Goal: Task Accomplishment & Management: Complete application form

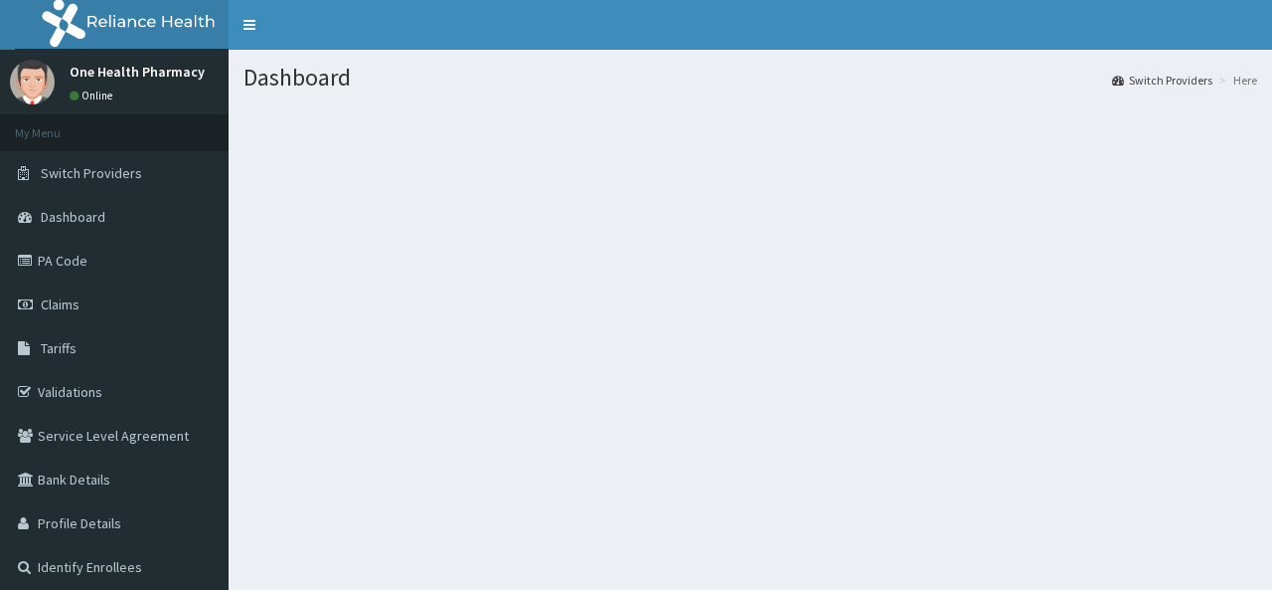
click at [84, 322] on link "Claims" at bounding box center [114, 304] width 229 height 44
click at [127, 300] on link "Claims" at bounding box center [114, 304] width 229 height 44
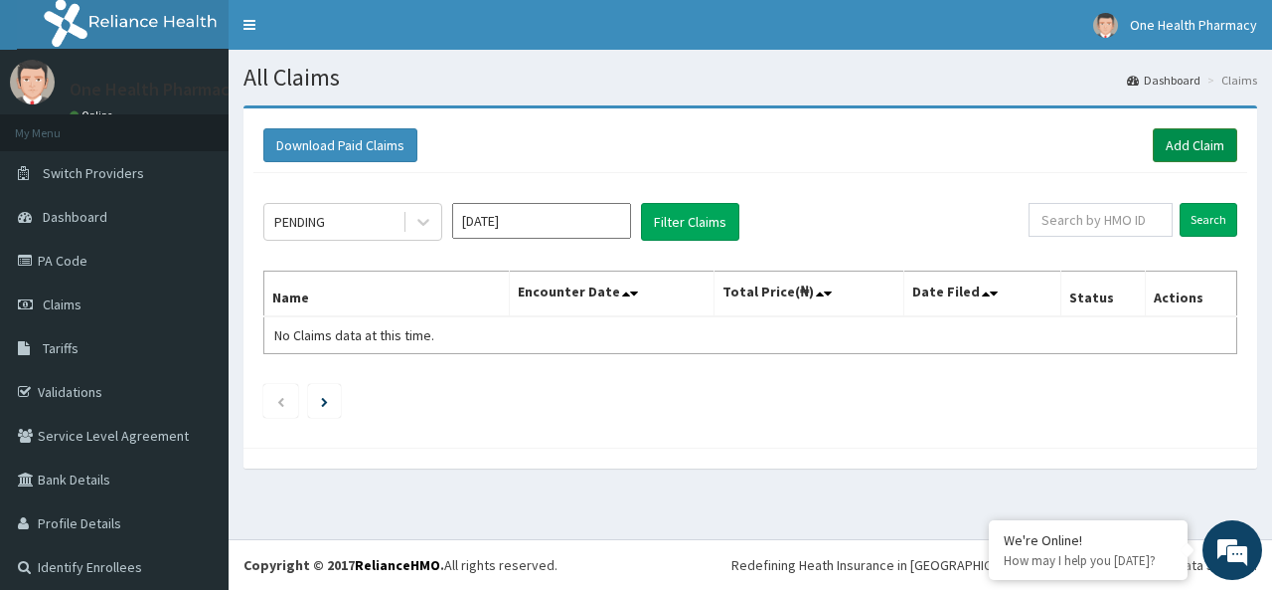
click at [1153, 159] on link "Add Claim" at bounding box center [1195, 145] width 84 height 34
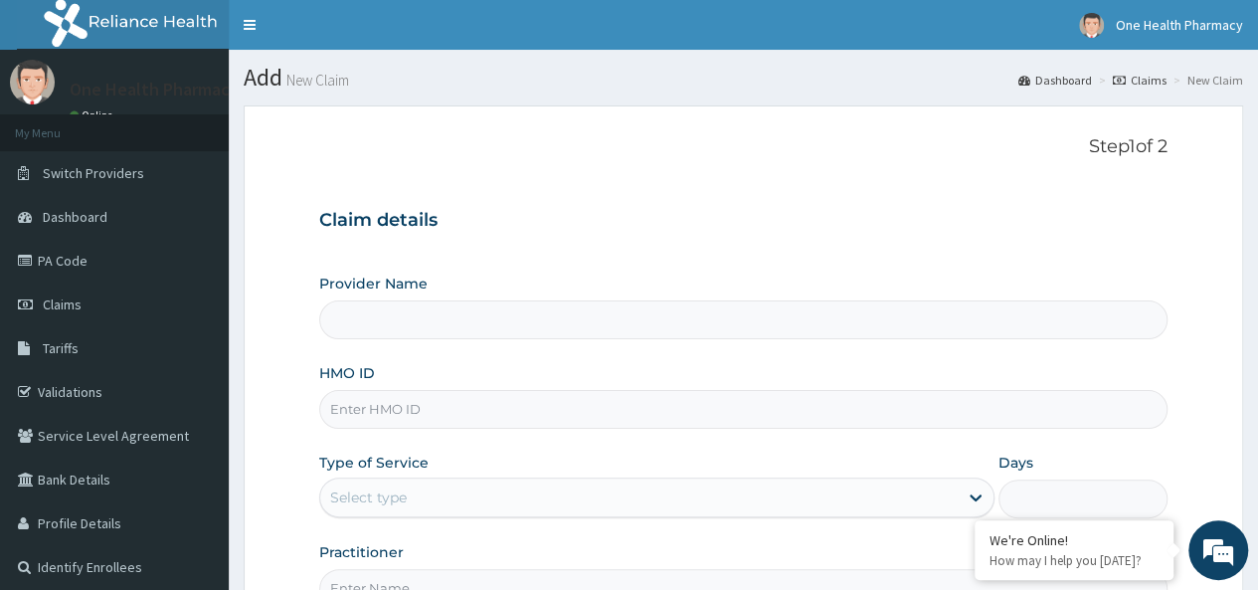
click at [354, 424] on input "HMO ID" at bounding box center [743, 409] width 848 height 39
paste input "CHN/10006/A"
type input "CHN/10006/A"
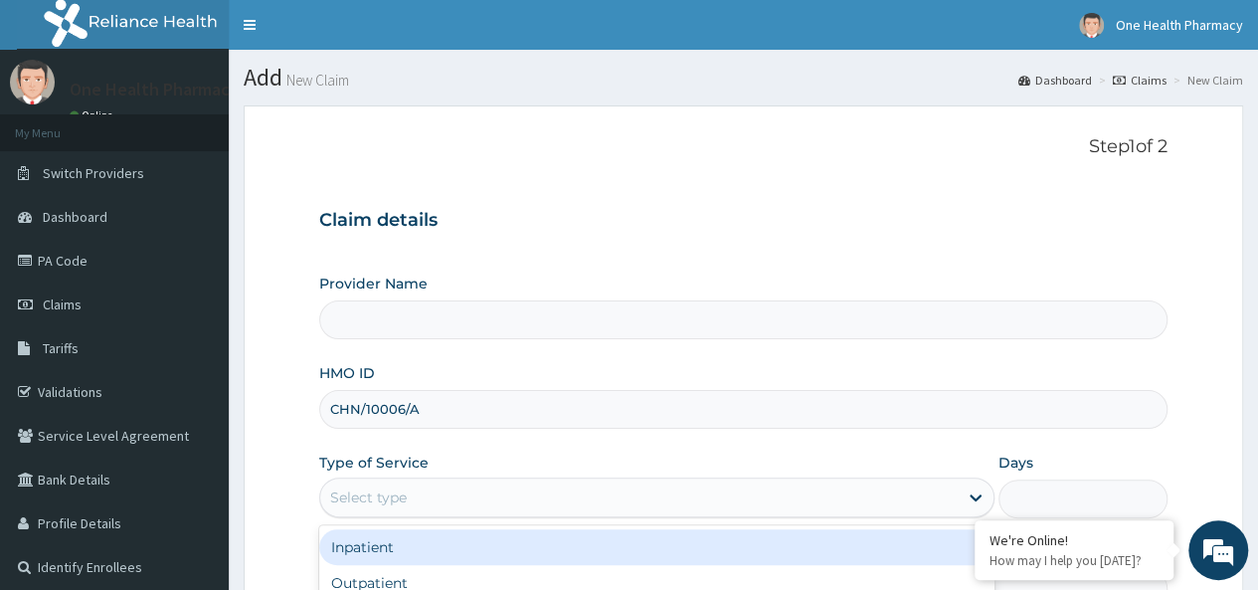
click at [414, 495] on div "Select type" at bounding box center [638, 497] width 637 height 32
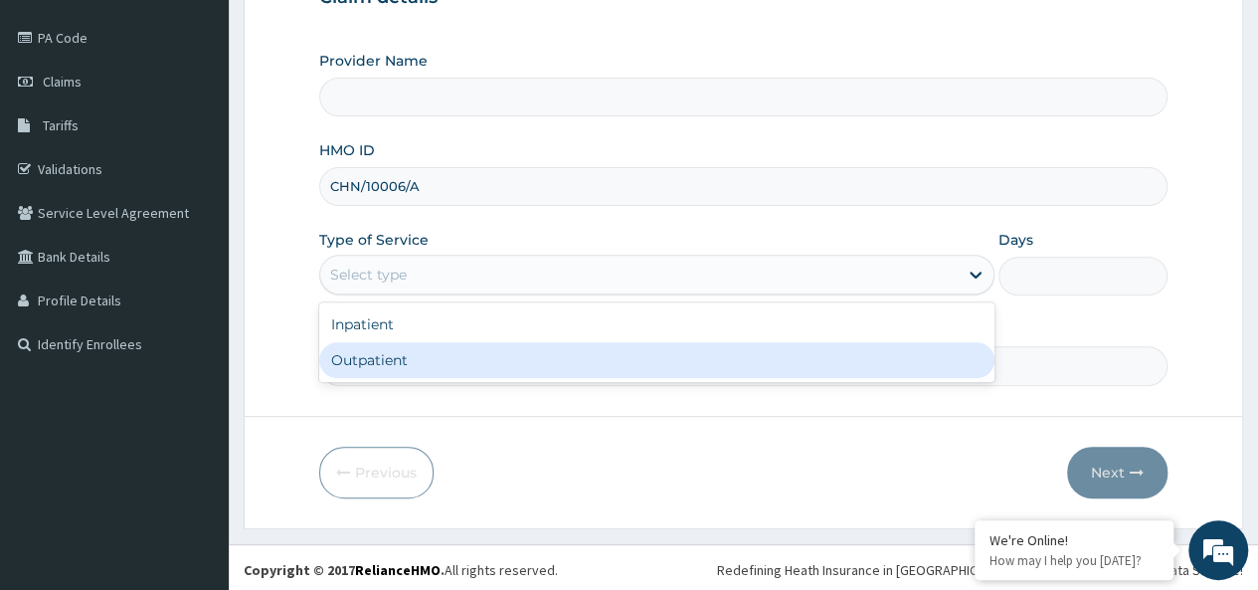
type input "OneHealth Pharmacy"
click at [374, 359] on div "Outpatient" at bounding box center [656, 360] width 675 height 36
type input "1"
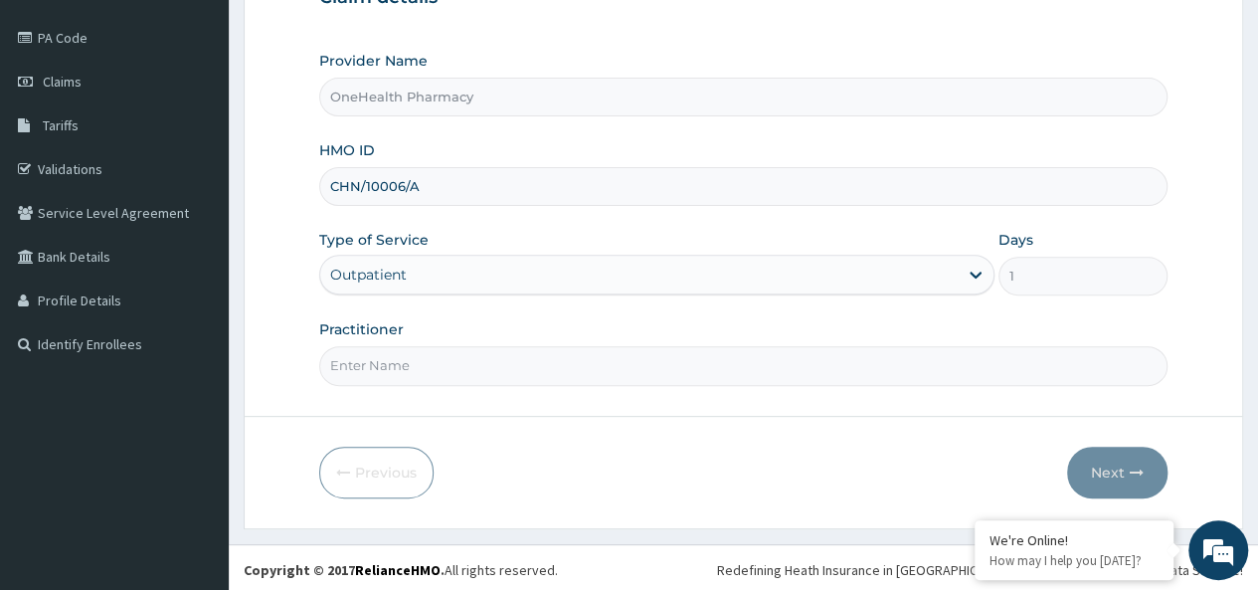
click at [403, 359] on input "Practitioner" at bounding box center [743, 365] width 848 height 39
type input "onehealth"
click at [1067, 458] on div "Next" at bounding box center [1117, 472] width 100 height 52
click at [1086, 464] on button "Next" at bounding box center [1117, 472] width 100 height 52
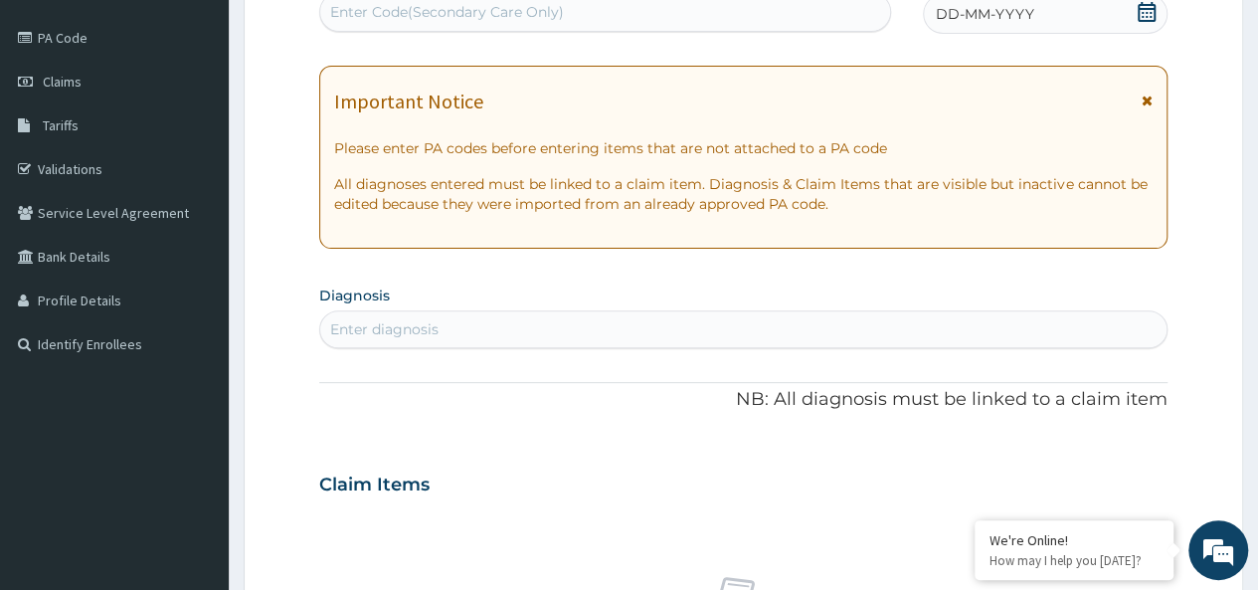
scroll to position [0, 0]
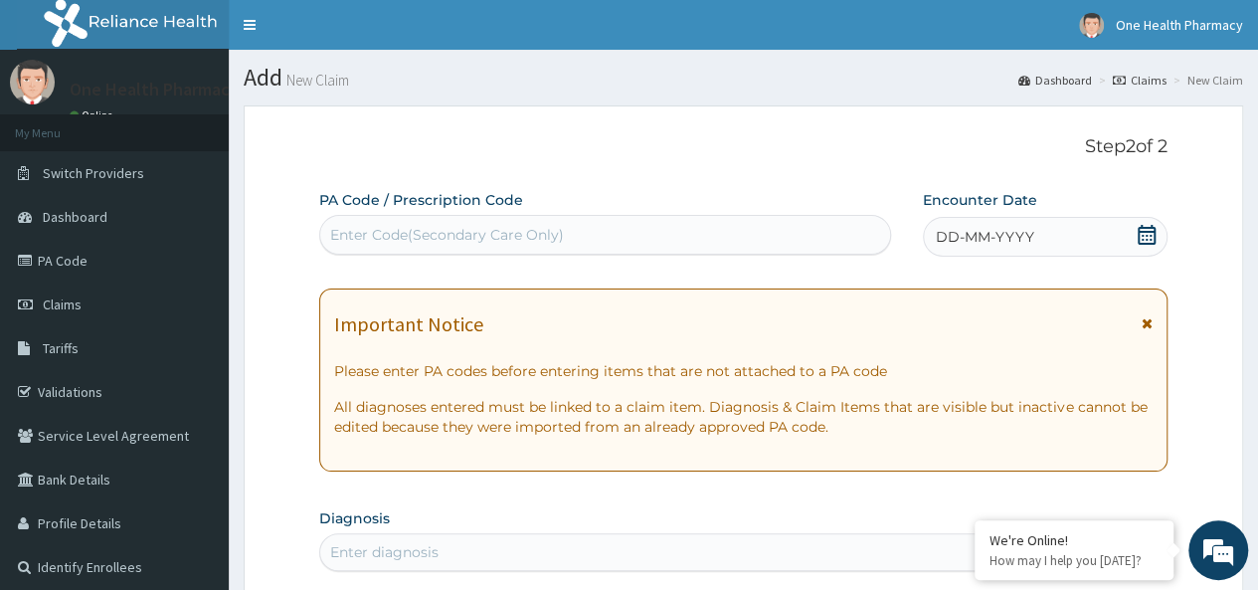
click at [373, 236] on div "Enter Code(Secondary Care Only)" at bounding box center [447, 235] width 234 height 20
paste input "PR/0021BFC7"
type input "PR/0021BFC7"
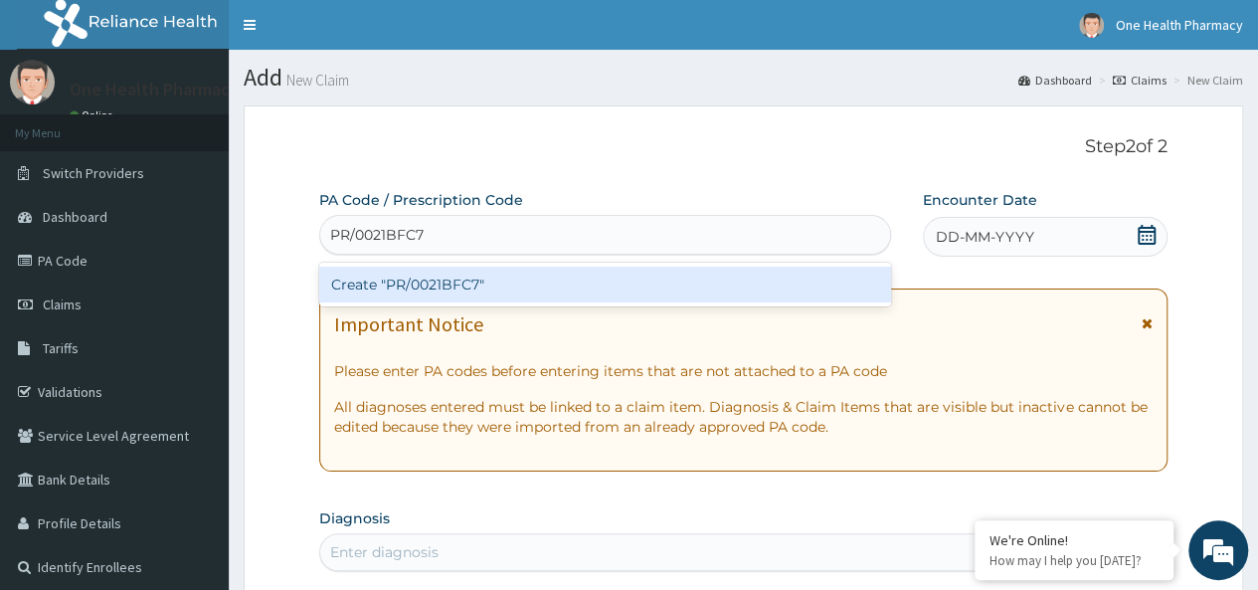
click at [457, 279] on div "Create "PR/0021BFC7"" at bounding box center [604, 284] width 571 height 36
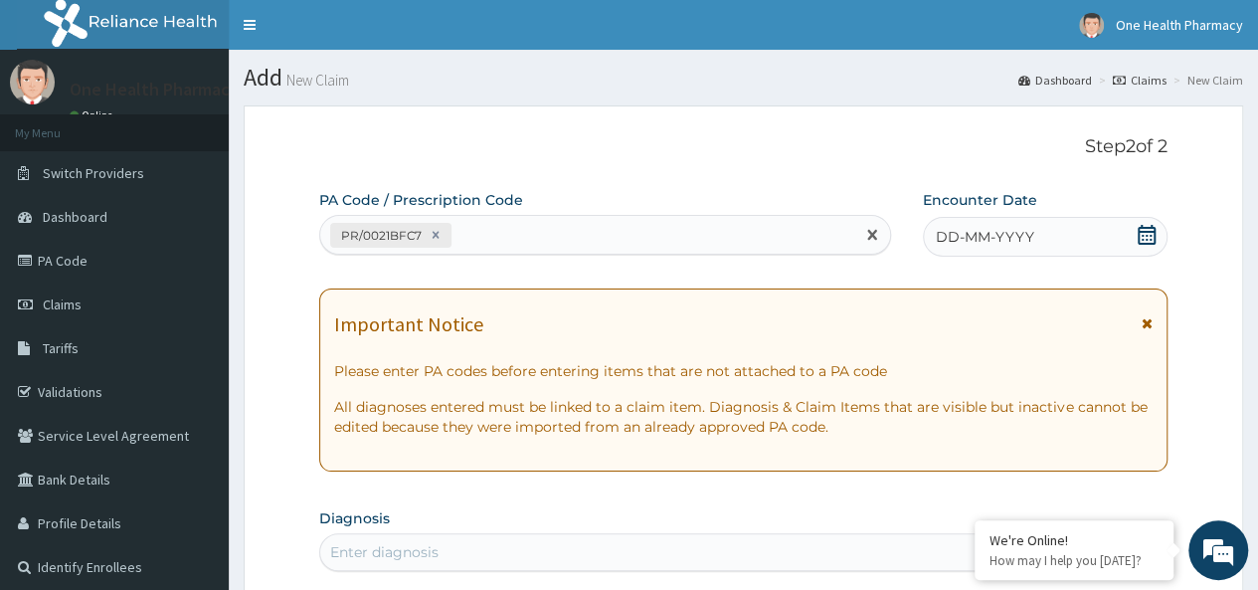
click at [1054, 234] on div "DD-MM-YYYY" at bounding box center [1045, 237] width 245 height 40
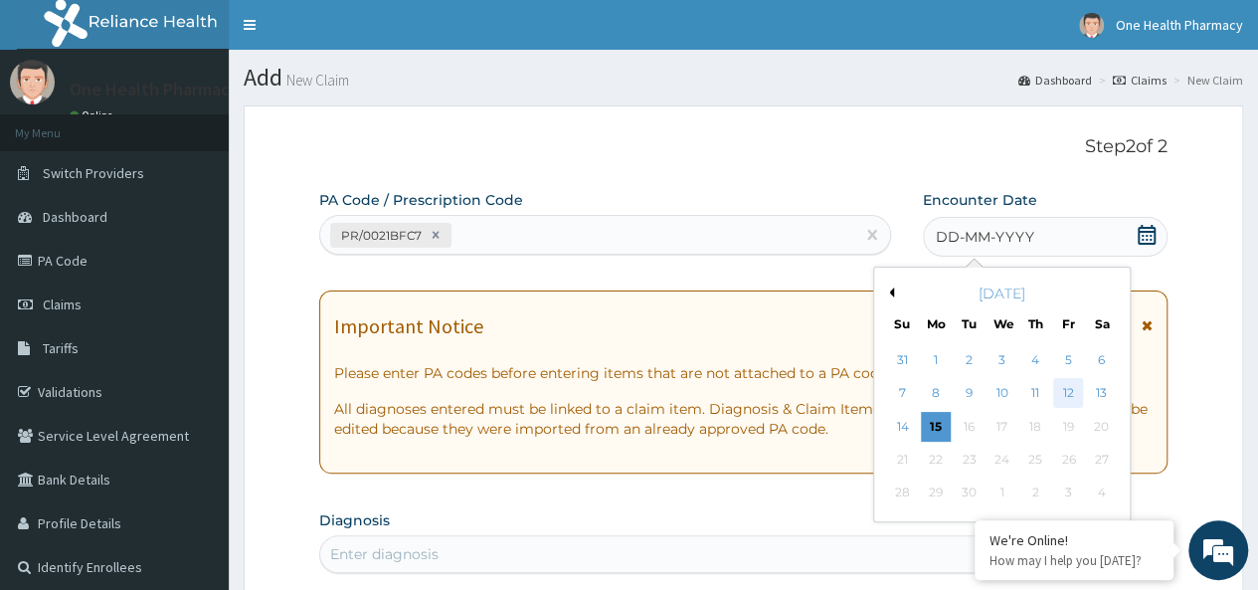
click at [1076, 385] on div "12" at bounding box center [1068, 394] width 30 height 30
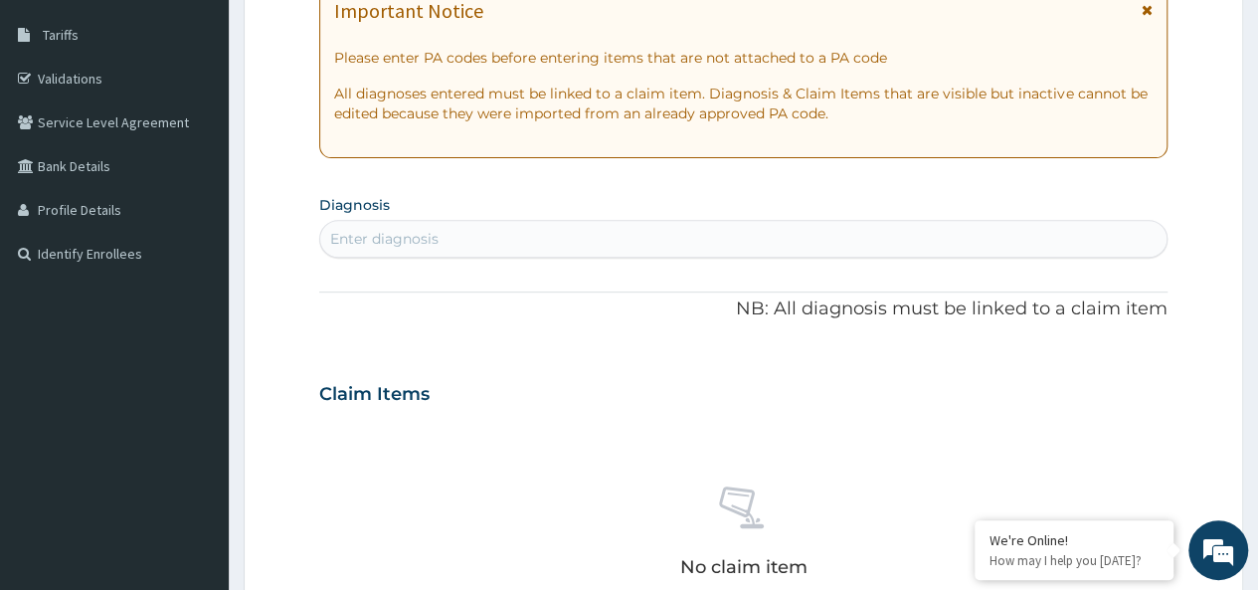
scroll to position [336, 0]
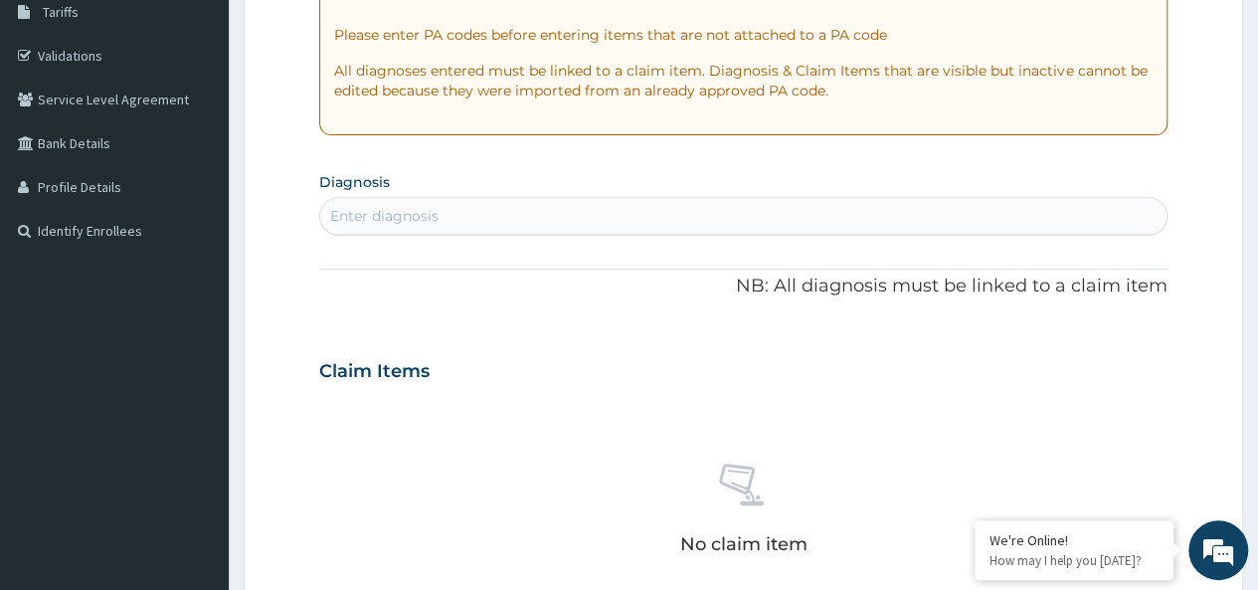
click at [475, 214] on div "Enter diagnosis" at bounding box center [743, 216] width 846 height 32
type input "[MEDICAL_DATA]"
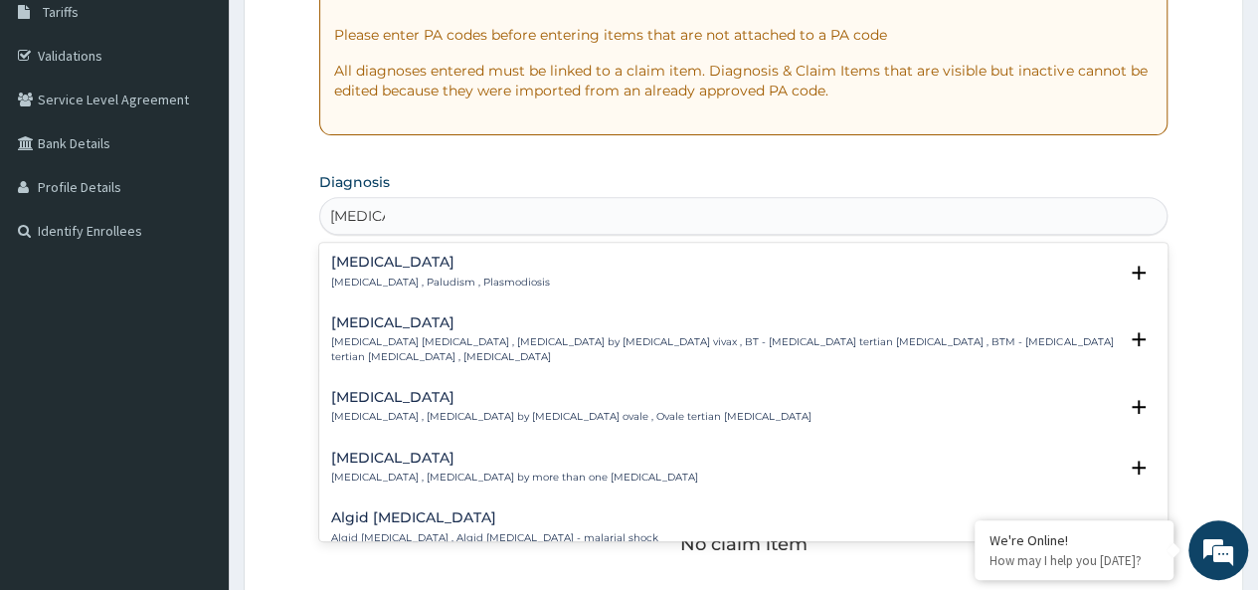
click at [400, 281] on p "Malaria , Paludism , Plasmodiosis" at bounding box center [440, 282] width 219 height 14
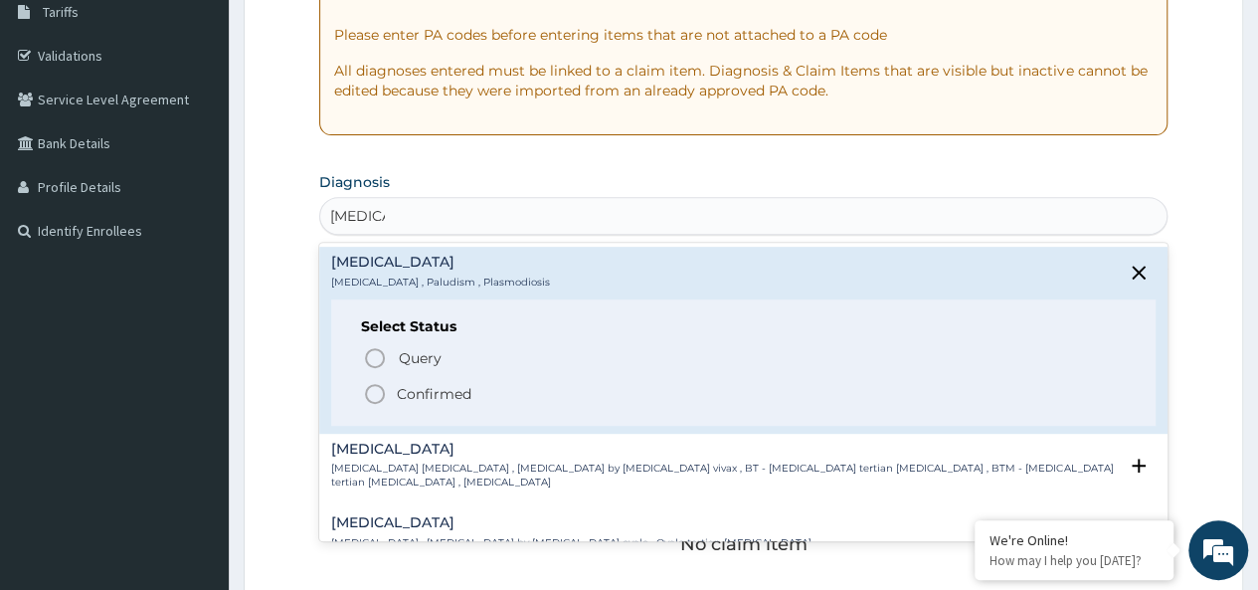
click at [445, 401] on p "Confirmed" at bounding box center [434, 394] width 75 height 20
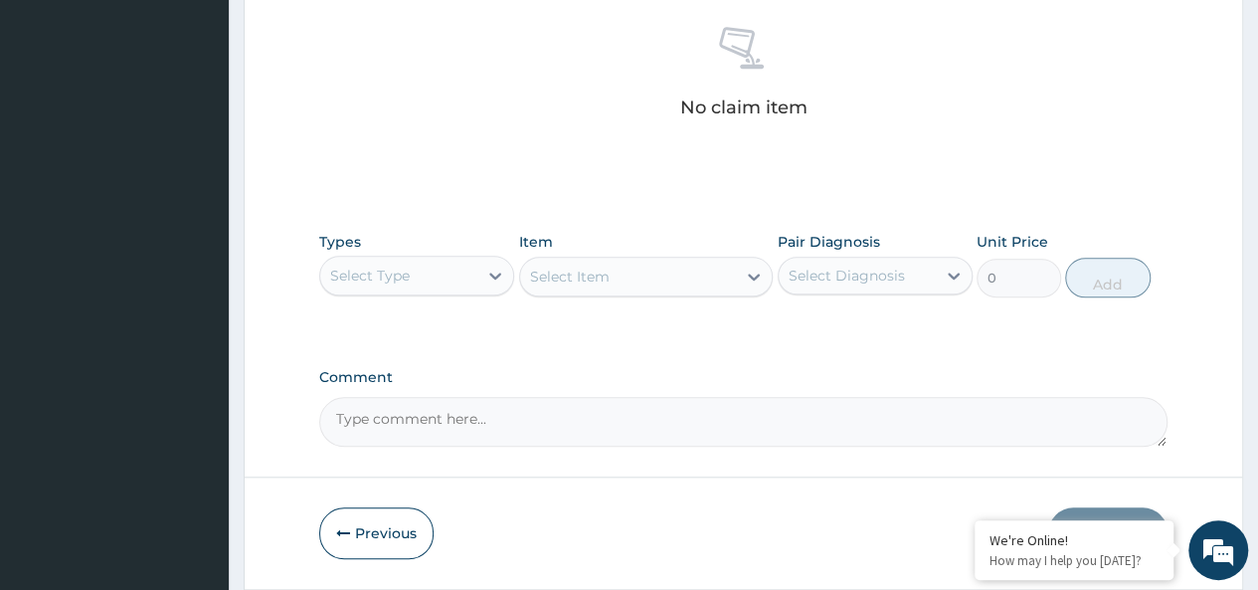
scroll to position [840, 0]
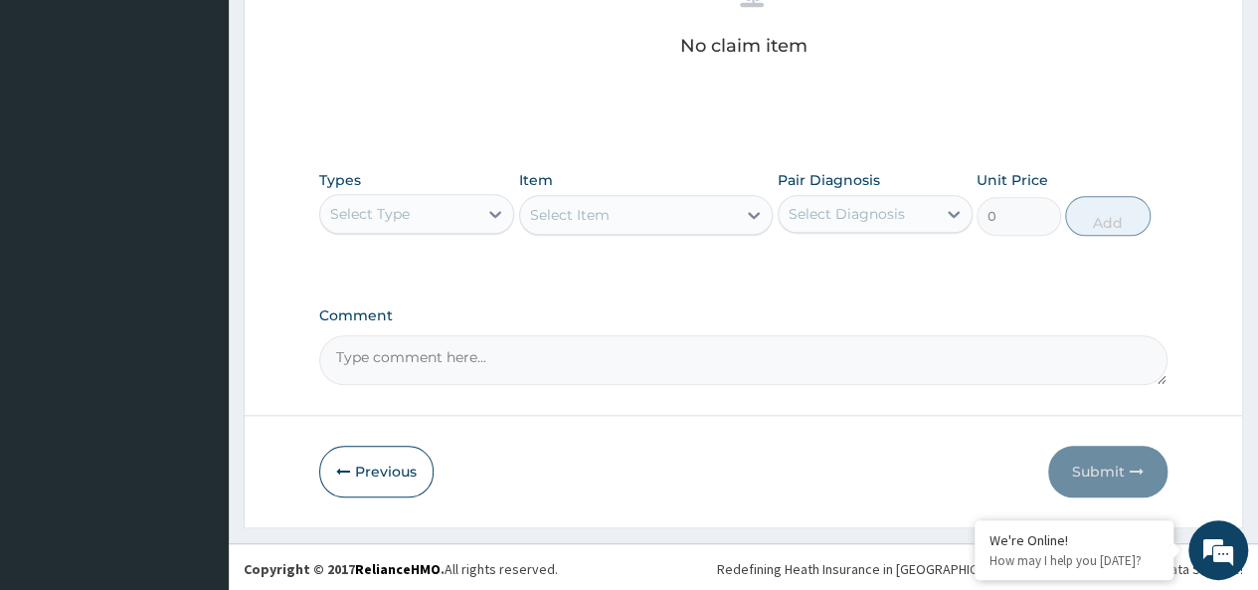
click at [410, 215] on div "Select Type" at bounding box center [398, 214] width 157 height 32
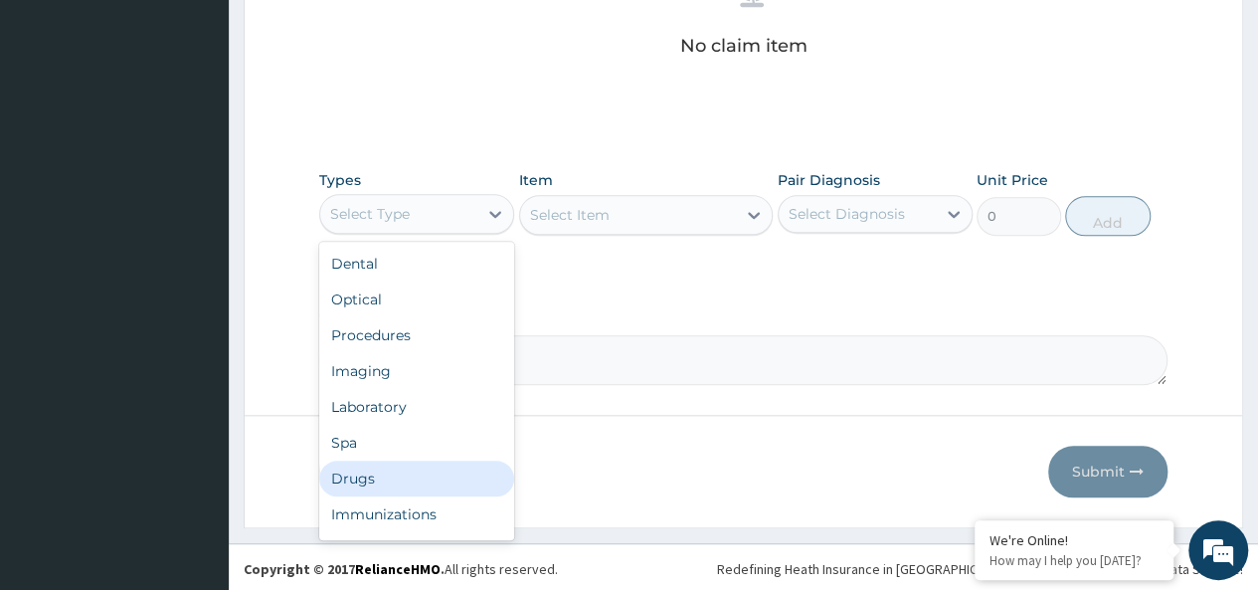
click at [391, 484] on div "Drugs" at bounding box center [416, 478] width 195 height 36
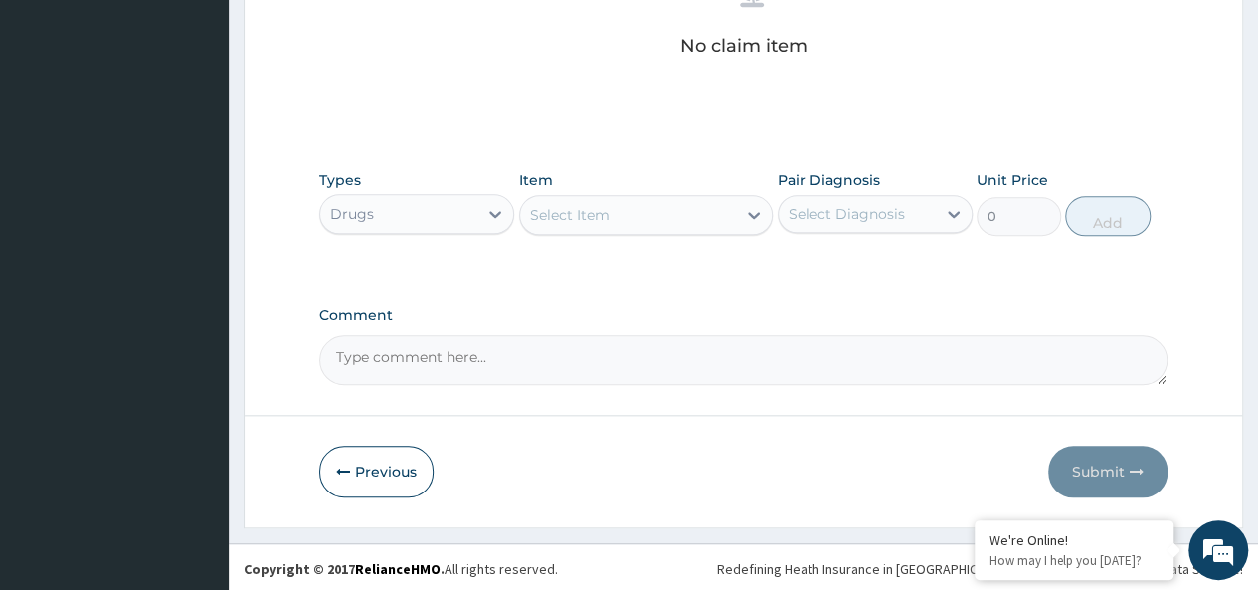
click at [624, 215] on div "Select Item" at bounding box center [628, 215] width 217 height 32
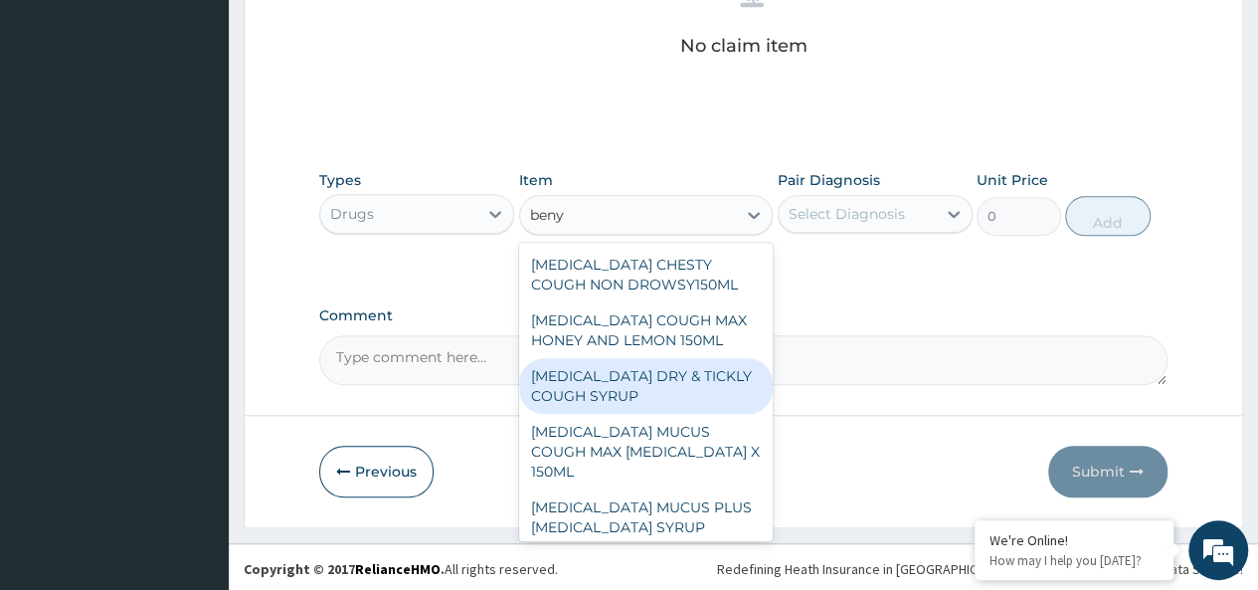
type input "benyl"
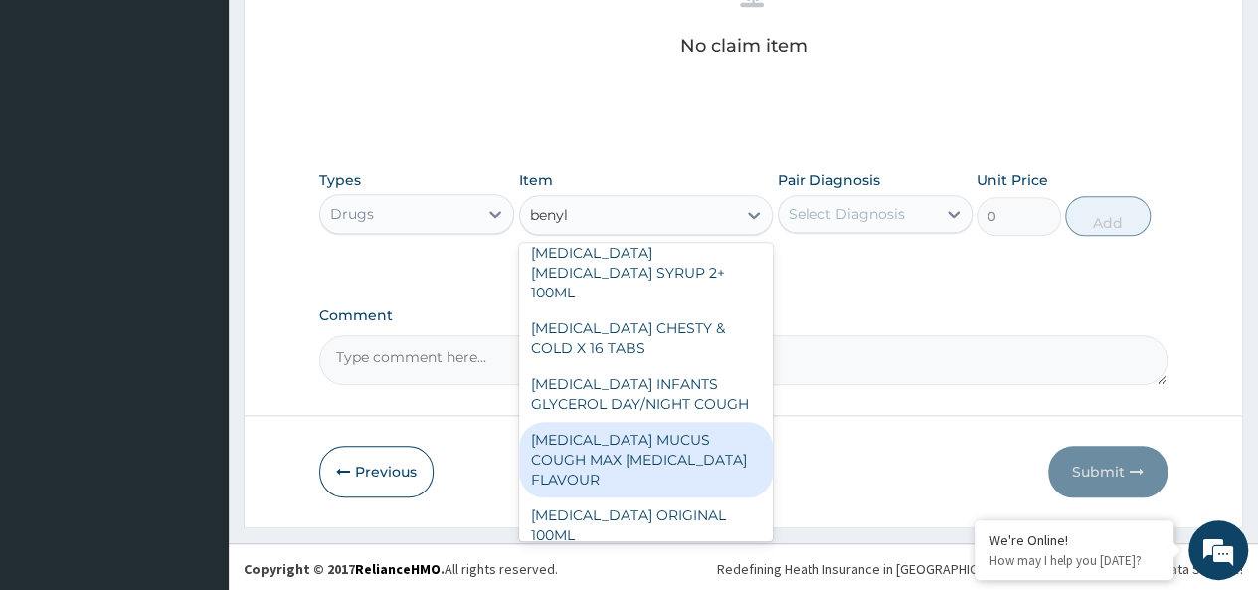
scroll to position [335, 0]
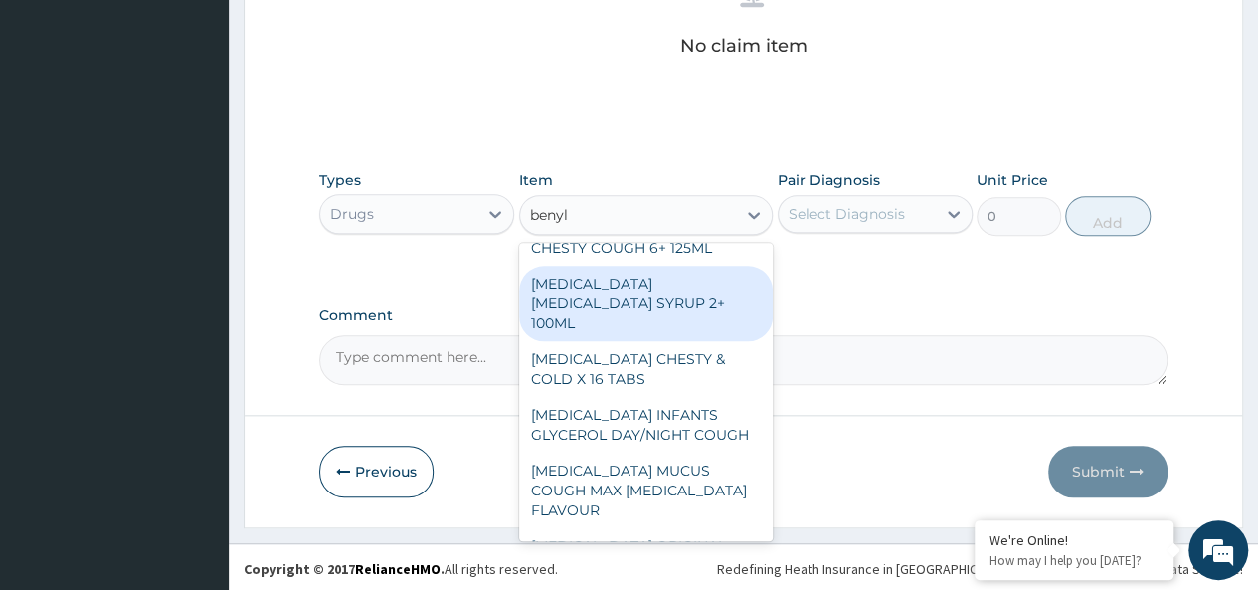
click at [682, 286] on div "BENYLIN DRY COUGH SYRUP 2+ 100ML" at bounding box center [646, 303] width 254 height 76
type input "2100"
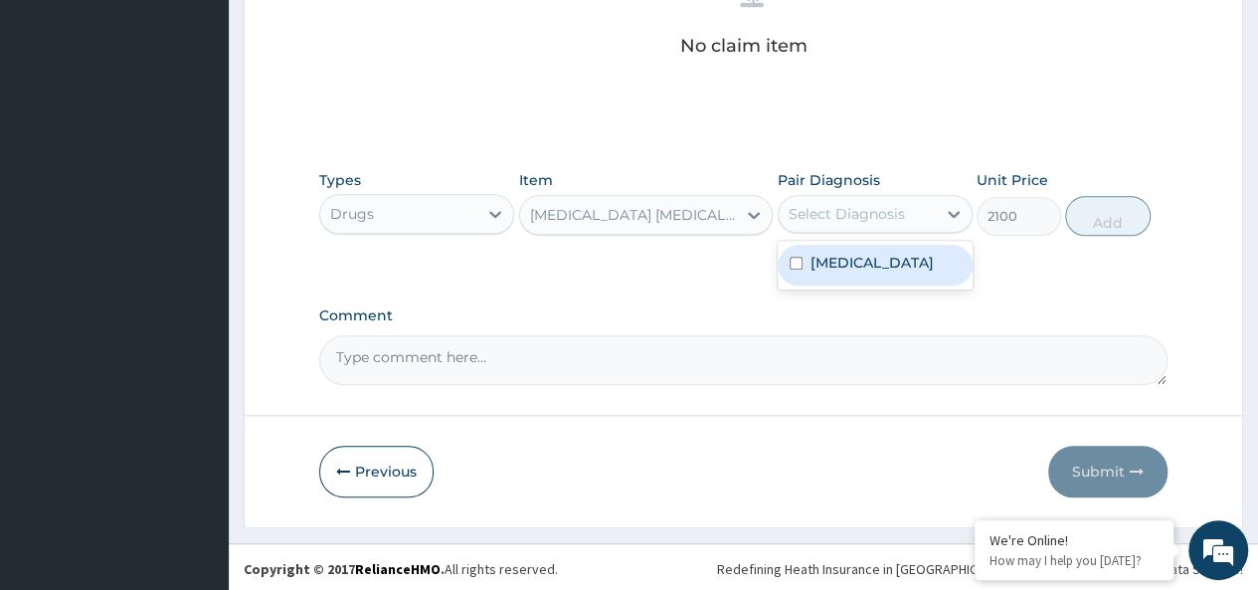
drag, startPoint x: 878, startPoint y: 208, endPoint x: 869, endPoint y: 287, distance: 80.0
click at [870, 256] on div "Malaria" at bounding box center [874, 265] width 195 height 41
checkbox input "true"
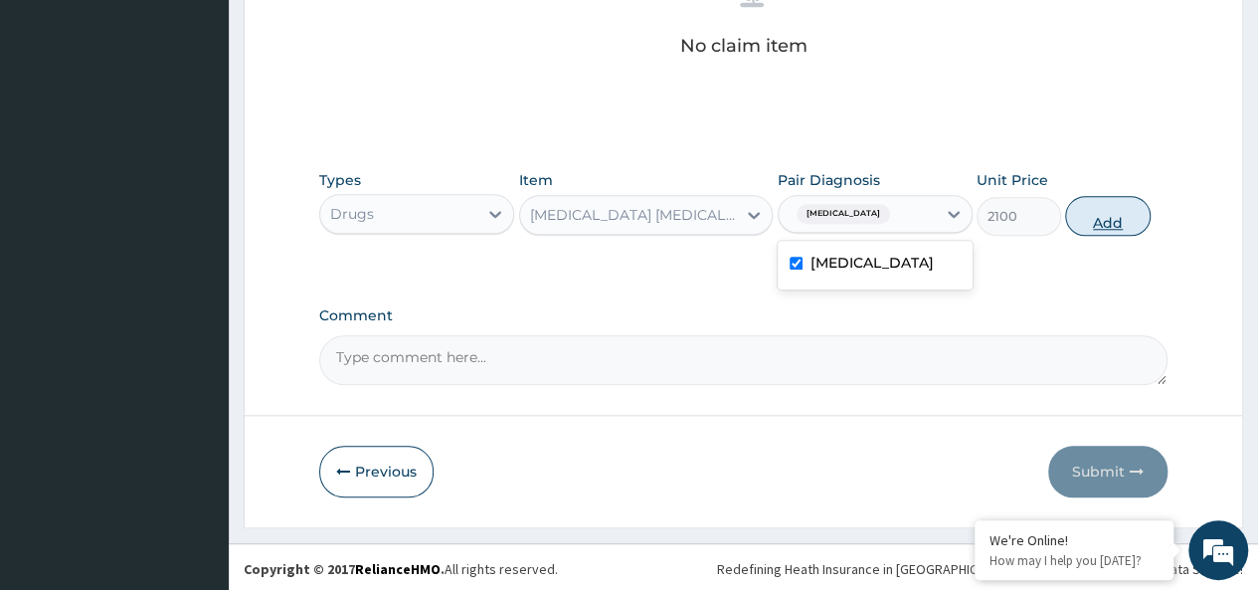
click at [1102, 220] on button "Add" at bounding box center [1107, 216] width 84 height 40
type input "0"
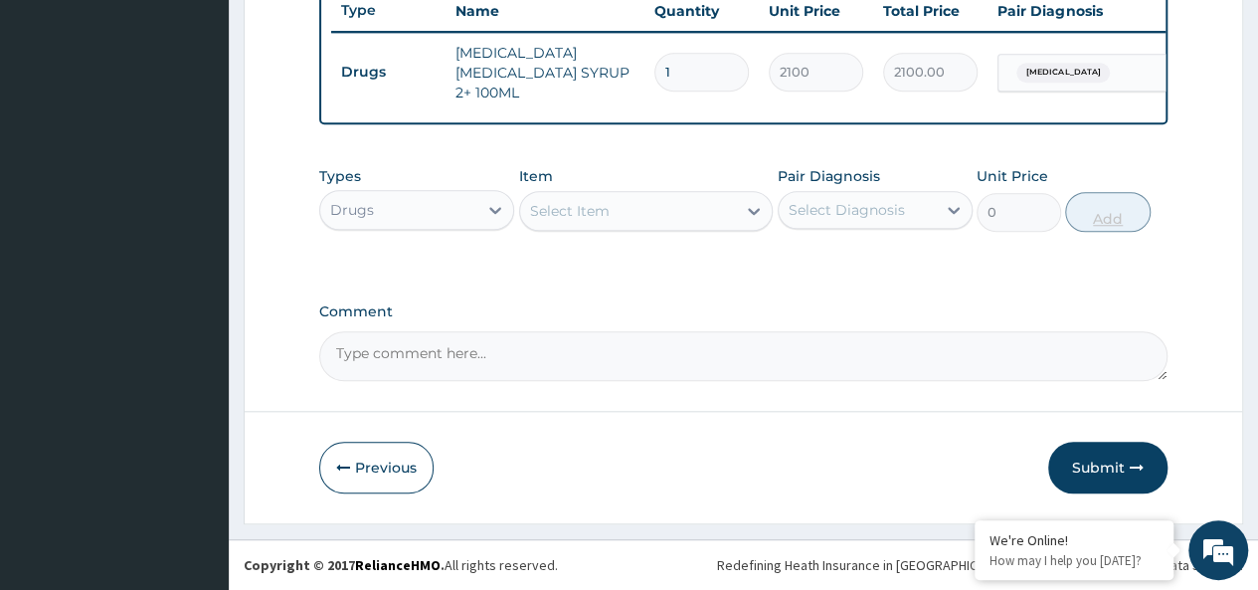
scroll to position [761, 0]
click at [684, 216] on div "Select Item" at bounding box center [628, 211] width 217 height 32
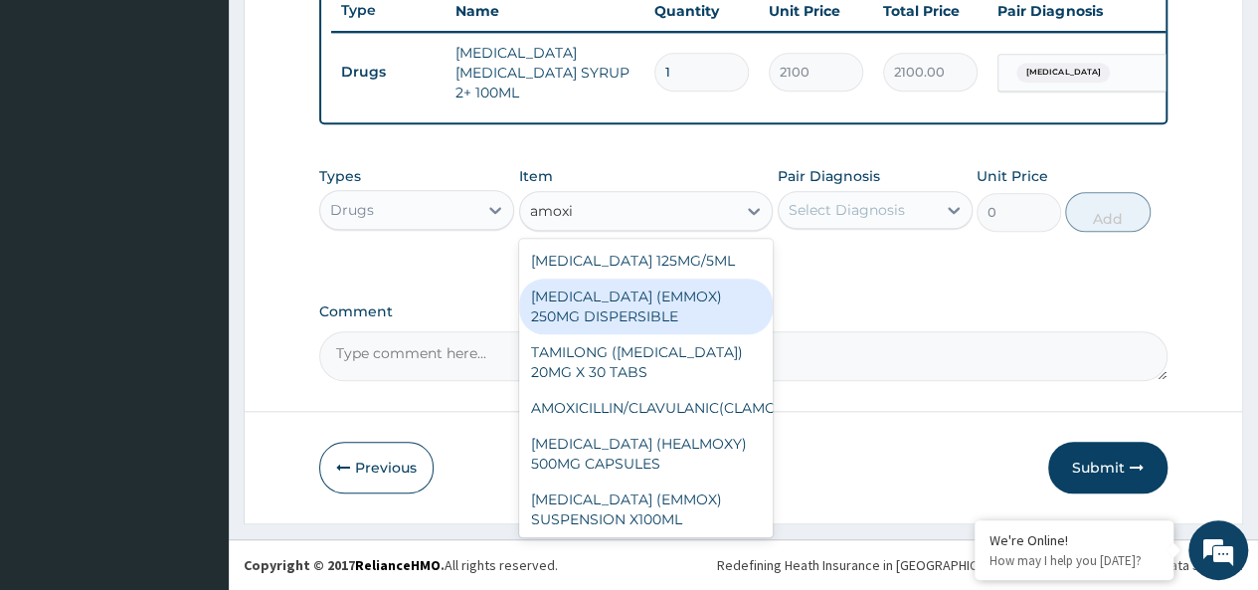
type input "amoxil"
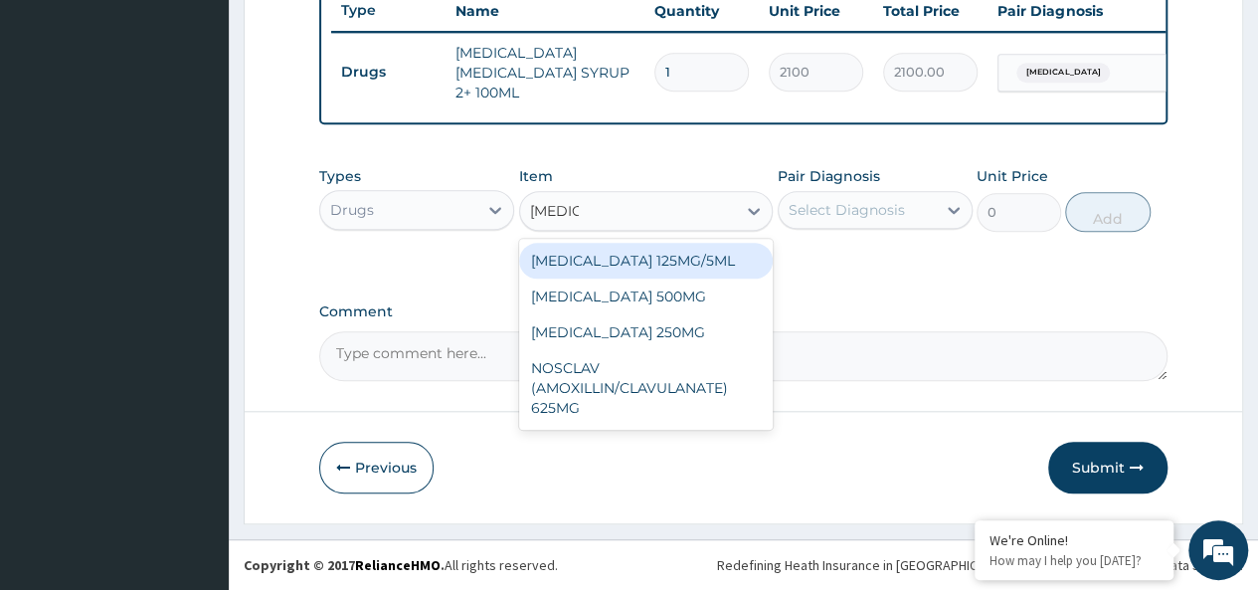
click at [680, 263] on div "AMOXIL 125MG/5ML" at bounding box center [646, 261] width 254 height 36
type input "1960"
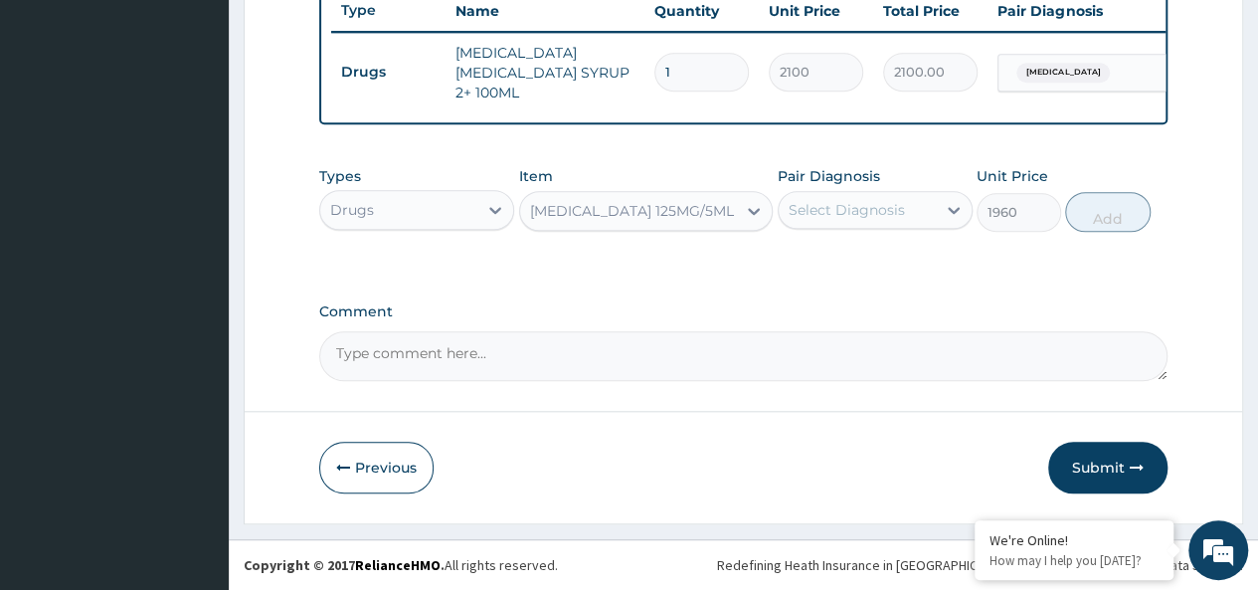
click at [842, 222] on div "Select Diagnosis" at bounding box center [856, 210] width 157 height 32
click at [886, 254] on div "Malaria" at bounding box center [874, 261] width 195 height 41
checkbox input "true"
click at [1119, 216] on button "Add" at bounding box center [1107, 212] width 84 height 40
type input "0"
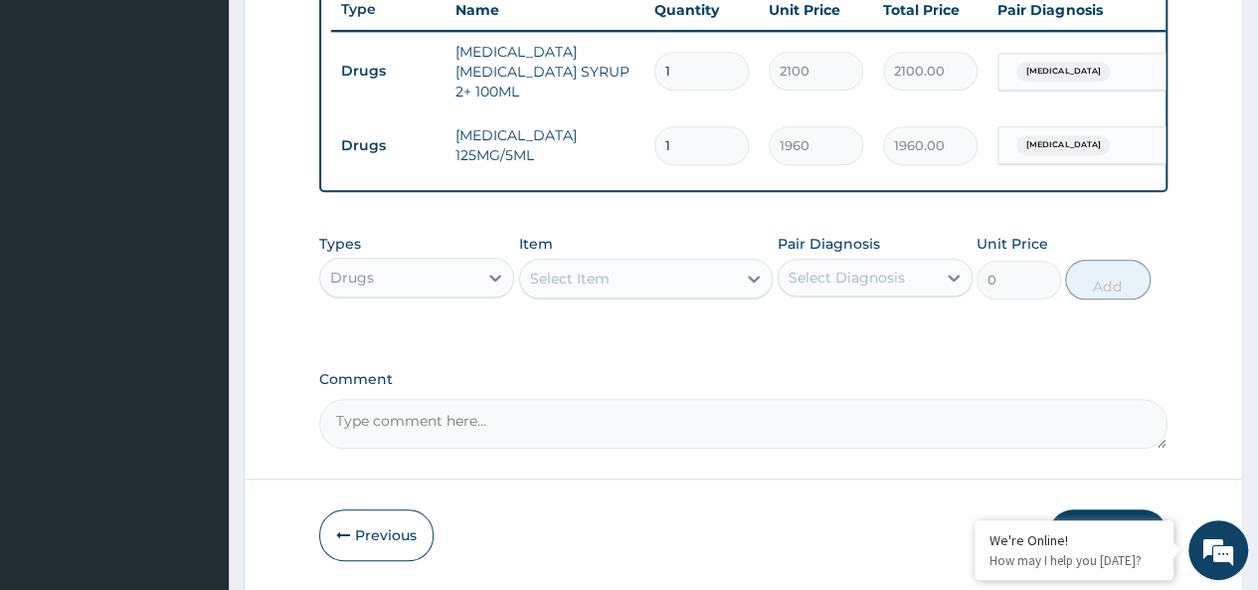
click at [579, 283] on div "Select Item" at bounding box center [570, 278] width 80 height 20
click at [591, 273] on div "Select Item" at bounding box center [570, 278] width 80 height 20
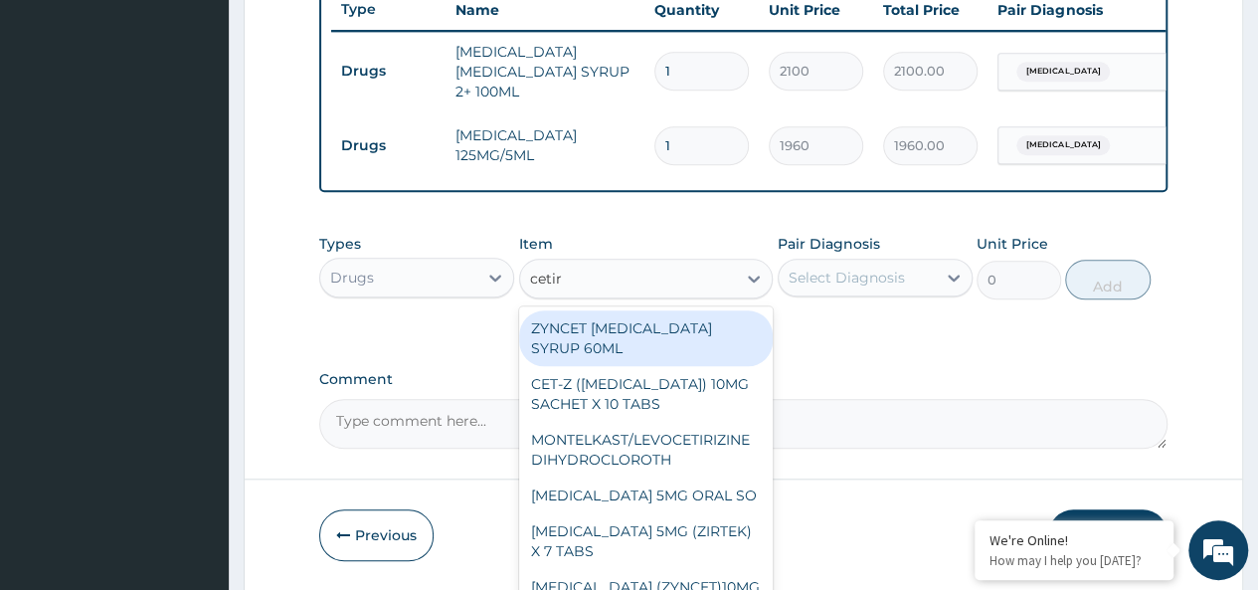
type input "cetiri"
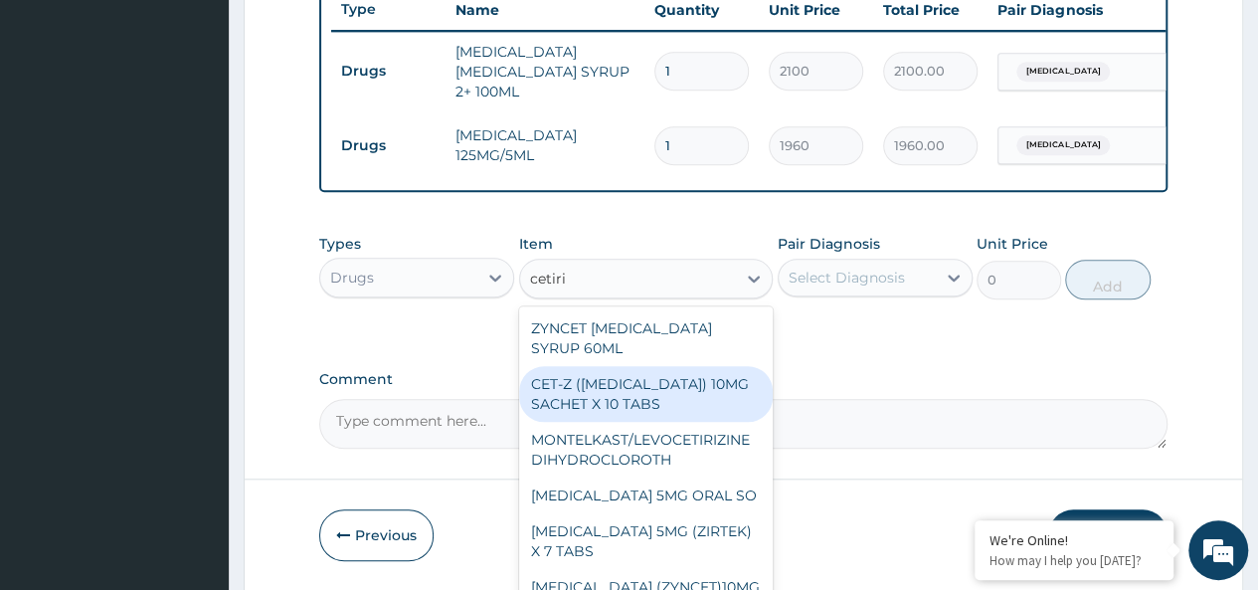
click at [709, 390] on div "CET-Z (CETIRIZINE) 10MG SACHET X 10 TABS" at bounding box center [646, 394] width 254 height 56
type input "42"
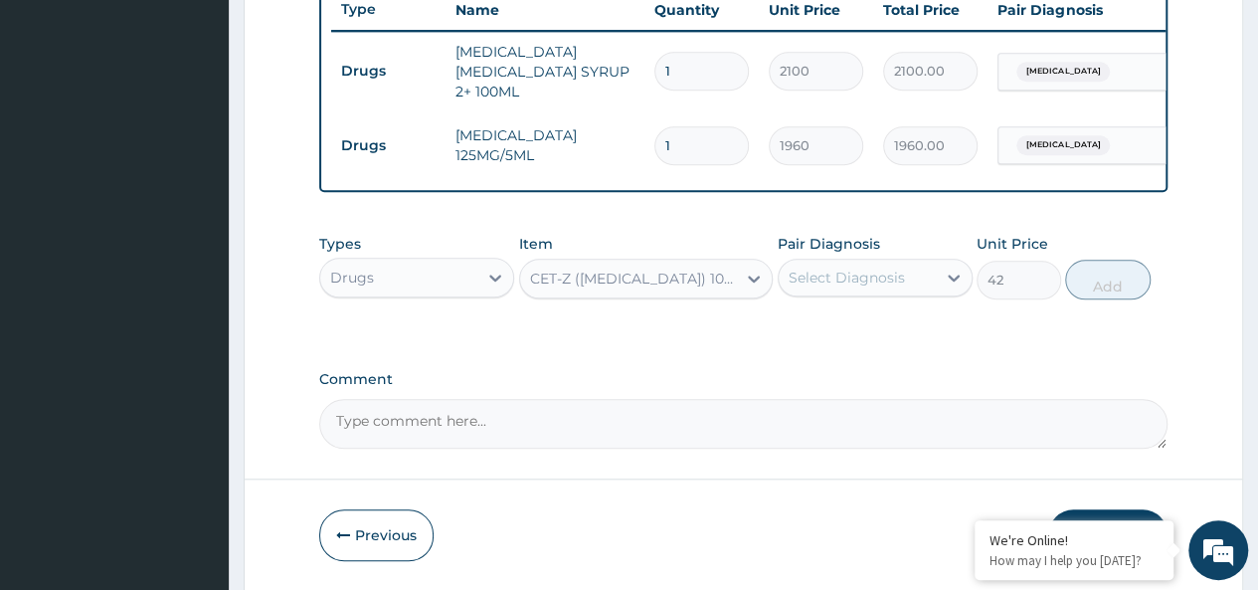
click at [699, 280] on div "CET-Z (CETIRIZINE) 10MG SACHET X 10 TABS" at bounding box center [634, 278] width 209 height 20
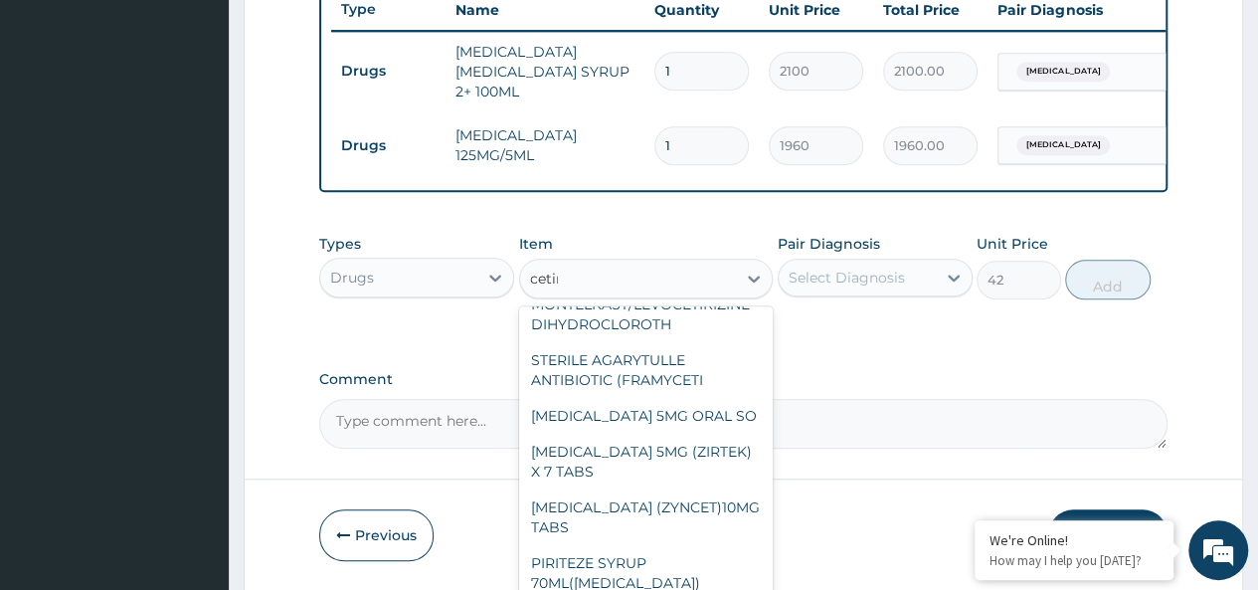
scroll to position [0, 0]
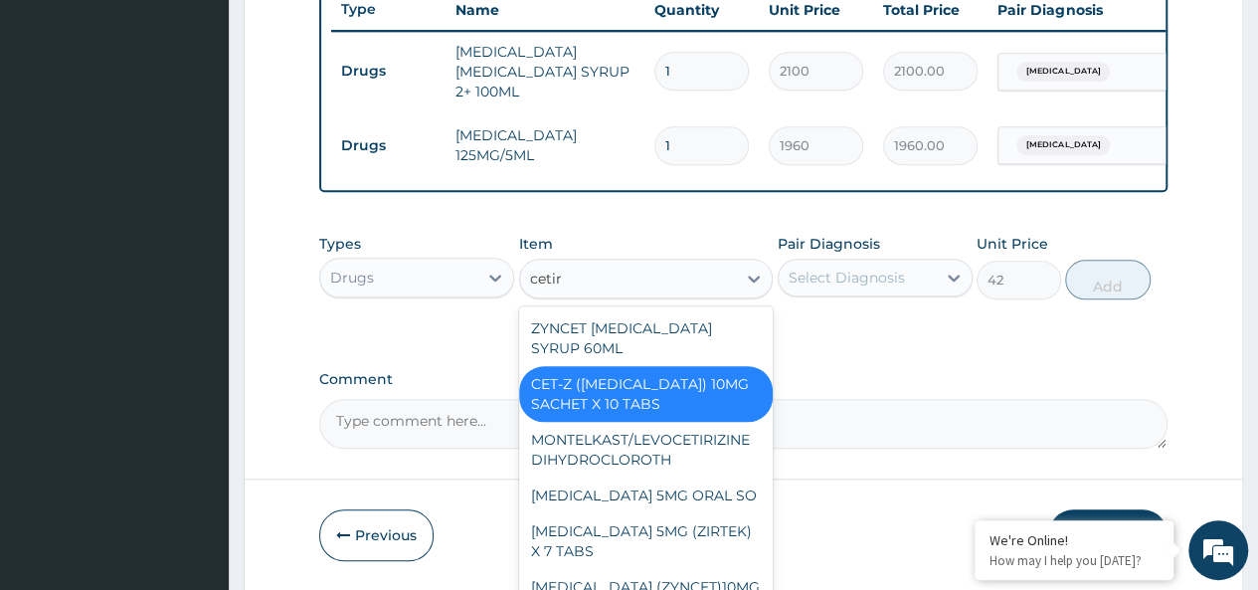
type input "cetiri"
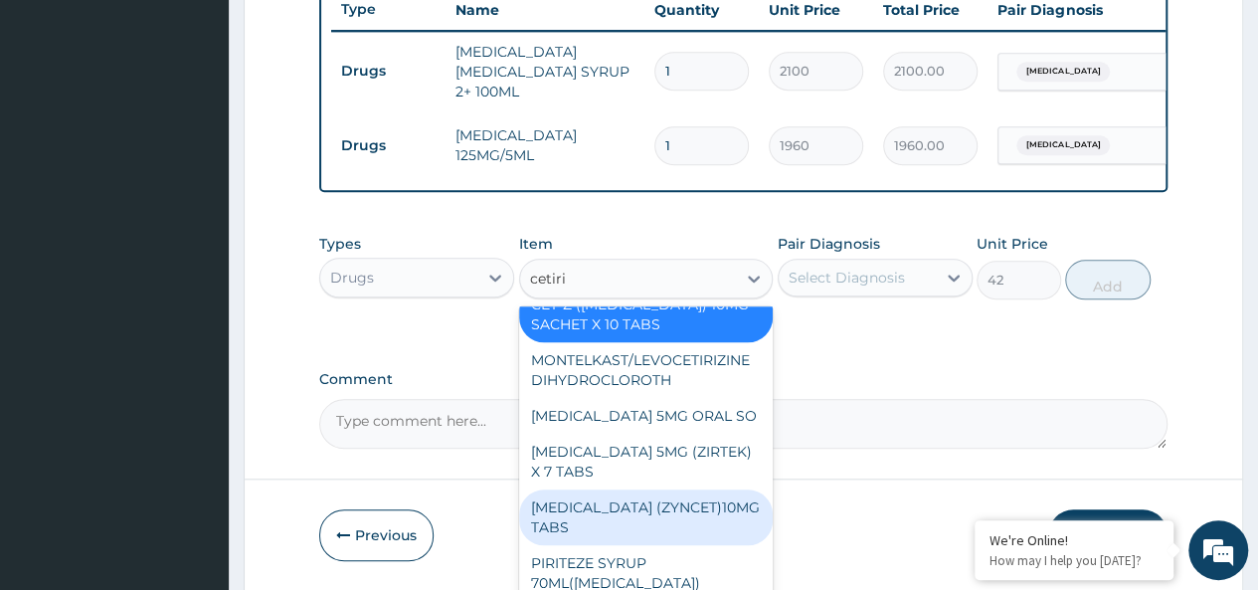
click at [665, 508] on div "CETIRIZINE (ZYNCET)10MG TABS" at bounding box center [646, 517] width 254 height 56
type input "119"
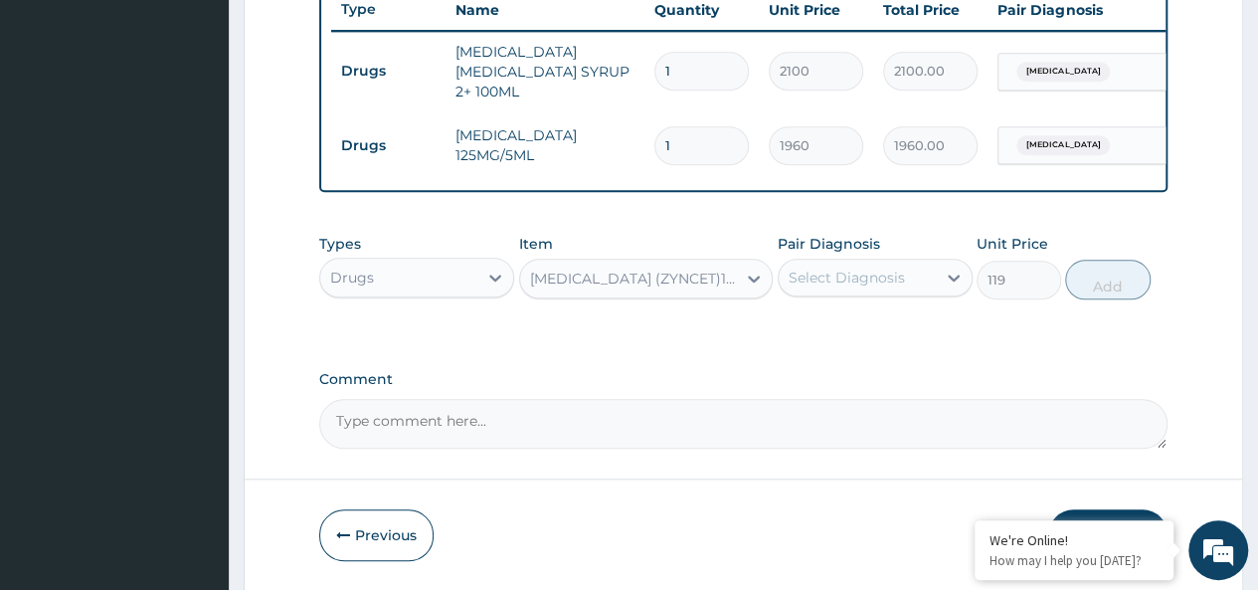
click at [895, 269] on div "Select Diagnosis" at bounding box center [846, 277] width 116 height 20
click at [887, 292] on div "Select Diagnosis" at bounding box center [856, 277] width 157 height 32
click at [883, 316] on div "Malaria" at bounding box center [874, 328] width 195 height 41
checkbox input "true"
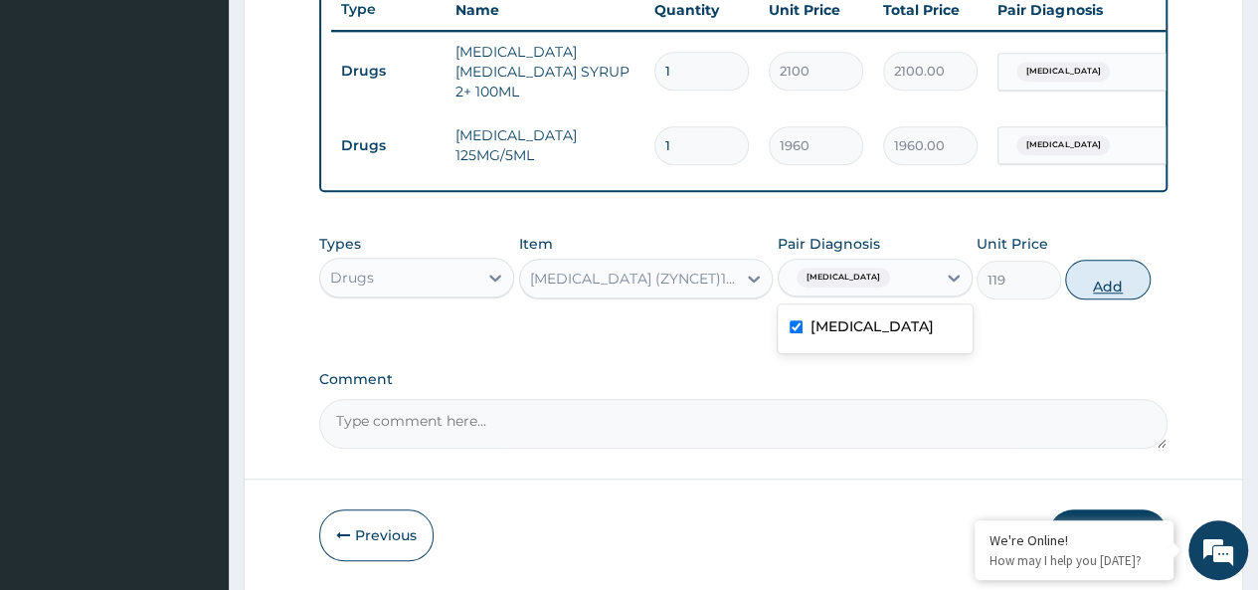
click at [1112, 275] on button "Add" at bounding box center [1107, 279] width 84 height 40
type input "0"
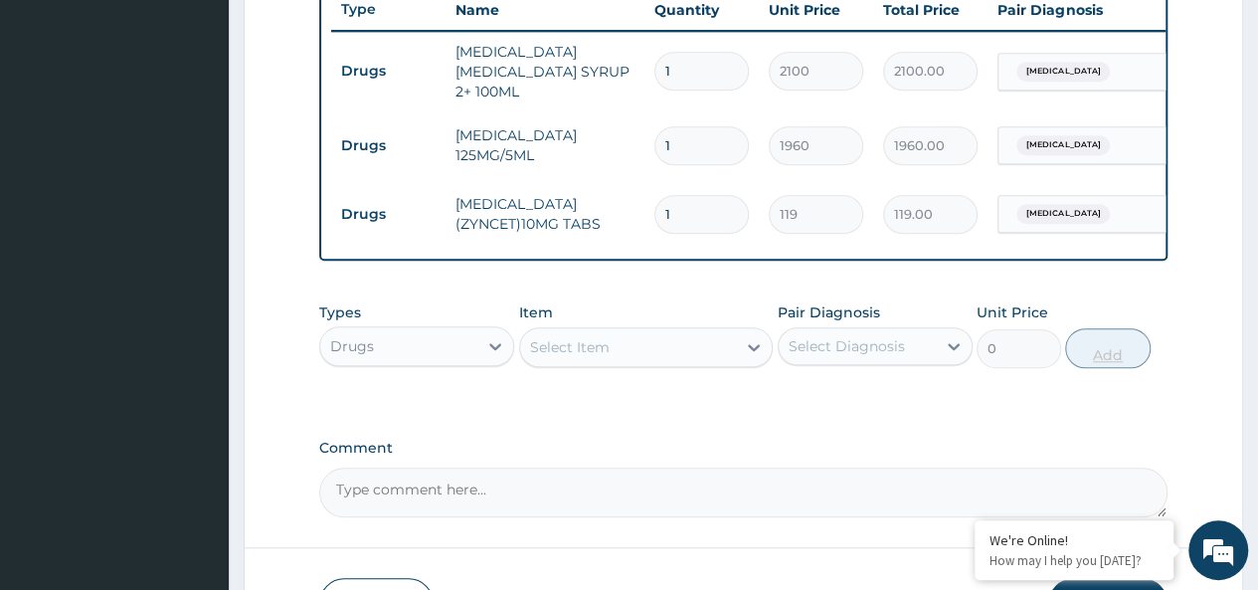
type input "10"
type input "1190.00"
type input "10"
click at [609, 352] on div "Select Item" at bounding box center [628, 347] width 217 height 32
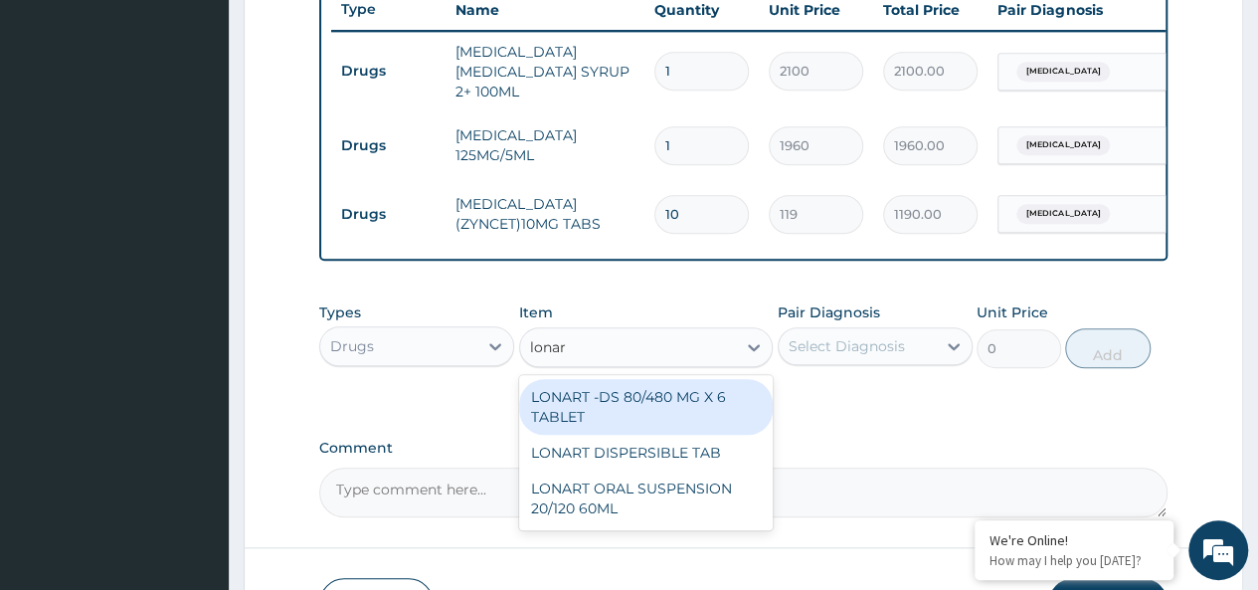
type input "lonart"
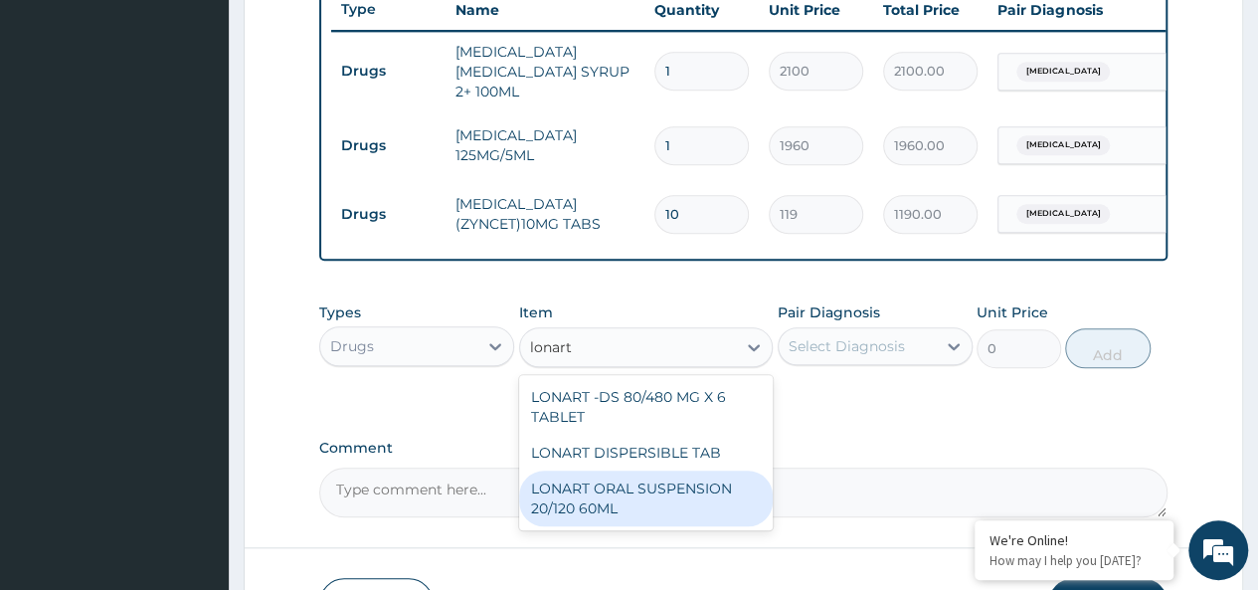
click at [668, 506] on div "LONART ORAL SUSPENSION 20/120 60ML" at bounding box center [646, 498] width 254 height 56
type input "2520"
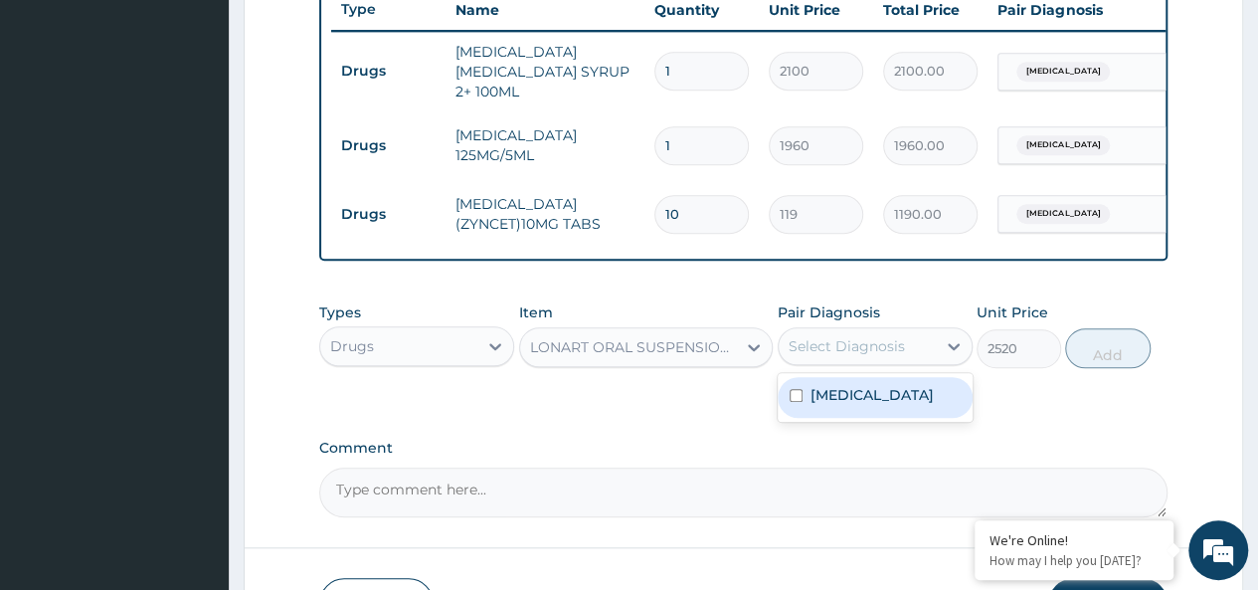
click at [847, 351] on div "Select Diagnosis" at bounding box center [846, 346] width 116 height 20
click at [918, 400] on div "Malaria" at bounding box center [874, 397] width 195 height 41
checkbox input "true"
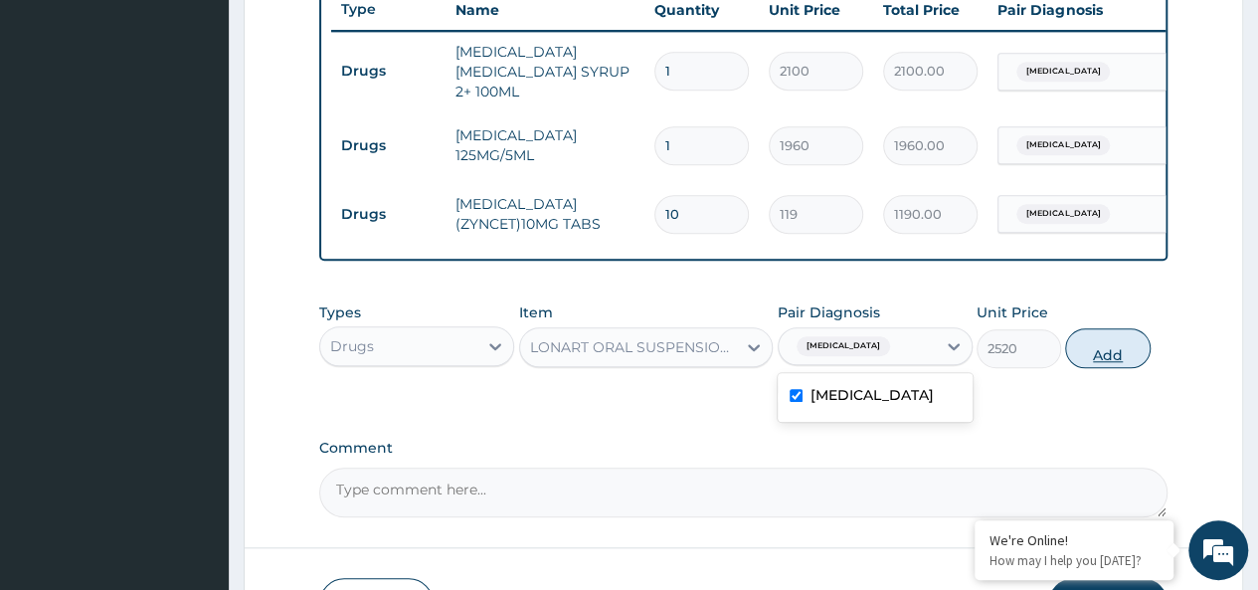
click at [1107, 337] on button "Add" at bounding box center [1107, 348] width 84 height 40
type input "0"
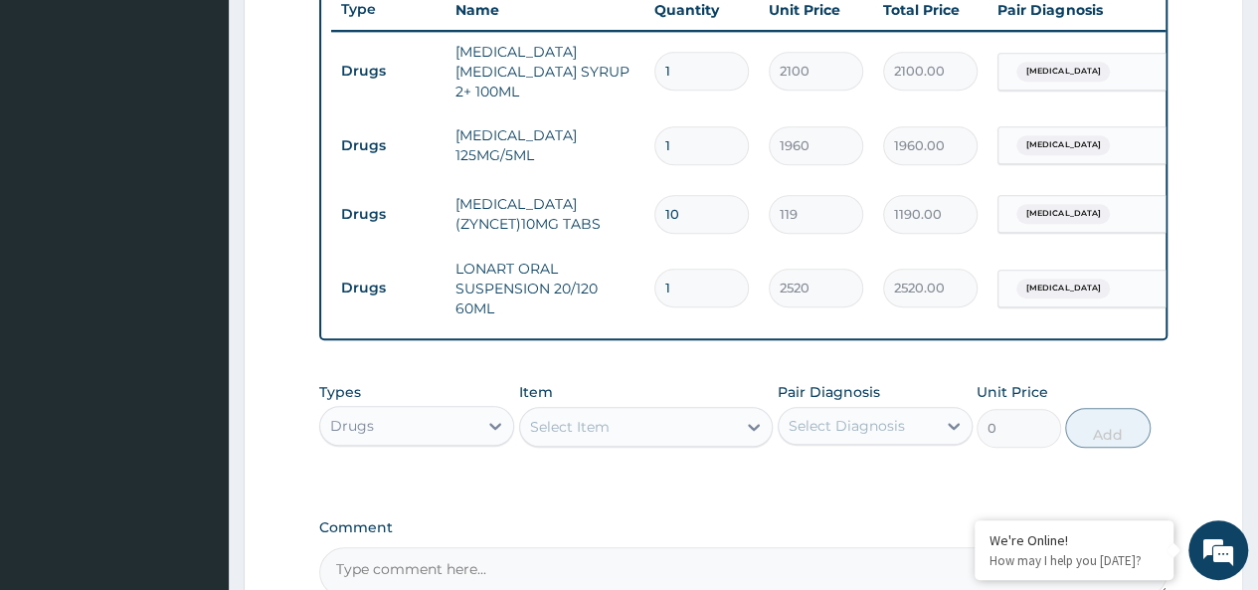
click at [662, 436] on div "Select Item" at bounding box center [628, 427] width 217 height 32
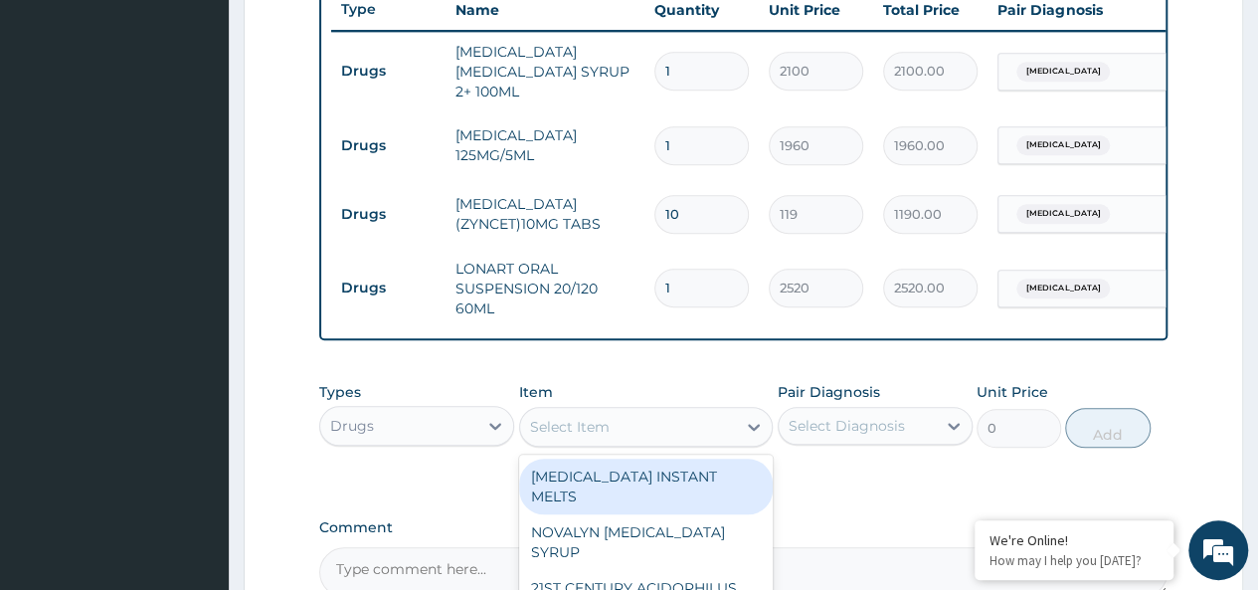
scroll to position [978, 0]
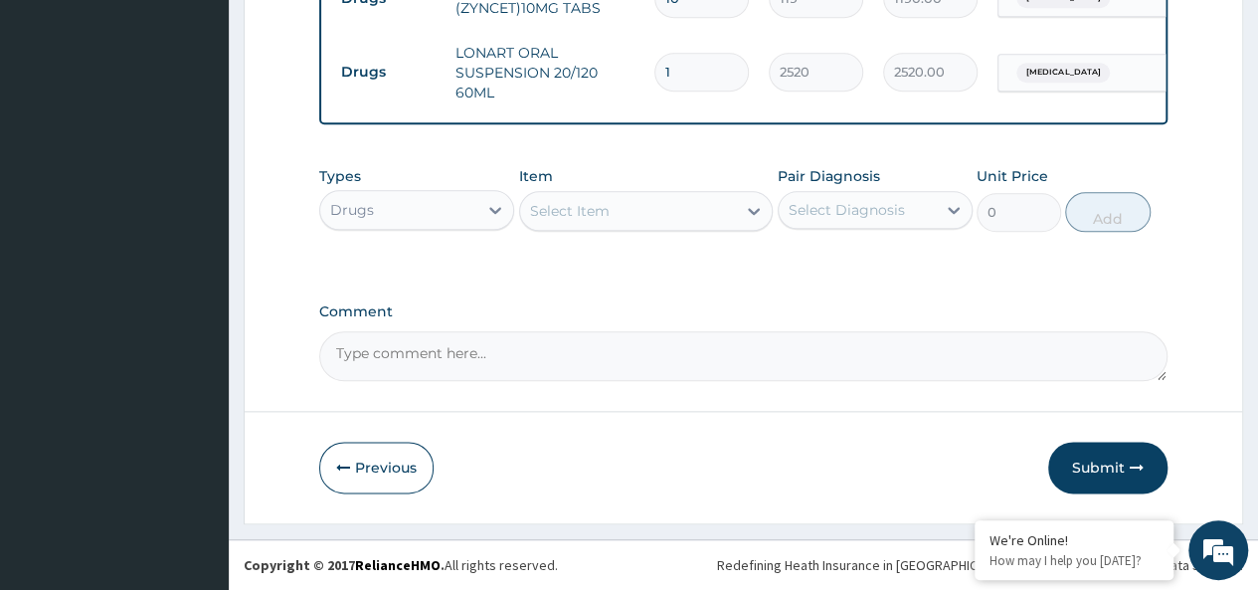
click at [551, 240] on div "Types Drugs Item Select Item Pair Diagnosis Select Diagnosis Unit Price 0 Add" at bounding box center [743, 198] width 848 height 85
click at [589, 208] on div "Select Item" at bounding box center [570, 211] width 80 height 20
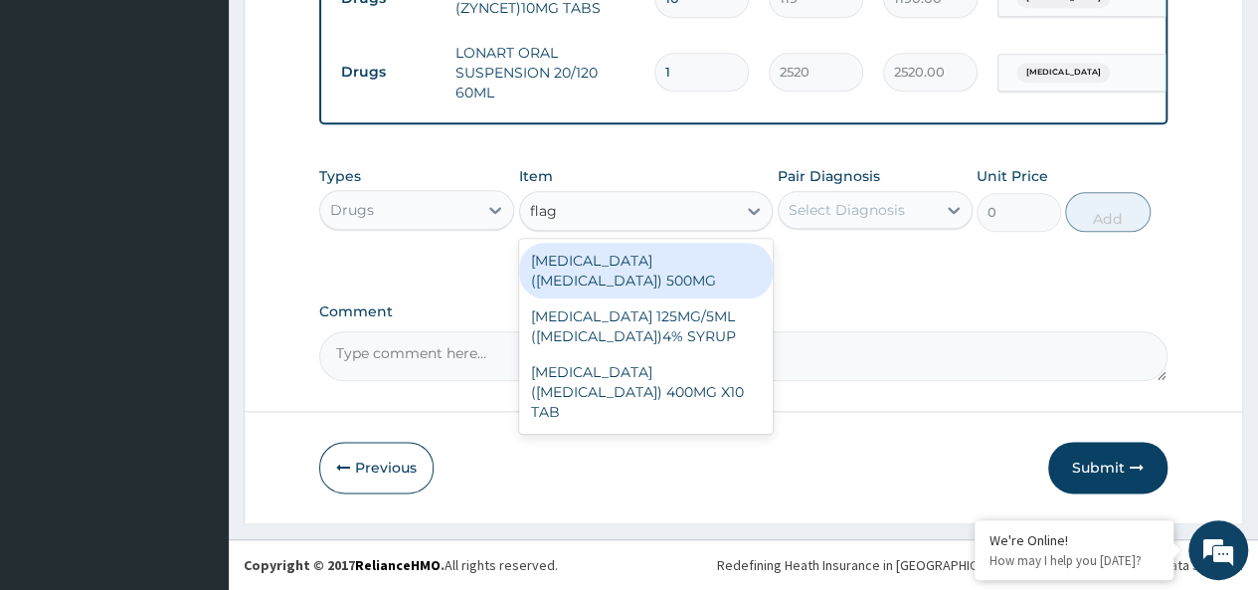
type input "flagy"
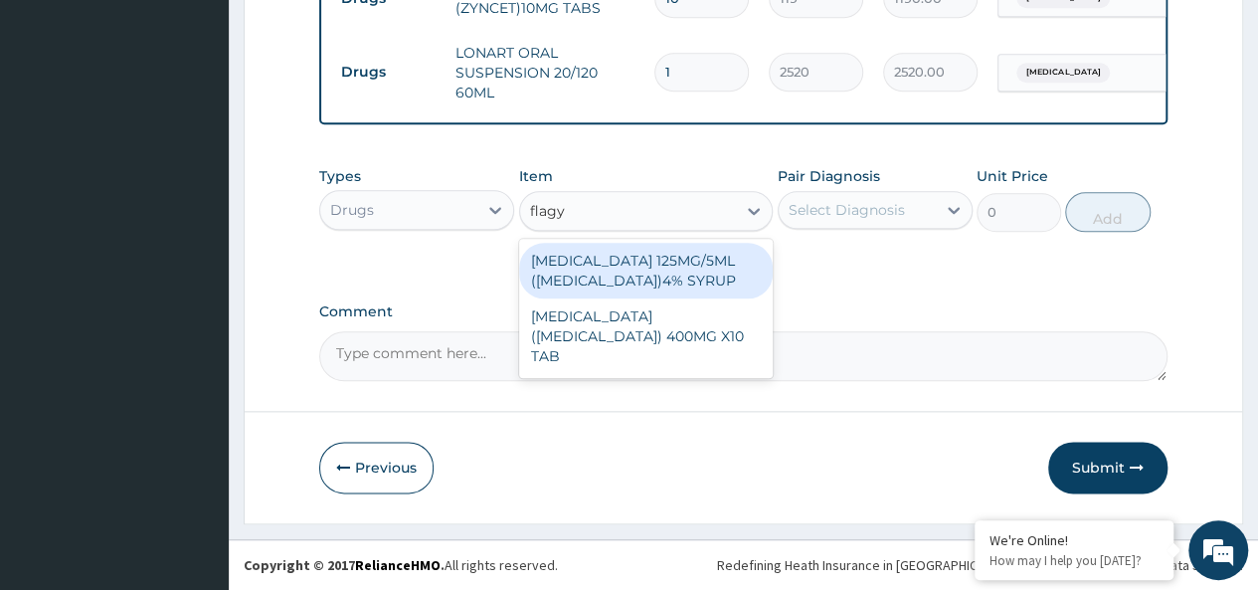
click at [694, 320] on div "METRONIDAZOLE (FLAGYL) 400MG X10 TAB" at bounding box center [646, 336] width 254 height 76
type input "42"
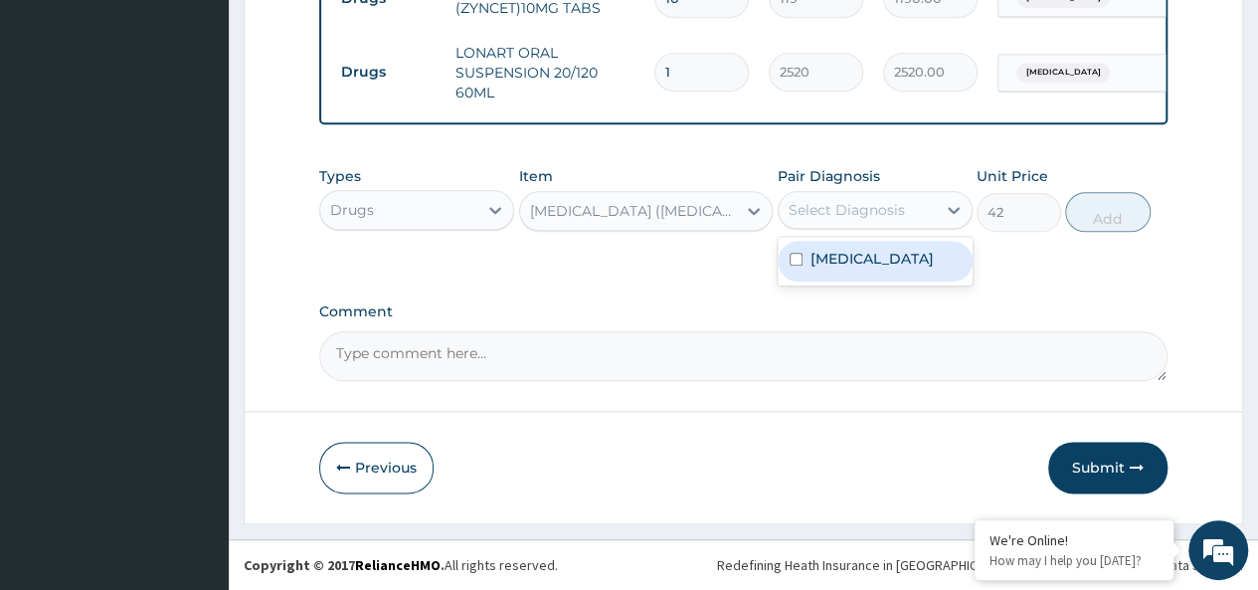
click at [855, 201] on div "Select Diagnosis" at bounding box center [846, 210] width 116 height 20
click at [923, 259] on div "Malaria" at bounding box center [874, 261] width 195 height 41
checkbox input "true"
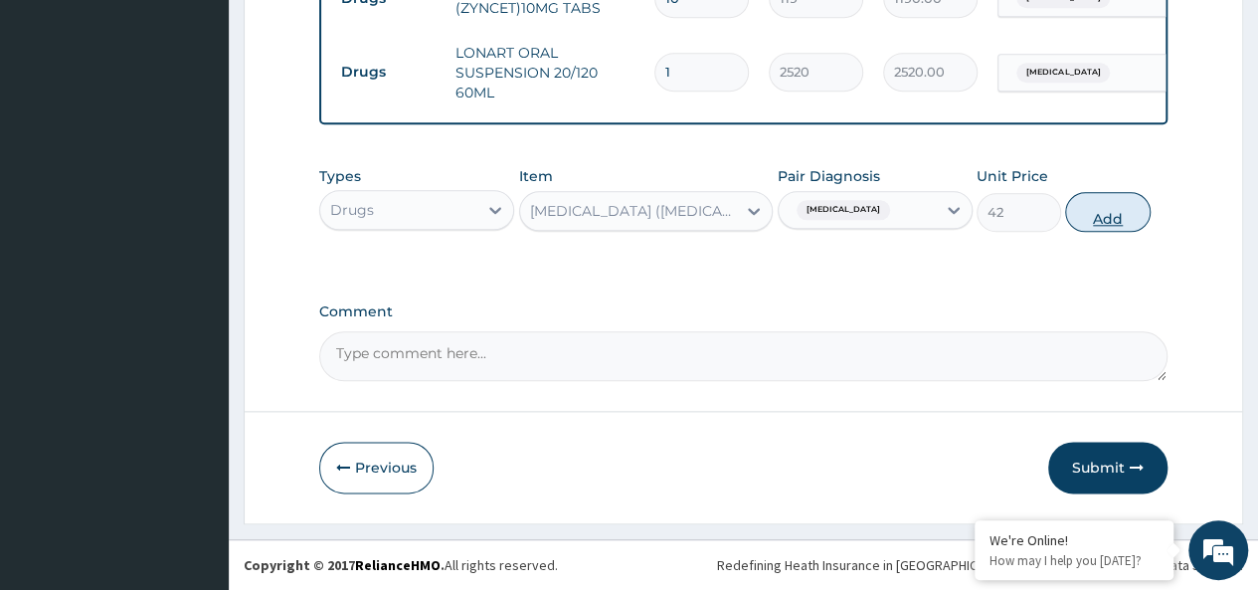
click at [1113, 202] on button "Add" at bounding box center [1107, 212] width 84 height 40
type input "0"
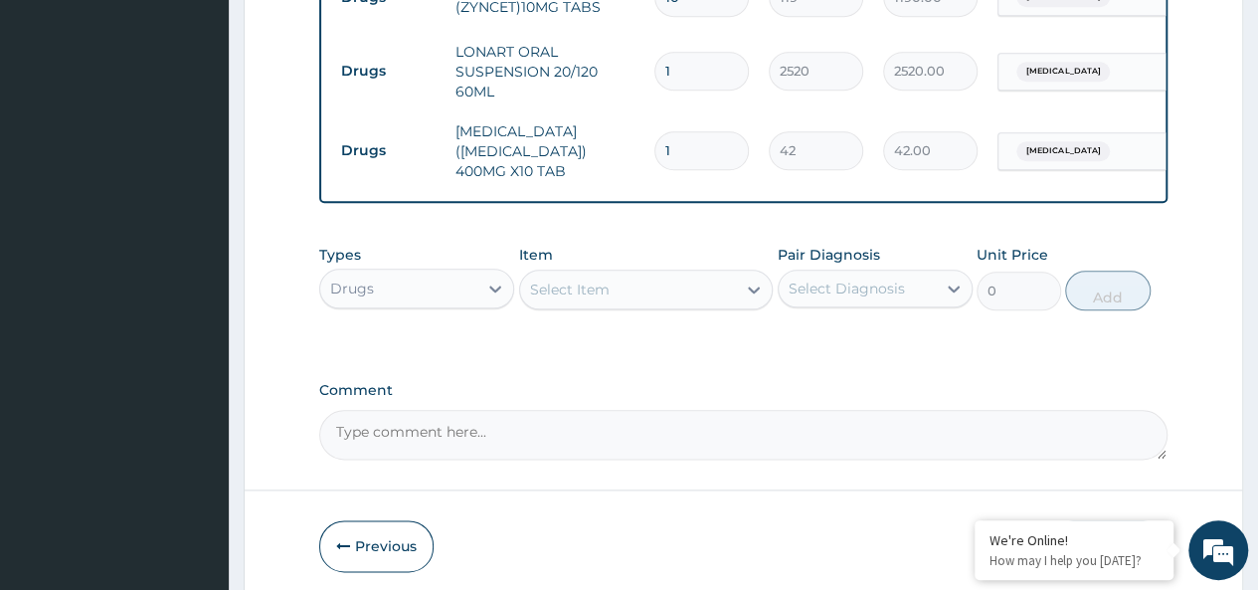
type input "0.00"
type input "2"
type input "84.00"
type input "20"
type input "840.00"
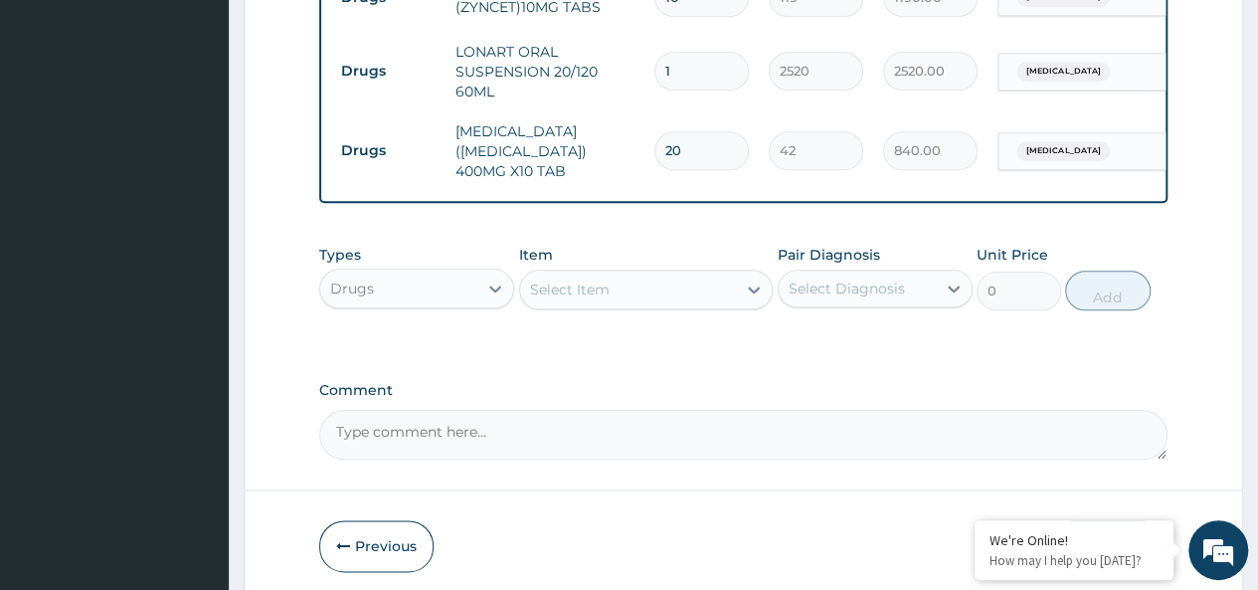
type input "20"
click at [643, 300] on div "Types Drugs Item Select Item Pair Diagnosis Select Diagnosis Unit Price 0 Add" at bounding box center [743, 277] width 848 height 85
click at [634, 281] on div "Select Item" at bounding box center [628, 289] width 217 height 32
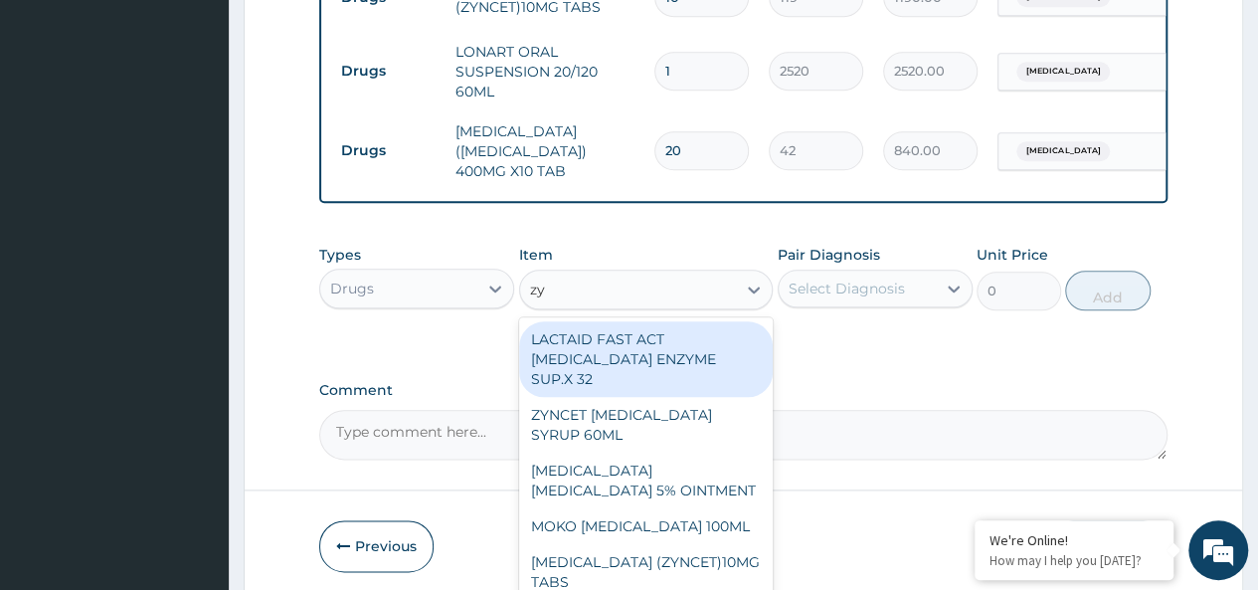
type input "zyn"
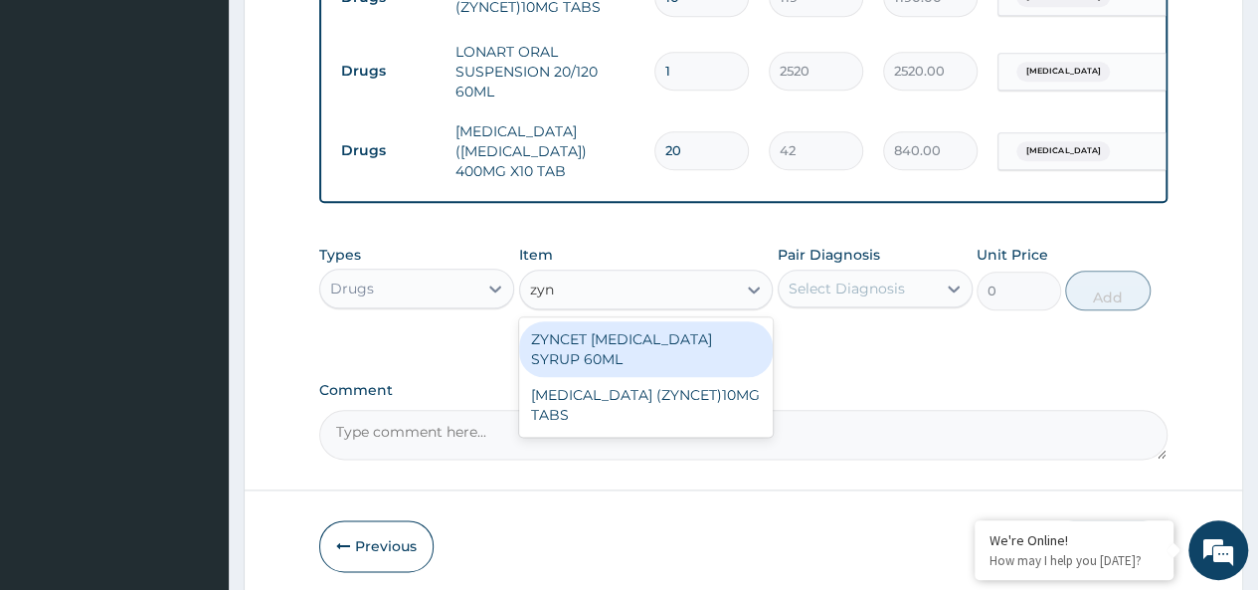
click at [669, 337] on div "ZYNCET [MEDICAL_DATA] SYRUP 60ML" at bounding box center [646, 349] width 254 height 56
type input "2240"
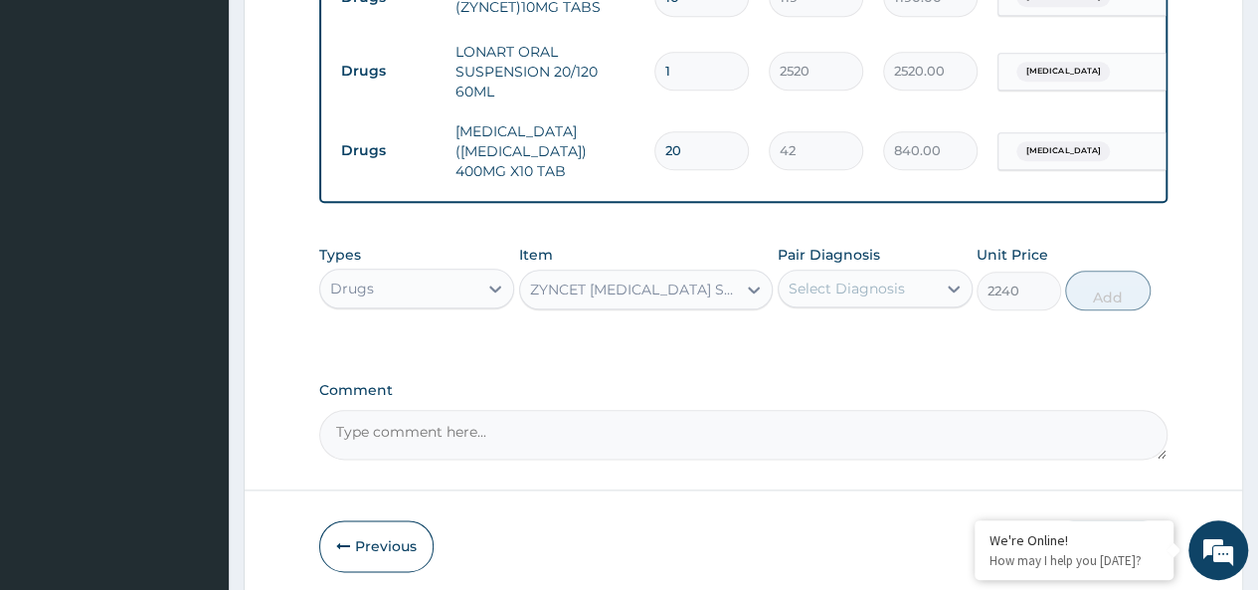
click at [835, 278] on div "Select Diagnosis" at bounding box center [846, 288] width 116 height 20
click at [849, 333] on label "[MEDICAL_DATA]" at bounding box center [871, 337] width 123 height 20
checkbox input "true"
click at [1113, 277] on button "Add" at bounding box center [1107, 290] width 84 height 40
type input "0"
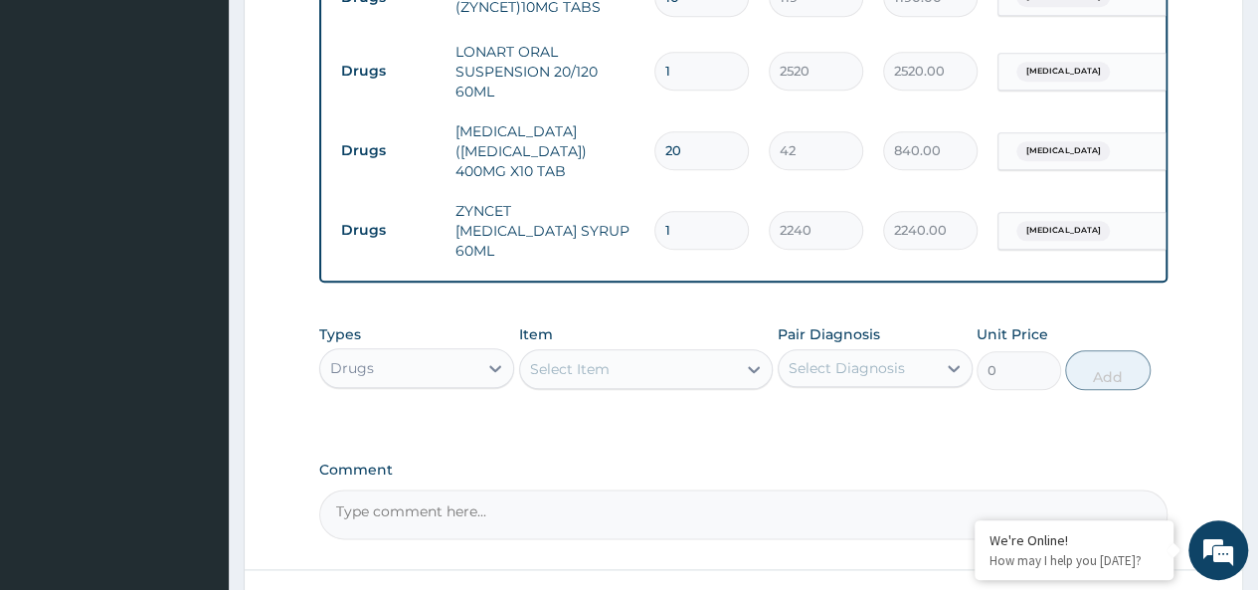
scroll to position [1050, 0]
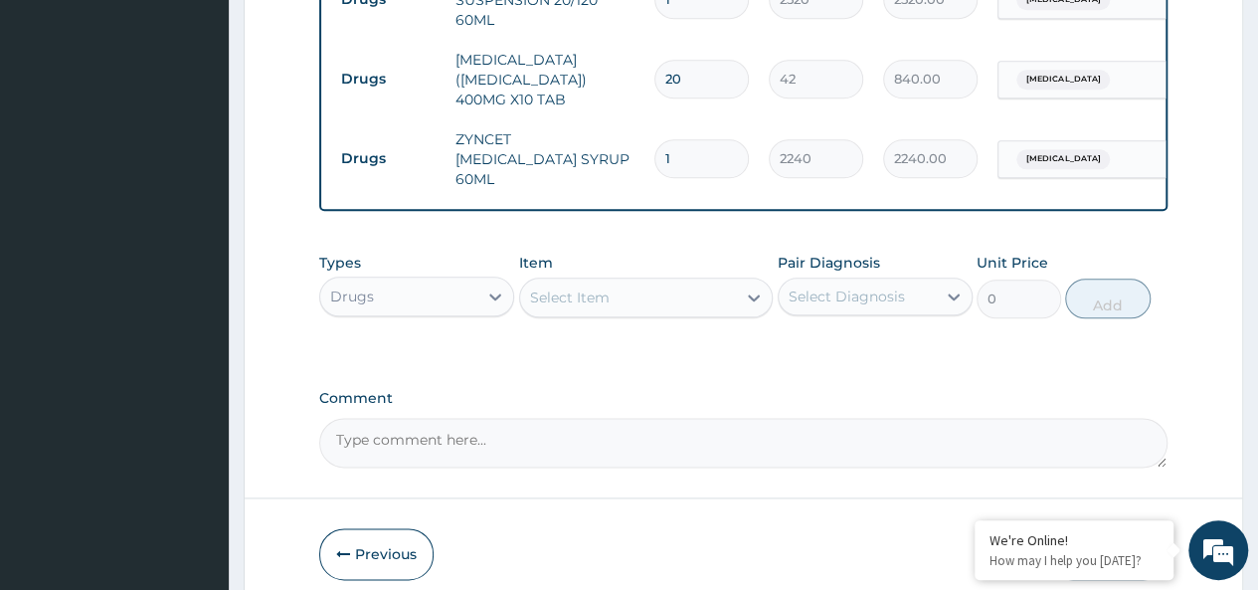
click at [401, 280] on div "Drugs" at bounding box center [398, 296] width 157 height 32
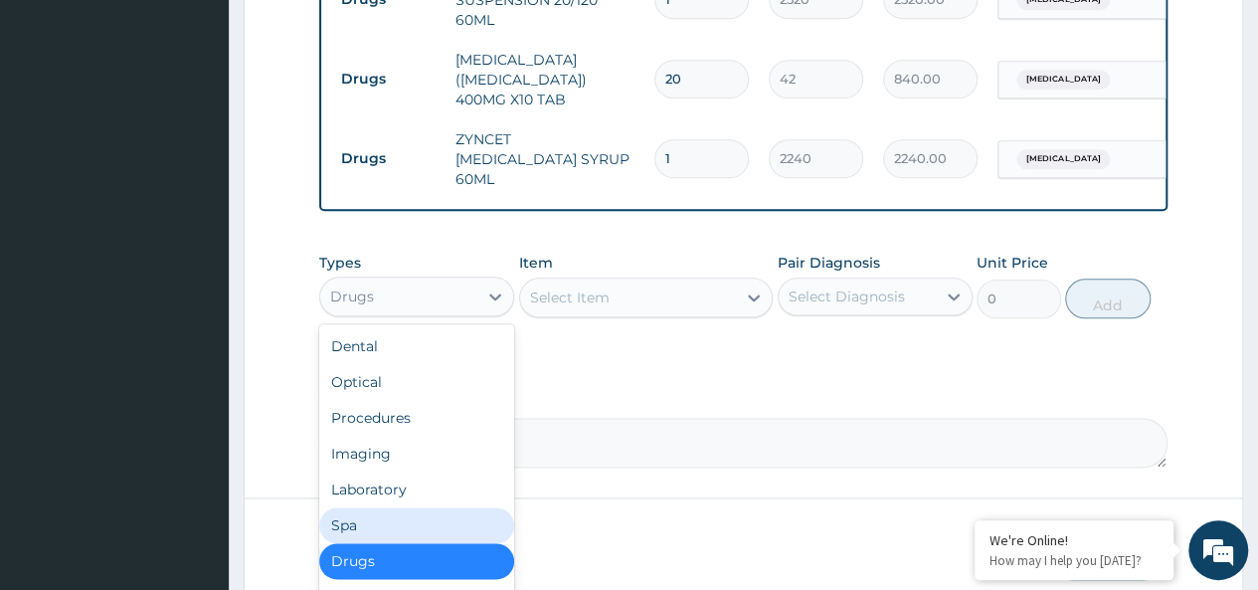
scroll to position [68, 0]
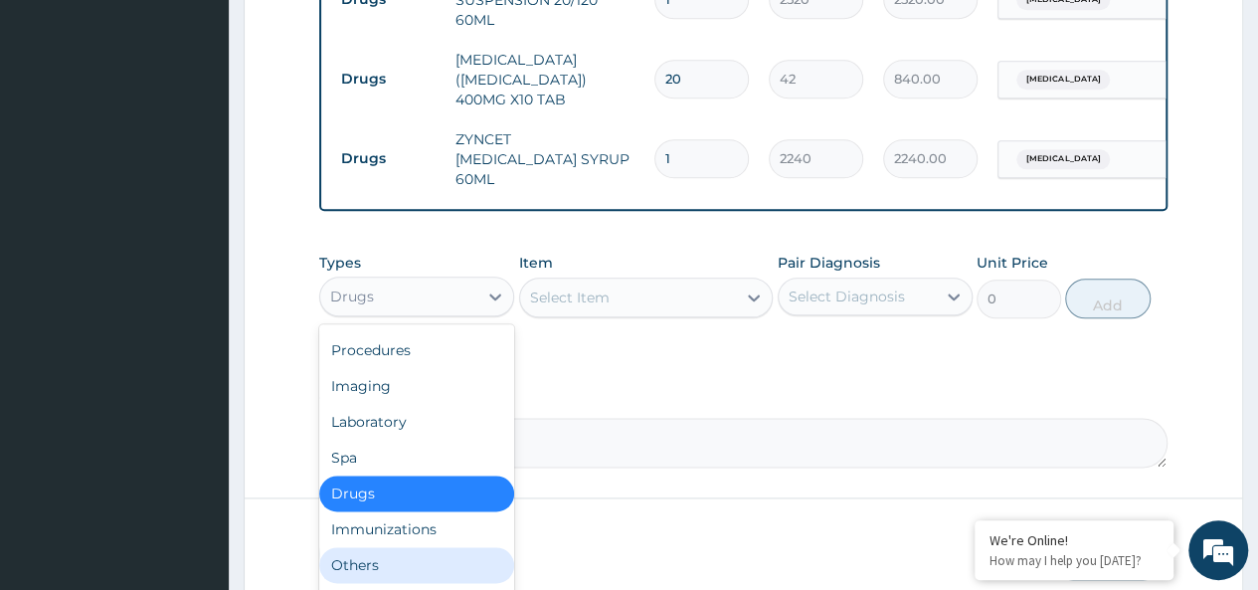
click at [358, 547] on div "Others" at bounding box center [416, 565] width 195 height 36
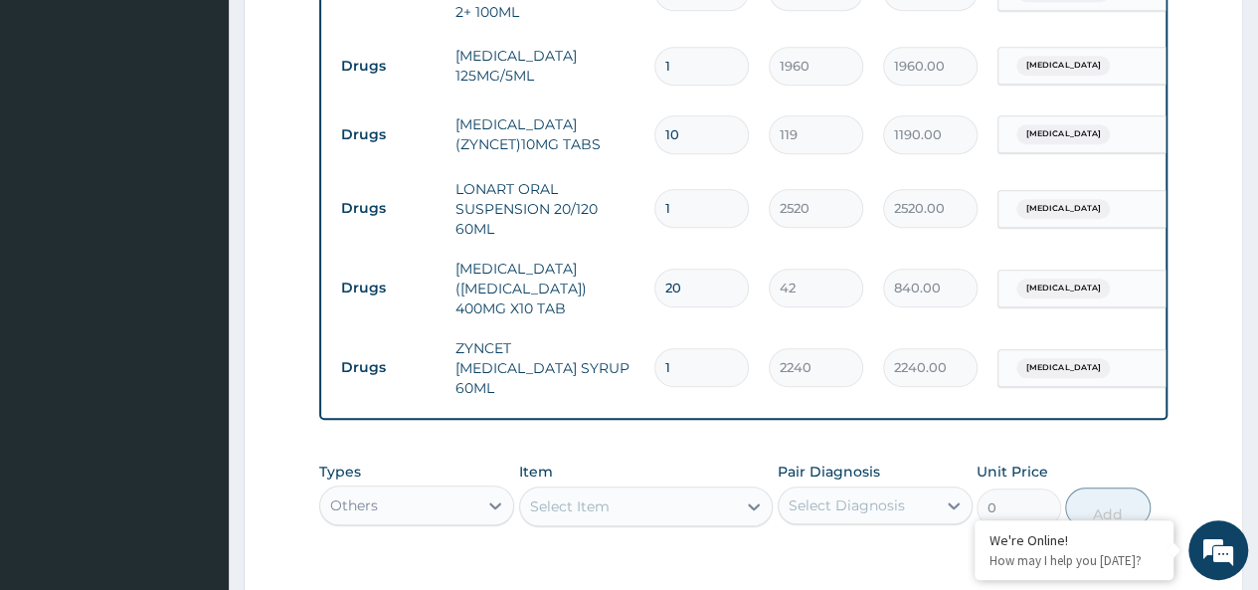
scroll to position [837, 0]
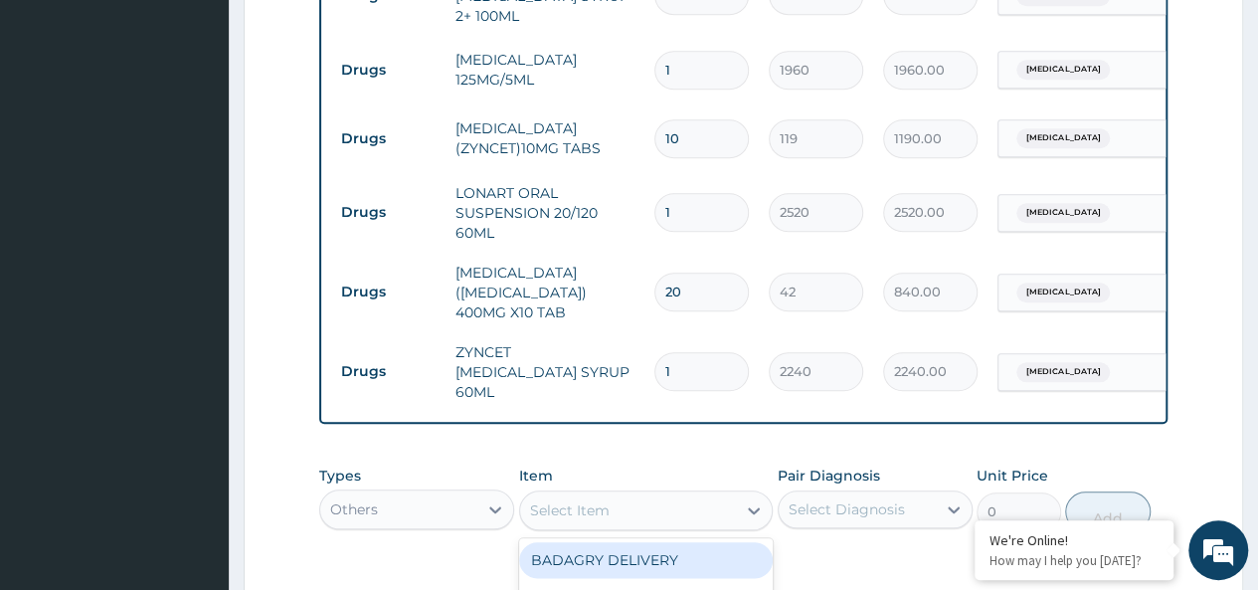
click at [605, 500] on div "Select Item" at bounding box center [570, 510] width 80 height 20
type input "bad"
click at [692, 545] on div "BADAGRY DELIVERY" at bounding box center [646, 560] width 254 height 36
type input "3700"
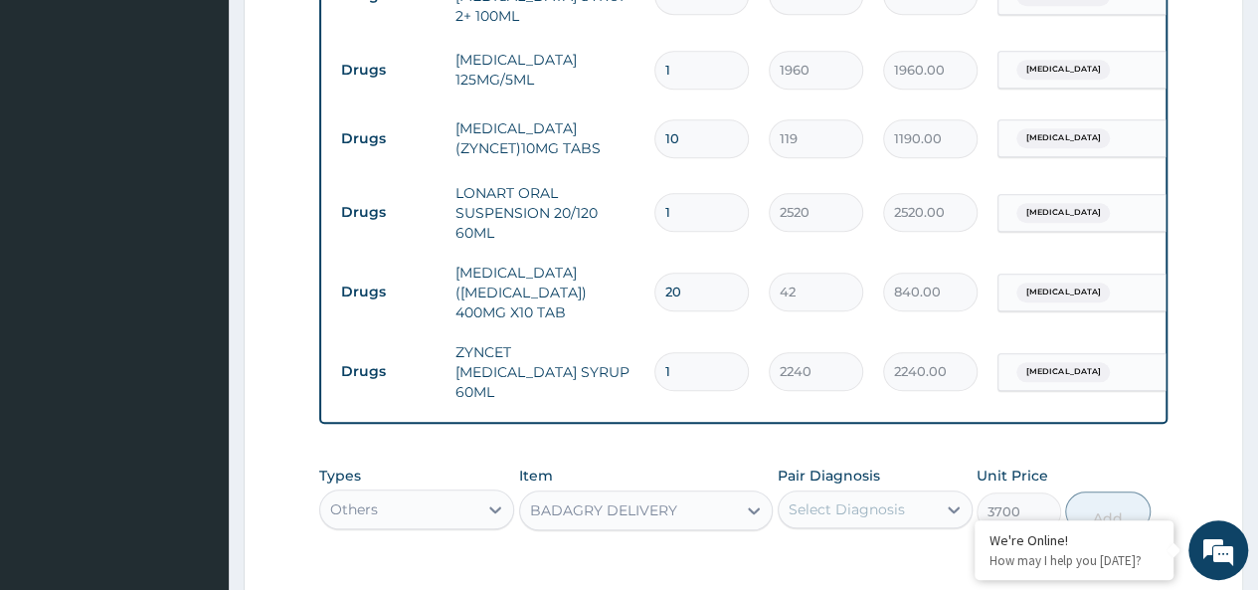
click at [823, 502] on div "Select Diagnosis" at bounding box center [856, 509] width 157 height 32
click at [882, 550] on div "[MEDICAL_DATA]" at bounding box center [874, 560] width 195 height 41
checkbox input "true"
click at [1080, 491] on button "Add" at bounding box center [1107, 511] width 84 height 40
type input "0"
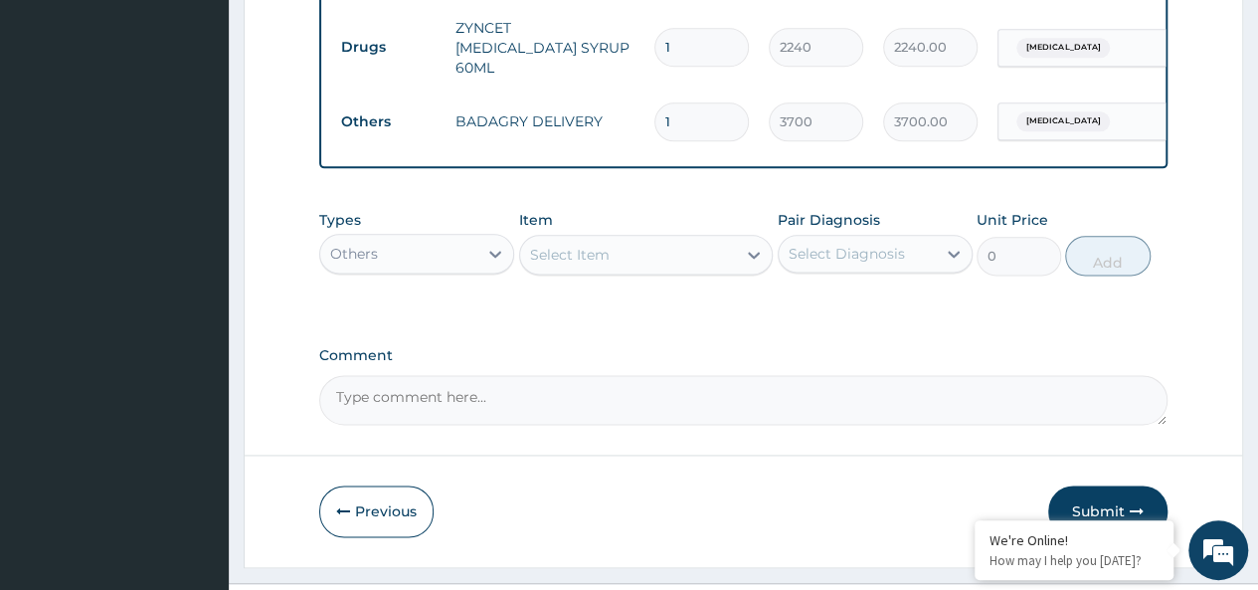
scroll to position [1185, 0]
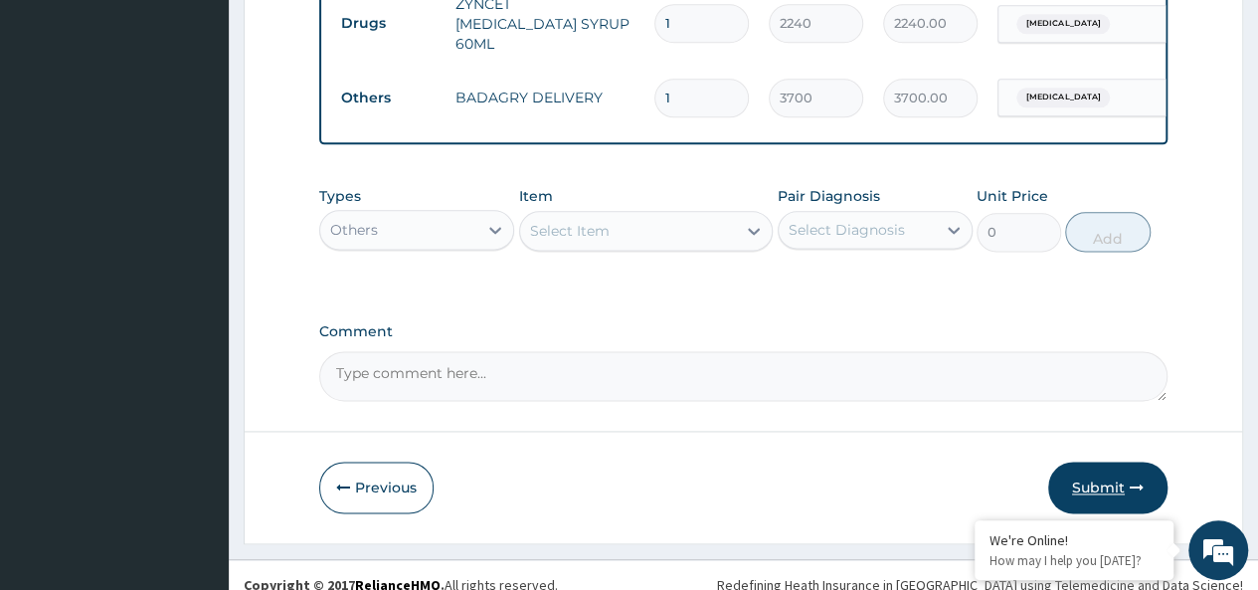
click at [1133, 461] on button "Submit" at bounding box center [1107, 487] width 119 height 52
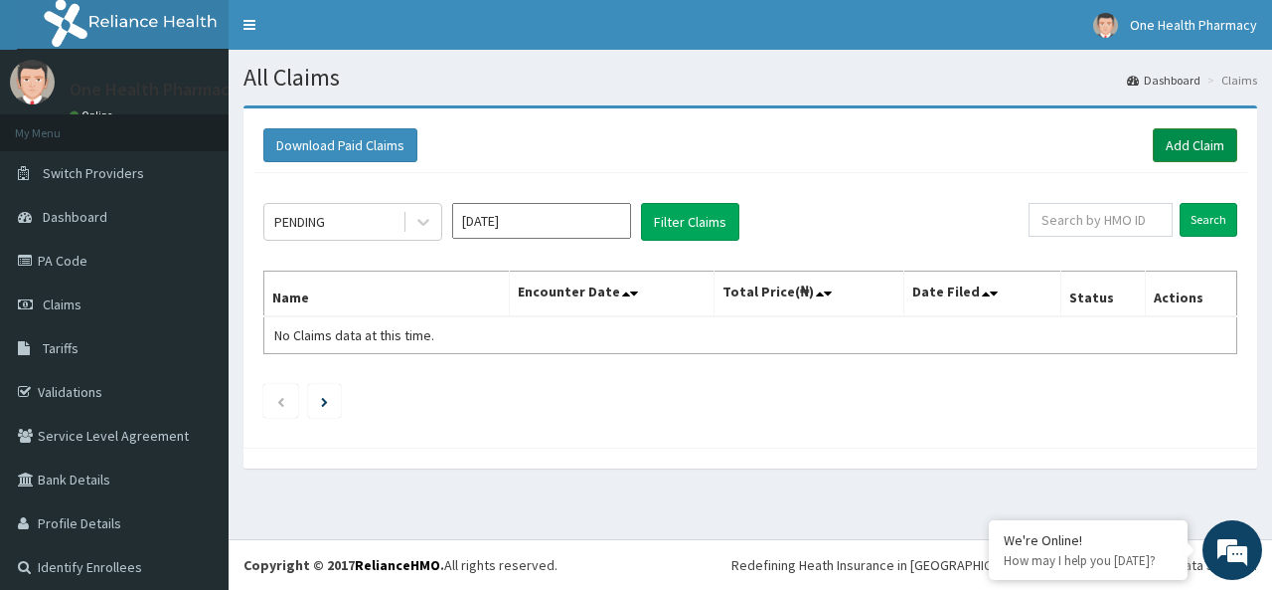
click at [1177, 159] on link "Add Claim" at bounding box center [1195, 145] width 84 height 34
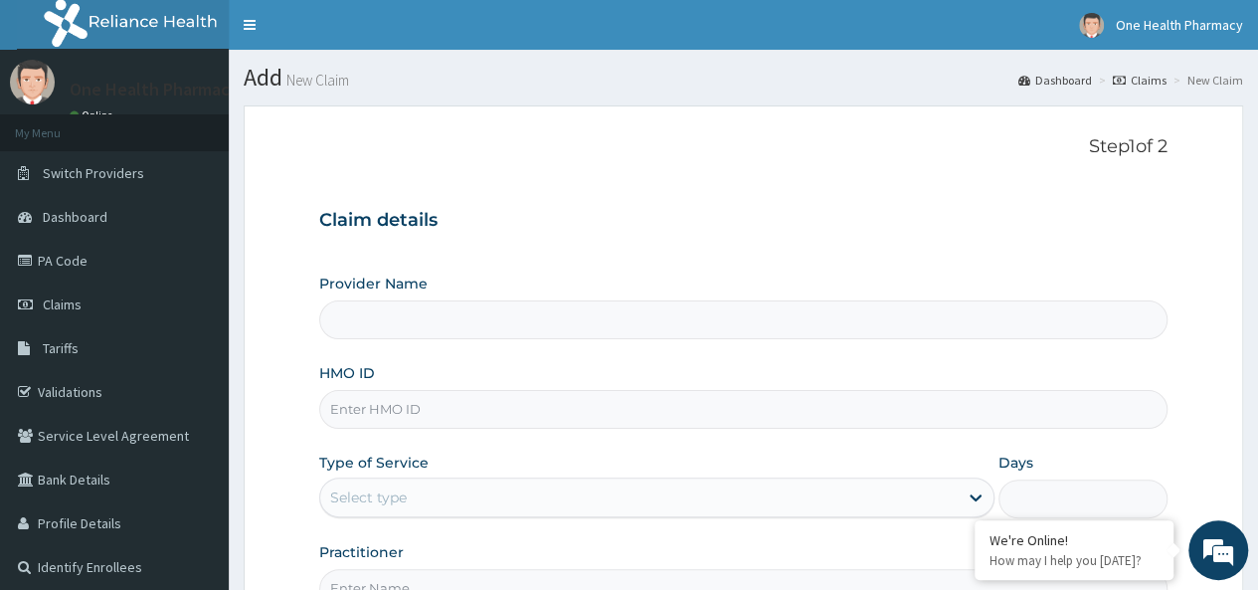
click at [370, 405] on input "HMO ID" at bounding box center [743, 409] width 848 height 39
paste input "HST/10294/A"
type input "HST/10294/A"
type input "OneHealth Pharmacy"
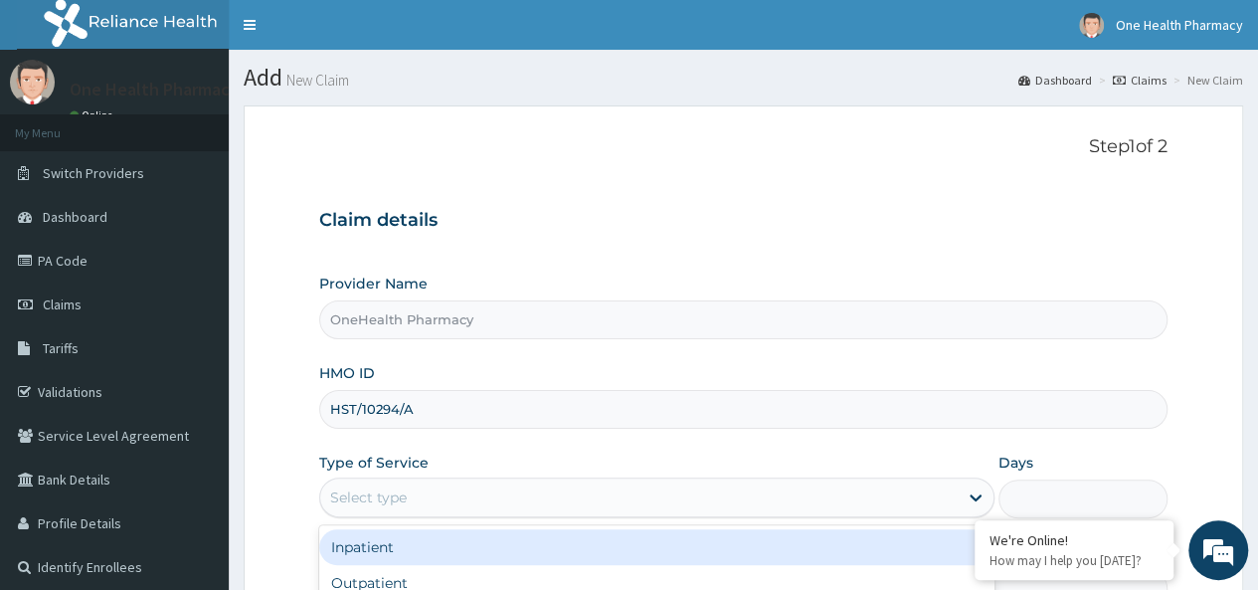
click at [417, 490] on div "Select type" at bounding box center [638, 497] width 637 height 32
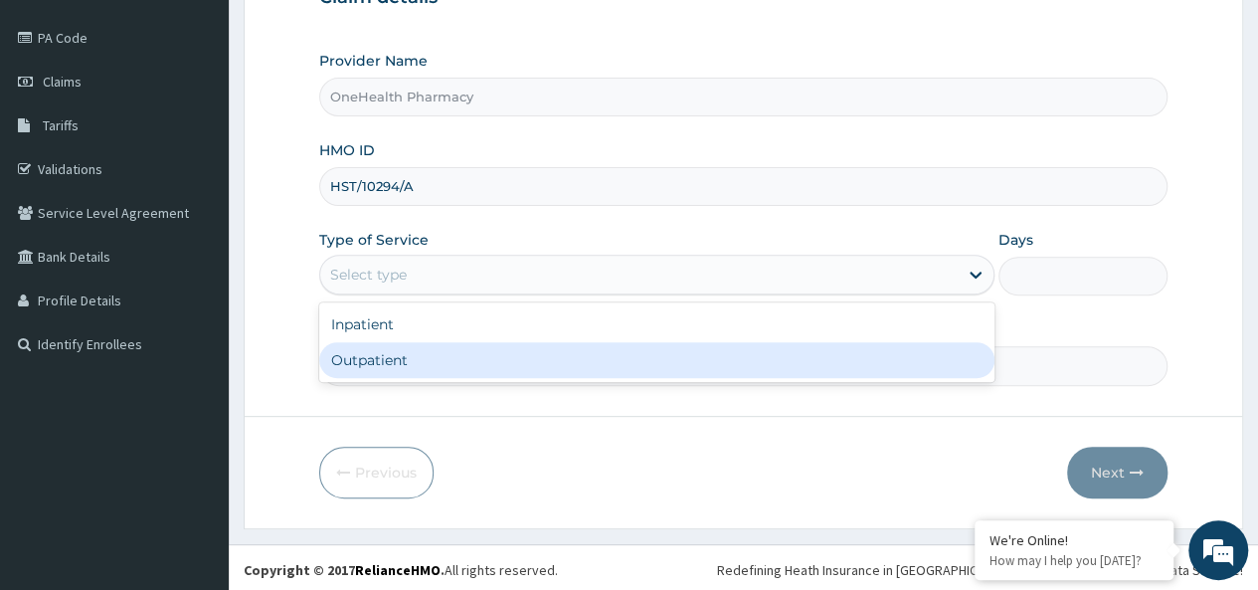
click at [415, 353] on div "Outpatient" at bounding box center [656, 360] width 675 height 36
type input "1"
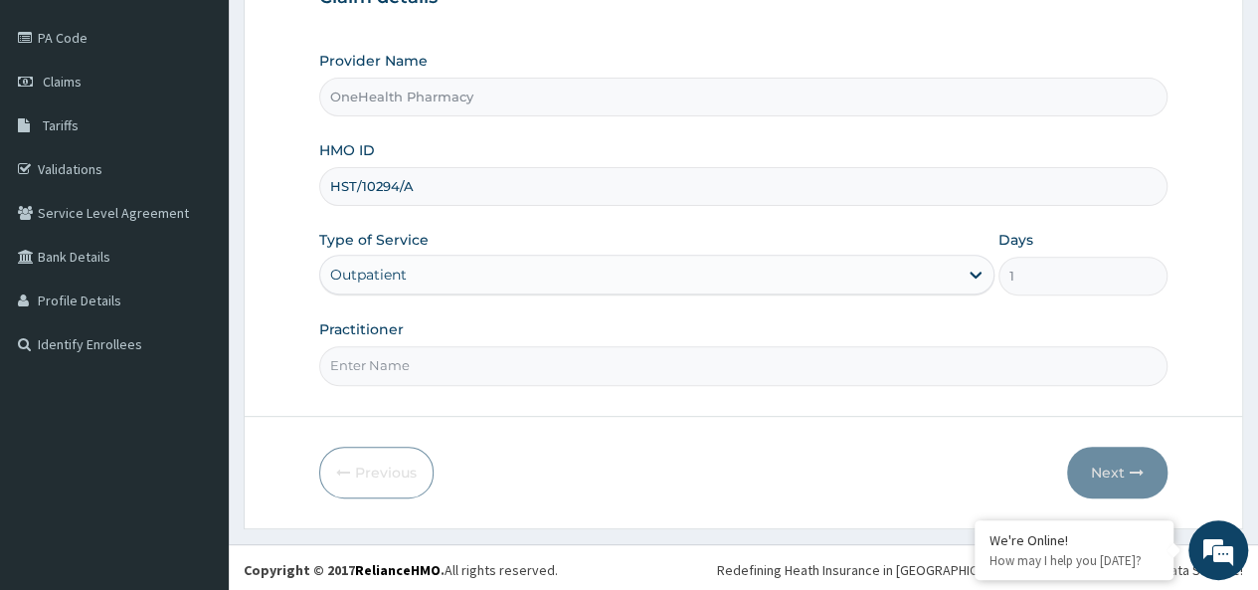
click at [422, 354] on input "Practitioner" at bounding box center [743, 365] width 848 height 39
type input "onehealth"
click at [1090, 456] on button "Next" at bounding box center [1117, 472] width 100 height 52
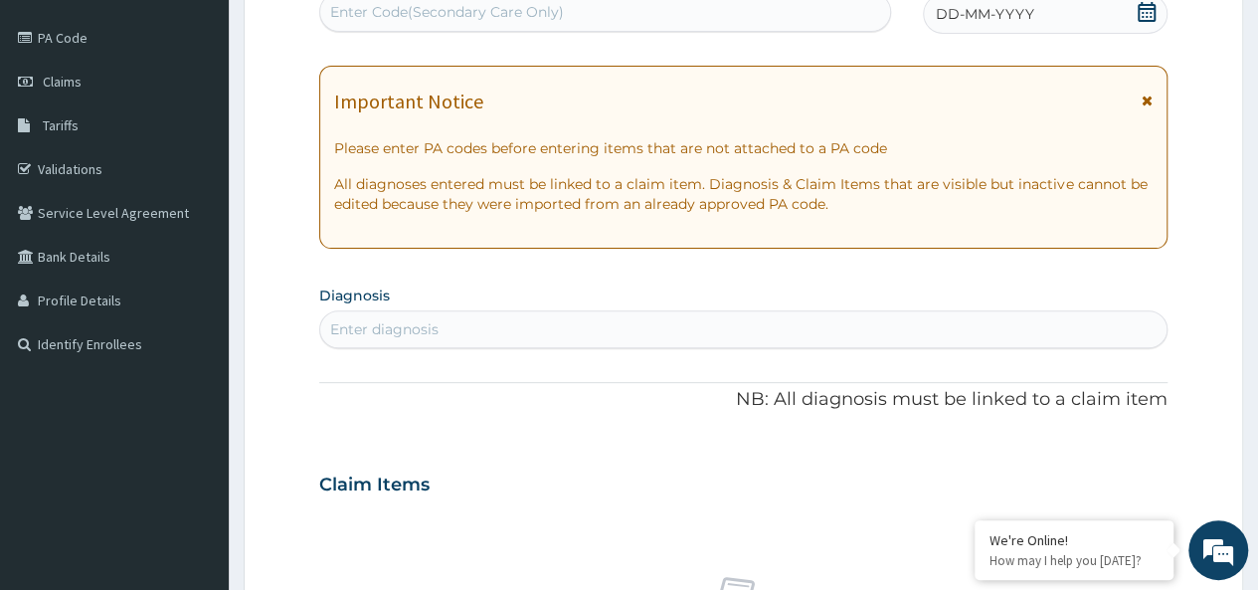
scroll to position [0, 0]
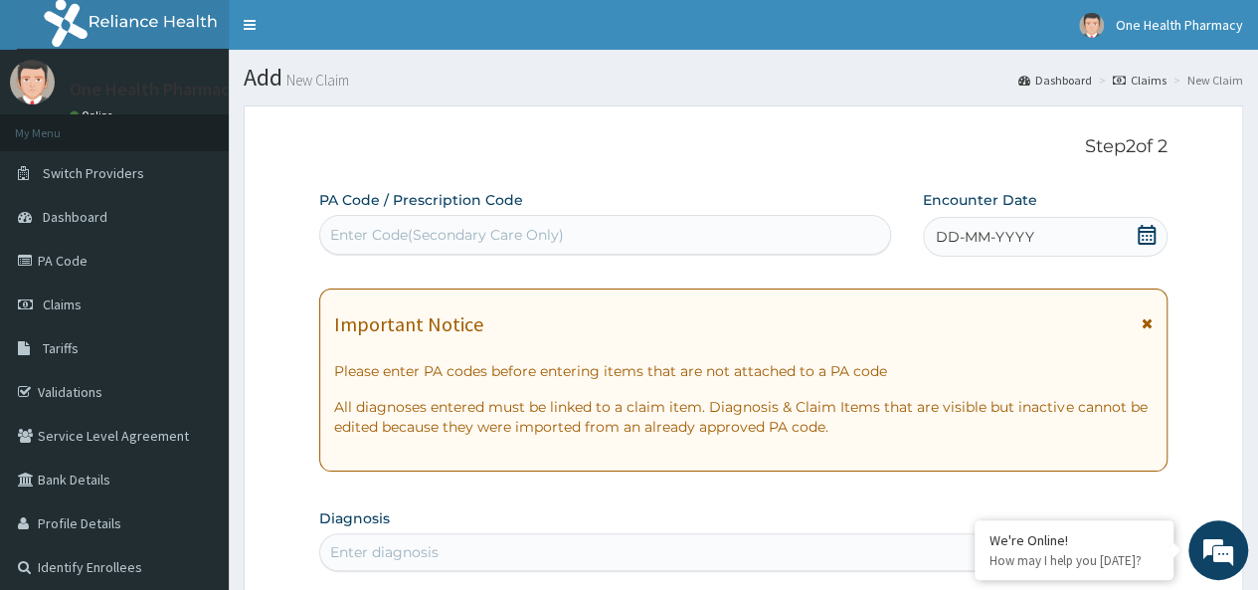
click at [384, 244] on div "Enter Code(Secondary Care Only)" at bounding box center [447, 235] width 234 height 20
paste input "PR/55240139"
type input "PR/55240139"
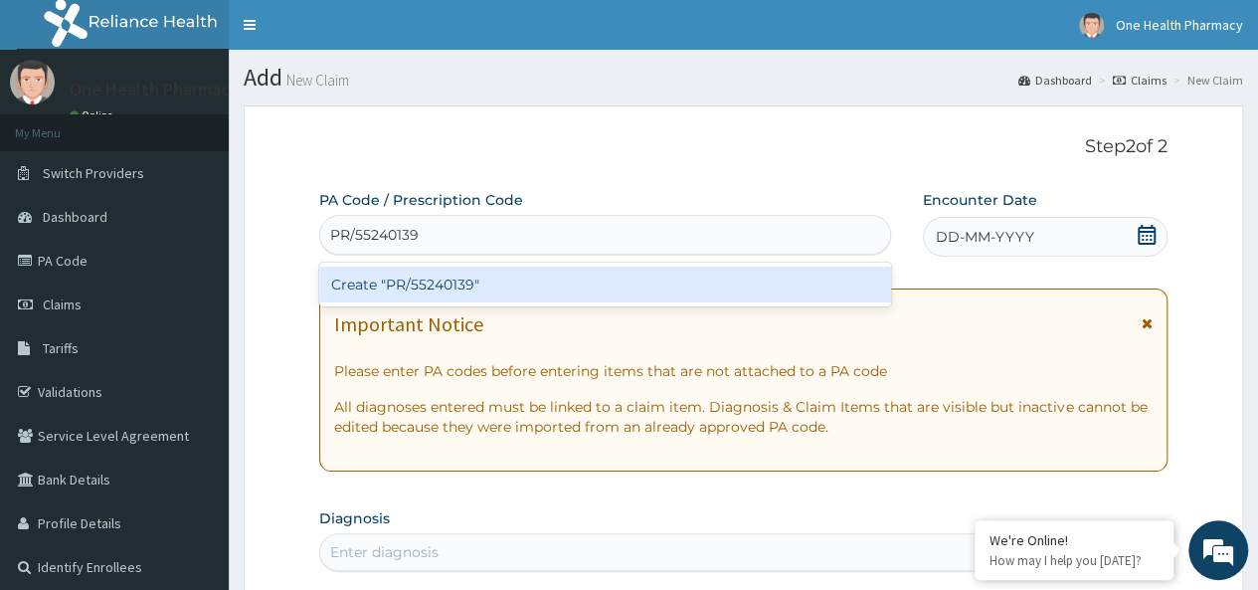
click at [503, 283] on div "Create "PR/55240139"" at bounding box center [604, 284] width 571 height 36
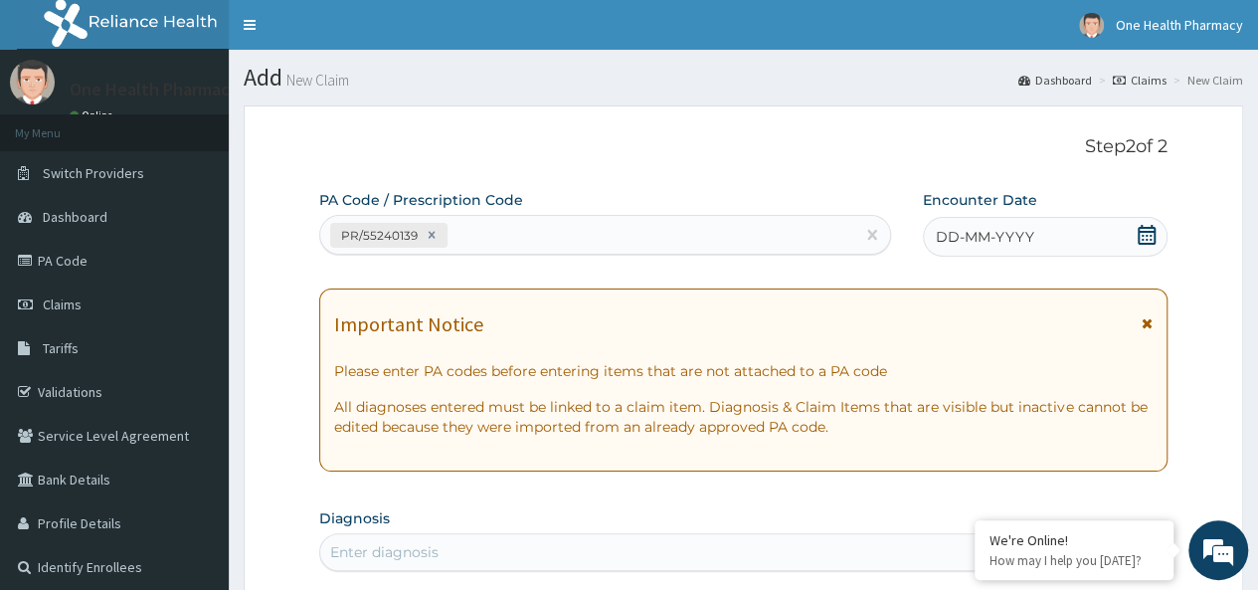
click at [959, 230] on span "DD-MM-YYYY" at bounding box center [984, 237] width 98 height 20
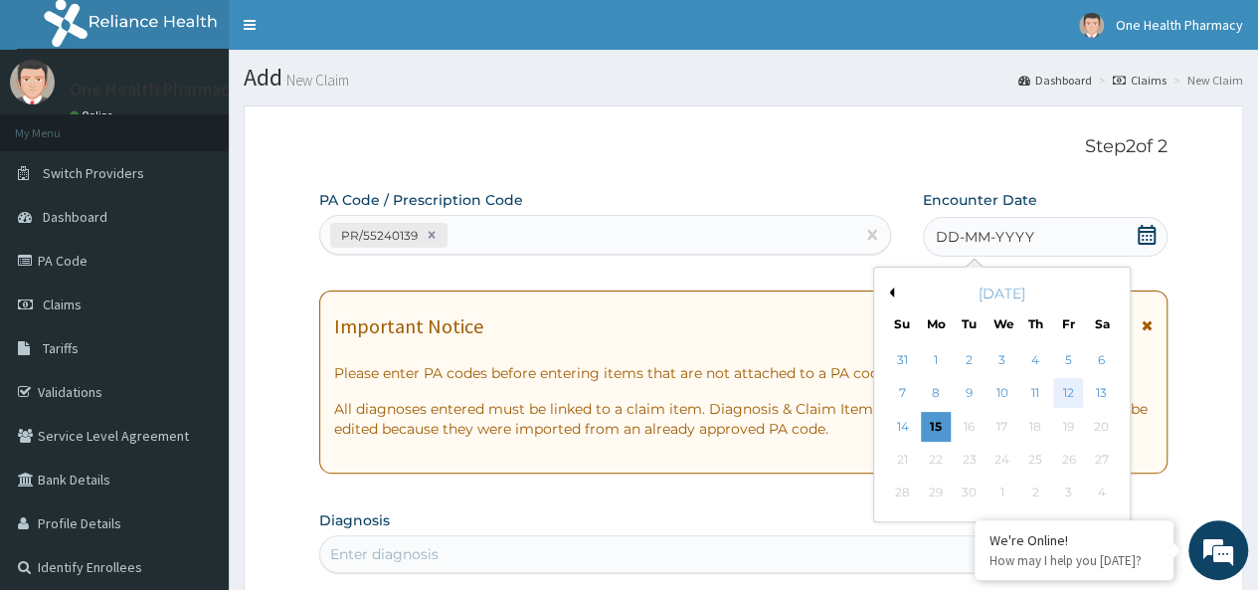
click at [1071, 389] on div "12" at bounding box center [1068, 394] width 30 height 30
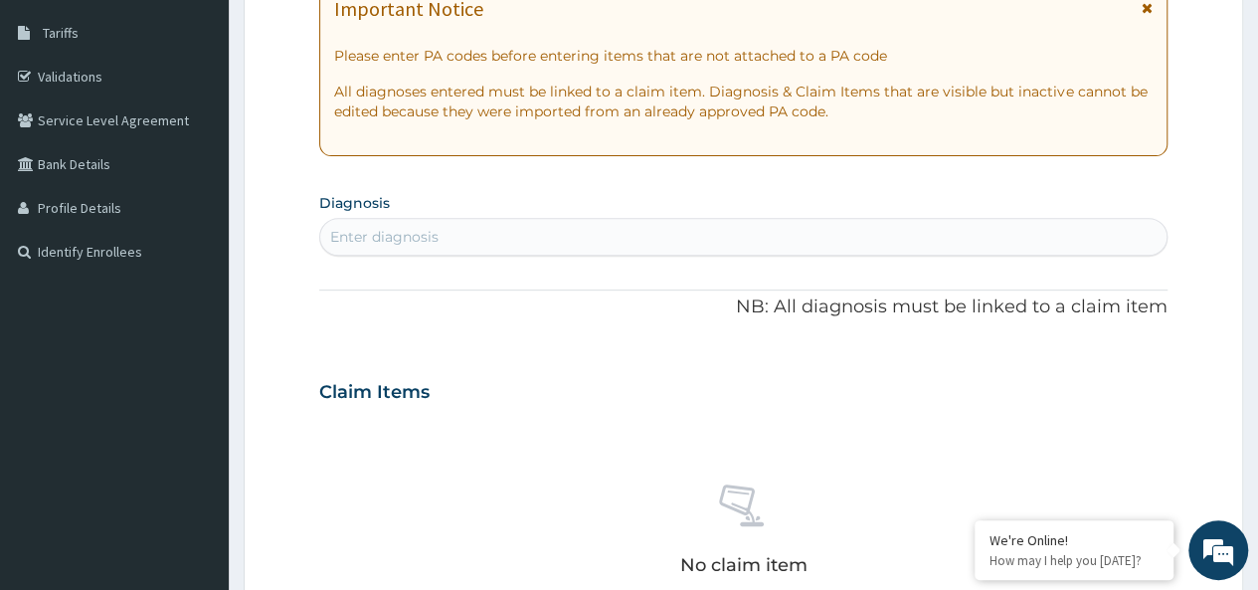
scroll to position [348, 0]
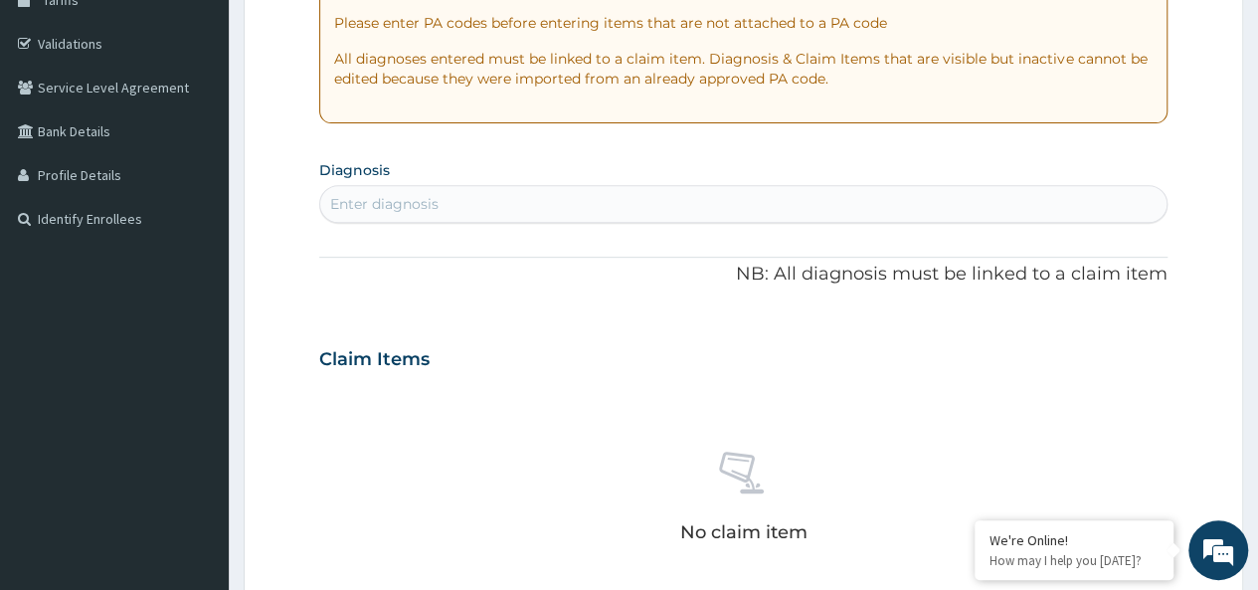
click at [367, 205] on div "Enter diagnosis" at bounding box center [384, 204] width 108 height 20
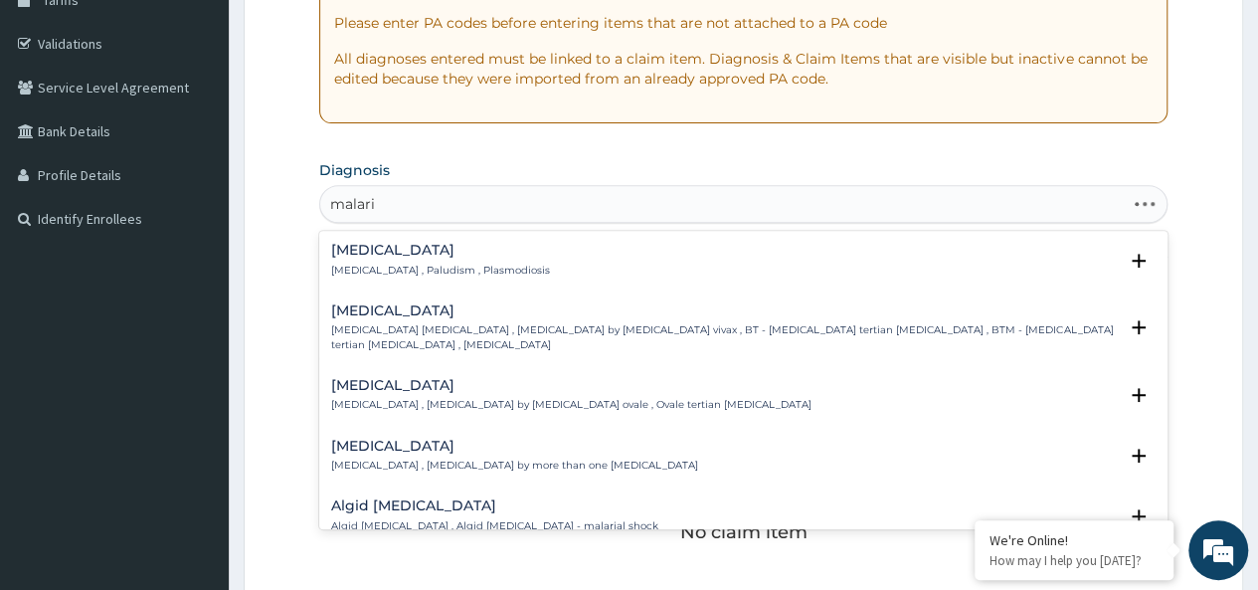
type input "malaria"
click at [425, 257] on div "Malaria Malaria , Paludism , Plasmodiosis" at bounding box center [440, 260] width 219 height 35
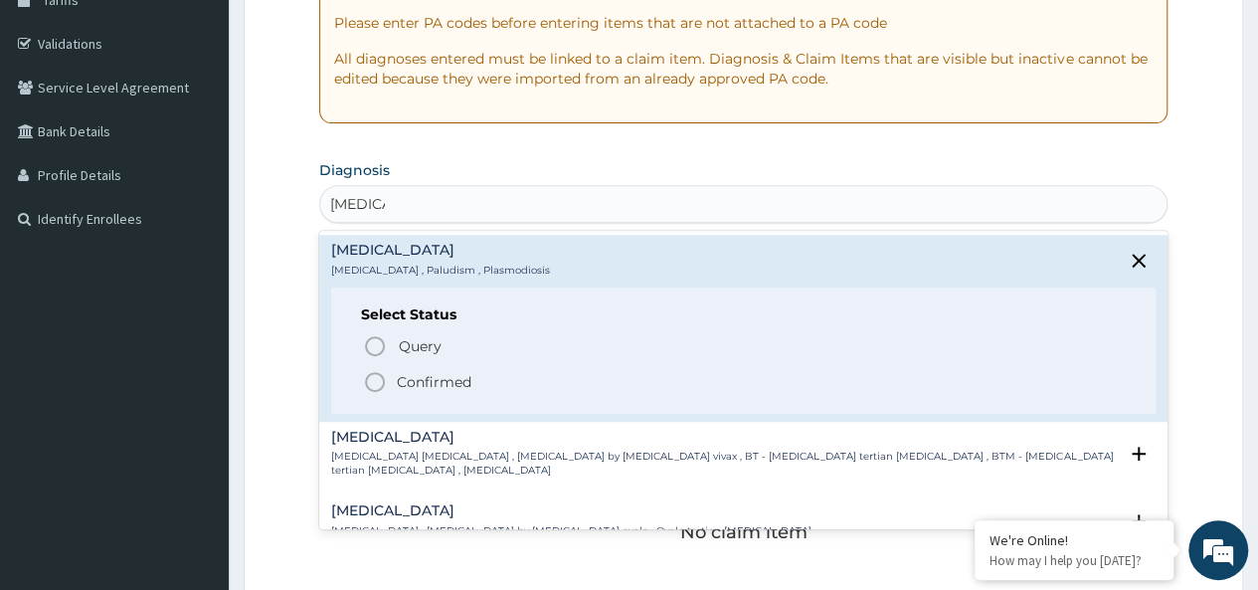
click at [408, 370] on span "Confirmed" at bounding box center [744, 382] width 762 height 24
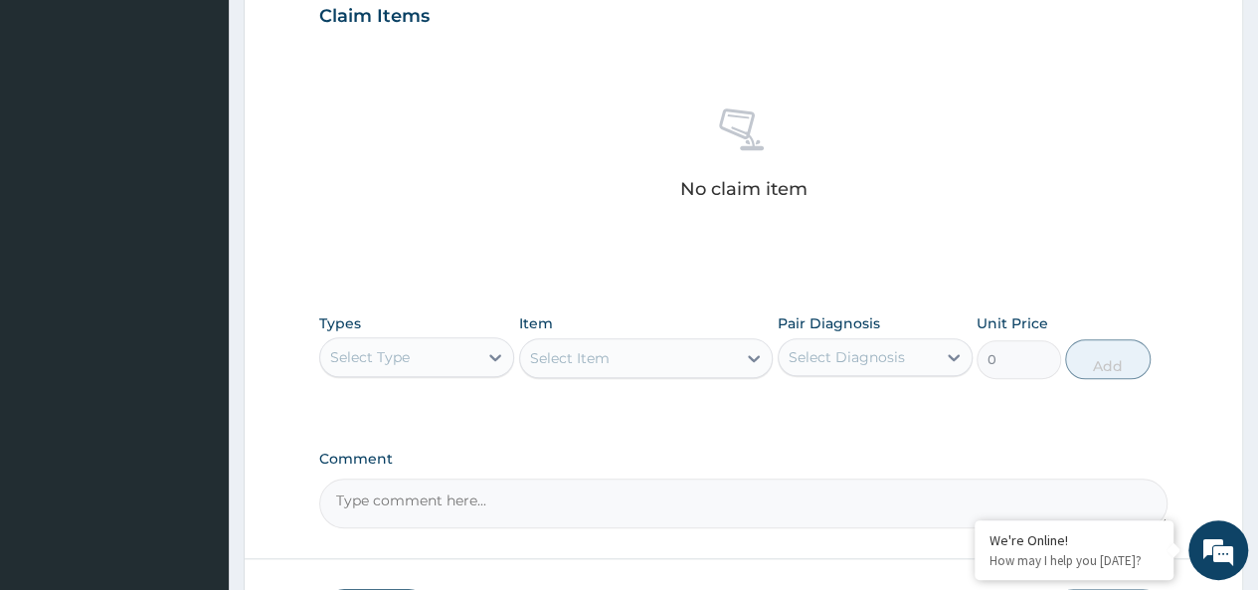
scroll to position [840, 0]
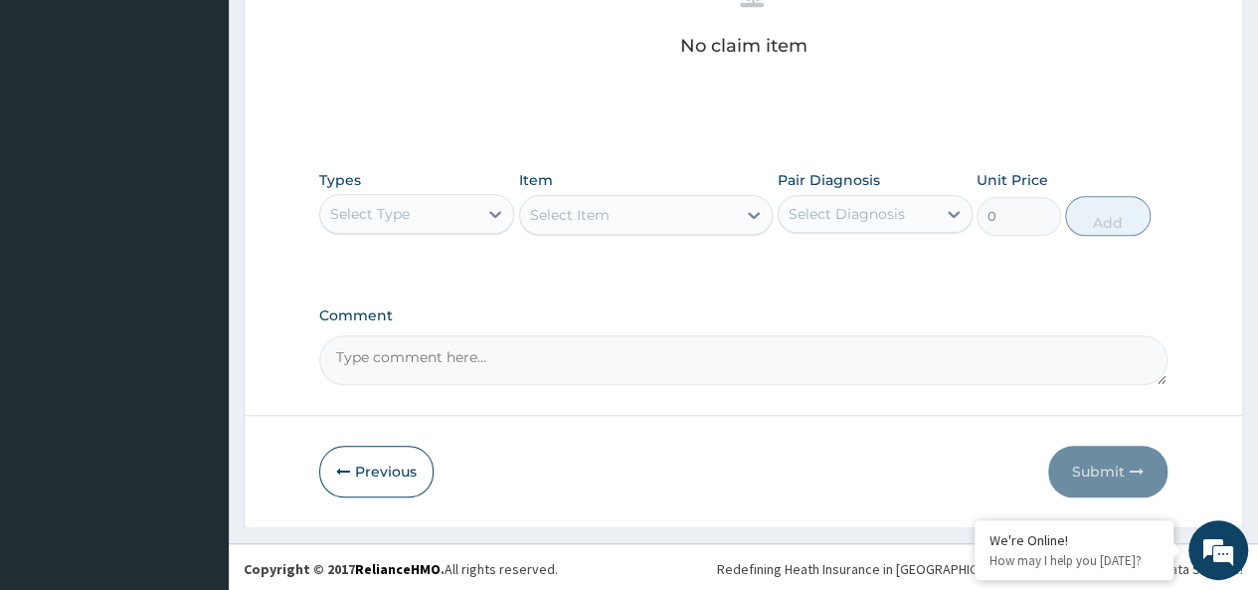
click at [366, 224] on div "Select Type" at bounding box center [398, 214] width 157 height 32
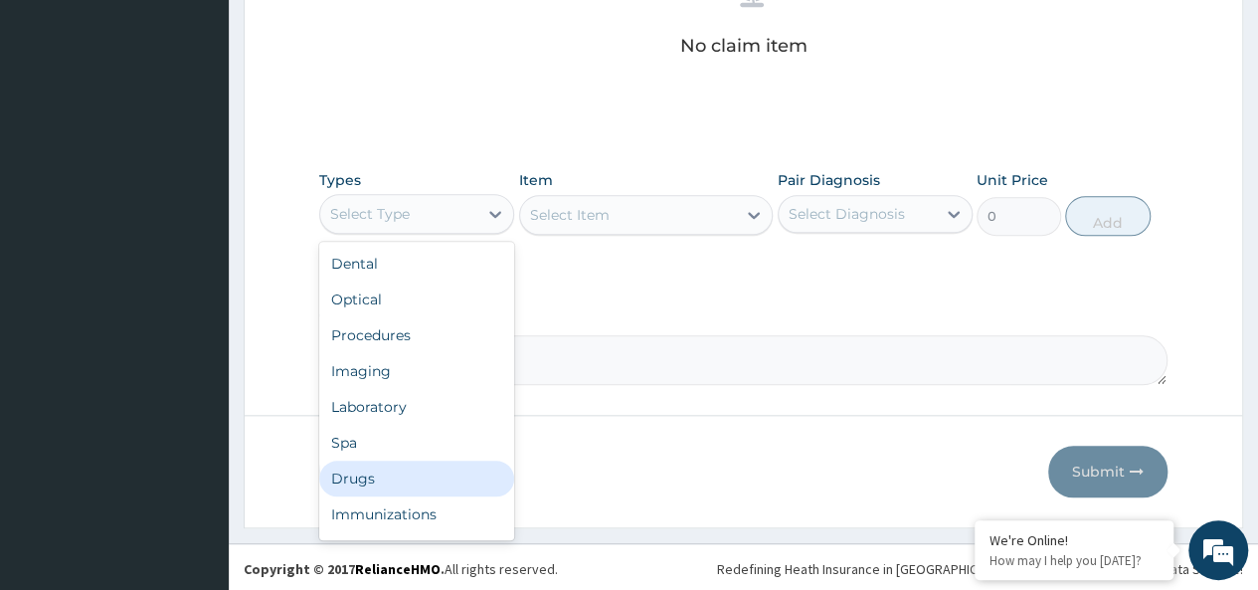
click at [354, 474] on div "Drugs" at bounding box center [416, 478] width 195 height 36
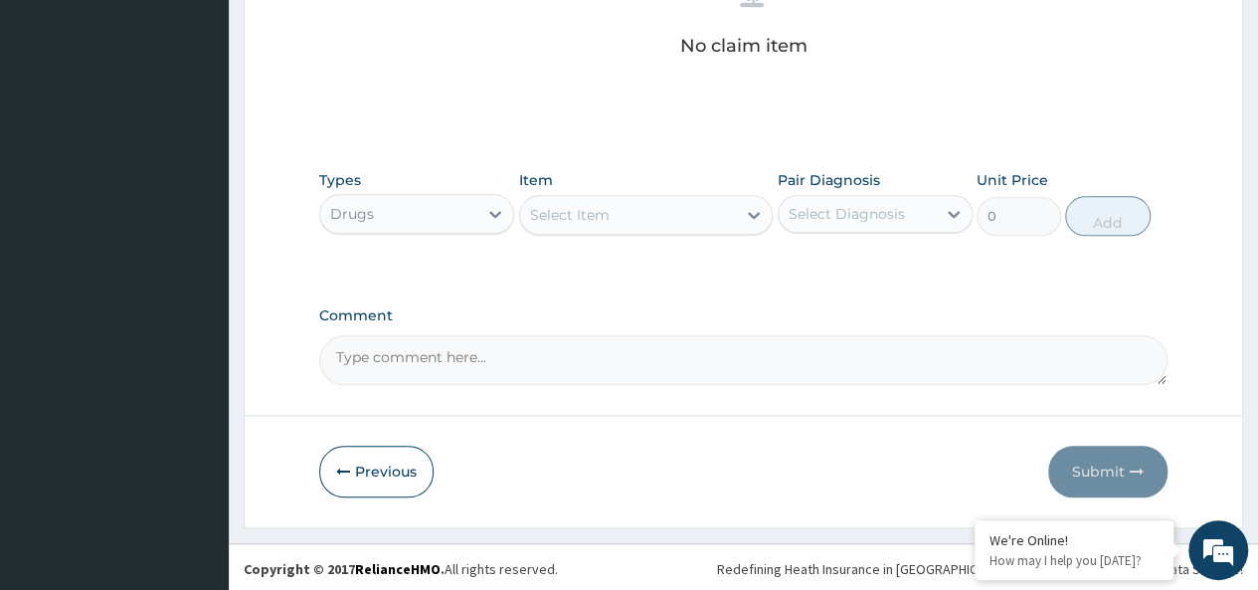
click at [661, 206] on div "Select Item" at bounding box center [628, 215] width 217 height 32
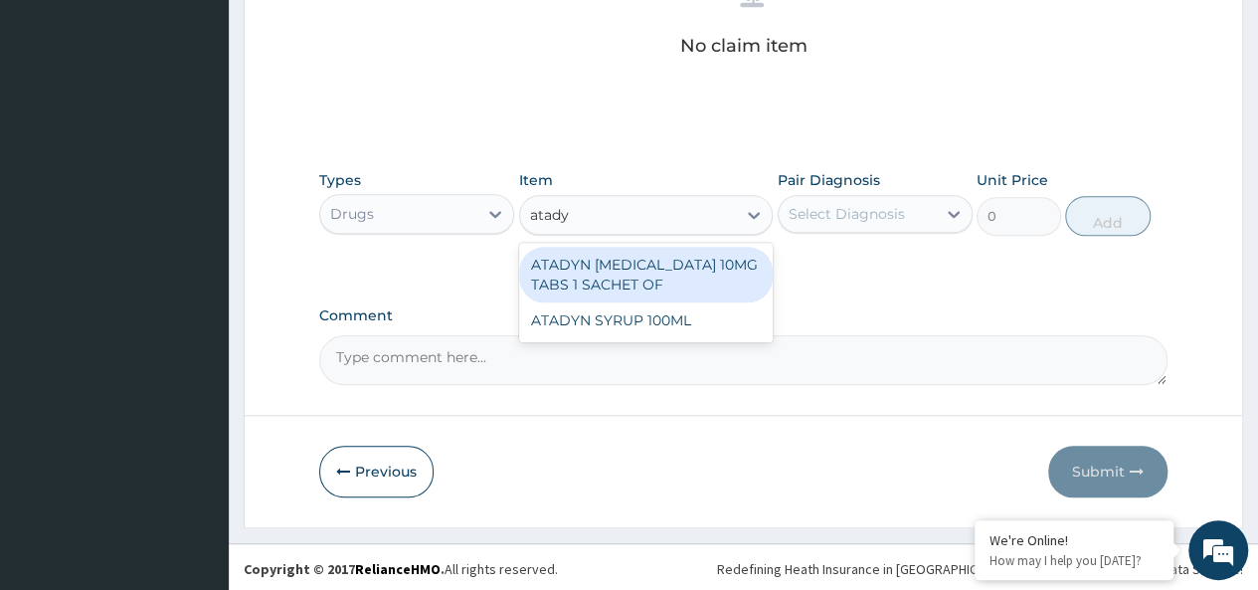
type input "atadyn"
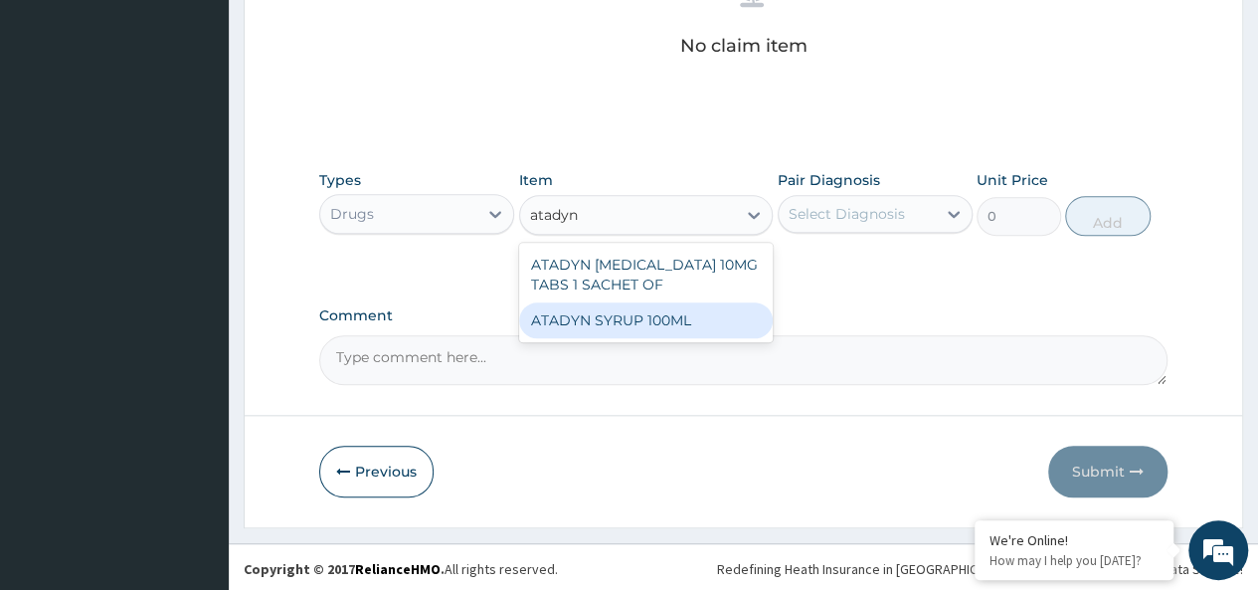
click at [691, 324] on div "ATADYN SYRUP 100ML" at bounding box center [646, 320] width 254 height 36
type input "1890"
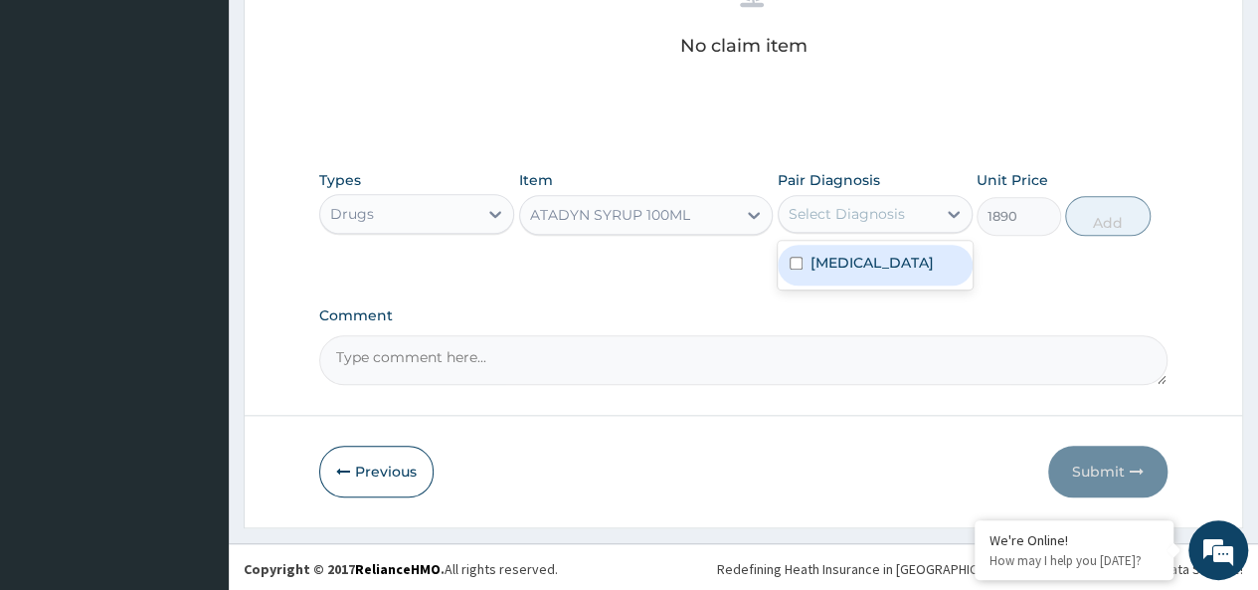
click at [882, 219] on div "Select Diagnosis" at bounding box center [846, 214] width 116 height 20
click at [911, 269] on div "[MEDICAL_DATA]" at bounding box center [874, 265] width 195 height 41
checkbox input "true"
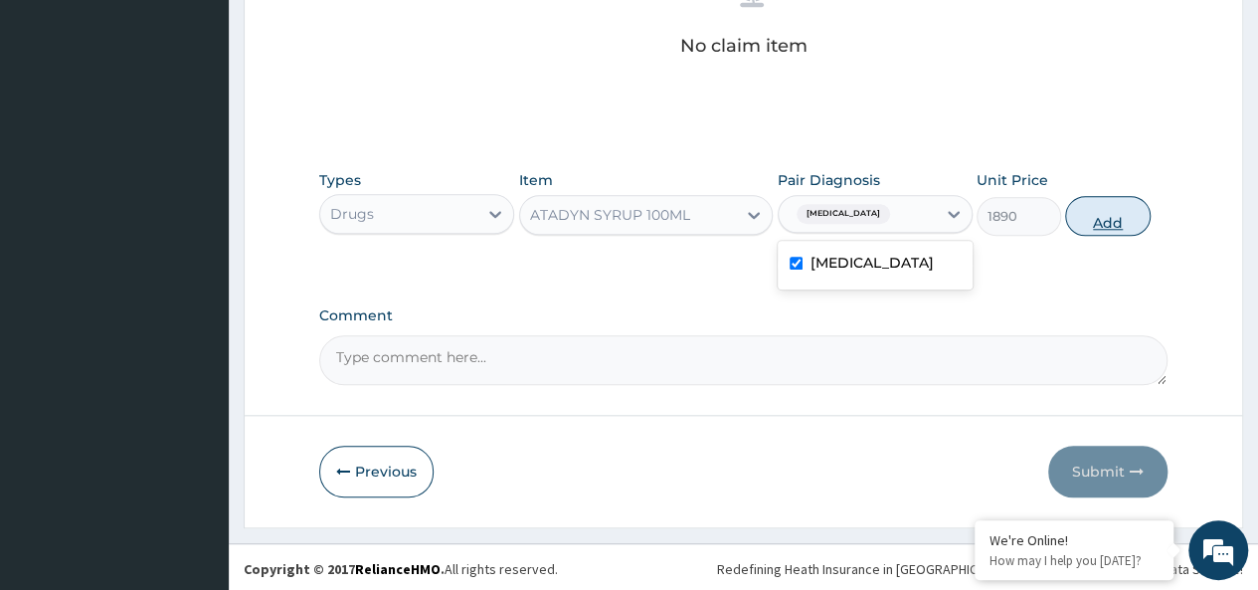
click at [1076, 219] on button "Add" at bounding box center [1107, 216] width 84 height 40
type input "0"
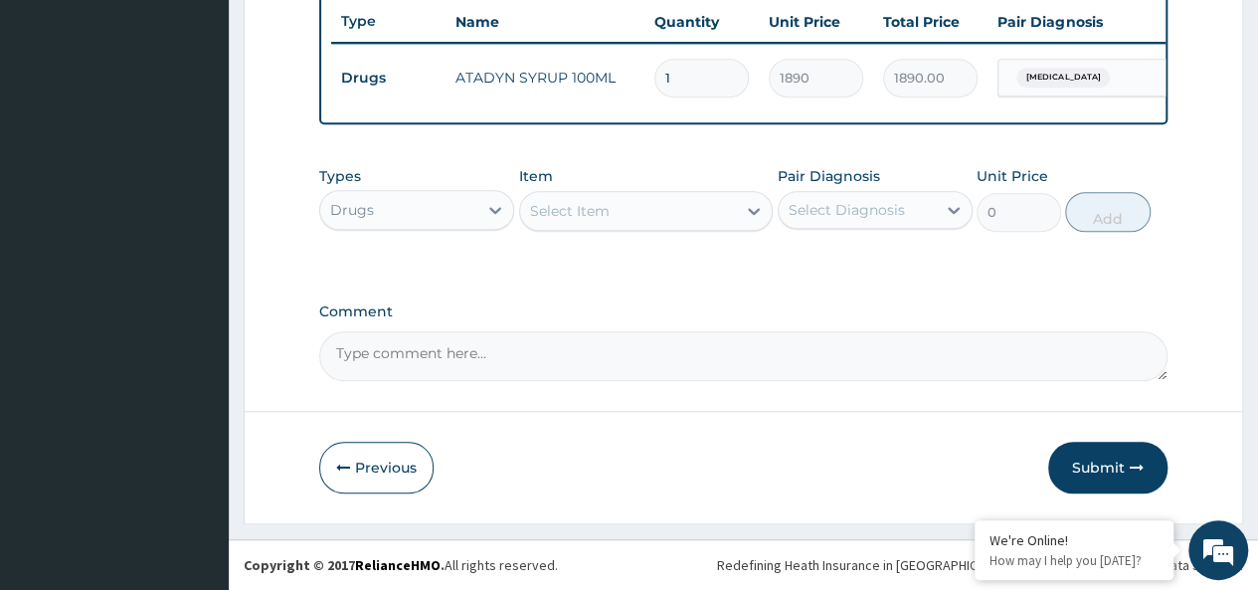
click at [619, 222] on div "Select Item" at bounding box center [628, 211] width 217 height 32
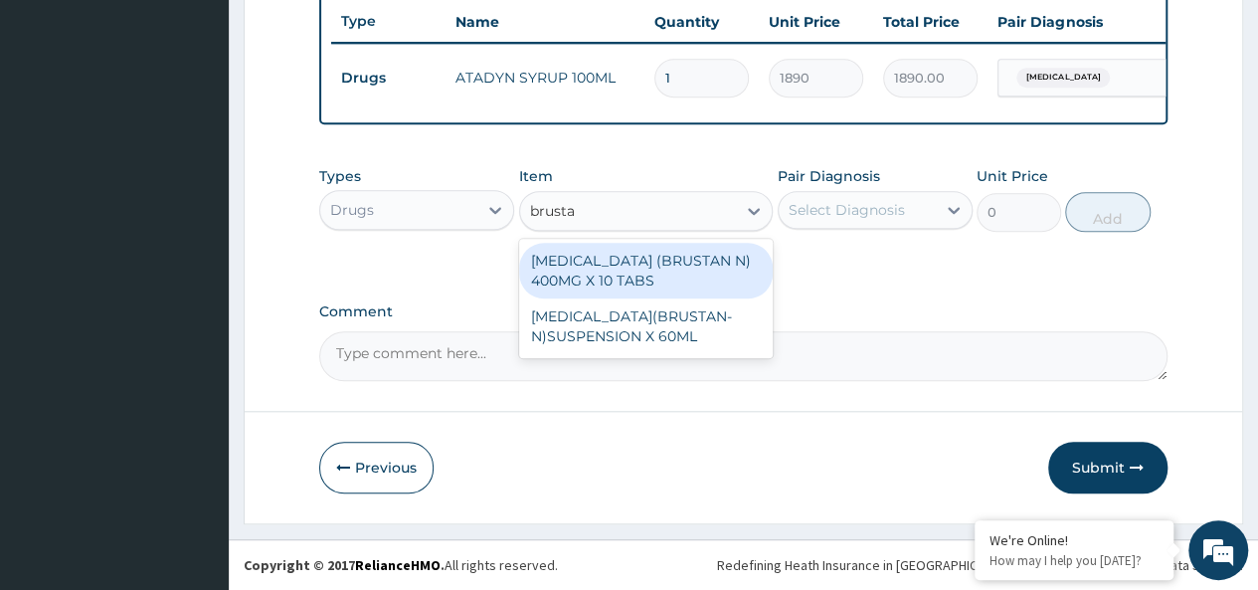
type input "brustan"
click at [701, 265] on div "[MEDICAL_DATA] (BRUSTAN N) 400MG X 10 TABS" at bounding box center [646, 271] width 254 height 56
type input "63"
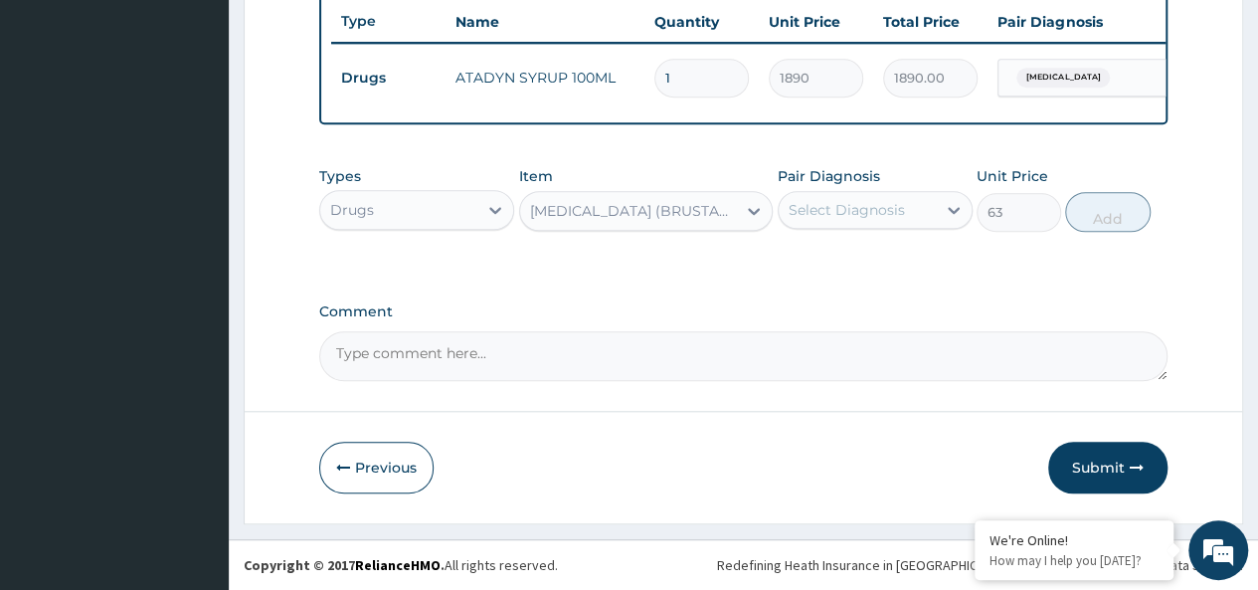
click at [820, 223] on div "Select Diagnosis" at bounding box center [856, 210] width 157 height 32
click at [864, 256] on div "Malaria" at bounding box center [874, 261] width 195 height 41
checkbox input "true"
click at [1100, 213] on button "Add" at bounding box center [1107, 212] width 84 height 40
type input "0"
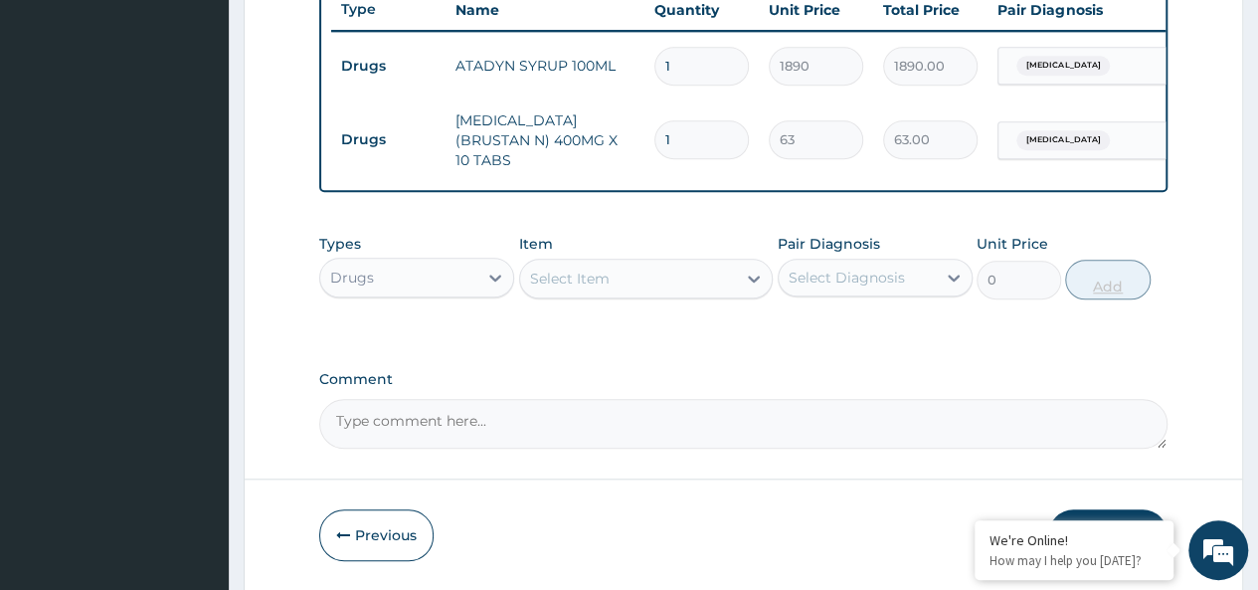
type input "10"
type input "630.00"
type input "10"
click at [426, 271] on div "Drugs" at bounding box center [398, 277] width 157 height 32
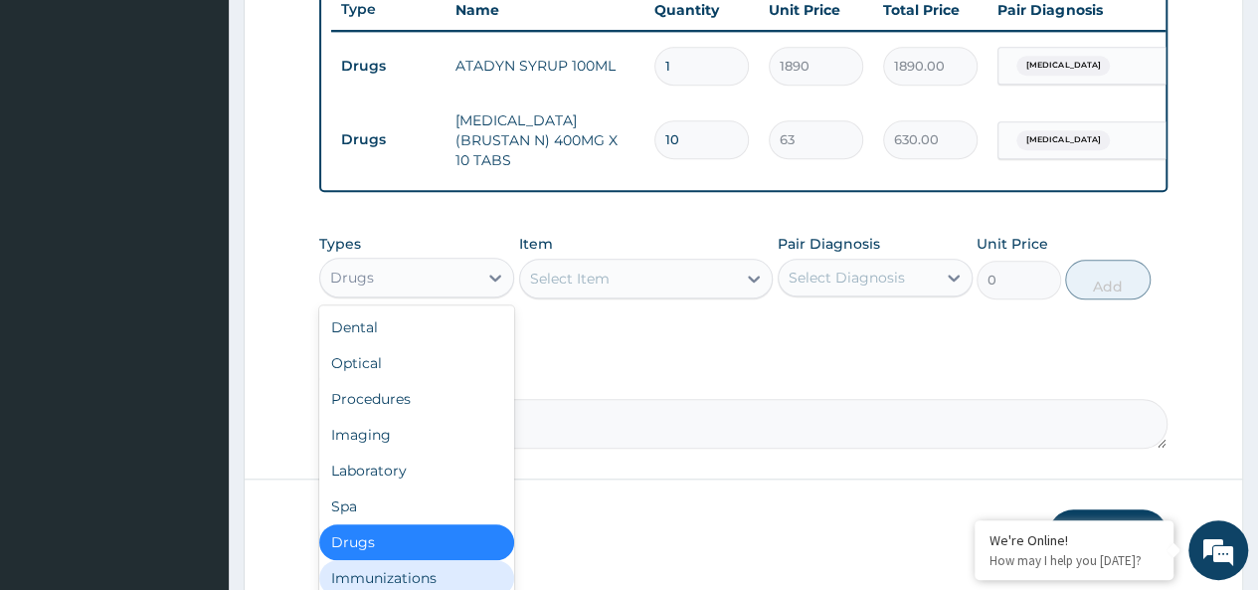
scroll to position [68, 0]
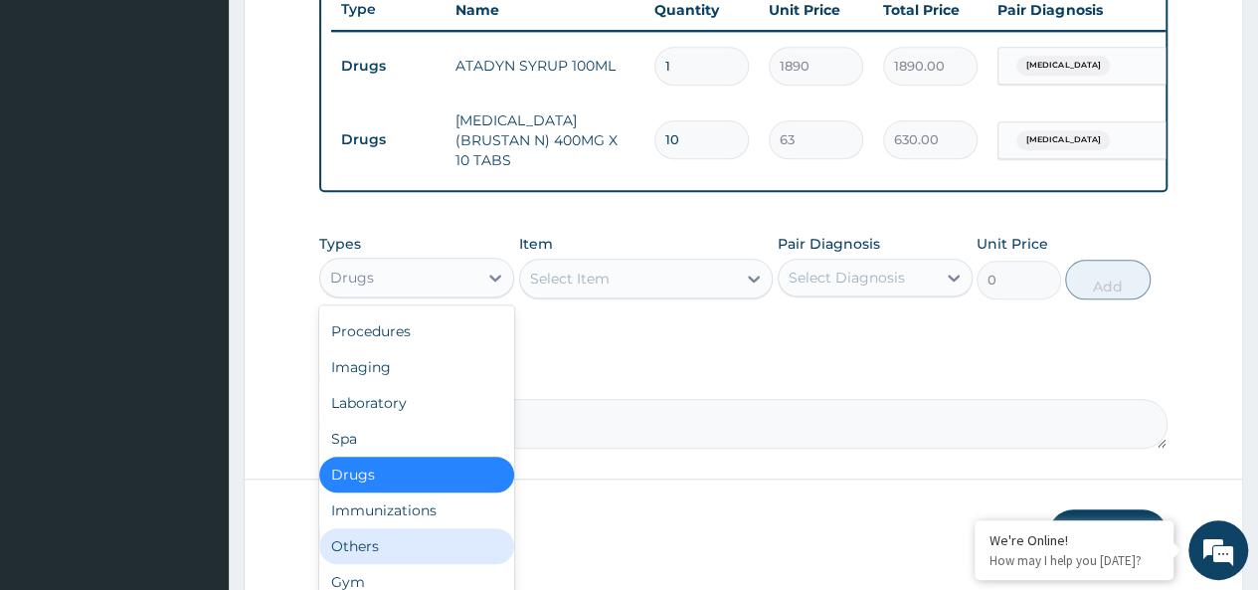
click at [372, 552] on div "Others" at bounding box center [416, 546] width 195 height 36
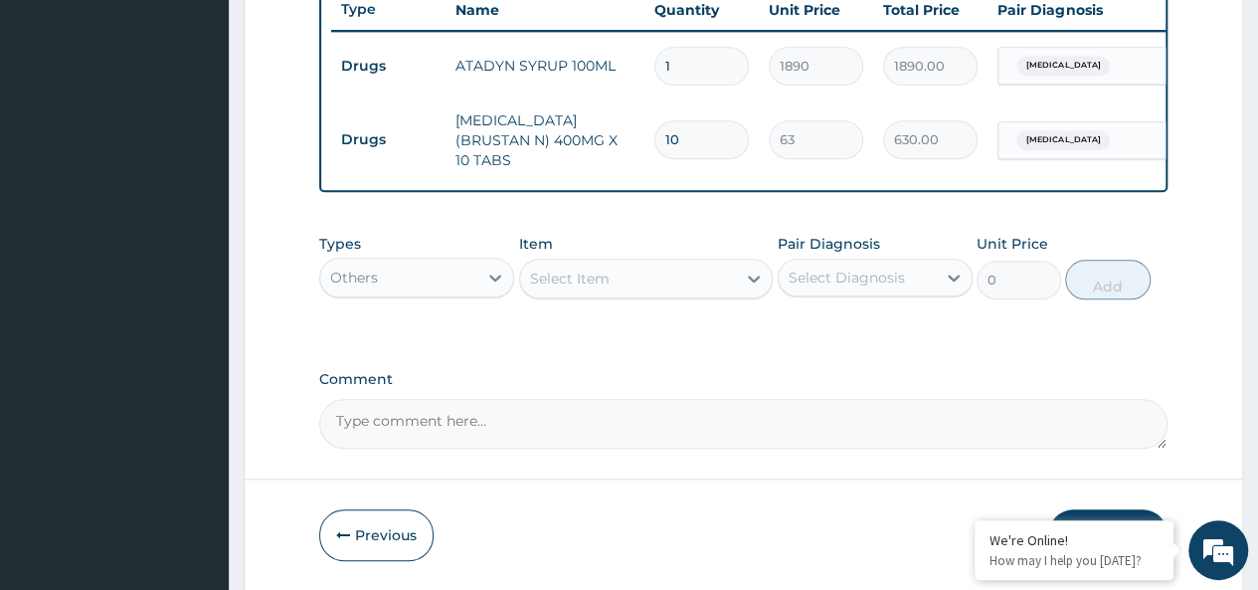
click at [585, 275] on div "Select Item" at bounding box center [570, 278] width 80 height 20
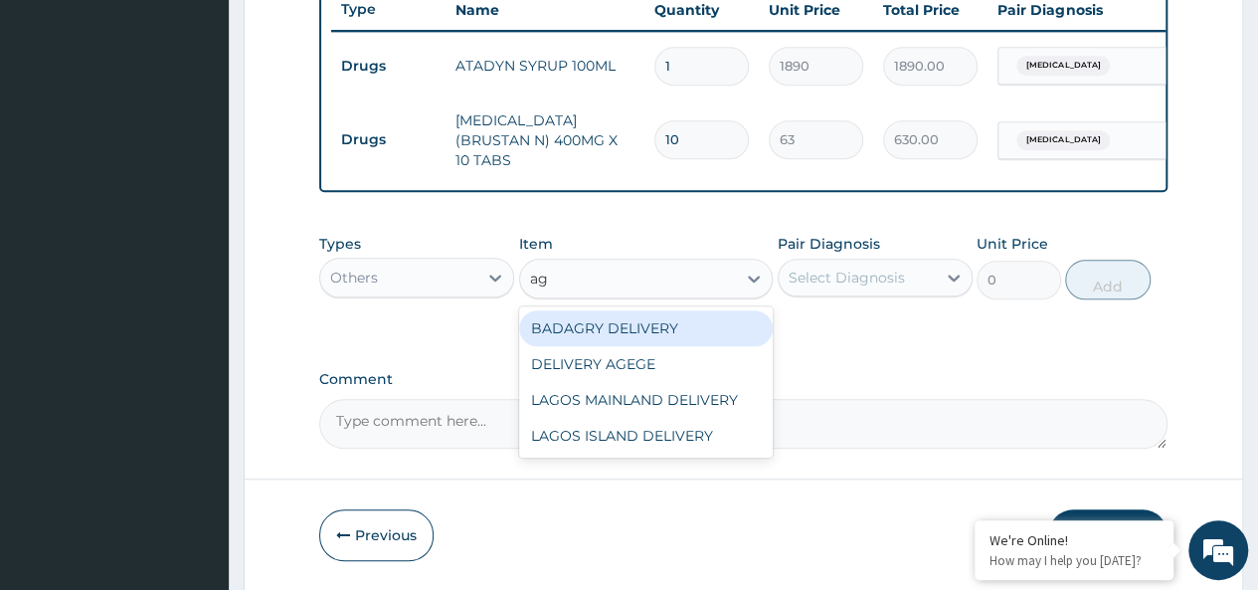
type input "age"
click at [693, 340] on div "DELIVERY AGEGE" at bounding box center [646, 328] width 254 height 36
type input "2500"
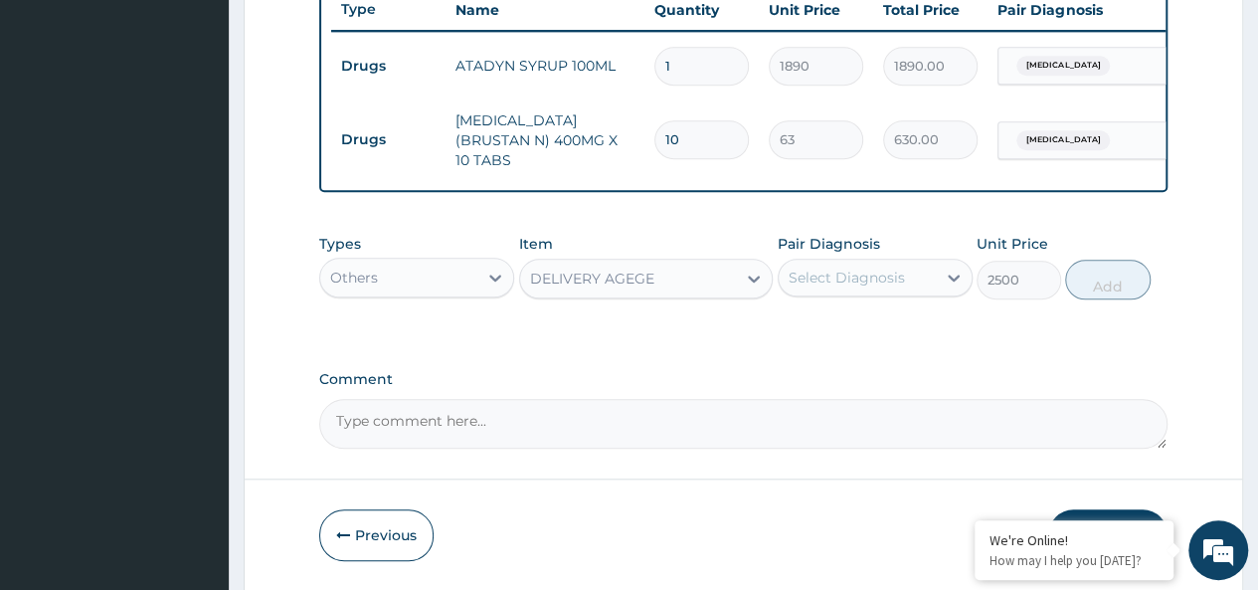
click at [866, 283] on div "Select Diagnosis" at bounding box center [846, 277] width 116 height 20
click at [911, 333] on div "[MEDICAL_DATA]" at bounding box center [874, 328] width 195 height 41
checkbox input "true"
click at [1077, 298] on button "Add" at bounding box center [1107, 279] width 84 height 40
type input "0"
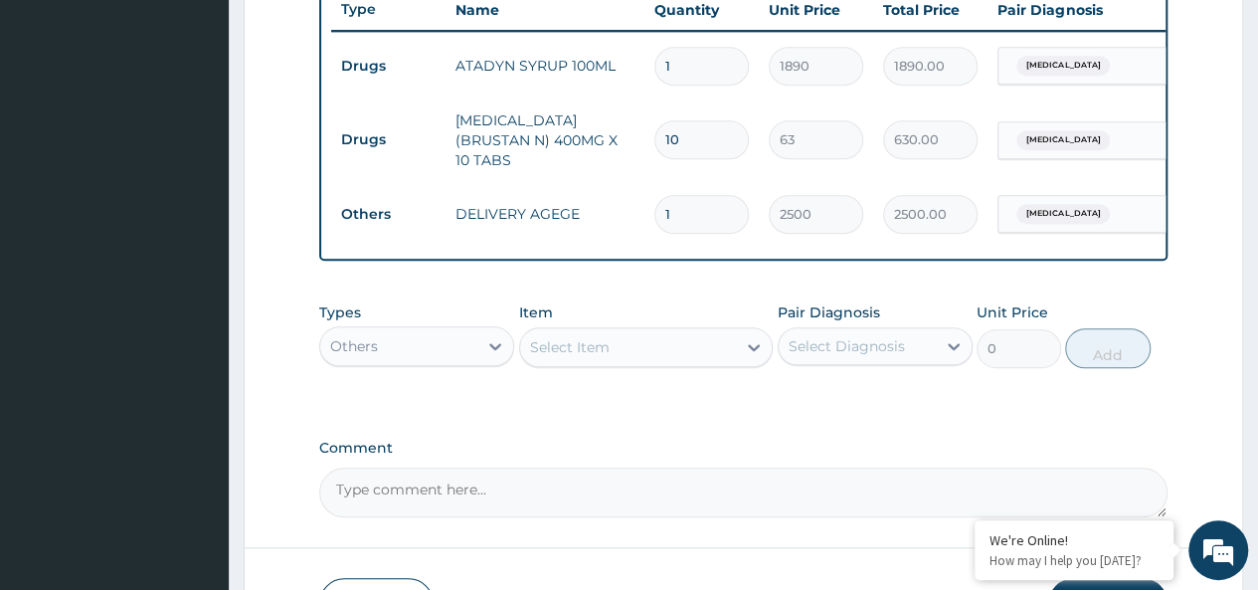
scroll to position [899, 0]
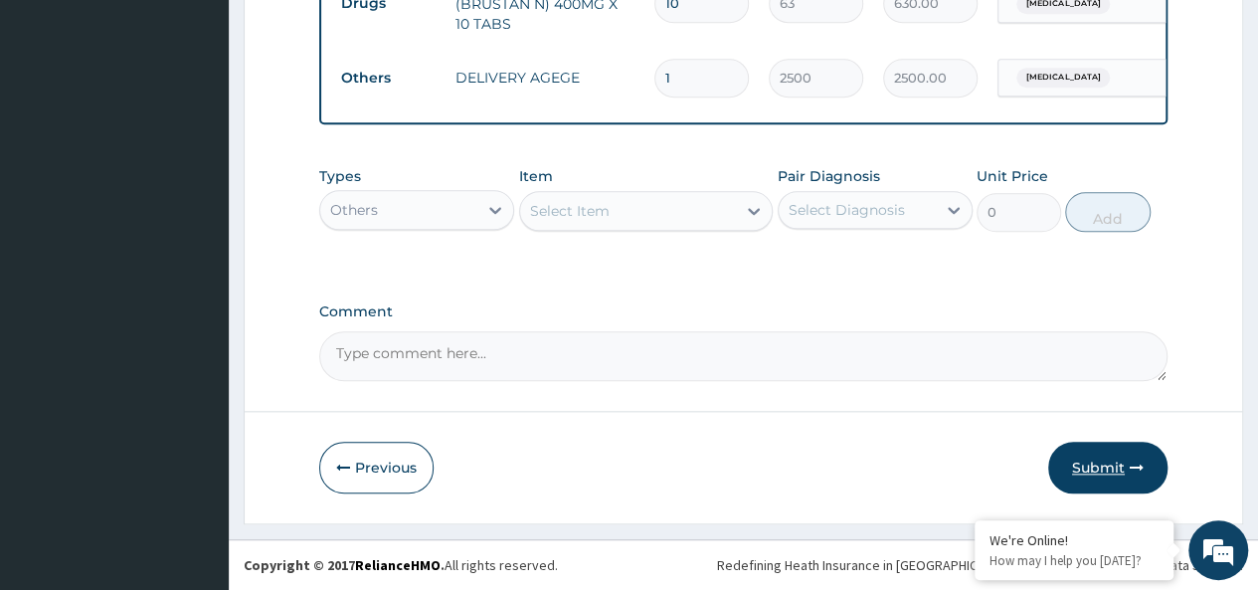
click at [1086, 458] on button "Submit" at bounding box center [1107, 467] width 119 height 52
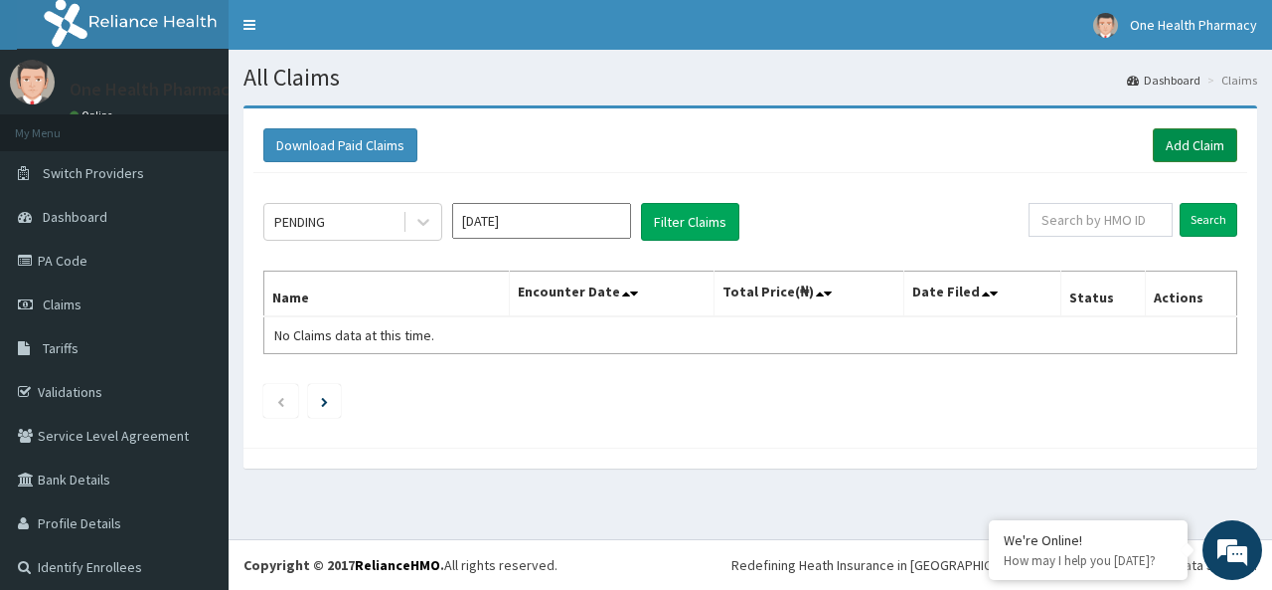
click at [1205, 142] on link "Add Claim" at bounding box center [1195, 145] width 84 height 34
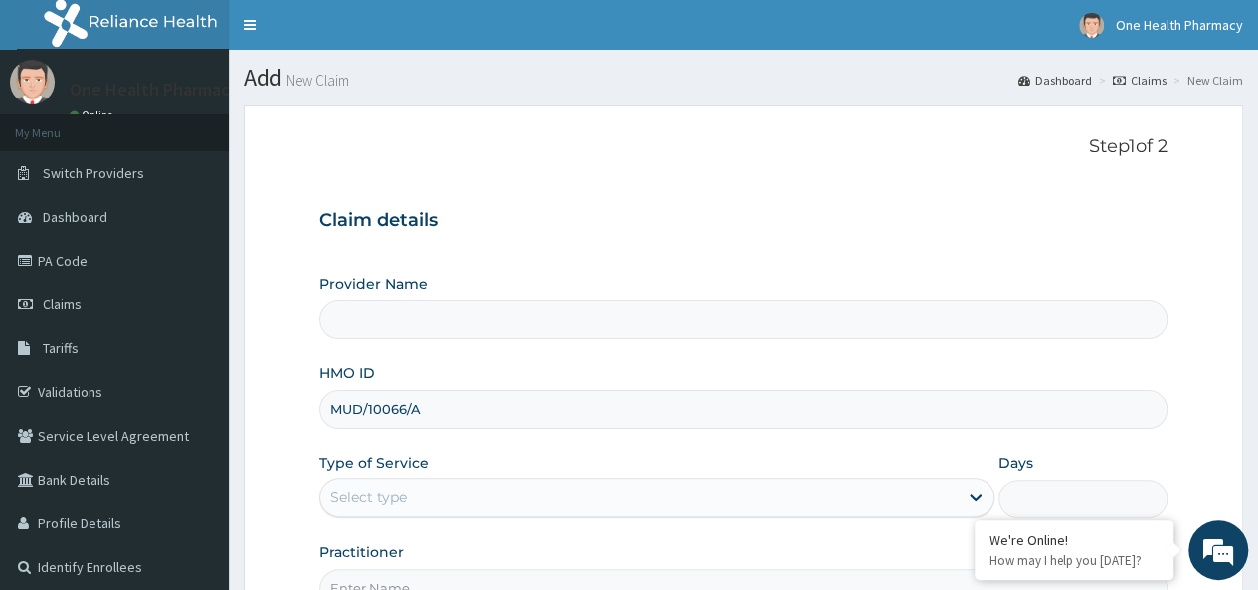
type input "MUD/10066/A"
click at [400, 503] on div "Select type" at bounding box center [368, 497] width 77 height 20
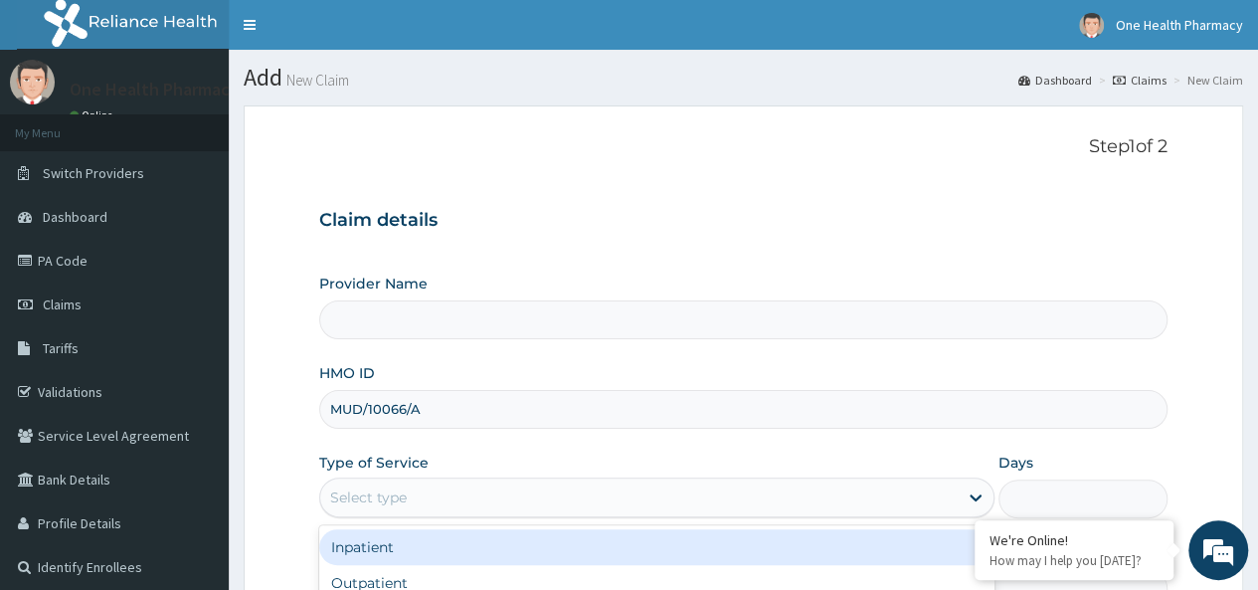
type input "OneHealth Pharmacy"
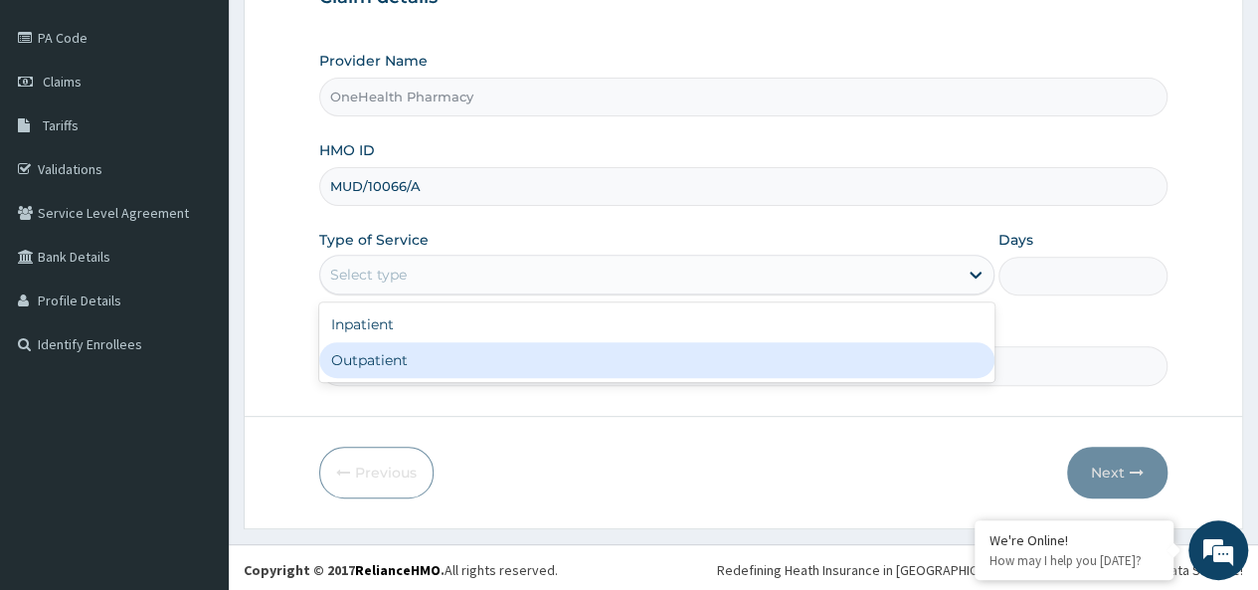
click at [362, 361] on div "Outpatient" at bounding box center [656, 360] width 675 height 36
type input "1"
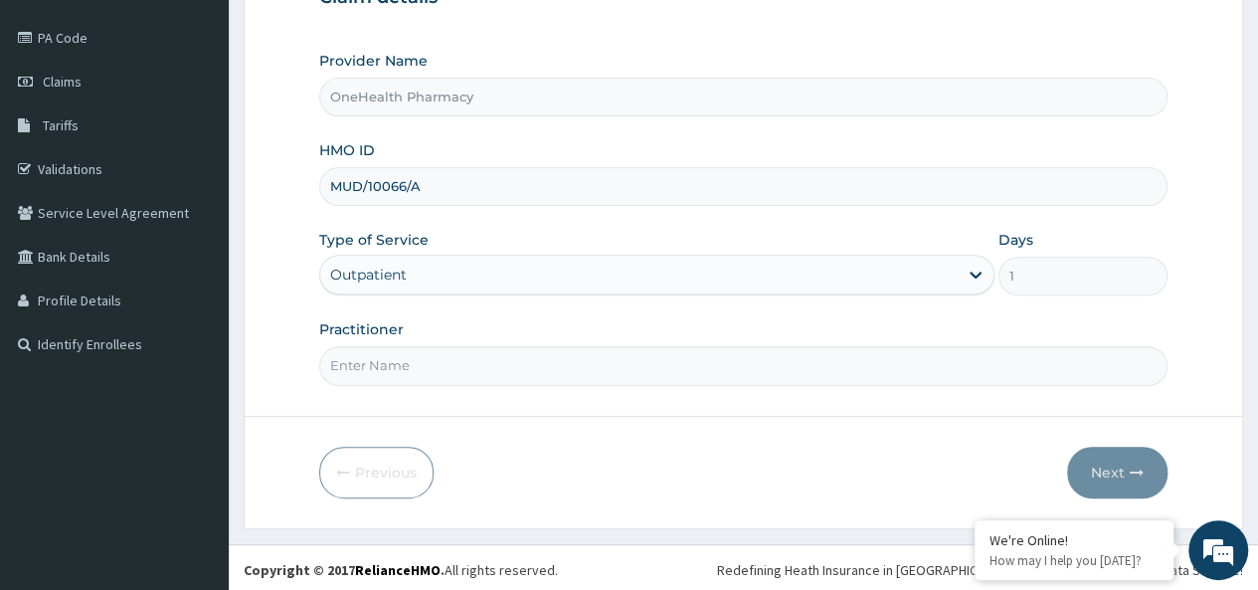
click at [383, 360] on input "Practitioner" at bounding box center [743, 365] width 848 height 39
type input "onehealth"
click at [1103, 466] on button "Next" at bounding box center [1117, 472] width 100 height 52
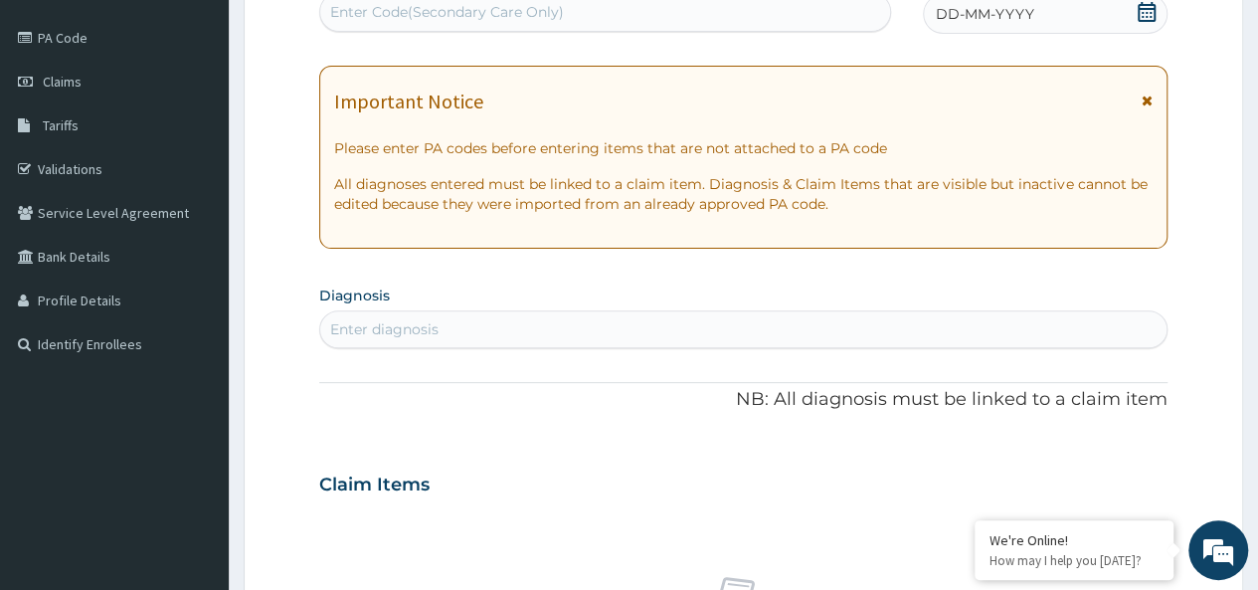
scroll to position [0, 0]
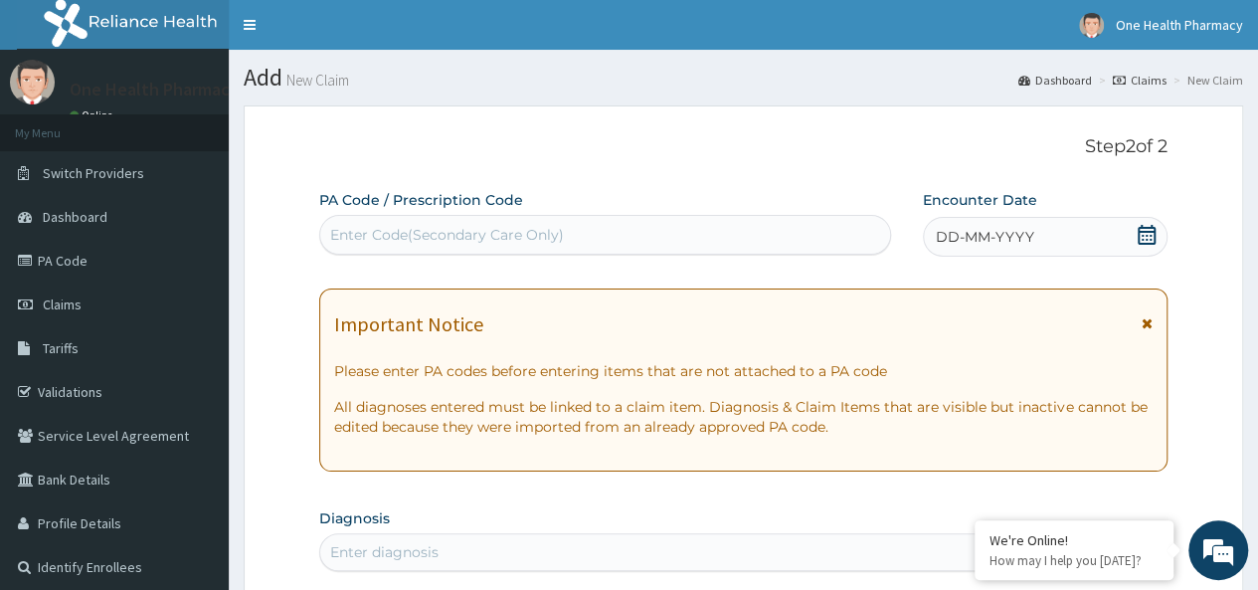
click at [400, 244] on div "Enter Code(Secondary Care Only)" at bounding box center [447, 235] width 234 height 20
paste input "PR/06200A61"
type input "PR/06200A61"
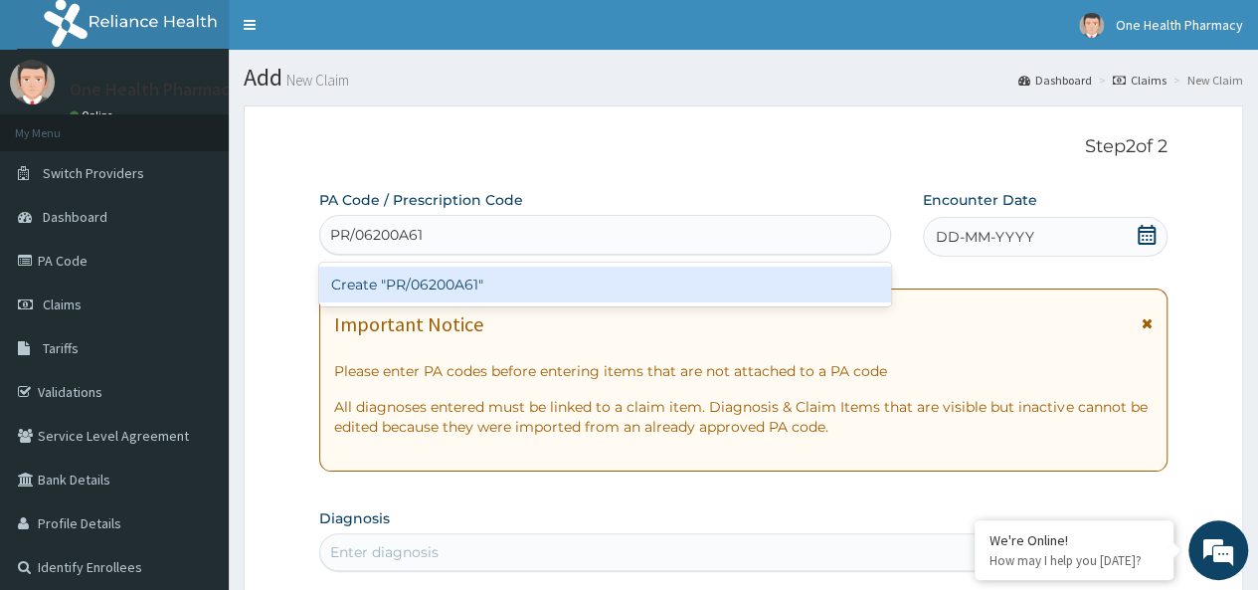
click at [487, 279] on div "Create "PR/06200A61"" at bounding box center [604, 284] width 571 height 36
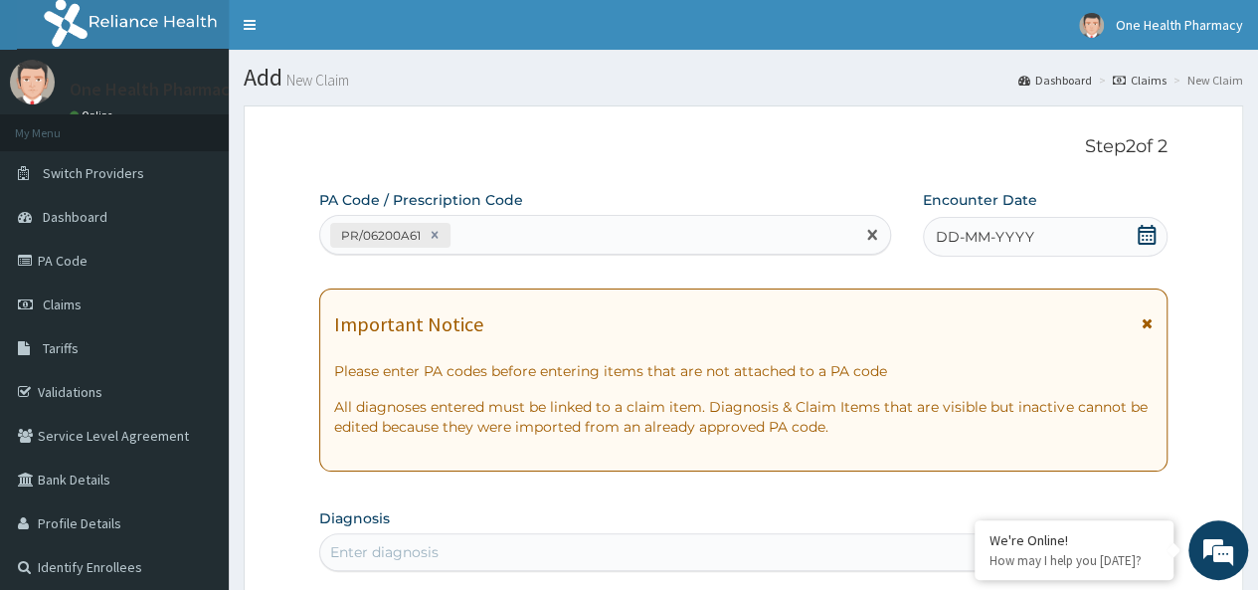
click at [1005, 234] on span "DD-MM-YYYY" at bounding box center [984, 237] width 98 height 20
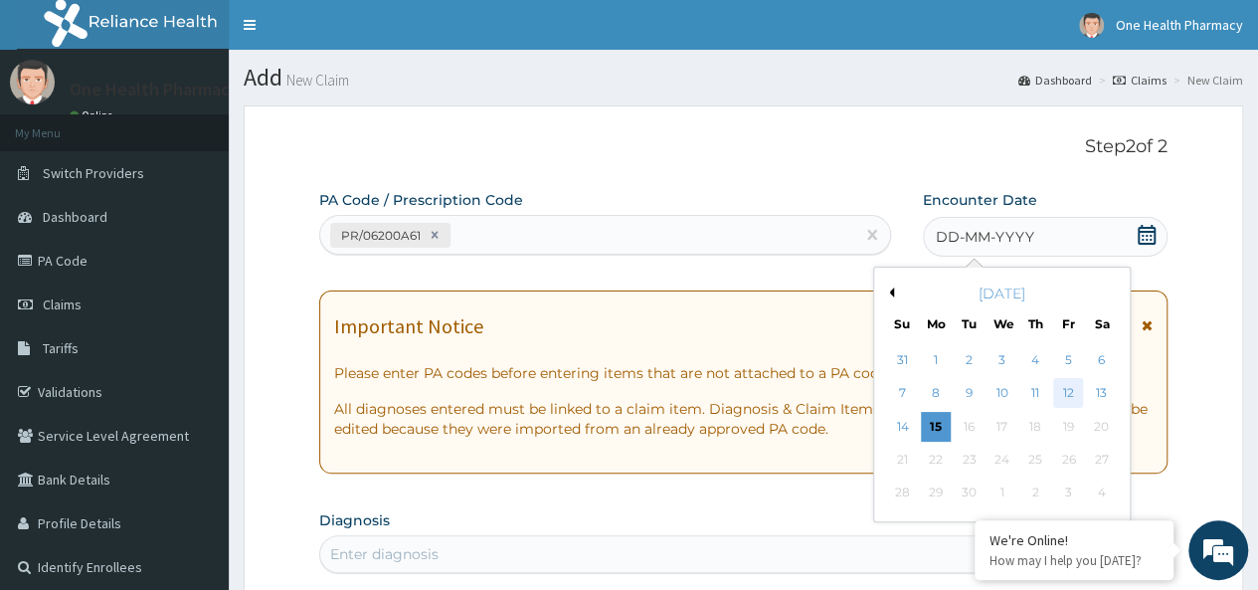
click at [1069, 385] on div "12" at bounding box center [1068, 394] width 30 height 30
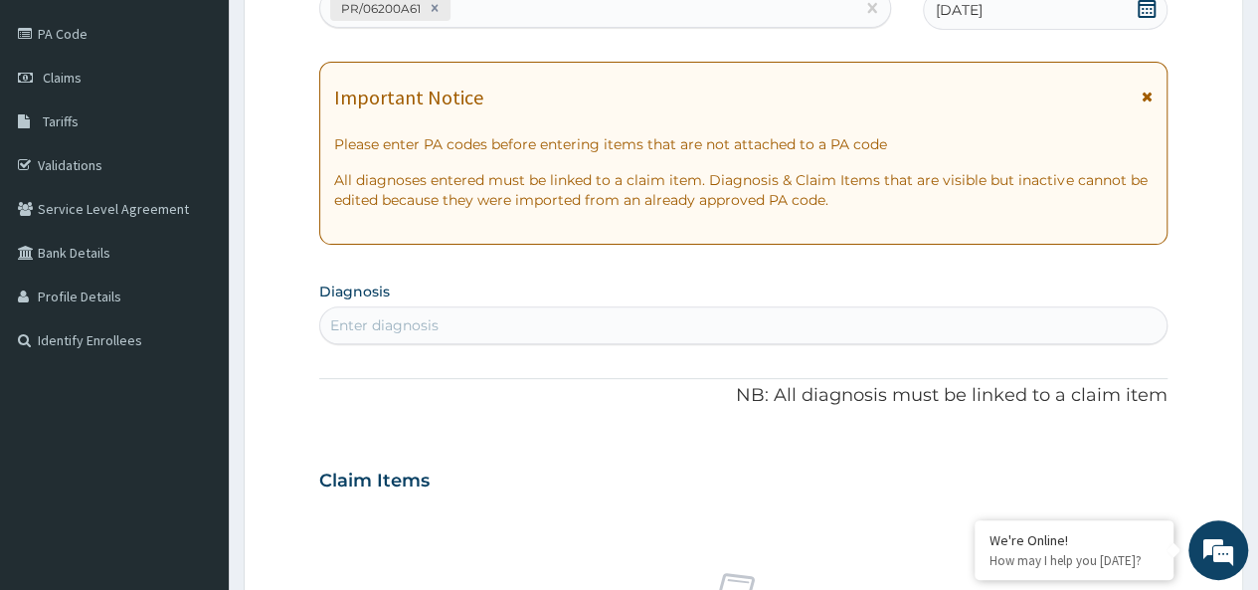
scroll to position [233, 0]
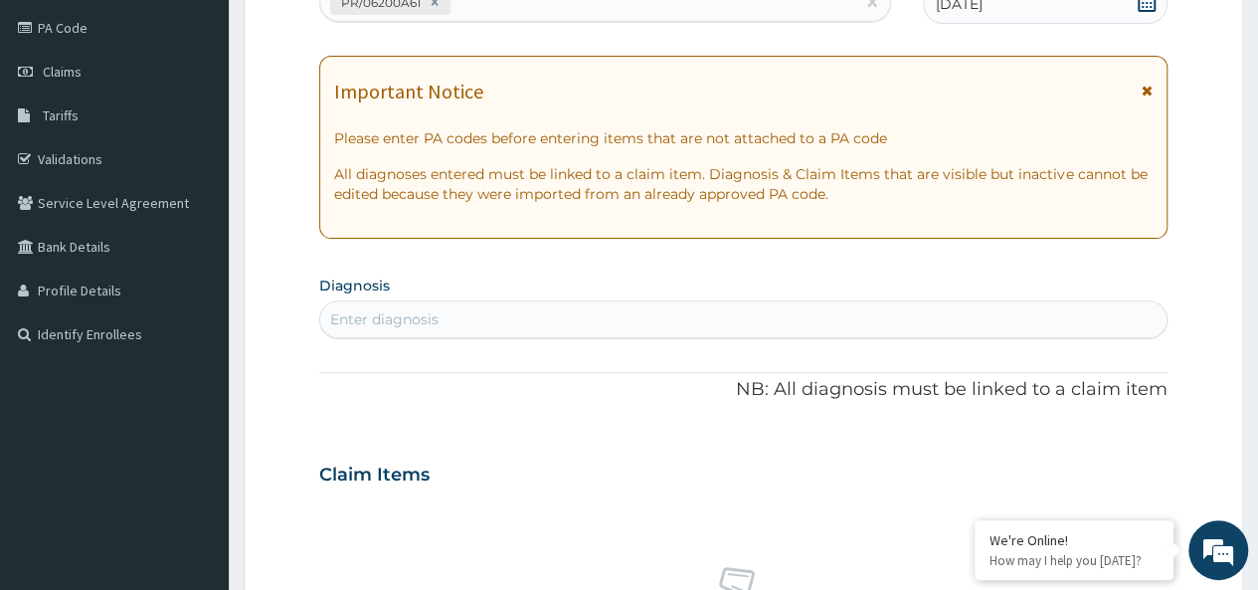
click at [461, 287] on section "Diagnosis Enter diagnosis" at bounding box center [743, 304] width 848 height 68
click at [451, 315] on div "Enter diagnosis" at bounding box center [743, 319] width 846 height 32
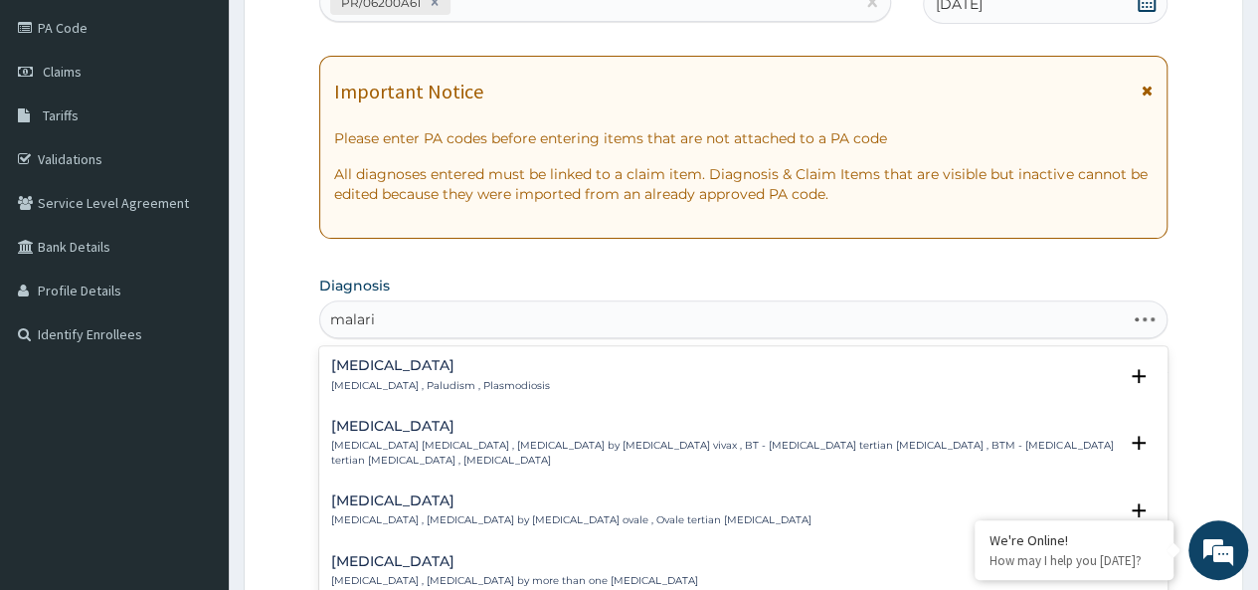
type input "malaria"
click at [364, 389] on p "Malaria , Paludism , Plasmodiosis" at bounding box center [440, 386] width 219 height 14
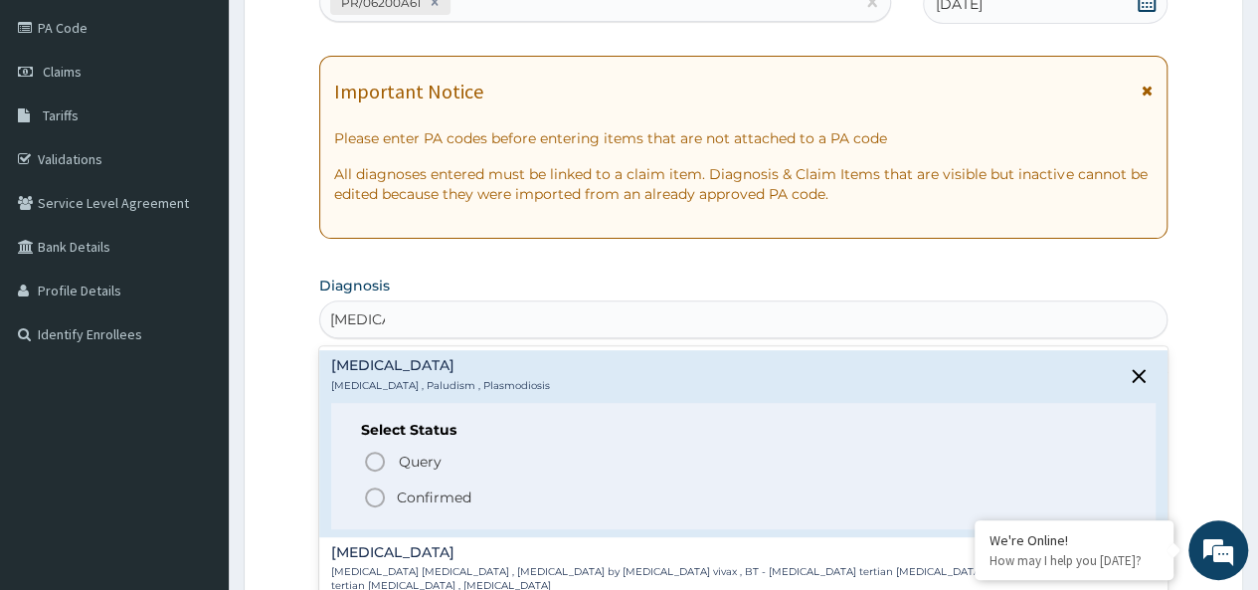
click at [451, 506] on span "Confirmed" at bounding box center [744, 497] width 762 height 24
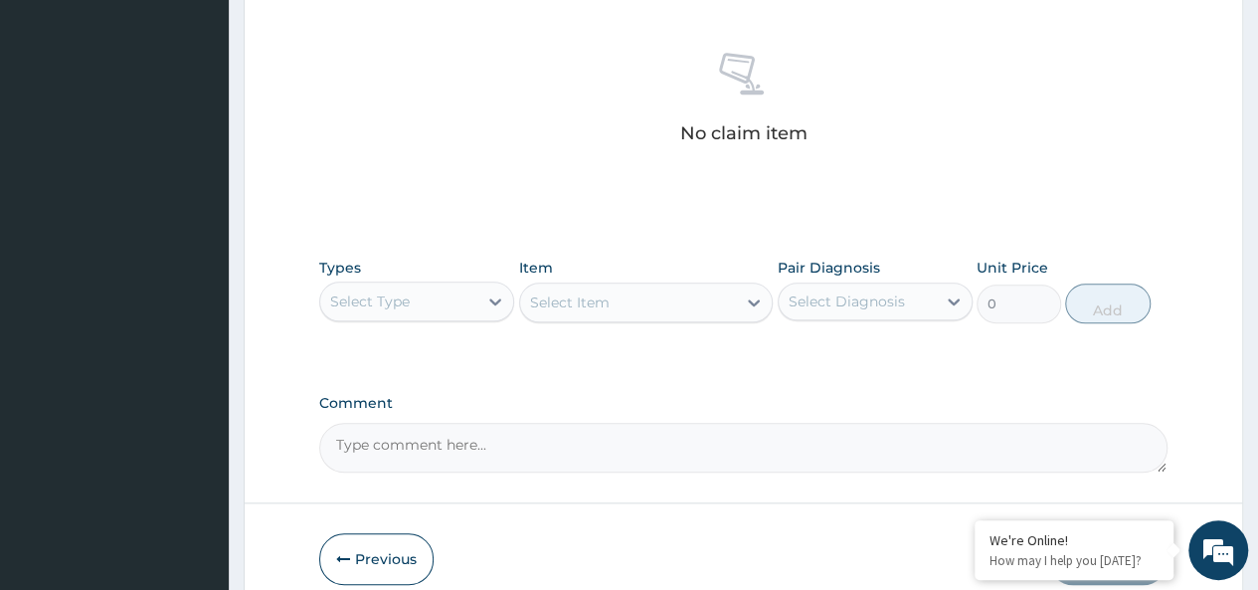
scroll to position [840, 0]
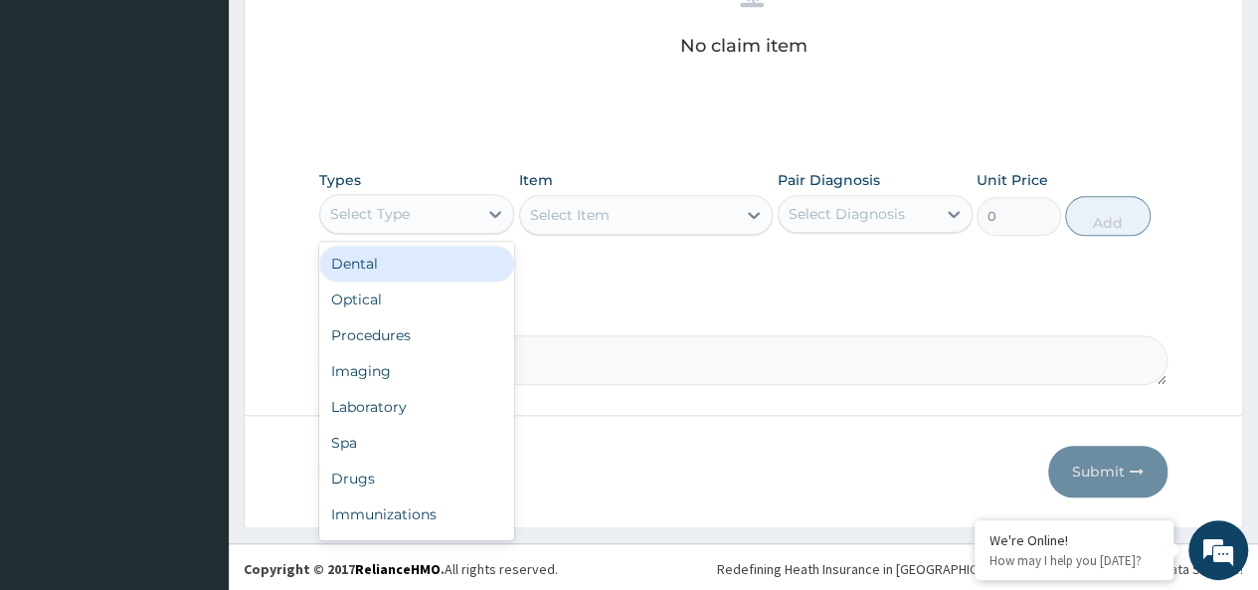
click at [334, 206] on div "Select Type" at bounding box center [370, 214] width 80 height 20
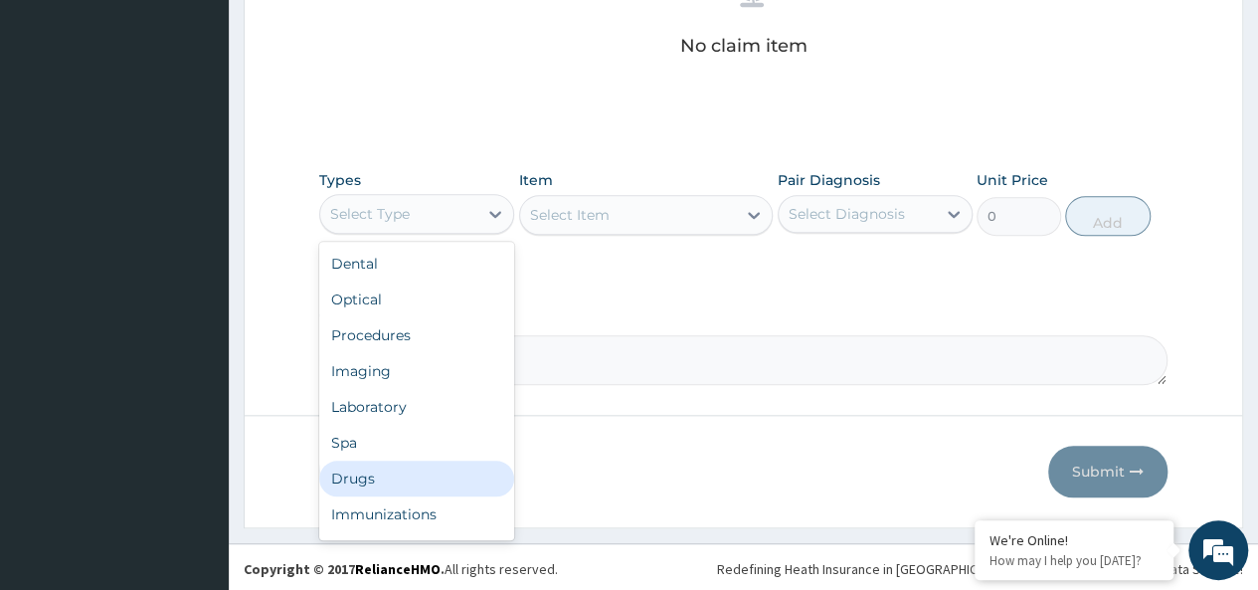
click at [392, 478] on div "Drugs" at bounding box center [416, 478] width 195 height 36
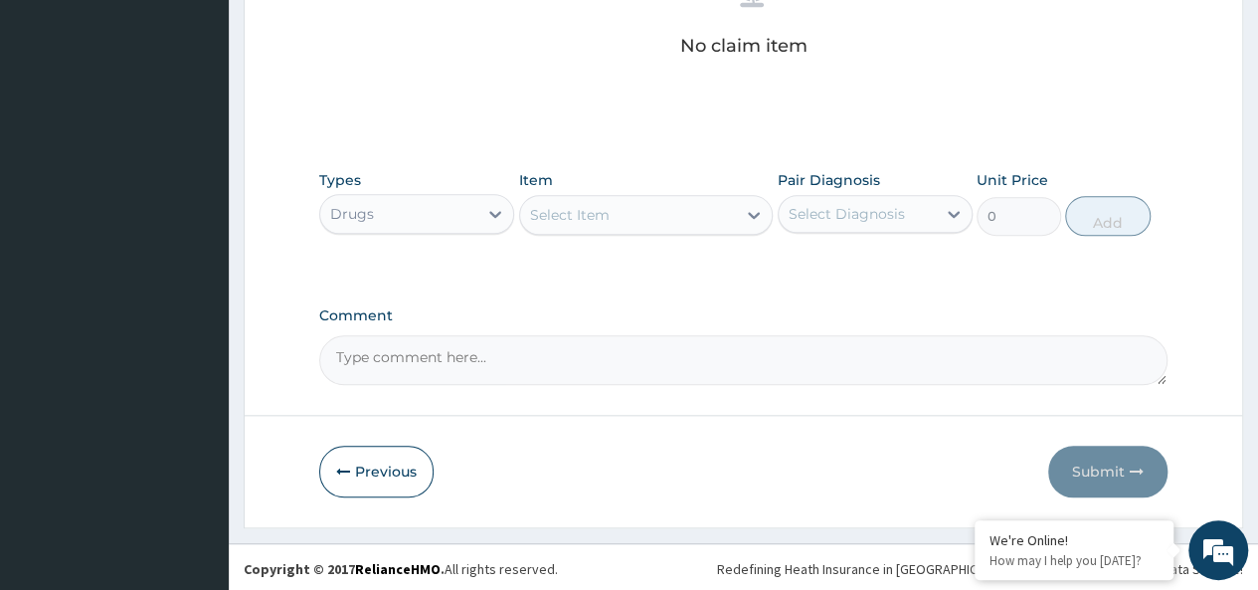
click at [583, 210] on div "Select Item" at bounding box center [570, 215] width 80 height 20
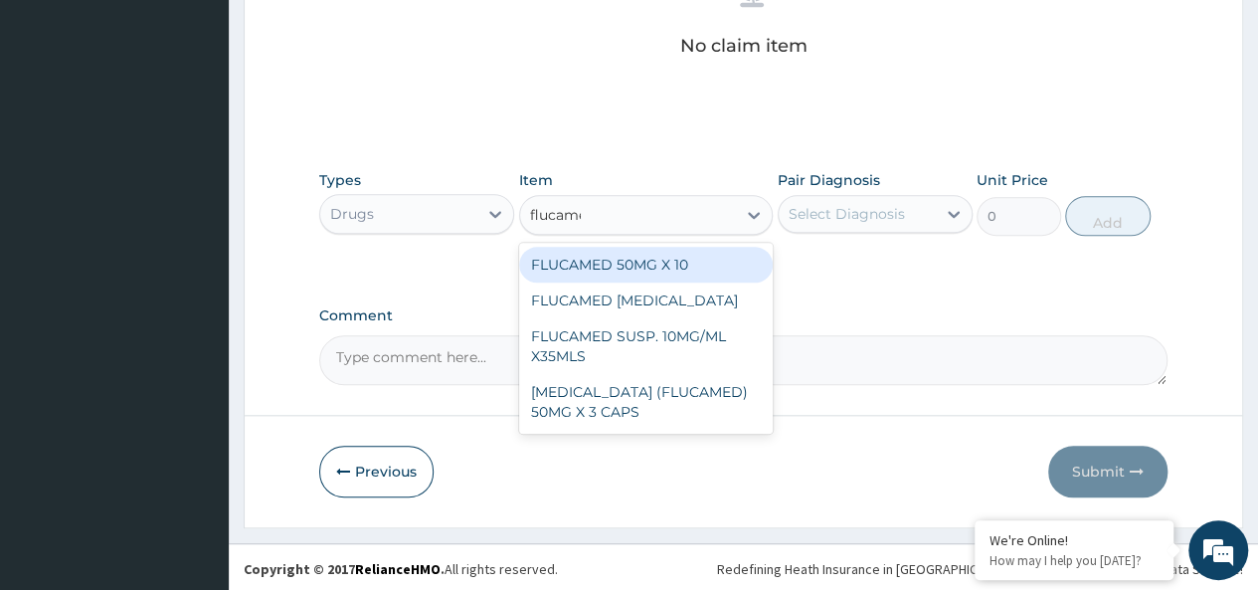
type input "flucamed"
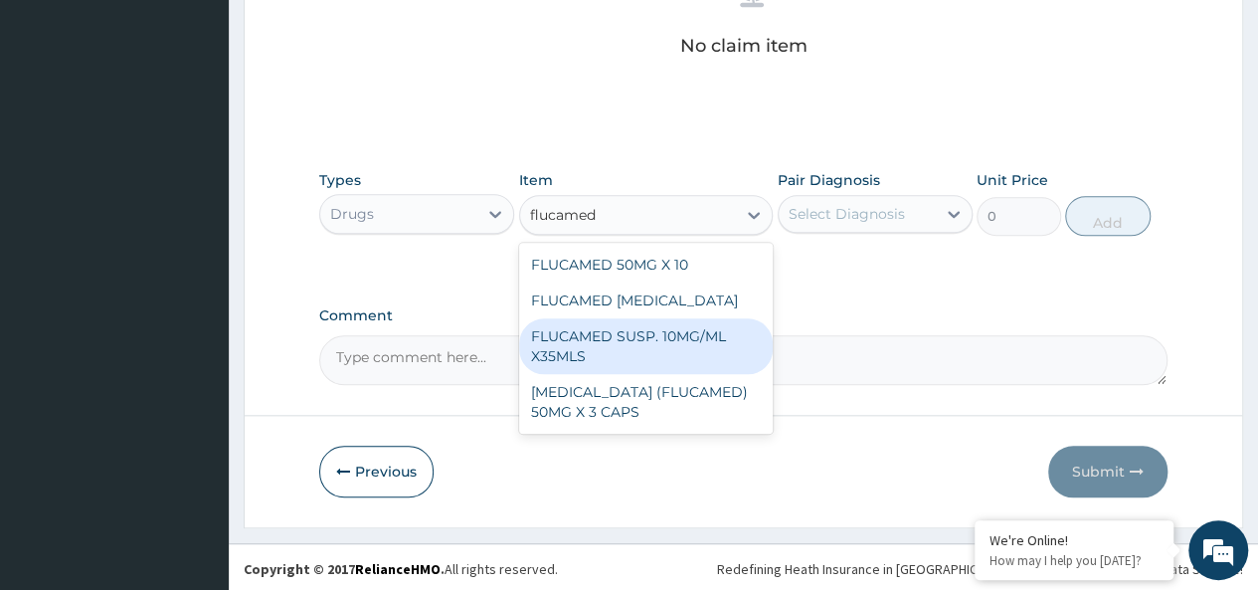
click at [693, 355] on div "FLUCAMED SUSP. 10MG/ML X35MLS" at bounding box center [646, 346] width 254 height 56
type input "3080"
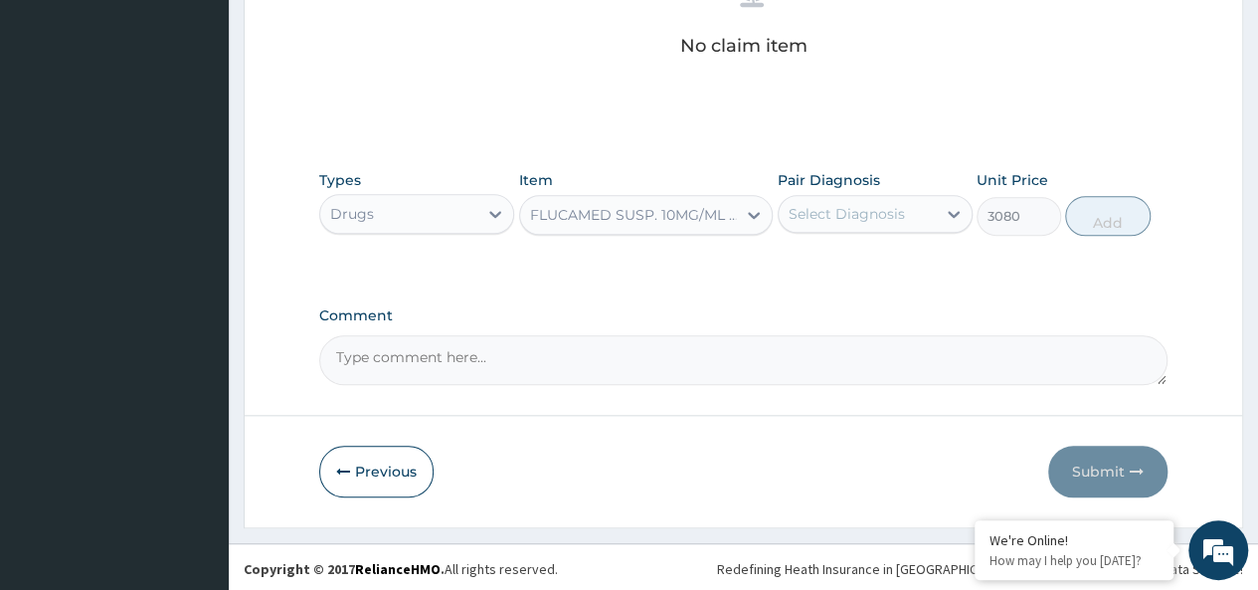
click at [830, 207] on div "Select Diagnosis" at bounding box center [846, 214] width 116 height 20
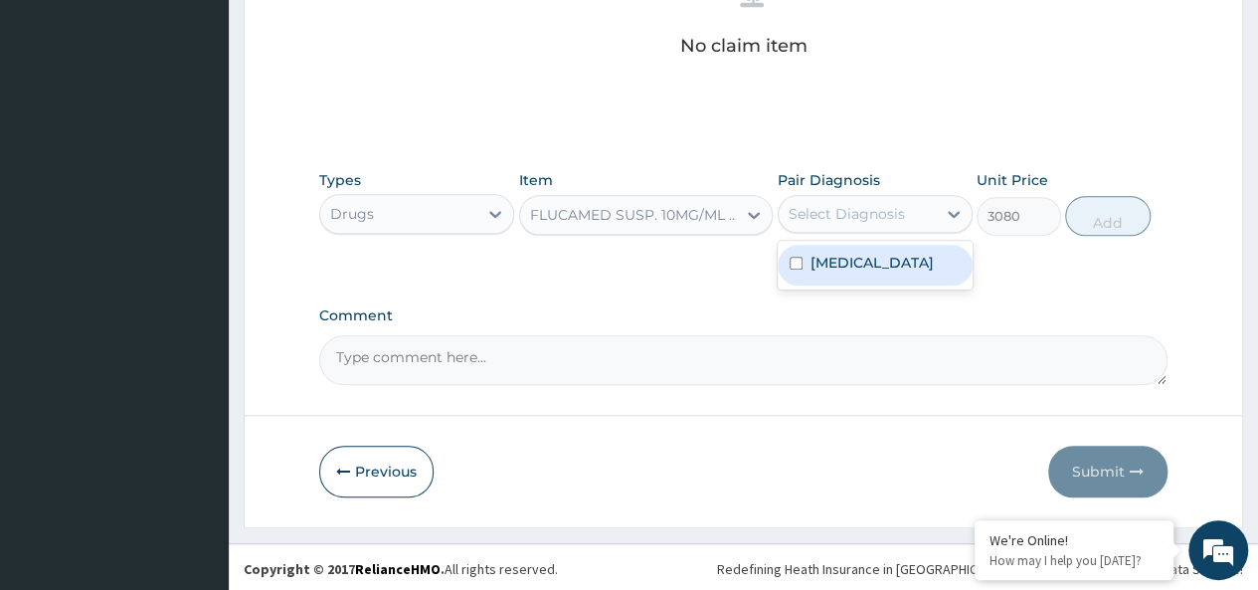
click at [906, 252] on div "[MEDICAL_DATA]" at bounding box center [874, 265] width 195 height 41
checkbox input "true"
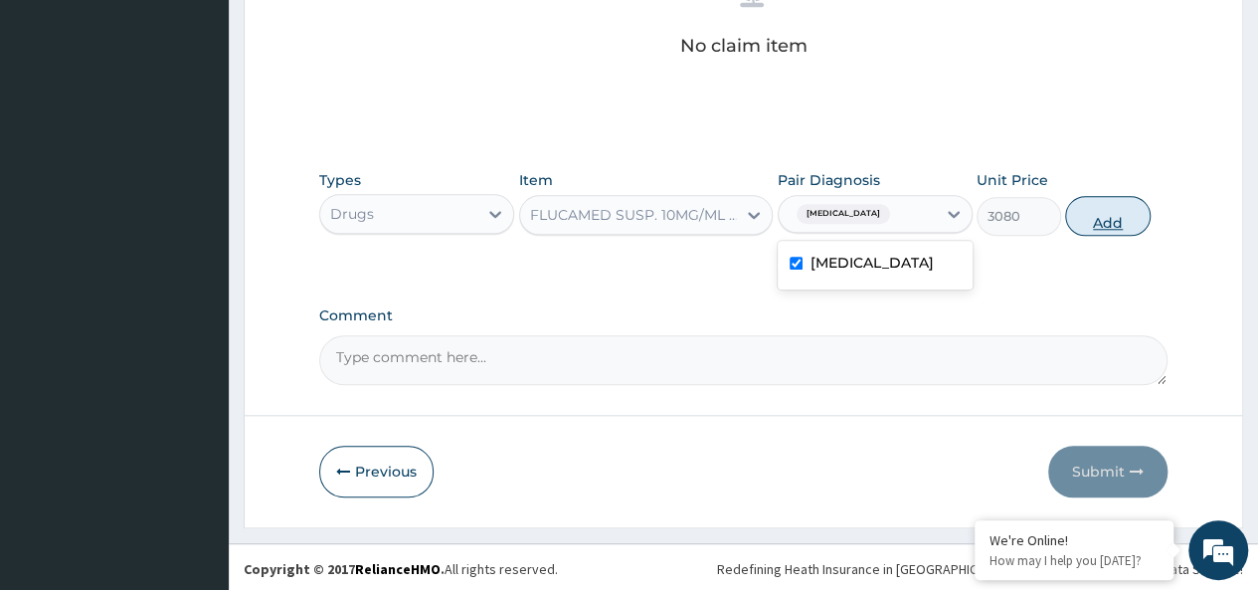
click at [1071, 216] on button "Add" at bounding box center [1107, 216] width 84 height 40
type input "0"
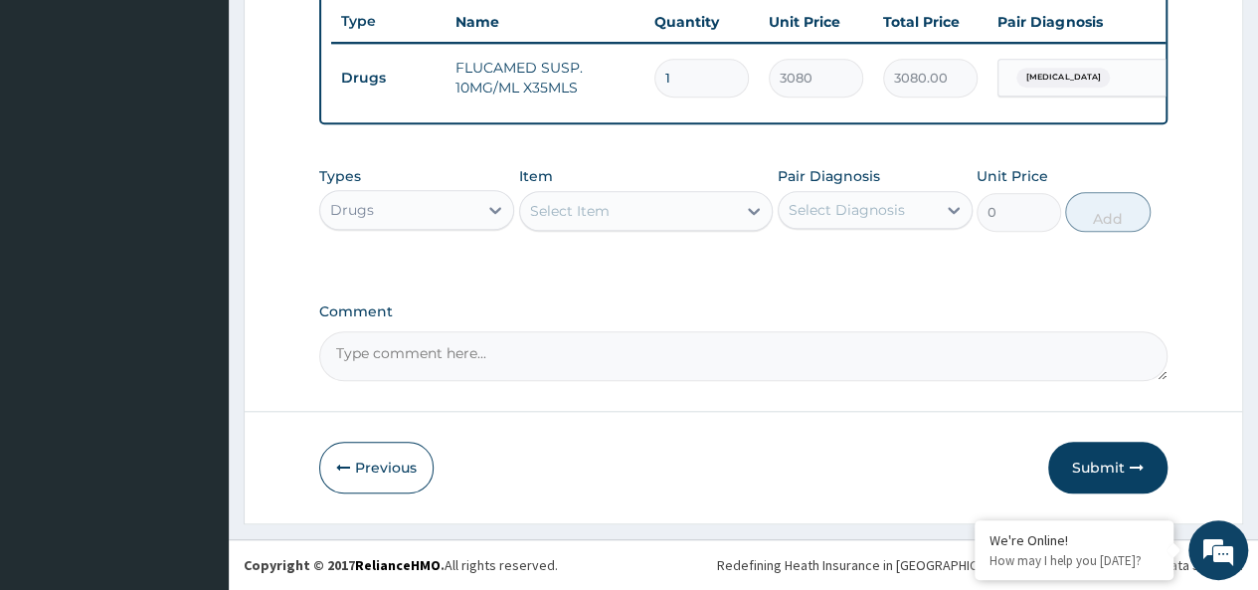
click at [640, 198] on div "Select Item" at bounding box center [628, 211] width 217 height 32
type input "flgy"
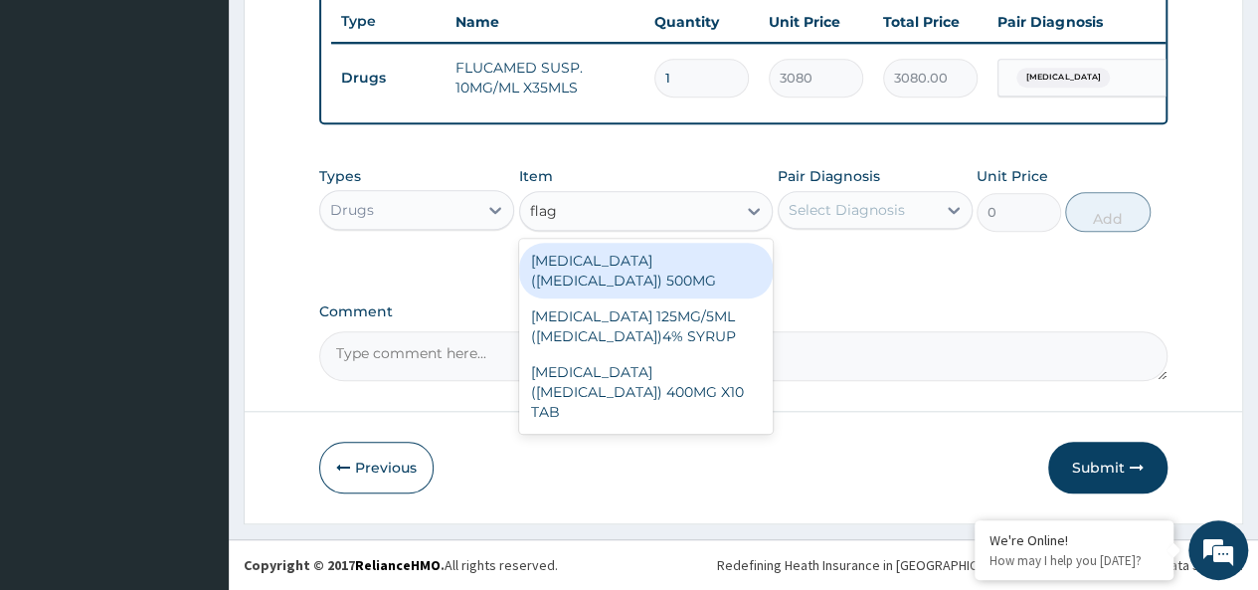
type input "flagy"
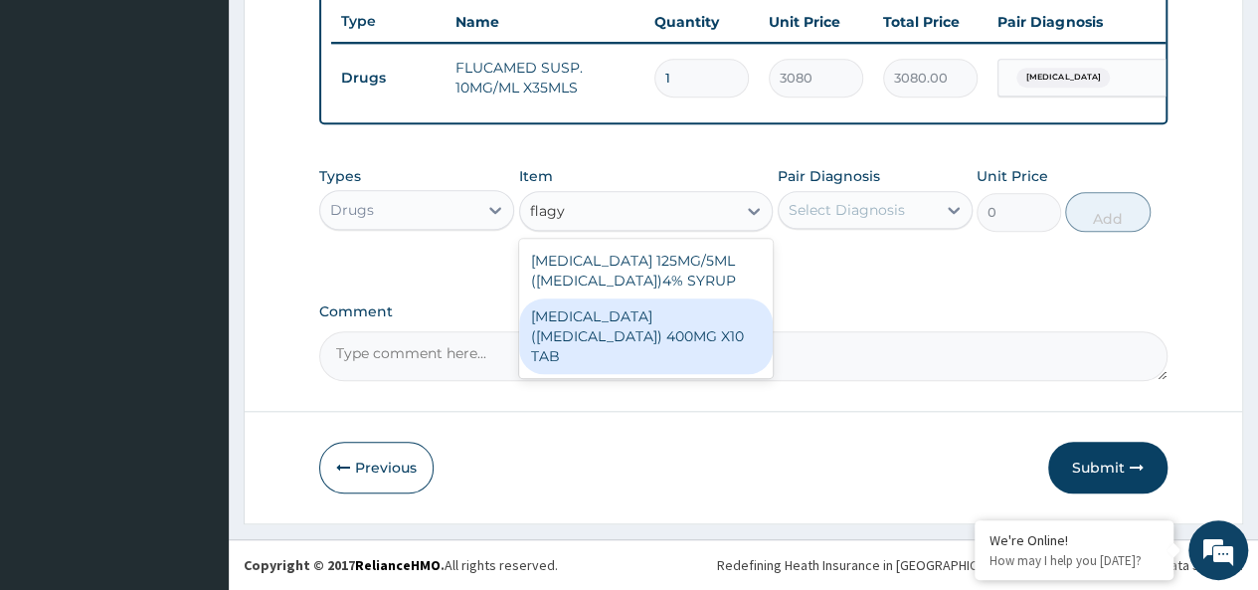
click at [676, 308] on div "[MEDICAL_DATA] ([MEDICAL_DATA]) 400MG X10 TAB" at bounding box center [646, 336] width 254 height 76
type input "42"
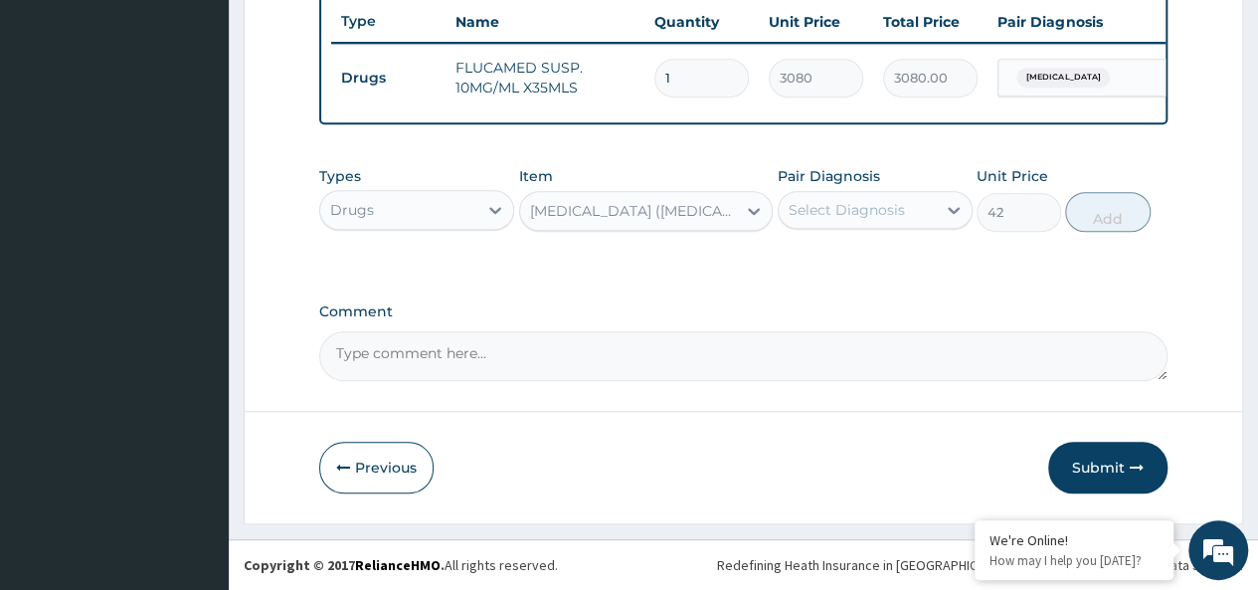
click at [837, 232] on div "Pair Diagnosis Select Diagnosis" at bounding box center [874, 199] width 195 height 66
click at [881, 202] on div "Select Diagnosis" at bounding box center [846, 210] width 116 height 20
click at [894, 247] on div "[MEDICAL_DATA]" at bounding box center [874, 261] width 195 height 41
checkbox input "true"
click at [1084, 212] on button "Add" at bounding box center [1107, 212] width 84 height 40
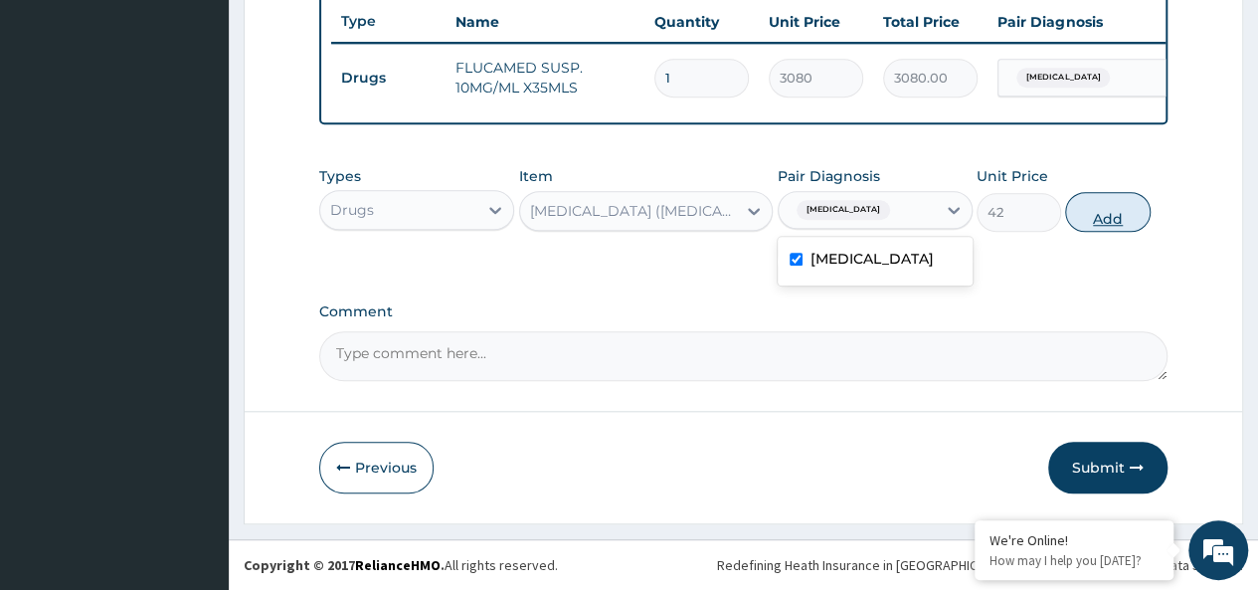
type input "0"
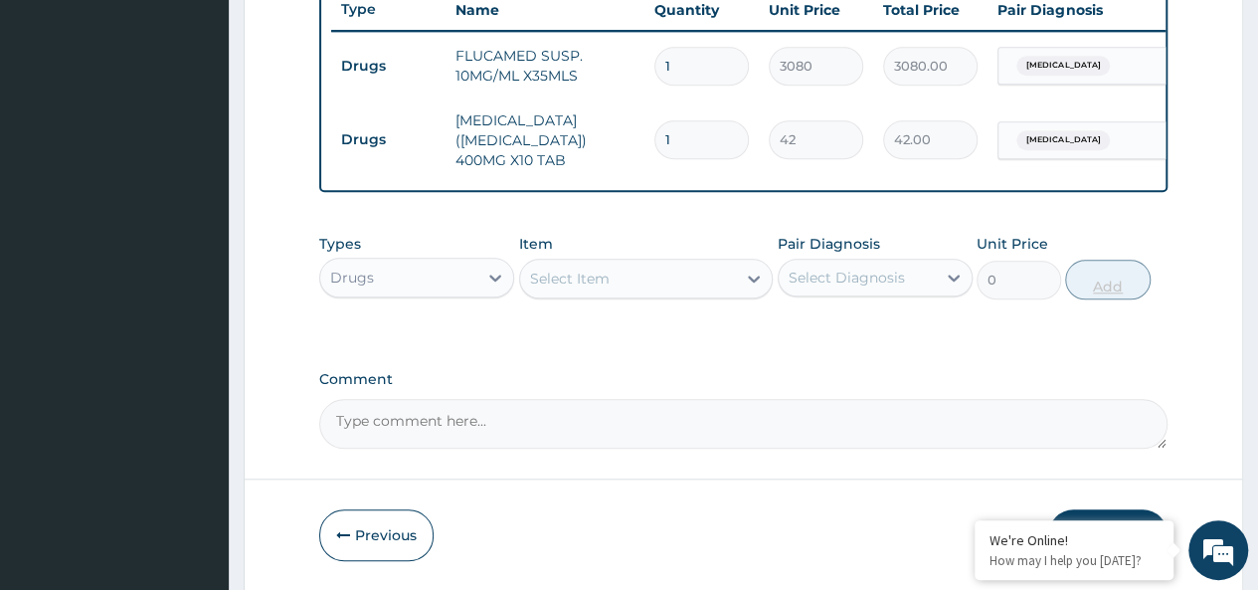
type input "0.00"
type input "2"
type input "84.00"
type input "20"
type input "840.00"
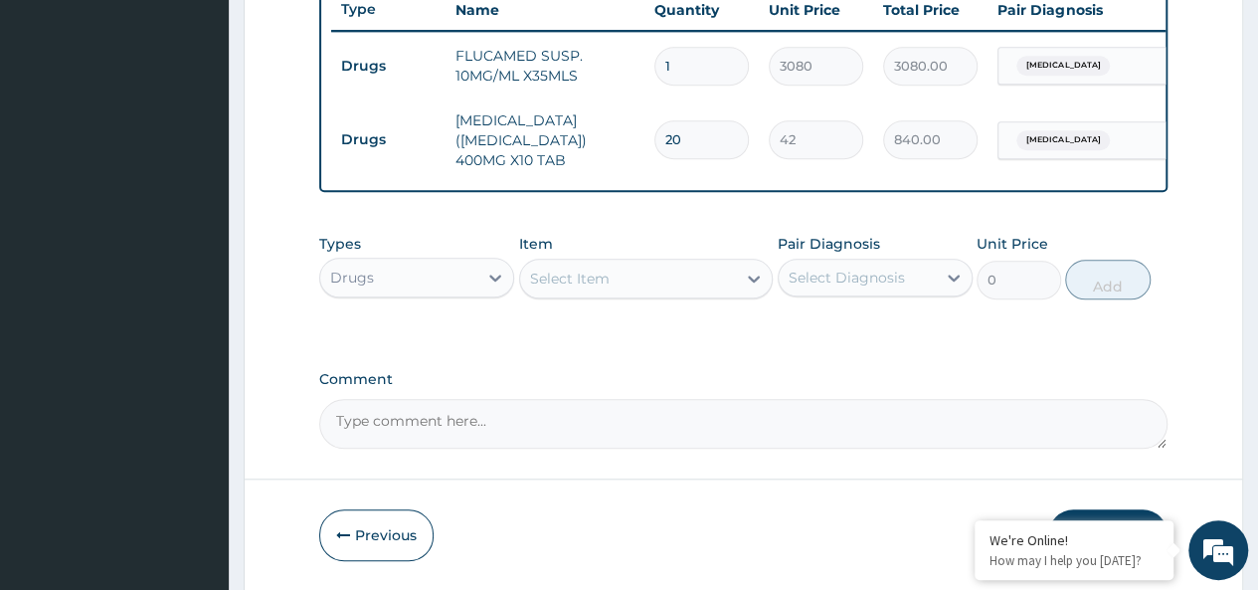
type input "20"
click at [592, 282] on div "Select Item" at bounding box center [570, 278] width 80 height 20
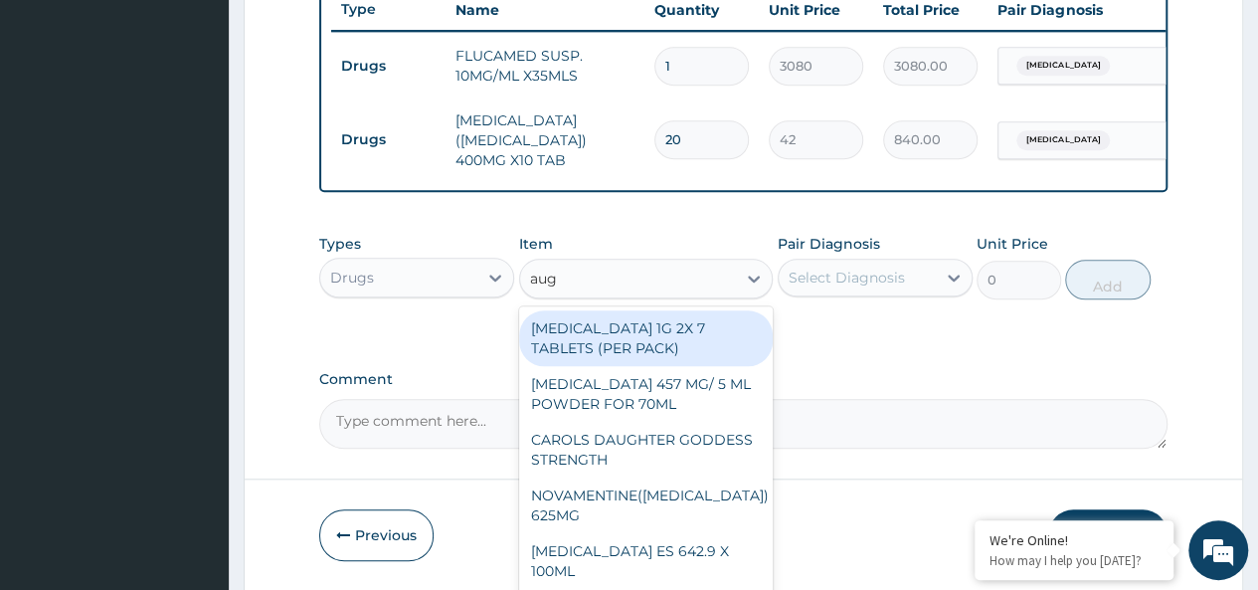
type input "augm"
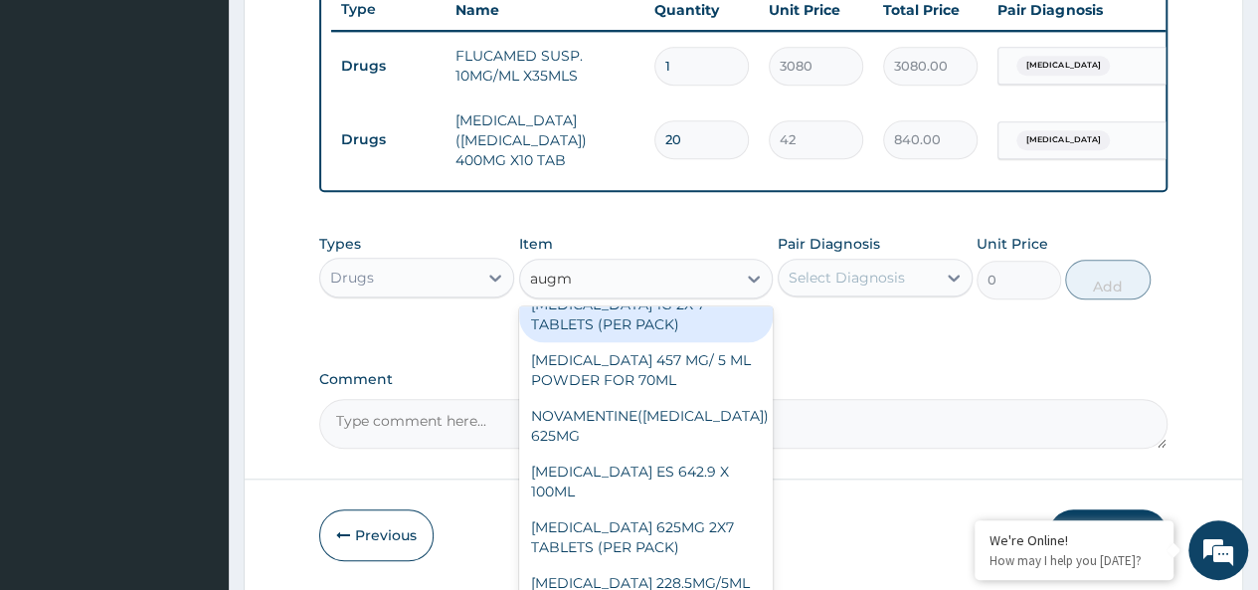
scroll to position [830, 0]
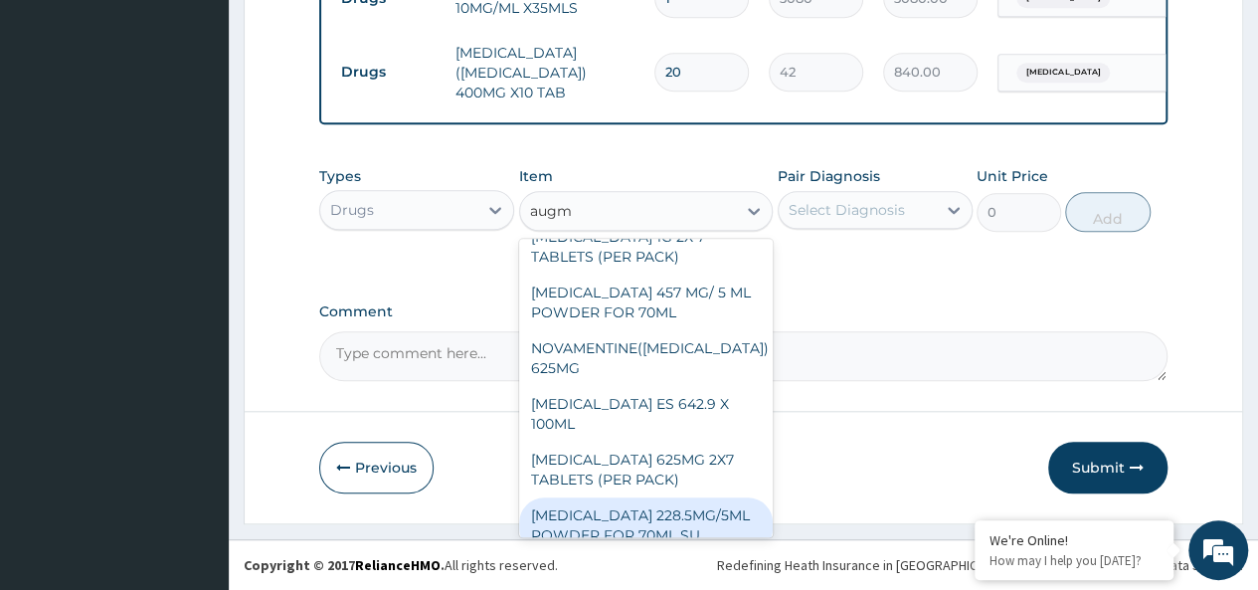
click at [631, 511] on div "AUGMENTIN 228.5MG/5ML POWDER FOR 70ML SU" at bounding box center [646, 525] width 254 height 56
type input "4340"
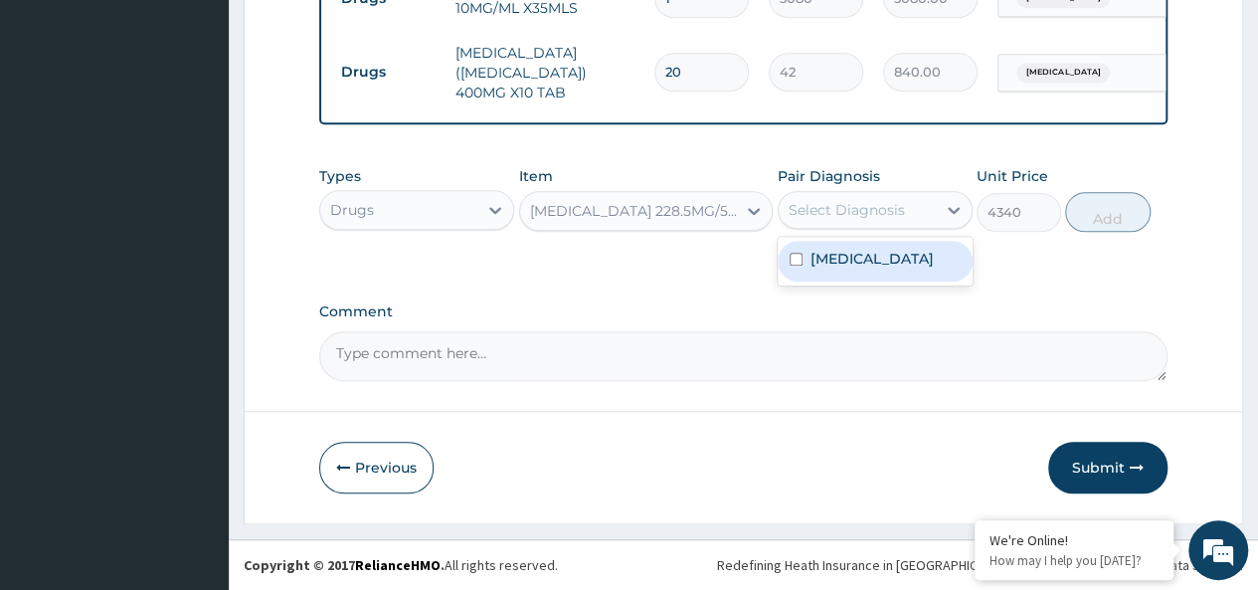
click at [903, 221] on div "Select Diagnosis" at bounding box center [856, 210] width 157 height 32
drag, startPoint x: 877, startPoint y: 197, endPoint x: 855, endPoint y: 277, distance: 83.4
click at [855, 229] on div "option Malaria, selected. option Malaria focused, 1 of 1. 1 result available. U…" at bounding box center [874, 210] width 195 height 38
click at [855, 277] on div "Malaria" at bounding box center [874, 261] width 195 height 41
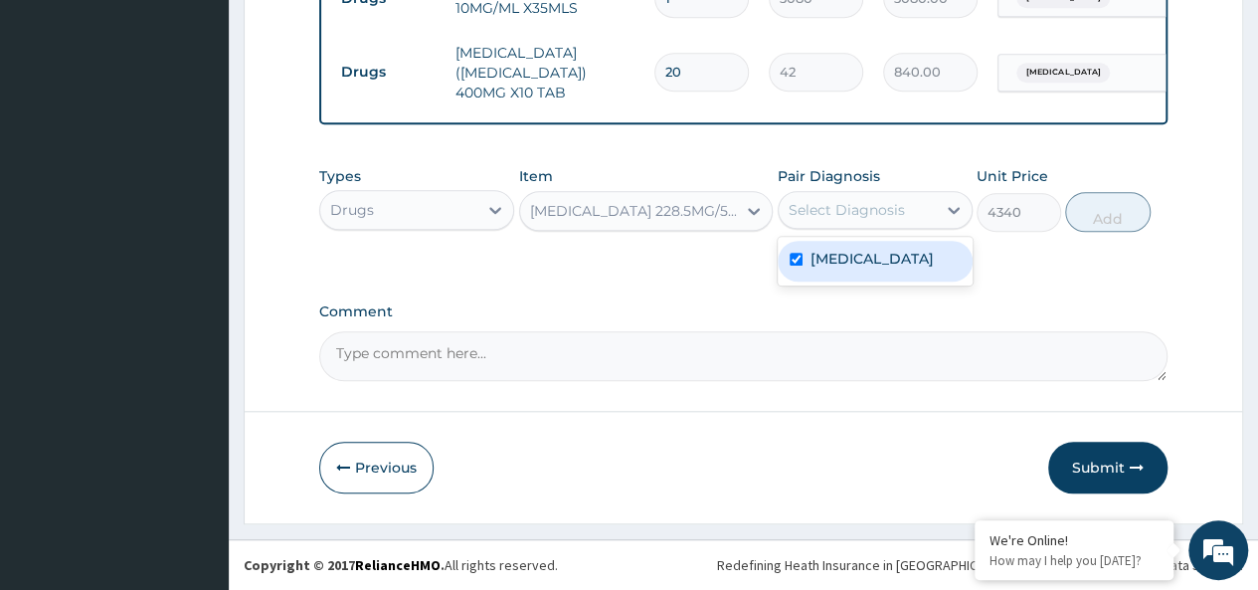
checkbox input "true"
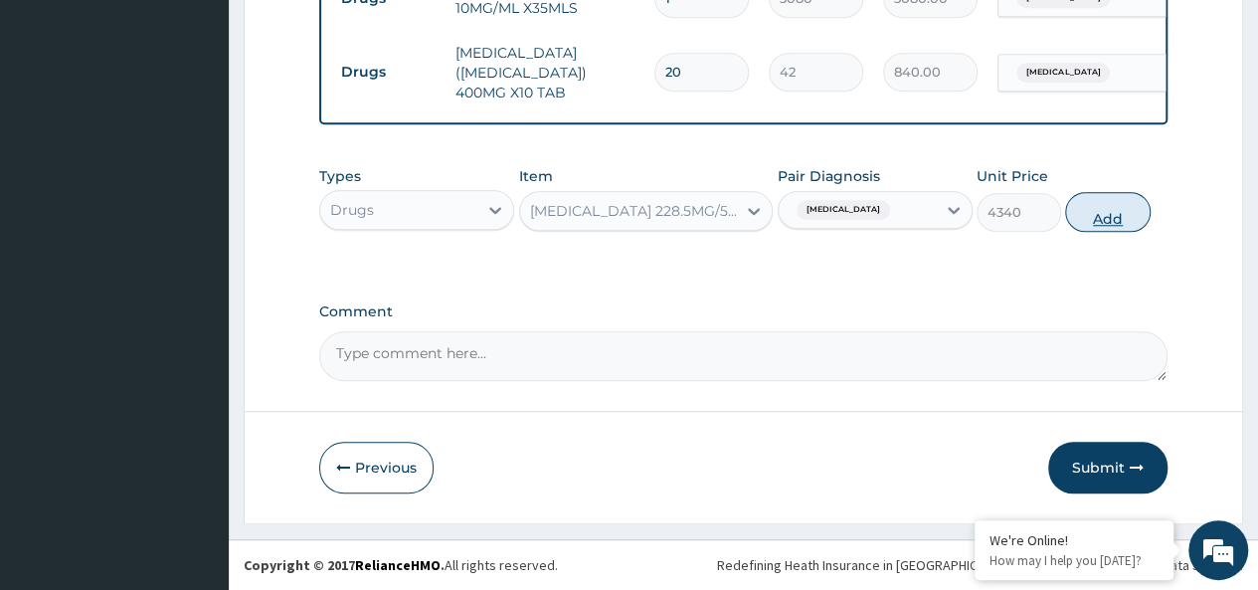
click at [1099, 204] on button "Add" at bounding box center [1107, 212] width 84 height 40
type input "0"
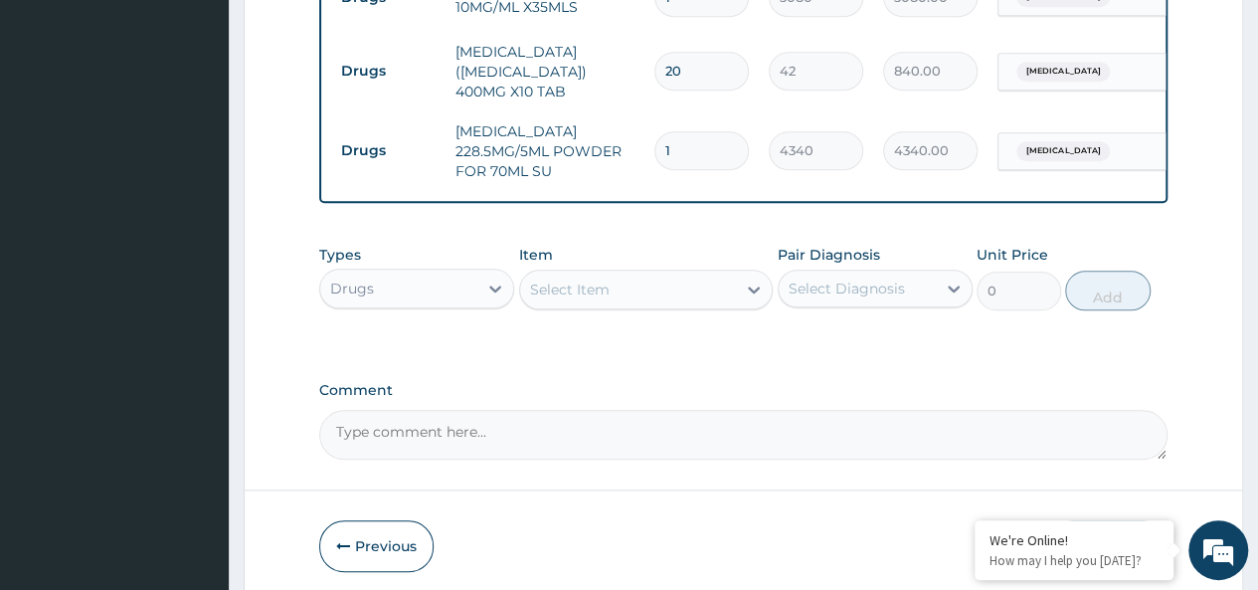
click at [611, 293] on div "Select Item" at bounding box center [628, 289] width 217 height 32
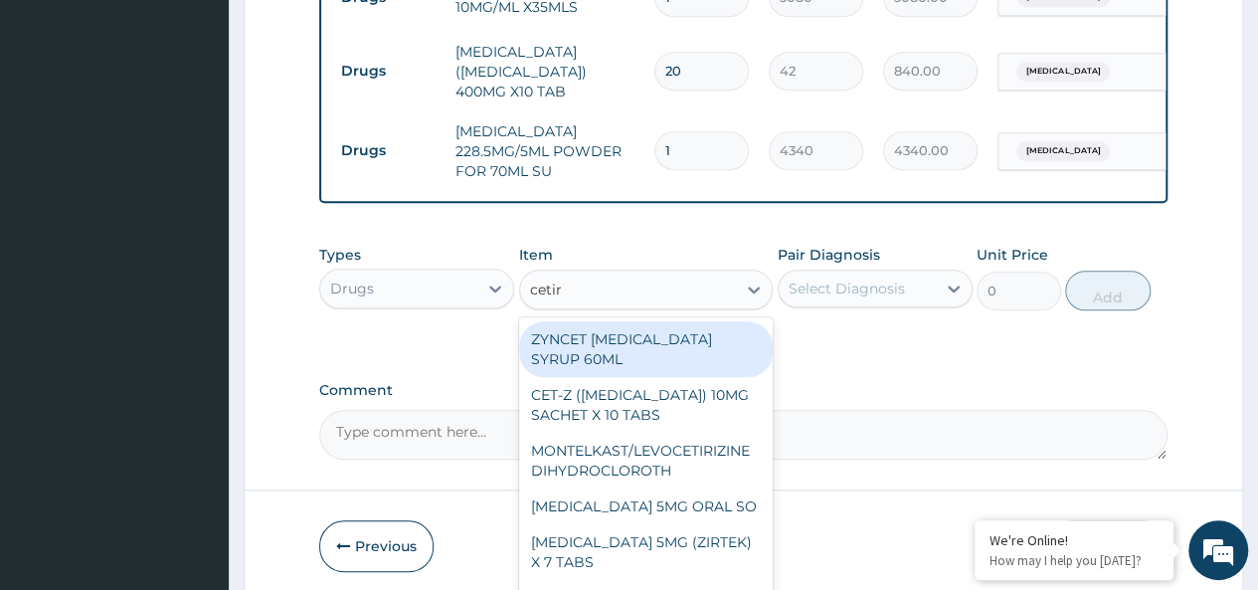
type input "cetiri"
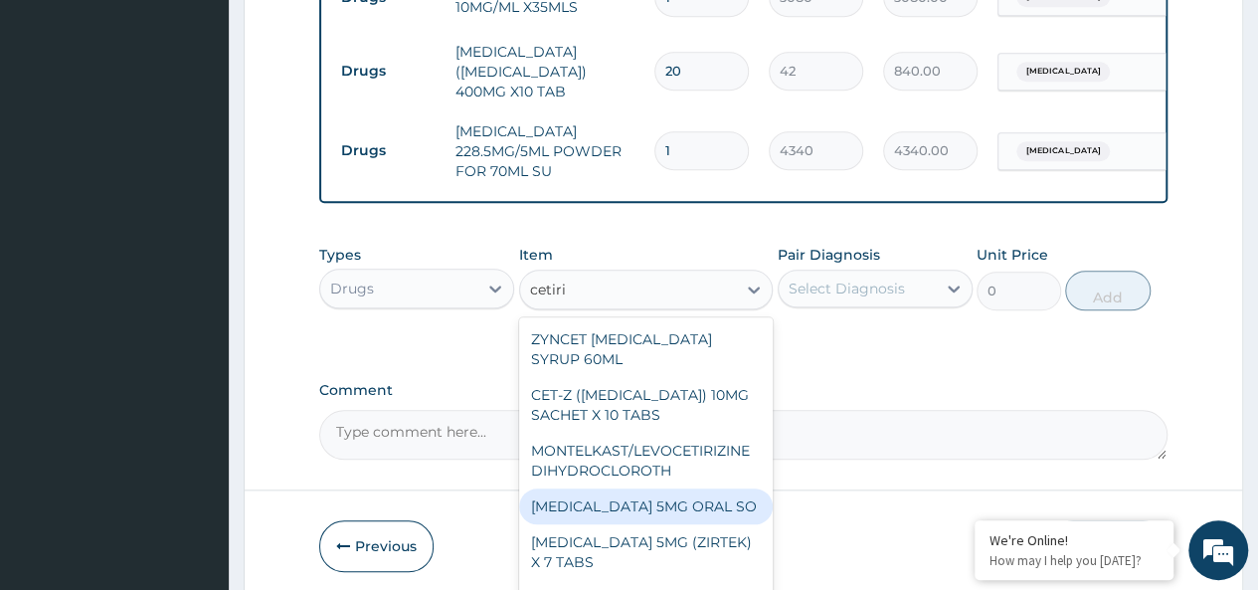
scroll to position [99, 0]
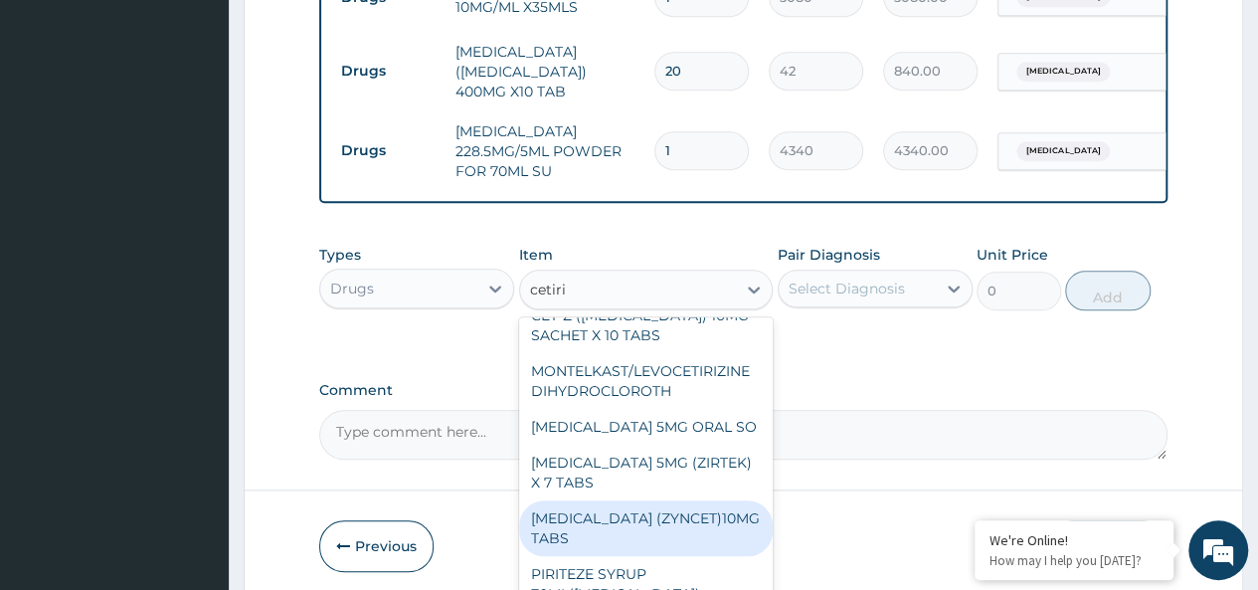
click at [664, 544] on div "CETIRIZINE (ZYNCET)10MG TABS" at bounding box center [646, 528] width 254 height 56
type input "119"
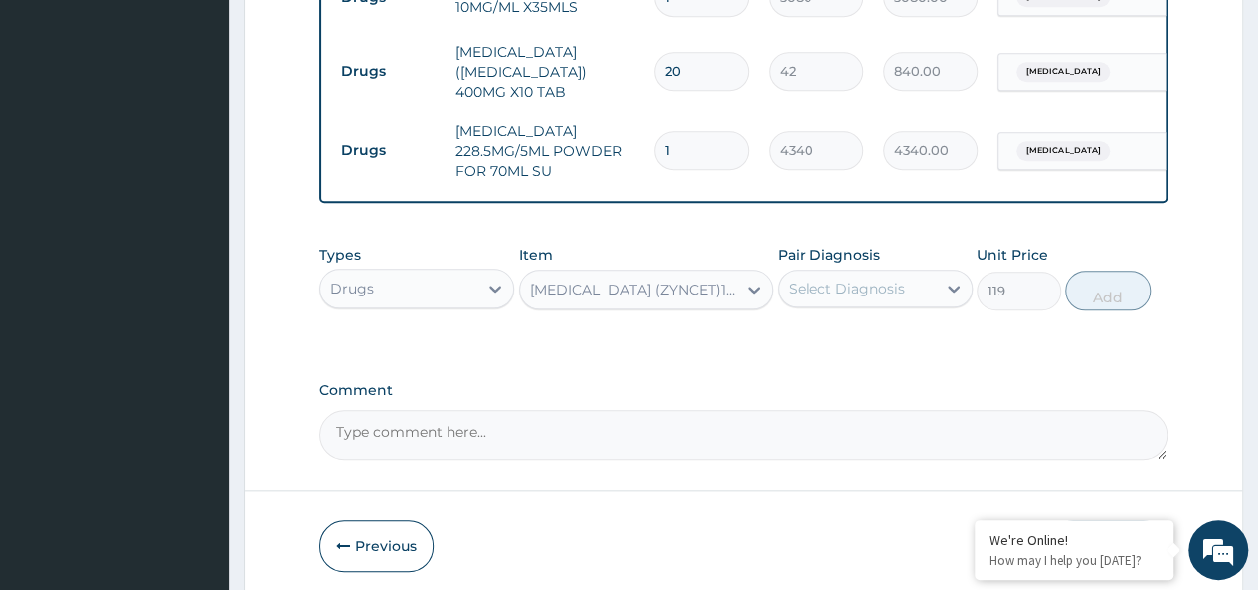
click at [911, 286] on div "Select Diagnosis" at bounding box center [856, 288] width 157 height 32
click at [900, 343] on div "[MEDICAL_DATA]" at bounding box center [874, 339] width 195 height 41
checkbox input "true"
click at [1086, 295] on button "Add" at bounding box center [1107, 290] width 84 height 40
type input "0"
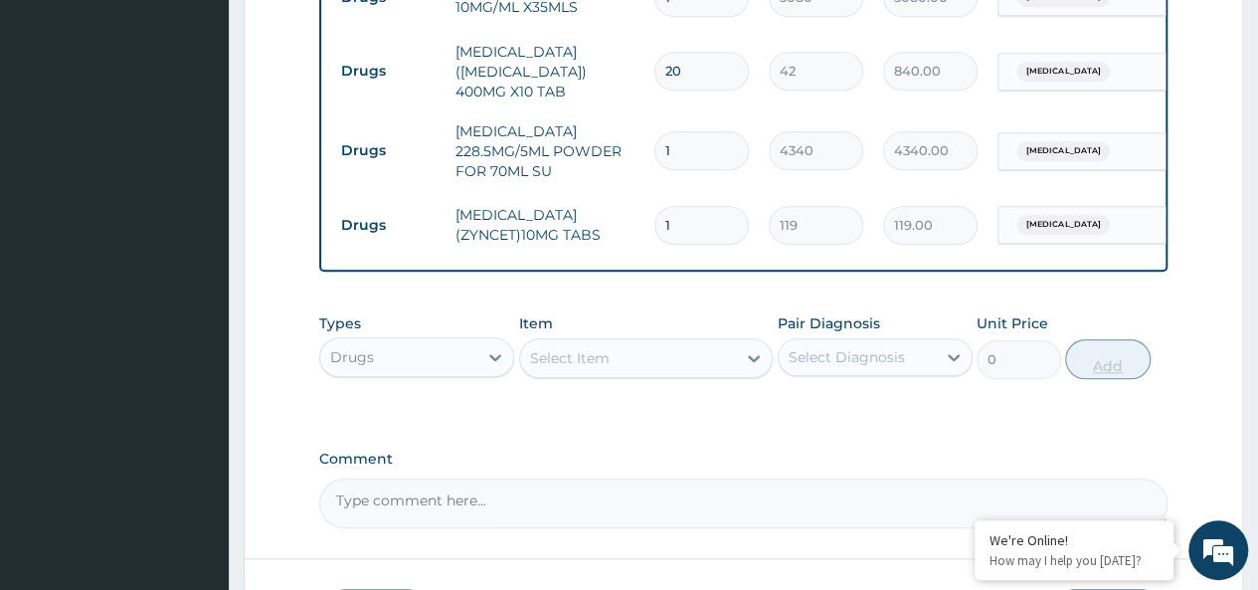
type input "10"
type input "1190.00"
type input "10"
click at [585, 368] on div "Select Item" at bounding box center [570, 358] width 80 height 20
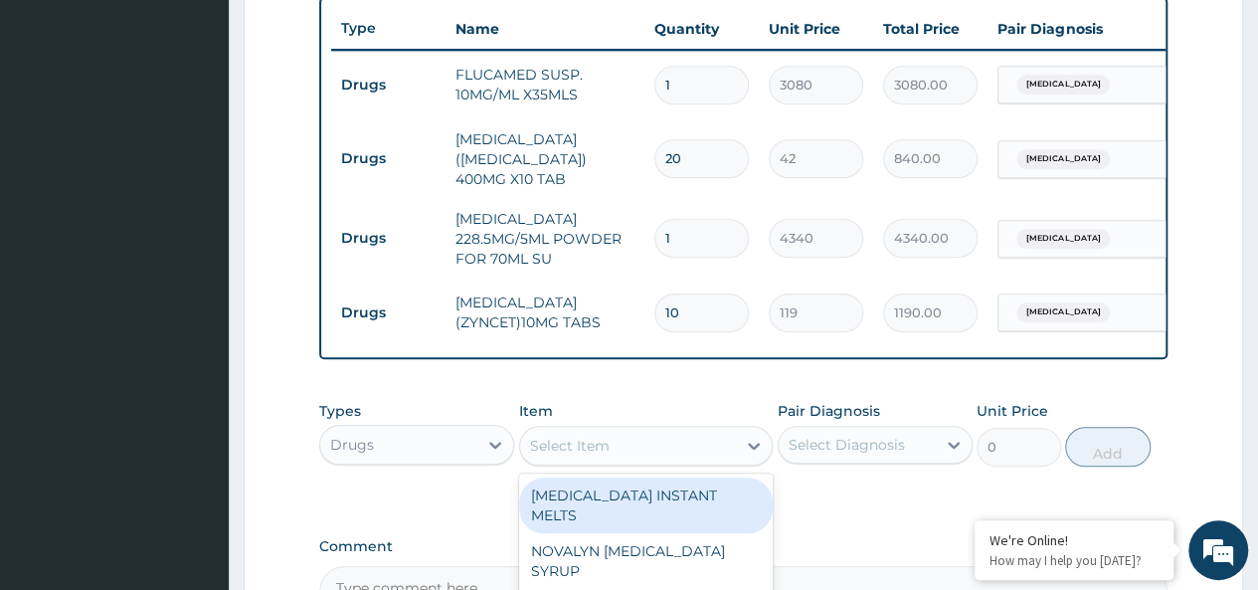
scroll to position [753, 0]
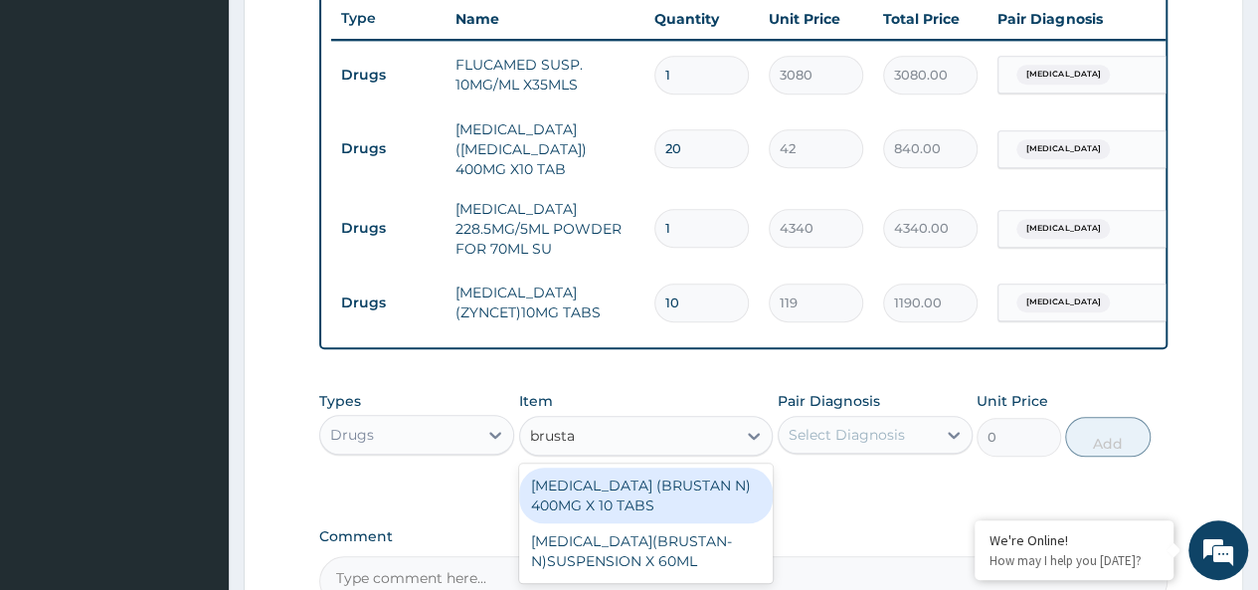
type input "brustan"
click at [650, 500] on div "[MEDICAL_DATA] (BRUSTAN N) 400MG X 10 TABS" at bounding box center [646, 495] width 254 height 56
type input "63"
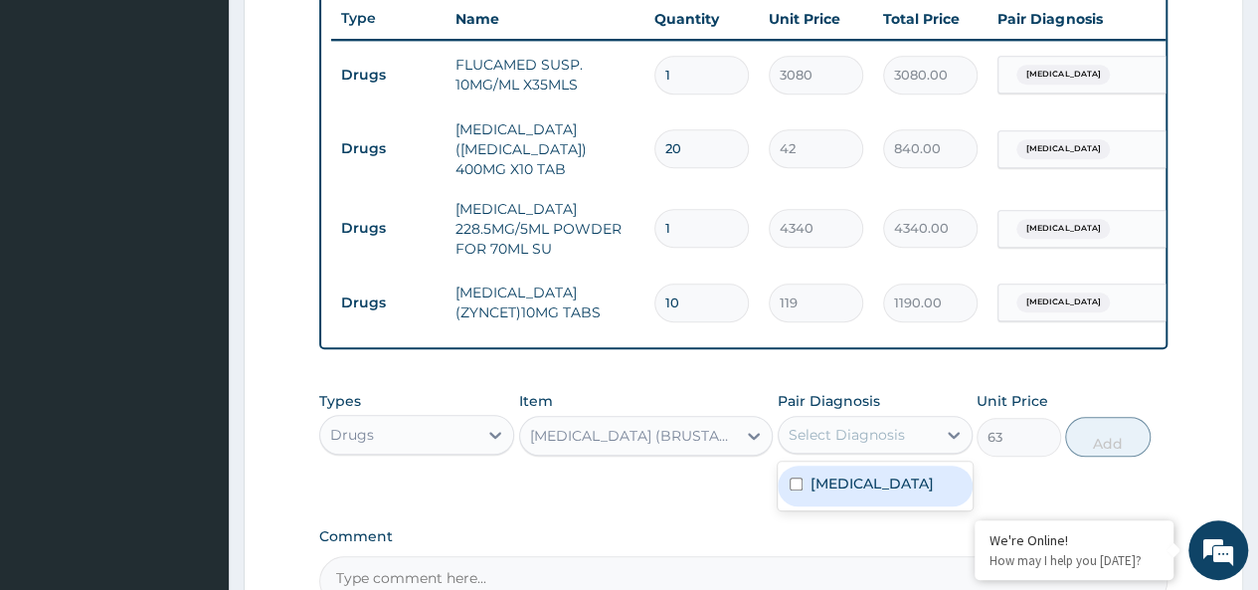
click at [830, 453] on div "Select Diagnosis" at bounding box center [874, 435] width 195 height 38
click at [881, 477] on div "[MEDICAL_DATA]" at bounding box center [874, 485] width 195 height 41
checkbox input "true"
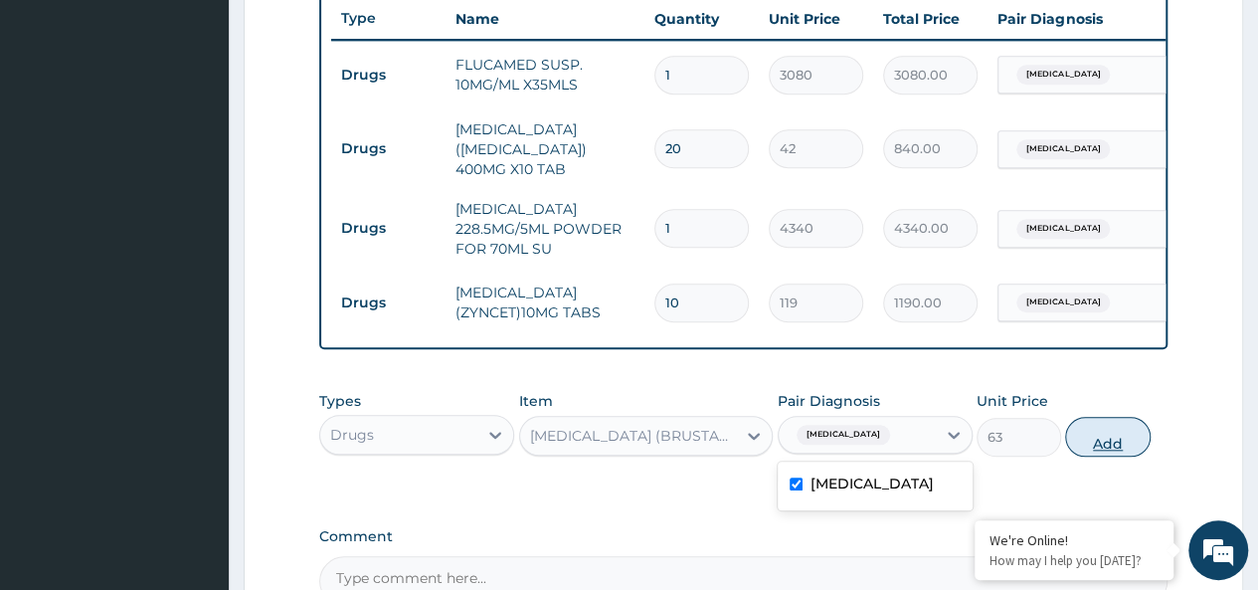
click at [1105, 438] on button "Add" at bounding box center [1107, 437] width 84 height 40
type input "0"
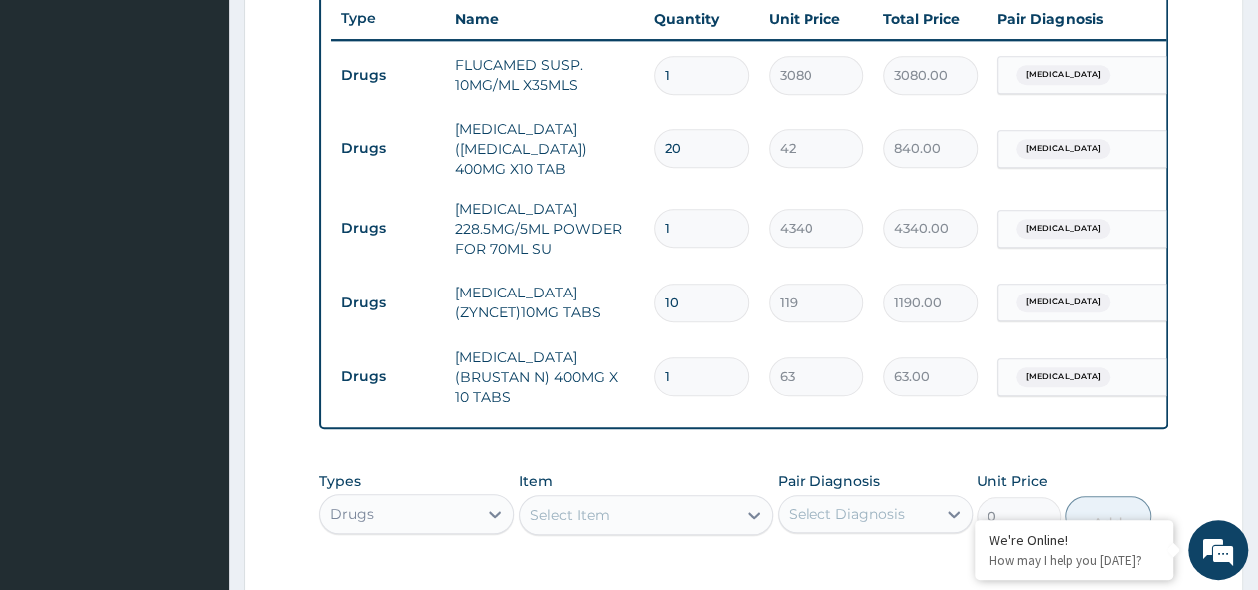
type input "10"
type input "630.00"
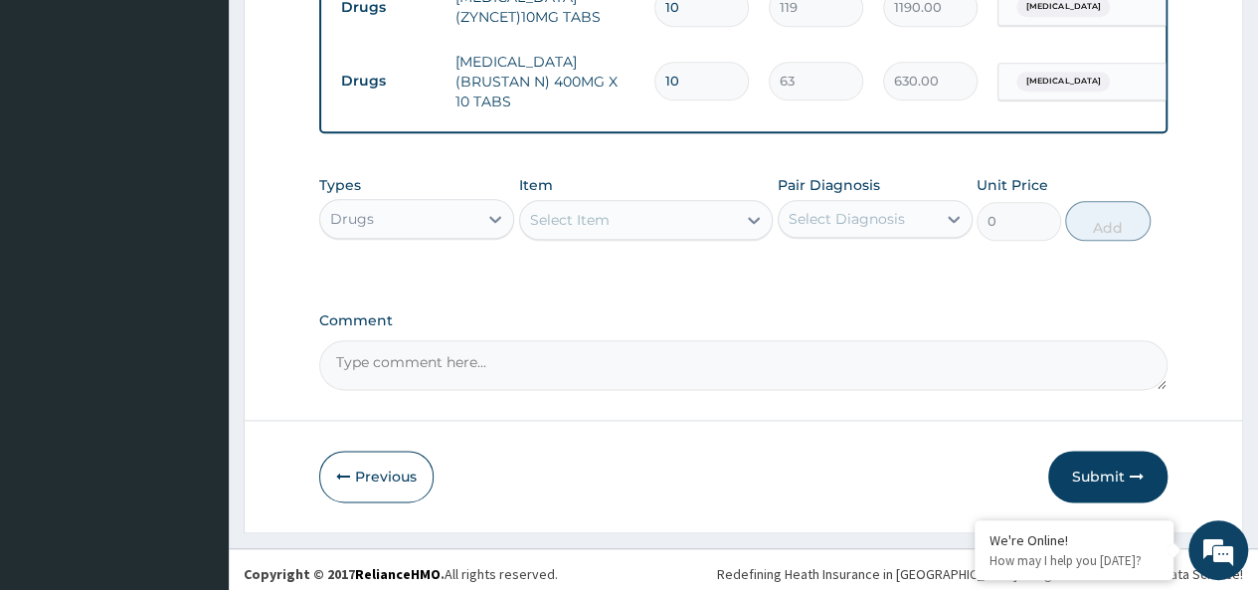
type input "10"
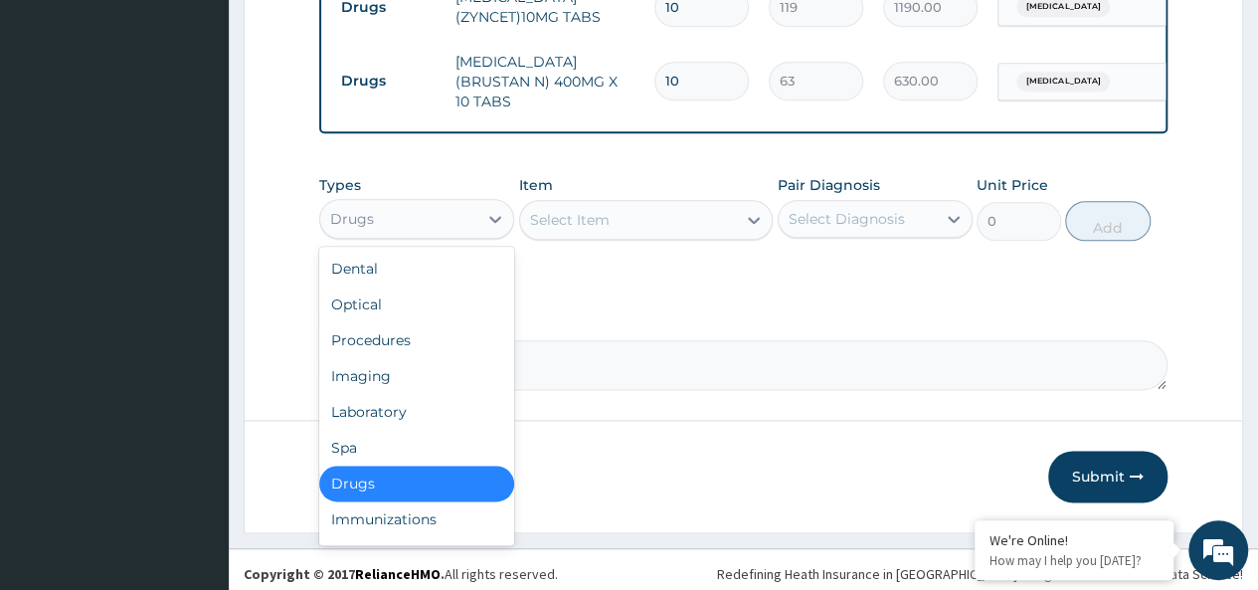
click at [370, 216] on div "Drugs" at bounding box center [352, 219] width 44 height 20
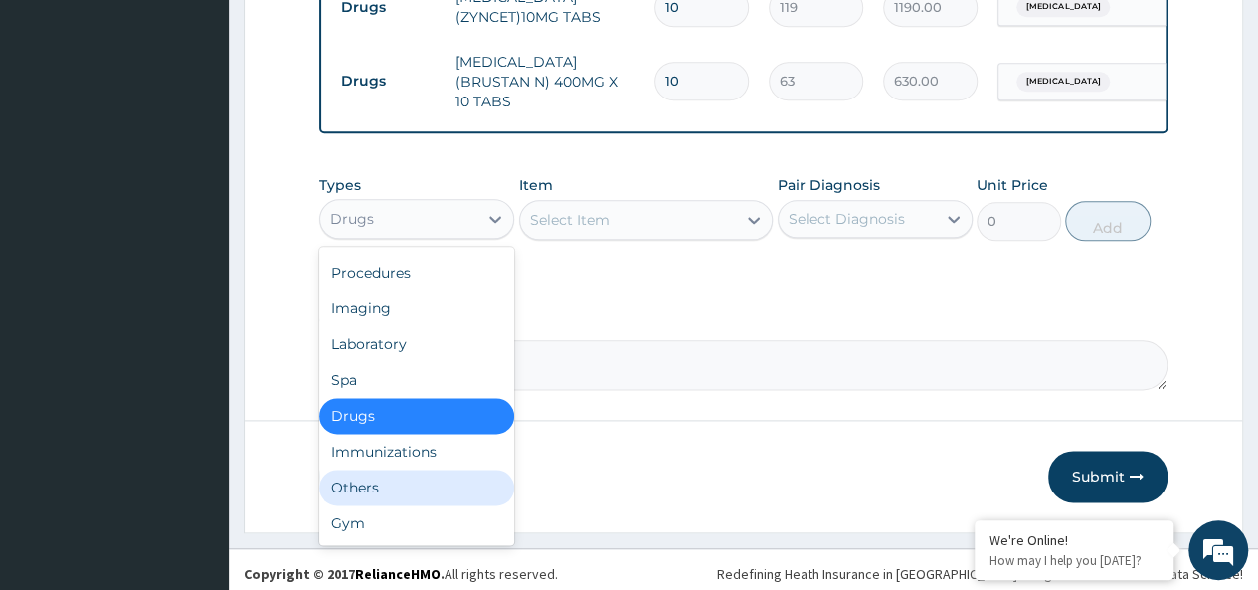
click at [351, 486] on div "Others" at bounding box center [416, 487] width 195 height 36
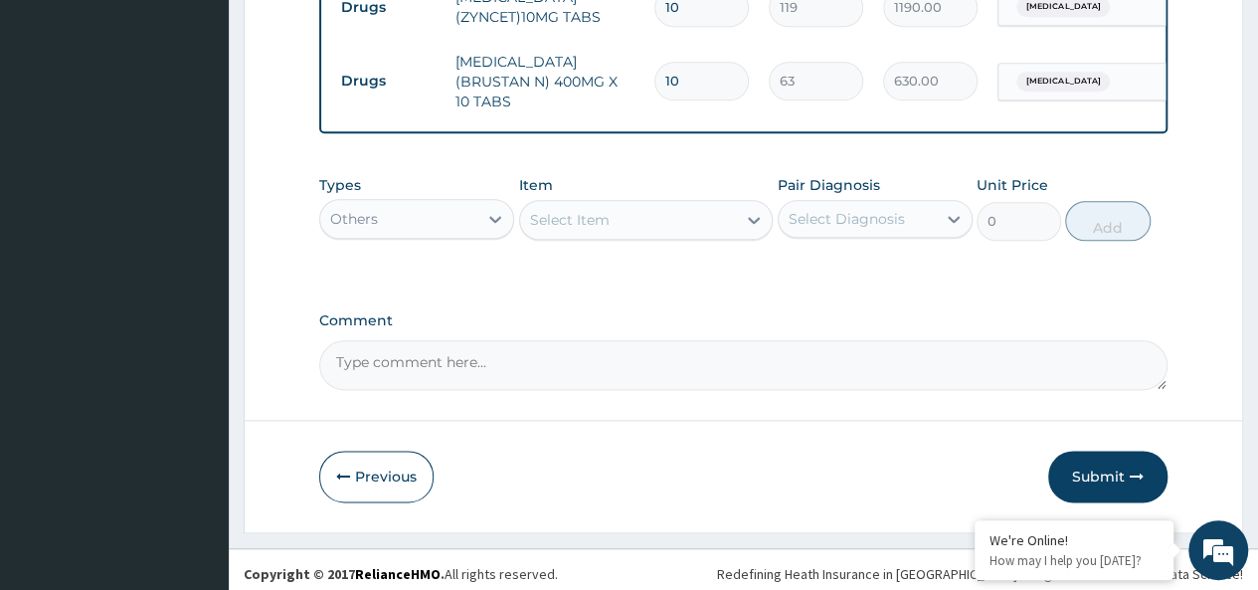
click at [585, 217] on div "Select Item" at bounding box center [570, 220] width 80 height 20
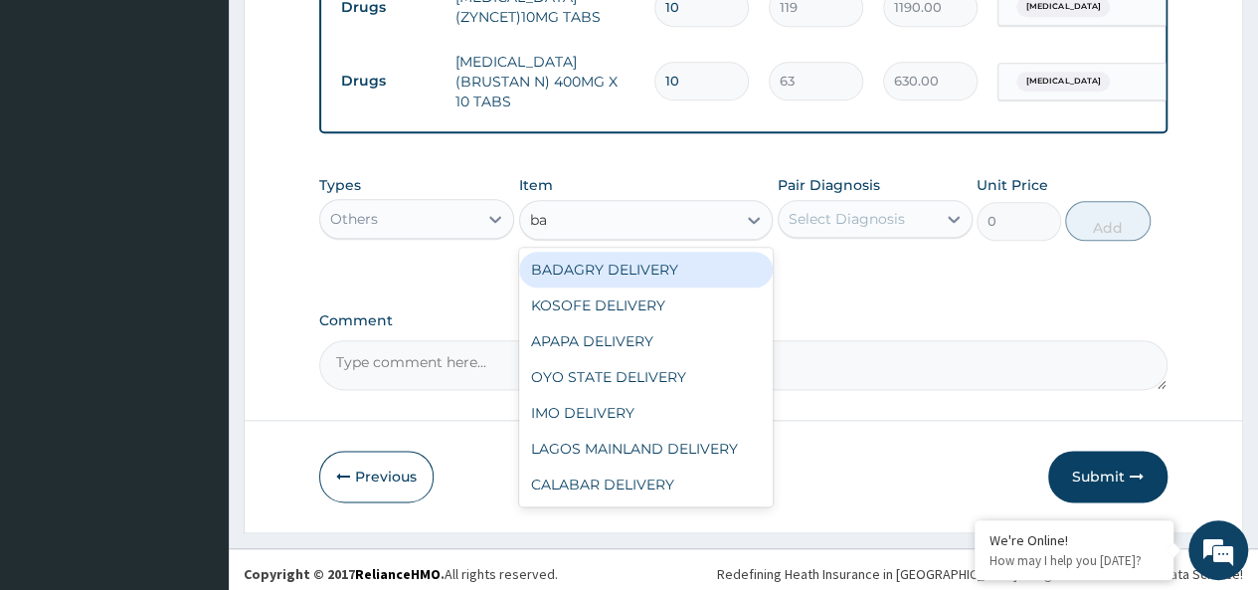
type input "bad"
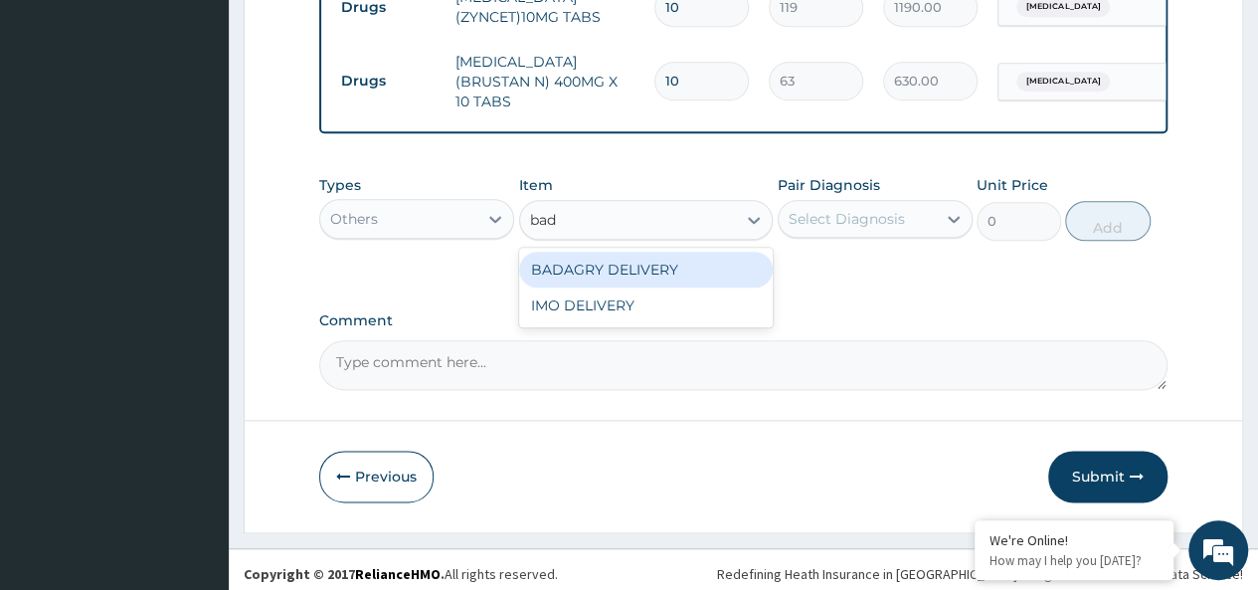
click at [662, 269] on div "BADAGRY DELIVERY" at bounding box center [646, 270] width 254 height 36
type input "3700"
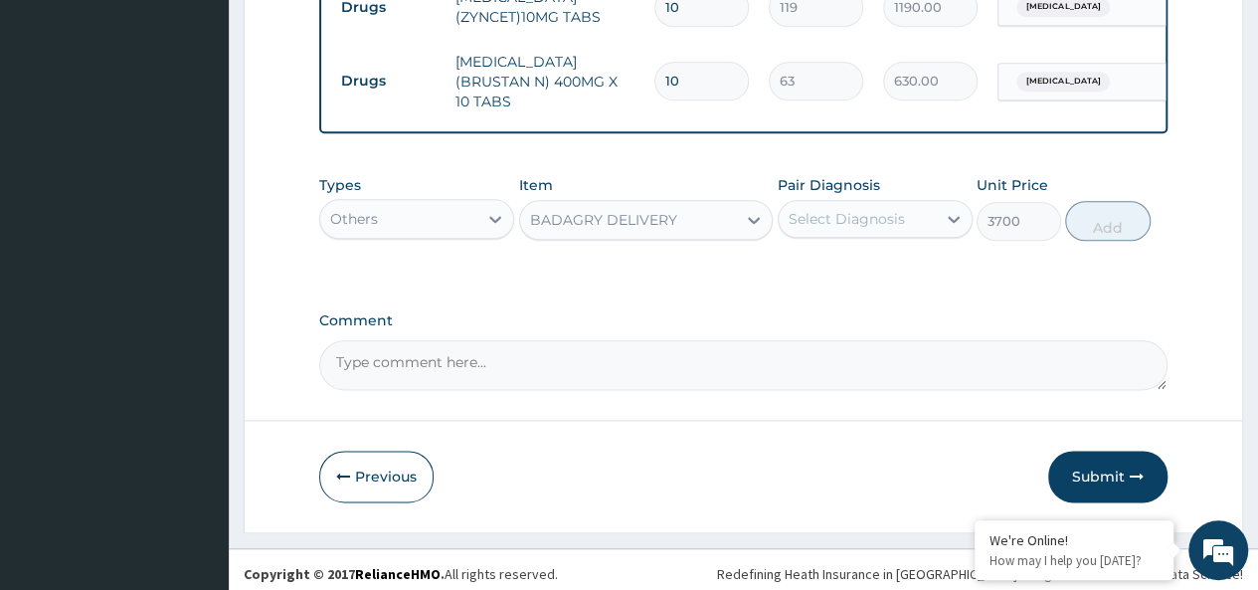
click at [912, 208] on div "Select Diagnosis" at bounding box center [856, 219] width 157 height 32
click at [900, 261] on div "[MEDICAL_DATA]" at bounding box center [874, 270] width 195 height 41
checkbox input "true"
click at [1090, 218] on button "Add" at bounding box center [1107, 221] width 84 height 40
type input "0"
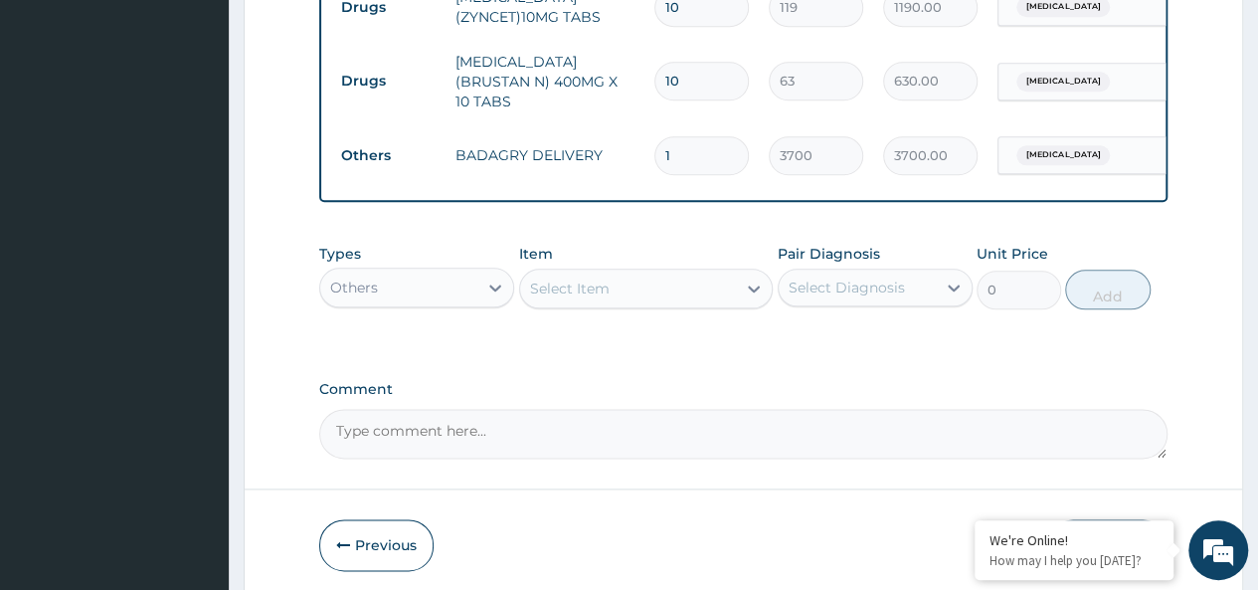
scroll to position [1116, 0]
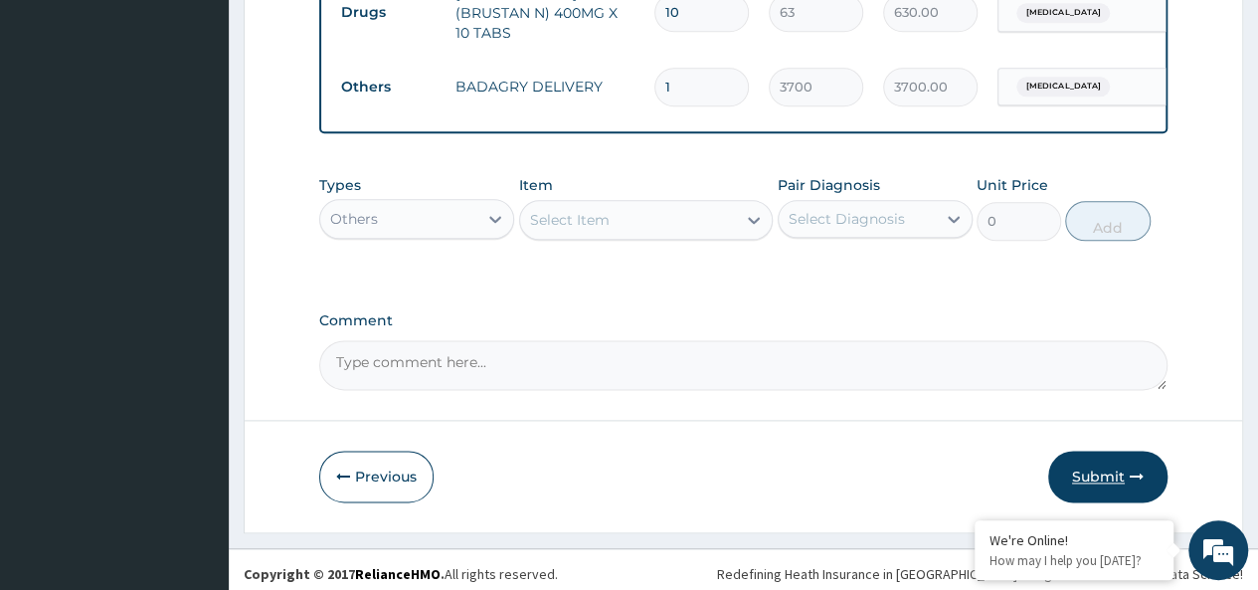
click at [1081, 462] on button "Submit" at bounding box center [1107, 476] width 119 height 52
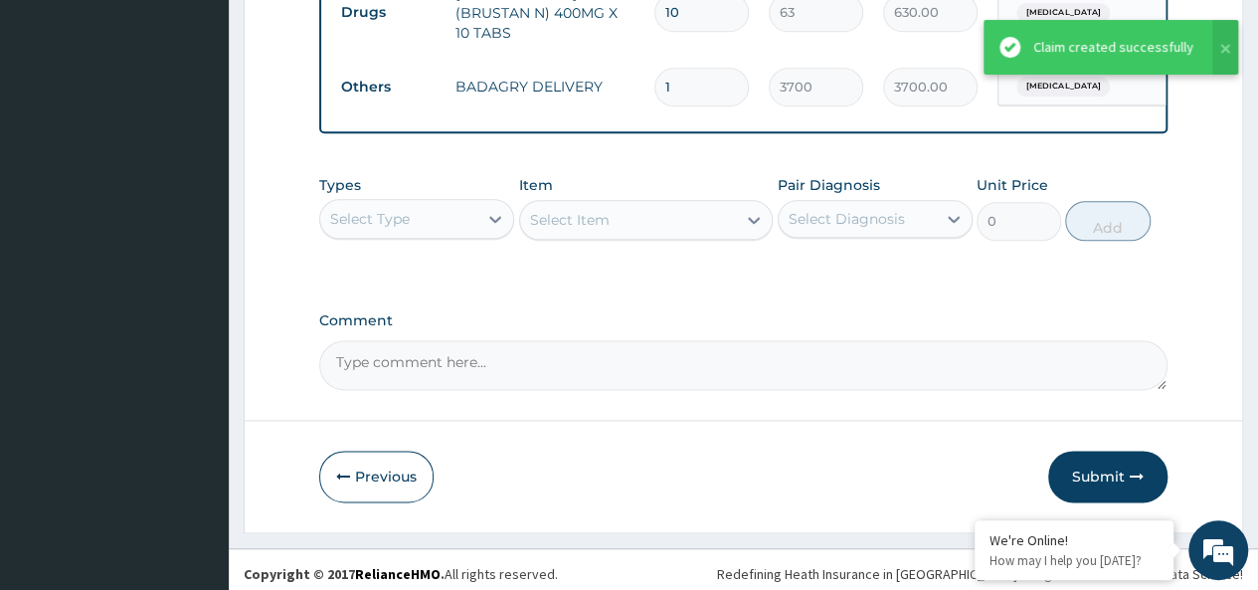
click at [767, 312] on label "Comment" at bounding box center [743, 320] width 848 height 17
click at [767, 340] on textarea "Comment" at bounding box center [743, 365] width 848 height 50
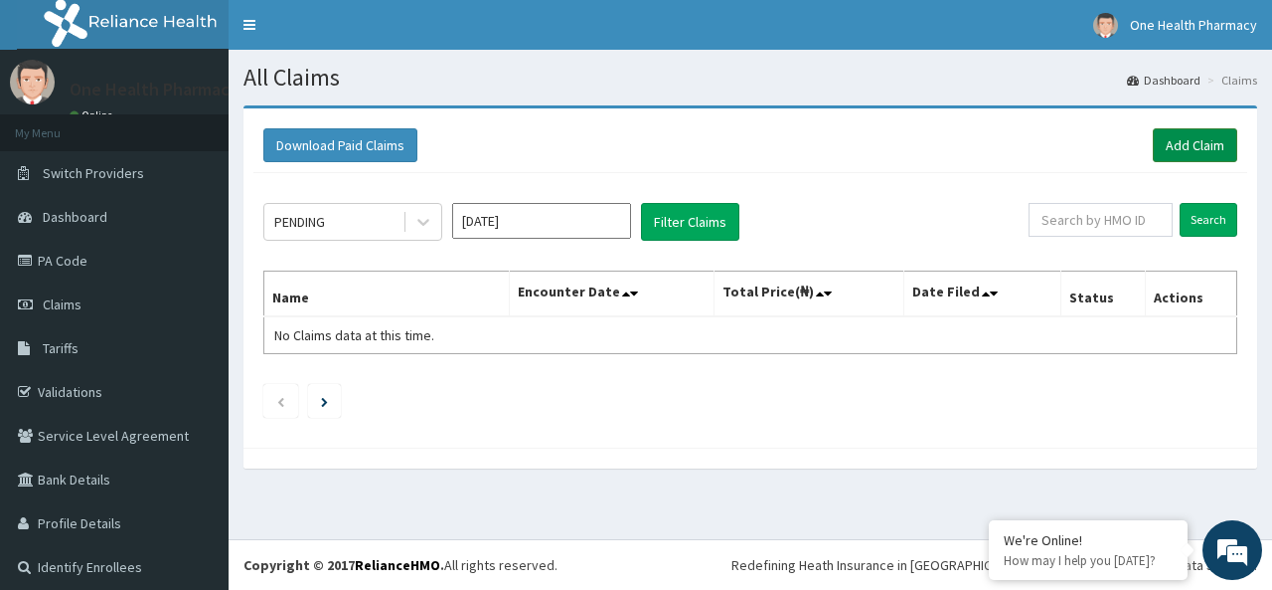
click at [1217, 149] on link "Add Claim" at bounding box center [1195, 145] width 84 height 34
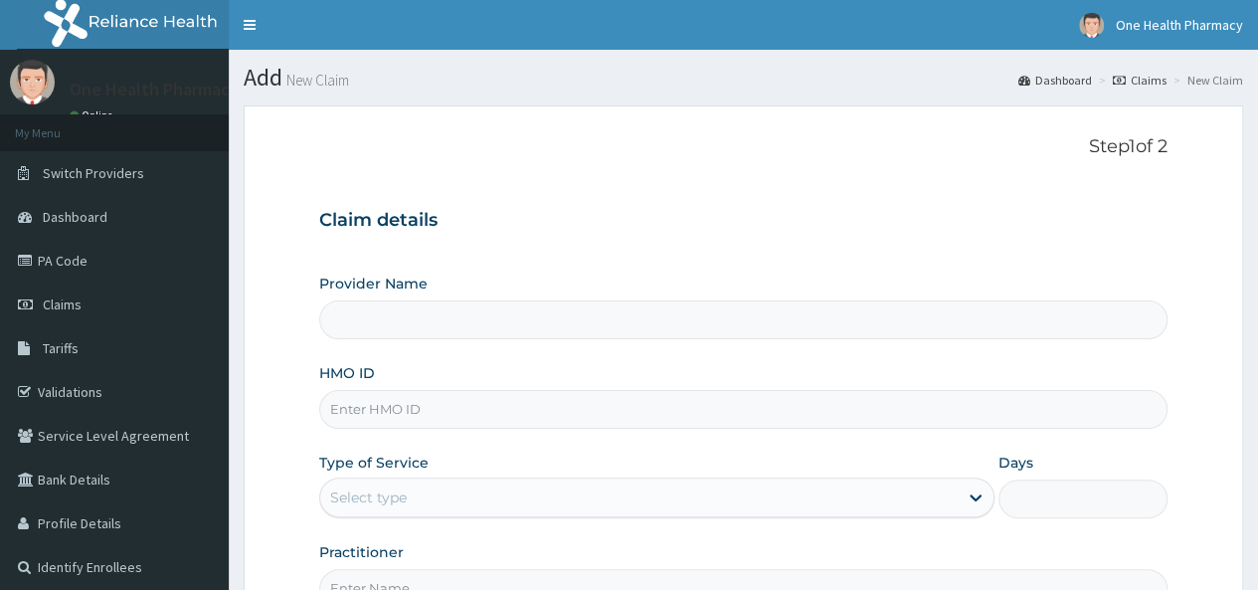
drag, startPoint x: 0, startPoint y: 0, endPoint x: 378, endPoint y: 432, distance: 574.2
click at [378, 432] on div "Provider Name HMO ID Type of Service Select type Days Practitioner" at bounding box center [743, 440] width 848 height 334
click at [366, 417] on input "HMO ID" at bounding box center [743, 409] width 848 height 39
type input "OneHealth Pharmacy"
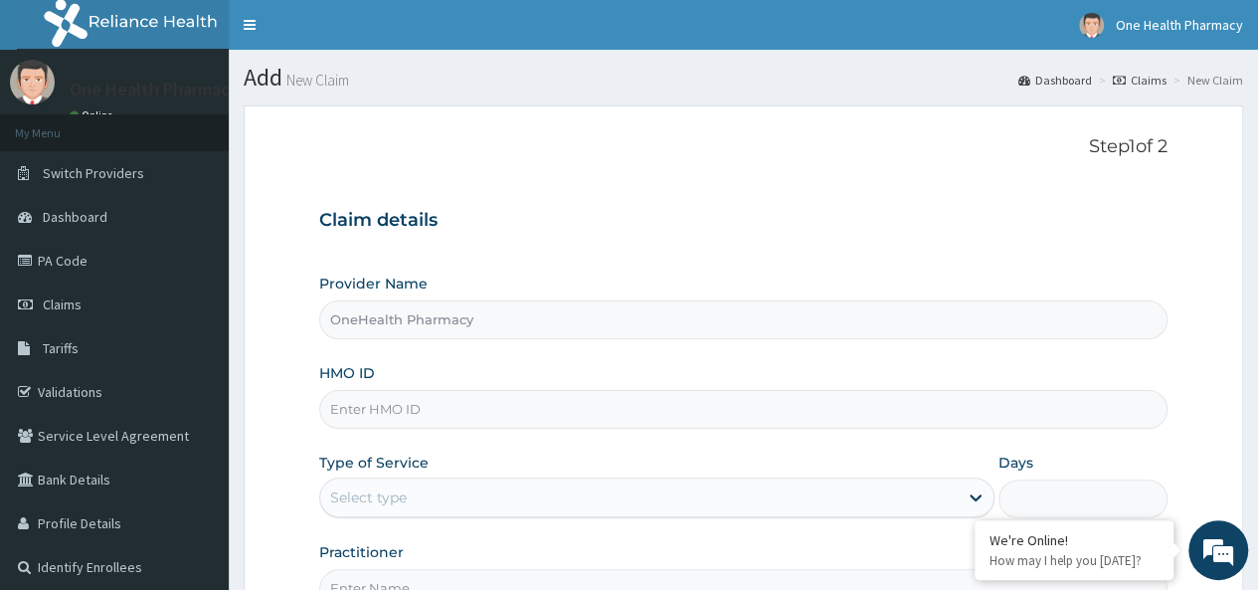
paste input "FDC/10075/A"
type input "FDC/10075/A"
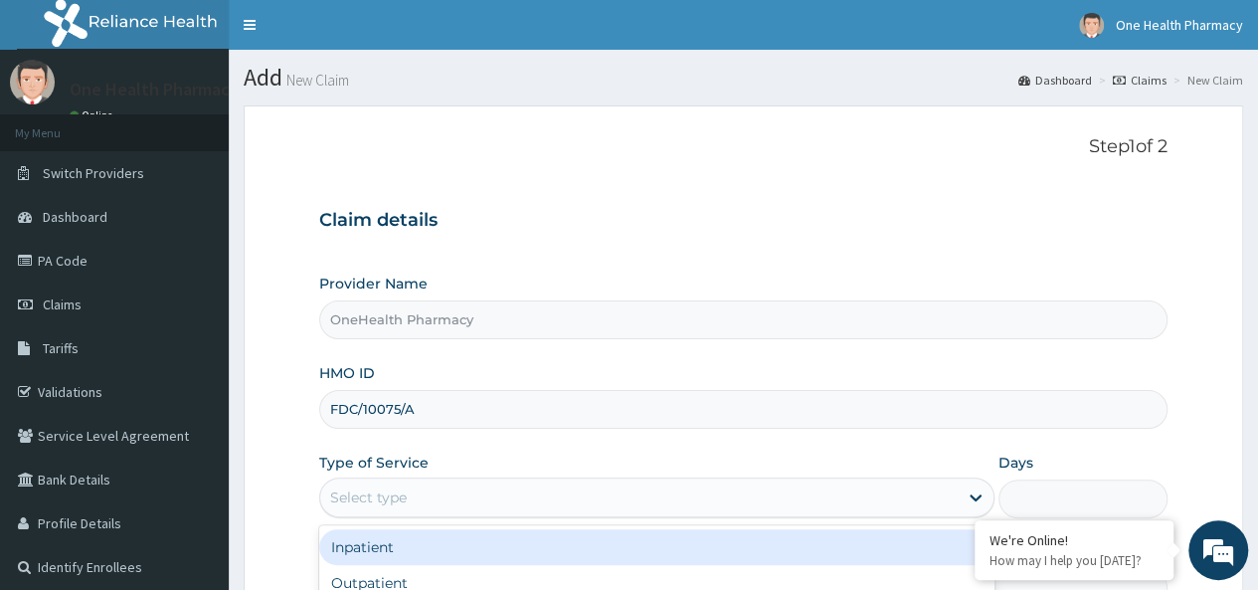
click at [426, 501] on div "Select type" at bounding box center [638, 497] width 637 height 32
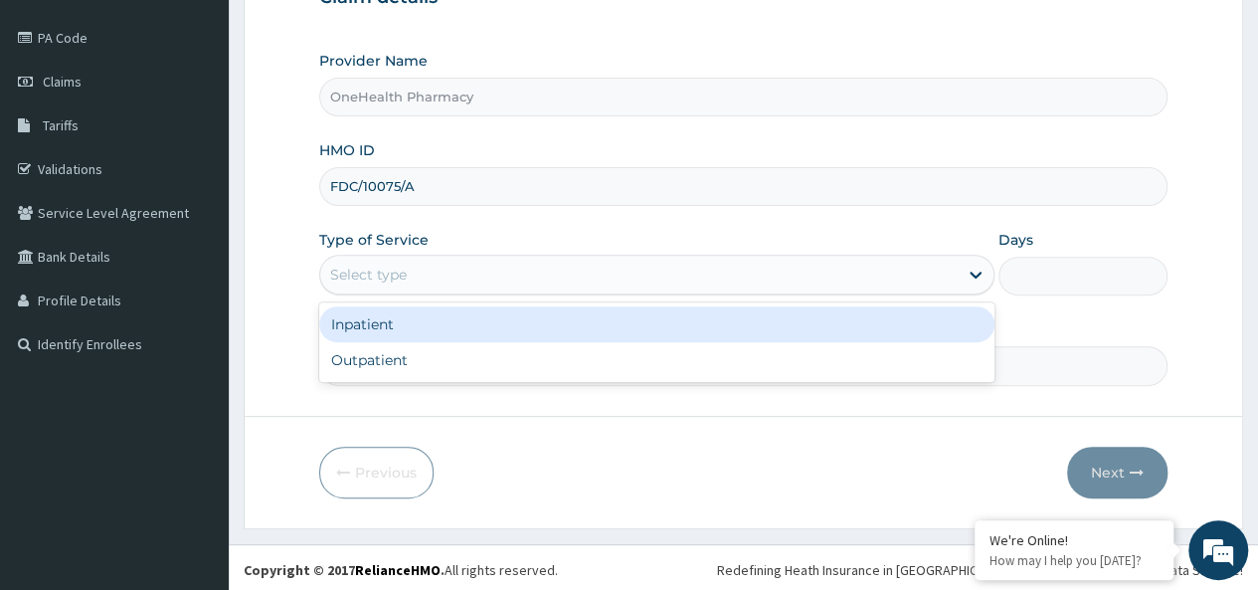
click at [390, 342] on div "Outpatient" at bounding box center [656, 360] width 675 height 36
type input "1"
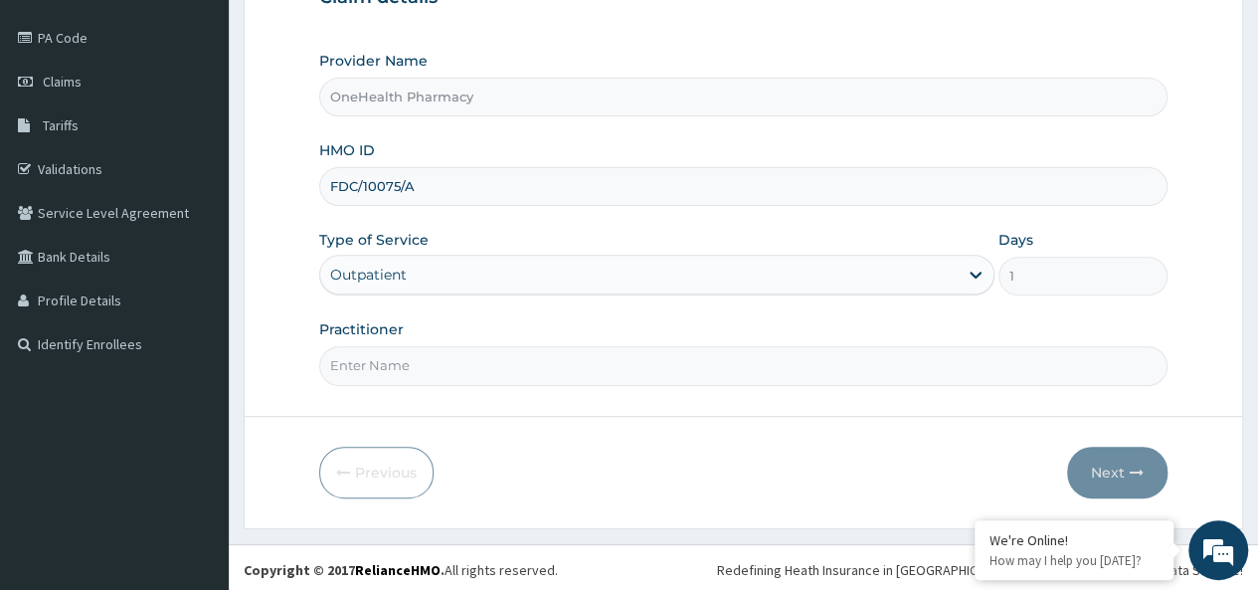
click at [400, 357] on input "Practitioner" at bounding box center [743, 365] width 848 height 39
type input "onehealth"
click at [1137, 469] on icon "button" at bounding box center [1136, 472] width 14 height 14
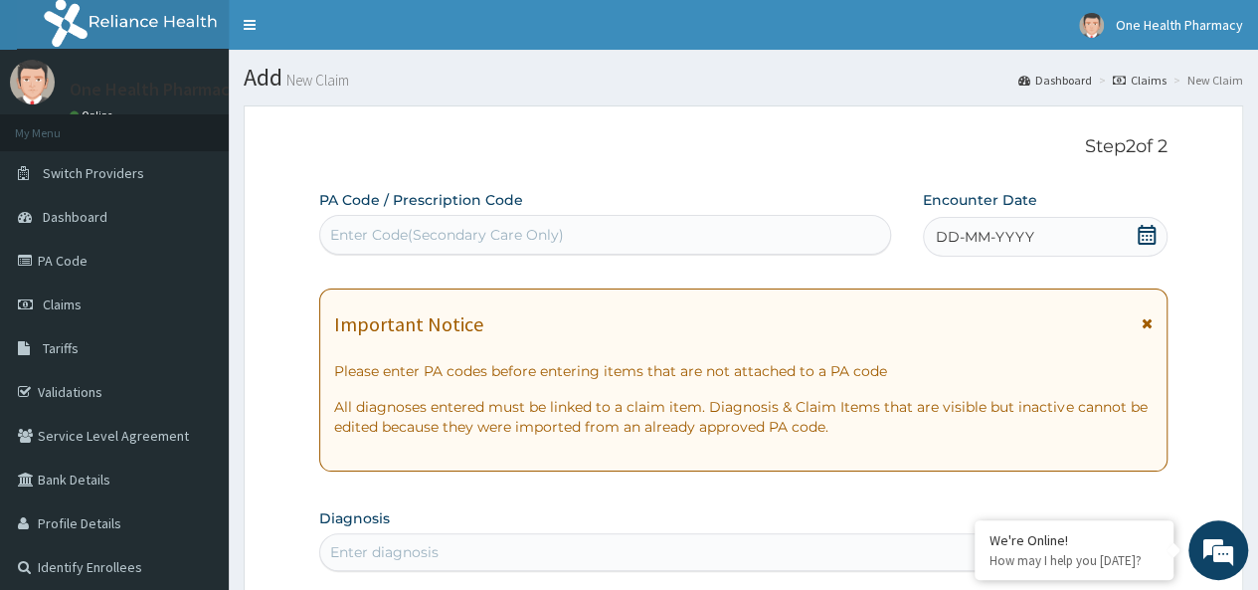
click at [418, 235] on div "Enter Code(Secondary Care Only)" at bounding box center [447, 235] width 234 height 20
paste input "PR/A872D81B"
type input "PR/A872D81B"
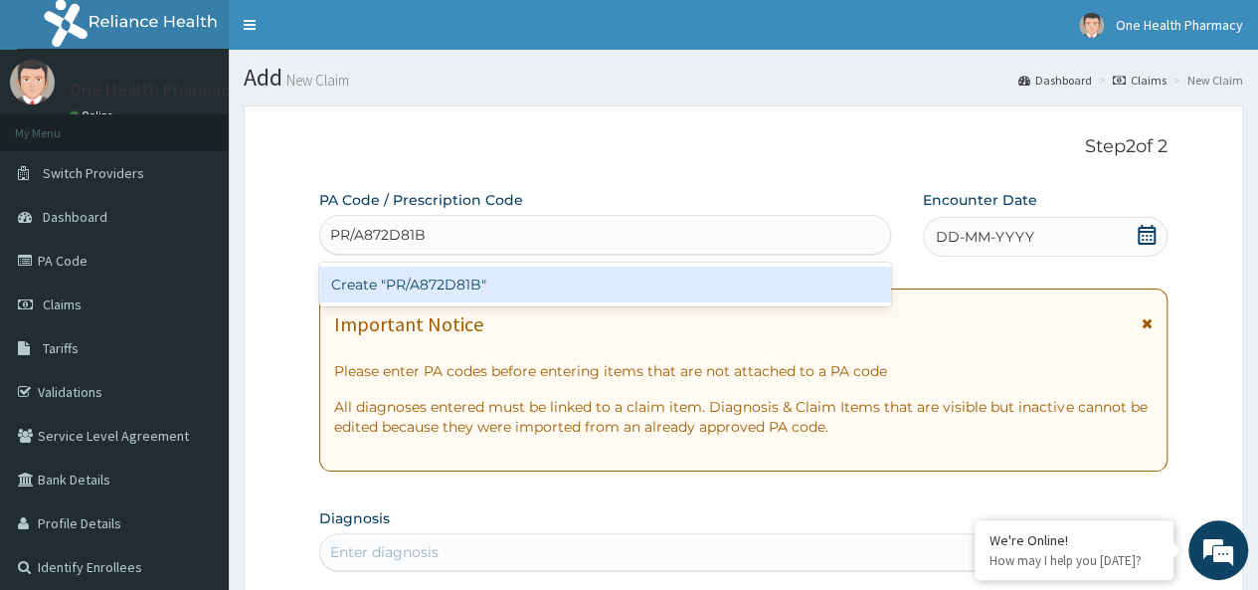
click at [506, 275] on div "Create "PR/A872D81B"" at bounding box center [604, 284] width 571 height 36
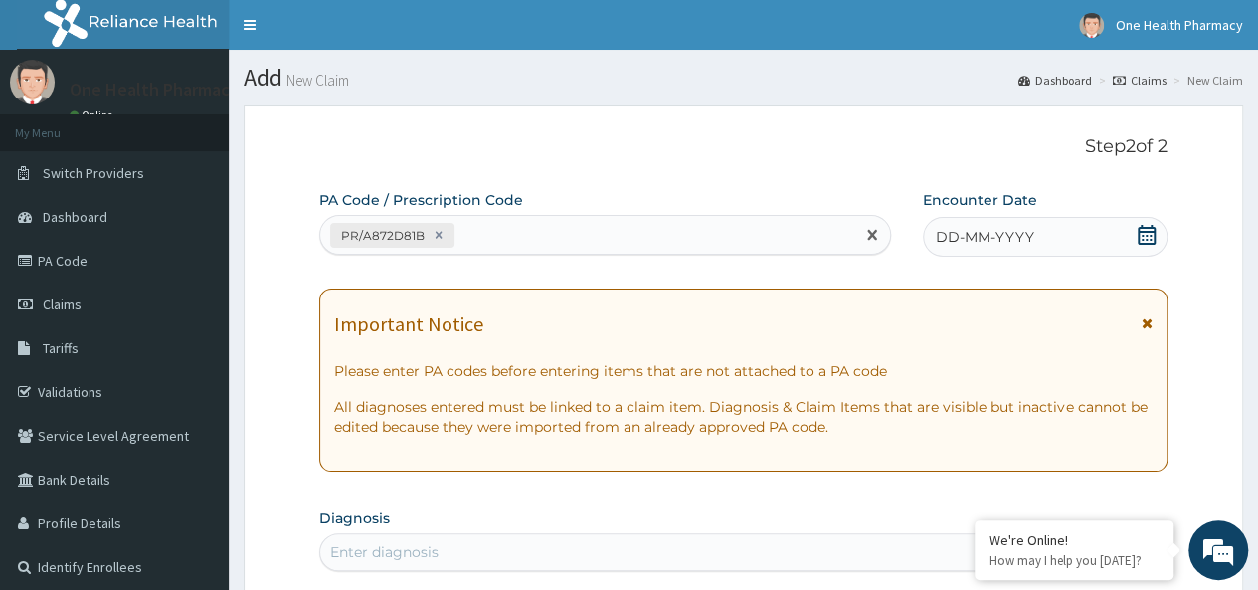
click at [1022, 230] on span "DD-MM-YYYY" at bounding box center [984, 237] width 98 height 20
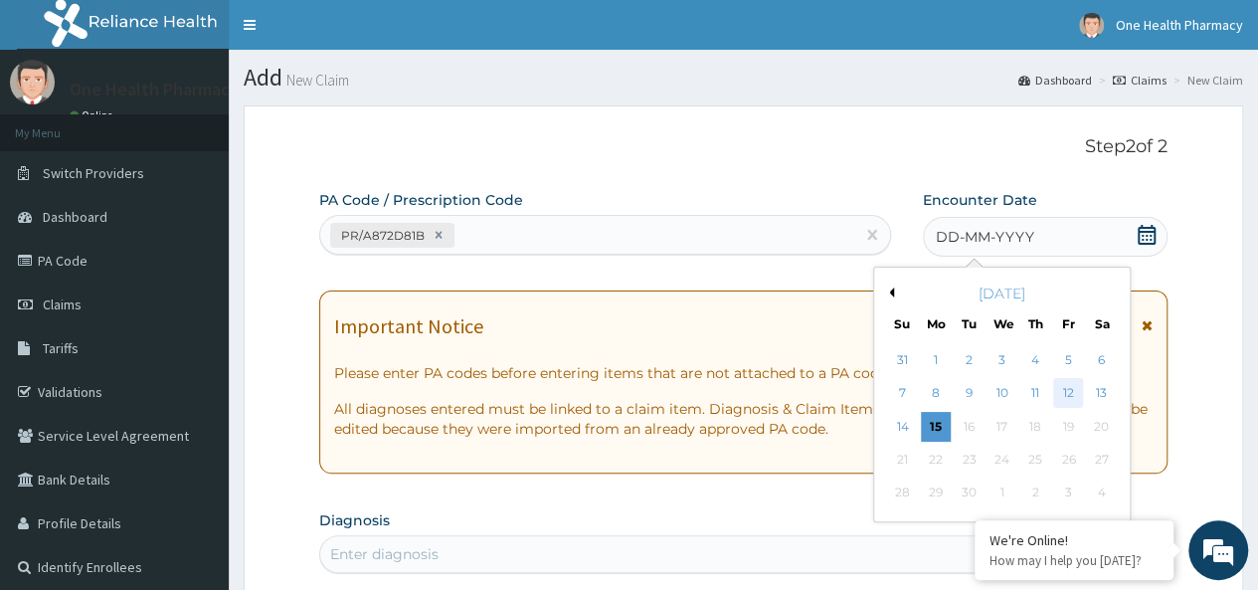
click at [1074, 383] on div "12" at bounding box center [1068, 394] width 30 height 30
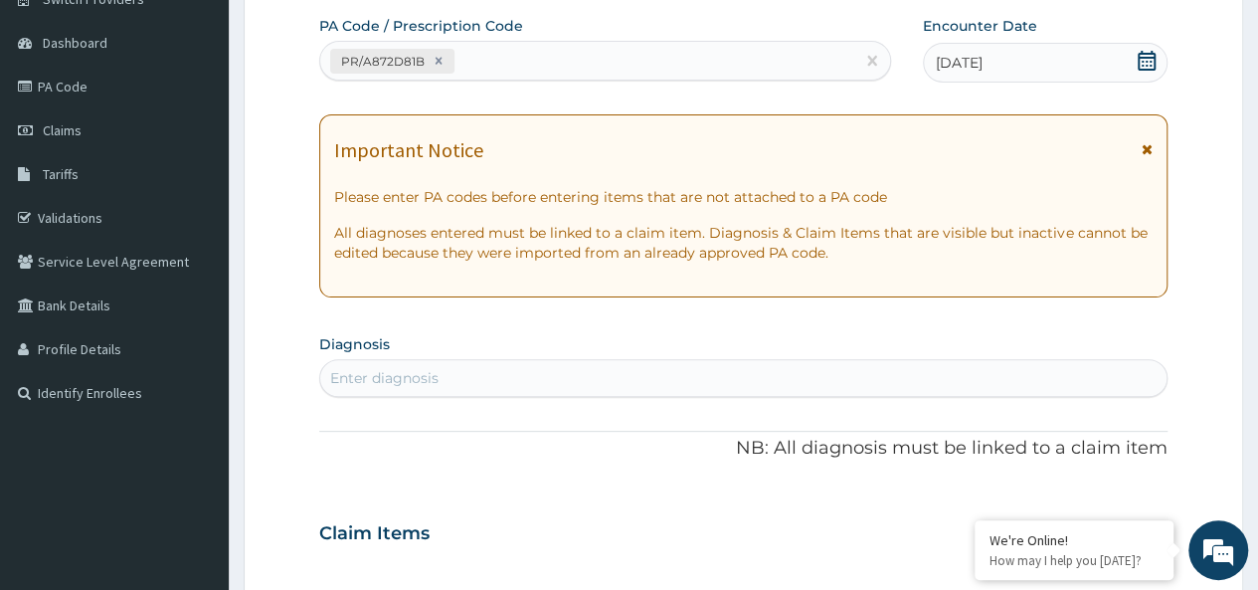
scroll to position [175, 0]
click at [453, 373] on div "Enter diagnosis" at bounding box center [743, 377] width 846 height 32
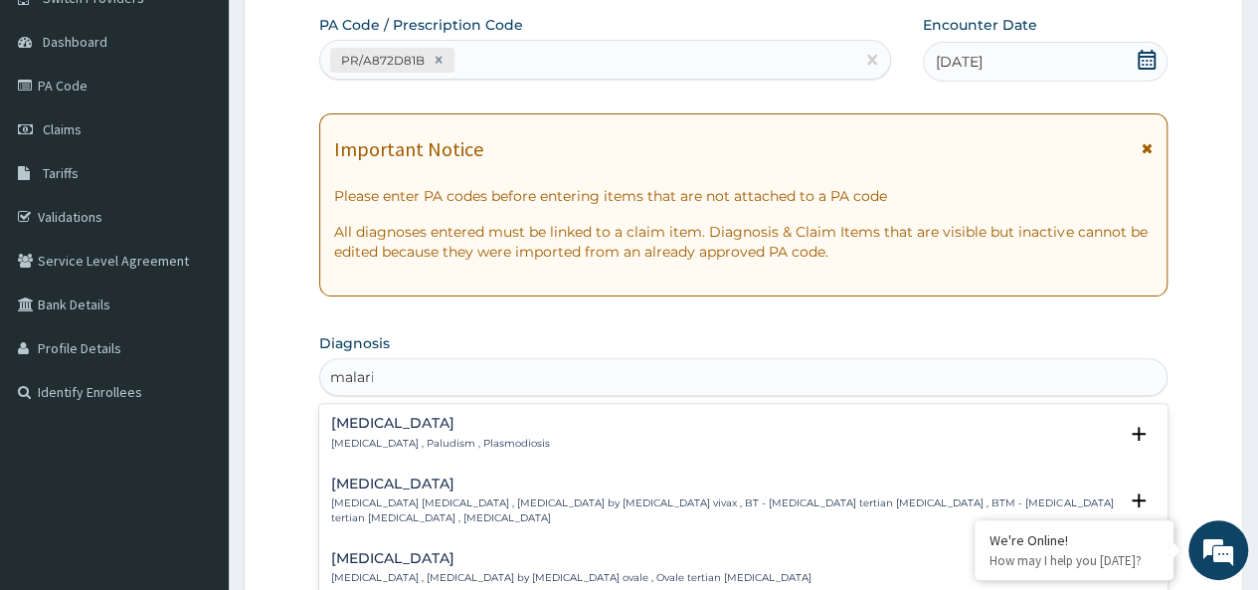
type input "malaria"
click at [354, 439] on p "[MEDICAL_DATA] , Paludism , Plasmodiosis" at bounding box center [440, 443] width 219 height 14
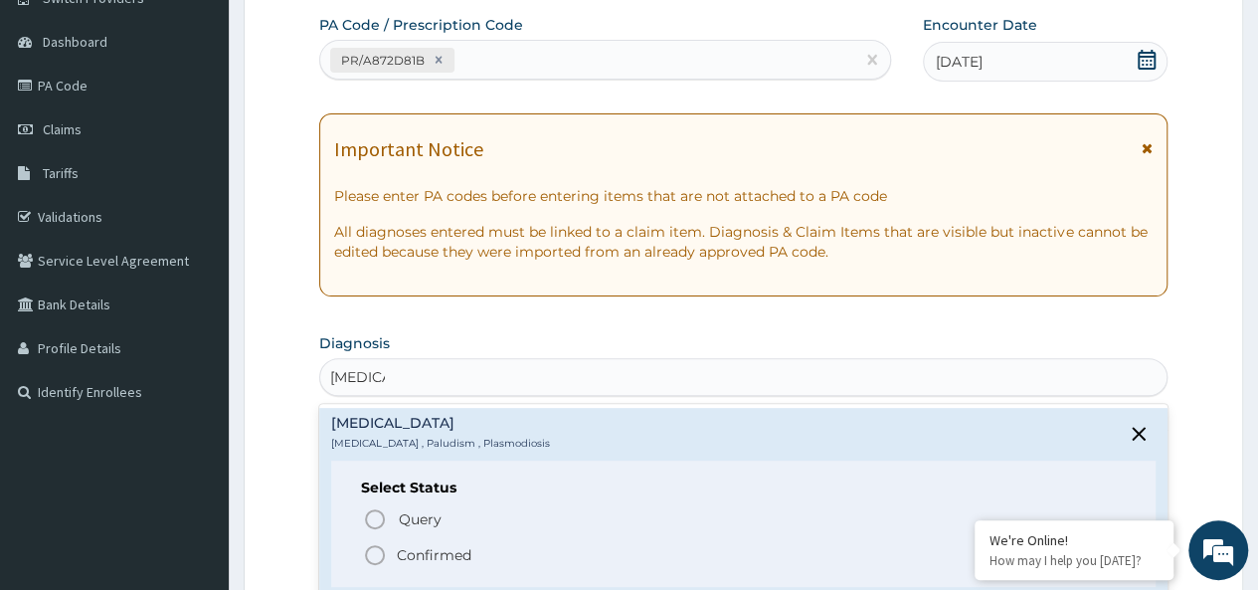
click at [435, 548] on p "Confirmed" at bounding box center [434, 555] width 75 height 20
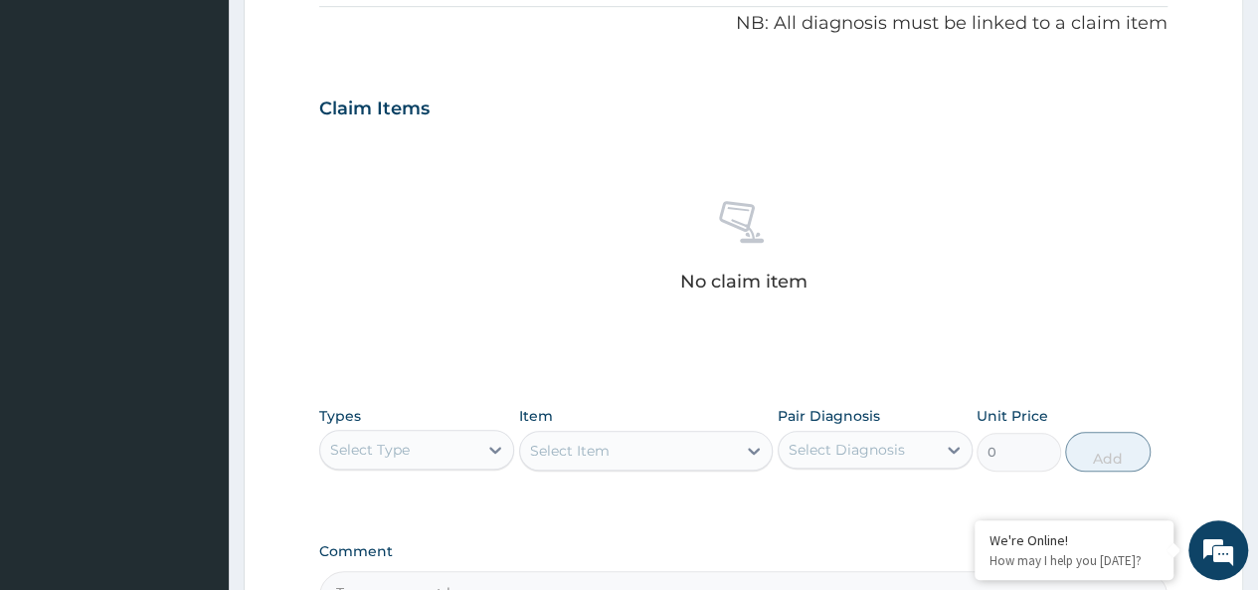
scroll to position [840, 0]
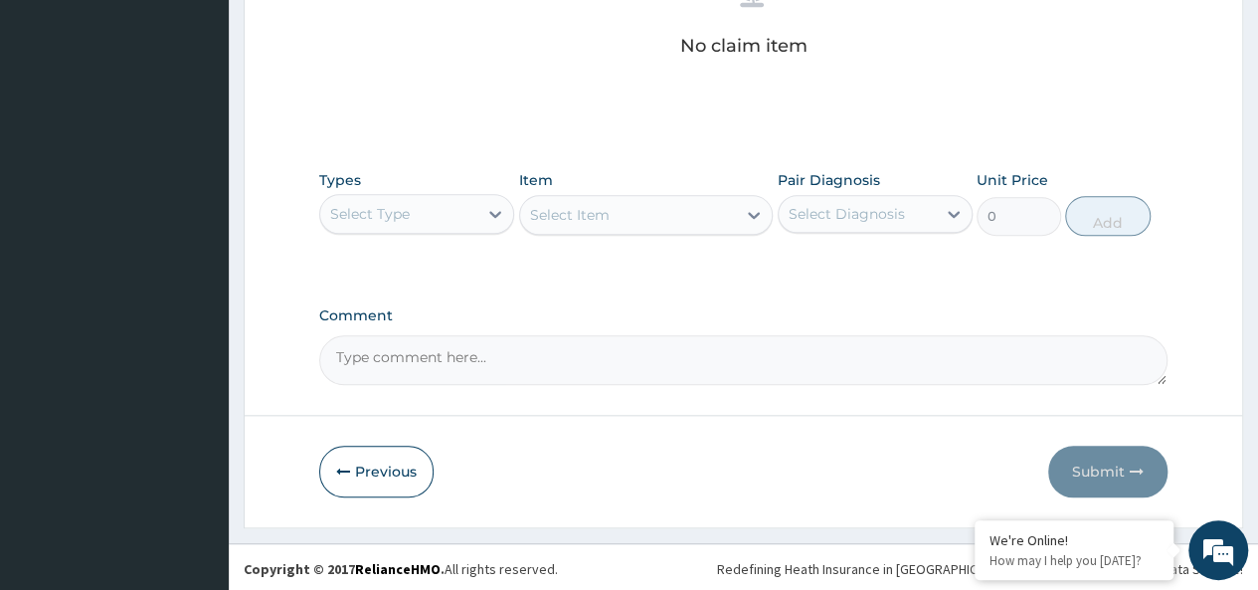
click at [372, 198] on div "Select Type" at bounding box center [398, 214] width 157 height 32
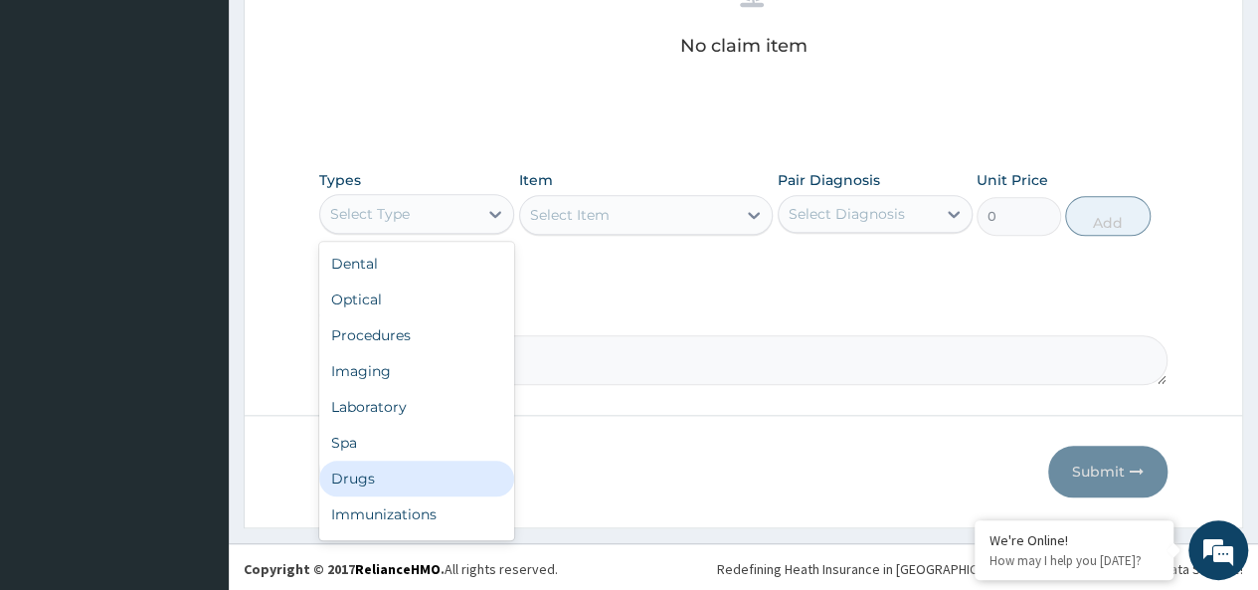
click at [388, 471] on div "Drugs" at bounding box center [416, 478] width 195 height 36
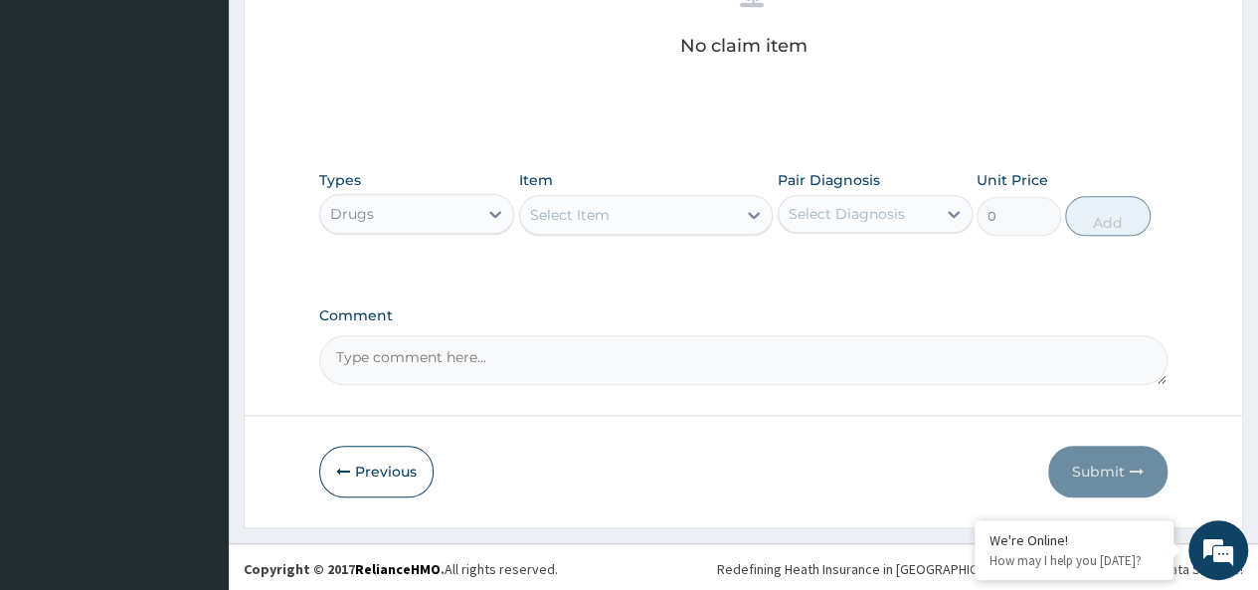
click at [583, 211] on div "Select Item" at bounding box center [570, 215] width 80 height 20
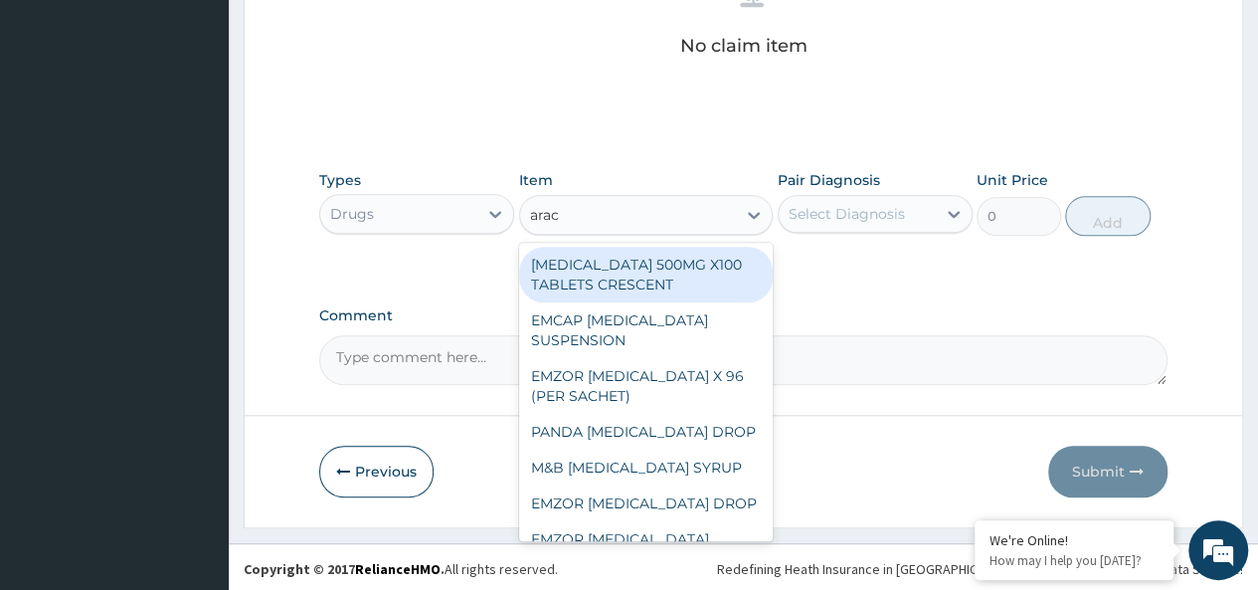
type input "arace"
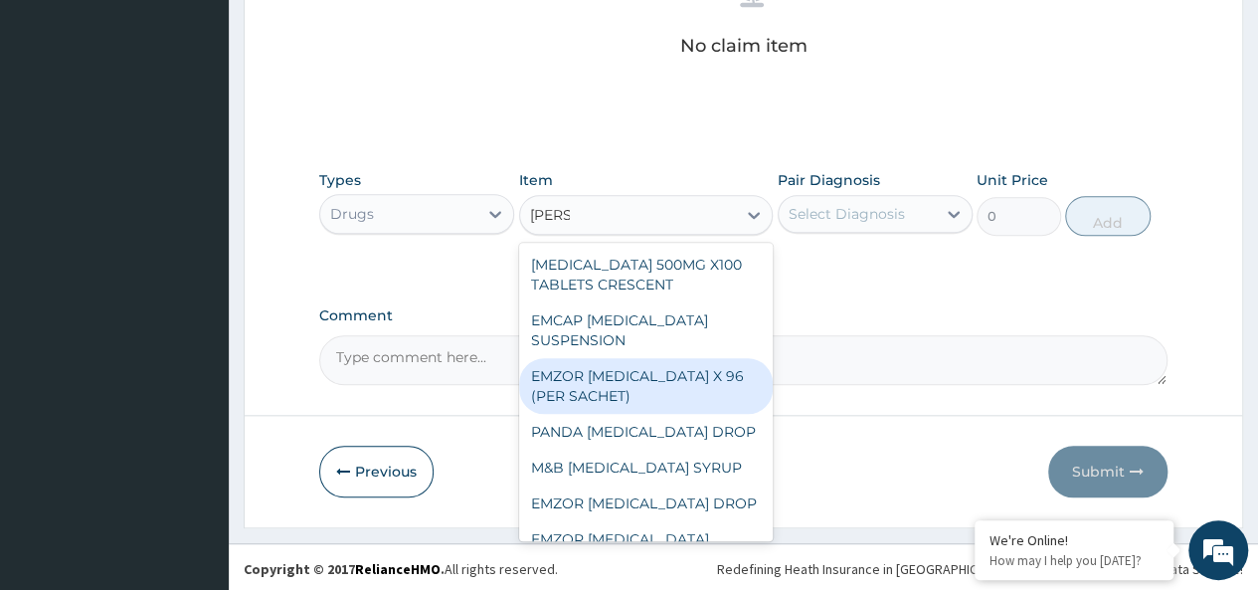
click at [651, 381] on div "EMZOR [MEDICAL_DATA] X 96 (PER SACHET)" at bounding box center [646, 386] width 254 height 56
type input "17.5"
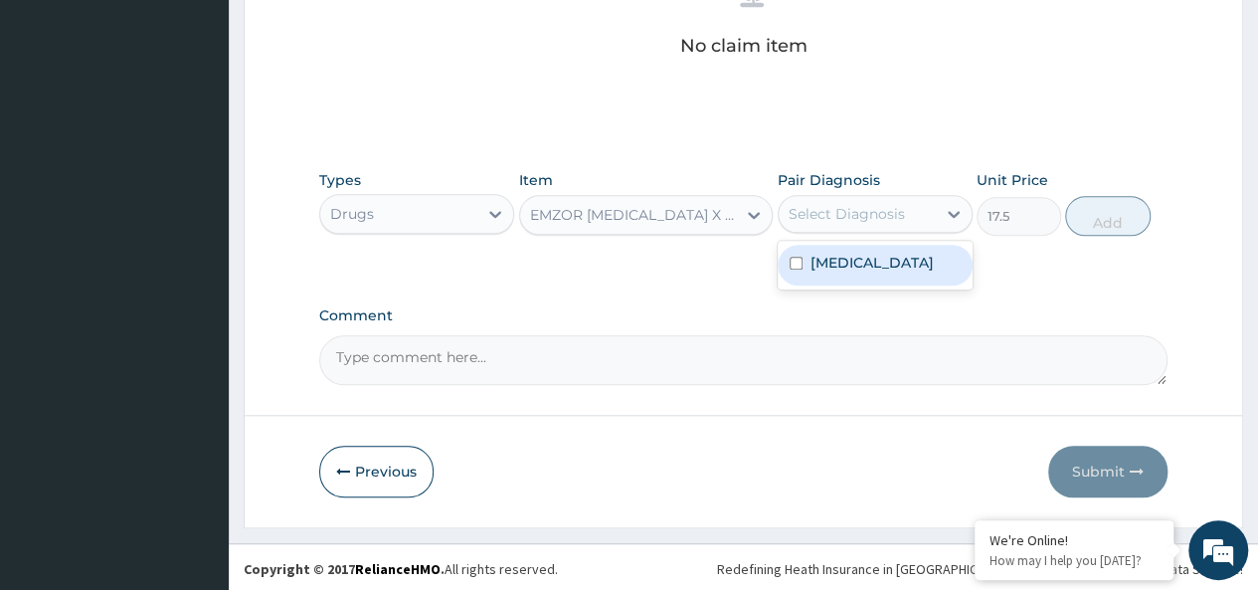
click at [842, 216] on div "Select Diagnosis" at bounding box center [846, 214] width 116 height 20
click at [879, 274] on div "[MEDICAL_DATA]" at bounding box center [874, 265] width 195 height 41
checkbox input "true"
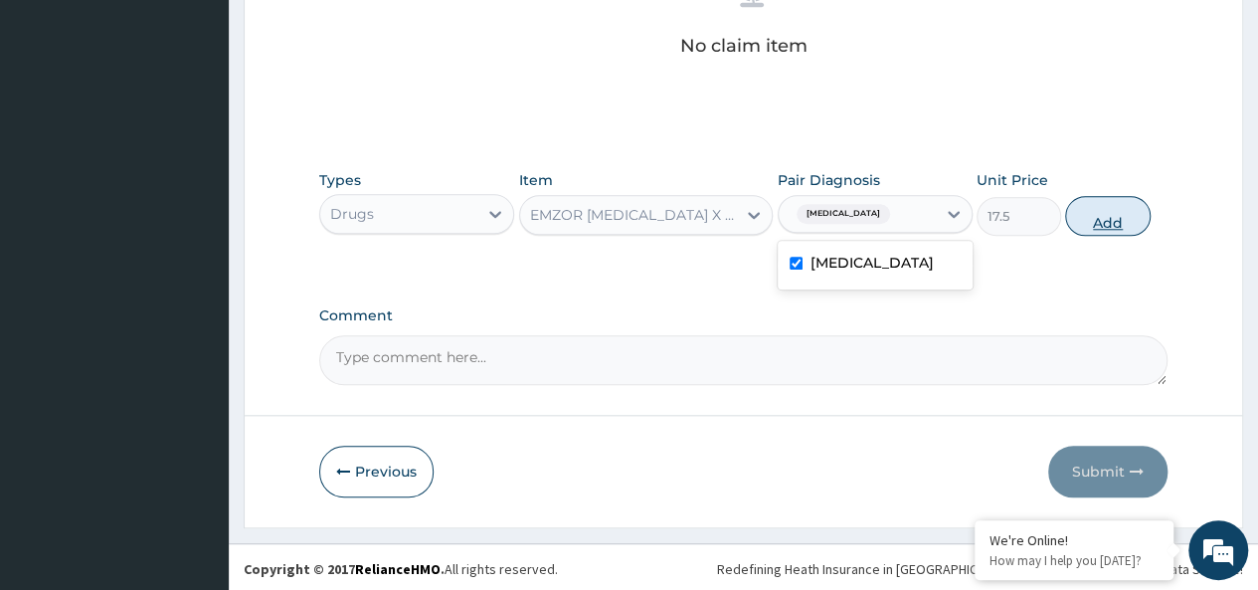
click at [1098, 219] on button "Add" at bounding box center [1107, 216] width 84 height 40
type input "0"
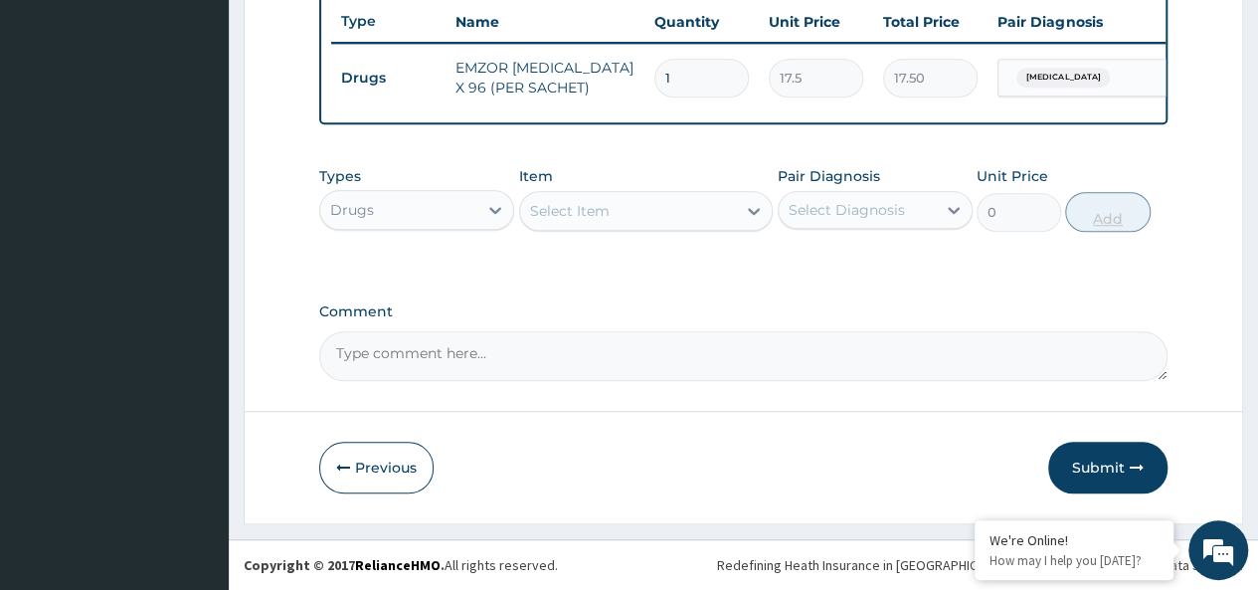
scroll to position [761, 0]
type input "0.00"
type input "3"
type input "52.50"
type input "36"
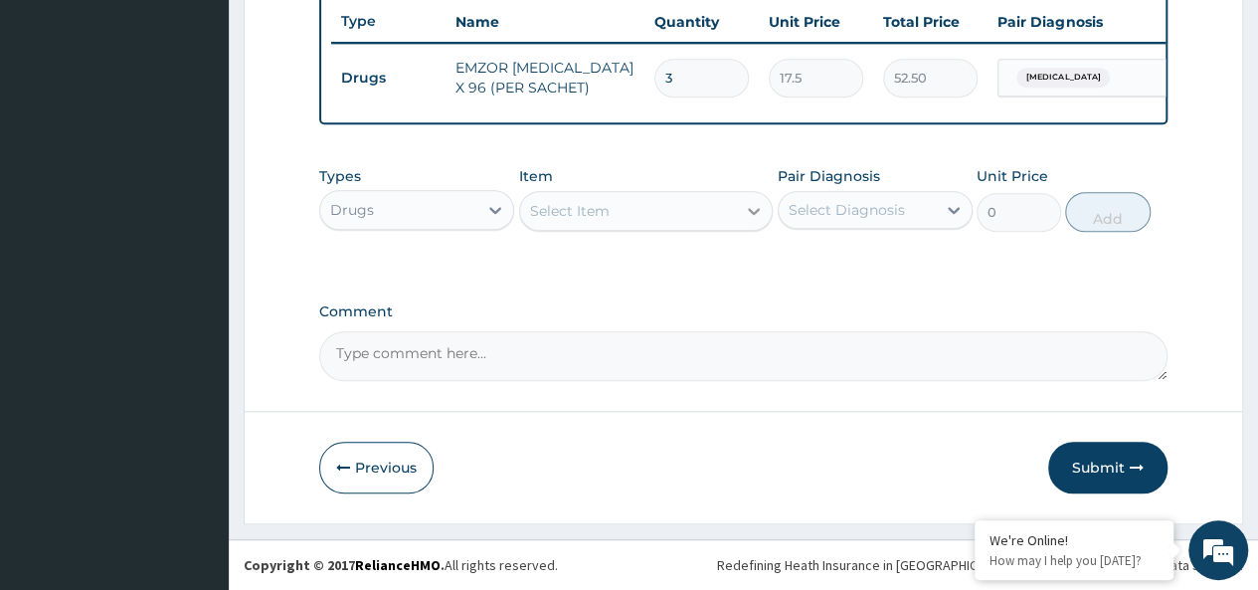
type input "630.00"
type input "36"
click at [600, 203] on div "Select Item" at bounding box center [570, 211] width 80 height 20
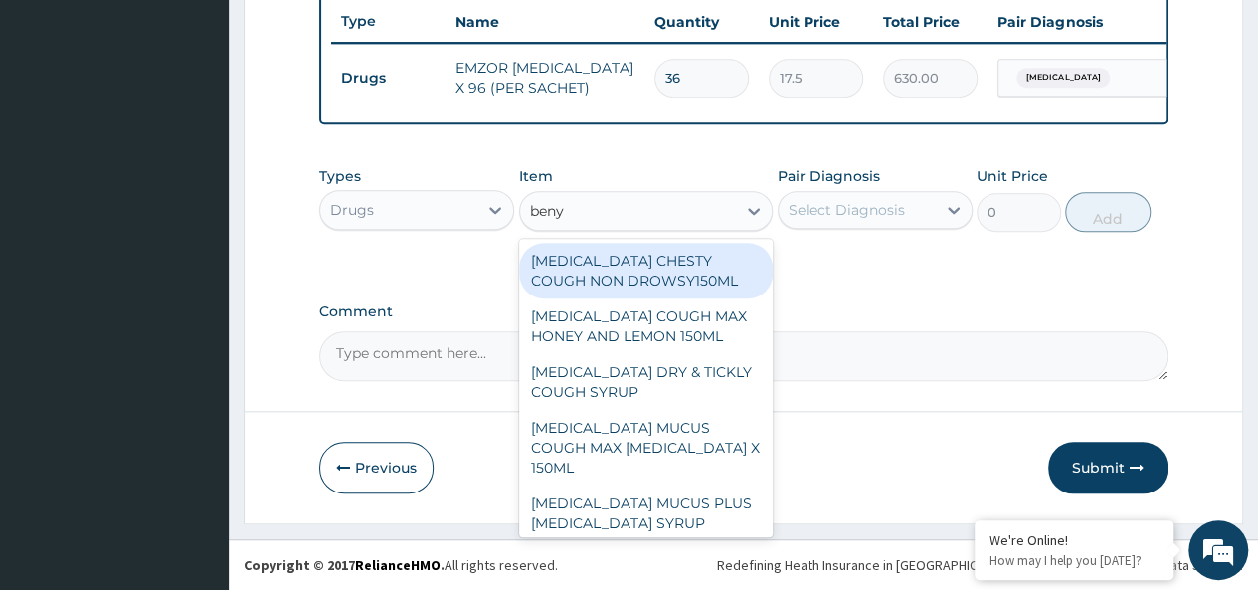
type input "benyl"
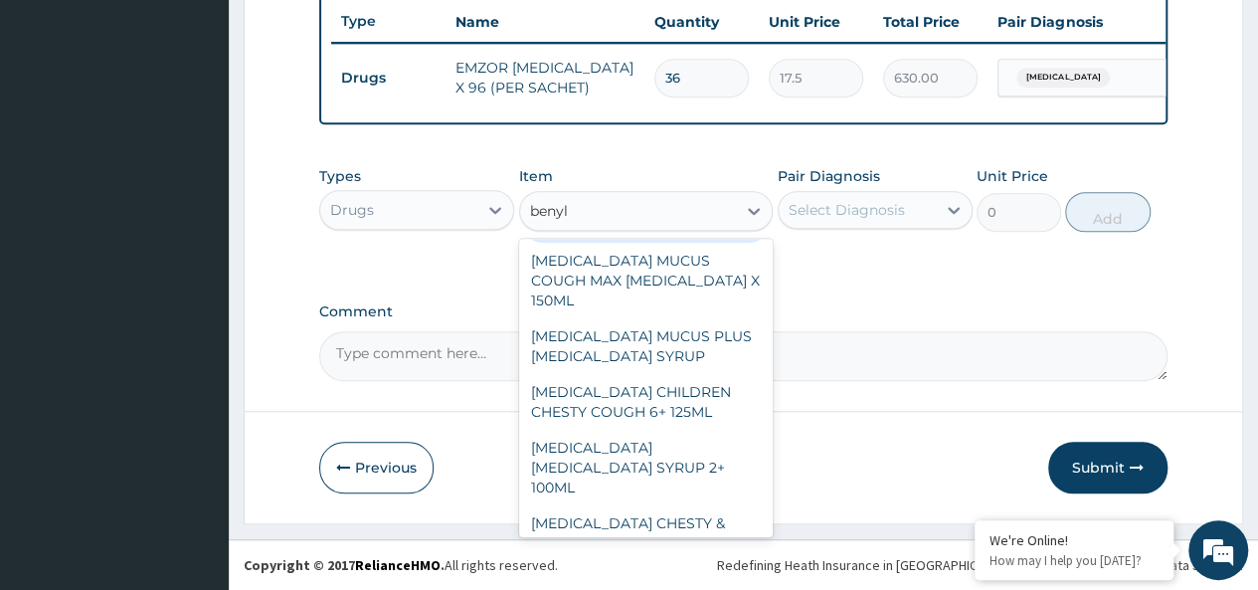
scroll to position [169, 0]
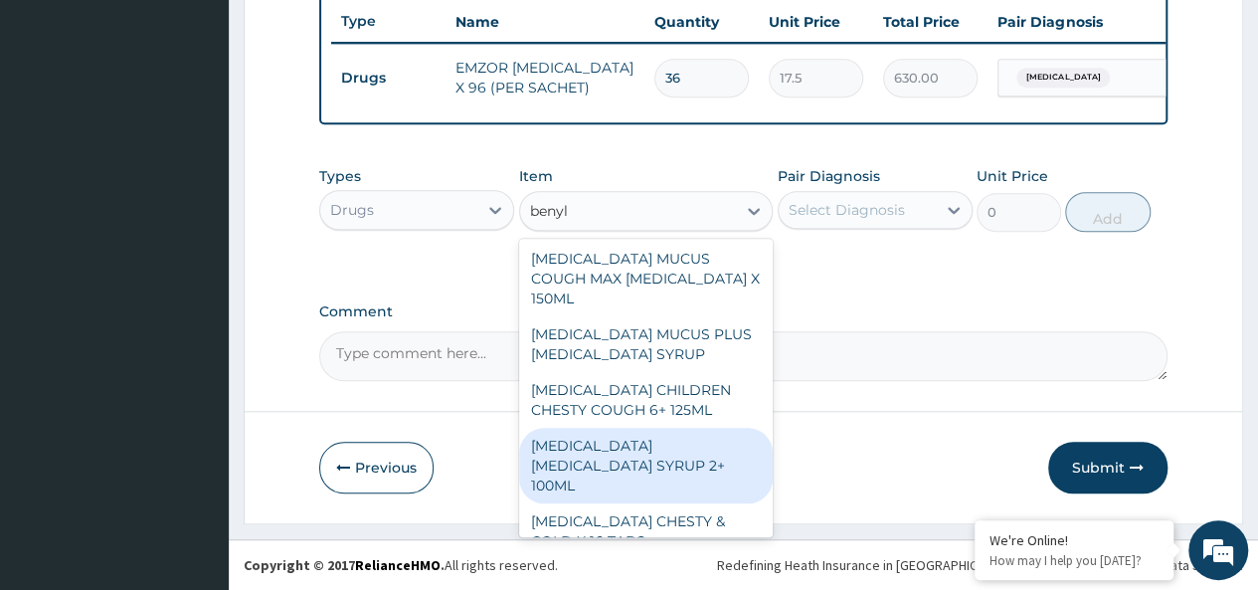
click at [676, 452] on div "[MEDICAL_DATA] [MEDICAL_DATA] SYRUP 2+ 100ML" at bounding box center [646, 465] width 254 height 76
type input "2100"
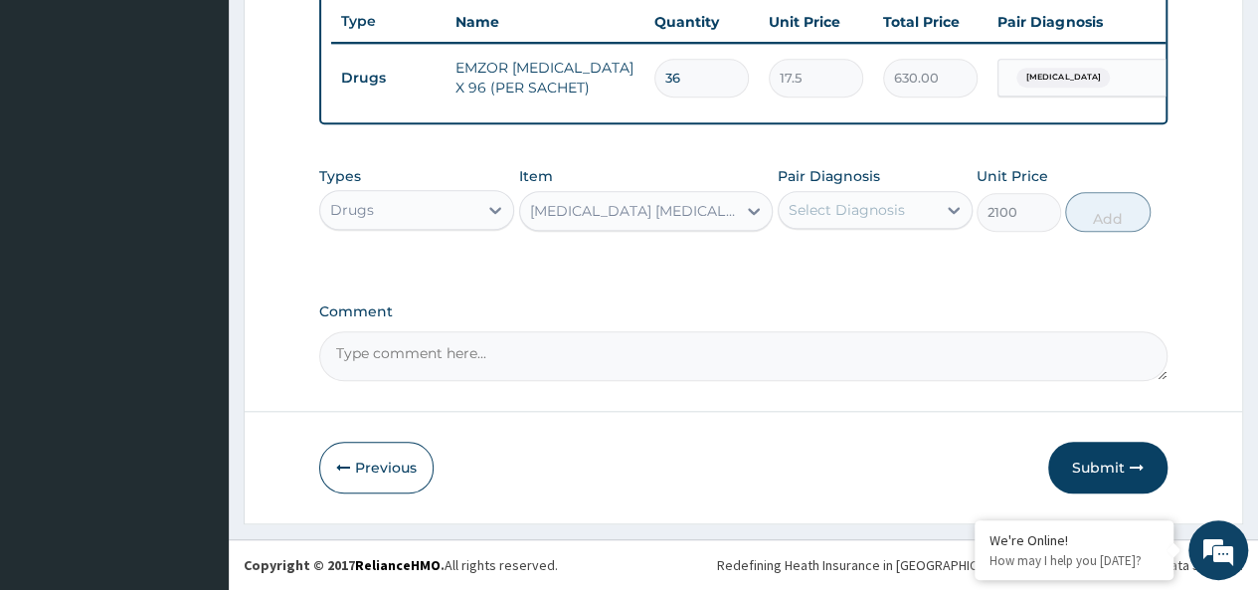
click at [881, 225] on div "Select Diagnosis" at bounding box center [856, 210] width 157 height 32
click at [877, 250] on div "[MEDICAL_DATA]" at bounding box center [874, 261] width 195 height 41
checkbox input "true"
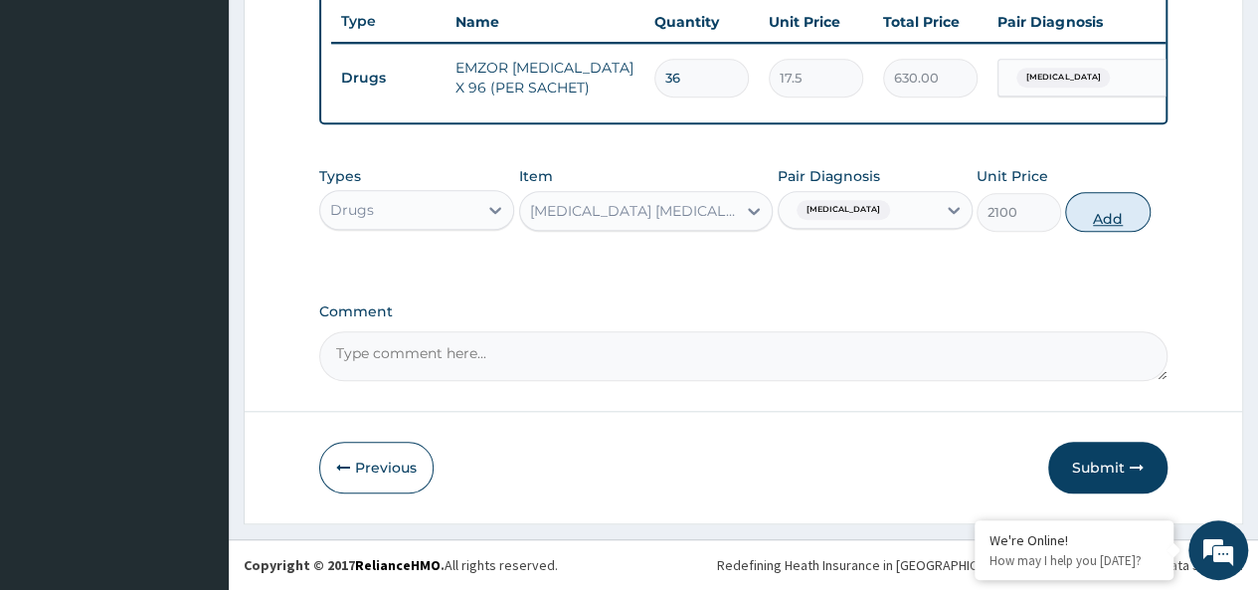
click at [1112, 220] on button "Add" at bounding box center [1107, 212] width 84 height 40
type input "0"
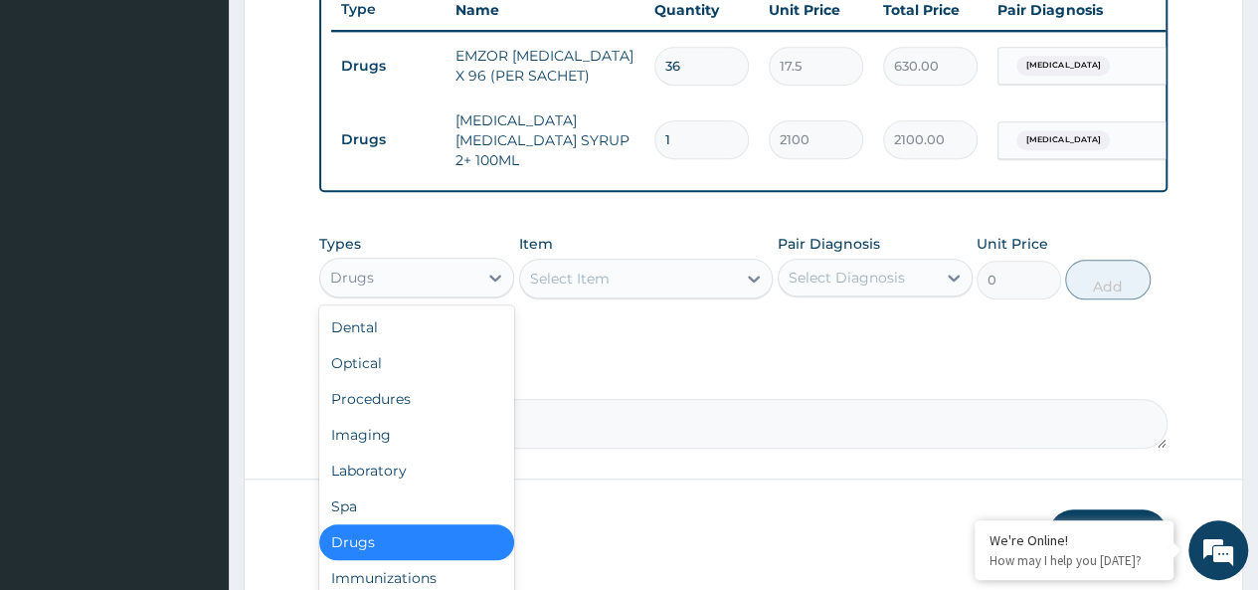
click at [423, 277] on div "Drugs" at bounding box center [398, 277] width 157 height 32
click at [402, 279] on div "Drugs" at bounding box center [398, 277] width 157 height 32
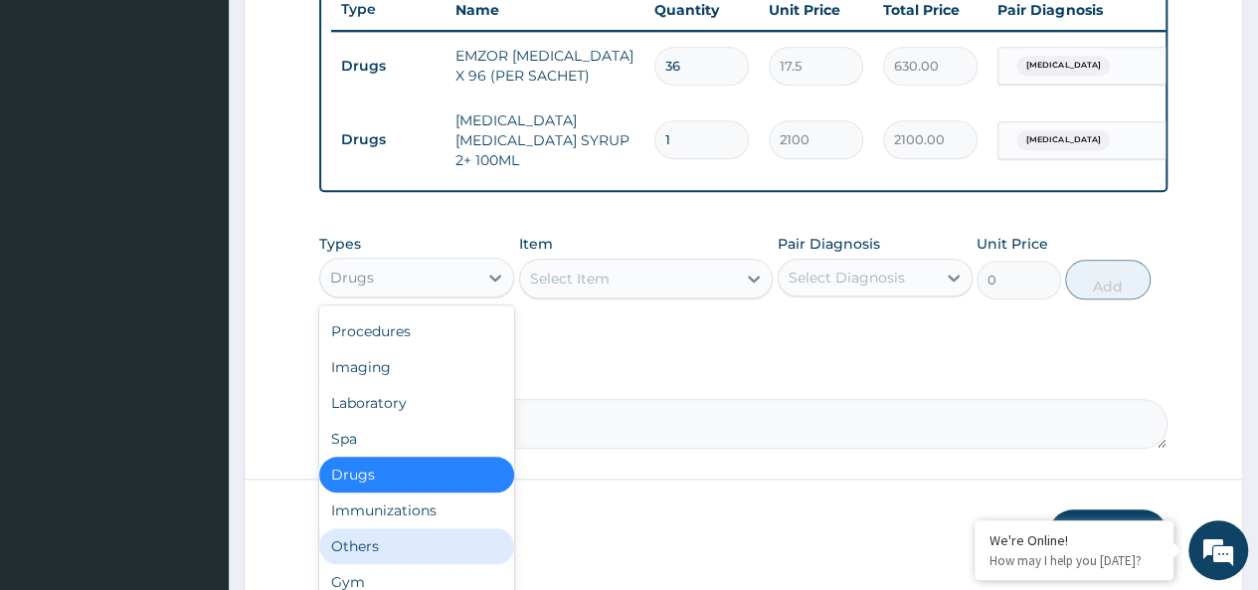
click at [359, 539] on div "Others" at bounding box center [416, 546] width 195 height 36
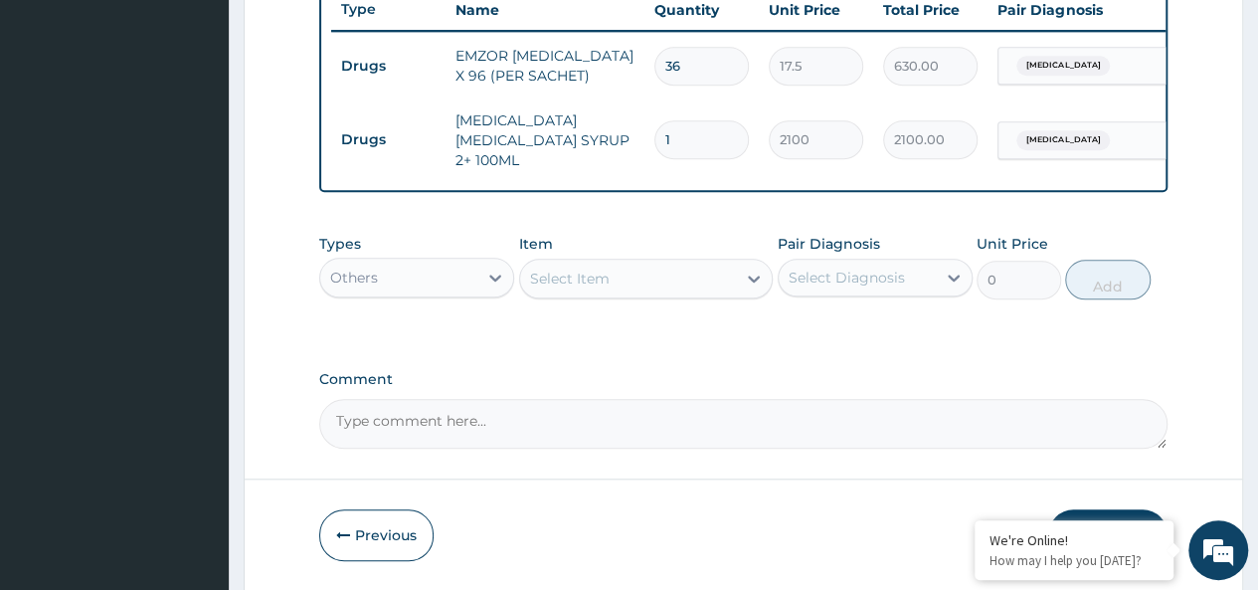
click at [582, 294] on div "Select Item" at bounding box center [628, 278] width 217 height 32
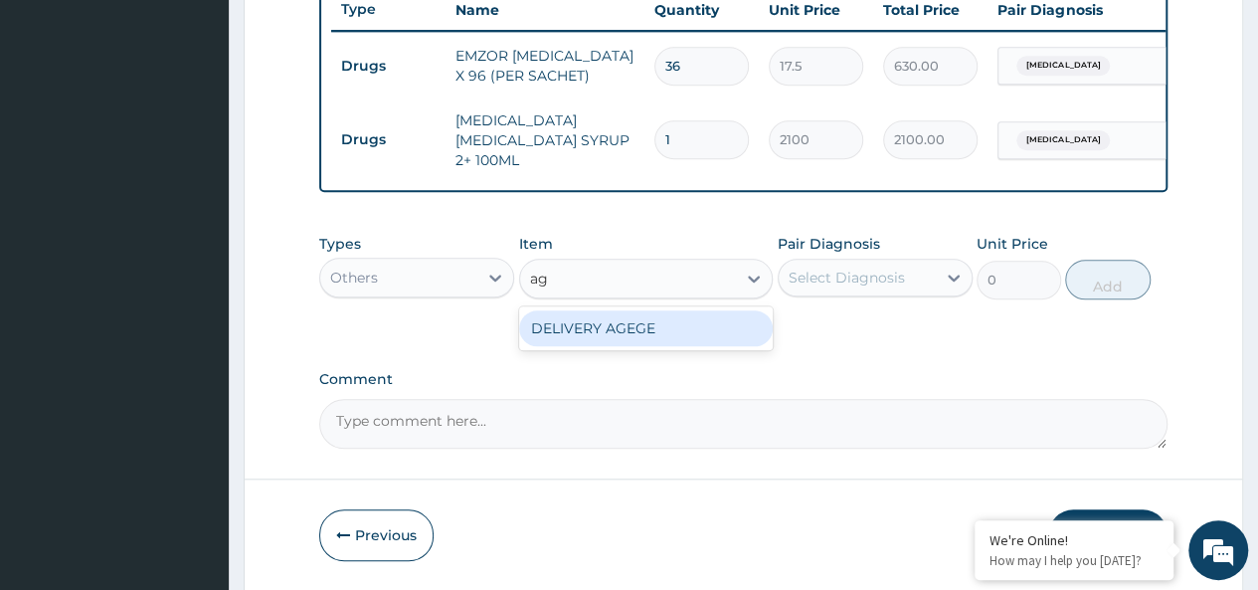
type input "age"
click at [736, 331] on div "DELIVERY AGEGE" at bounding box center [646, 328] width 254 height 36
type input "2500"
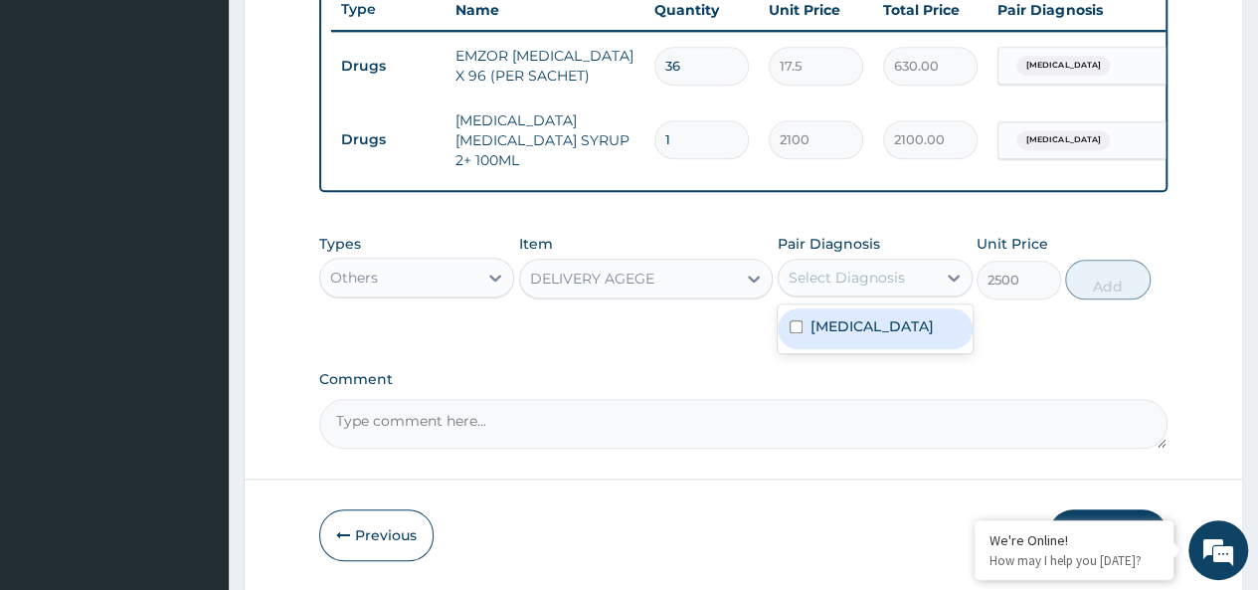
click at [871, 279] on div "Select Diagnosis" at bounding box center [846, 277] width 116 height 20
click at [934, 327] on div "[MEDICAL_DATA]" at bounding box center [874, 328] width 195 height 41
checkbox input "true"
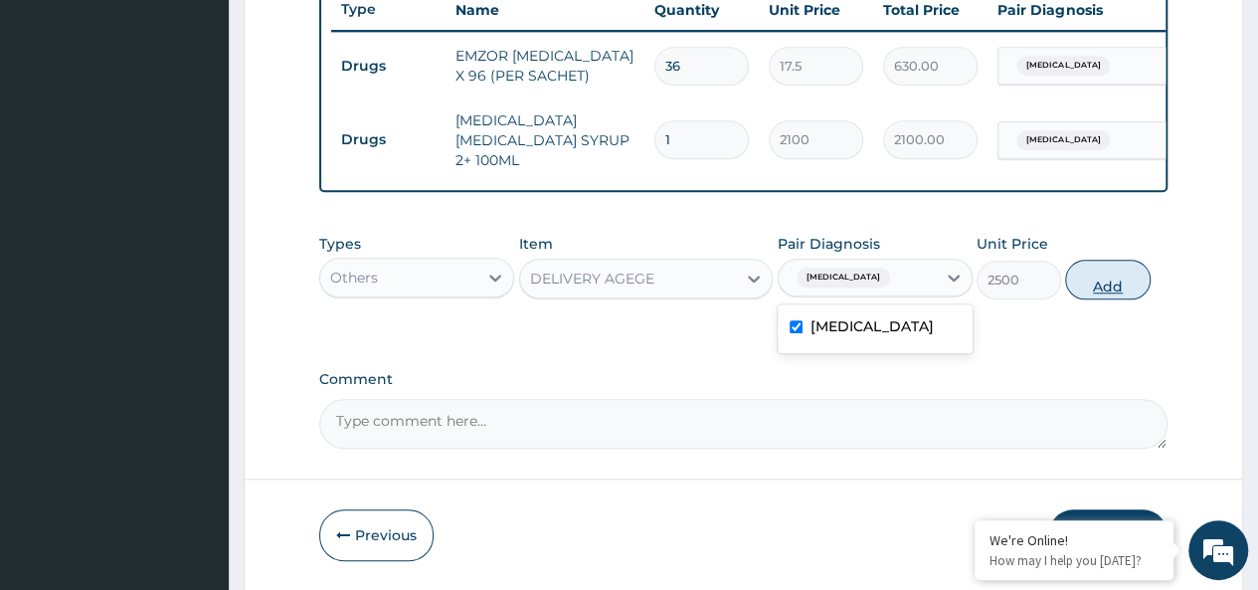
click at [1112, 273] on button "Add" at bounding box center [1107, 279] width 84 height 40
type input "0"
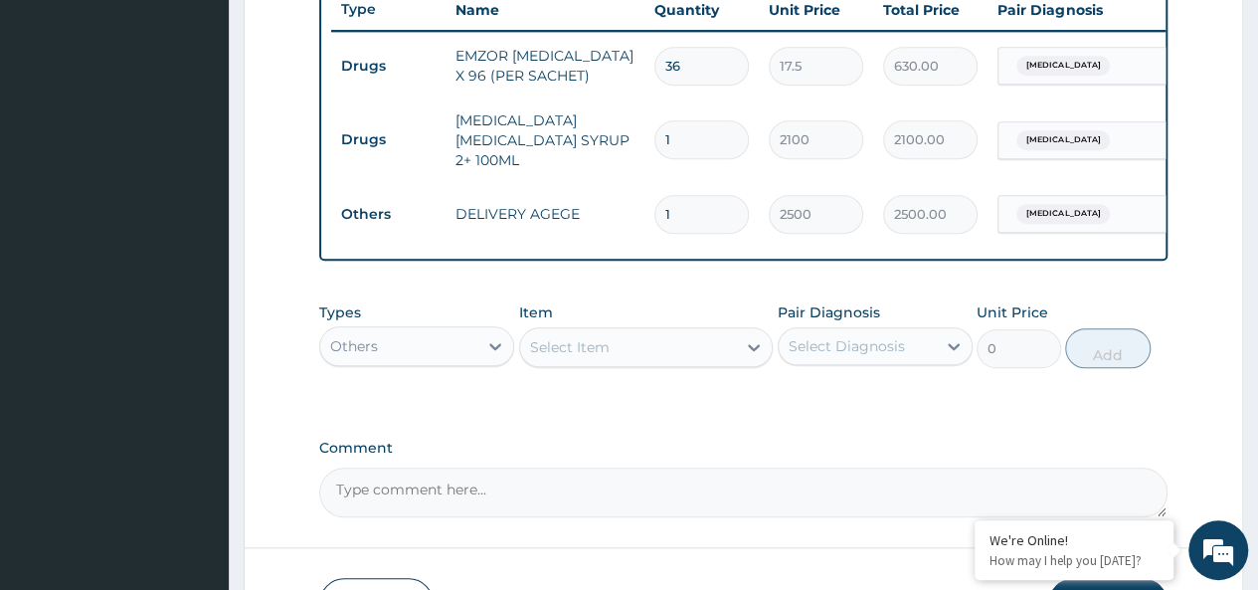
scroll to position [899, 0]
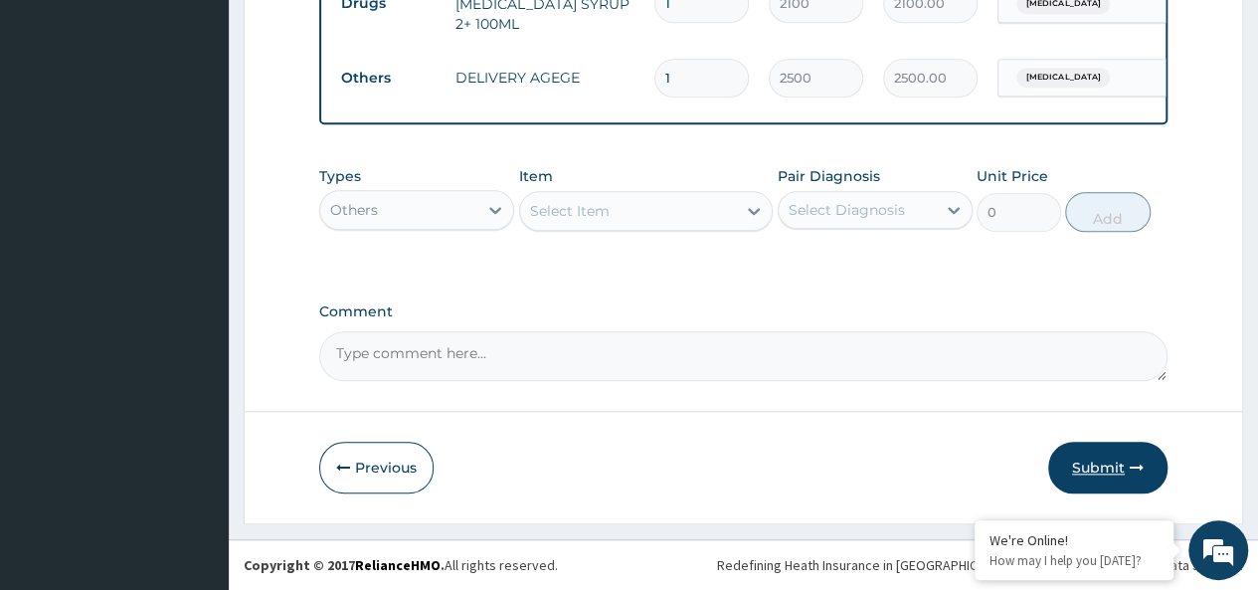
click at [1082, 464] on button "Submit" at bounding box center [1107, 467] width 119 height 52
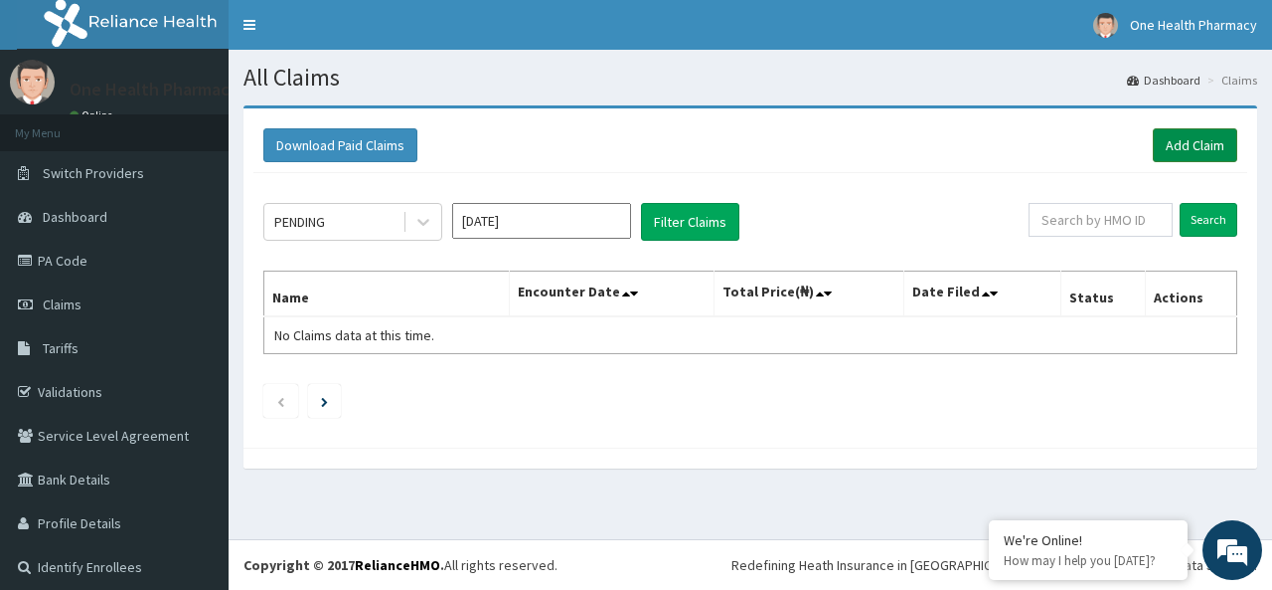
click at [1165, 150] on link "Add Claim" at bounding box center [1195, 145] width 84 height 34
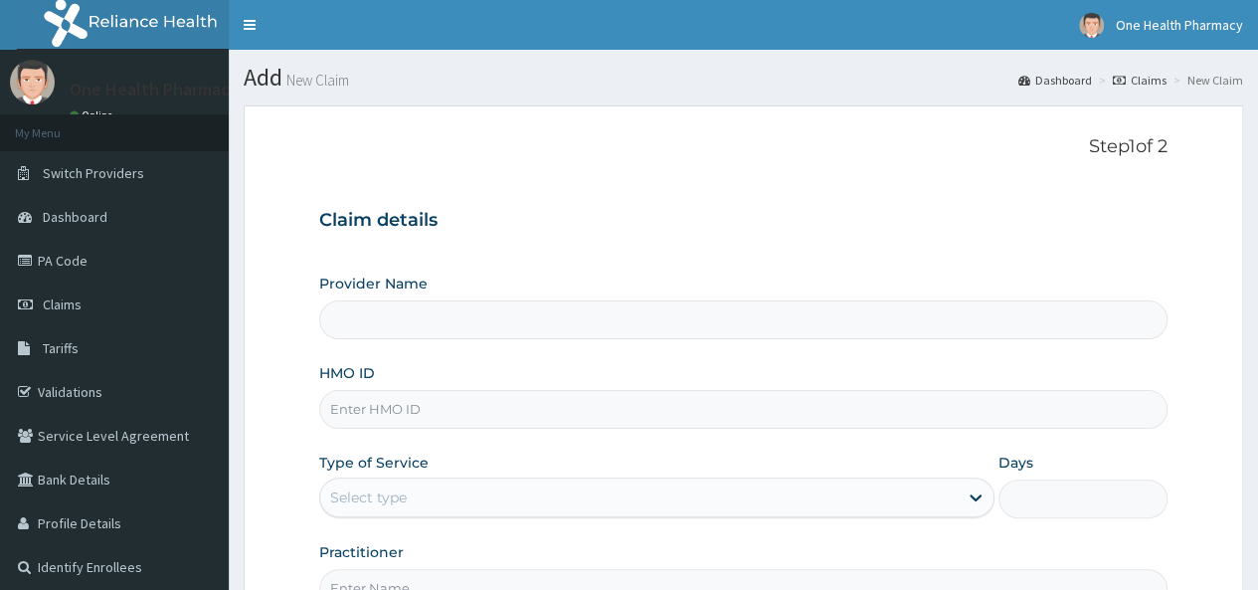
drag, startPoint x: 0, startPoint y: 0, endPoint x: 378, endPoint y: 414, distance: 560.1
click at [378, 414] on input "HMO ID" at bounding box center [743, 409] width 848 height 39
paste input "PLI/10007/A"
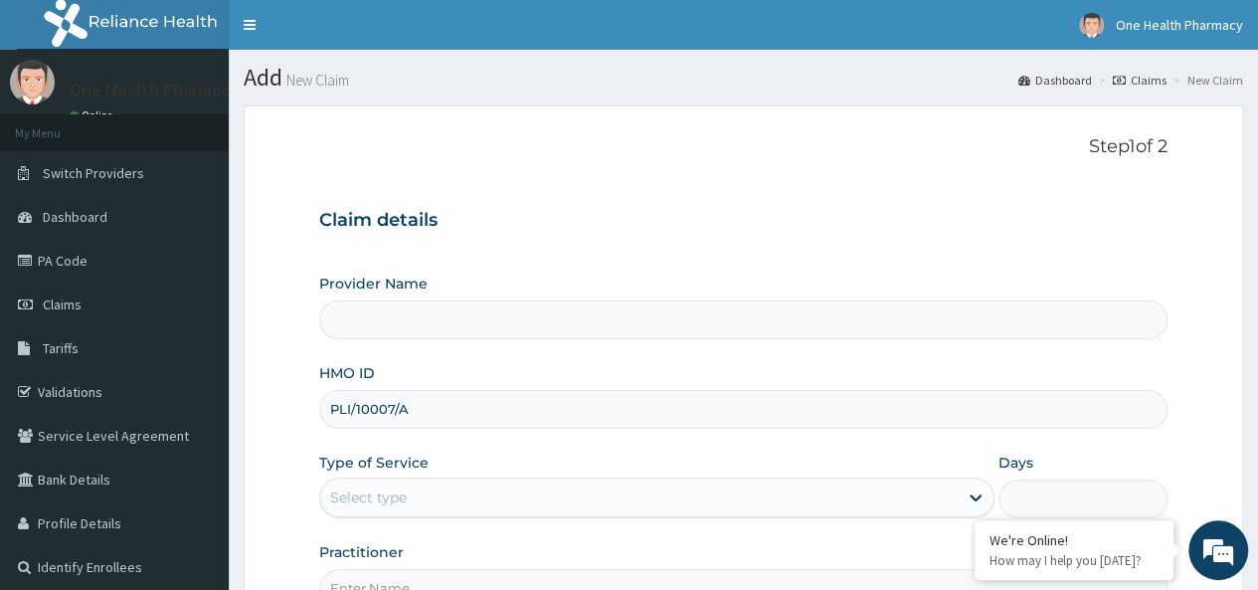
type input "PLI/10007/A"
click at [402, 496] on div "Select type" at bounding box center [368, 497] width 77 height 20
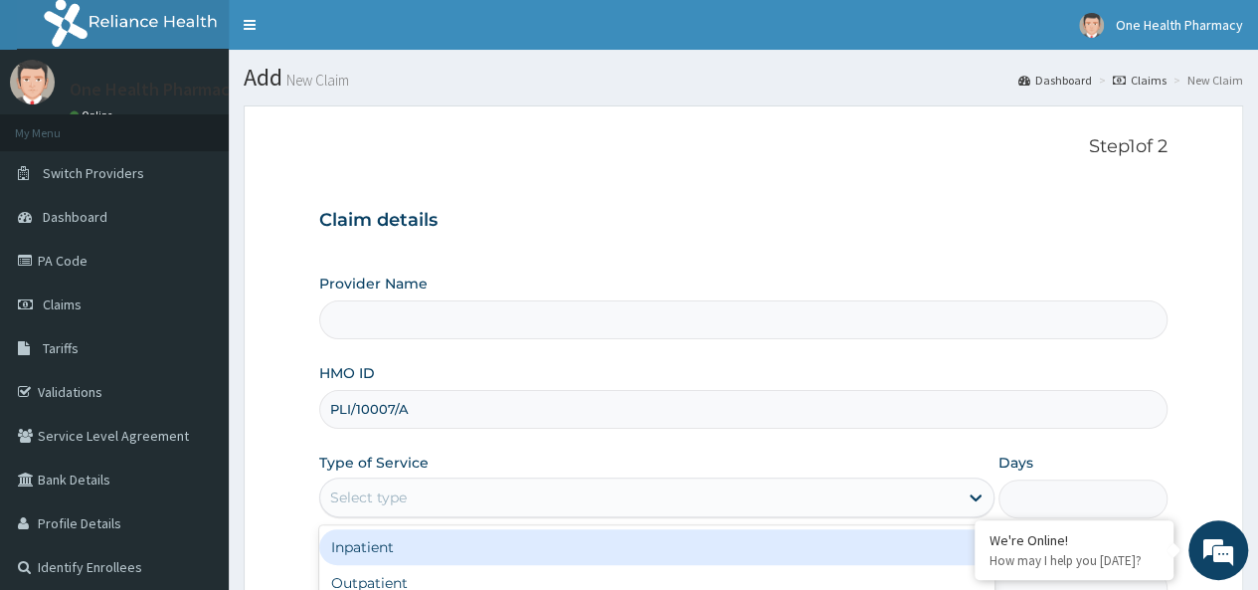
type input "OneHealth Pharmacy"
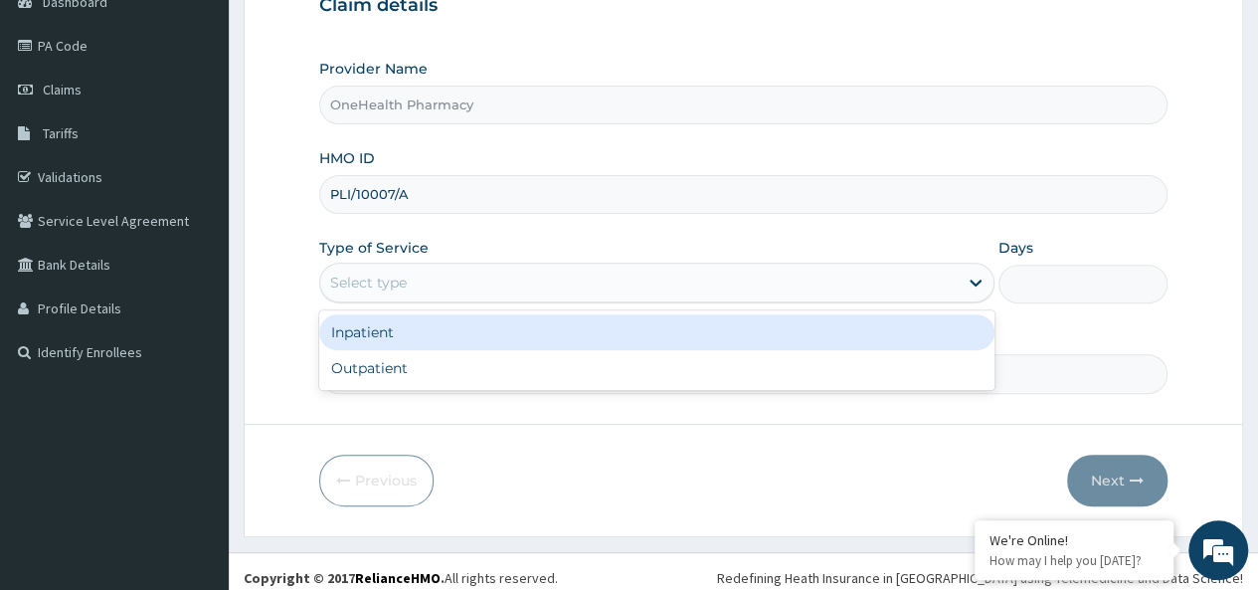
scroll to position [209, 0]
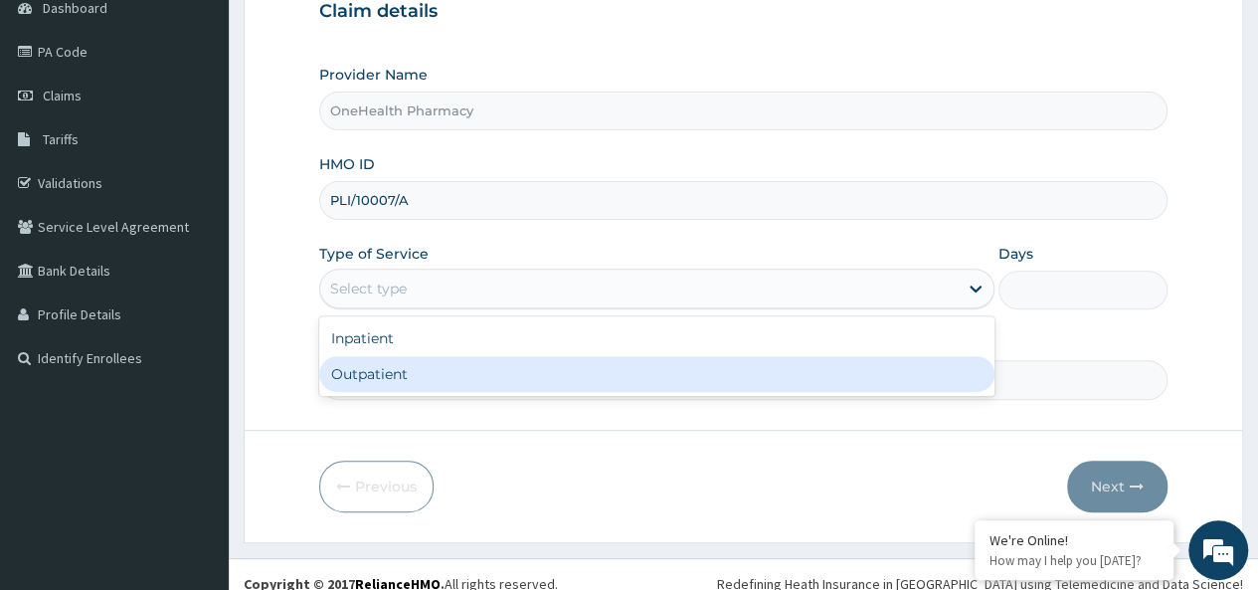
click at [372, 364] on div "Outpatient" at bounding box center [656, 374] width 675 height 36
type input "1"
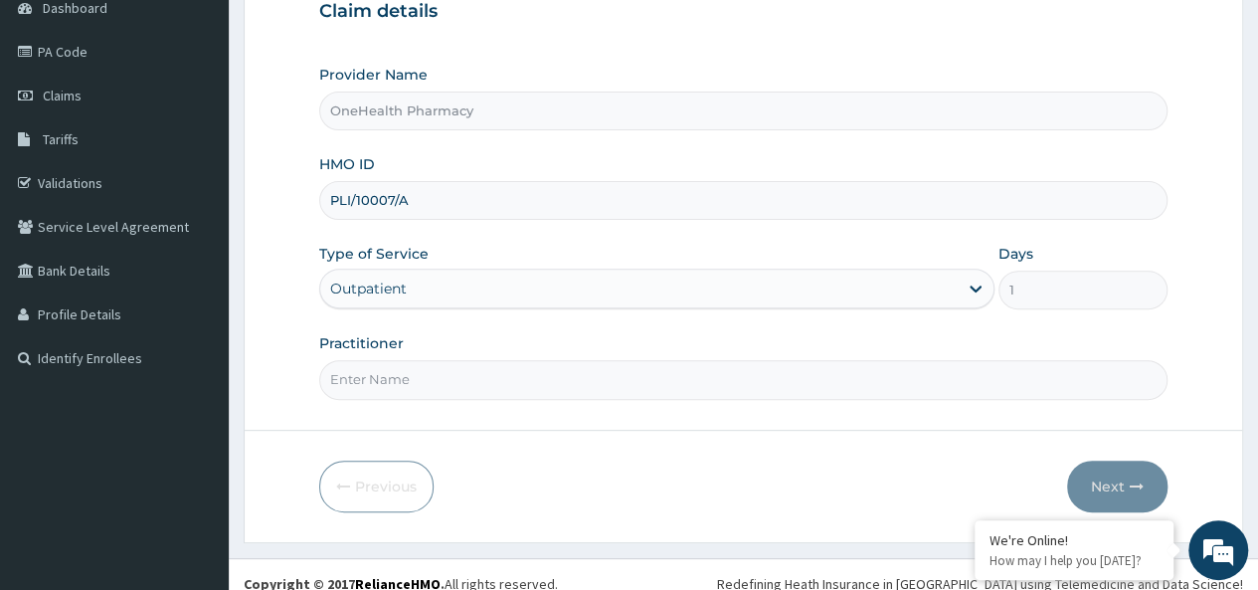
scroll to position [0, 0]
click at [372, 364] on input "Practitioner" at bounding box center [743, 379] width 848 height 39
type input "onehealth"
click at [1135, 480] on icon "button" at bounding box center [1136, 486] width 14 height 14
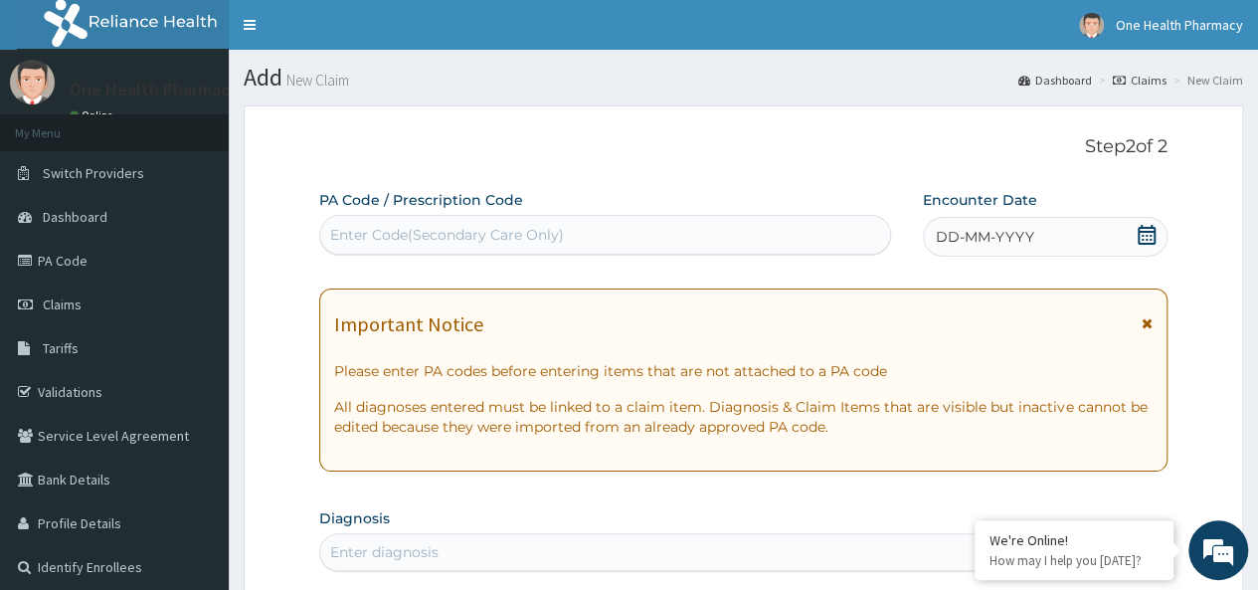
click at [364, 232] on div "Enter Code(Secondary Care Only)" at bounding box center [447, 235] width 234 height 20
paste input "PR/C809EB88"
type input "PR/C809EB88"
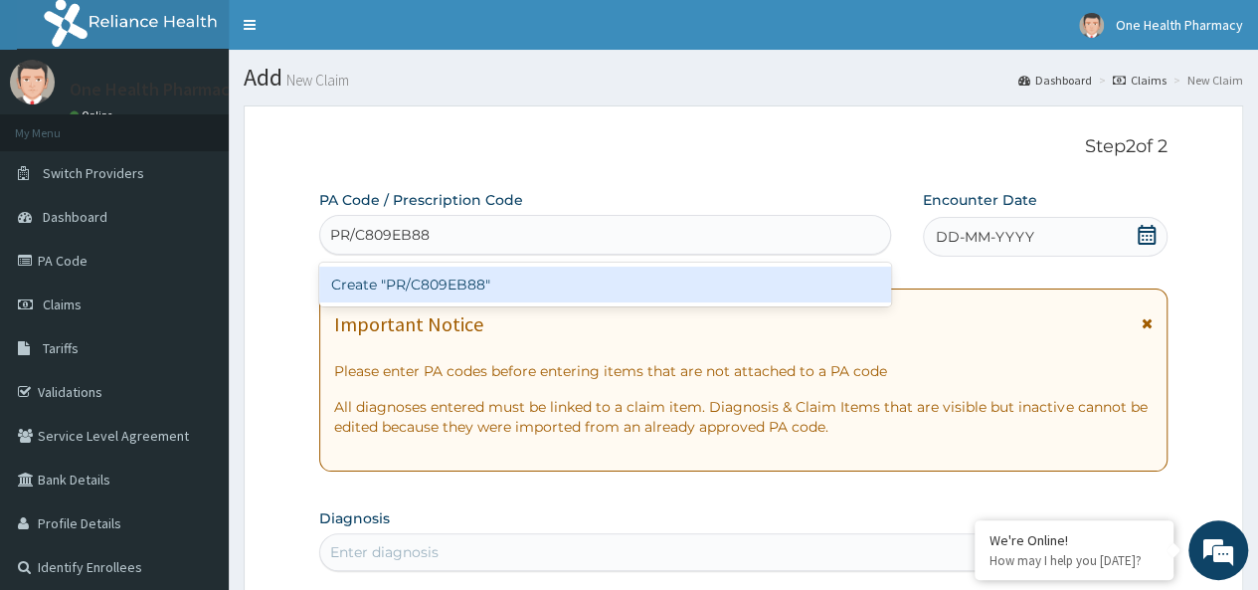
click at [494, 280] on div "Create "PR/C809EB88"" at bounding box center [604, 284] width 571 height 36
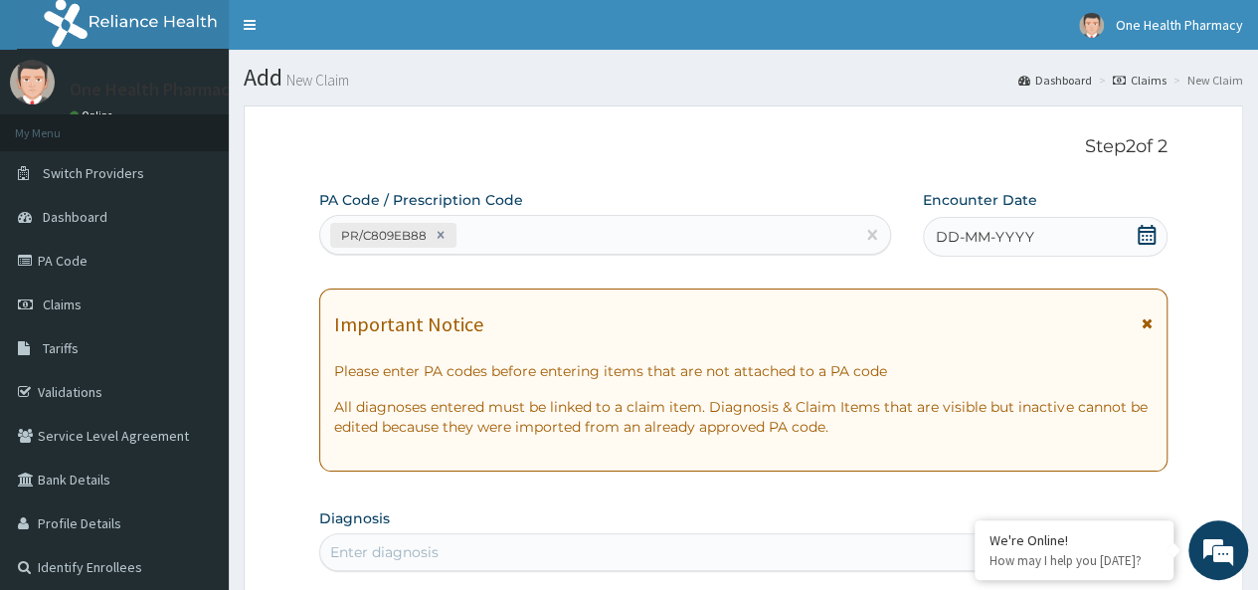
click at [1016, 244] on span "DD-MM-YYYY" at bounding box center [984, 237] width 98 height 20
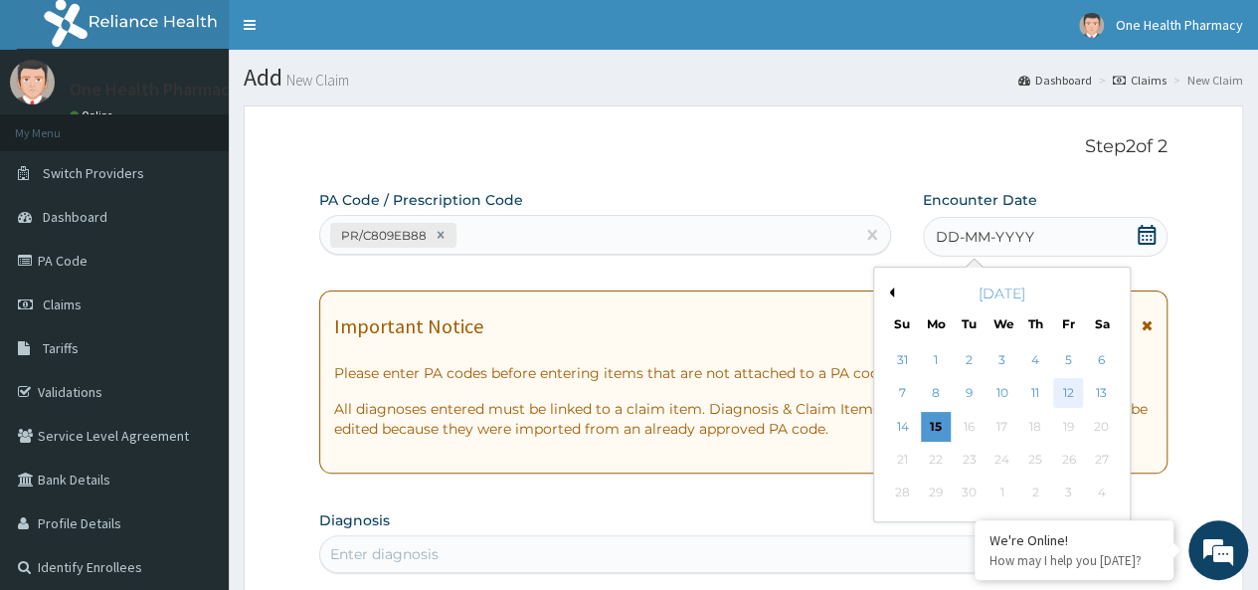
click at [1056, 392] on div "12" at bounding box center [1068, 394] width 30 height 30
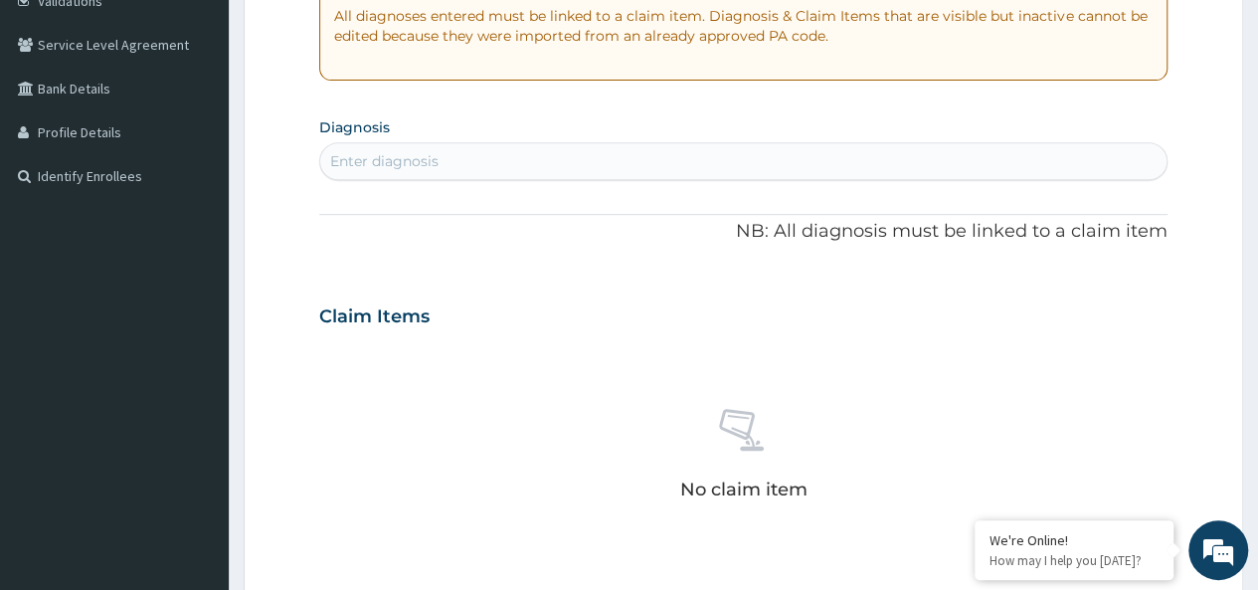
scroll to position [429, 0]
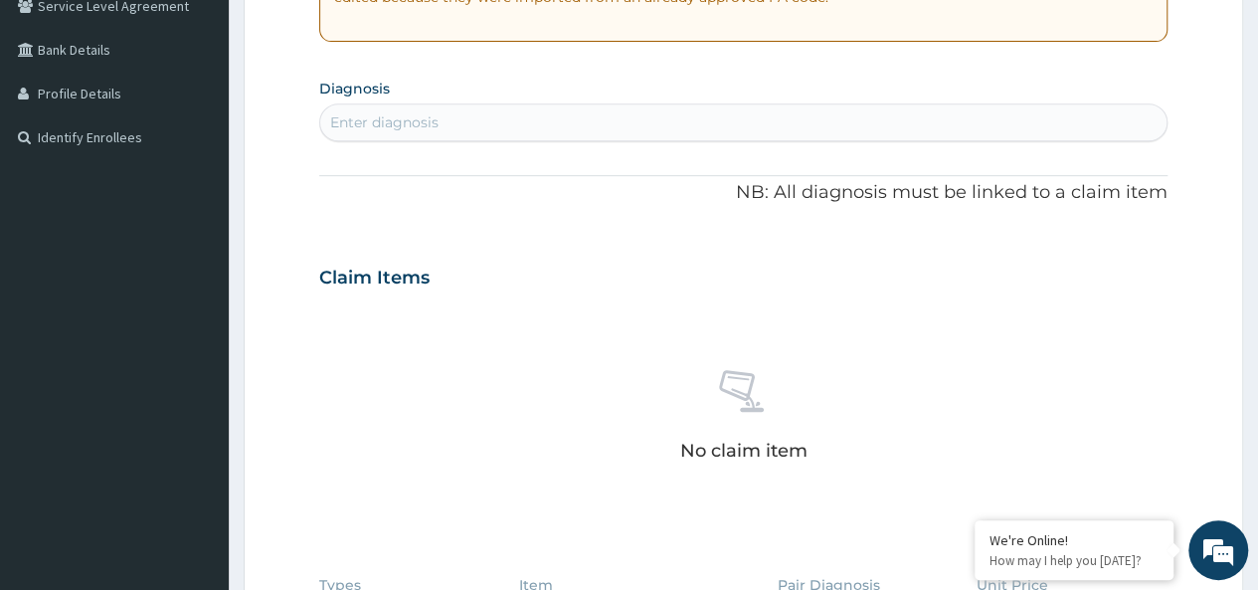
click at [437, 118] on div "Enter diagnosis" at bounding box center [384, 122] width 108 height 20
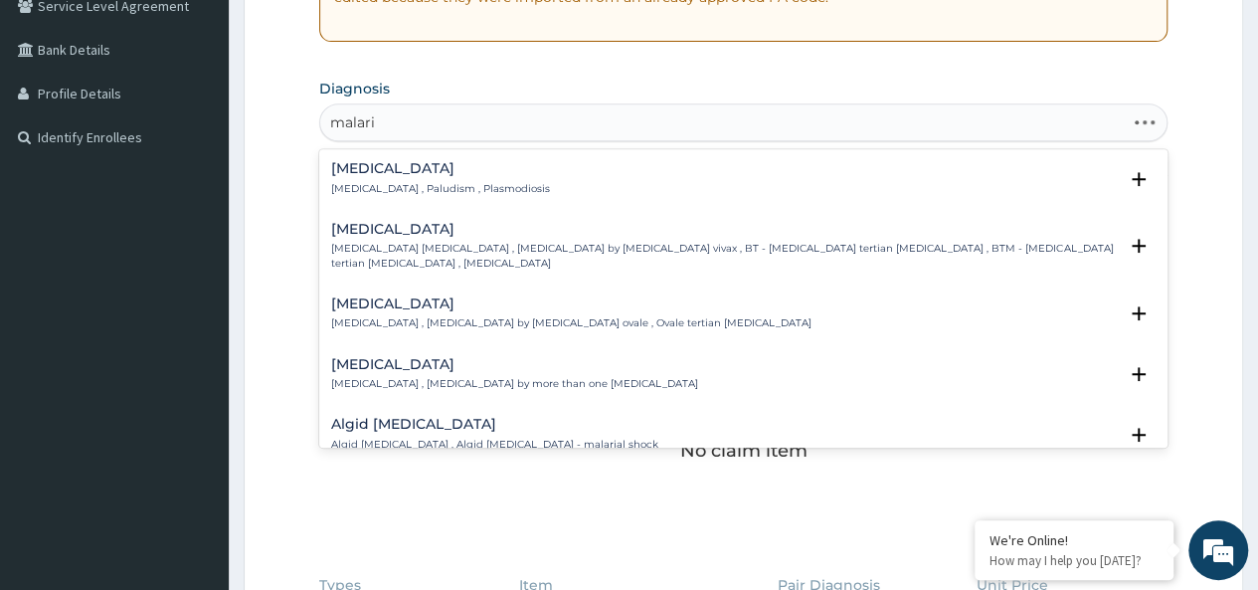
type input "[MEDICAL_DATA]"
click at [360, 194] on p "[MEDICAL_DATA] , Paludism , Plasmodiosis" at bounding box center [440, 189] width 219 height 14
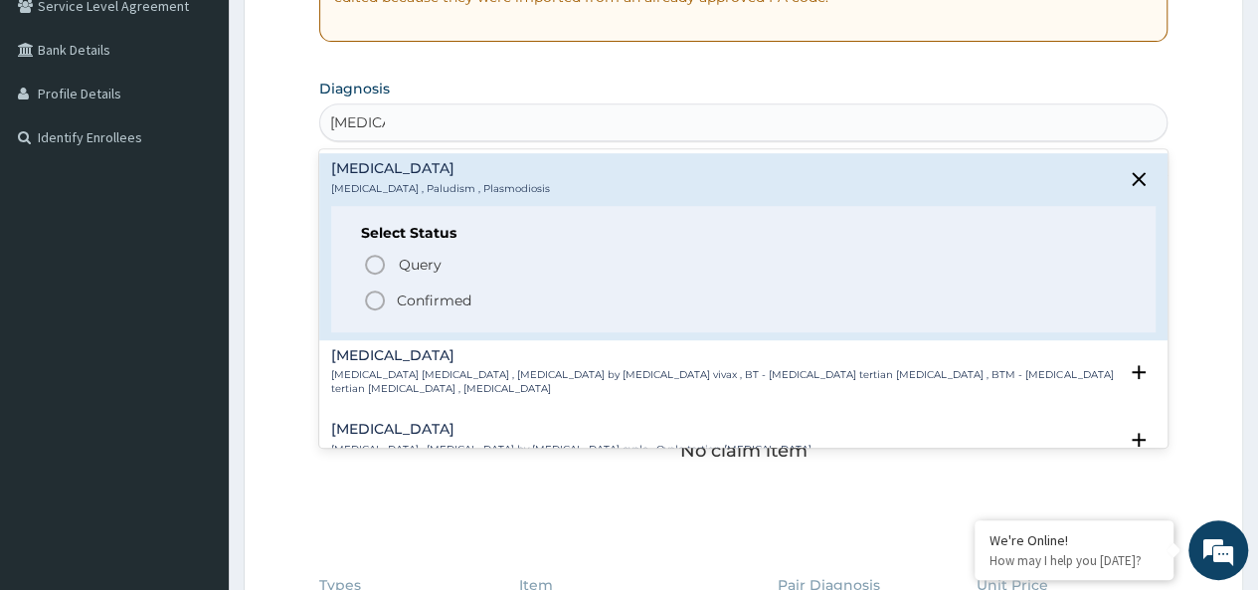
click at [425, 298] on p "Confirmed" at bounding box center [434, 300] width 75 height 20
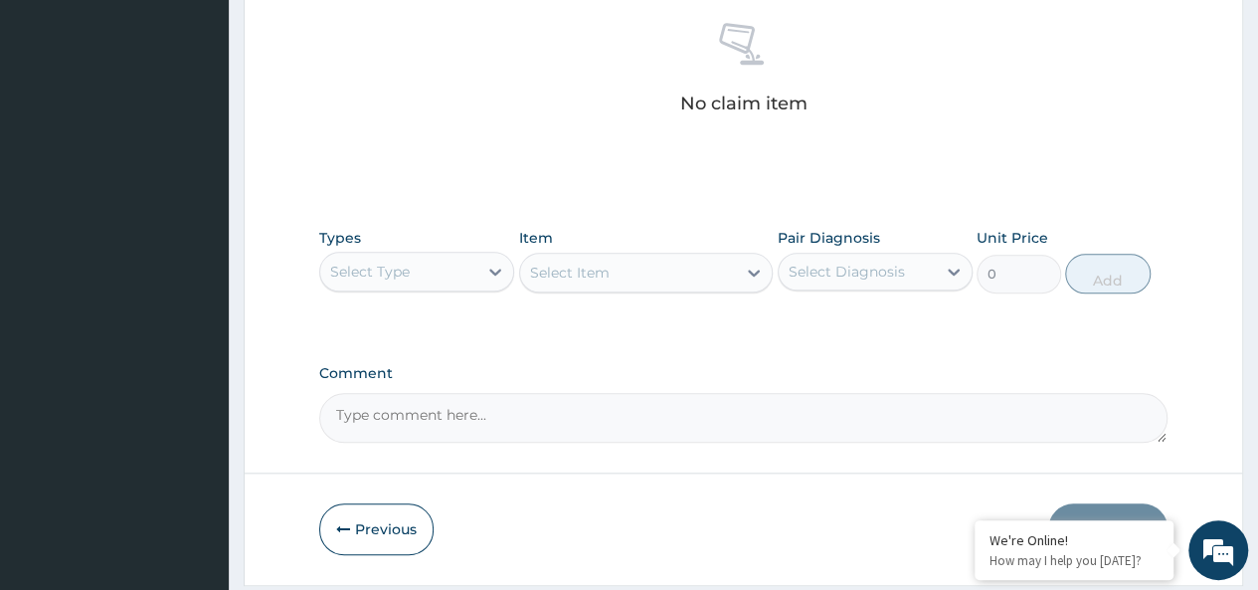
scroll to position [840, 0]
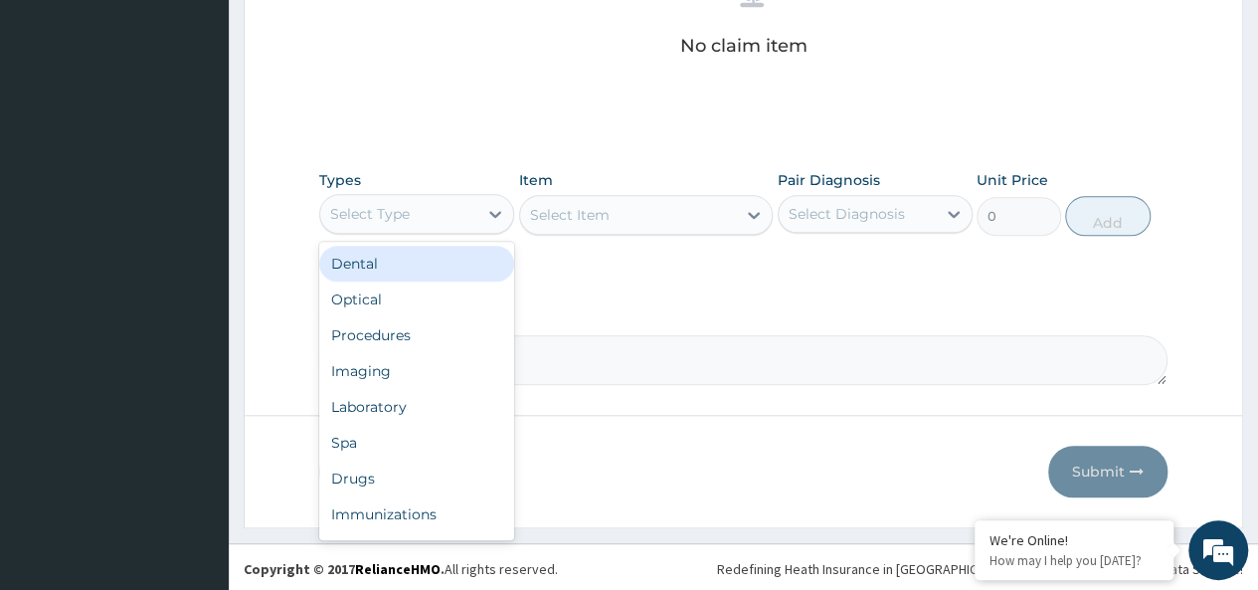
click at [391, 220] on div "Select Type" at bounding box center [370, 214] width 80 height 20
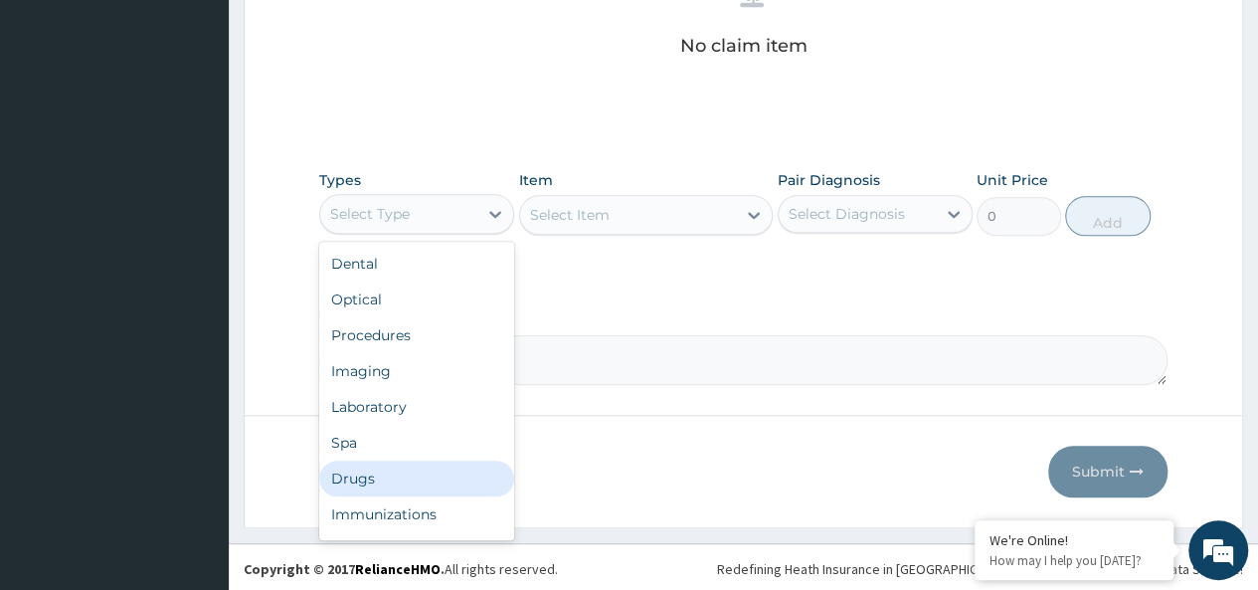
click at [369, 481] on div "Drugs" at bounding box center [416, 478] width 195 height 36
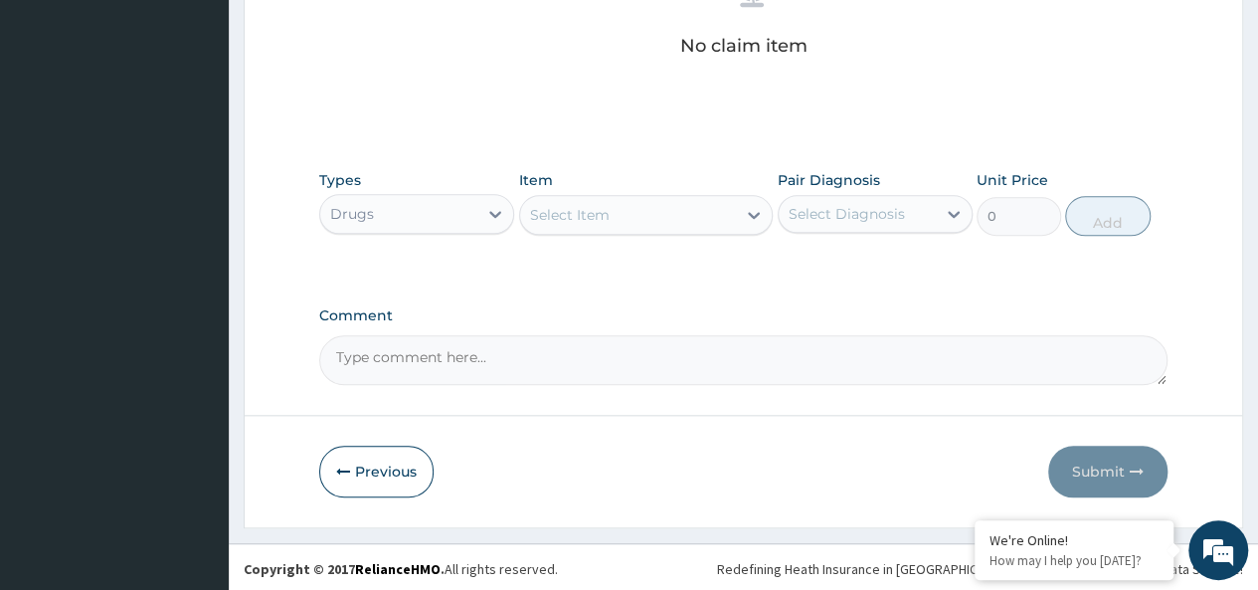
click at [599, 208] on div "Select Item" at bounding box center [570, 215] width 80 height 20
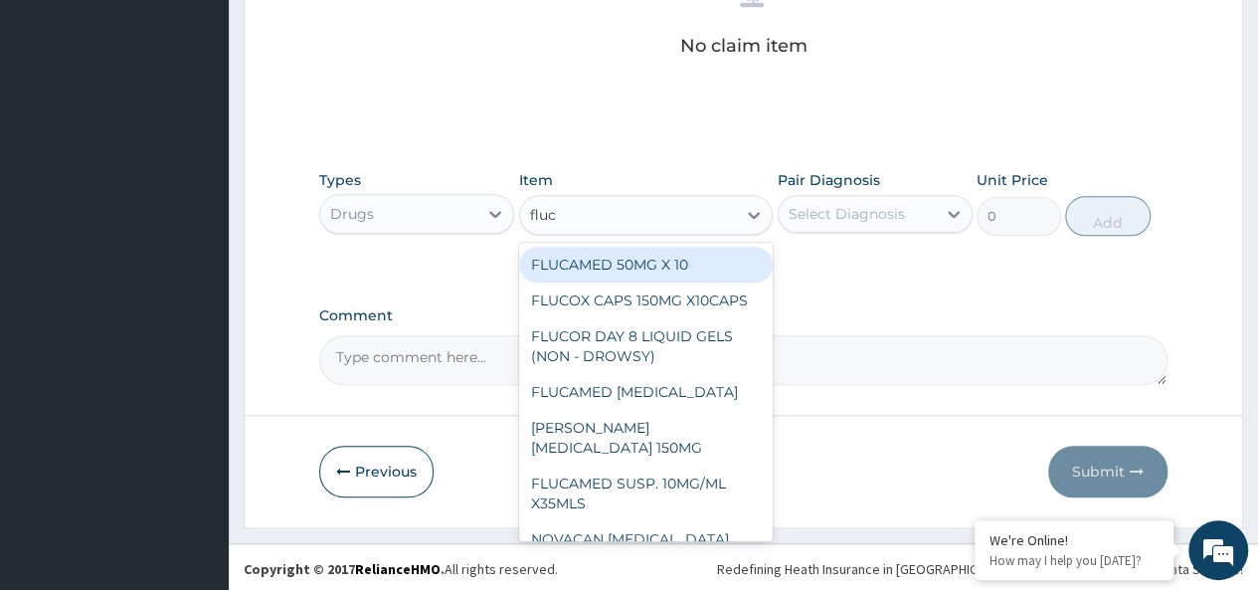
type input "fluca"
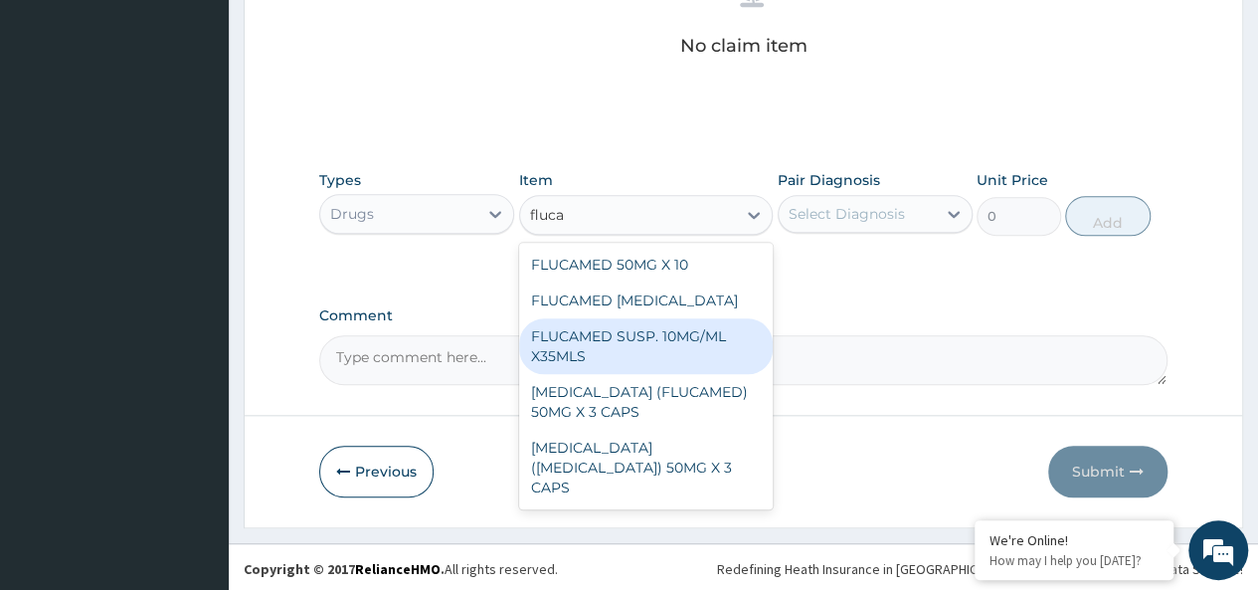
click at [665, 345] on div "FLUCAMED SUSP. 10MG/ML X35MLS" at bounding box center [646, 346] width 254 height 56
type input "3080"
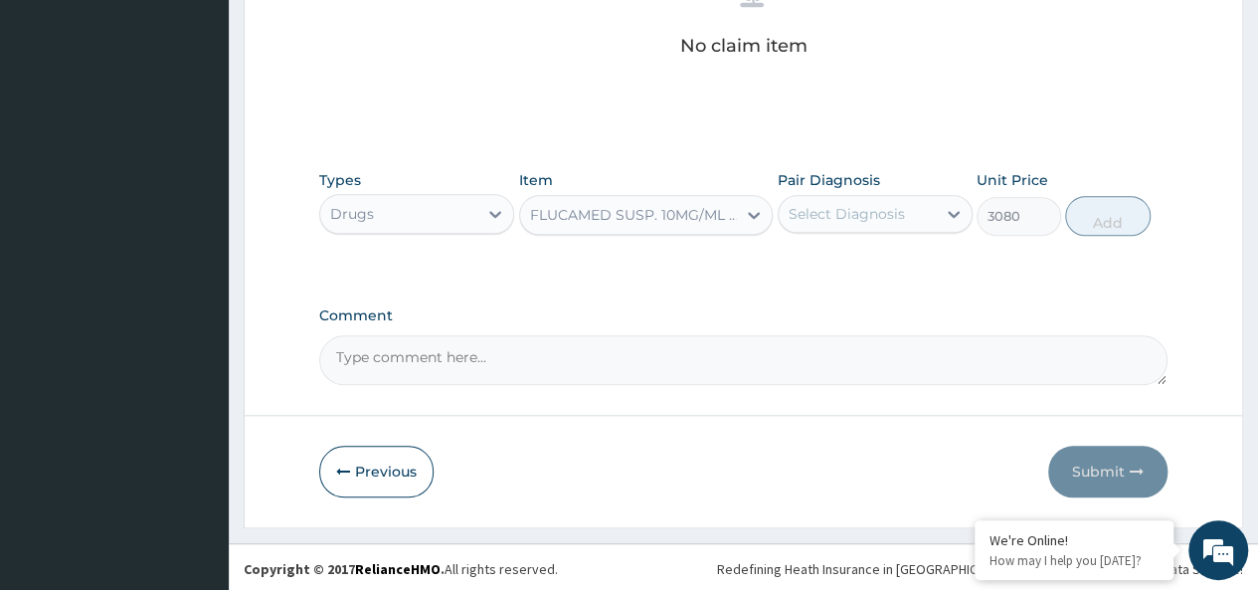
click at [852, 224] on div "Select Diagnosis" at bounding box center [856, 214] width 157 height 32
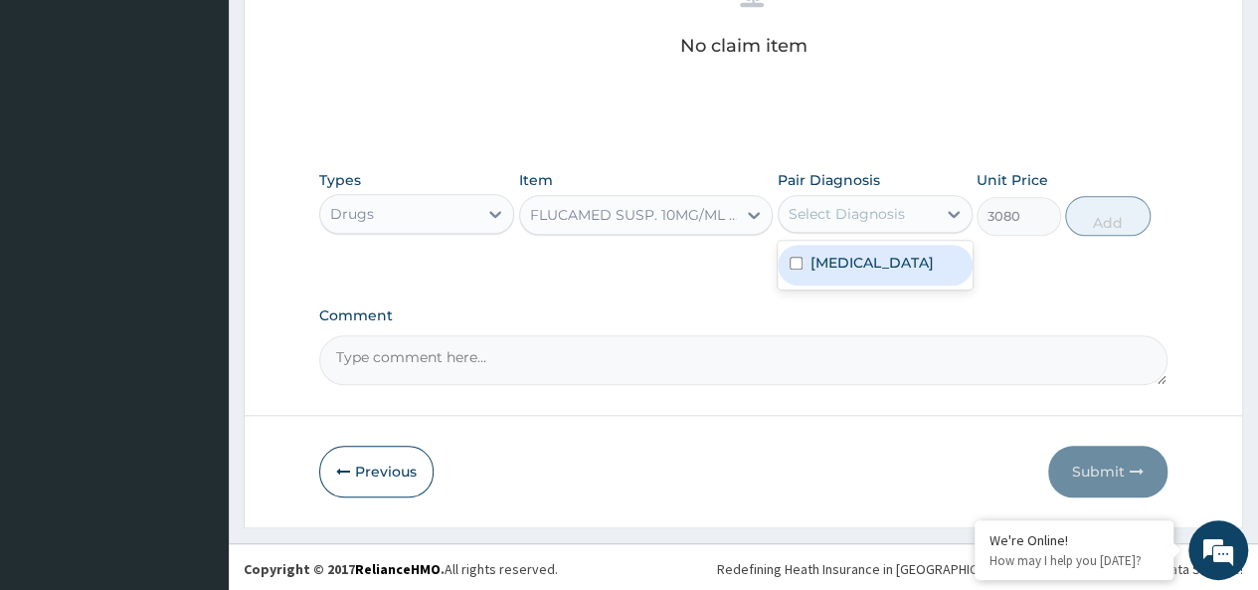
click at [893, 257] on div "[MEDICAL_DATA]" at bounding box center [874, 265] width 195 height 41
checkbox input "true"
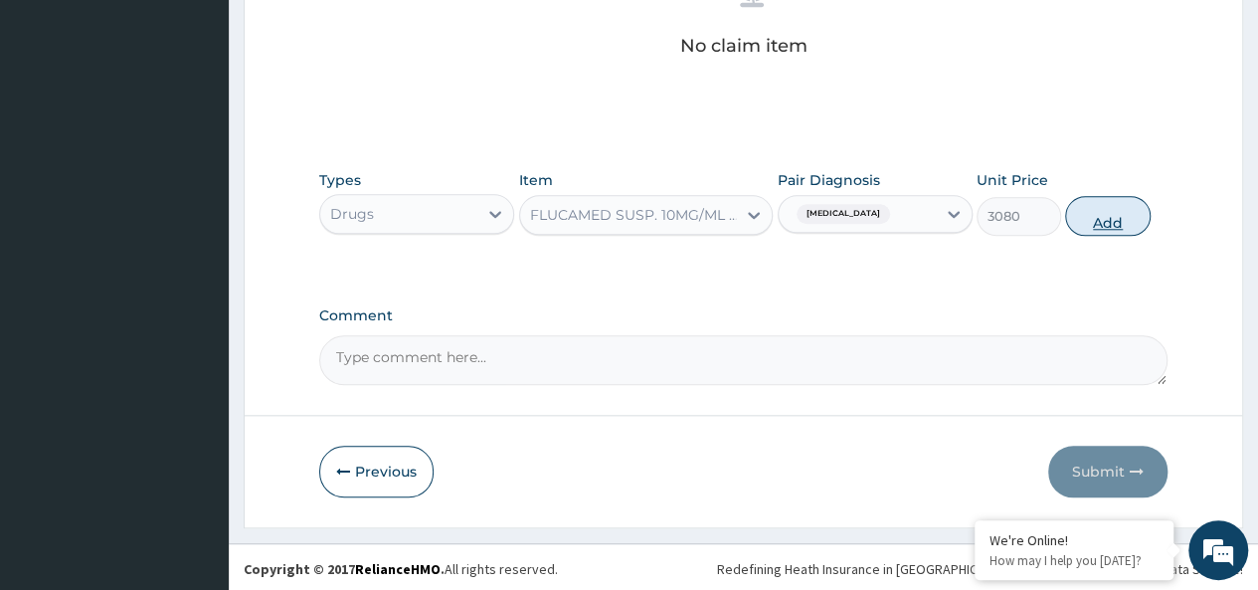
click at [1115, 207] on button "Add" at bounding box center [1107, 216] width 84 height 40
type input "0"
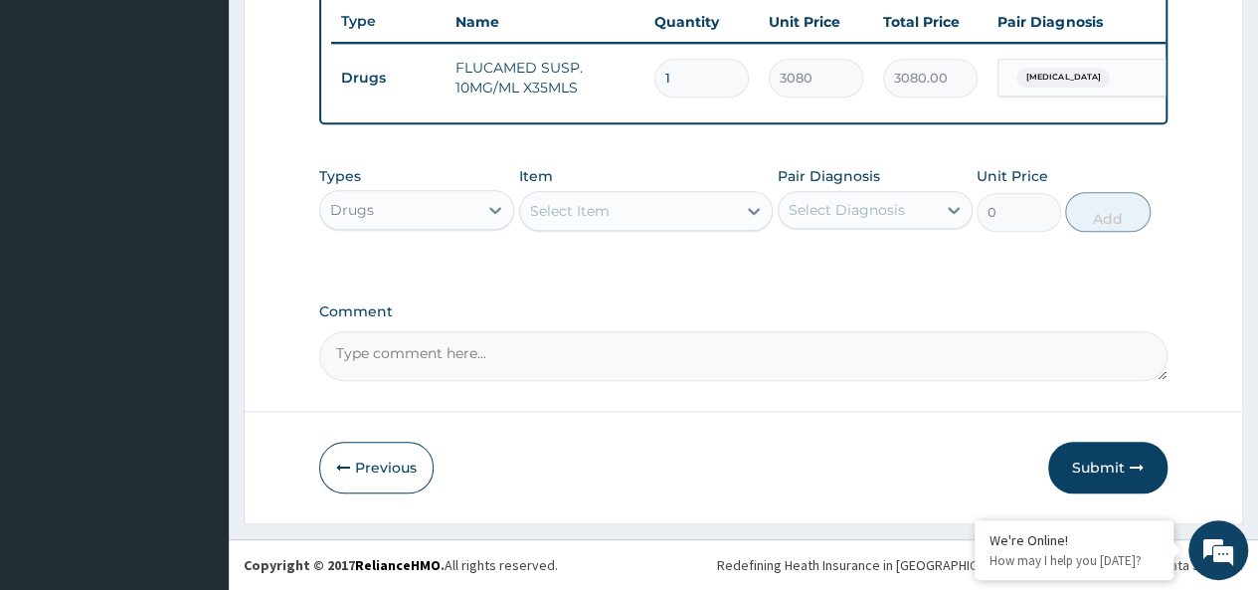
click at [575, 209] on div "Select Item" at bounding box center [570, 211] width 80 height 20
click at [620, 205] on div "Select Item" at bounding box center [628, 211] width 217 height 32
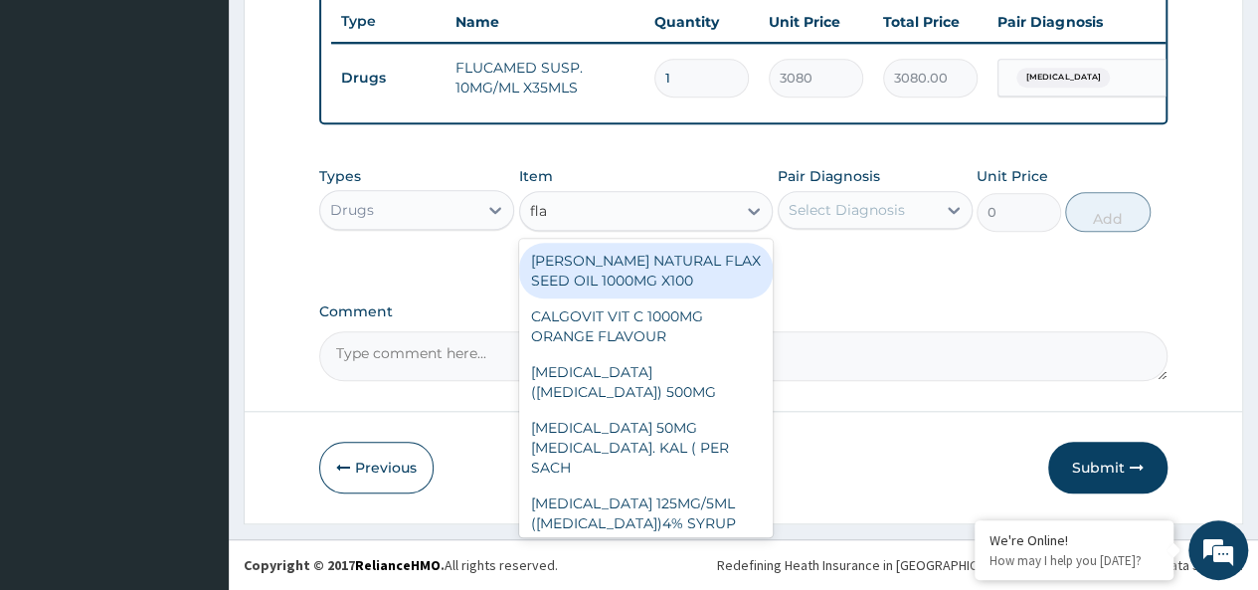
type input "flag"
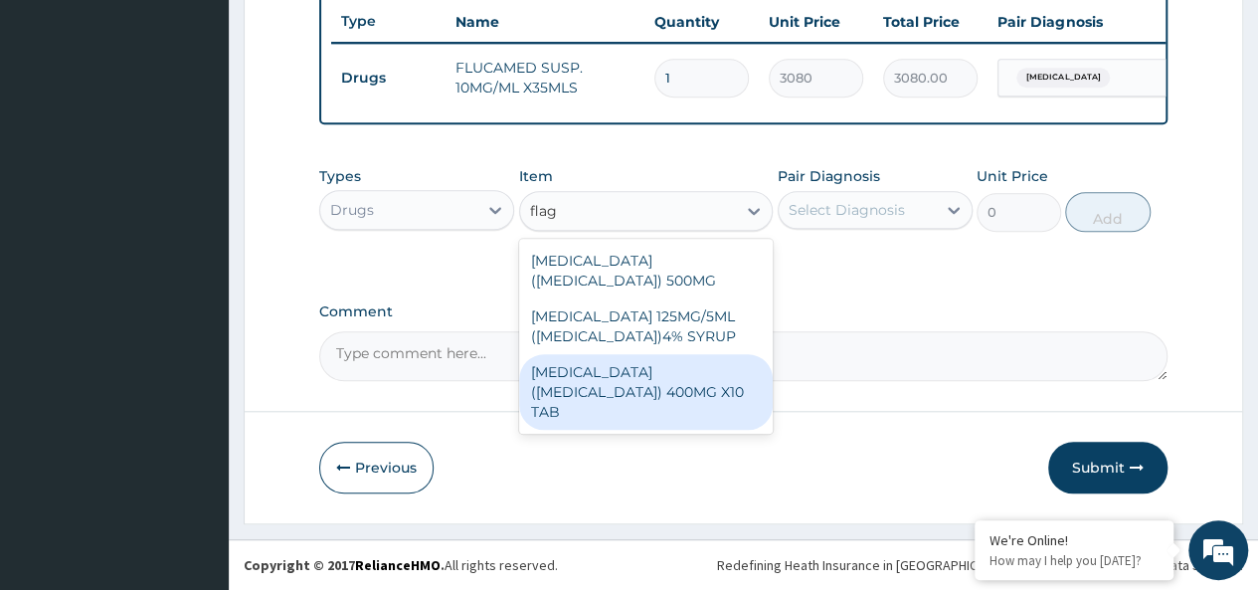
click at [696, 393] on div "[MEDICAL_DATA] ([MEDICAL_DATA]) 400MG X10 TAB" at bounding box center [646, 392] width 254 height 76
type input "42"
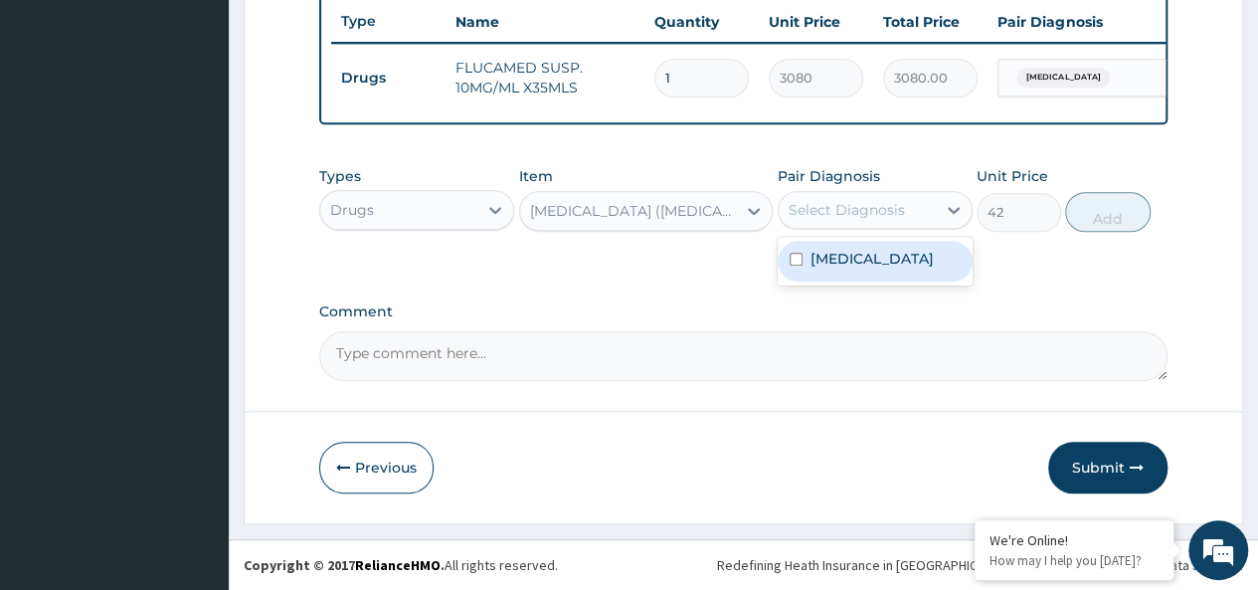
click at [901, 217] on div "Select Diagnosis" at bounding box center [846, 210] width 116 height 20
click at [946, 264] on div "Malaria" at bounding box center [874, 261] width 195 height 41
checkbox input "true"
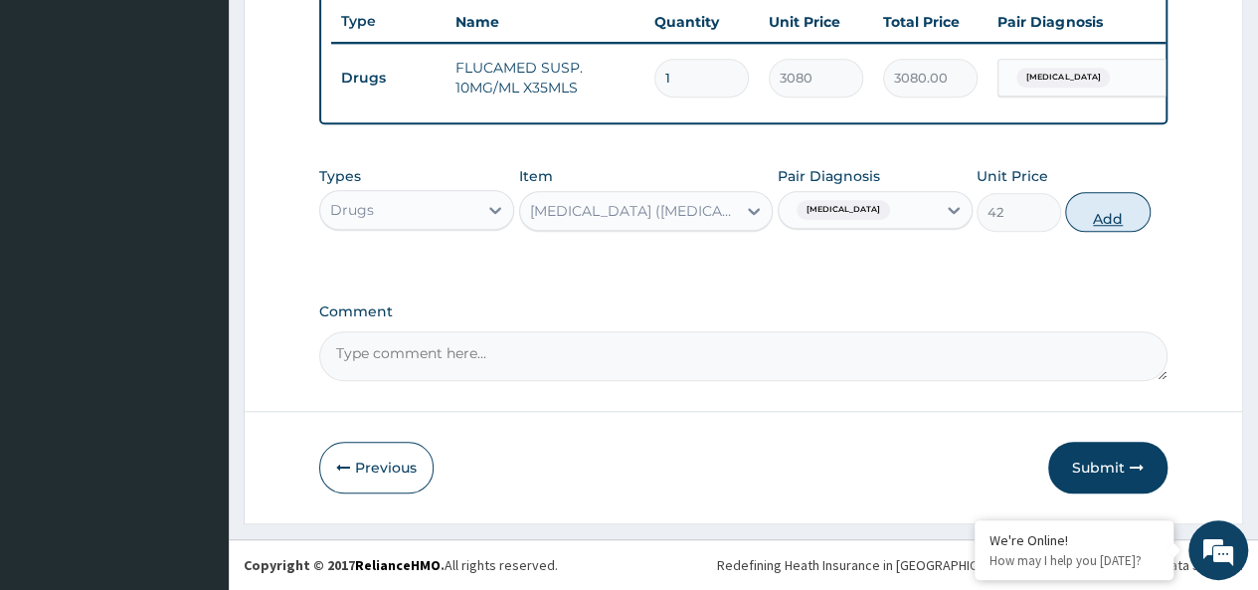
click at [1100, 218] on button "Add" at bounding box center [1107, 212] width 84 height 40
type input "0"
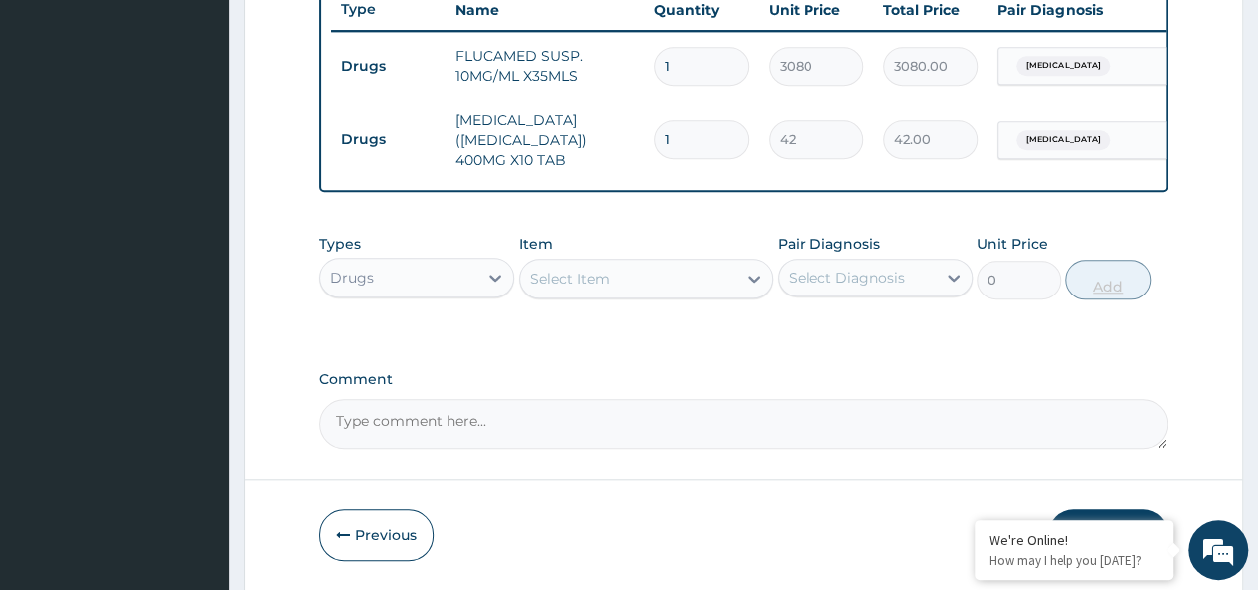
type input "0.00"
type input "2"
type input "84.00"
type input "20"
type input "840.00"
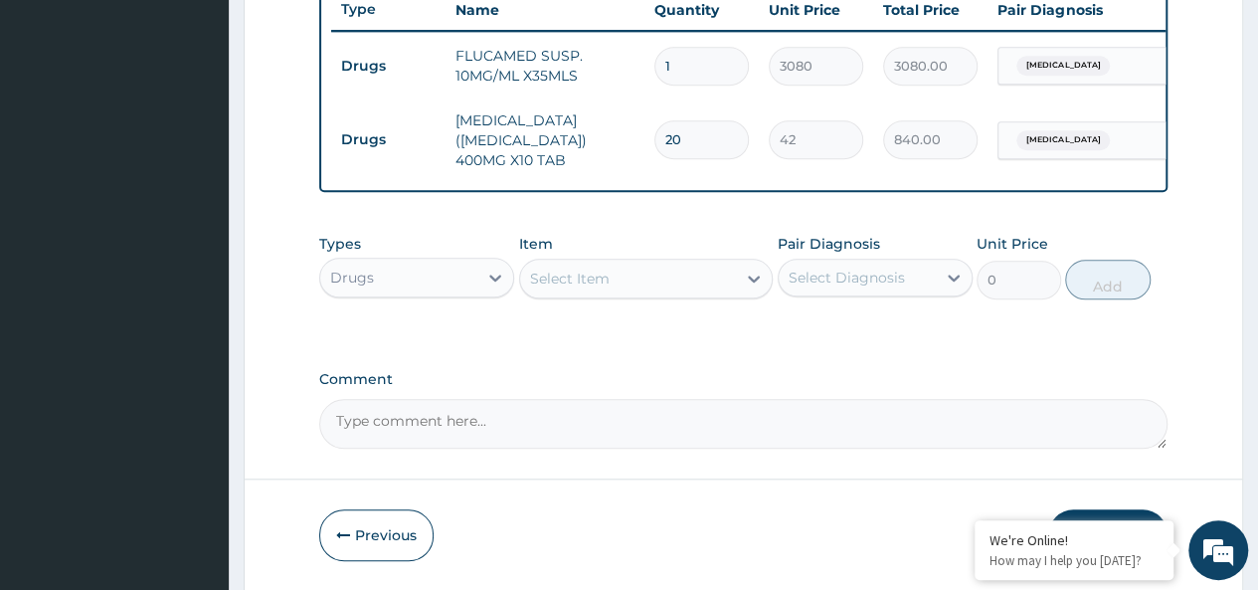
type input "20"
click at [664, 271] on div "Select Item" at bounding box center [628, 278] width 217 height 32
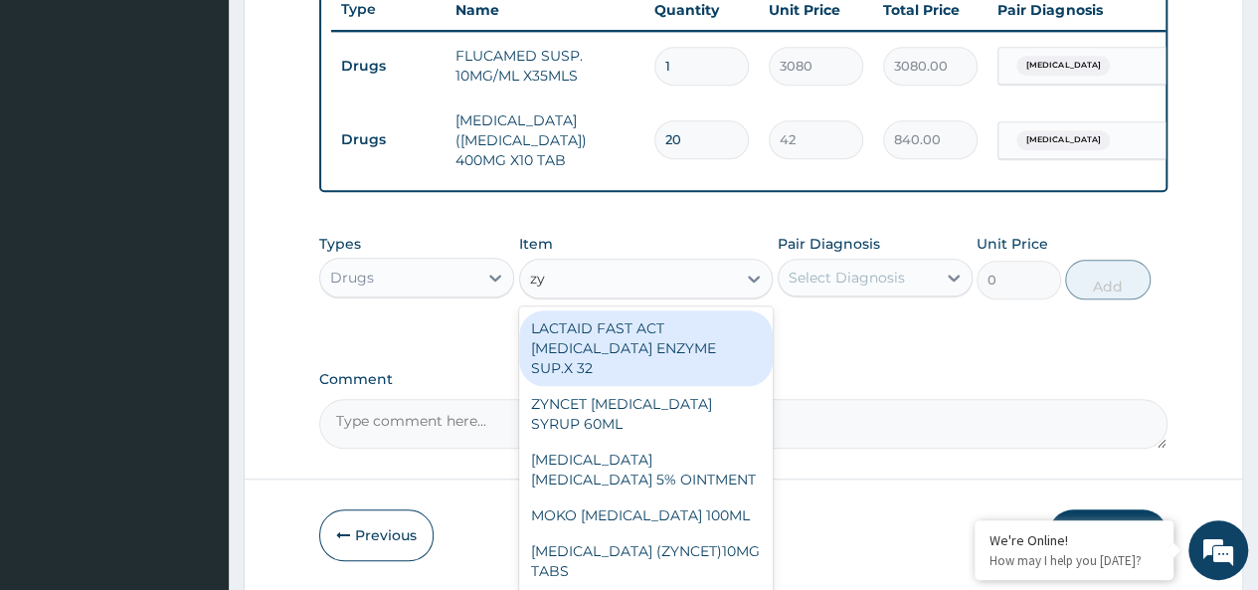
type input "zyn"
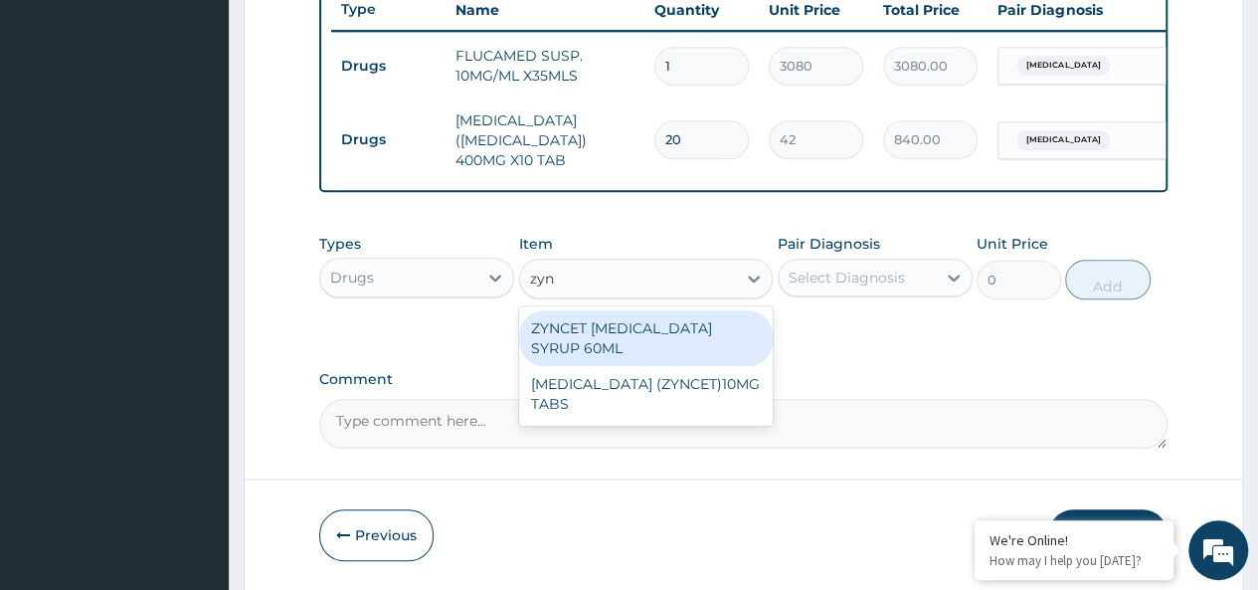
click at [639, 327] on div "ZYNCET CETIRIZINE SYRUP 60ML" at bounding box center [646, 338] width 254 height 56
type input "2240"
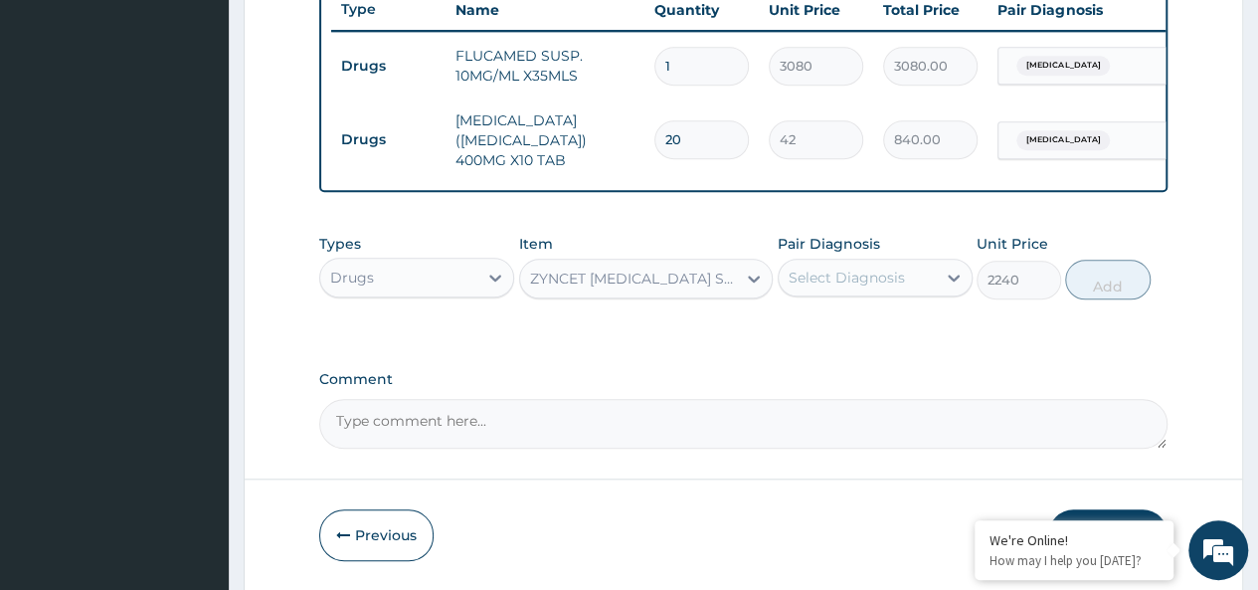
click at [859, 261] on div "Select Diagnosis" at bounding box center [874, 277] width 195 height 38
click at [883, 321] on div "Malaria" at bounding box center [874, 328] width 195 height 41
checkbox input "true"
click at [1090, 271] on button "Add" at bounding box center [1107, 279] width 84 height 40
type input "0"
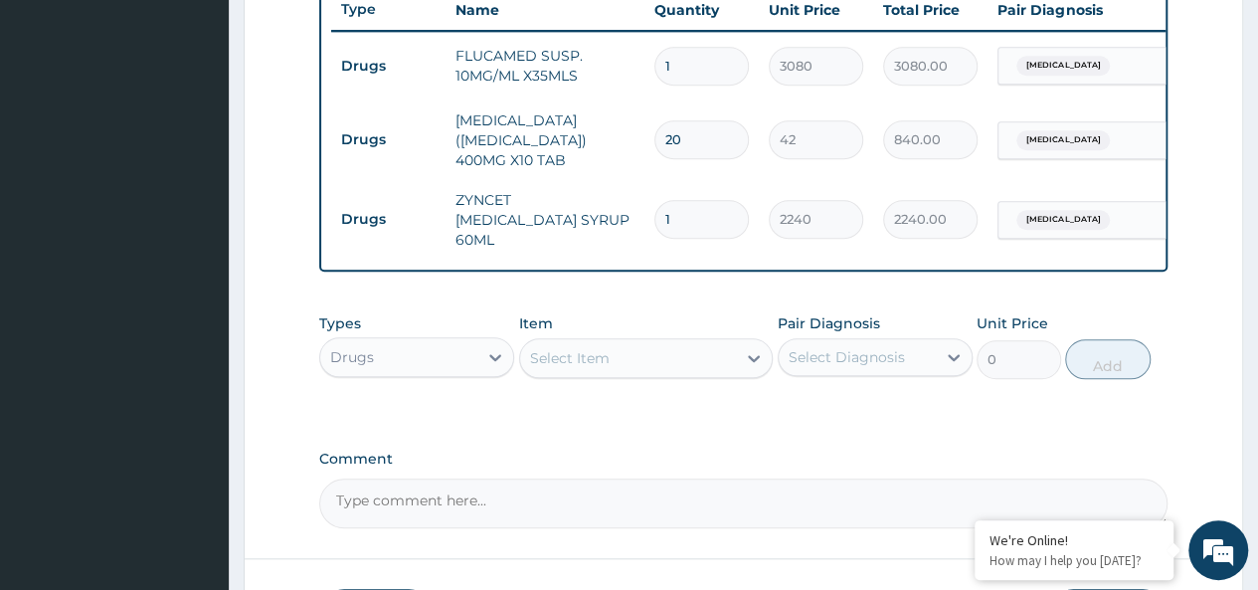
click at [362, 363] on div "Drugs" at bounding box center [398, 357] width 157 height 32
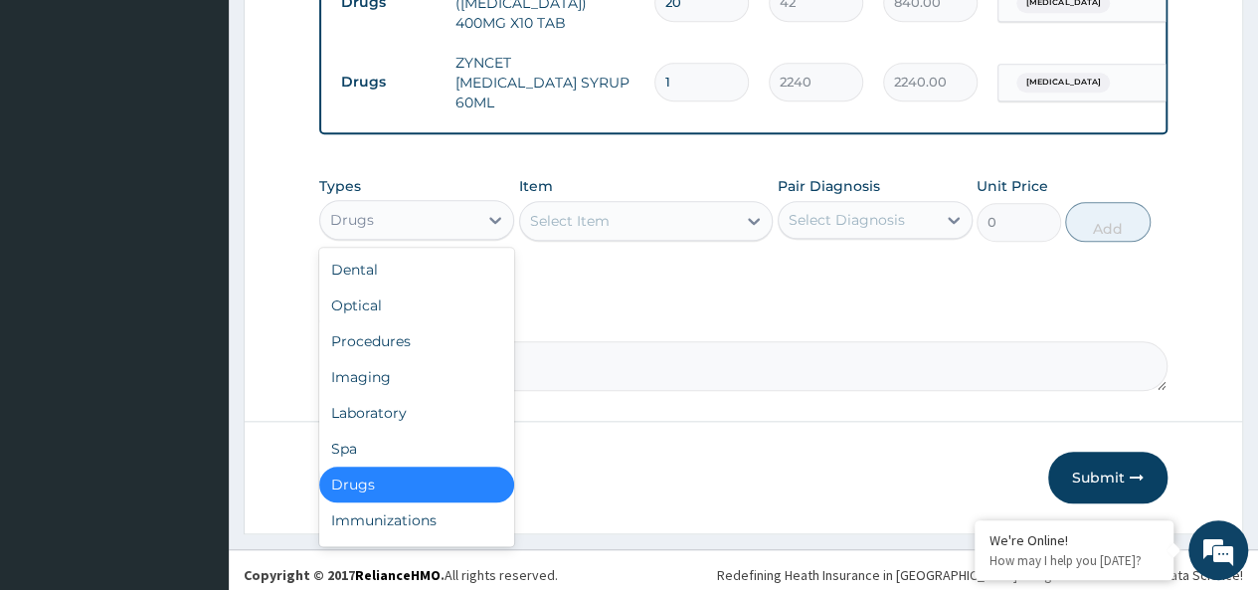
scroll to position [68, 0]
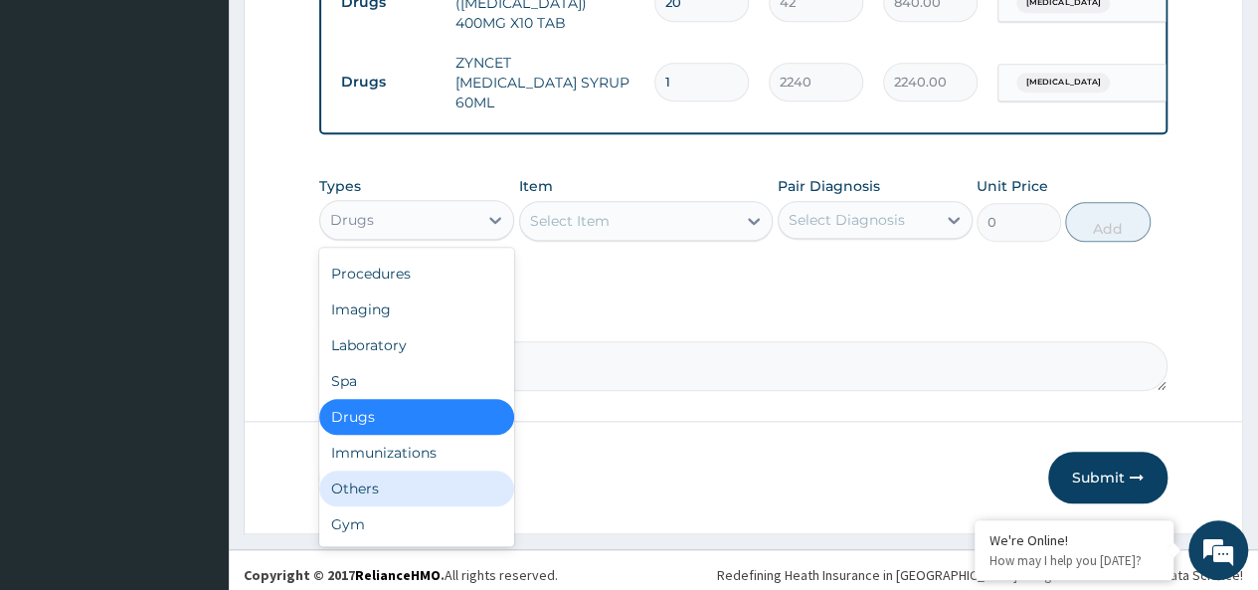
click at [356, 486] on div "Others" at bounding box center [416, 488] width 195 height 36
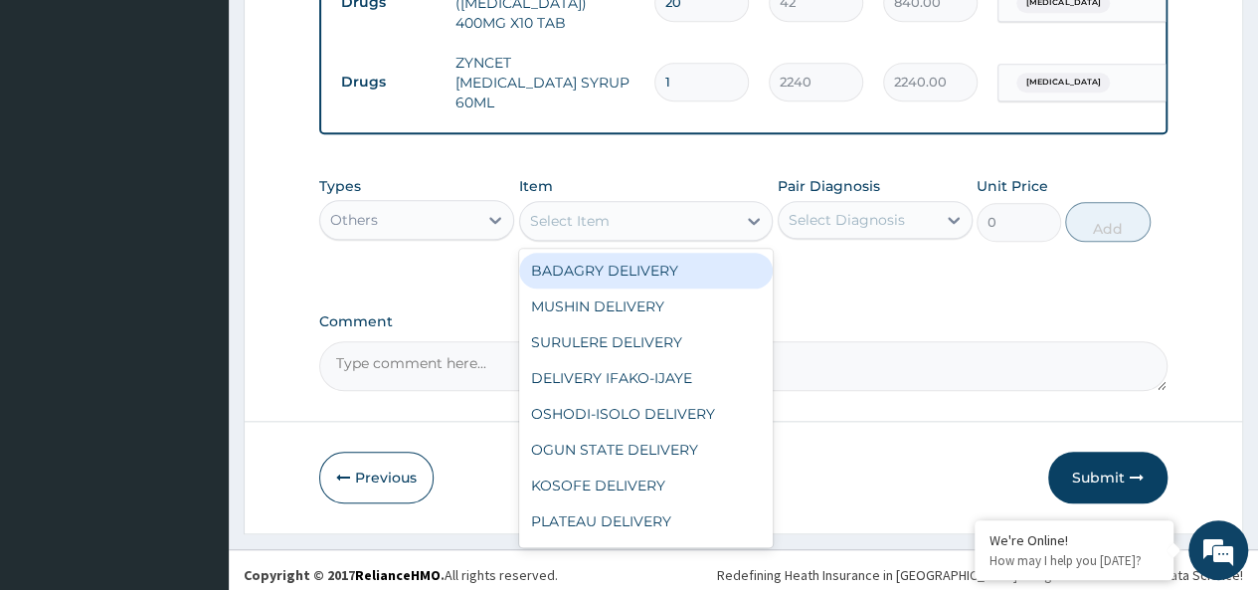
click at [636, 220] on div "Select Item" at bounding box center [628, 221] width 217 height 32
type input "bad"
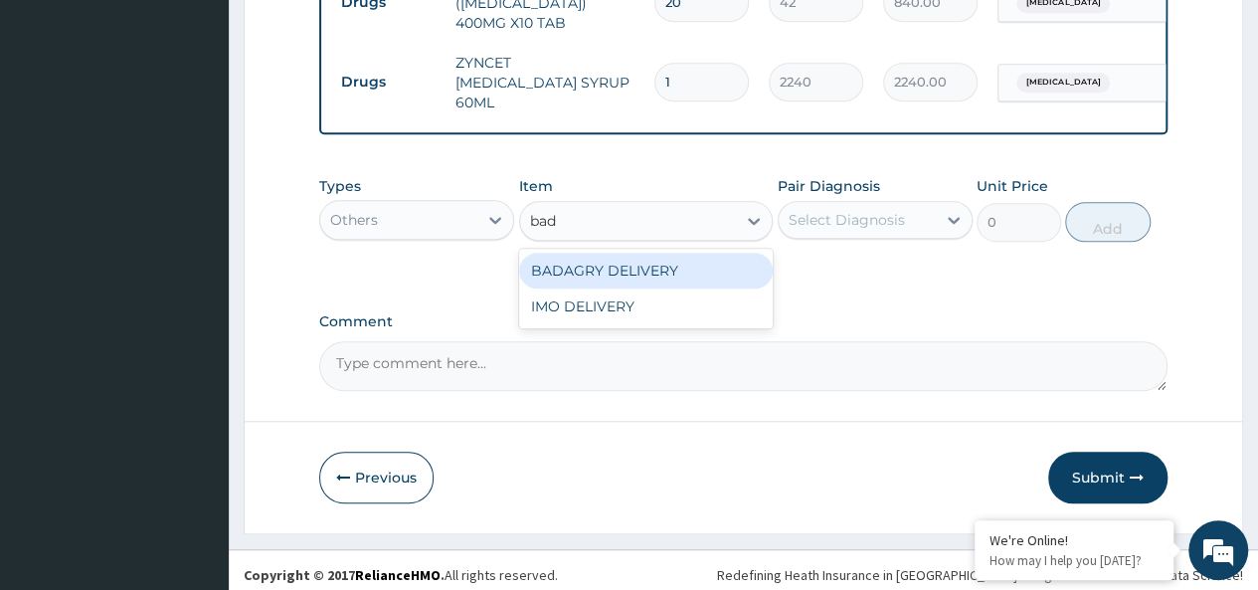
click at [628, 269] on div "BADAGRY DELIVERY" at bounding box center [646, 271] width 254 height 36
type input "3700"
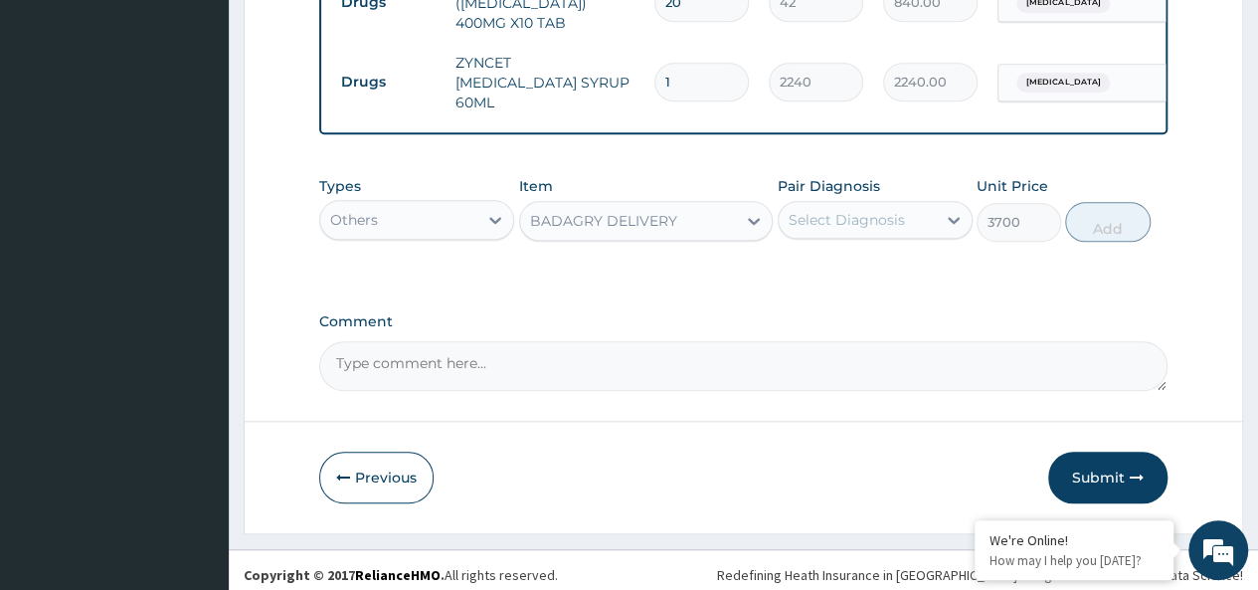
click at [839, 218] on div "Select Diagnosis" at bounding box center [846, 220] width 116 height 20
click at [934, 268] on div "Malaria" at bounding box center [874, 271] width 195 height 41
checkbox input "true"
click at [1096, 202] on button "Add" at bounding box center [1107, 222] width 84 height 40
type input "0"
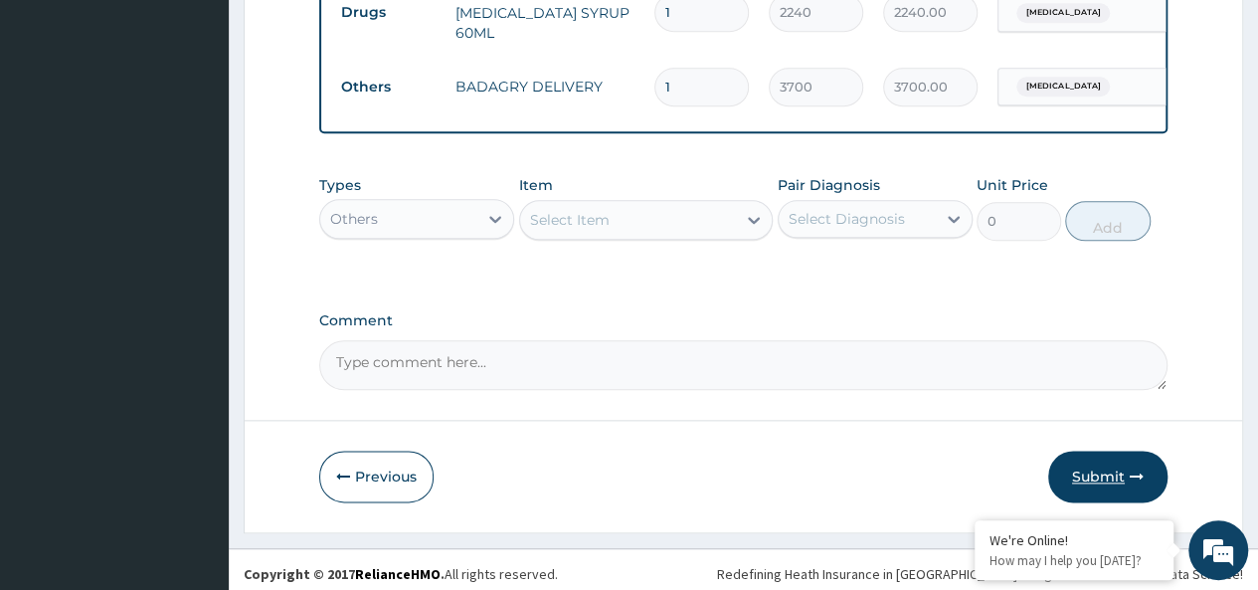
click at [1081, 460] on button "Submit" at bounding box center [1107, 476] width 119 height 52
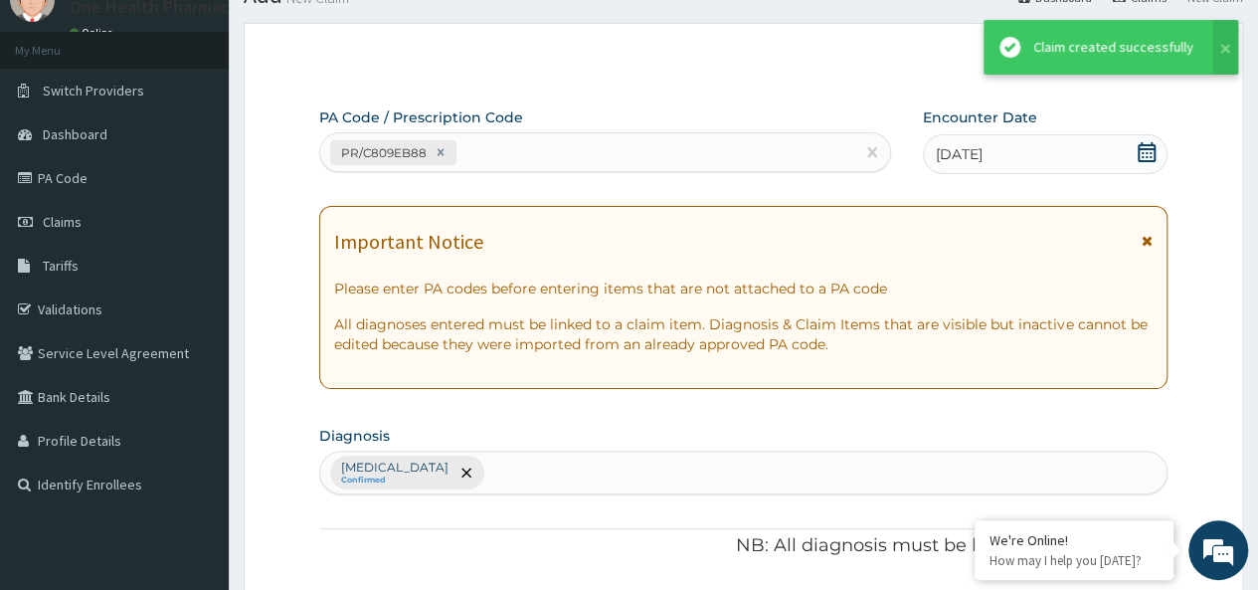
scroll to position [968, 0]
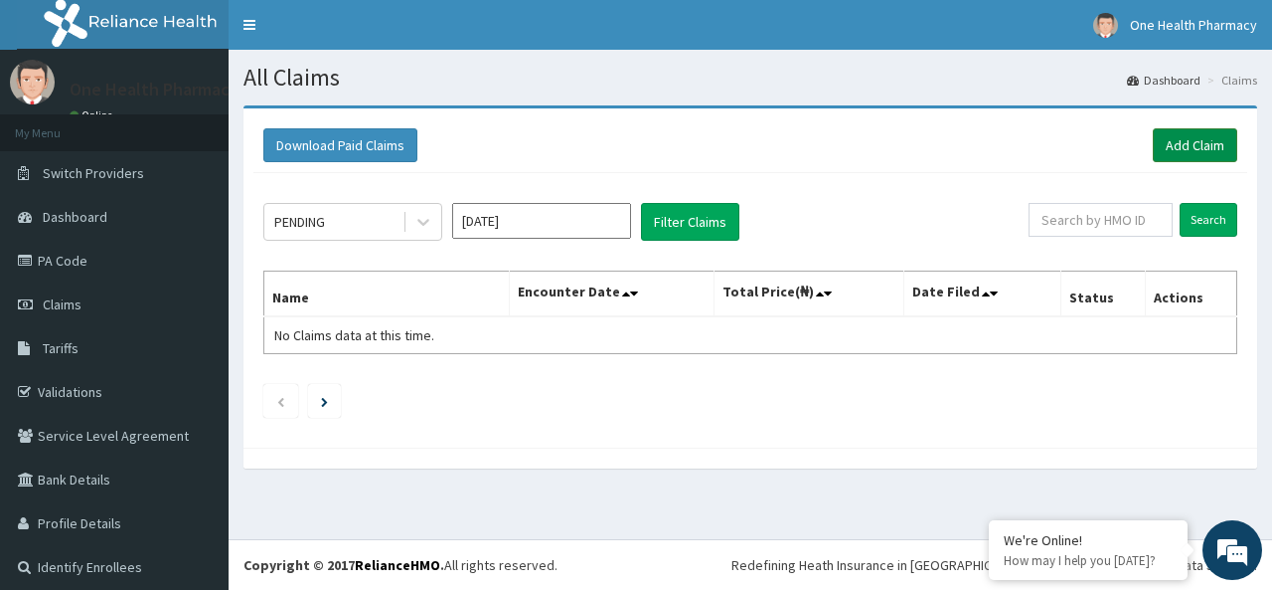
click at [1167, 158] on link "Add Claim" at bounding box center [1195, 145] width 84 height 34
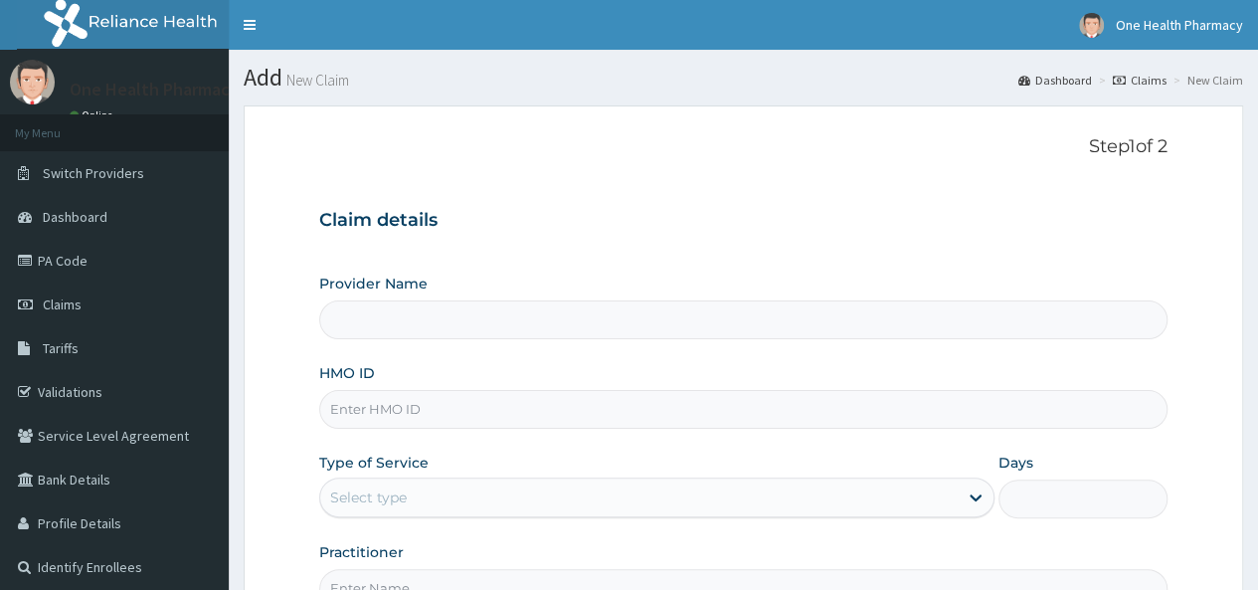
click at [414, 405] on input "HMO ID" at bounding box center [743, 409] width 848 height 39
type input "OneHealth Pharmacy"
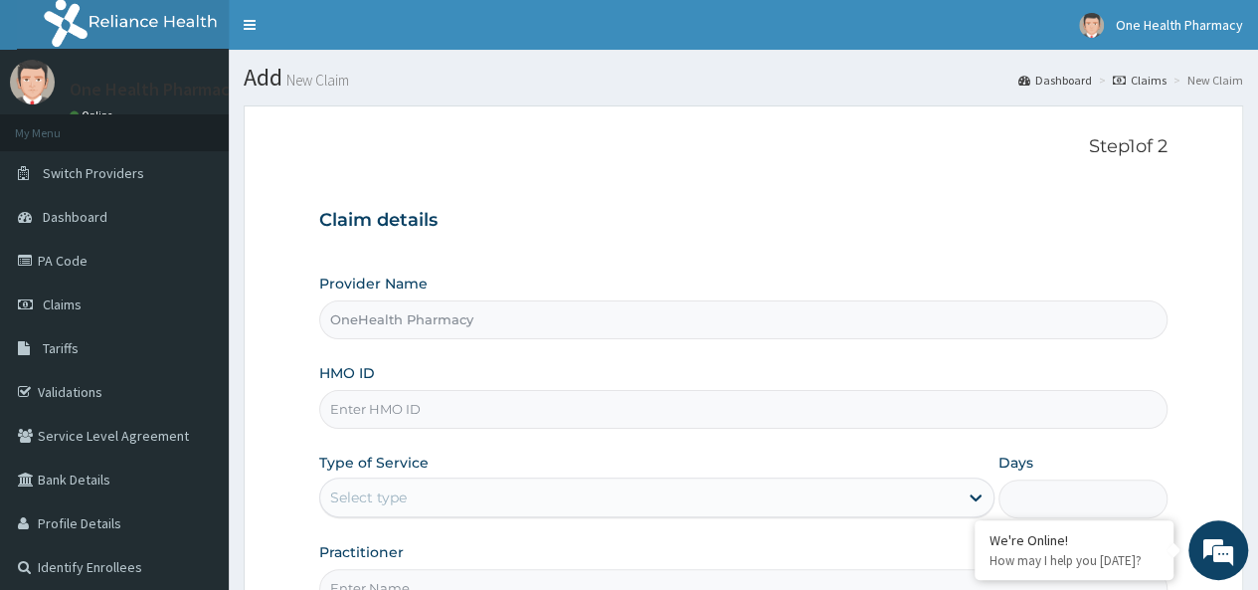
paste input "SBG/10937/F"
type input "SBG/10937/F"
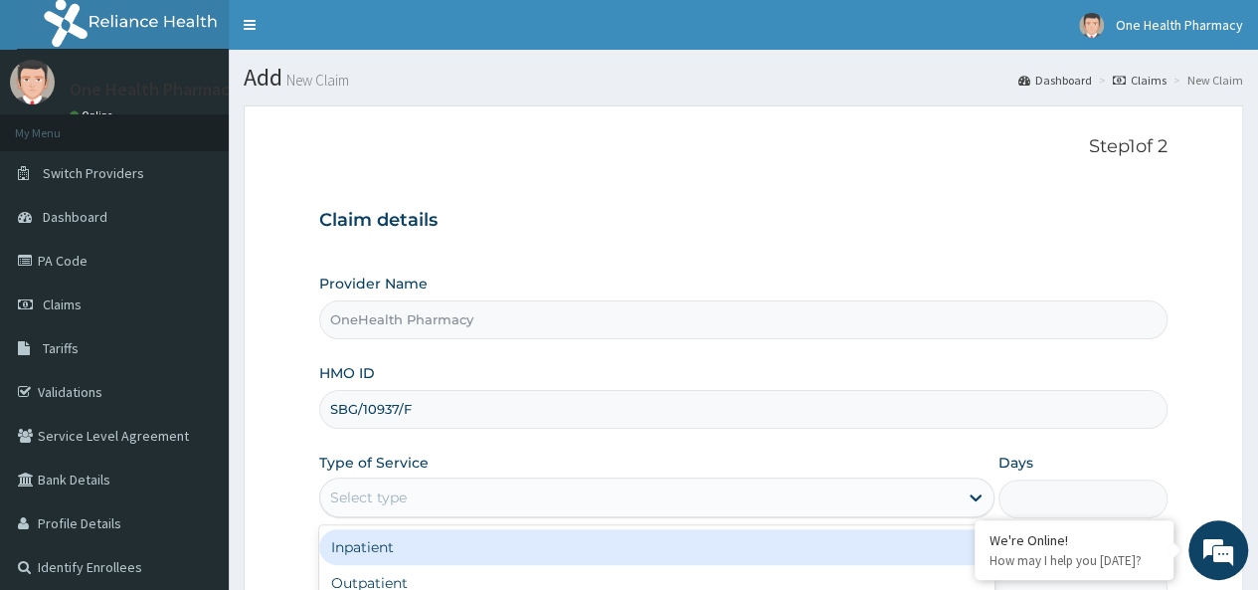
click at [412, 495] on div "Select type" at bounding box center [638, 497] width 637 height 32
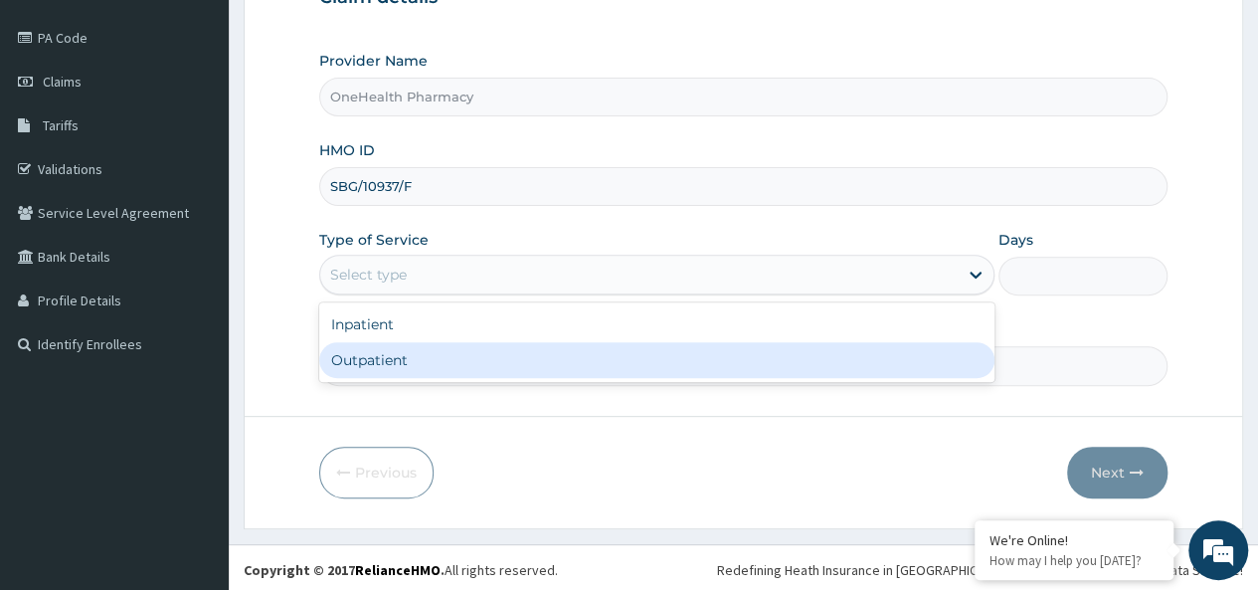
click at [398, 351] on div "Outpatient" at bounding box center [656, 360] width 675 height 36
type input "1"
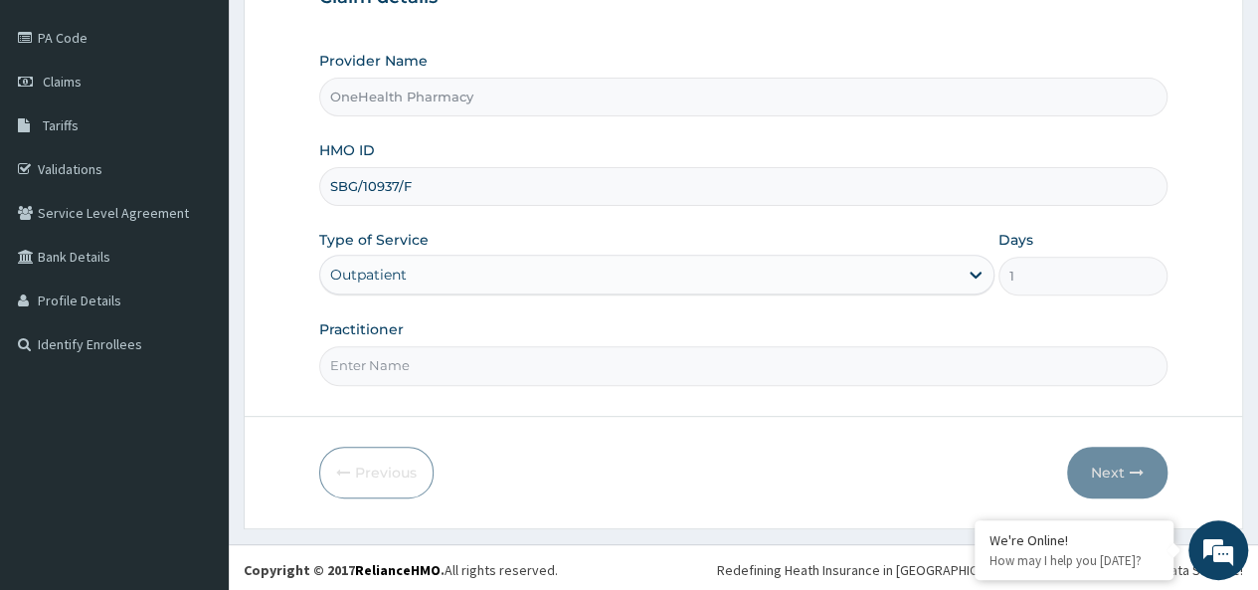
click at [380, 375] on input "Practitioner" at bounding box center [743, 365] width 848 height 39
type input "onehealth"
click at [1089, 466] on button "Next" at bounding box center [1117, 472] width 100 height 52
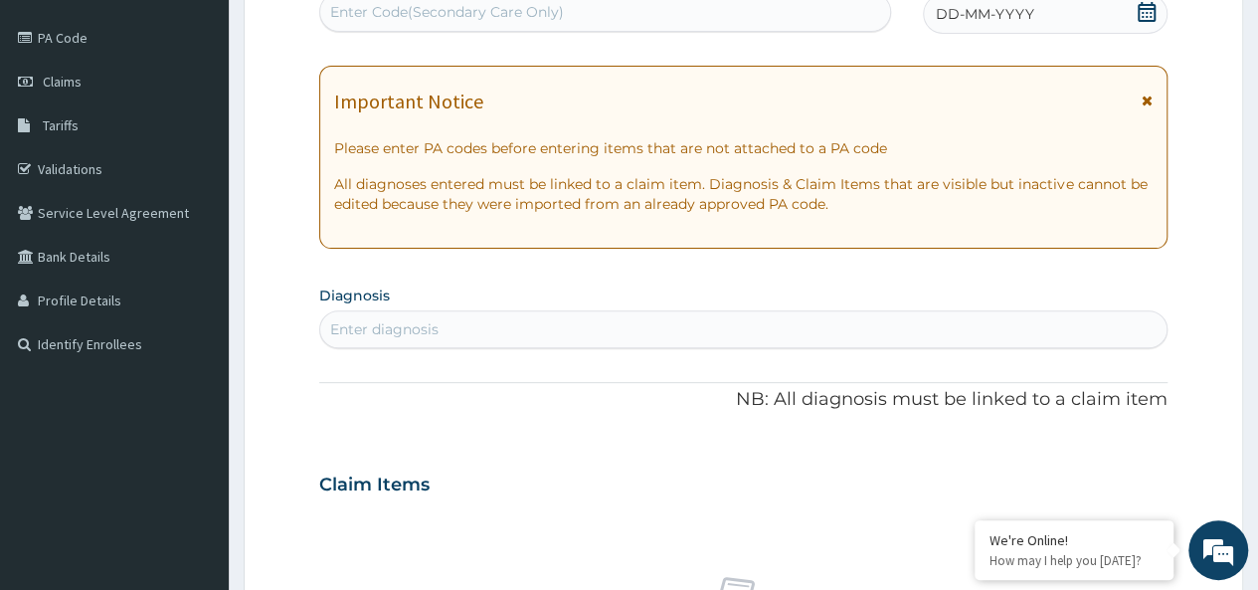
scroll to position [0, 0]
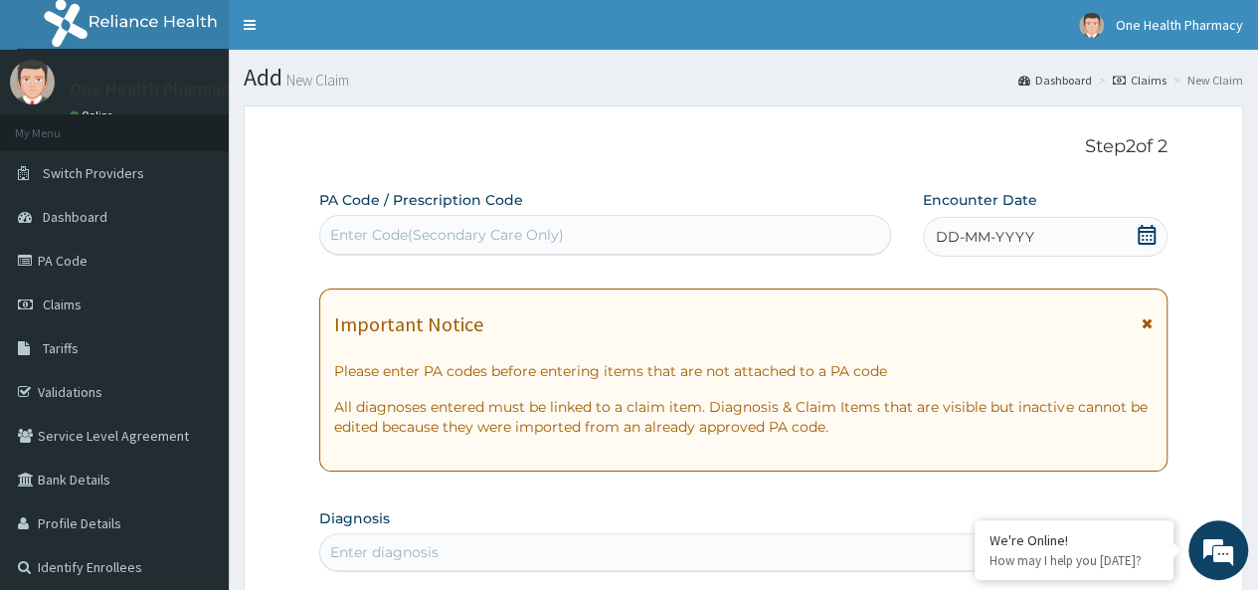
click at [360, 232] on div "Enter Code(Secondary Care Only)" at bounding box center [447, 235] width 234 height 20
paste input "PR/403D95F1"
type input "PR/403D95F1"
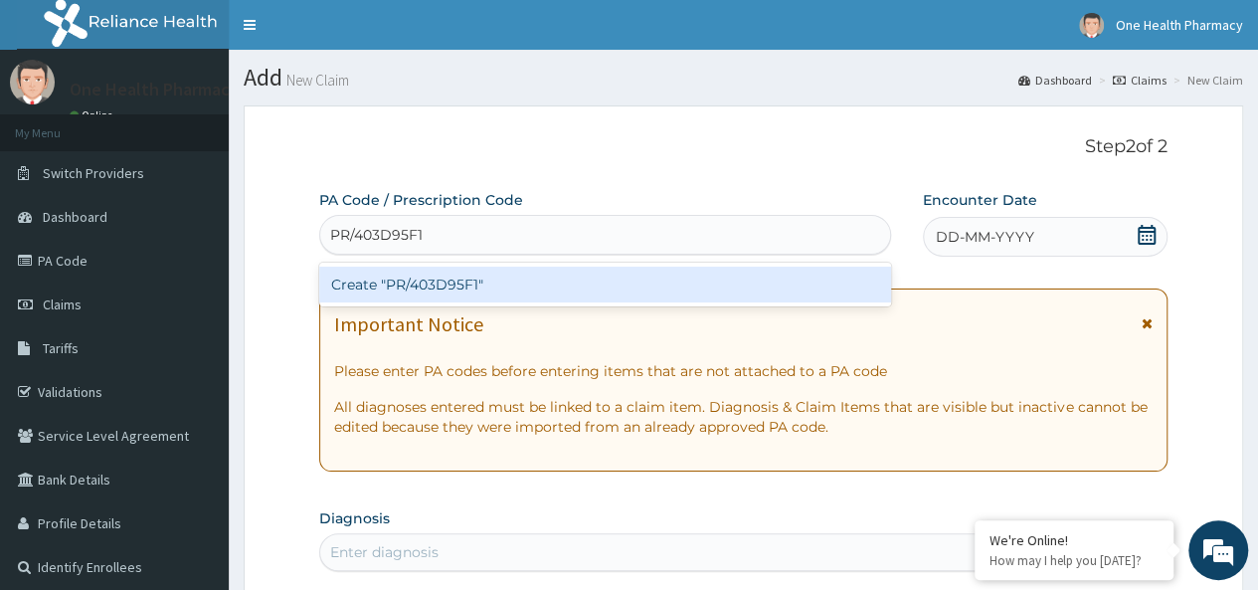
click at [488, 294] on div "Create "PR/403D95F1"" at bounding box center [604, 284] width 571 height 36
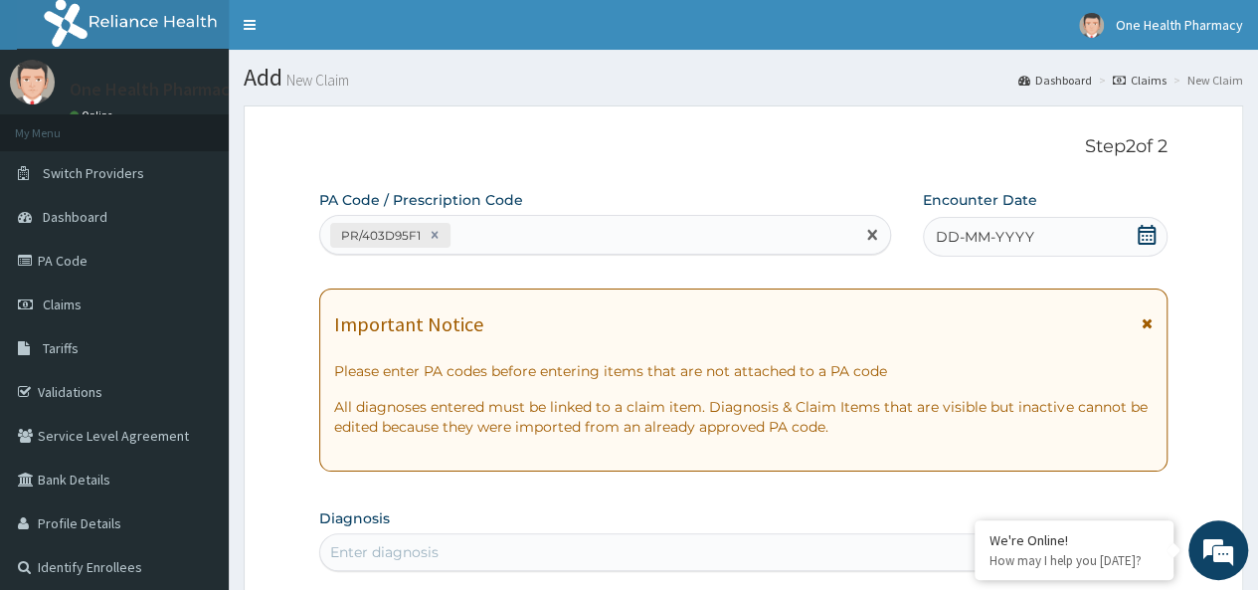
click at [1036, 241] on div "DD-MM-YYYY" at bounding box center [1045, 237] width 245 height 40
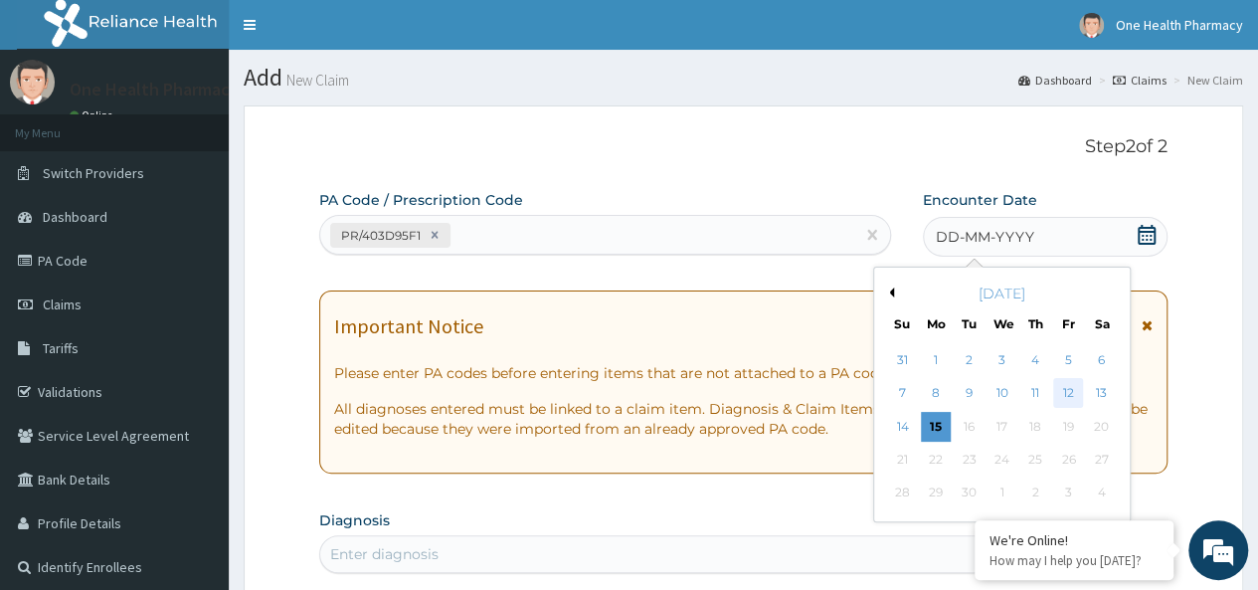
click at [1060, 387] on div "12" at bounding box center [1068, 394] width 30 height 30
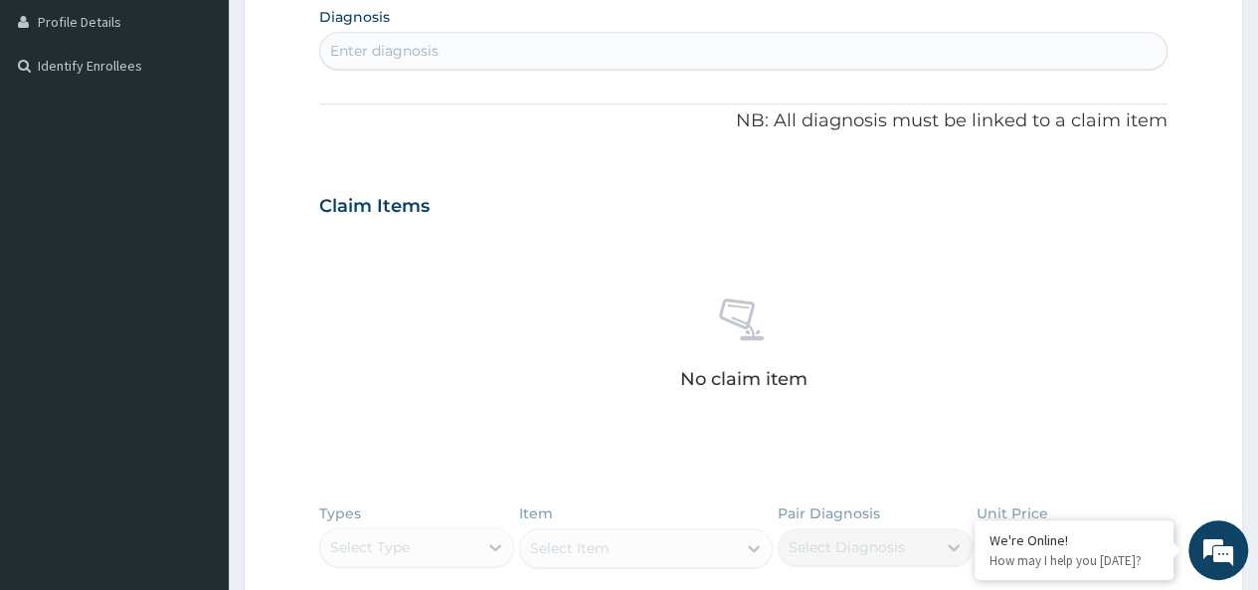
scroll to position [511, 0]
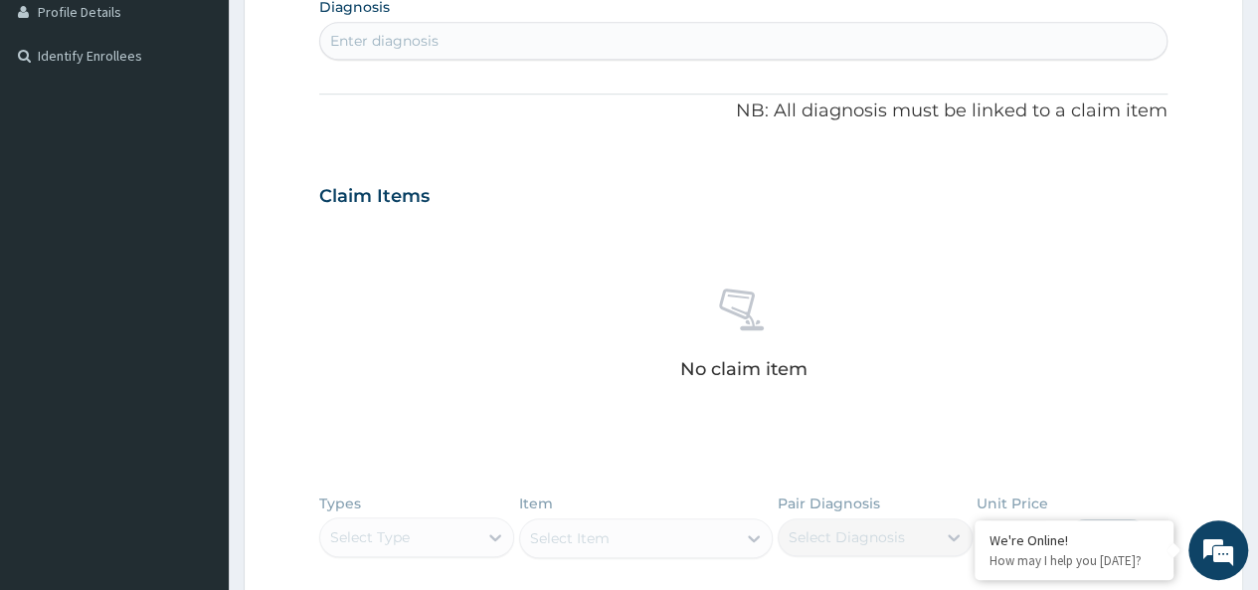
click at [398, 37] on div "Enter diagnosis" at bounding box center [384, 41] width 108 height 20
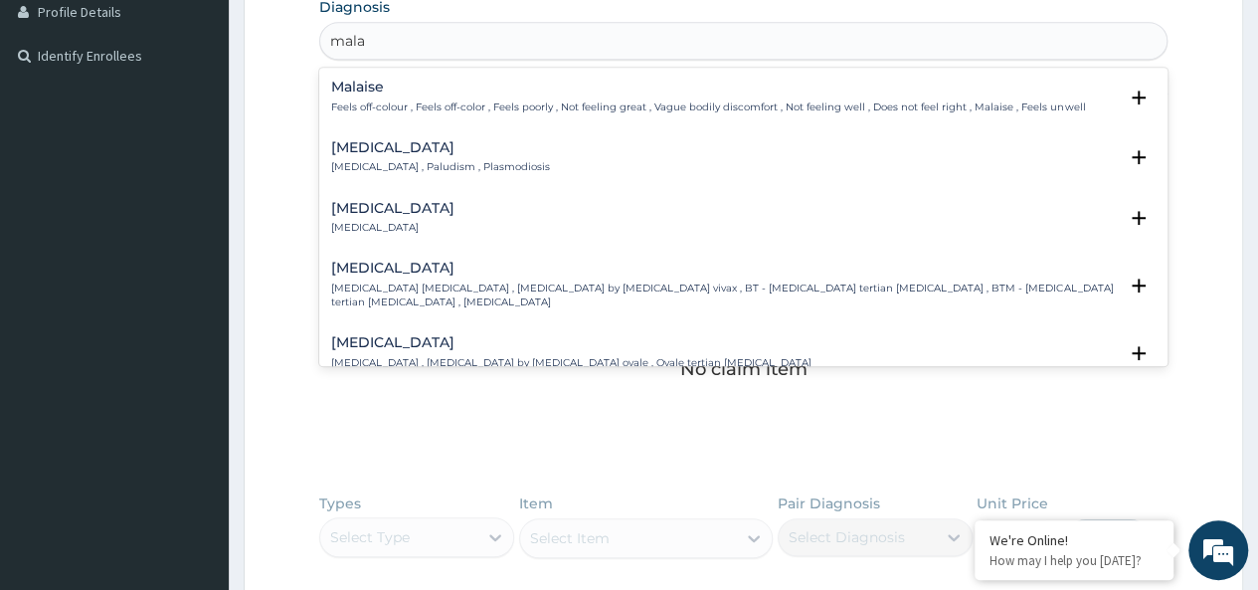
type input "malar"
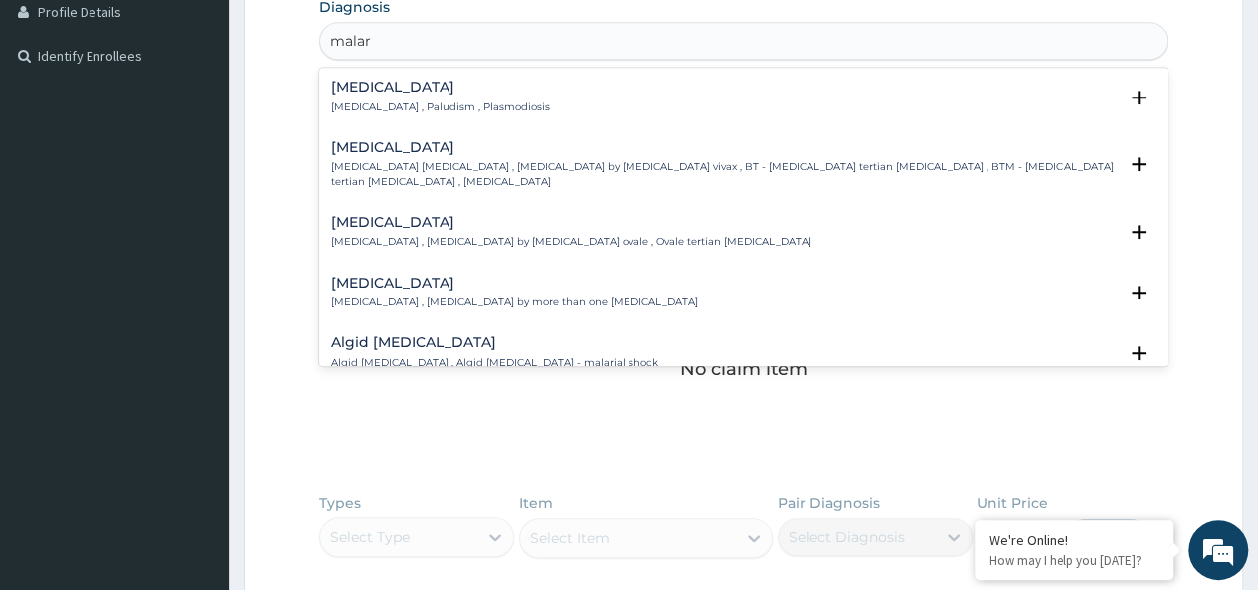
click at [370, 96] on div "[MEDICAL_DATA] [MEDICAL_DATA] , Paludism , Plasmodiosis" at bounding box center [440, 97] width 219 height 35
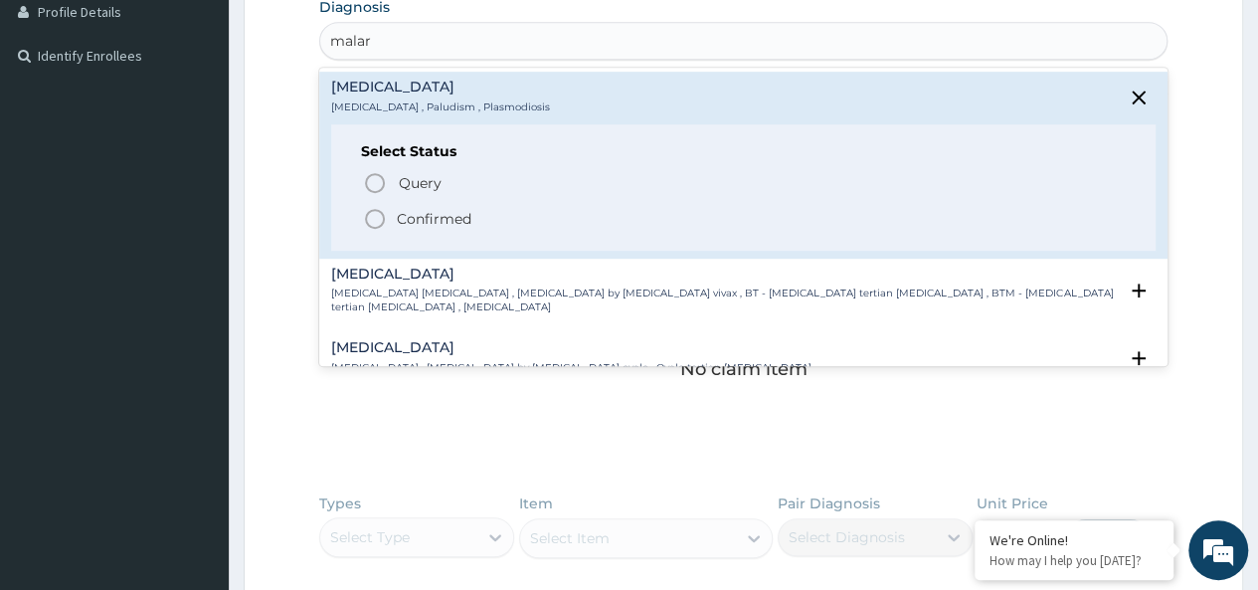
click at [416, 213] on p "Confirmed" at bounding box center [434, 219] width 75 height 20
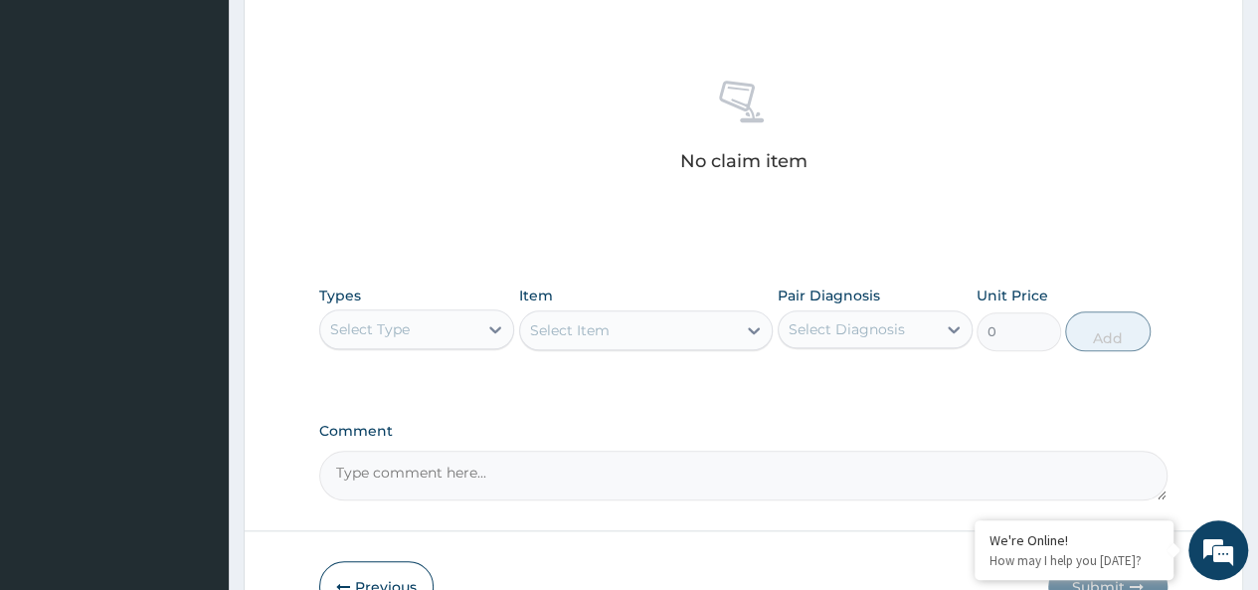
scroll to position [733, 0]
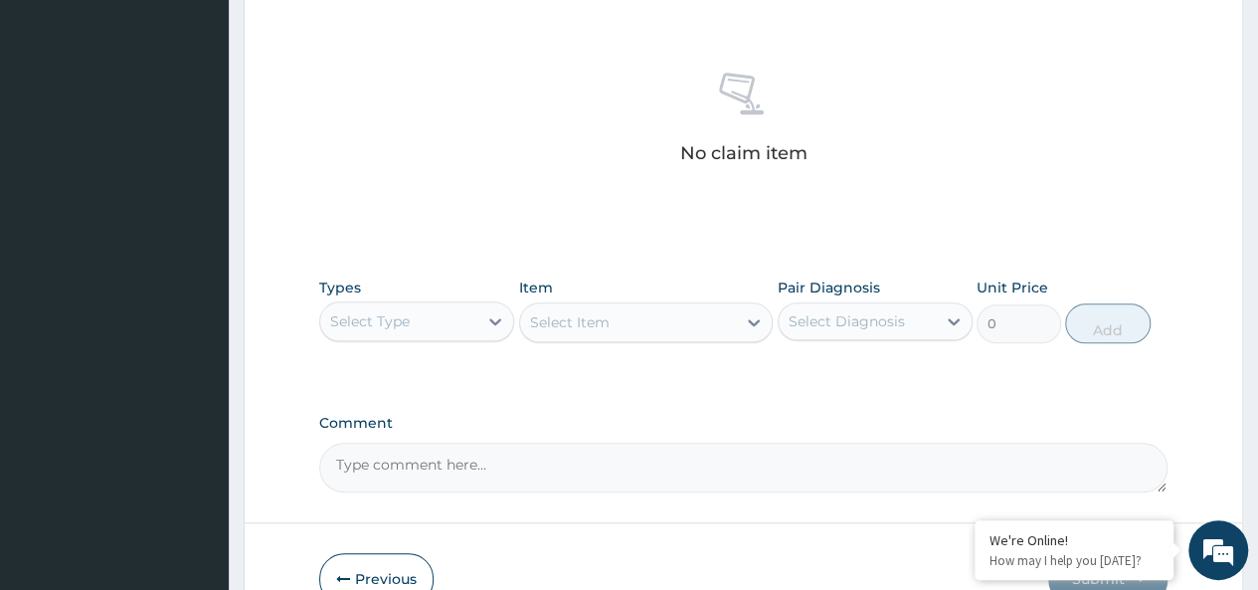
click at [415, 317] on div "Select Type" at bounding box center [398, 321] width 157 height 32
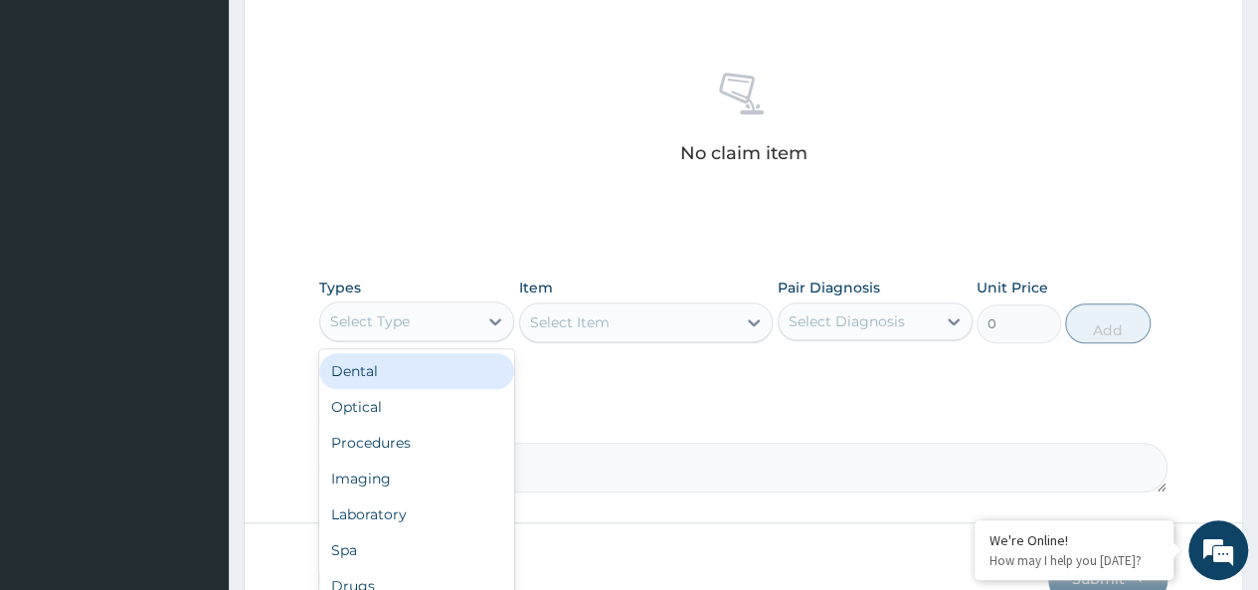
scroll to position [68, 0]
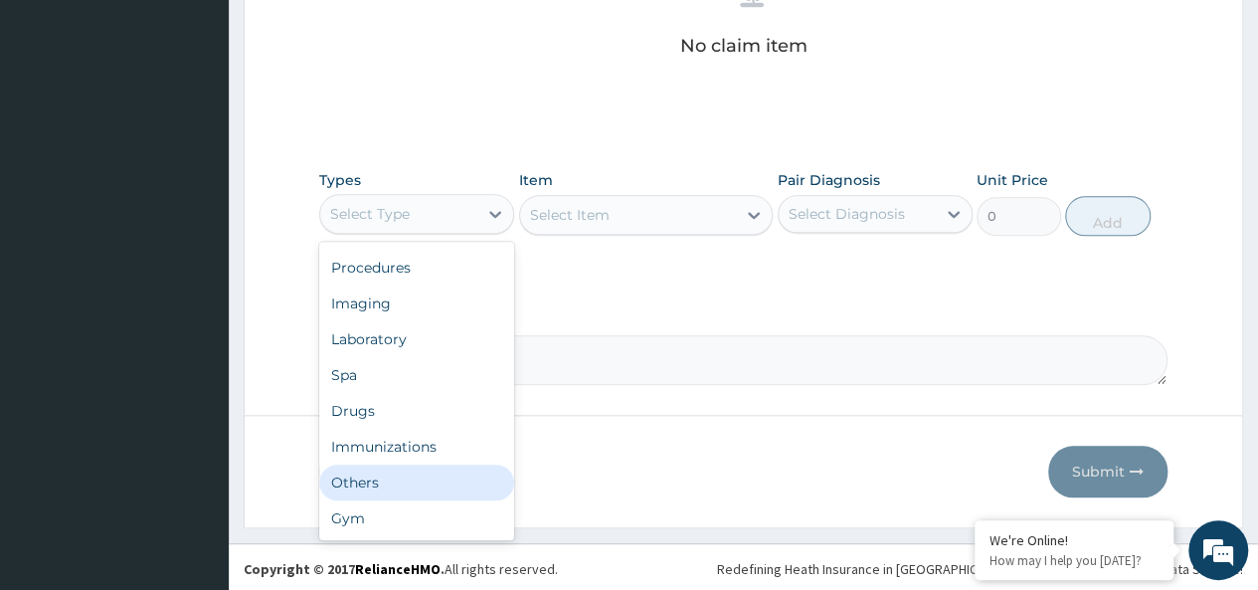
click at [372, 490] on div "Others" at bounding box center [416, 482] width 195 height 36
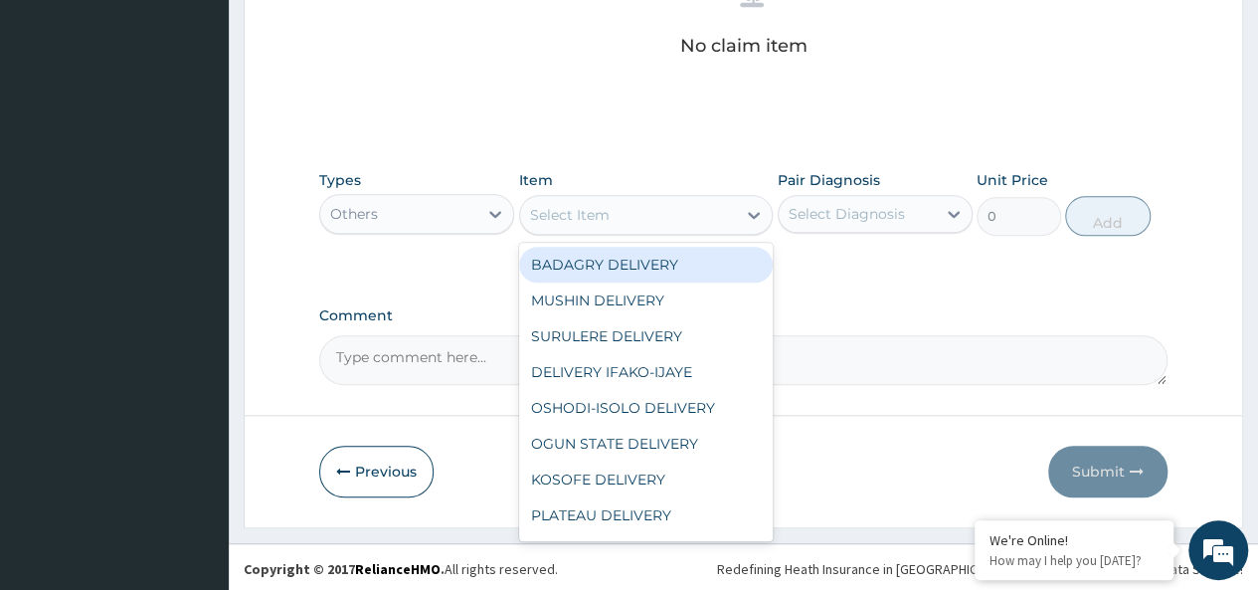
click at [629, 215] on div "Select Item" at bounding box center [628, 215] width 217 height 32
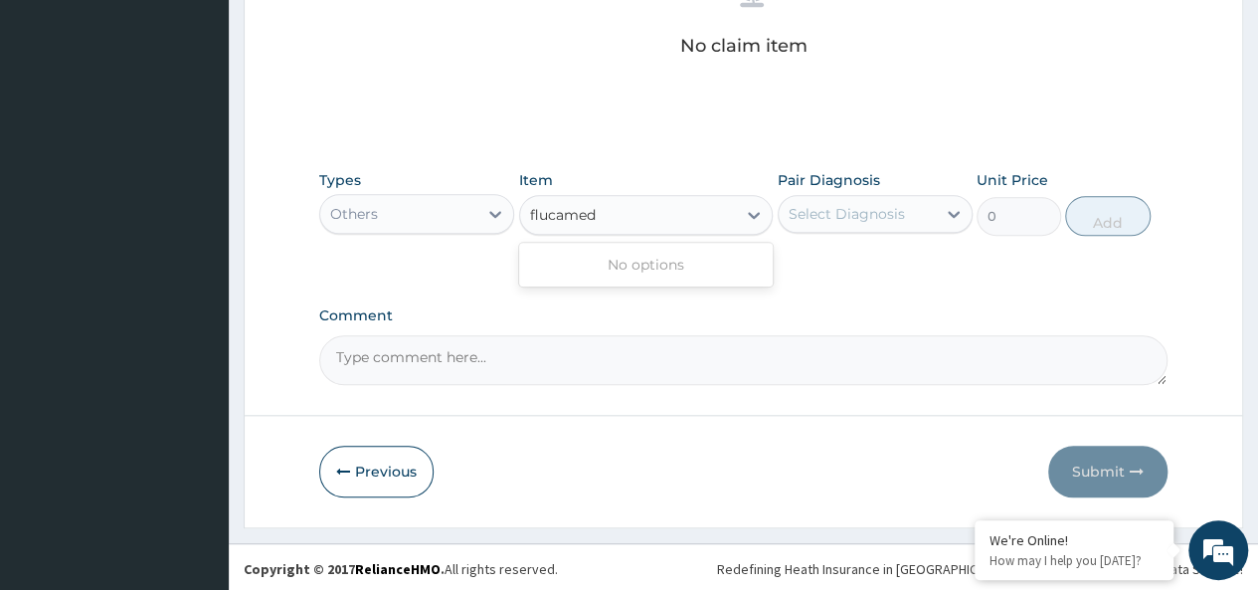
type input "flucamed"
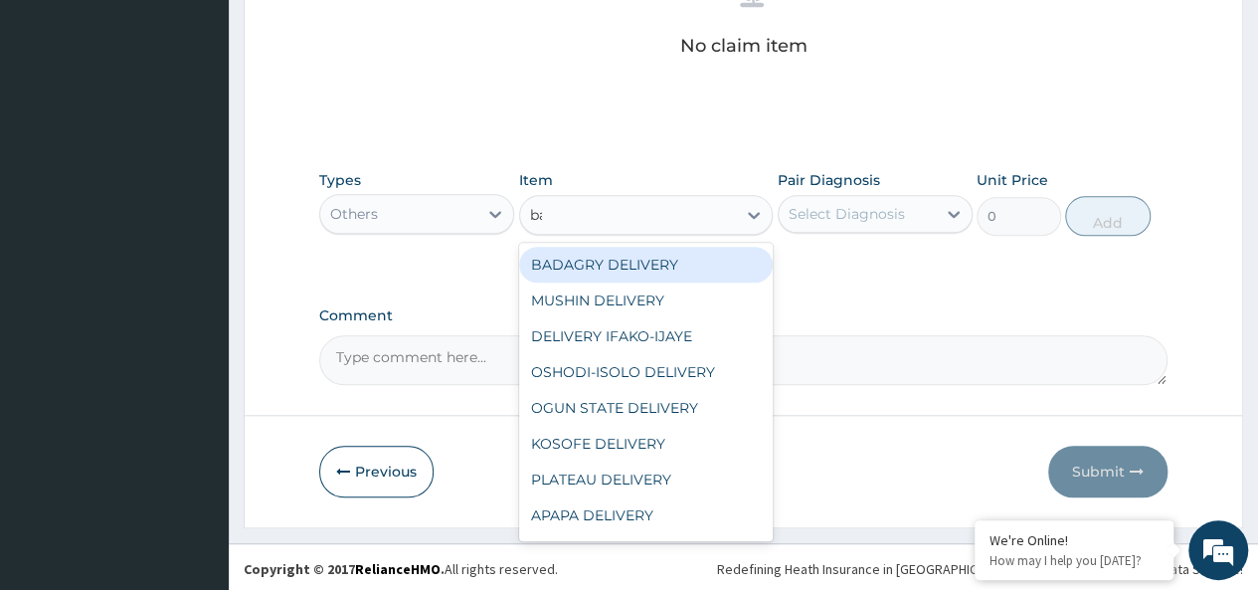
type input "bad"
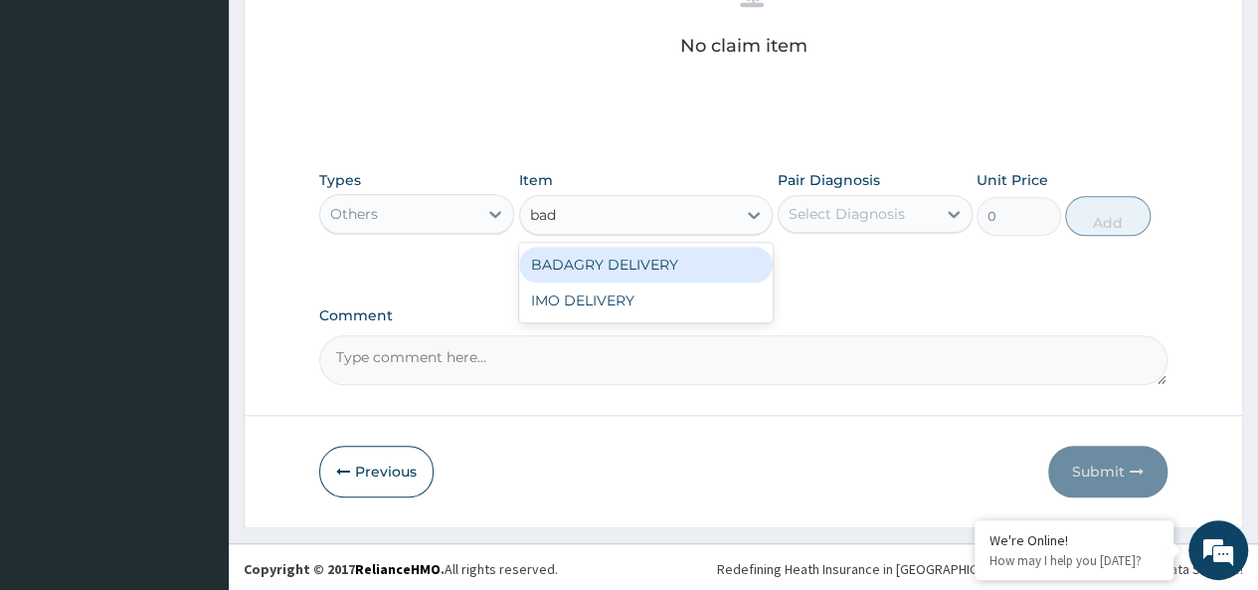
click at [668, 269] on div "BADAGRY DELIVERY" at bounding box center [646, 265] width 254 height 36
type input "3700"
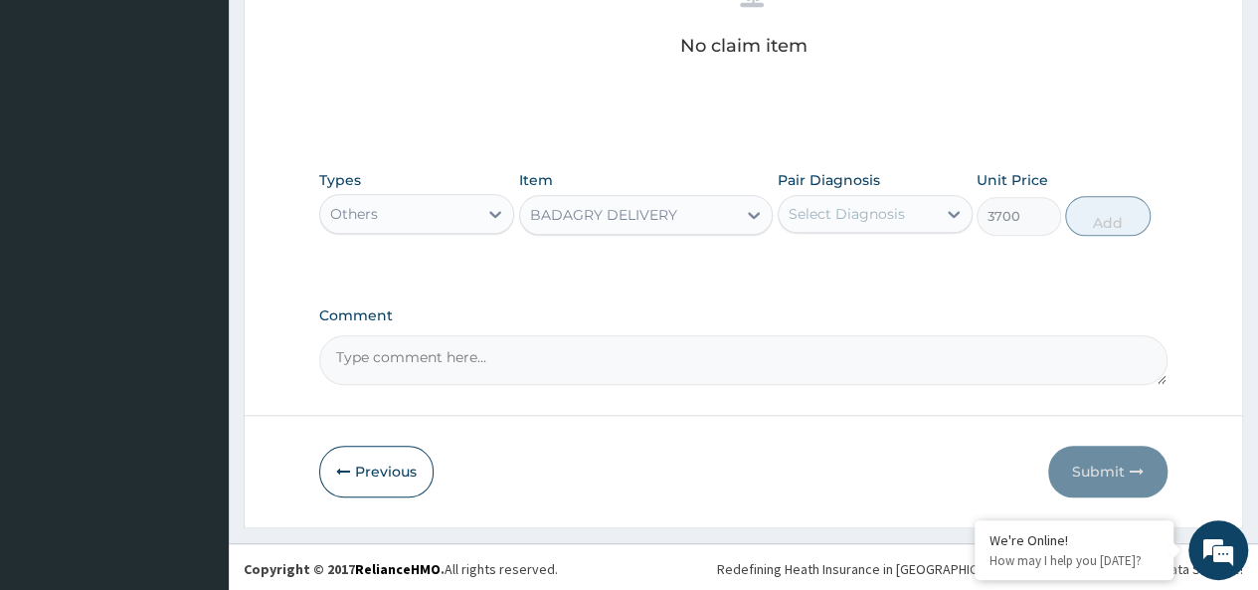
click at [853, 220] on div "Select Diagnosis" at bounding box center [846, 214] width 116 height 20
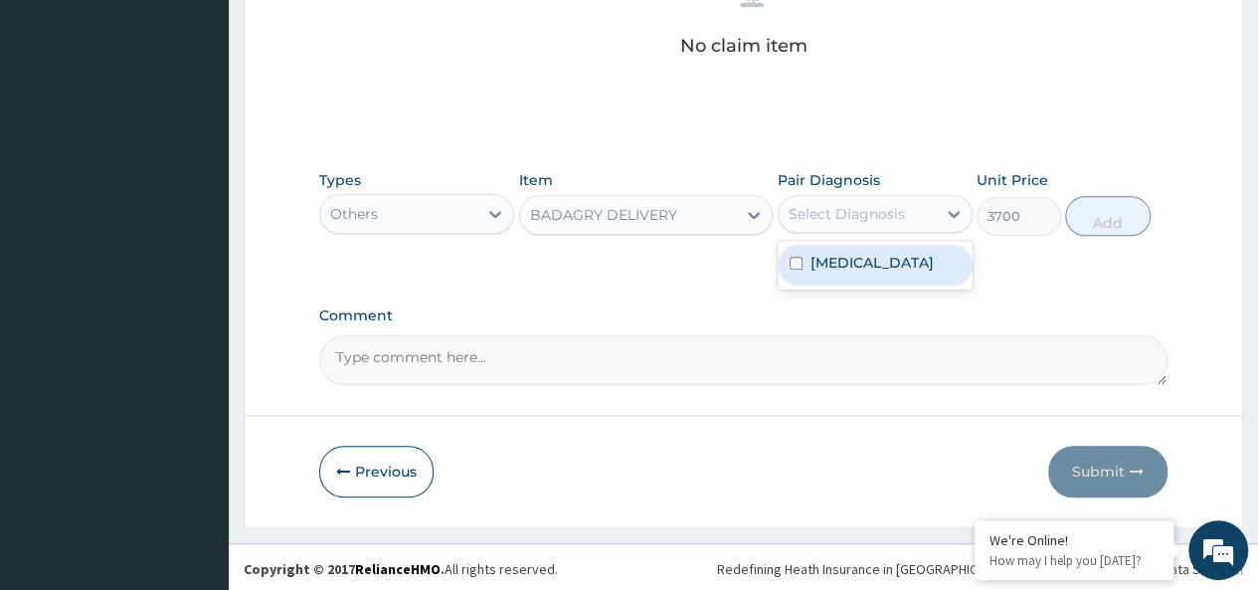
click at [905, 264] on div "Malaria" at bounding box center [874, 265] width 195 height 41
checkbox input "true"
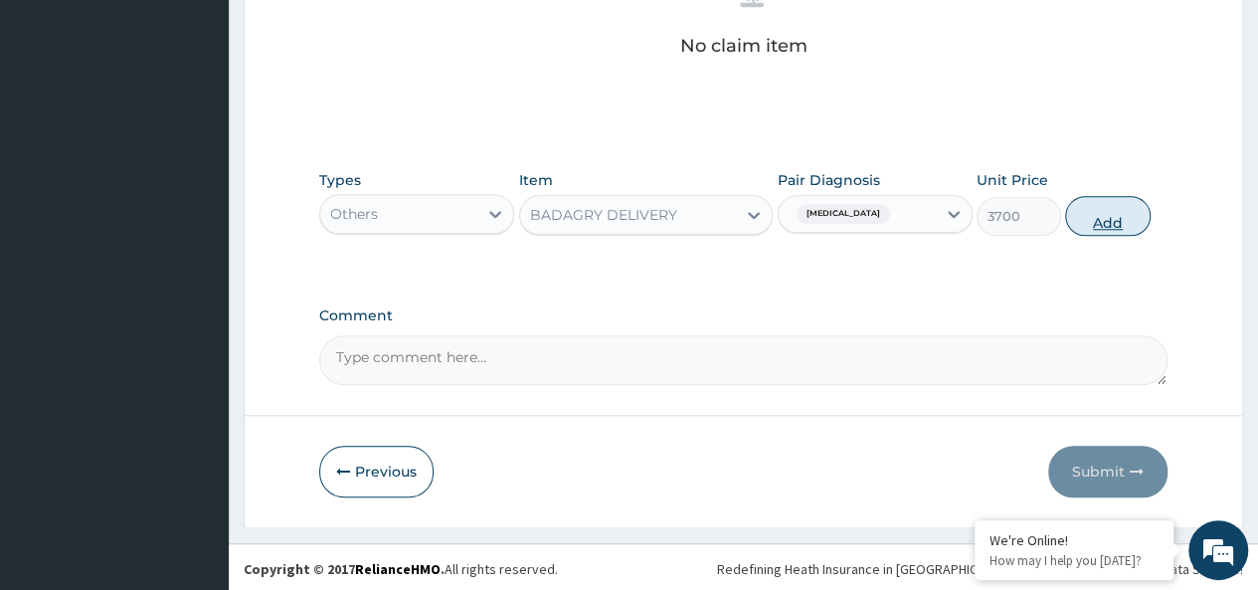
click at [1096, 218] on button "Add" at bounding box center [1107, 216] width 84 height 40
type input "0"
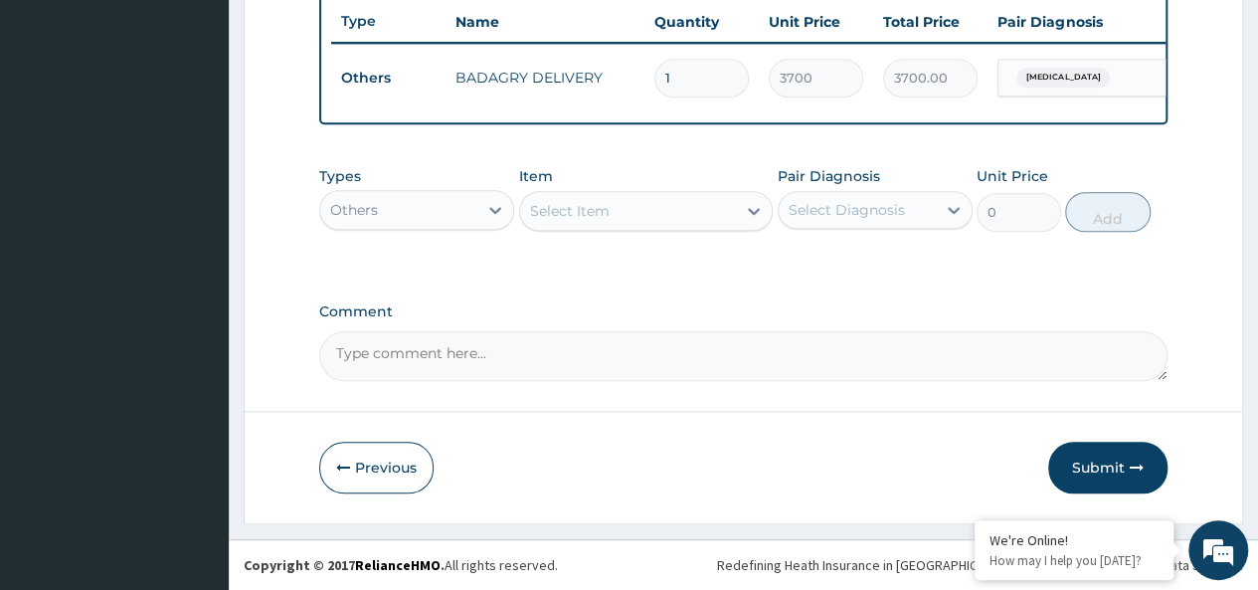
click at [593, 202] on div "Select Item" at bounding box center [570, 211] width 80 height 20
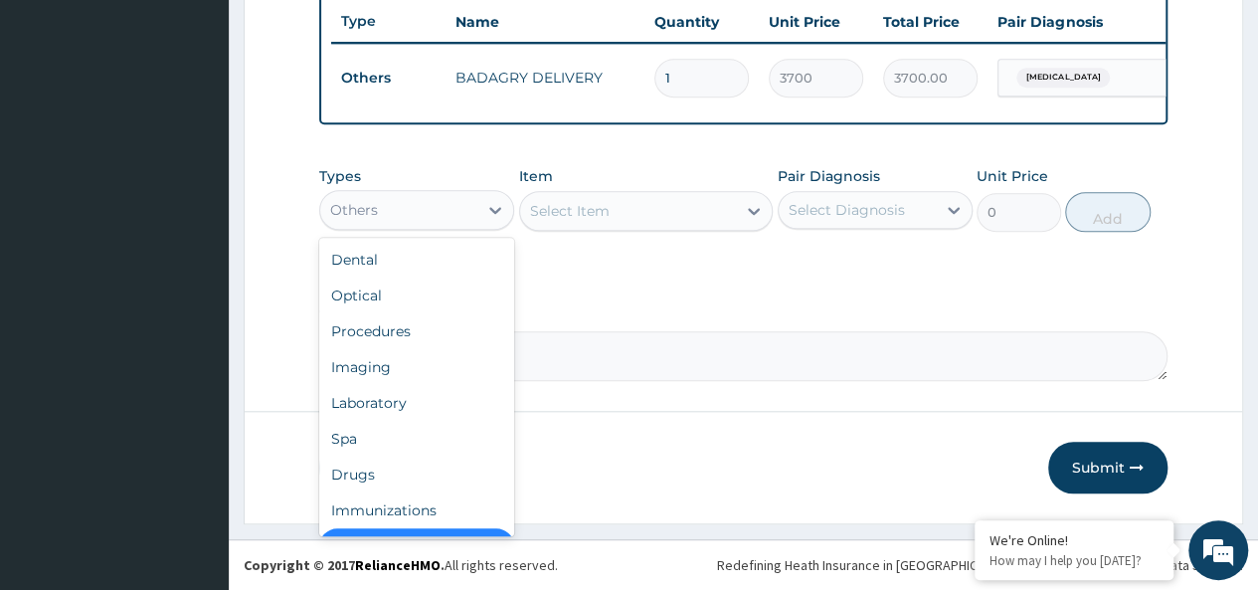
scroll to position [40, 0]
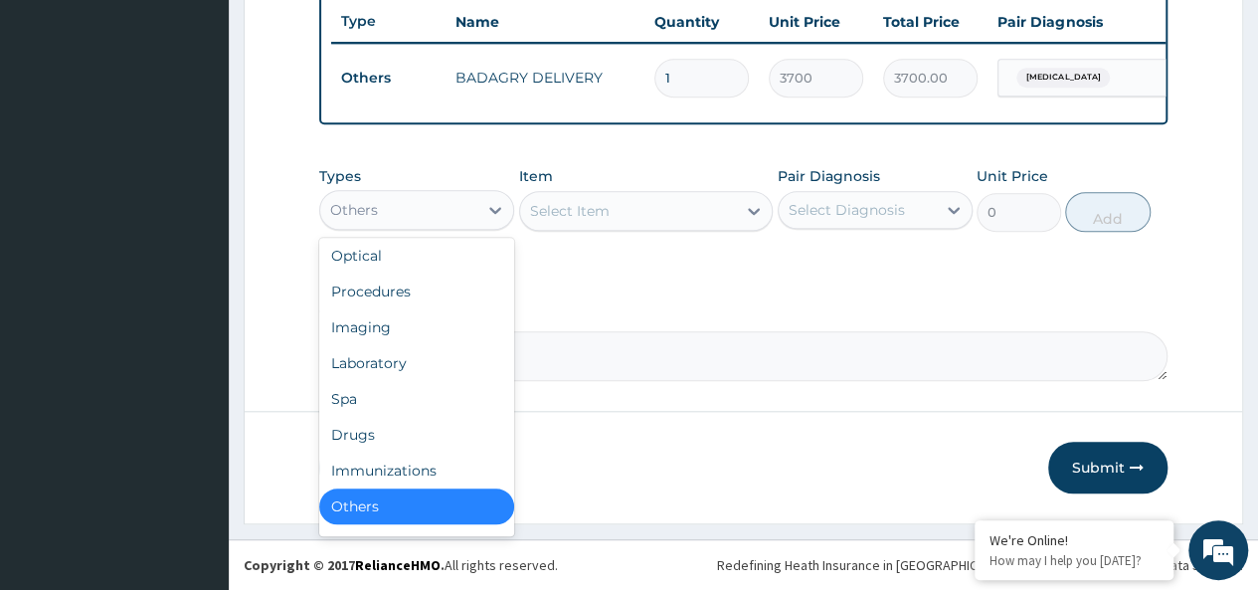
drag, startPoint x: 373, startPoint y: 219, endPoint x: 446, endPoint y: 574, distance: 362.4
click at [402, 424] on div "Drugs" at bounding box center [416, 435] width 195 height 36
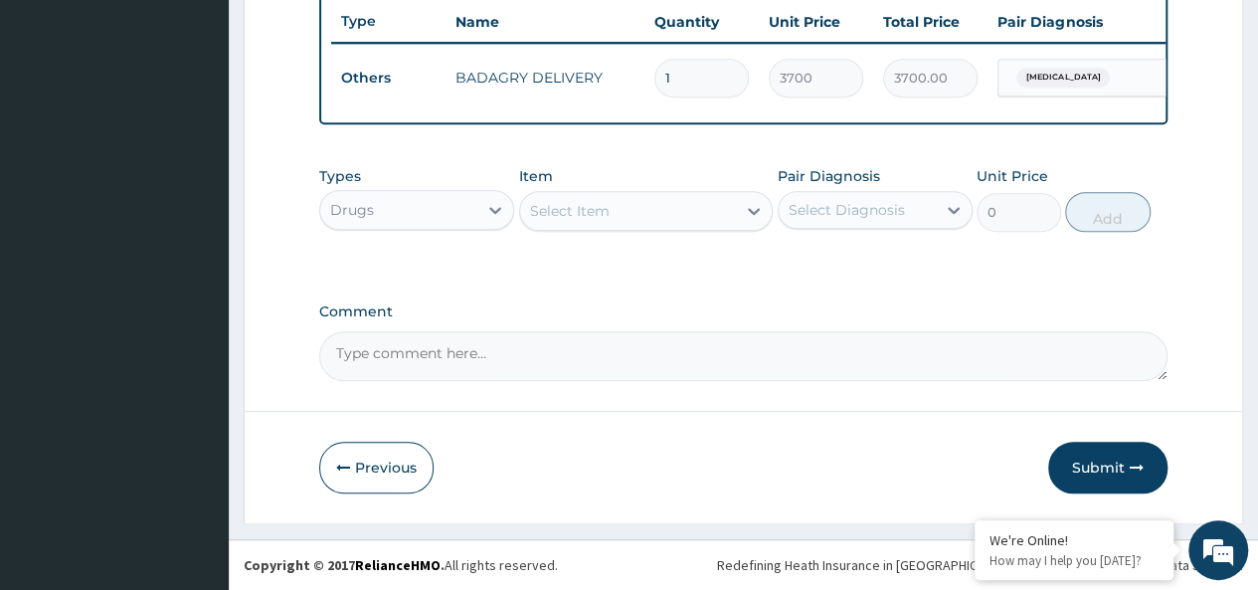
click at [579, 221] on div "Select Item" at bounding box center [570, 211] width 80 height 20
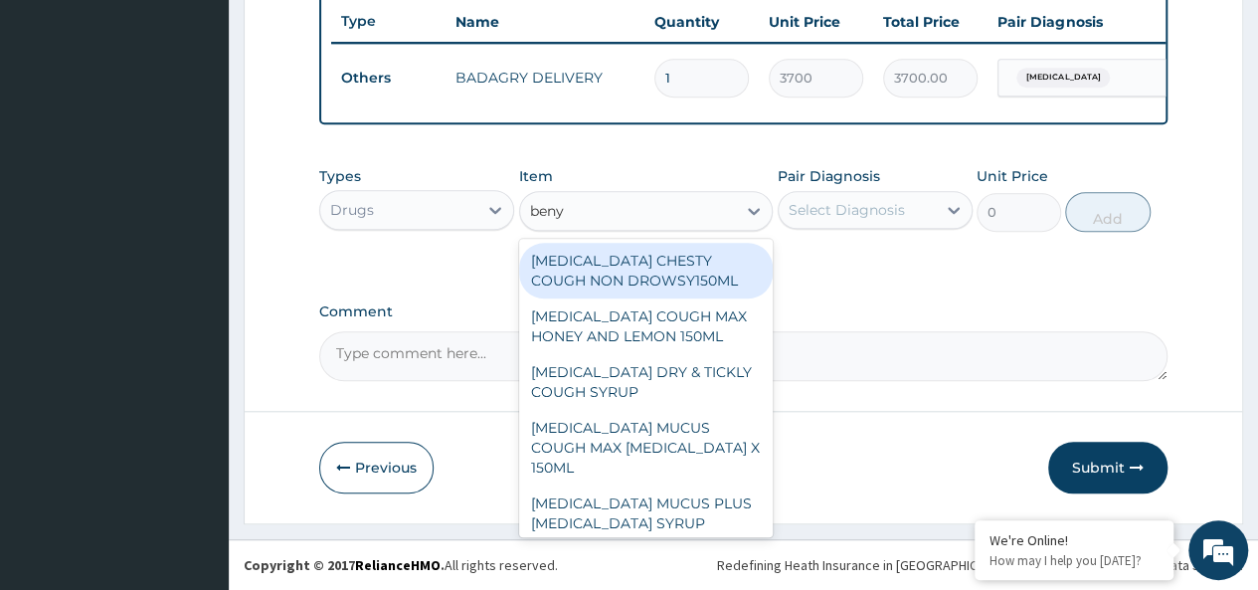
type input "benyl"
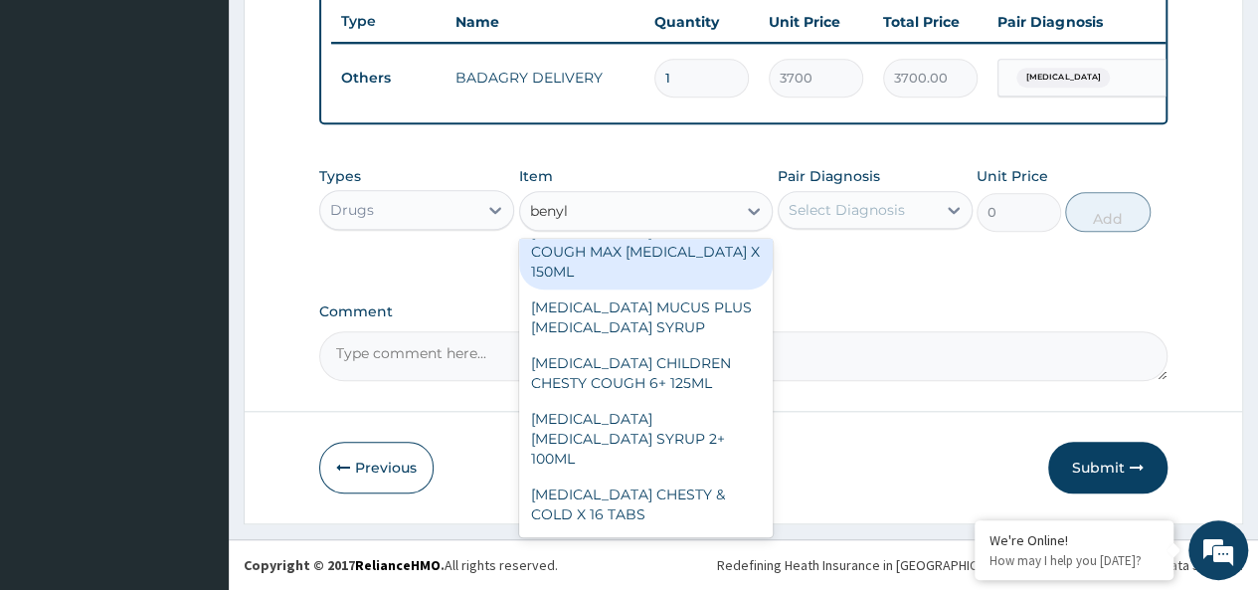
scroll to position [197, 0]
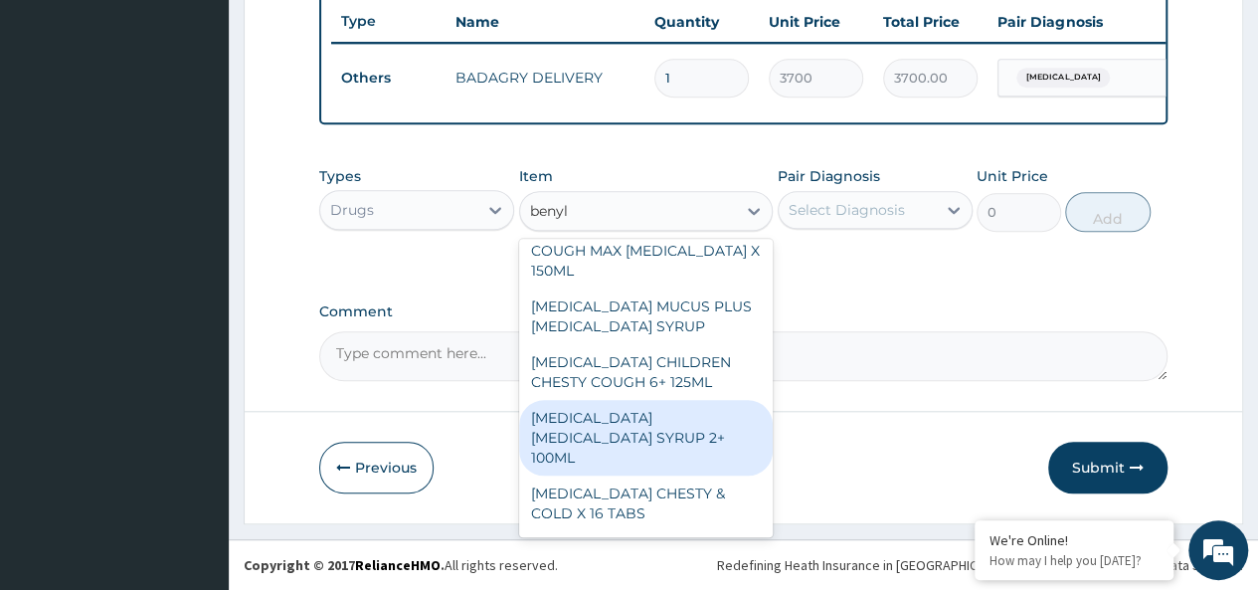
click at [654, 413] on div "BENYLIN DRY COUGH SYRUP 2+ 100ML" at bounding box center [646, 438] width 254 height 76
type input "2100"
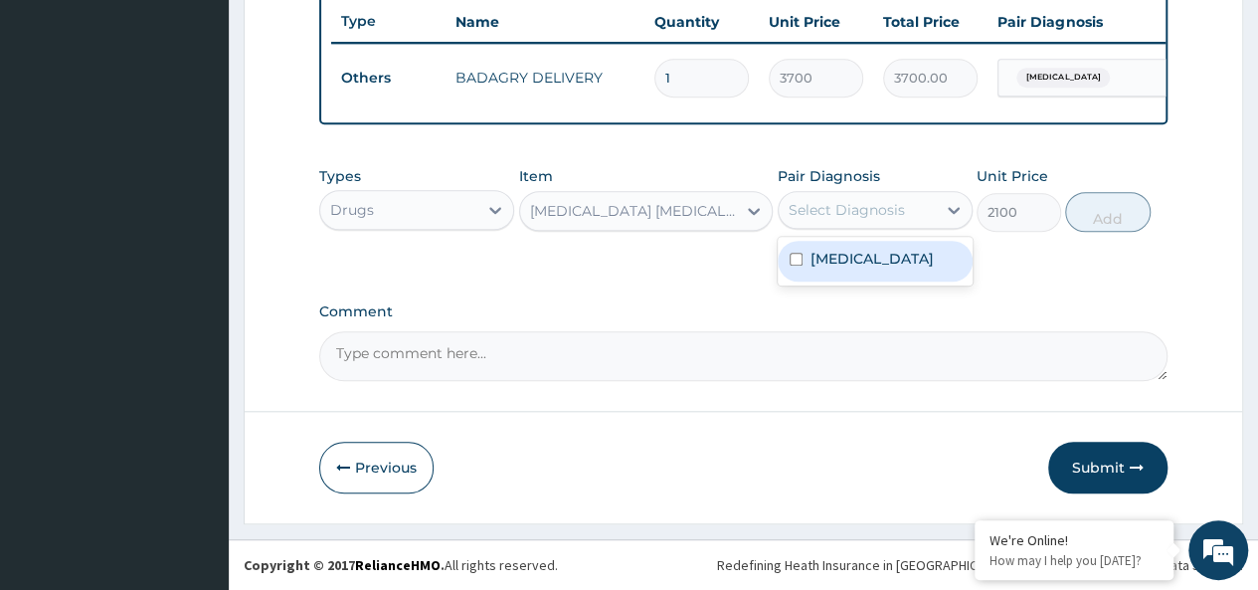
click at [863, 222] on div "Select Diagnosis" at bounding box center [856, 210] width 157 height 32
click at [924, 254] on div "Malaria" at bounding box center [874, 261] width 195 height 41
checkbox input "true"
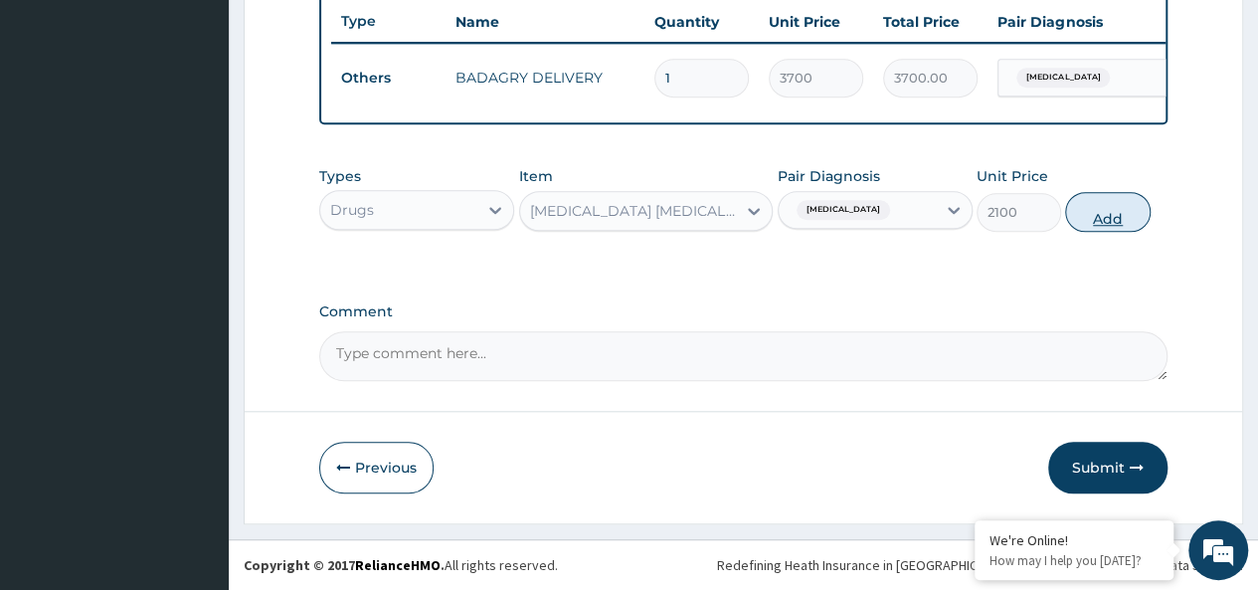
click at [1102, 206] on button "Add" at bounding box center [1107, 212] width 84 height 40
type input "0"
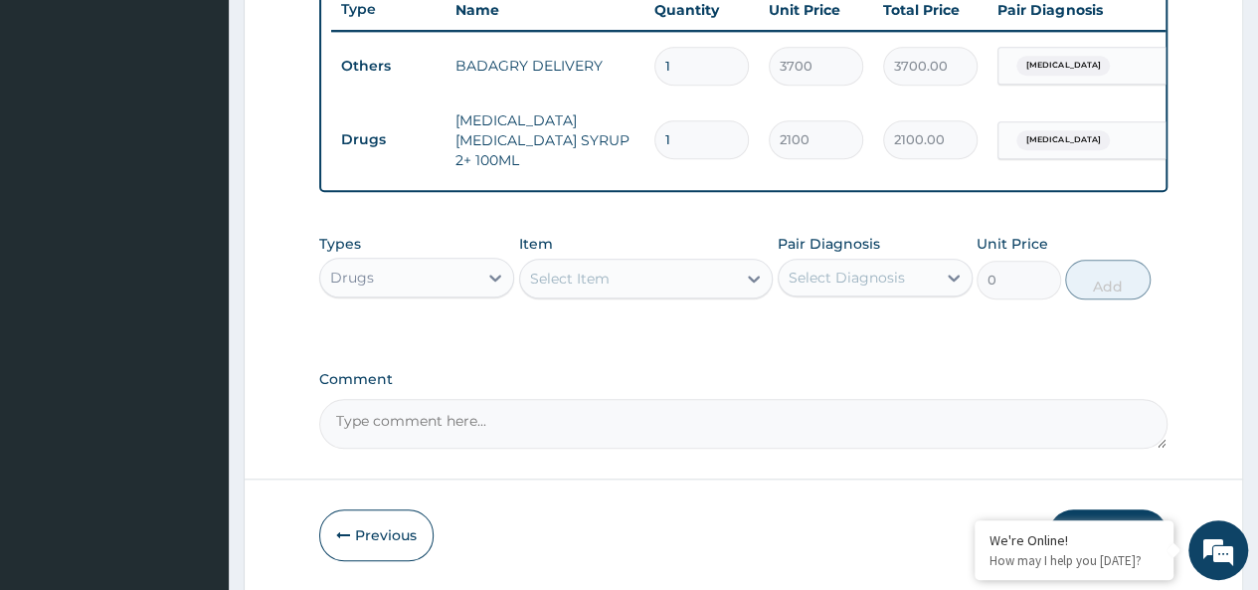
click at [610, 293] on div "Select Item" at bounding box center [628, 278] width 217 height 32
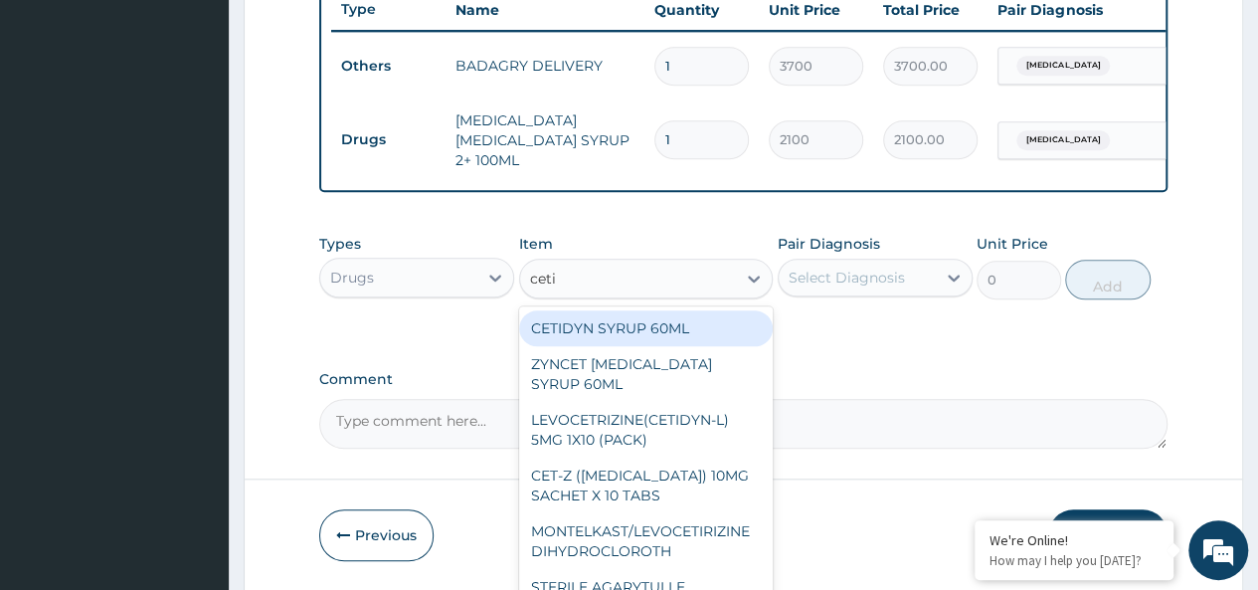
type input "cetir"
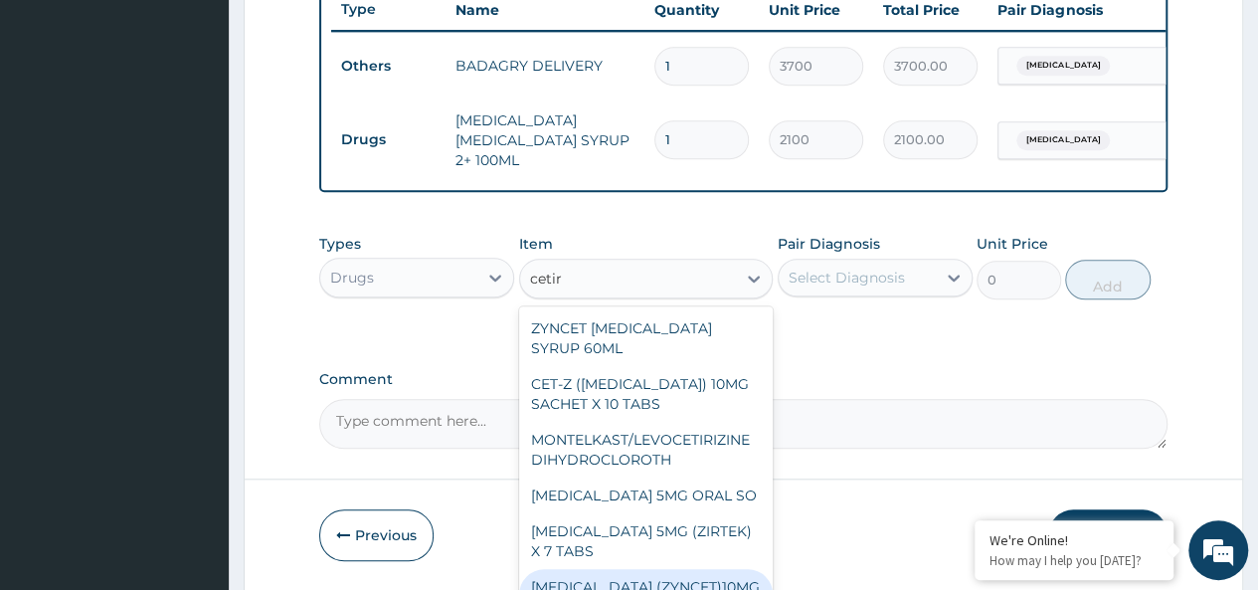
scroll to position [99, 0]
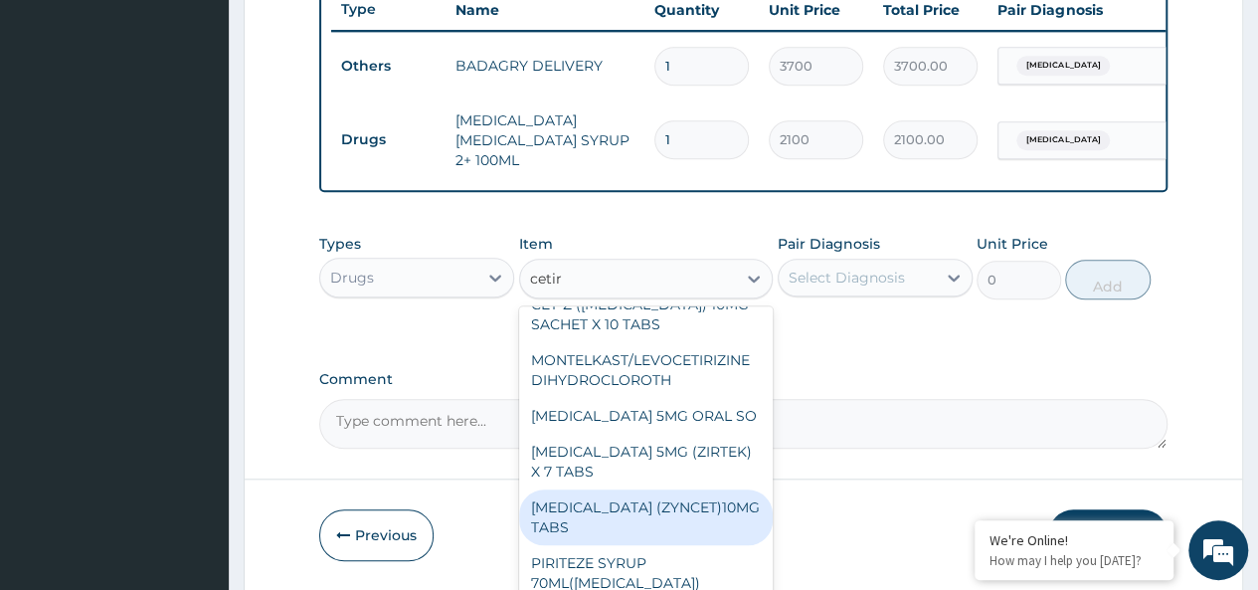
click at [672, 506] on div "[MEDICAL_DATA] (ZYNCET)10MG TABS" at bounding box center [646, 517] width 254 height 56
type input "119"
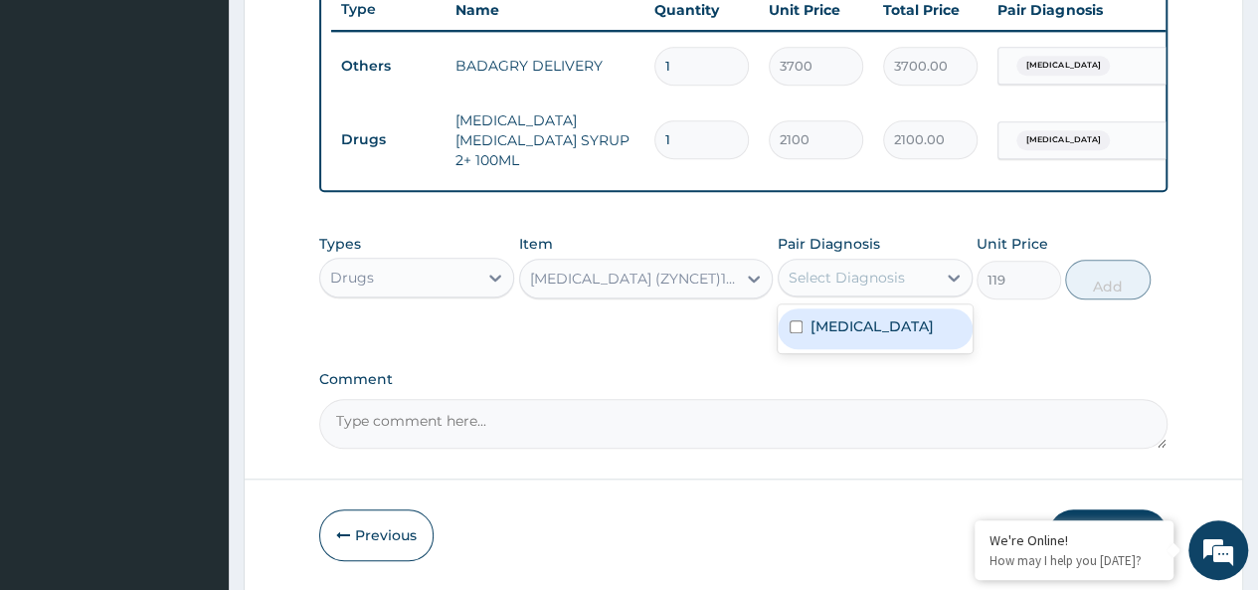
click at [851, 272] on div "Select Diagnosis" at bounding box center [846, 277] width 116 height 20
click at [901, 339] on div "Malaria" at bounding box center [874, 328] width 195 height 41
checkbox input "true"
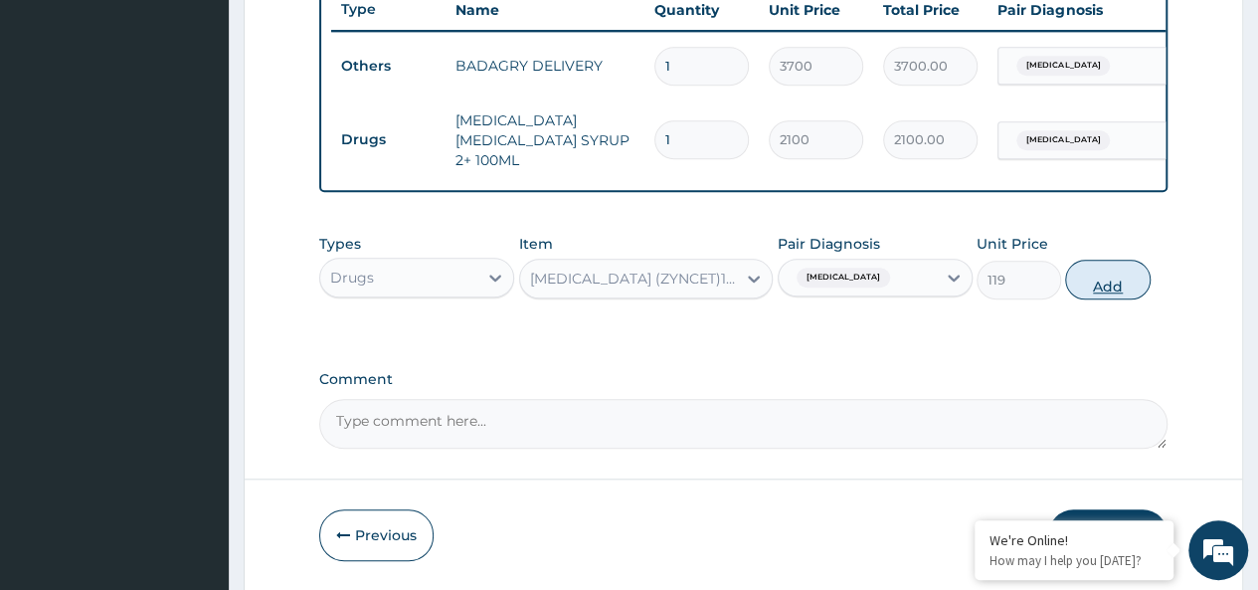
click at [1092, 273] on button "Add" at bounding box center [1107, 279] width 84 height 40
type input "0"
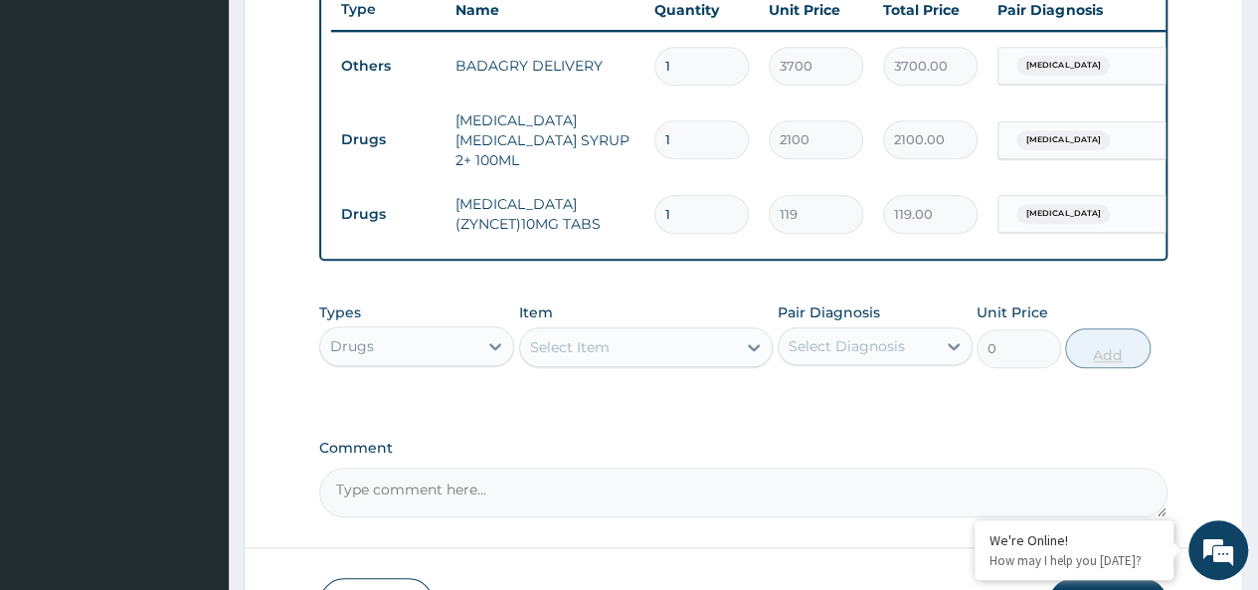
type input "10"
type input "1190.00"
type input "10"
click at [608, 351] on div "Select Item" at bounding box center [628, 347] width 217 height 32
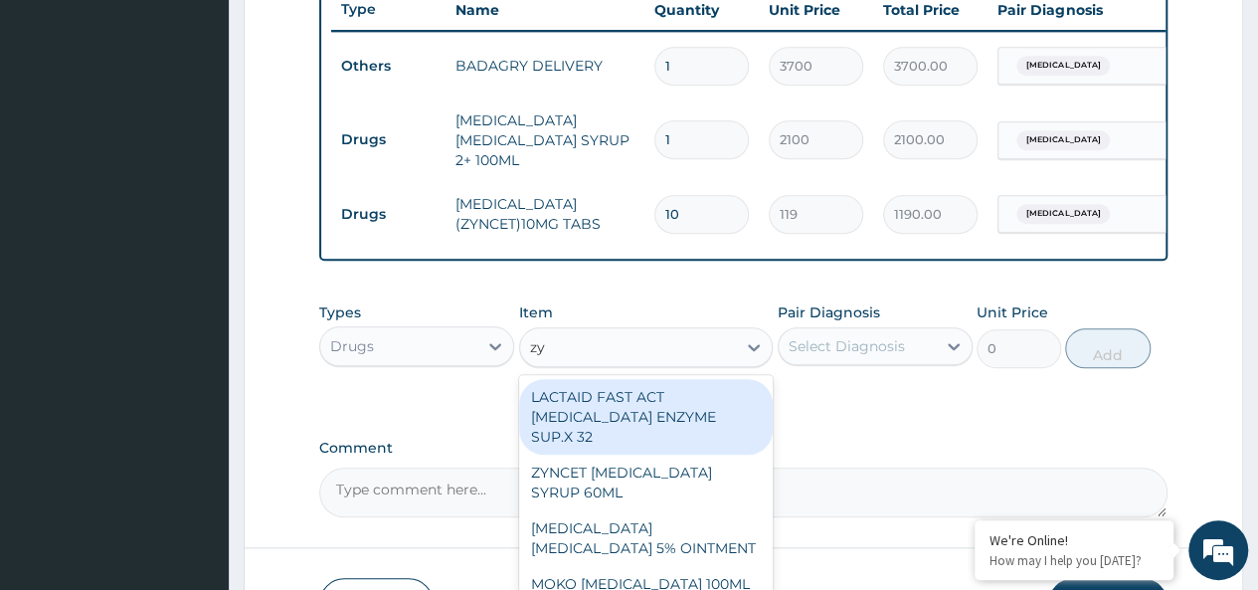
type input "zyn"
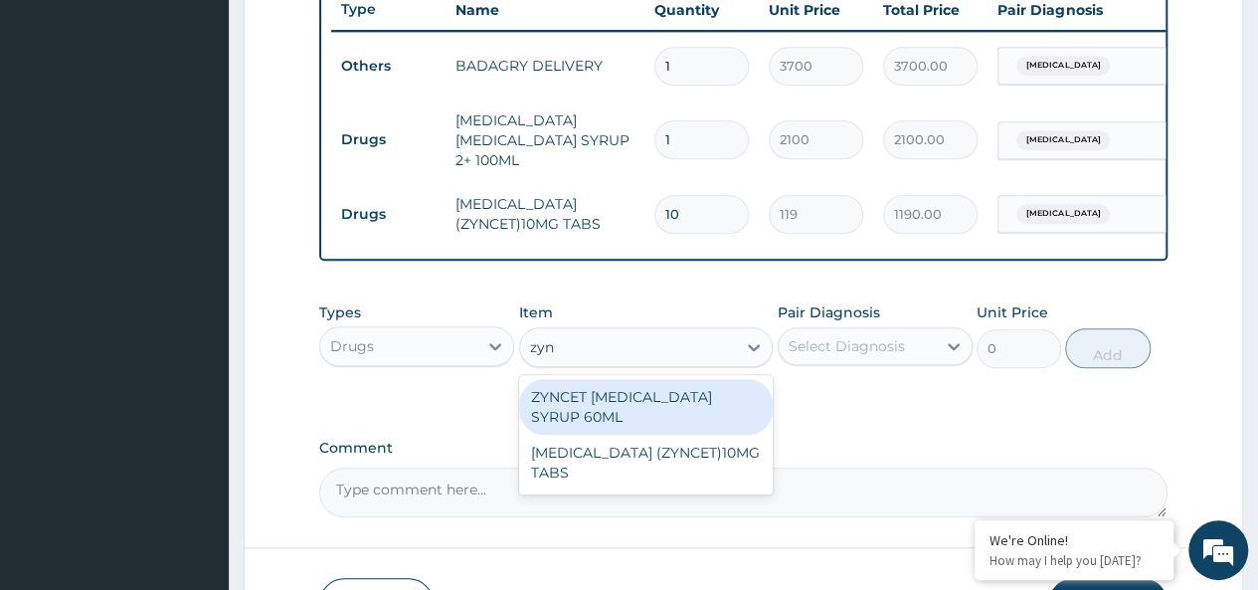
click at [656, 401] on div "ZYNCET [MEDICAL_DATA] SYRUP 60ML" at bounding box center [646, 407] width 254 height 56
type input "2240"
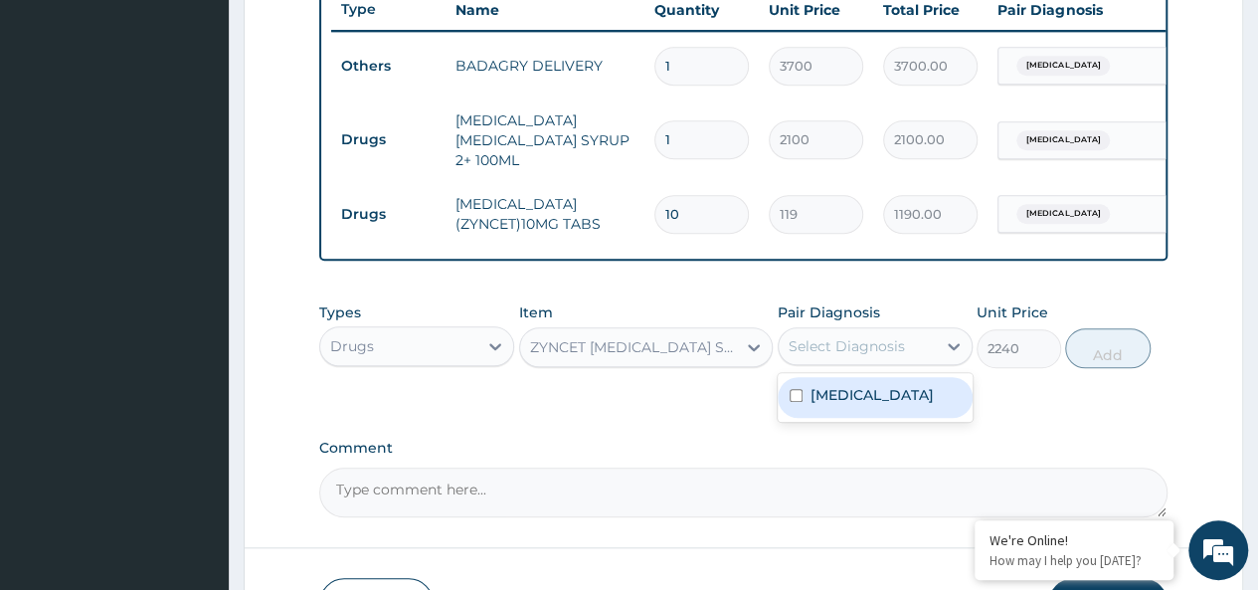
click at [858, 331] on div "Select Diagnosis" at bounding box center [874, 346] width 195 height 38
click at [915, 405] on div "[MEDICAL_DATA]" at bounding box center [874, 397] width 195 height 41
checkbox input "true"
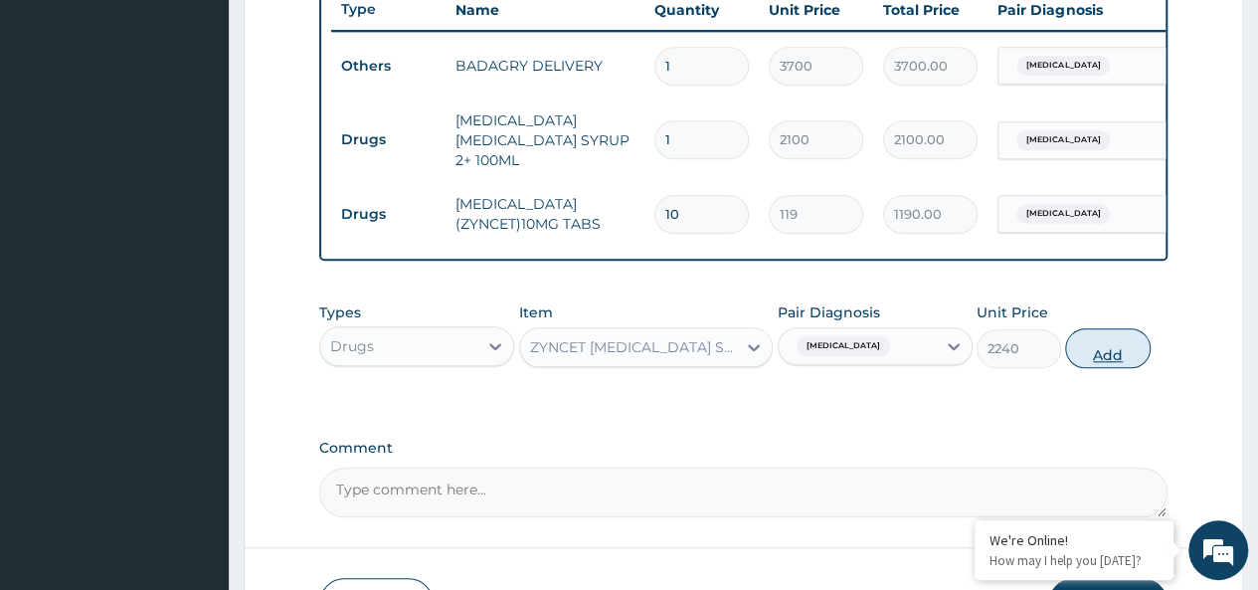
click at [1098, 351] on button "Add" at bounding box center [1107, 348] width 84 height 40
type input "0"
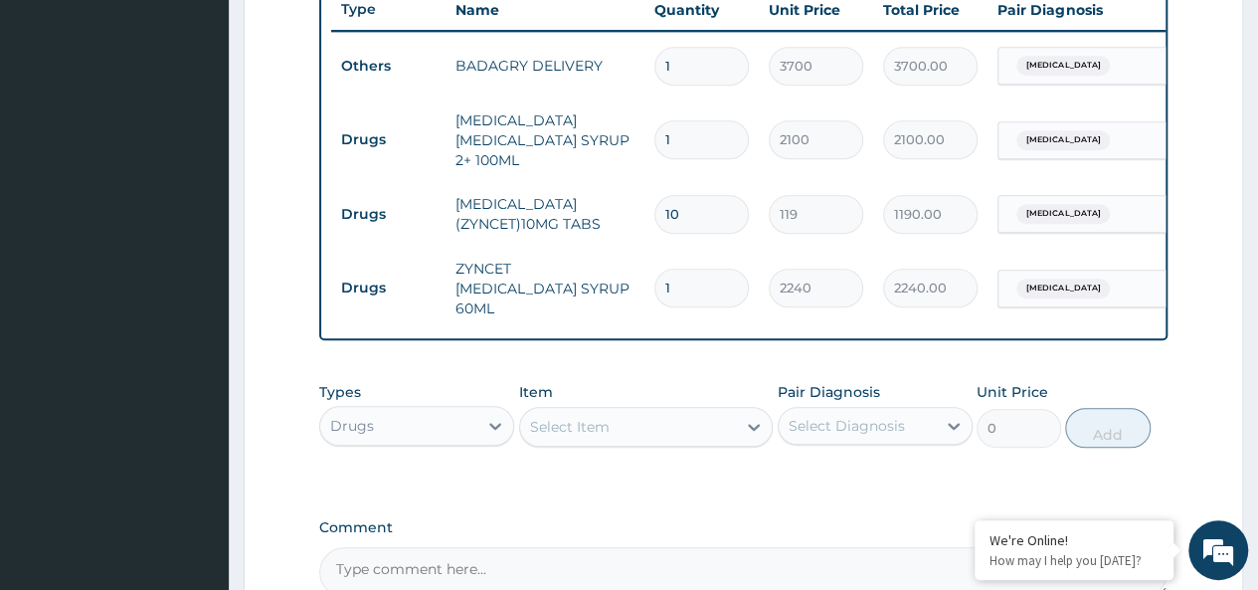
click at [581, 411] on div "Select Item" at bounding box center [628, 427] width 217 height 32
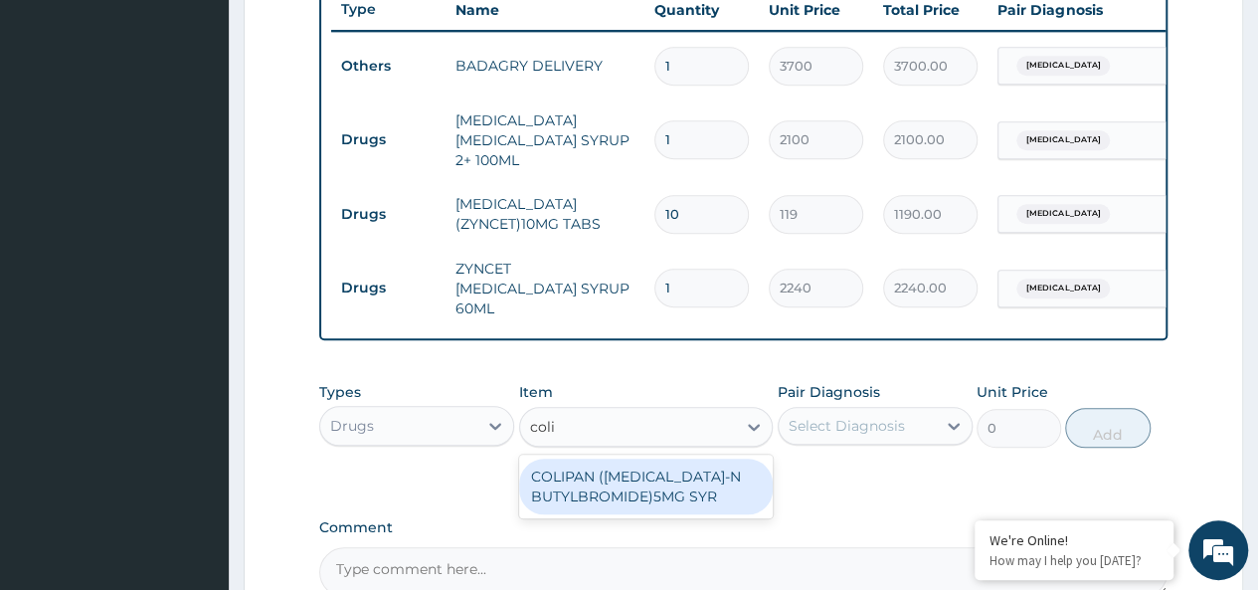
type input "[PERSON_NAME]"
click at [683, 477] on div "COLIPAN ([MEDICAL_DATA]-N BUTYLBROMIDE)5MG SYR" at bounding box center [646, 486] width 254 height 56
type input "1260"
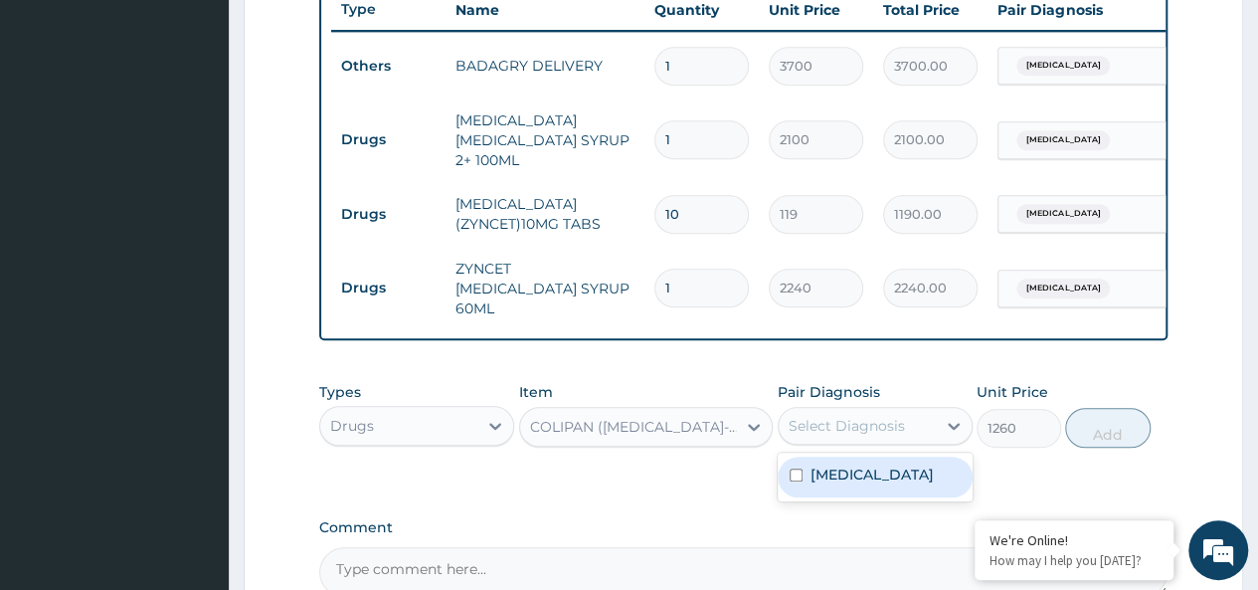
click at [841, 420] on div "Select Diagnosis" at bounding box center [846, 426] width 116 height 20
click at [903, 464] on div "[MEDICAL_DATA]" at bounding box center [874, 476] width 195 height 41
checkbox input "true"
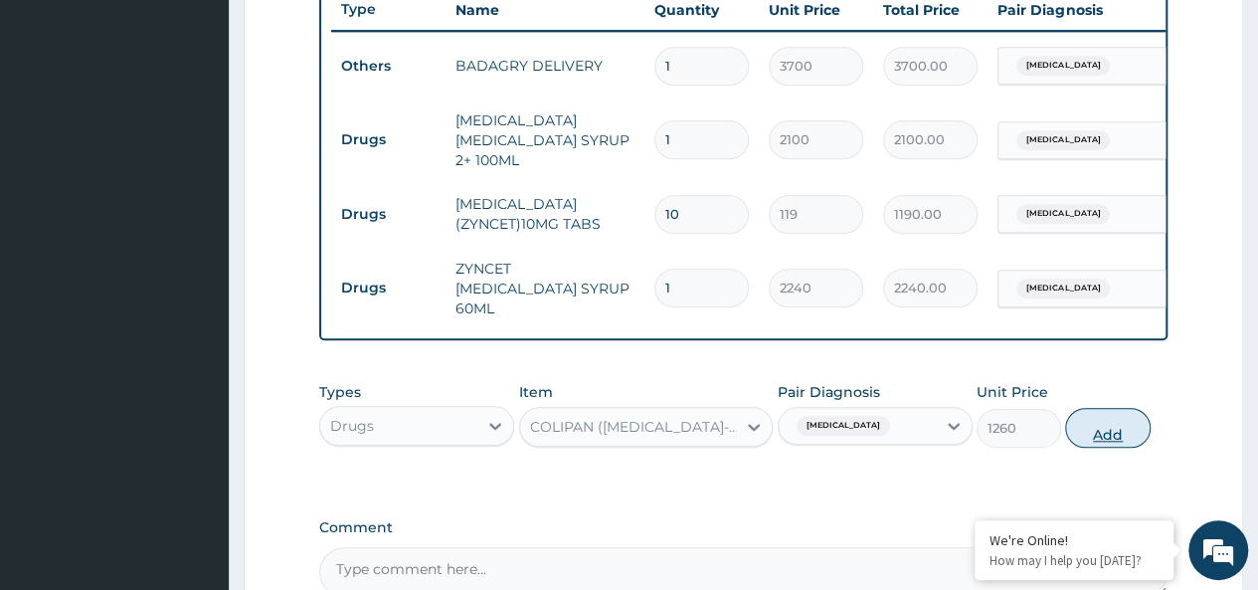
click at [1108, 414] on button "Add" at bounding box center [1107, 428] width 84 height 40
type input "0"
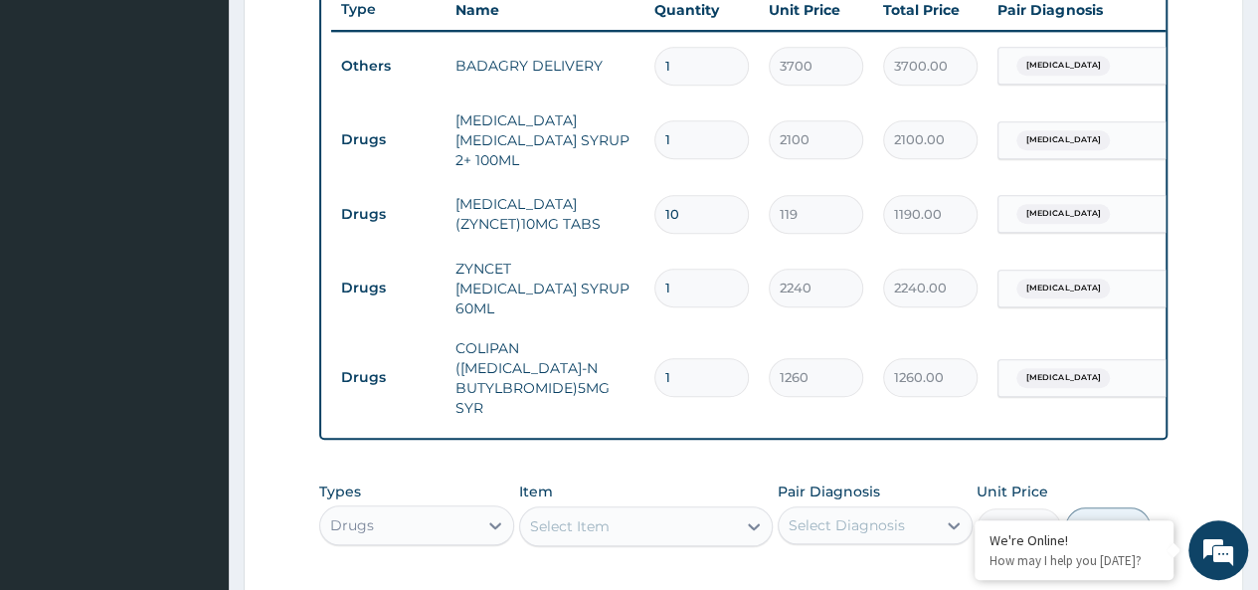
scroll to position [1048, 0]
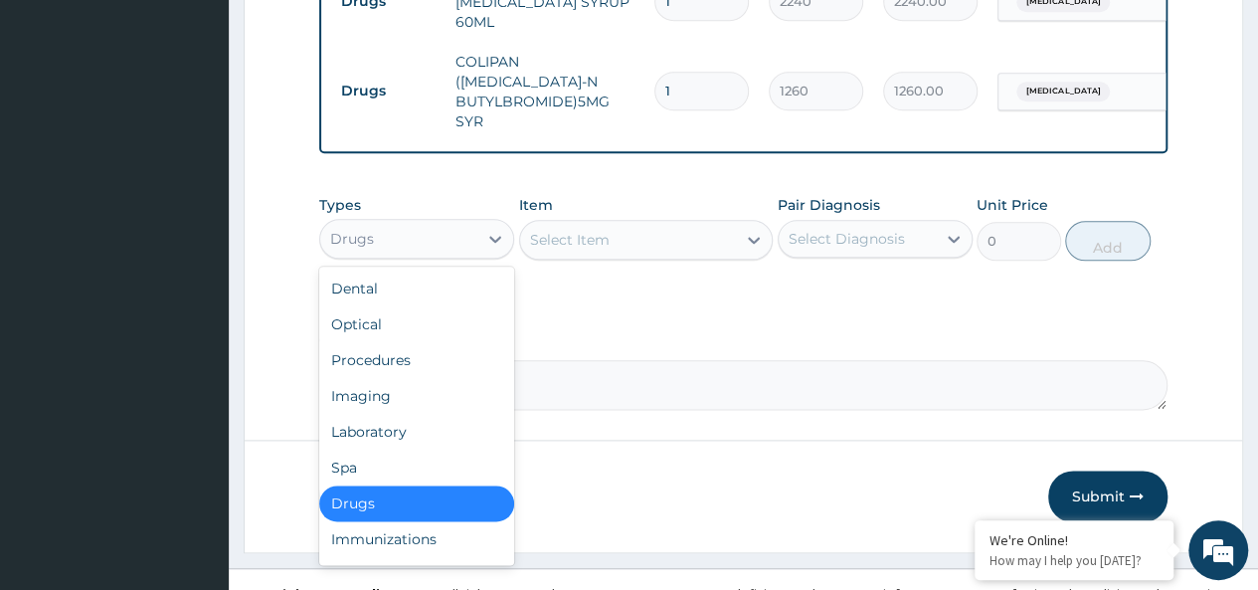
drag, startPoint x: 441, startPoint y: 225, endPoint x: 373, endPoint y: 496, distance: 279.9
click at [373, 258] on div "option Drugs, selected. option Drugs selected, 7 of 10. 10 results available. U…" at bounding box center [416, 239] width 195 height 40
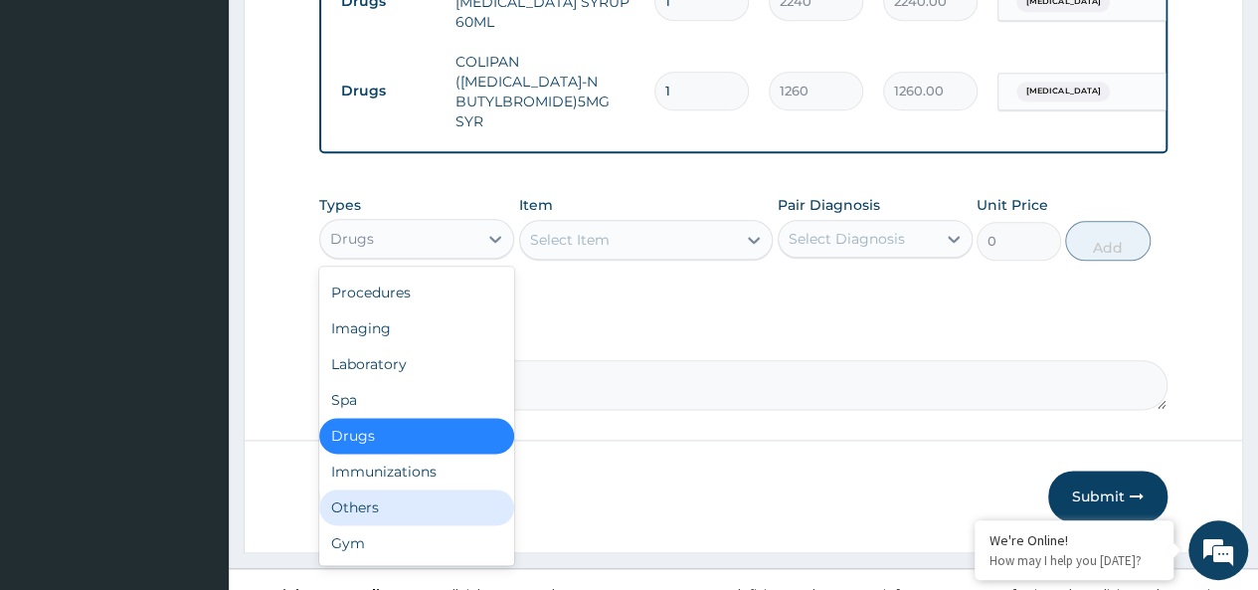
click at [362, 489] on div "Others" at bounding box center [416, 507] width 195 height 36
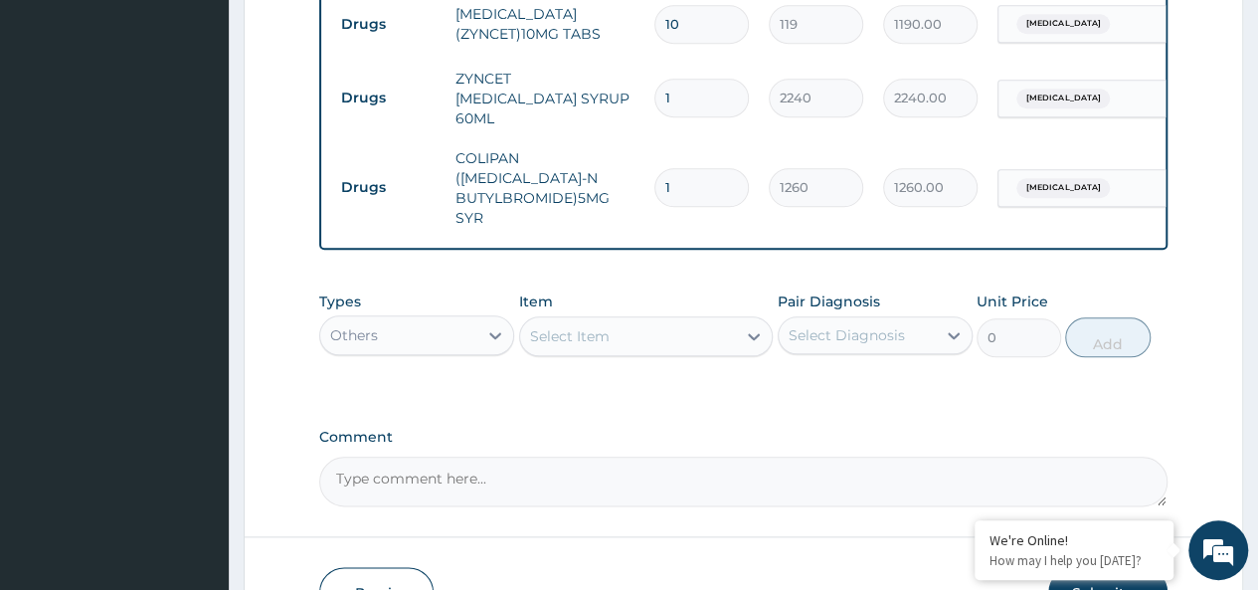
scroll to position [963, 0]
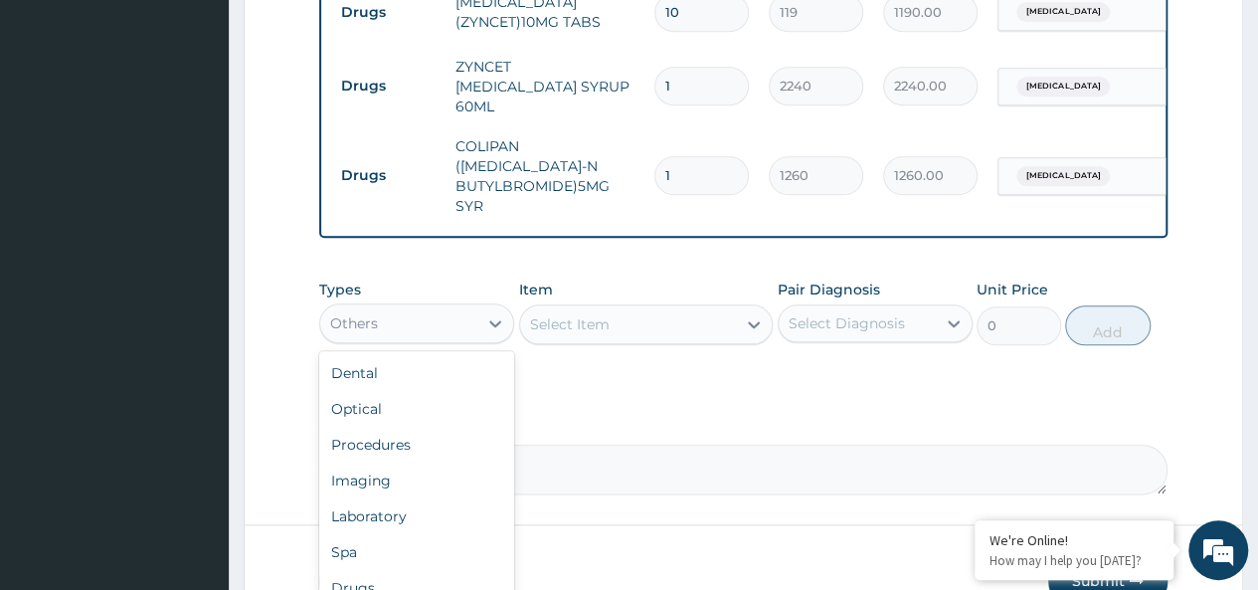
click at [426, 307] on div "Others" at bounding box center [398, 323] width 157 height 32
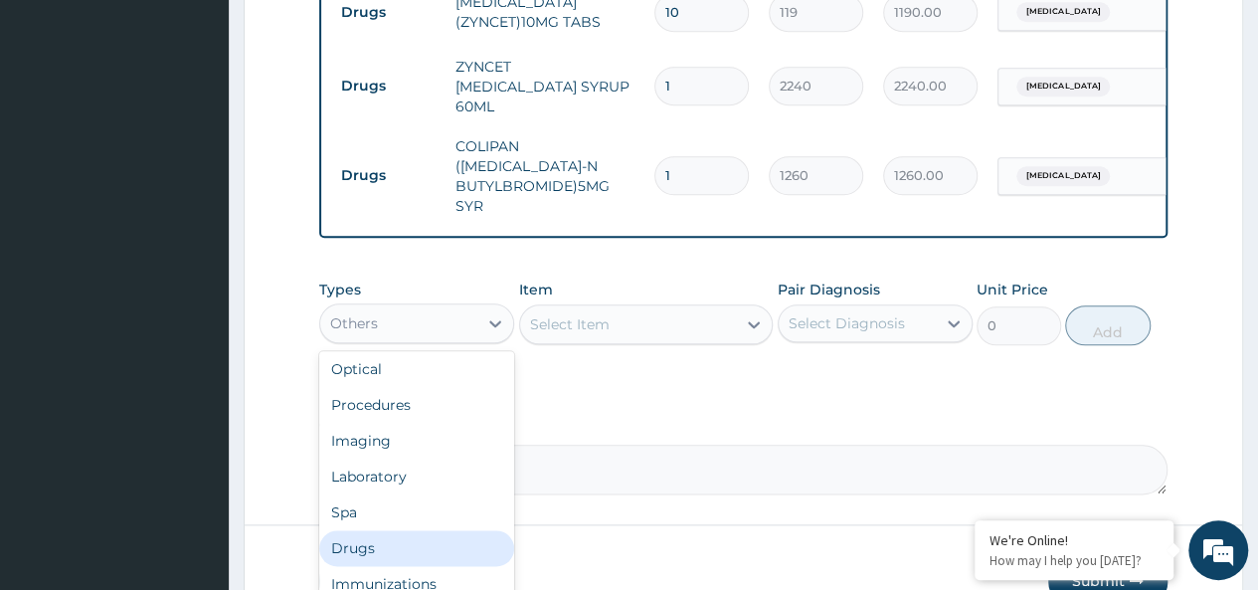
click at [364, 530] on div "Drugs" at bounding box center [416, 548] width 195 height 36
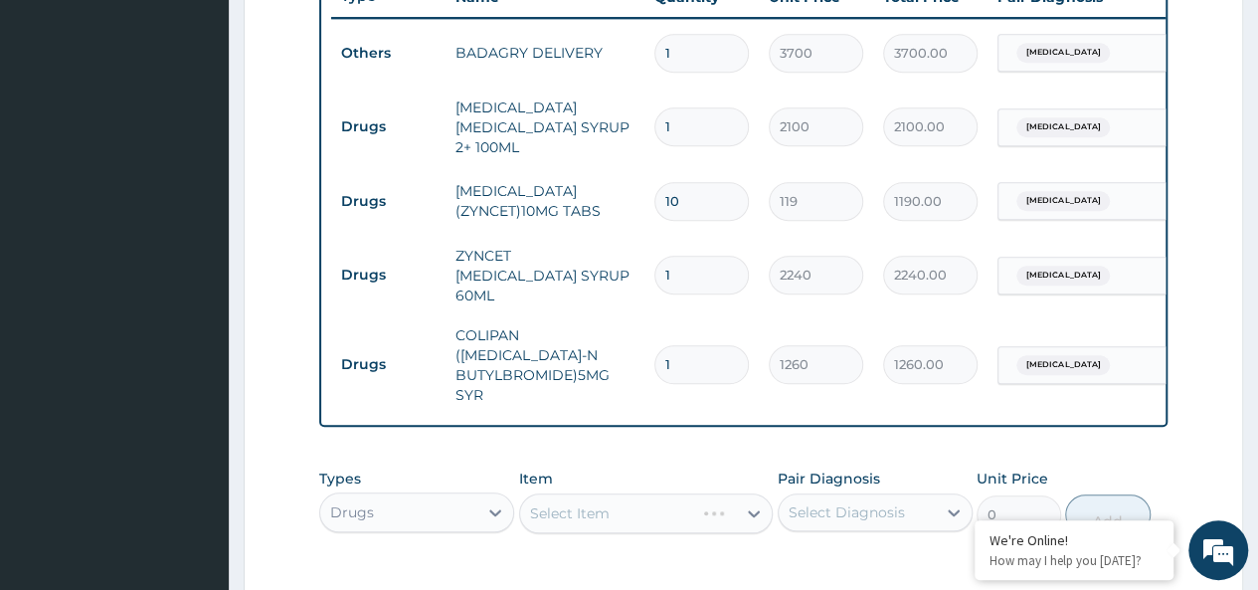
scroll to position [772, 0]
click at [644, 495] on div "Select Item" at bounding box center [646, 515] width 254 height 40
click at [636, 499] on div "Select Item" at bounding box center [628, 515] width 217 height 32
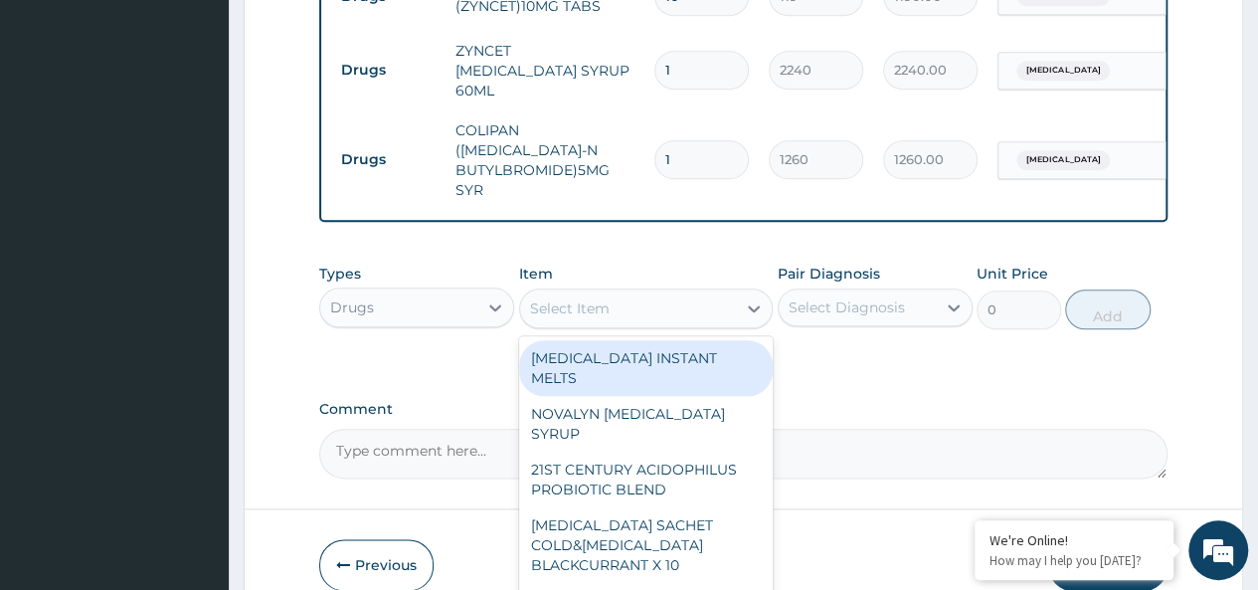
scroll to position [981, 0]
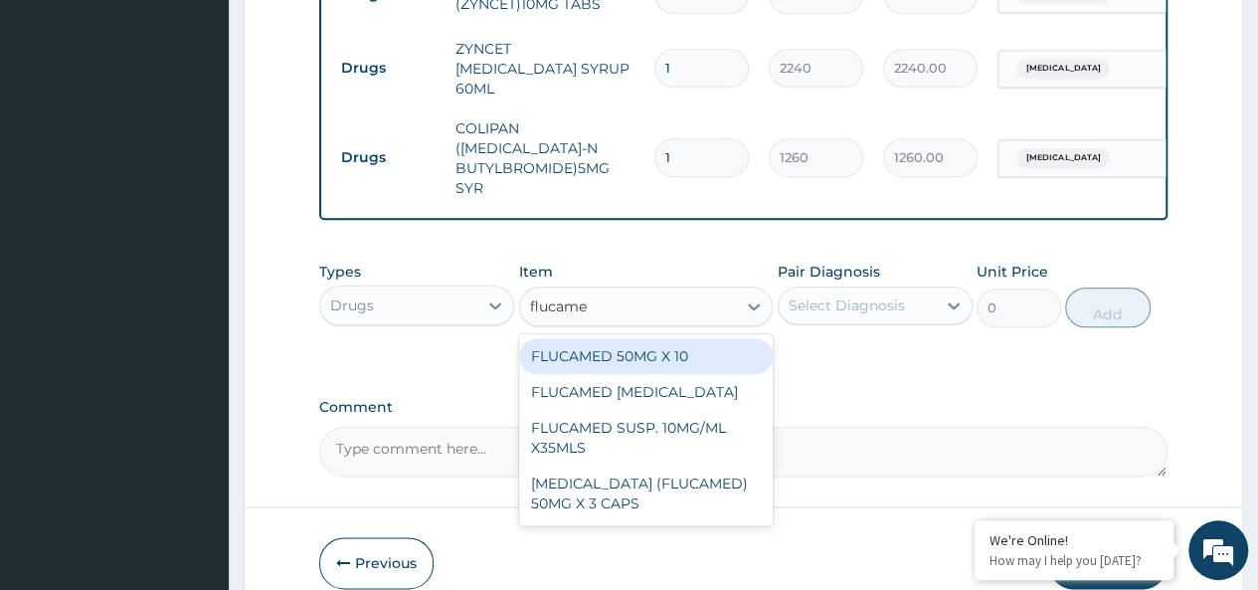
type input "flucamed"
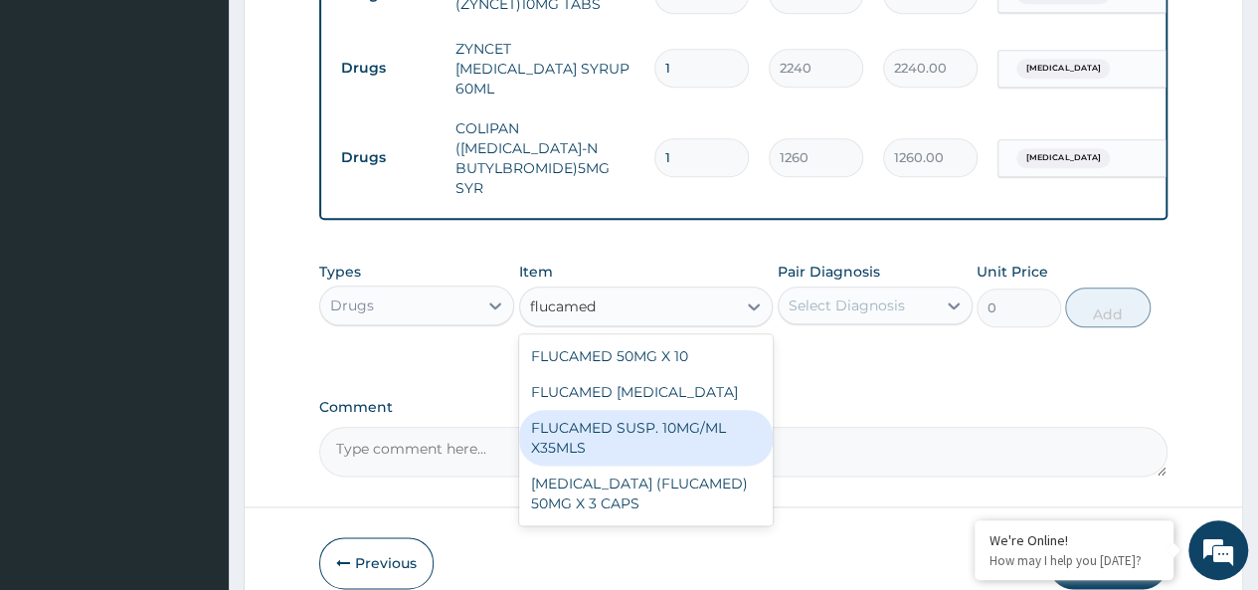
click at [647, 416] on div "FLUCAMED SUSP. 10MG/ML X35MLS" at bounding box center [646, 438] width 254 height 56
type input "3080"
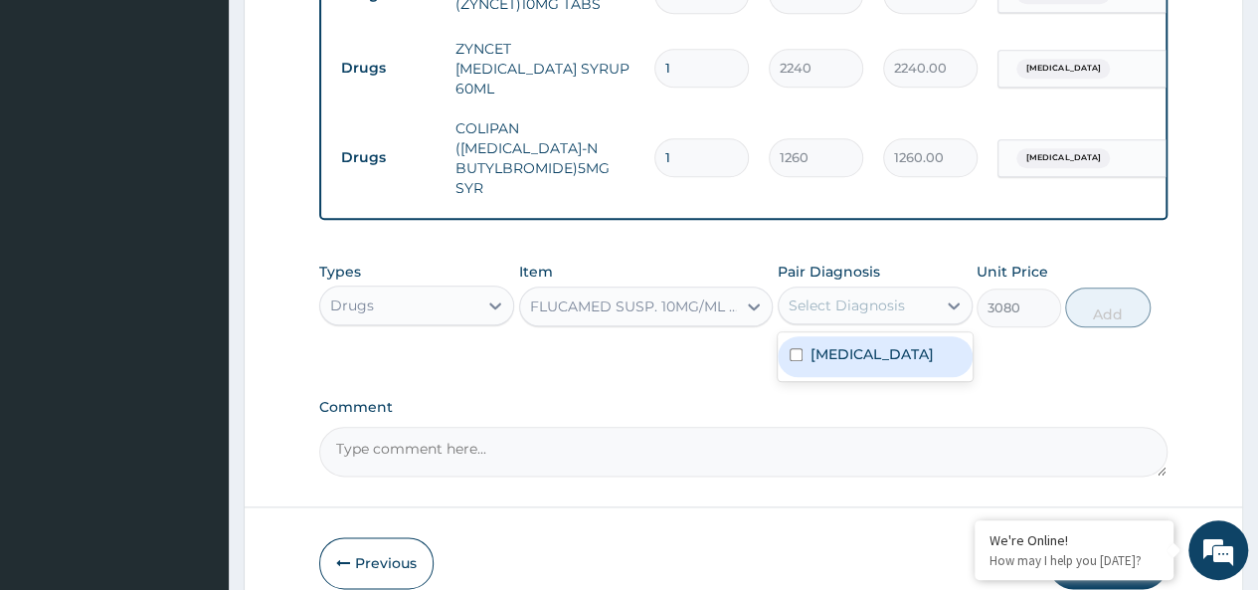
click at [896, 295] on div "Select Diagnosis" at bounding box center [846, 305] width 116 height 20
click at [894, 336] on div "[MEDICAL_DATA]" at bounding box center [874, 356] width 195 height 41
checkbox input "true"
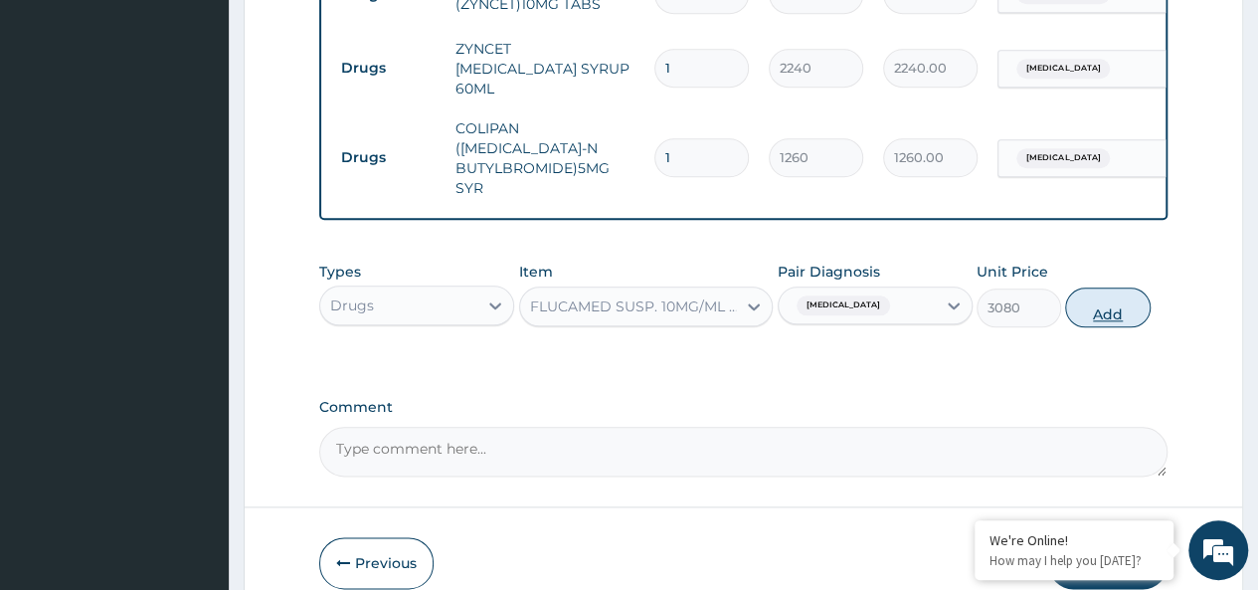
click at [1100, 287] on button "Add" at bounding box center [1107, 307] width 84 height 40
type input "0"
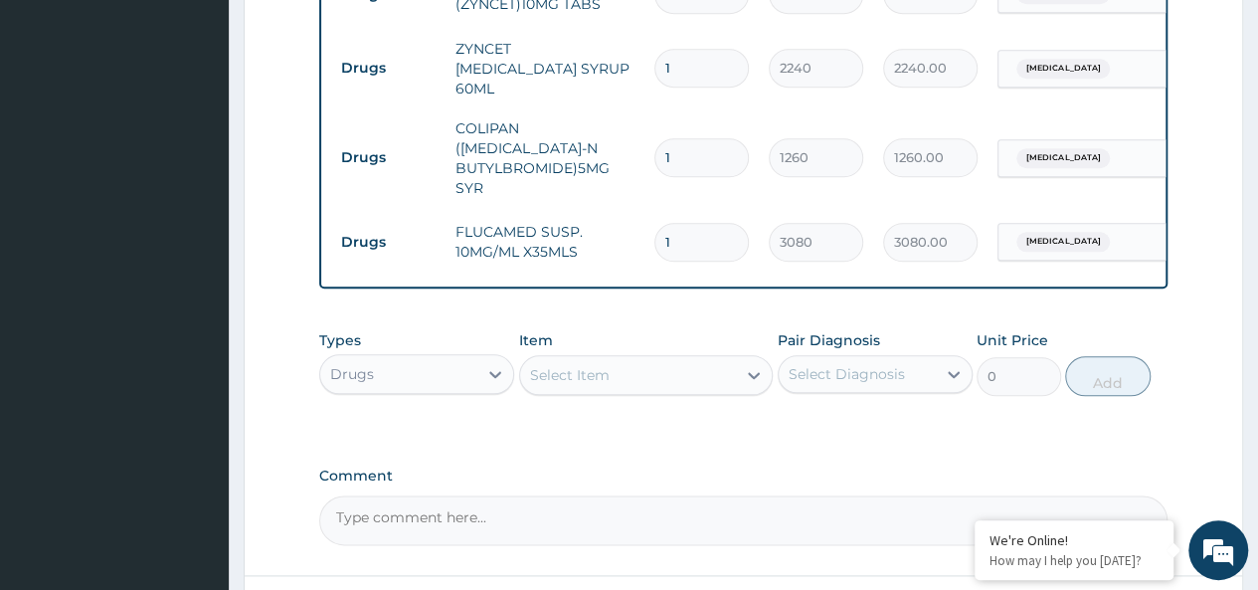
scroll to position [1116, 0]
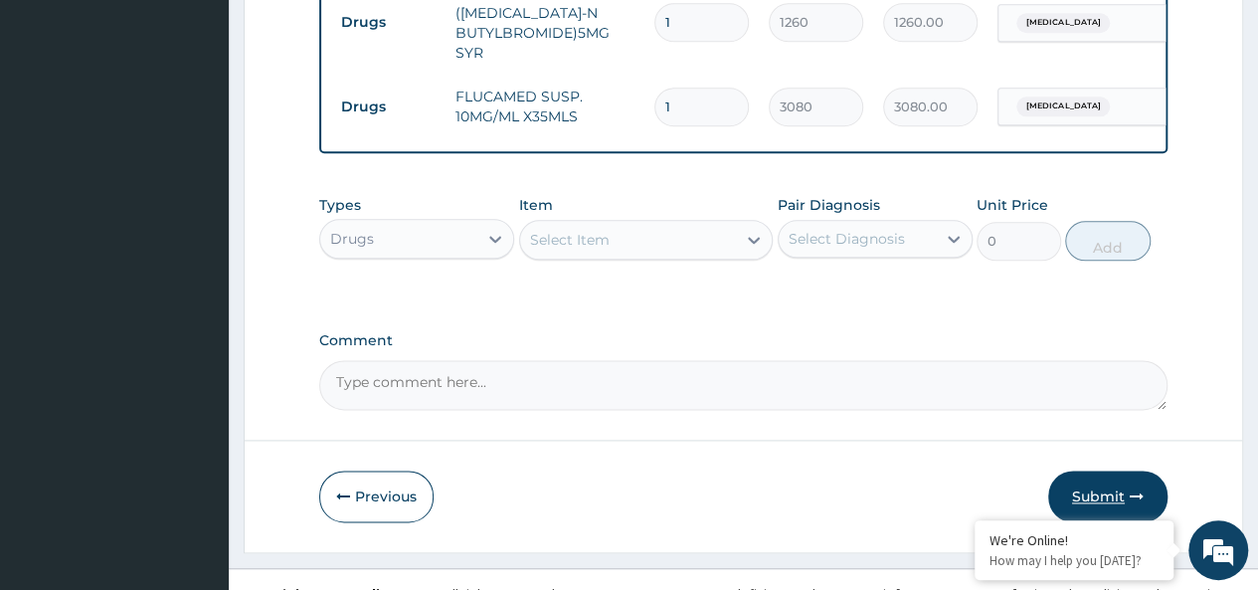
click at [1116, 470] on button "Submit" at bounding box center [1107, 496] width 119 height 52
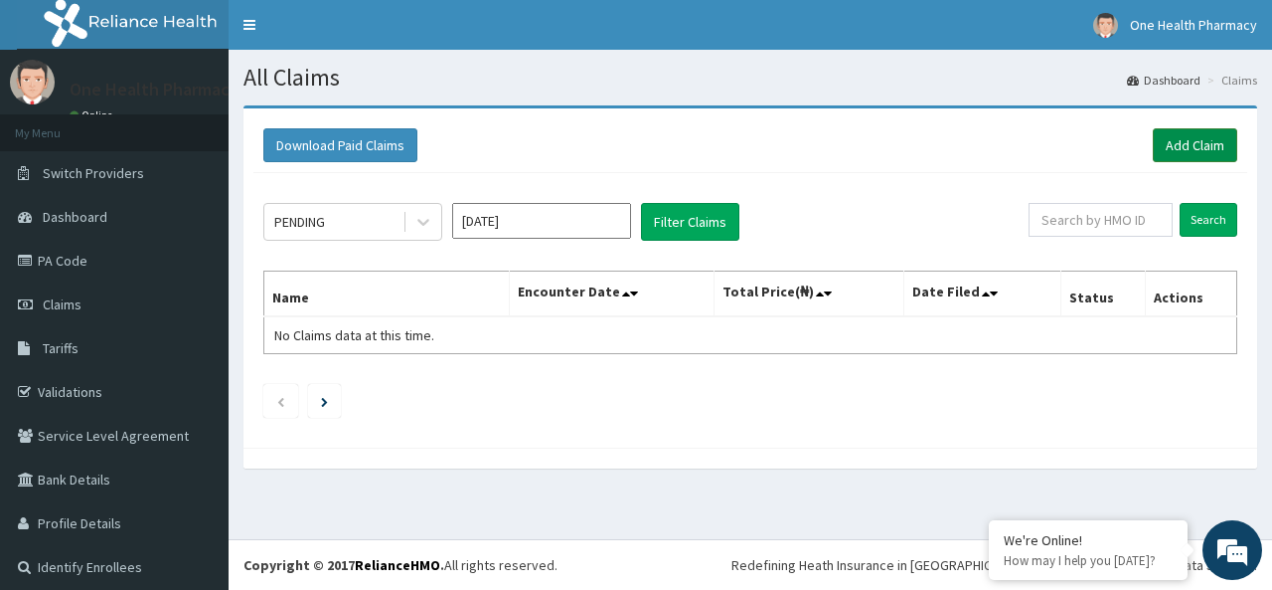
click at [1176, 136] on link "Add Claim" at bounding box center [1195, 145] width 84 height 34
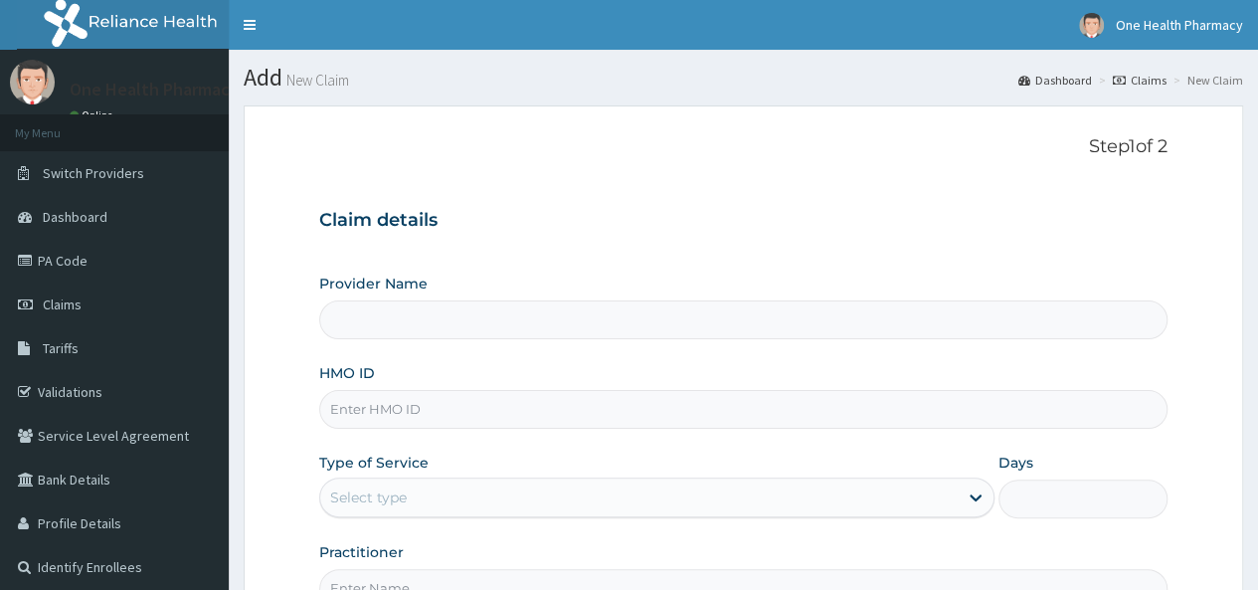
click at [416, 407] on input "HMO ID" at bounding box center [743, 409] width 848 height 39
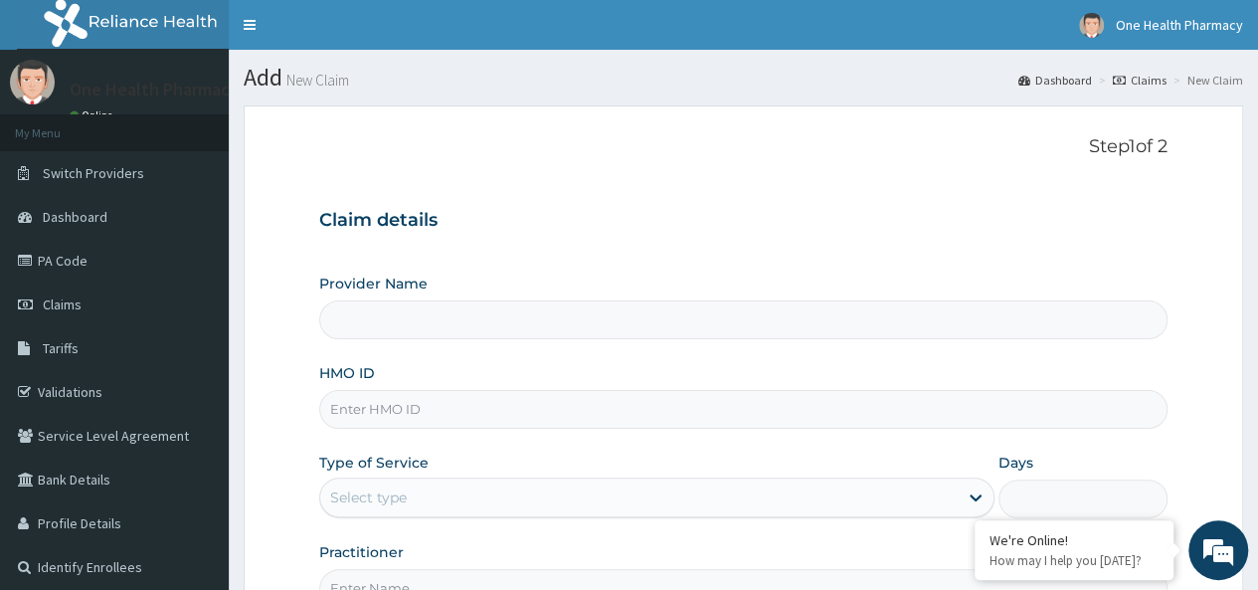
paste input "SBG/10937/E"
type input "SBG/10937/E"
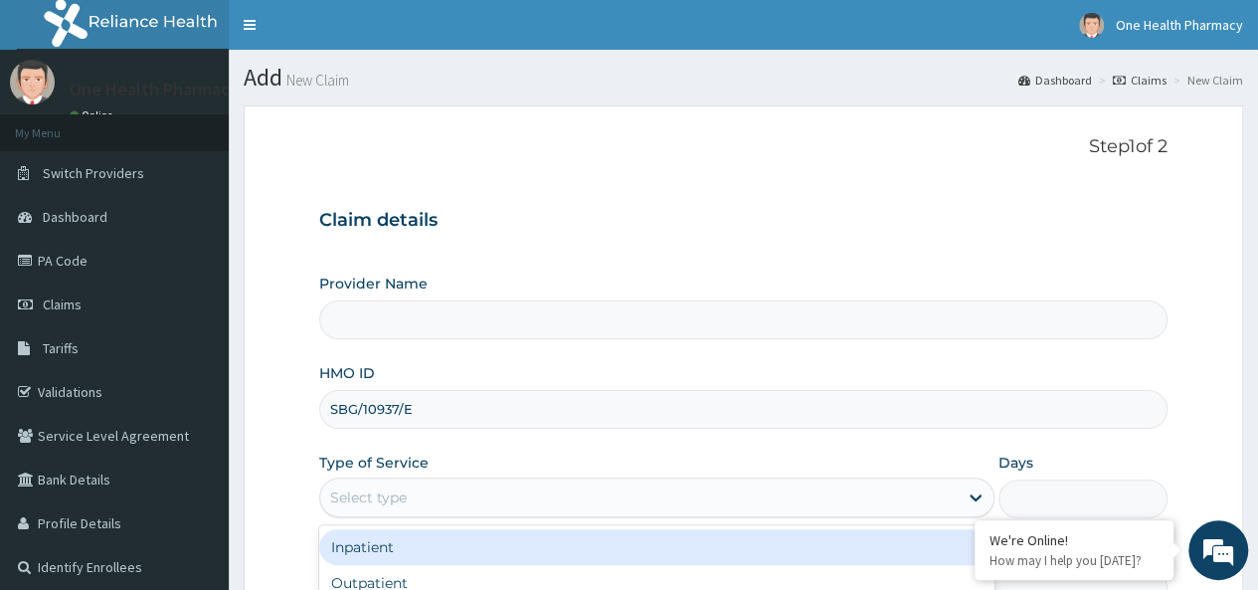
click at [397, 483] on div "Select type" at bounding box center [638, 497] width 637 height 32
type input "OneHealth Pharmacy"
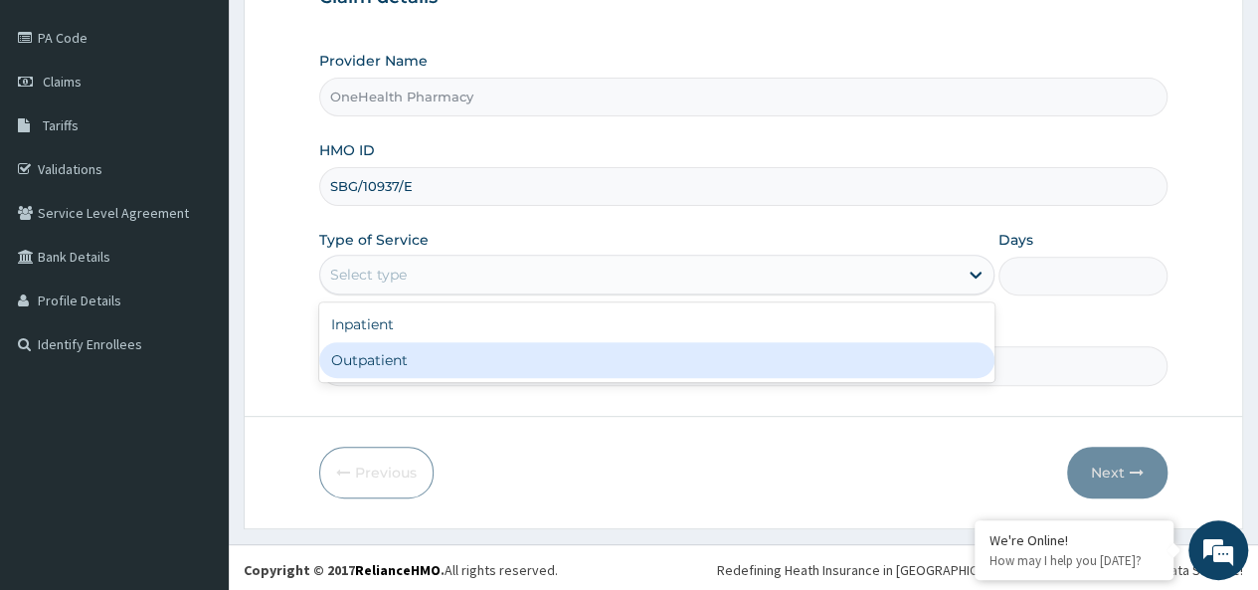
click at [408, 349] on div "Outpatient" at bounding box center [656, 360] width 675 height 36
type input "1"
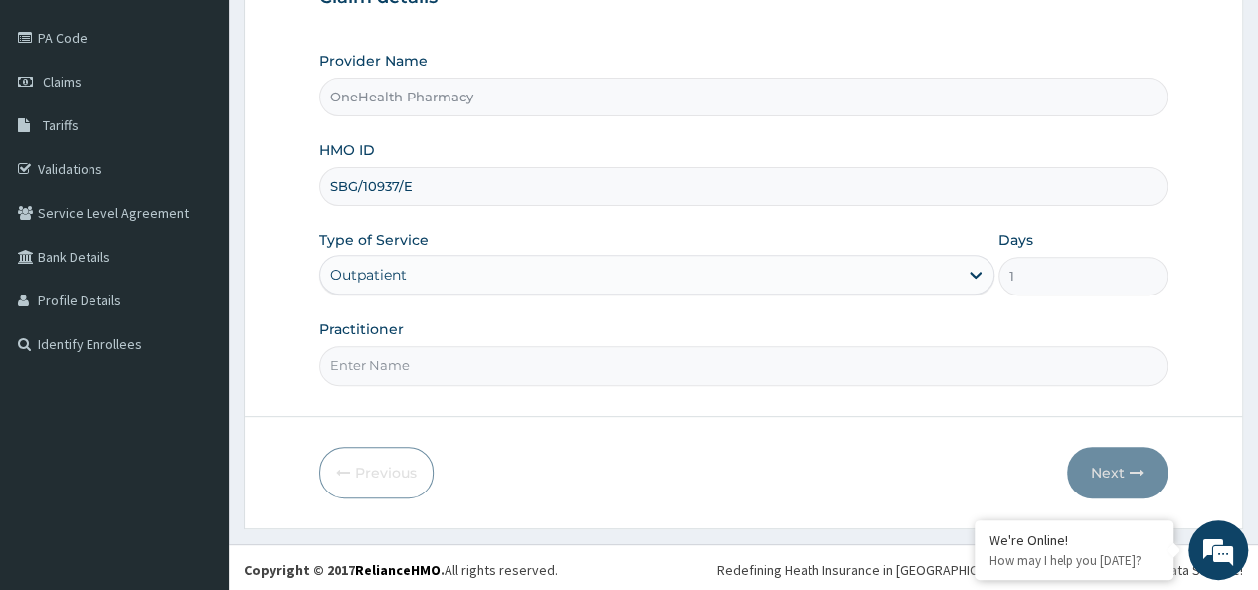
click at [430, 354] on input "Practitioner" at bounding box center [743, 365] width 848 height 39
type input "onehealth"
click at [1098, 464] on button "Next" at bounding box center [1117, 472] width 100 height 52
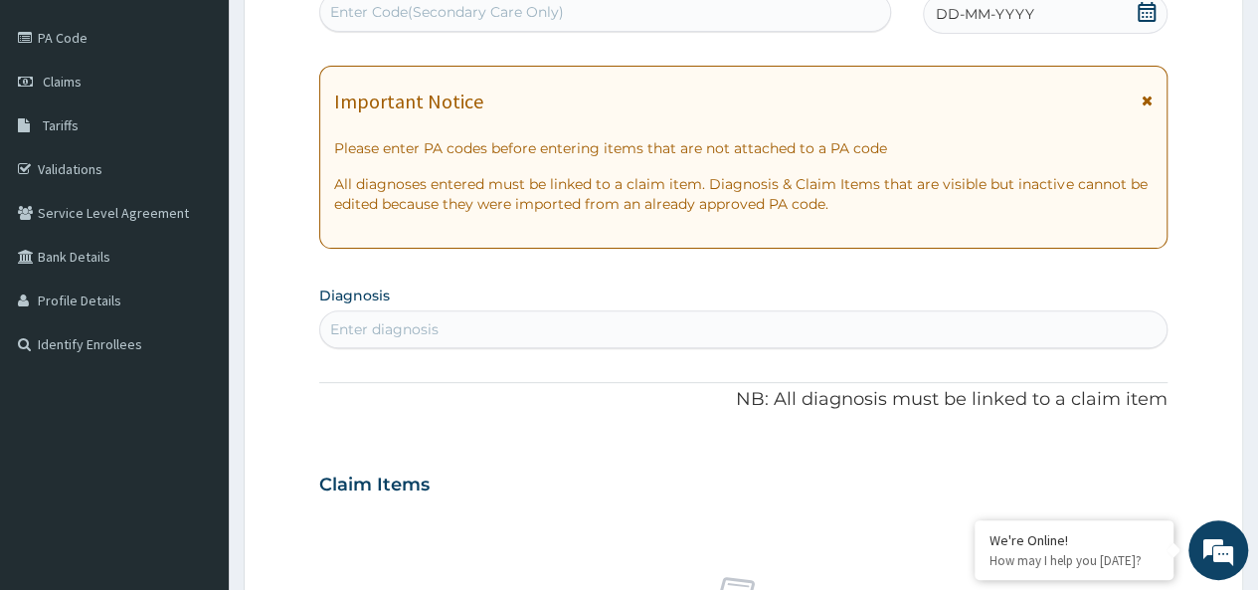
scroll to position [0, 0]
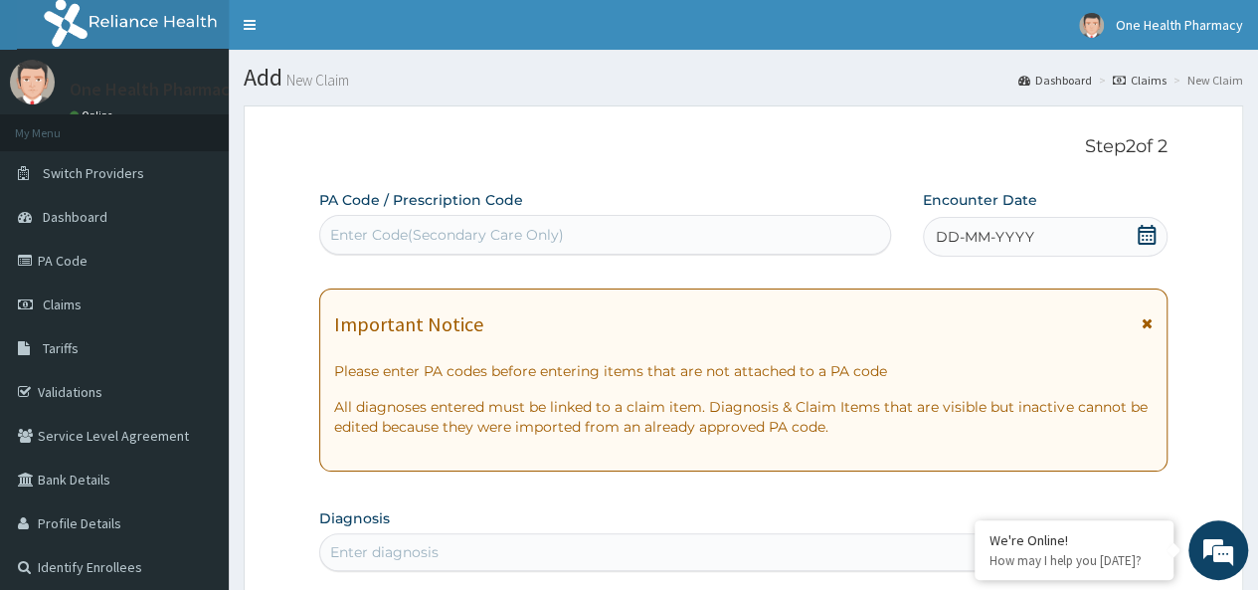
click at [422, 234] on div "Enter Code(Secondary Care Only)" at bounding box center [447, 235] width 234 height 20
paste input "PR/D4D356CC"
type input "PR/D4D356CC"
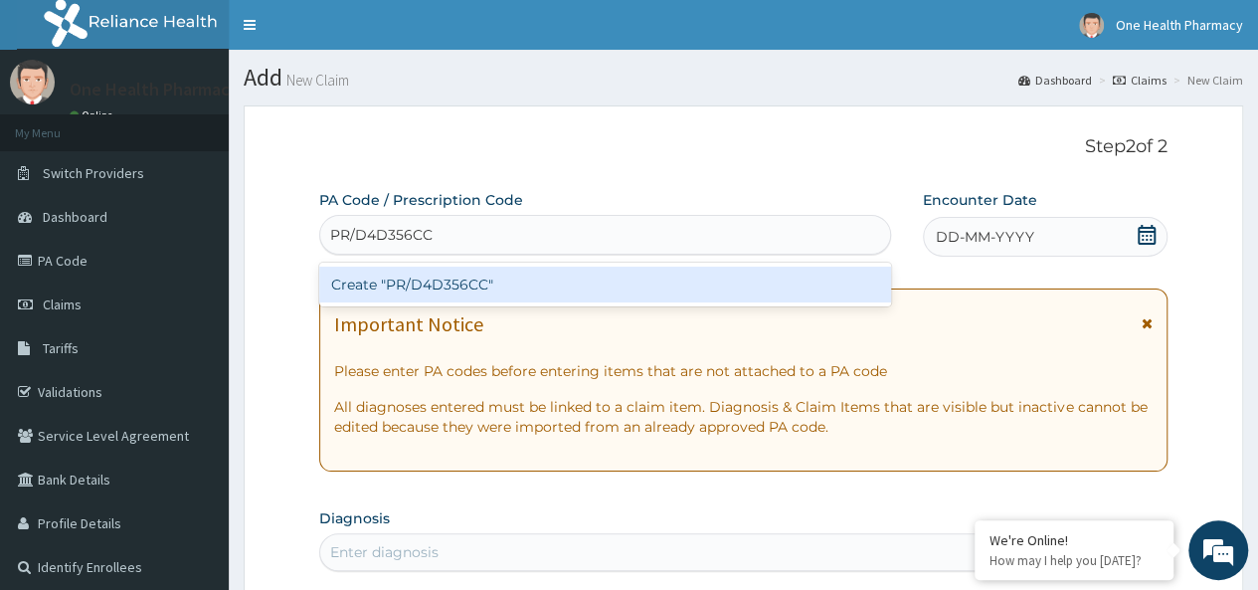
click at [610, 275] on div "Create "PR/D4D356CC"" at bounding box center [604, 284] width 571 height 36
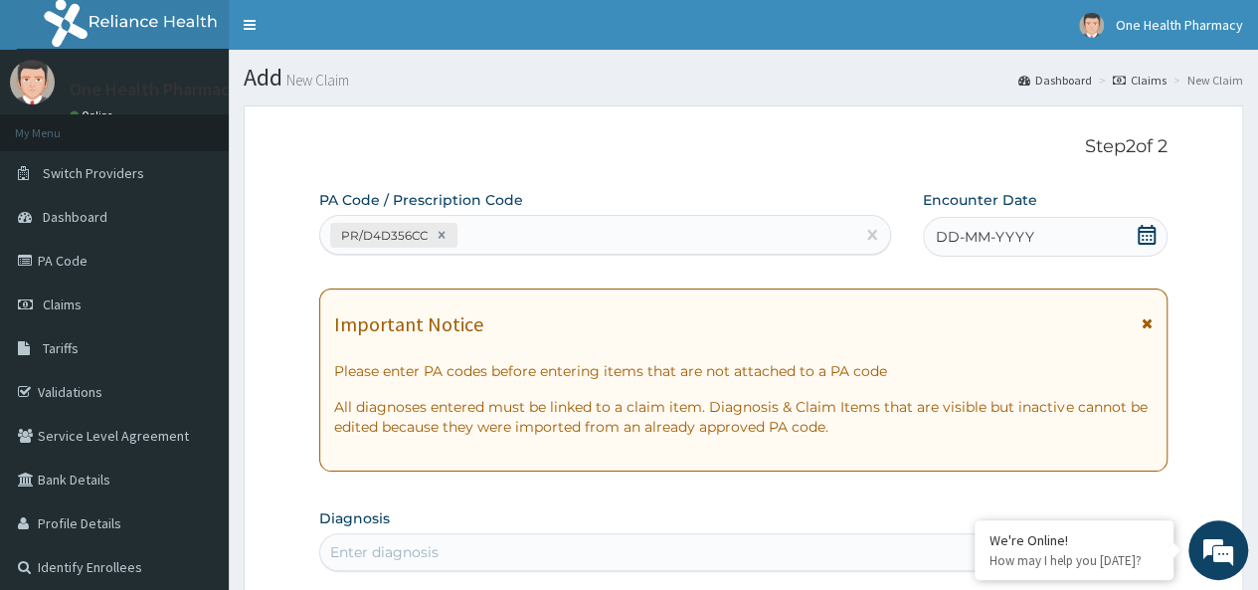
click at [958, 233] on span "DD-MM-YYYY" at bounding box center [984, 237] width 98 height 20
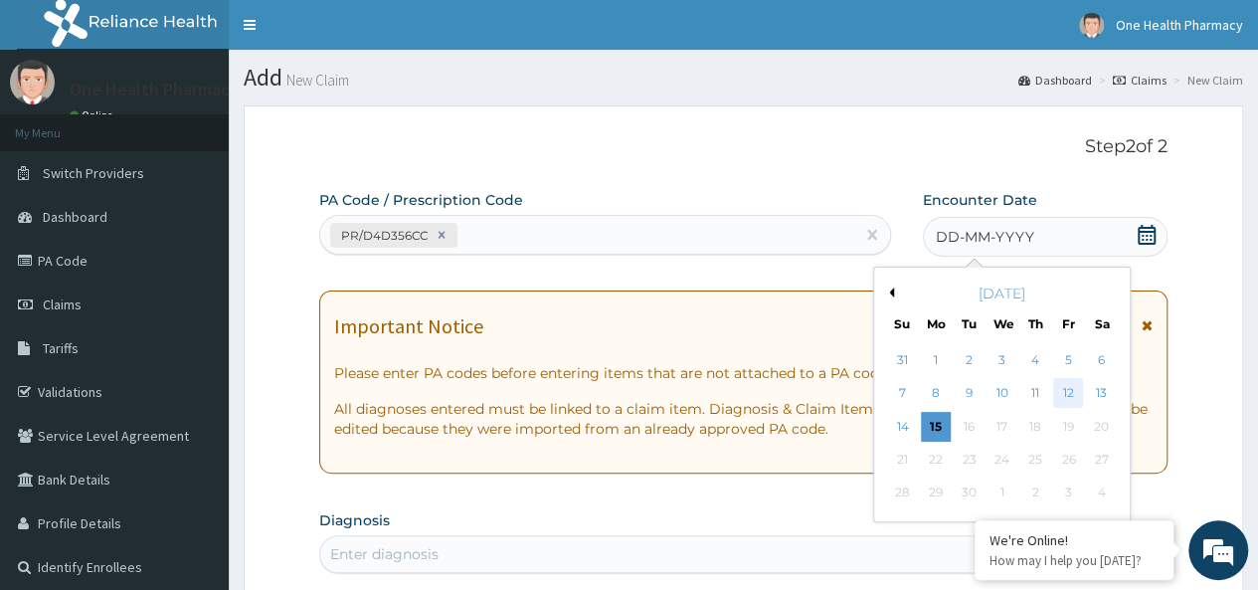
click at [1066, 394] on div "12" at bounding box center [1068, 394] width 30 height 30
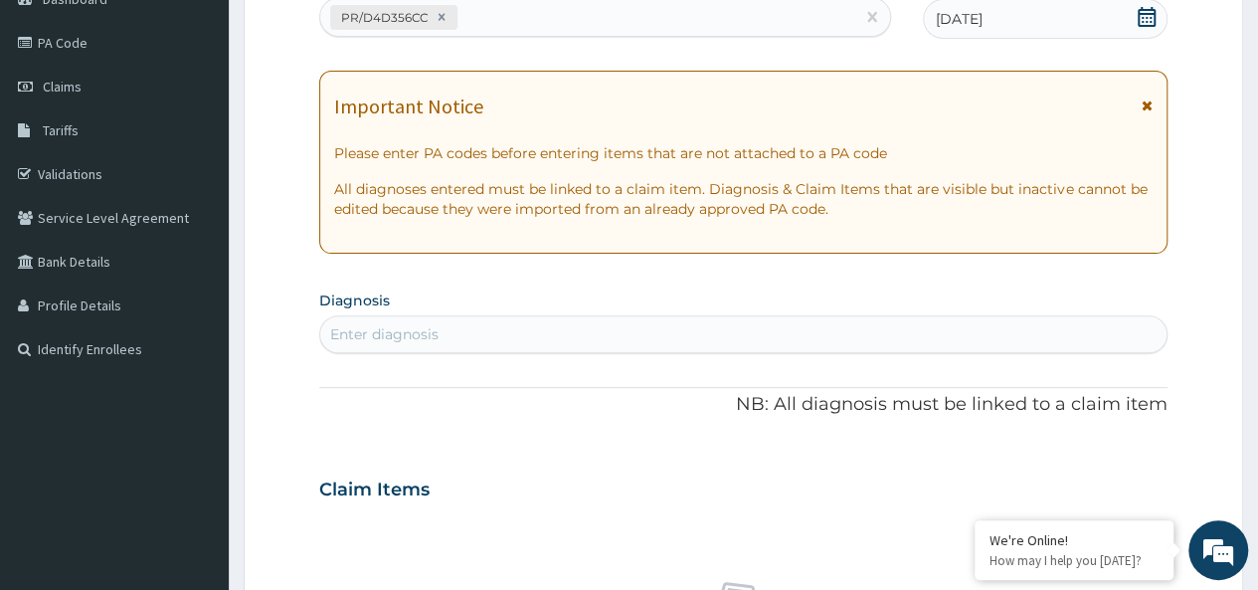
scroll to position [219, 0]
click at [379, 343] on div "Enter diagnosis" at bounding box center [743, 333] width 846 height 32
type input "[MEDICAL_DATA]"
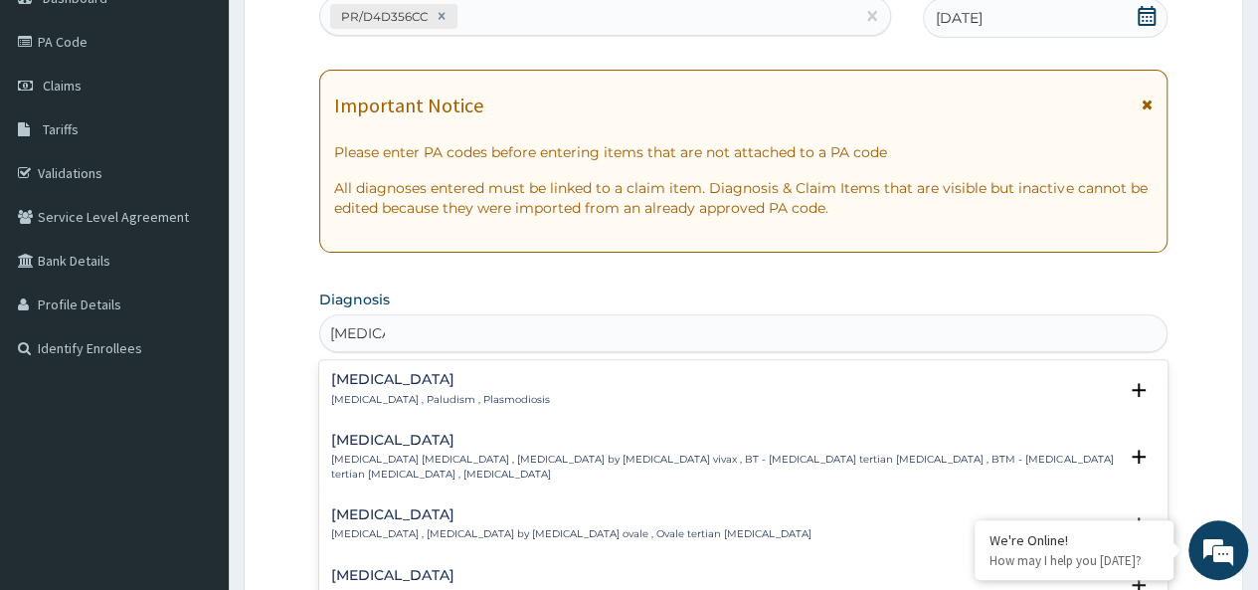
click at [385, 397] on p "[MEDICAL_DATA] , Paludism , Plasmodiosis" at bounding box center [440, 400] width 219 height 14
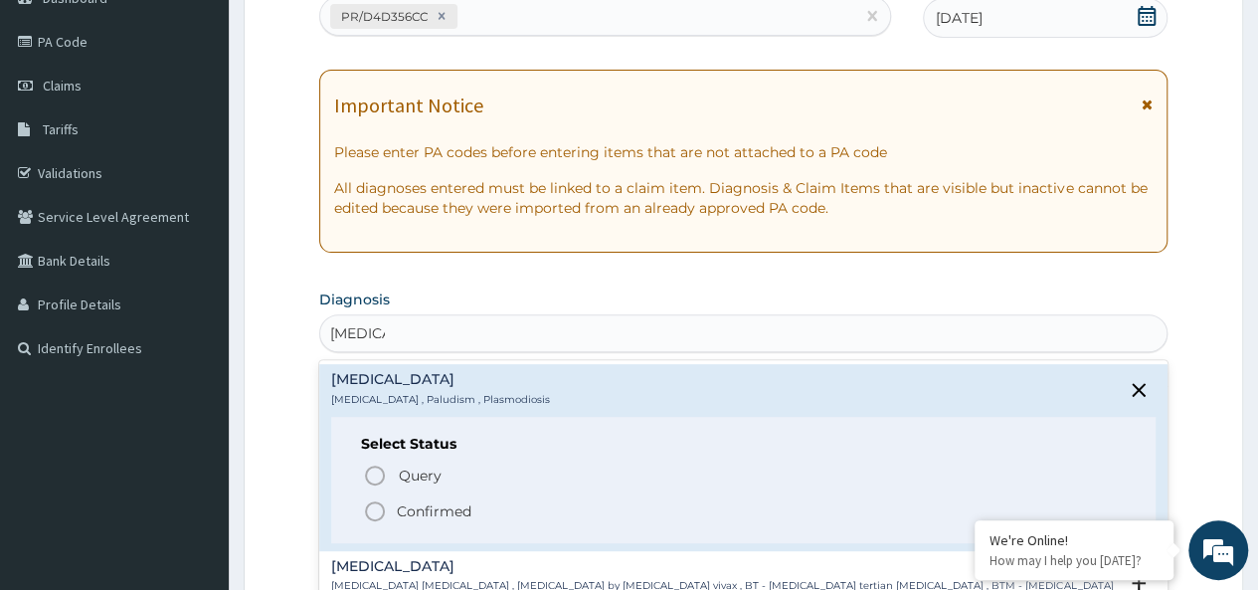
click at [416, 510] on p "Confirmed" at bounding box center [434, 511] width 75 height 20
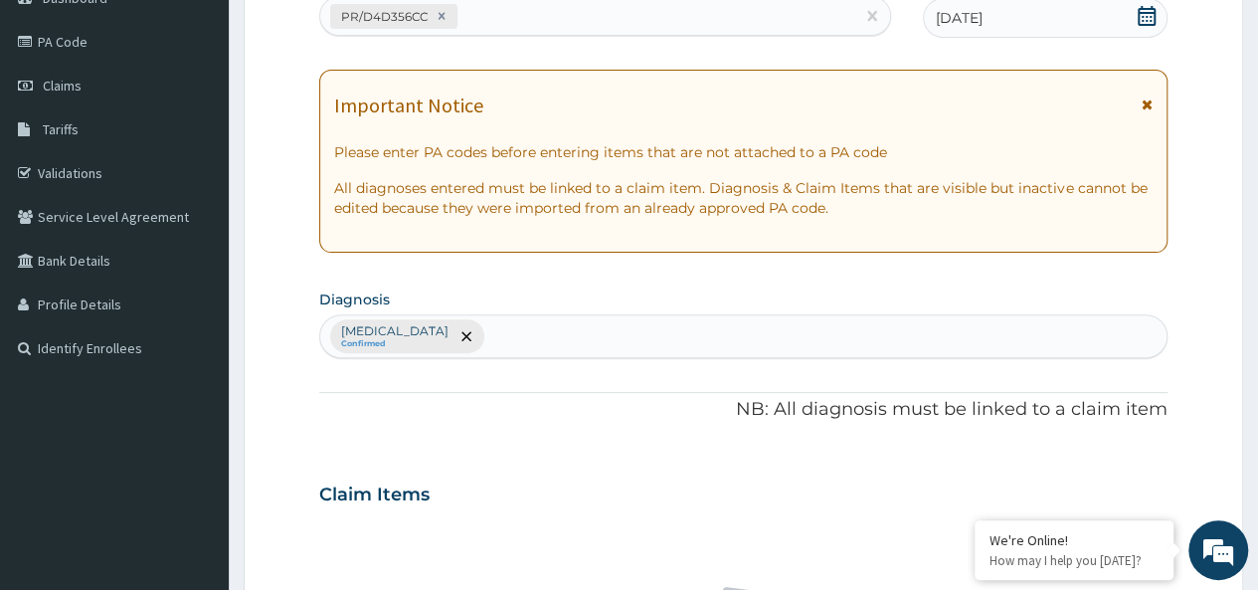
scroll to position [840, 0]
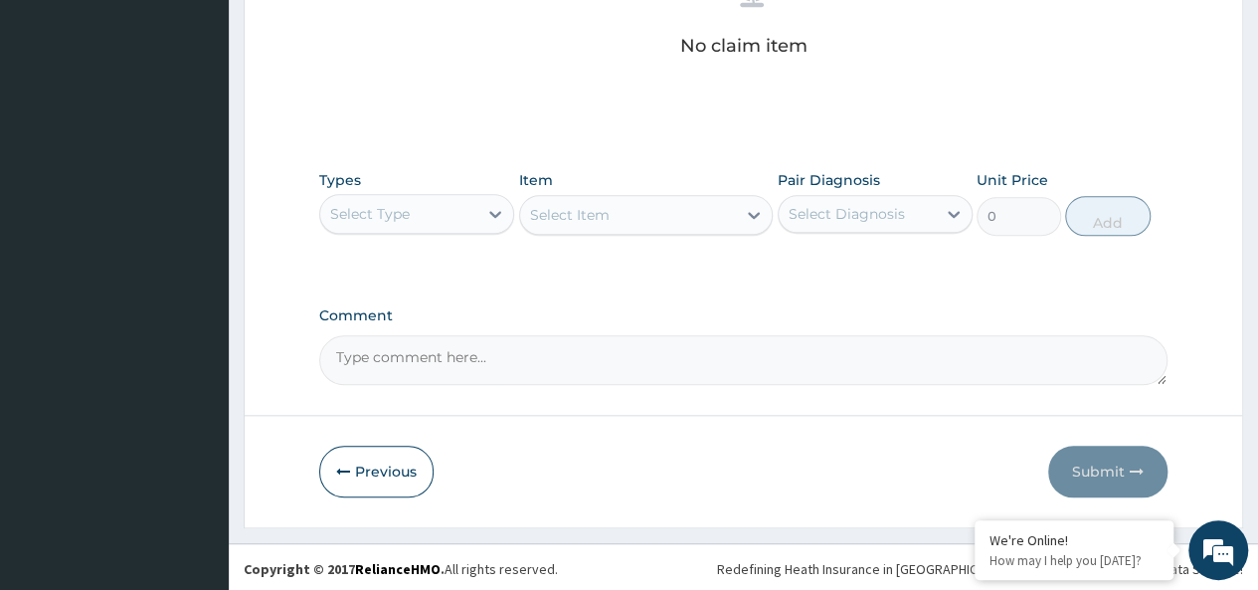
click at [369, 211] on div "Select Type" at bounding box center [370, 214] width 80 height 20
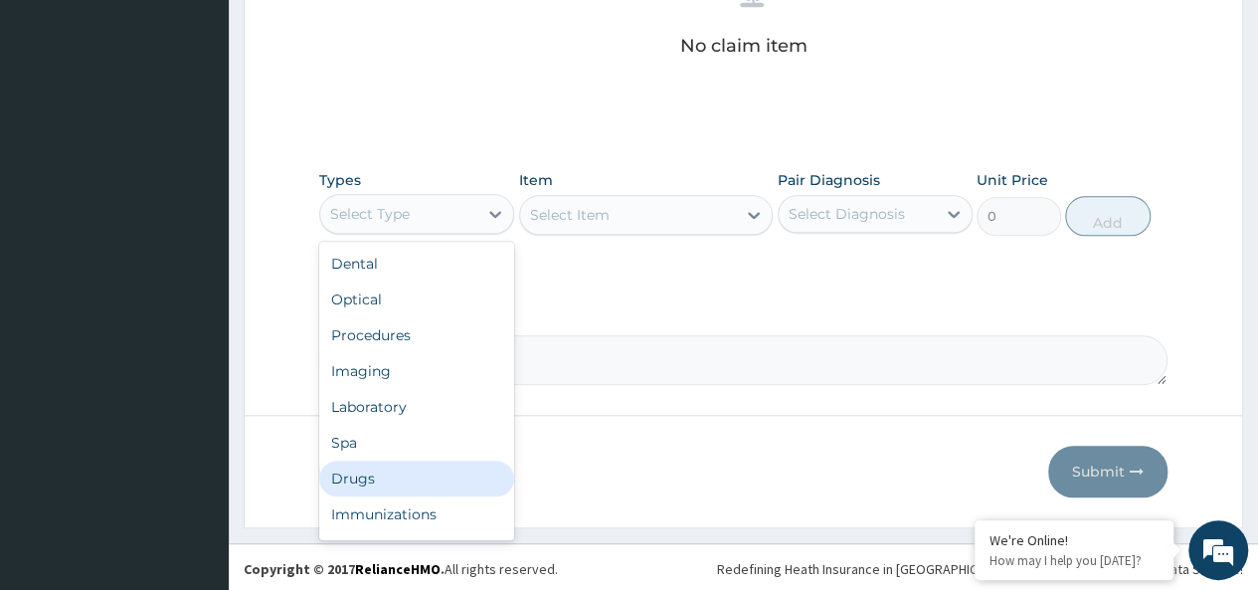
click at [373, 474] on div "Drugs" at bounding box center [416, 478] width 195 height 36
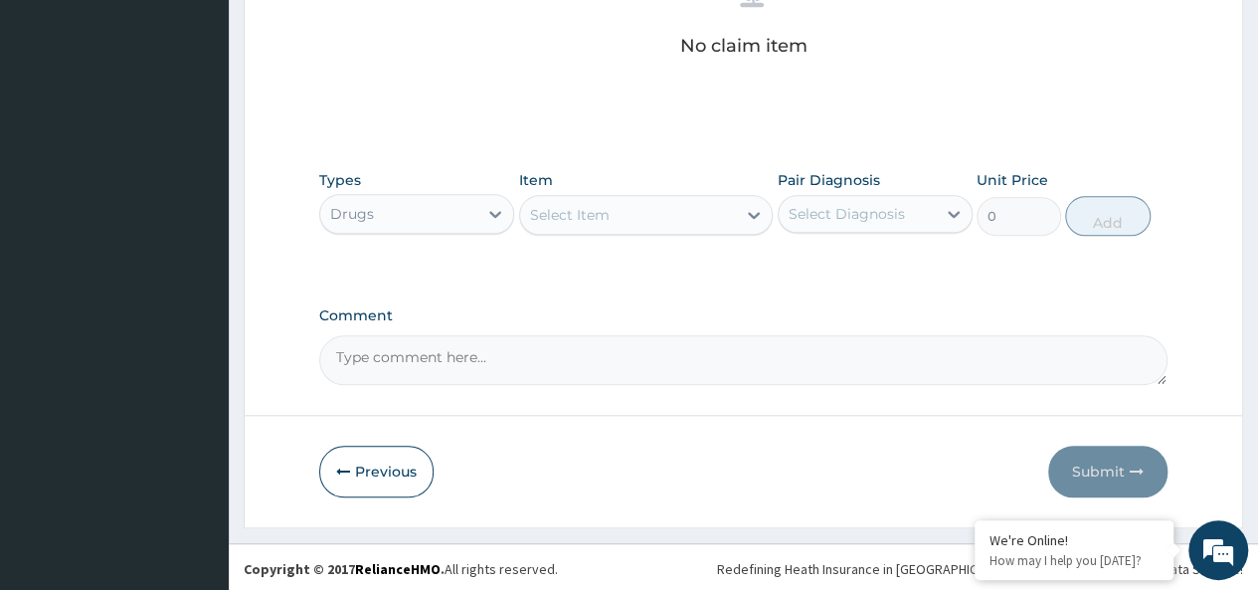
click at [594, 199] on div "Select Item" at bounding box center [628, 215] width 217 height 32
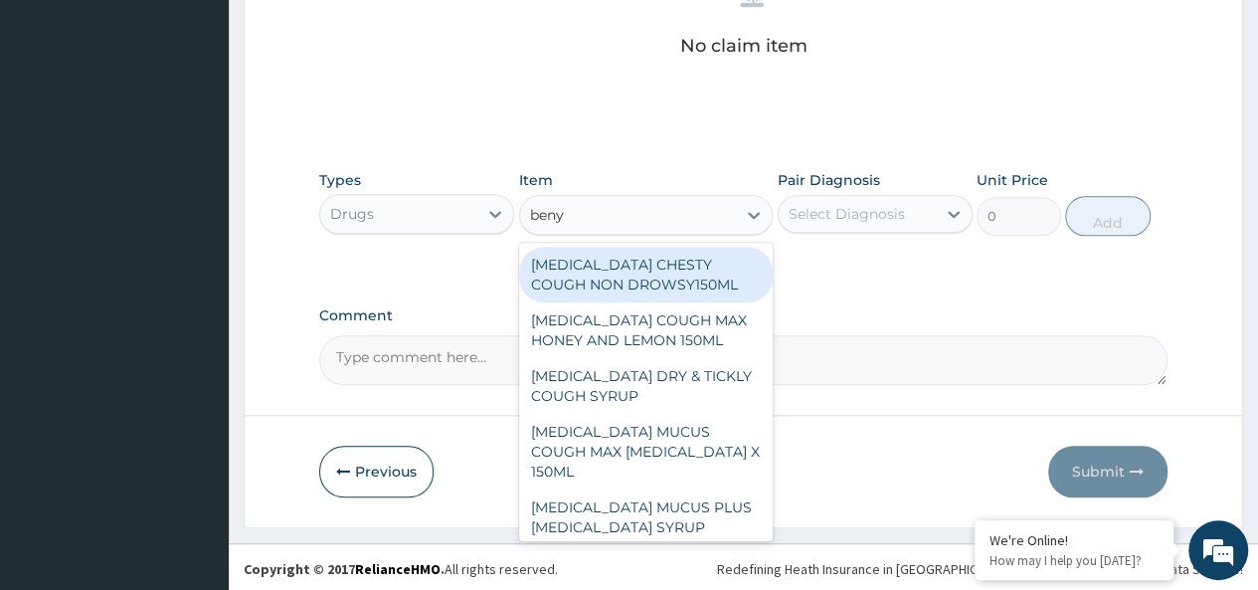
type input "benyl"
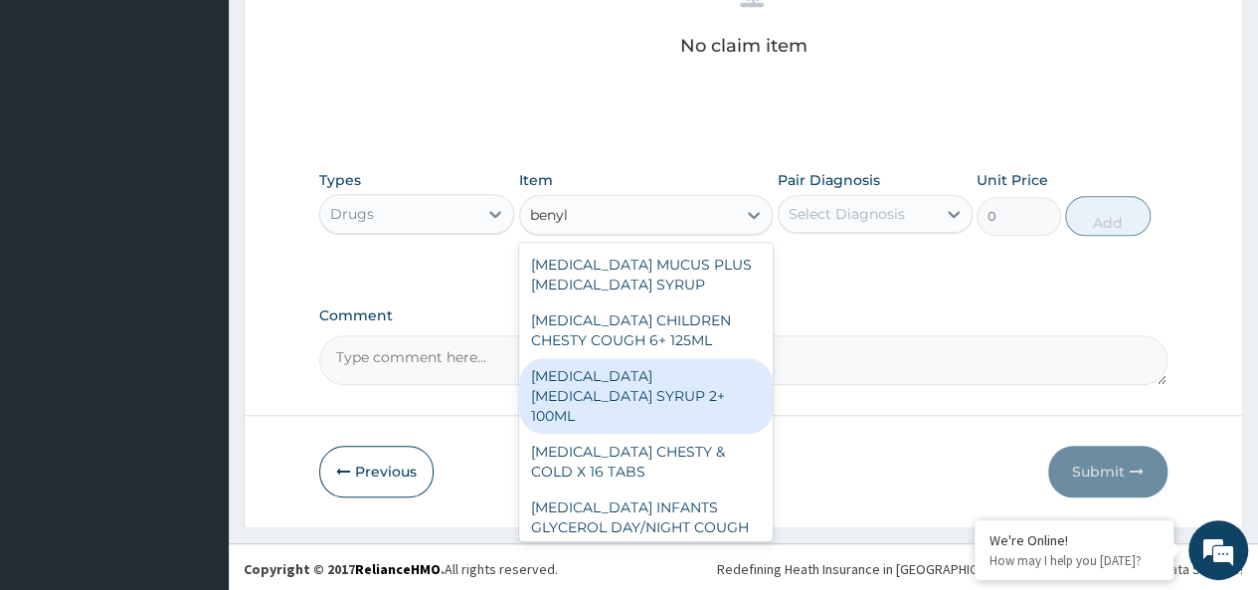
scroll to position [244, 0]
click at [690, 359] on div "[MEDICAL_DATA] [MEDICAL_DATA] SYRUP 2+ 100ML" at bounding box center [646, 395] width 254 height 76
type input "2100"
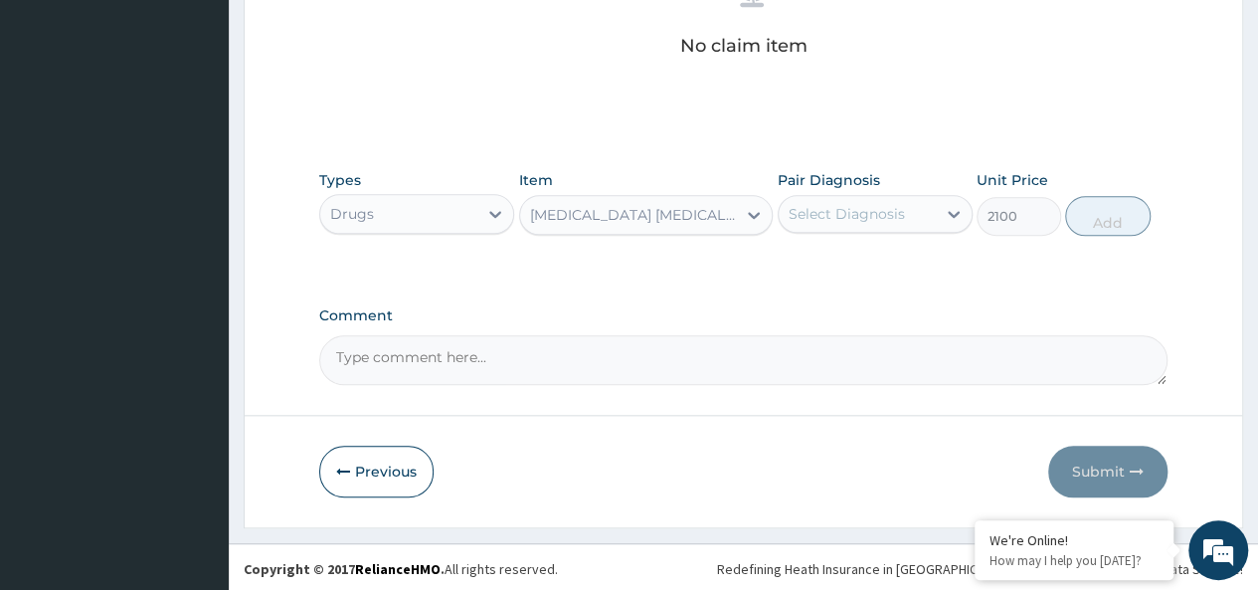
click at [831, 210] on div "Select Diagnosis" at bounding box center [846, 214] width 116 height 20
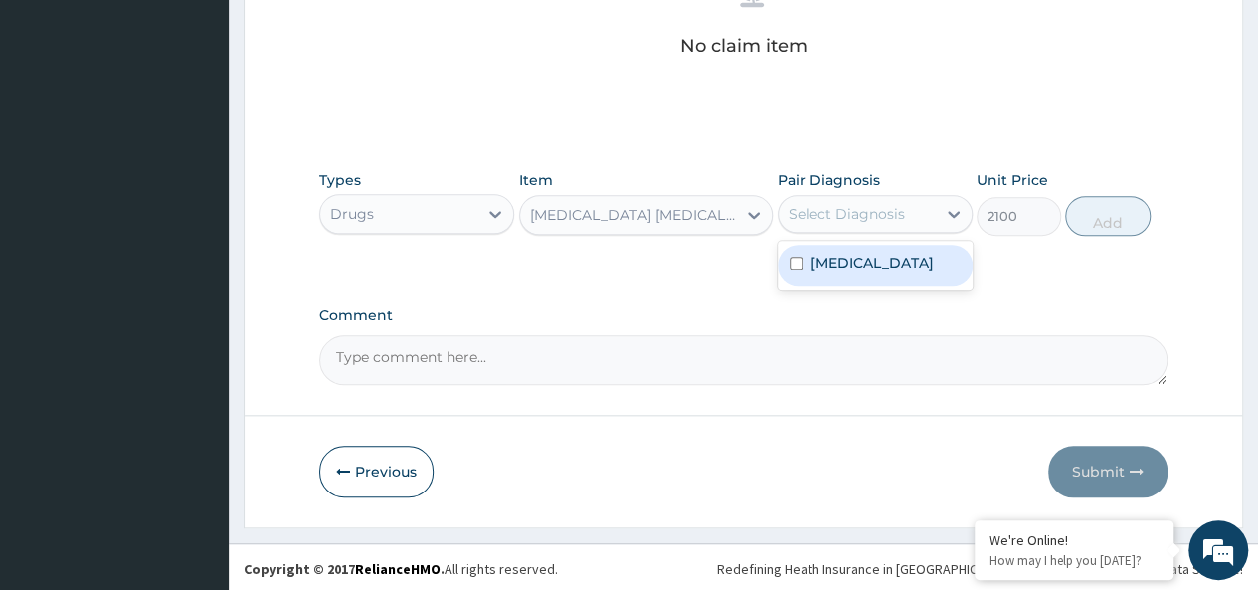
click at [879, 269] on div "[MEDICAL_DATA]" at bounding box center [874, 265] width 195 height 41
checkbox input "true"
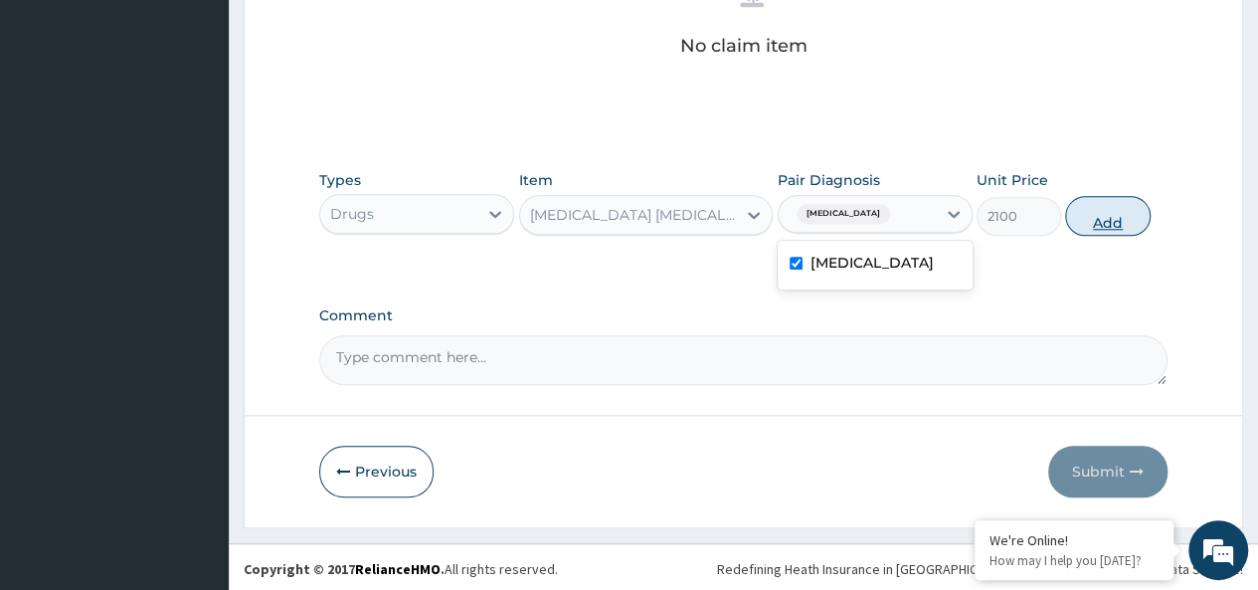
click at [1108, 214] on button "Add" at bounding box center [1107, 216] width 84 height 40
type input "0"
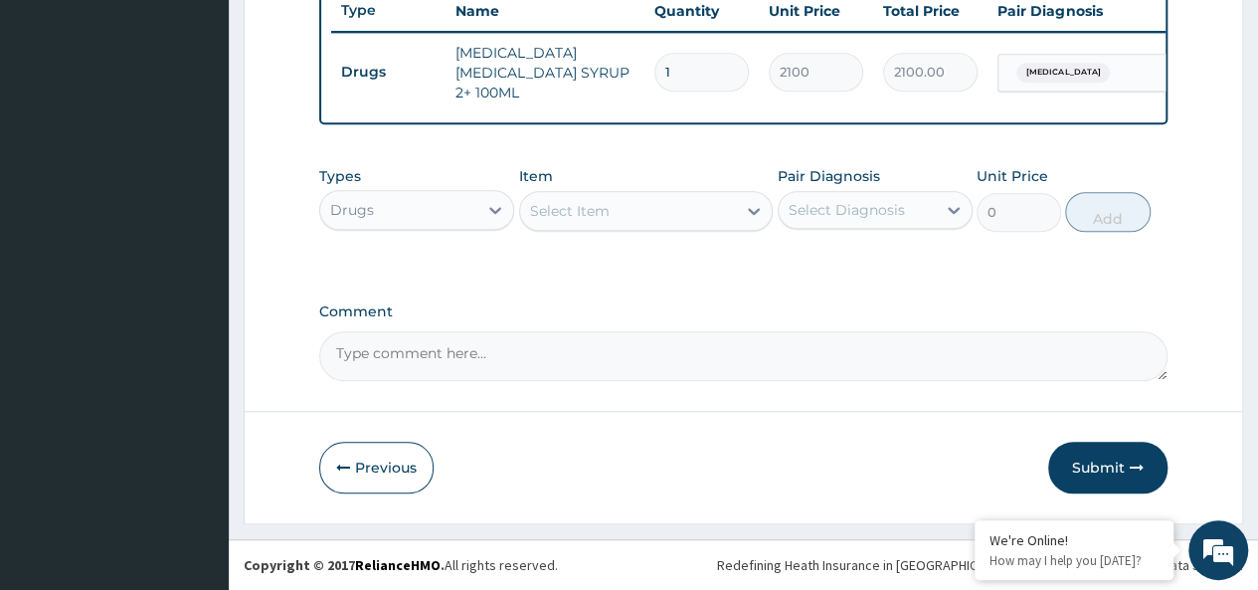
scroll to position [761, 0]
click at [641, 219] on div "Select Item" at bounding box center [628, 211] width 217 height 32
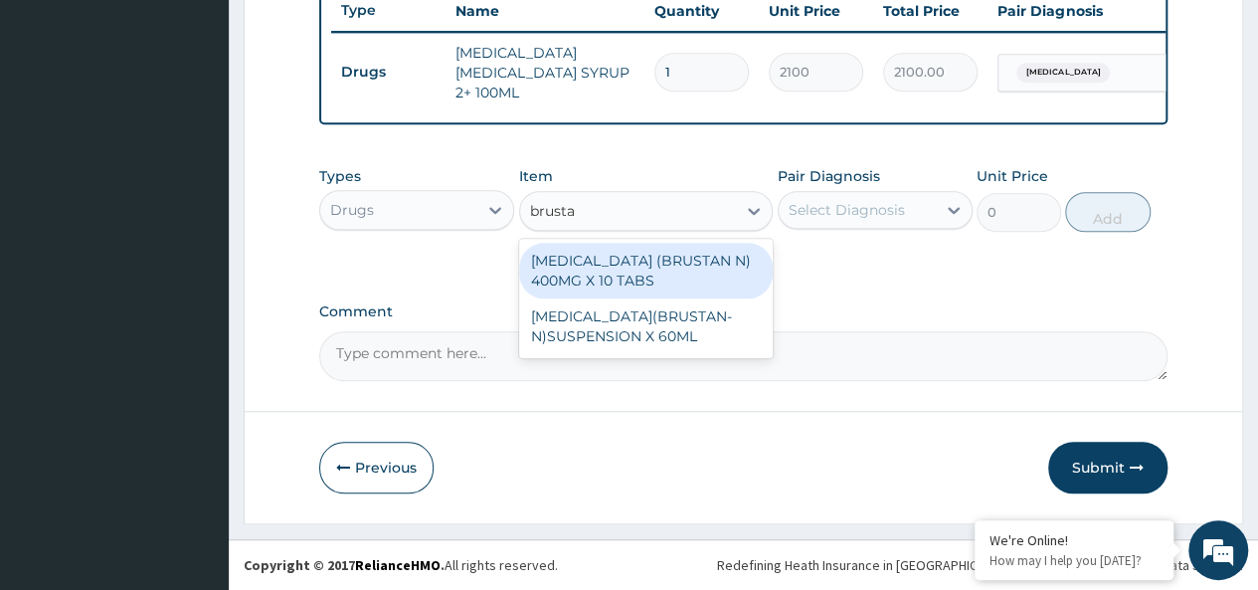
type input "brustan"
click at [699, 269] on div "[MEDICAL_DATA] (BRUSTAN N) 400MG X 10 TABS" at bounding box center [646, 271] width 254 height 56
type input "63"
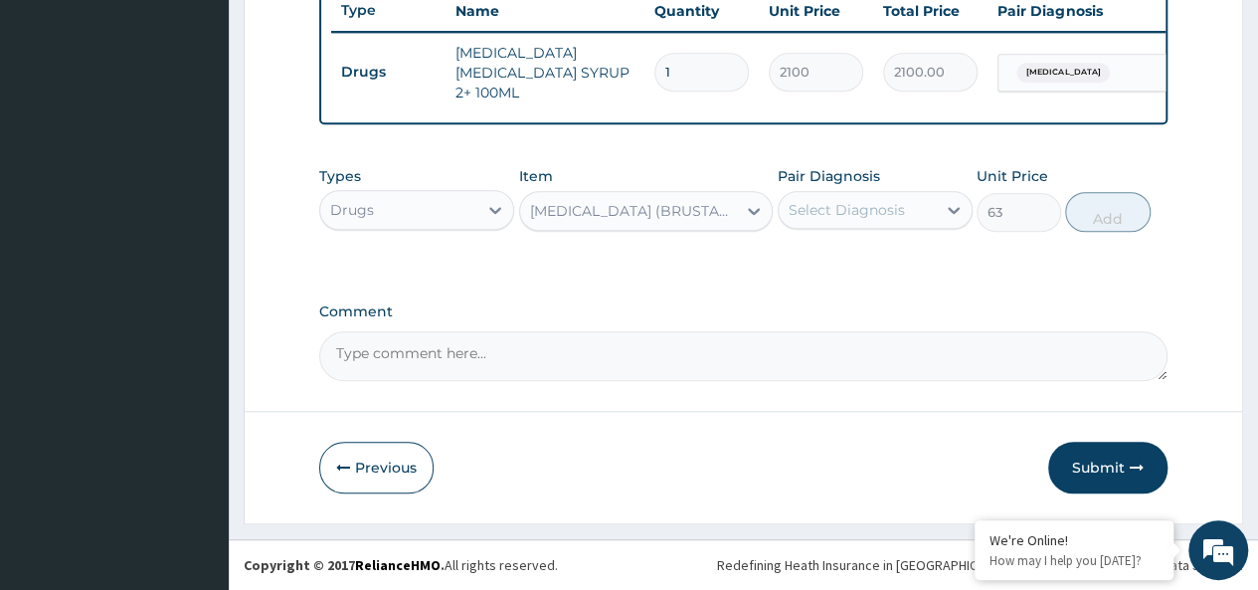
click at [849, 223] on div "Select Diagnosis" at bounding box center [856, 210] width 157 height 32
click at [875, 253] on div "[MEDICAL_DATA]" at bounding box center [874, 261] width 195 height 41
checkbox input "true"
click at [1105, 208] on button "Add" at bounding box center [1107, 212] width 84 height 40
type input "0"
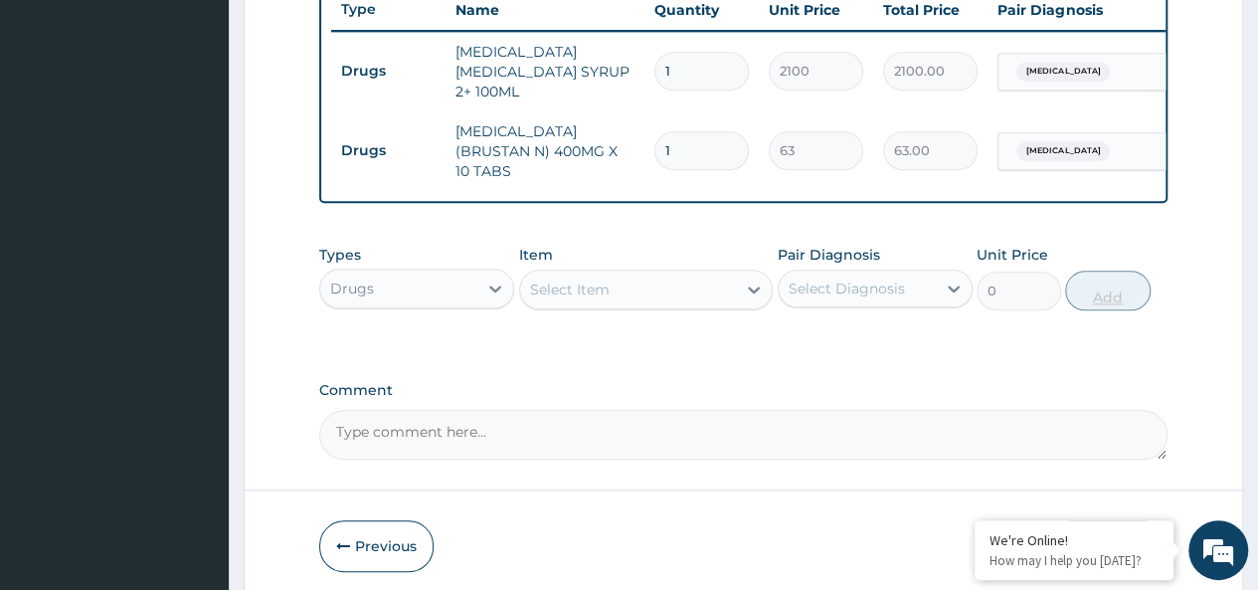
type input "10"
type input "630.00"
type input "10"
click at [654, 280] on div "Select Item" at bounding box center [628, 289] width 217 height 32
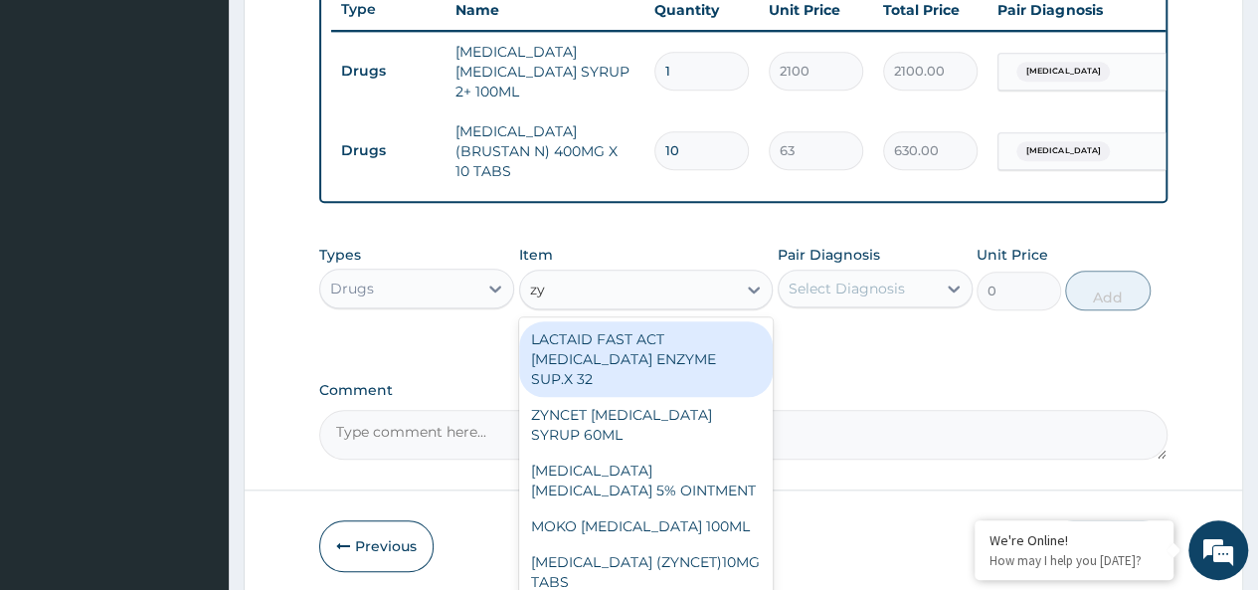
type input "zyn"
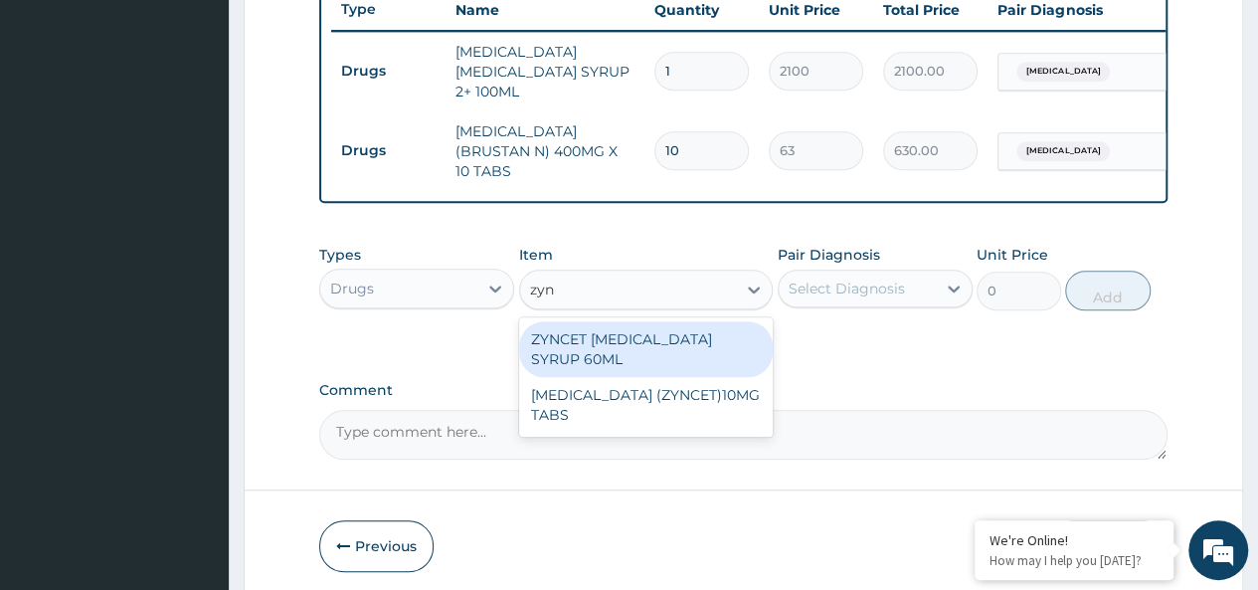
click at [639, 332] on div "ZYNCET [MEDICAL_DATA] SYRUP 60ML" at bounding box center [646, 349] width 254 height 56
type input "2240"
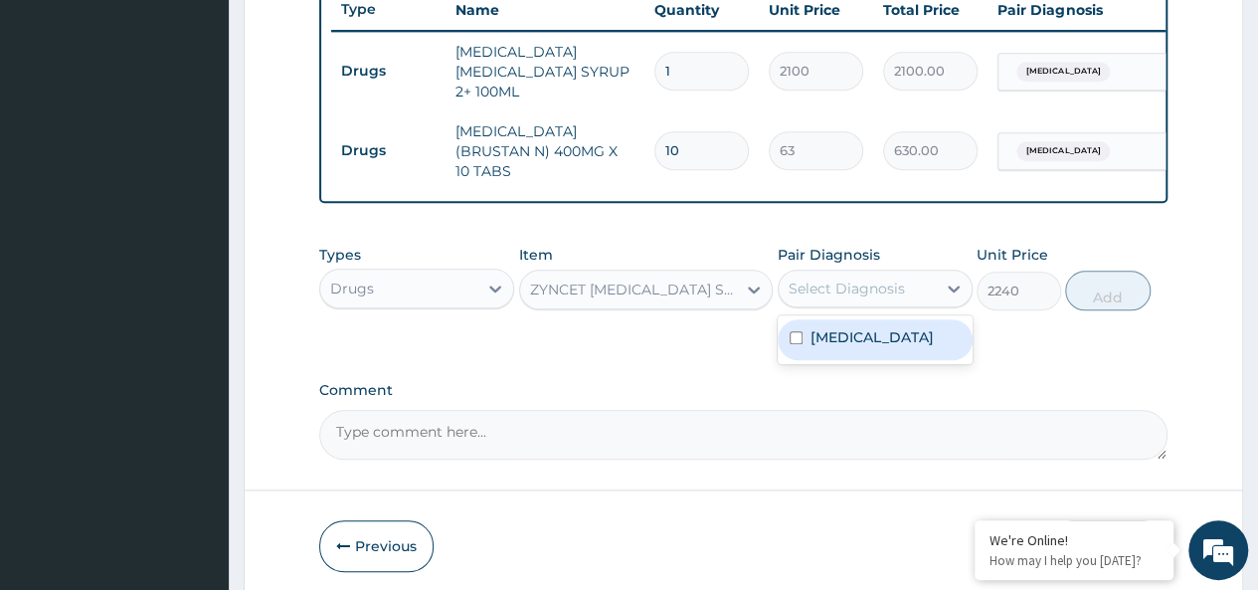
click at [830, 283] on div "Select Diagnosis" at bounding box center [846, 288] width 116 height 20
click at [904, 327] on div "[MEDICAL_DATA]" at bounding box center [874, 339] width 195 height 41
checkbox input "true"
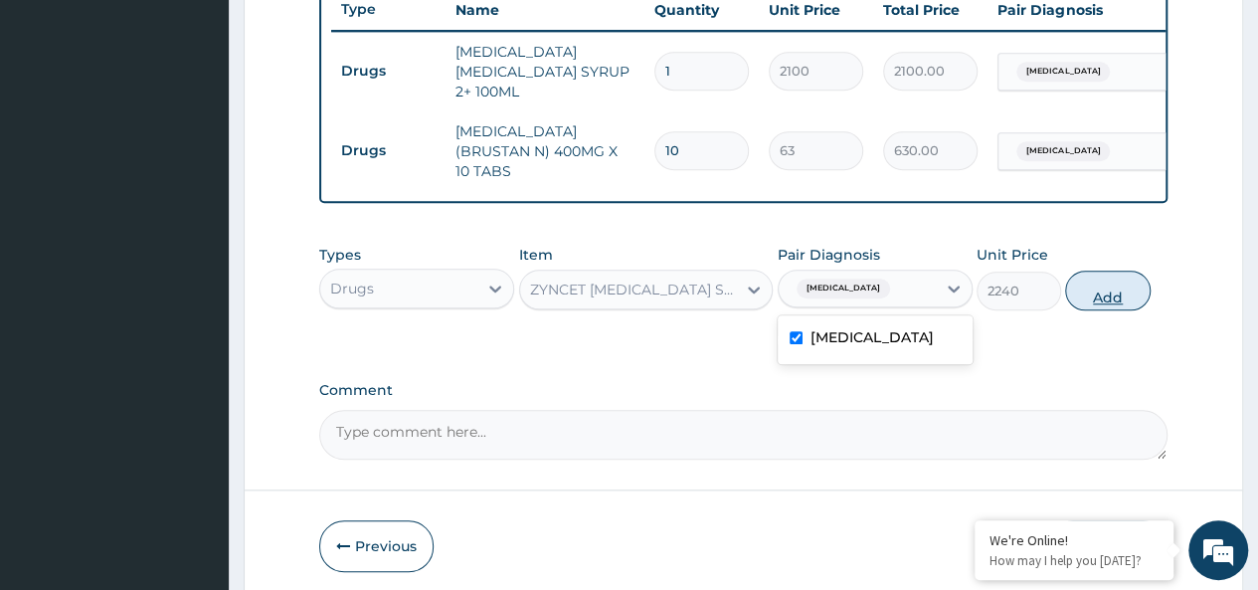
click at [1101, 289] on button "Add" at bounding box center [1107, 290] width 84 height 40
type input "0"
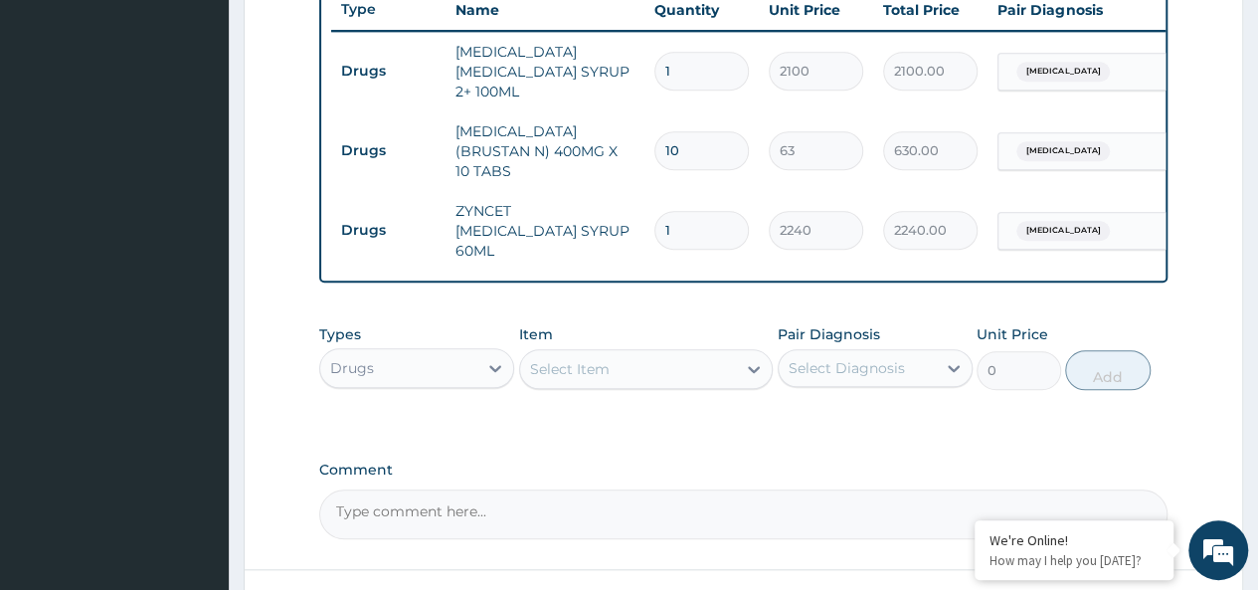
click at [402, 352] on div "Drugs" at bounding box center [398, 368] width 157 height 32
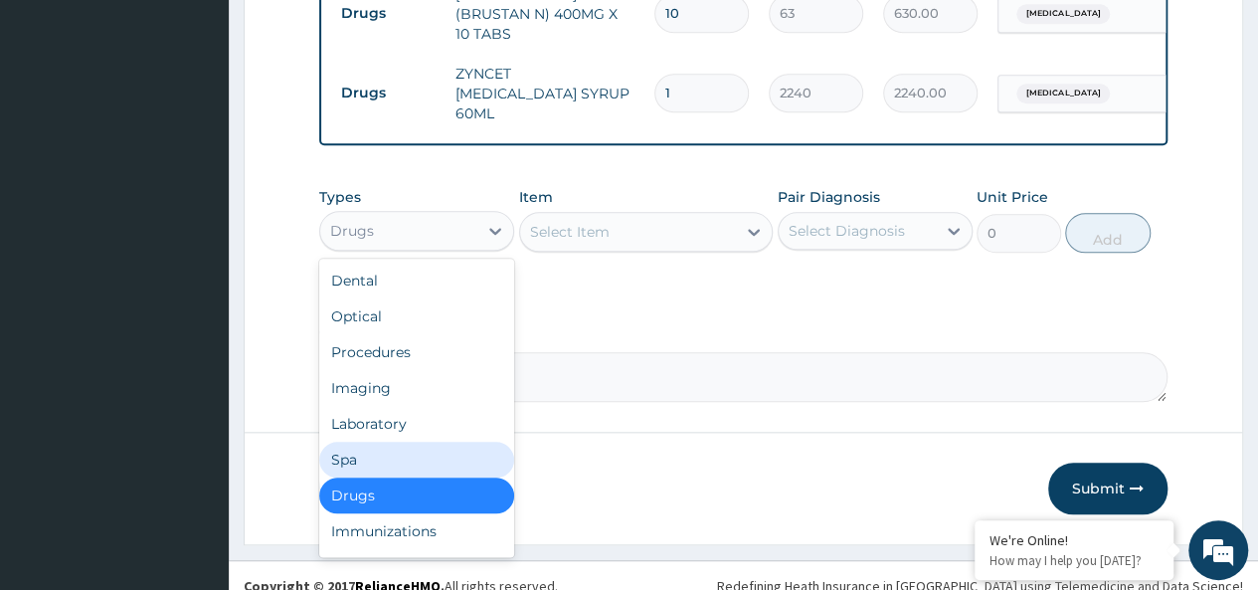
scroll to position [68, 0]
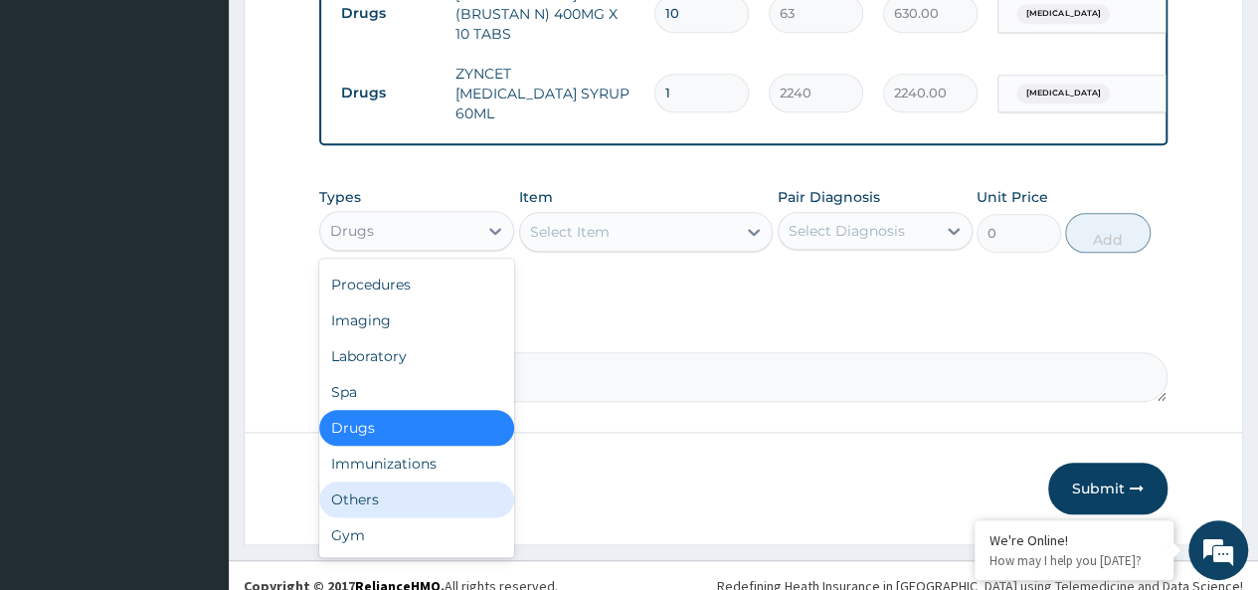
click at [359, 481] on div "Others" at bounding box center [416, 499] width 195 height 36
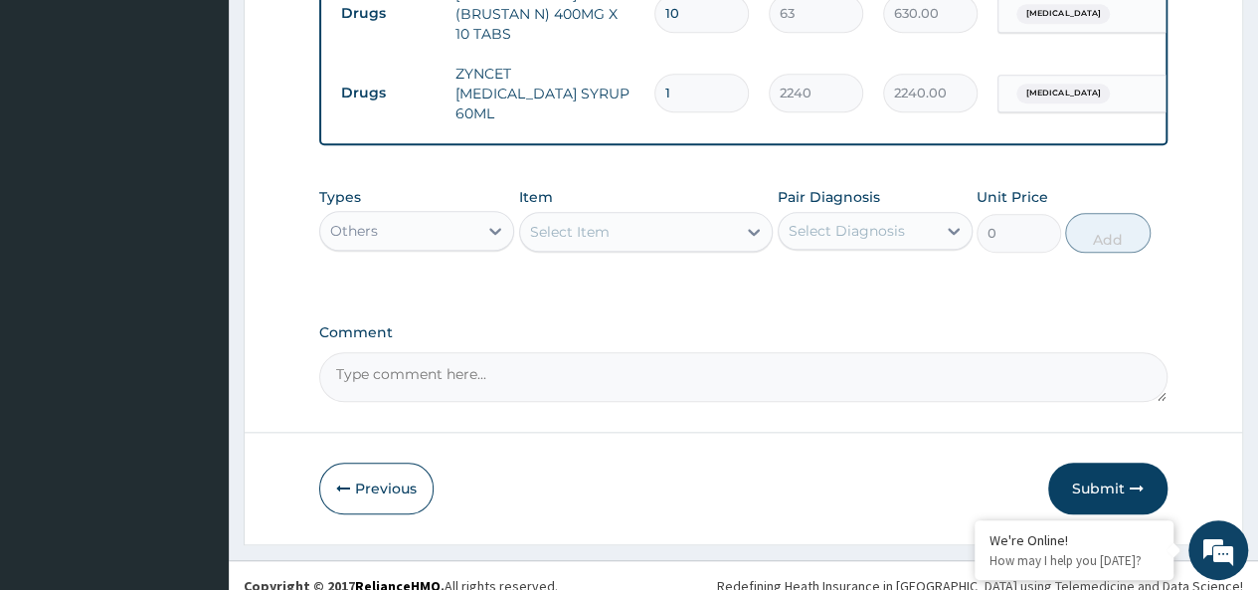
click at [602, 222] on div "Select Item" at bounding box center [570, 232] width 80 height 20
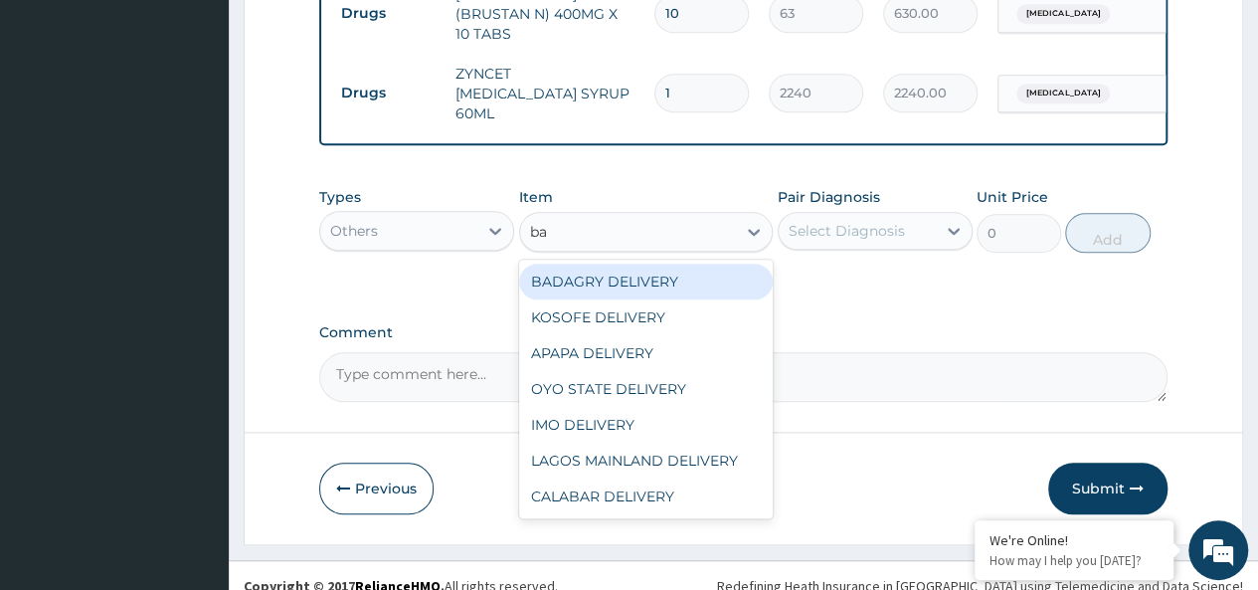
type input "bad"
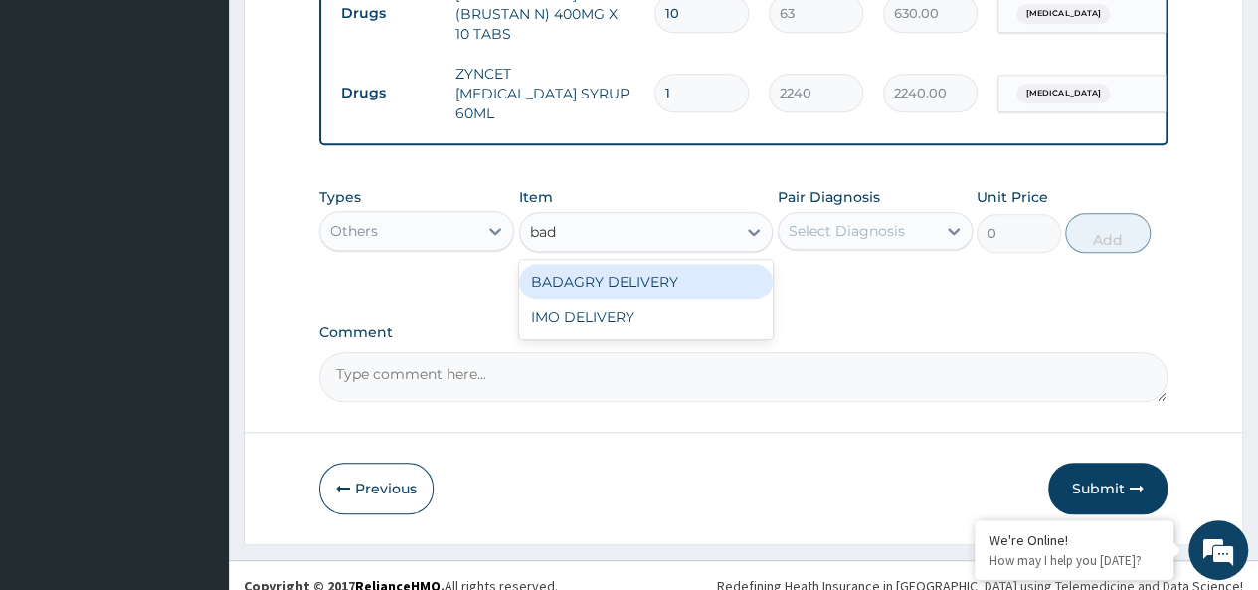
click at [652, 263] on div "BADAGRY DELIVERY" at bounding box center [646, 281] width 254 height 36
type input "3700"
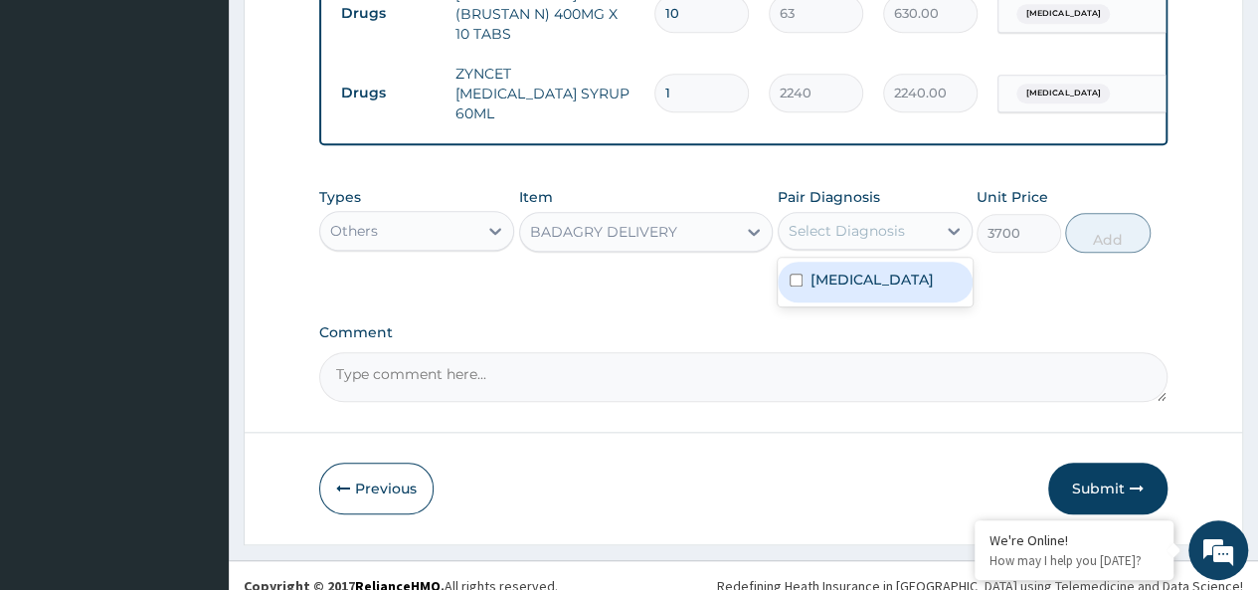
click at [802, 221] on div "Select Diagnosis" at bounding box center [846, 231] width 116 height 20
click at [893, 261] on div "[MEDICAL_DATA]" at bounding box center [874, 281] width 195 height 41
checkbox input "true"
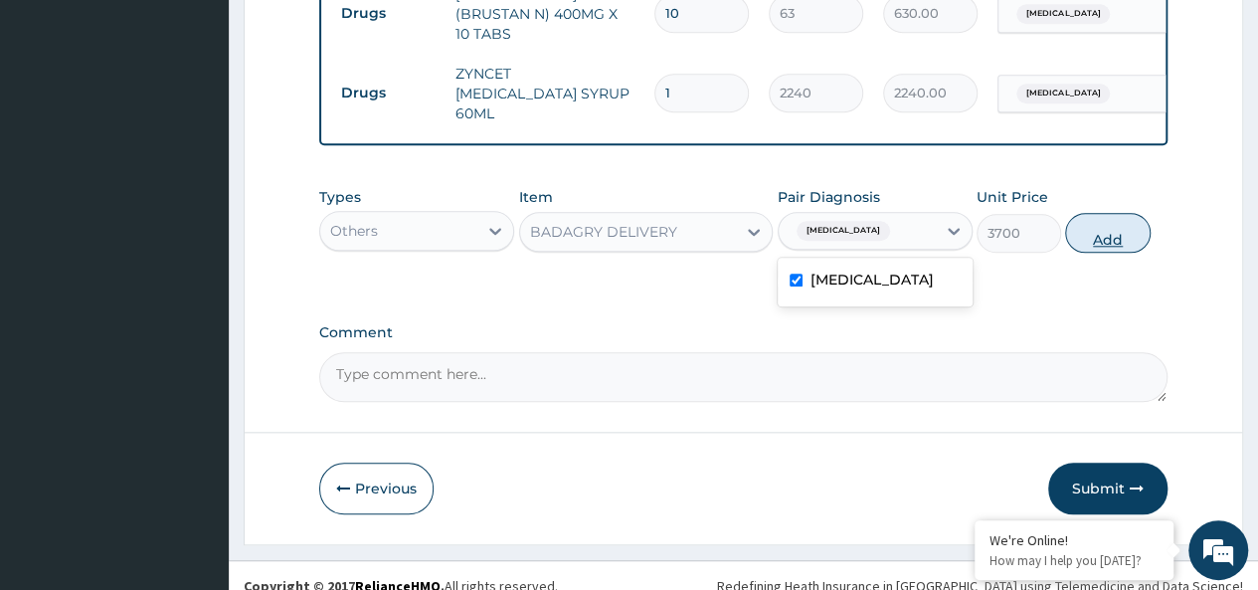
click at [1089, 213] on button "Add" at bounding box center [1107, 233] width 84 height 40
type input "0"
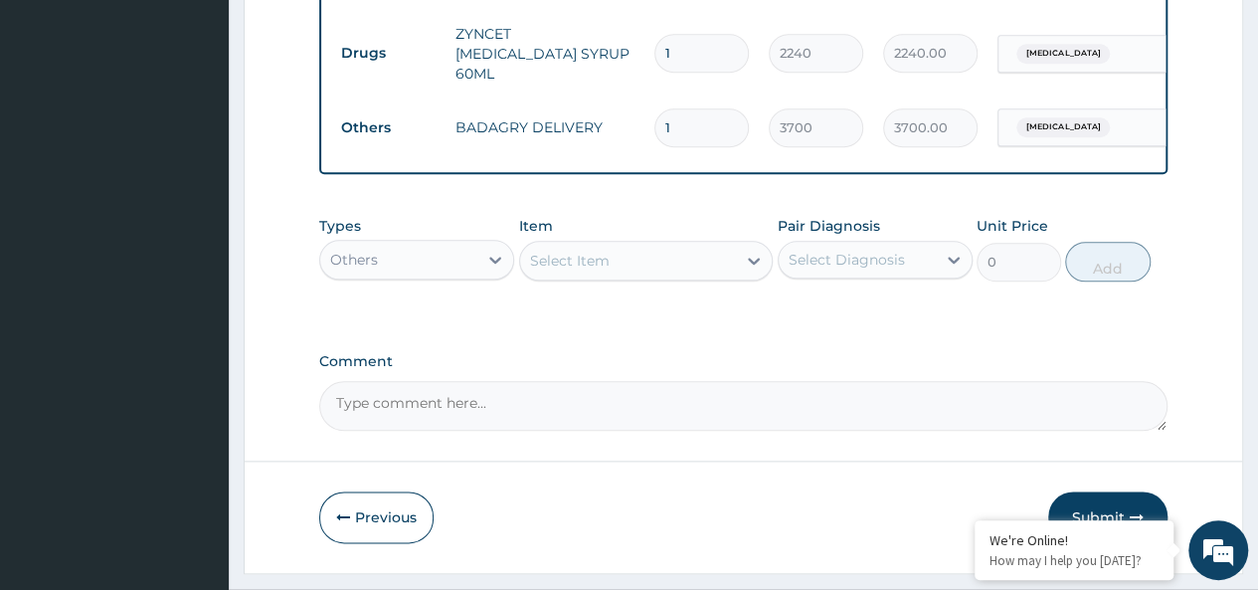
click at [1105, 496] on button "Submit" at bounding box center [1107, 517] width 119 height 52
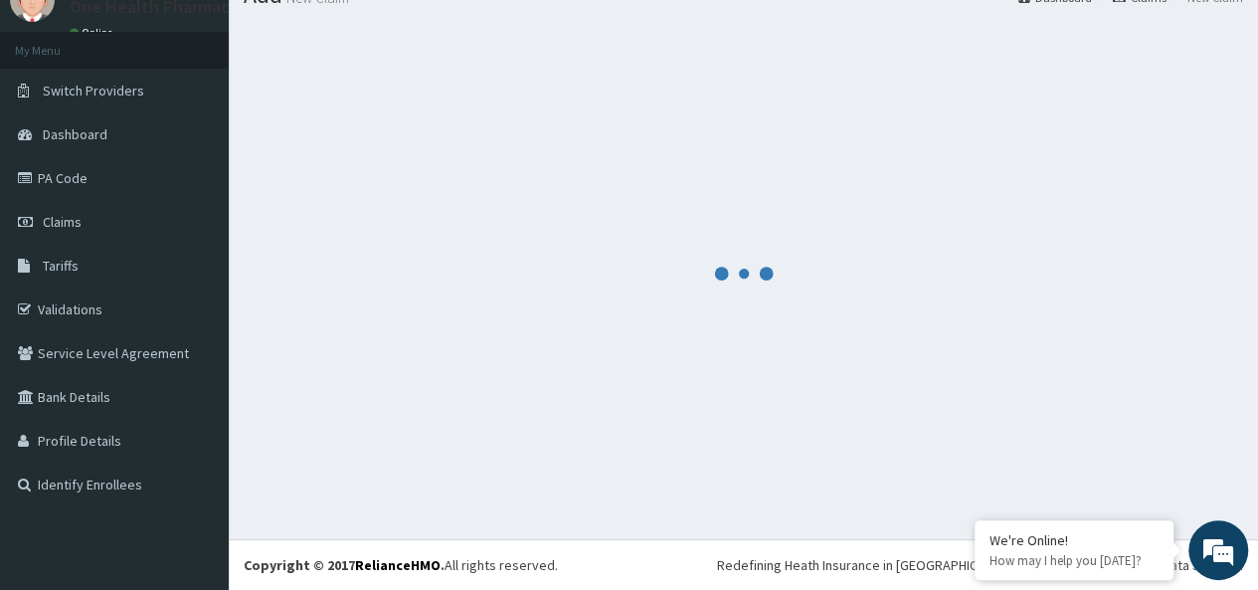
scroll to position [938, 0]
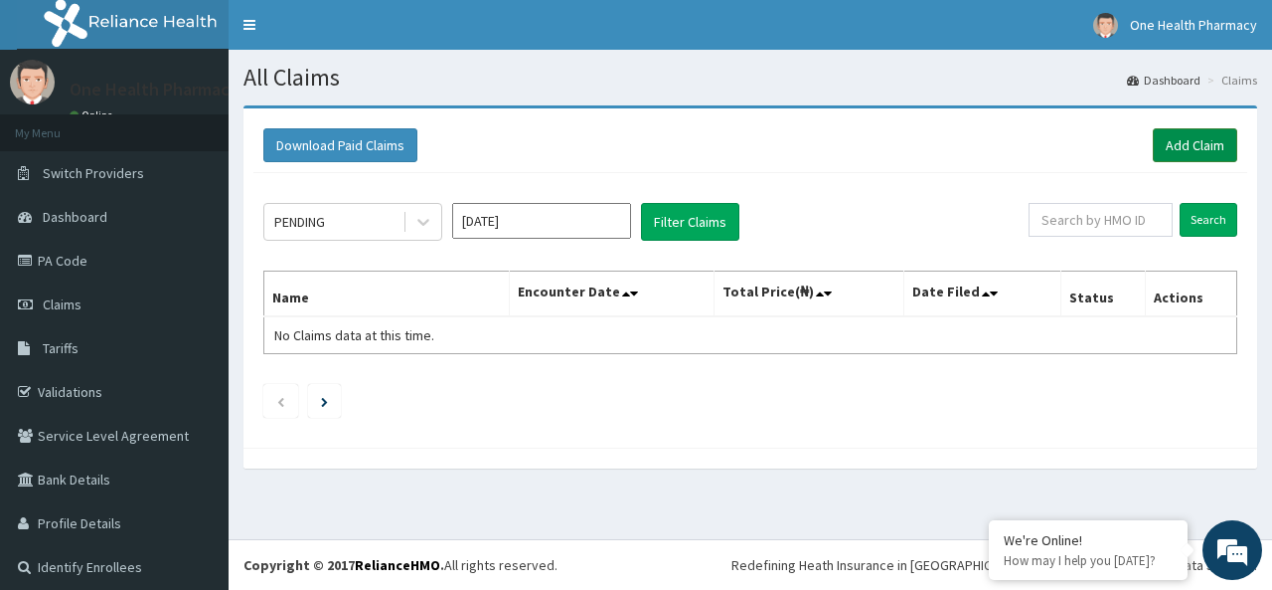
click at [1175, 134] on link "Add Claim" at bounding box center [1195, 145] width 84 height 34
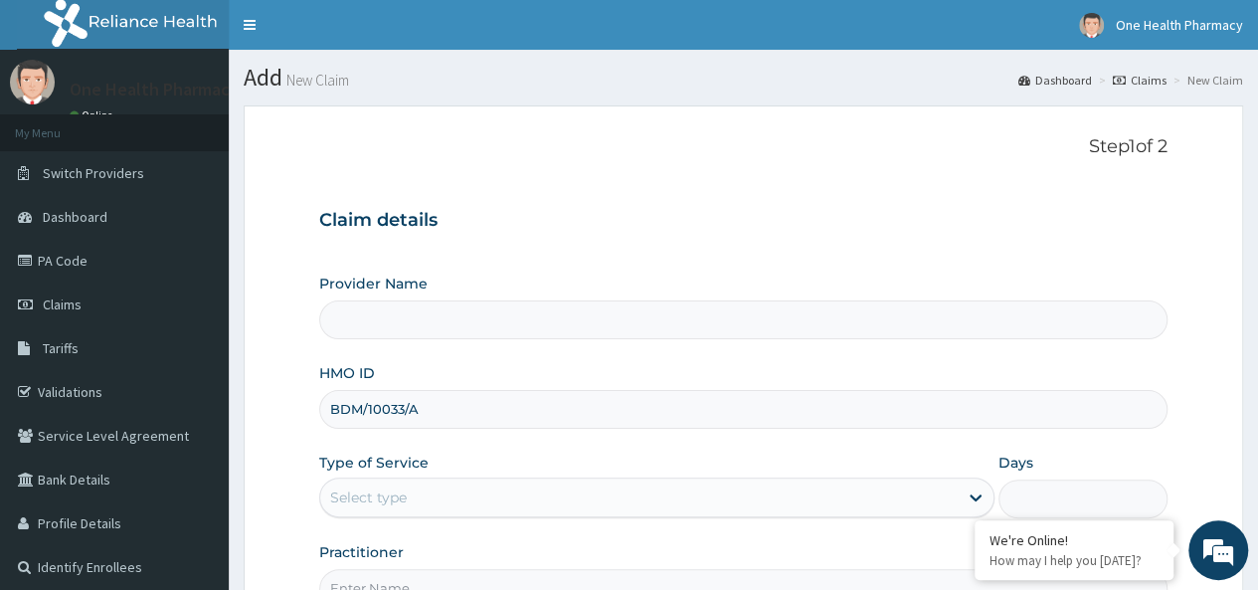
type input "BDM/10033/A"
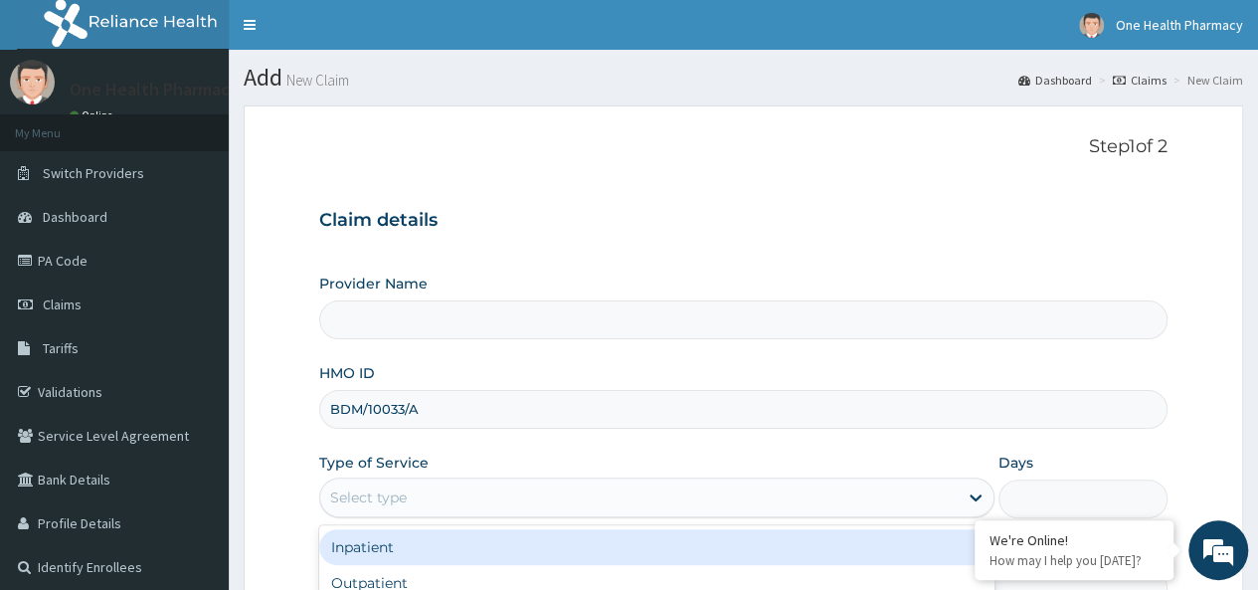
click at [400, 496] on div "Select type" at bounding box center [368, 497] width 77 height 20
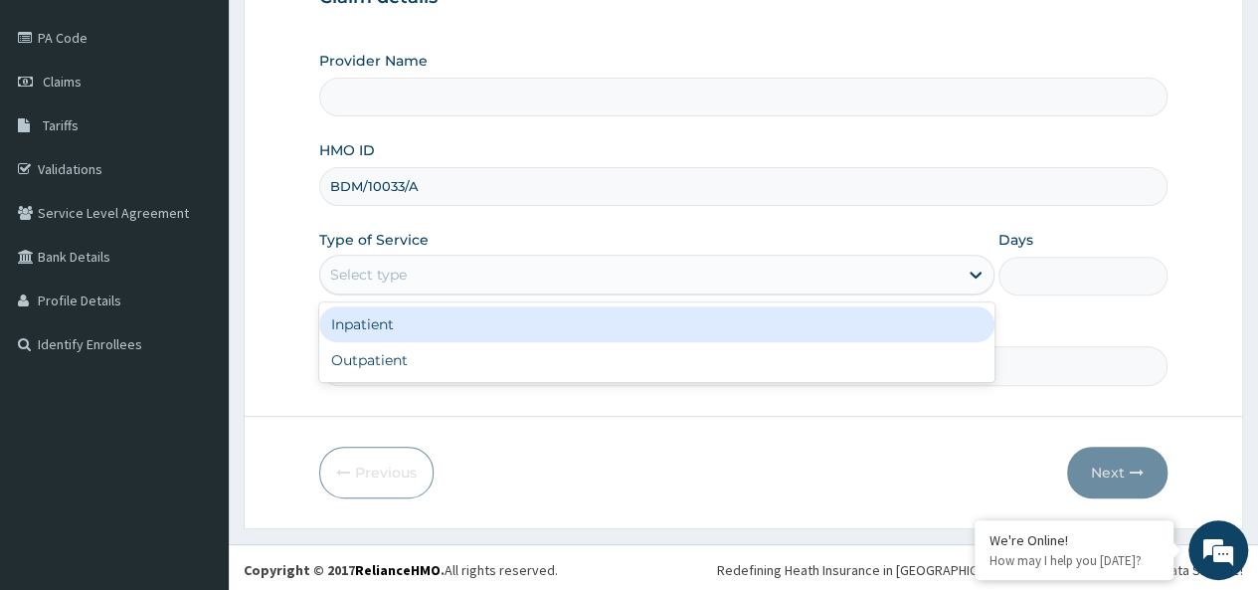
type input "OneHealth Pharmacy"
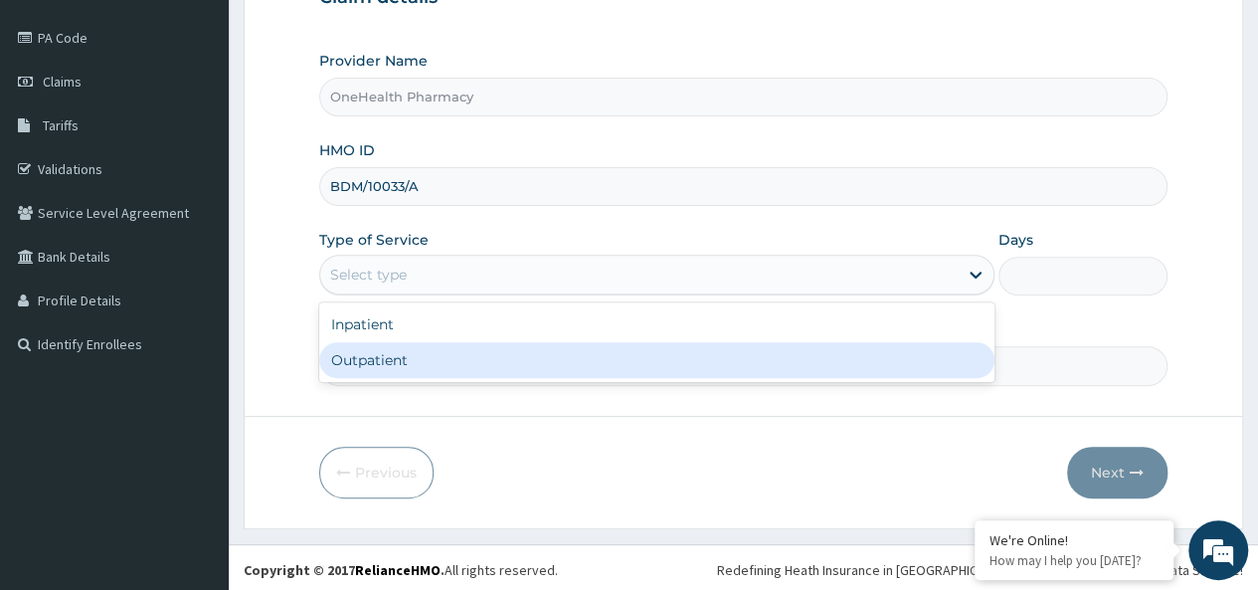
click at [449, 355] on div "Outpatient" at bounding box center [656, 360] width 675 height 36
type input "1"
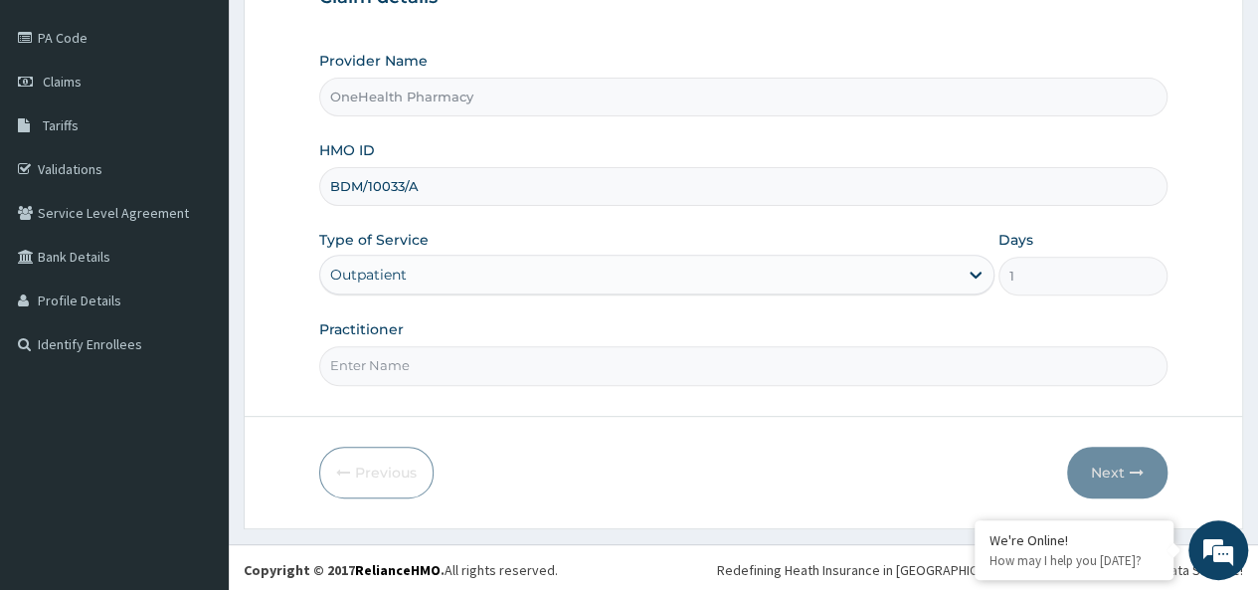
click at [478, 364] on input "Practitioner" at bounding box center [743, 365] width 848 height 39
type input "onehealth"
click at [1113, 470] on button "Next" at bounding box center [1117, 472] width 100 height 52
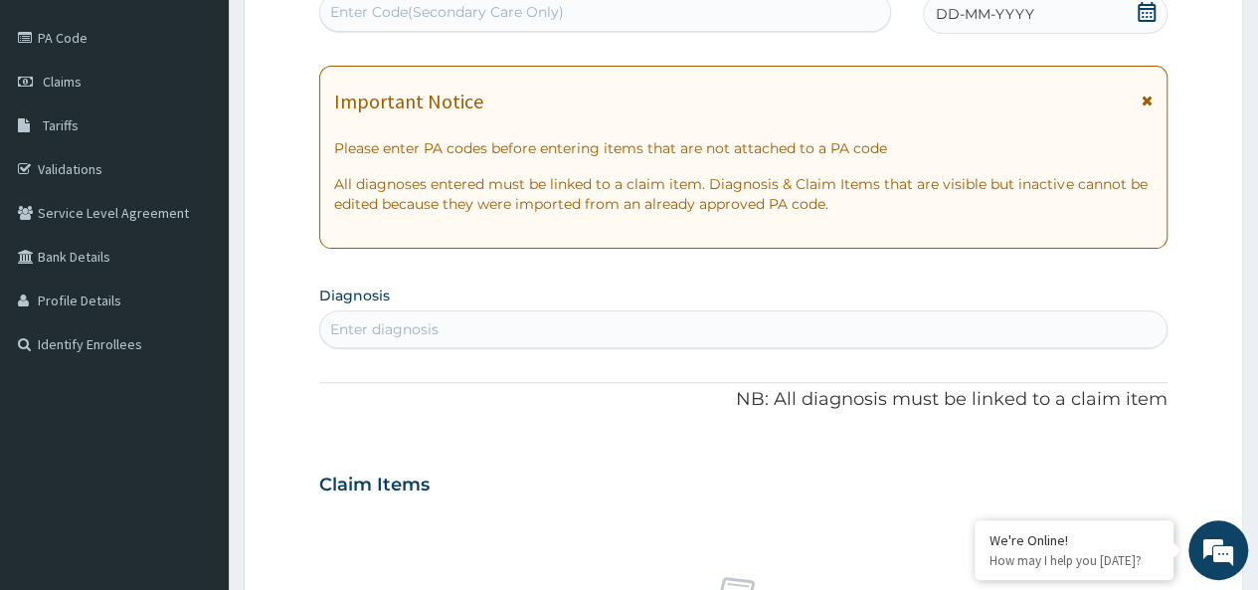
scroll to position [0, 0]
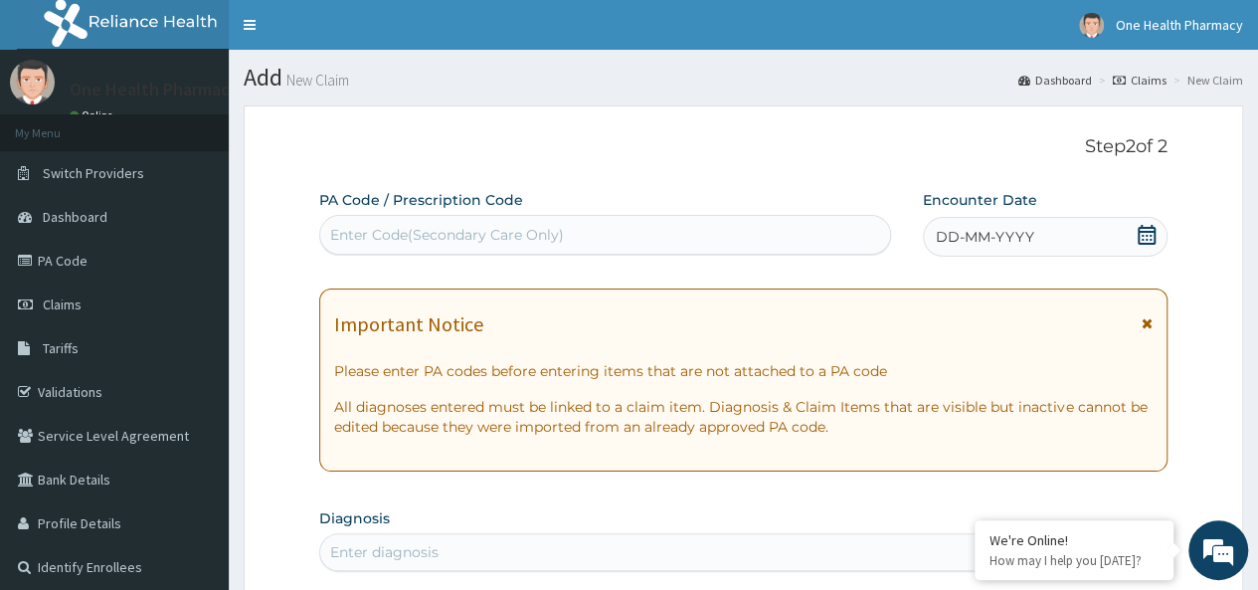
click at [427, 221] on div "Enter Code(Secondary Care Only)" at bounding box center [604, 235] width 569 height 32
paste input "PR/AE39326B"
type input "PR/AE39326B"
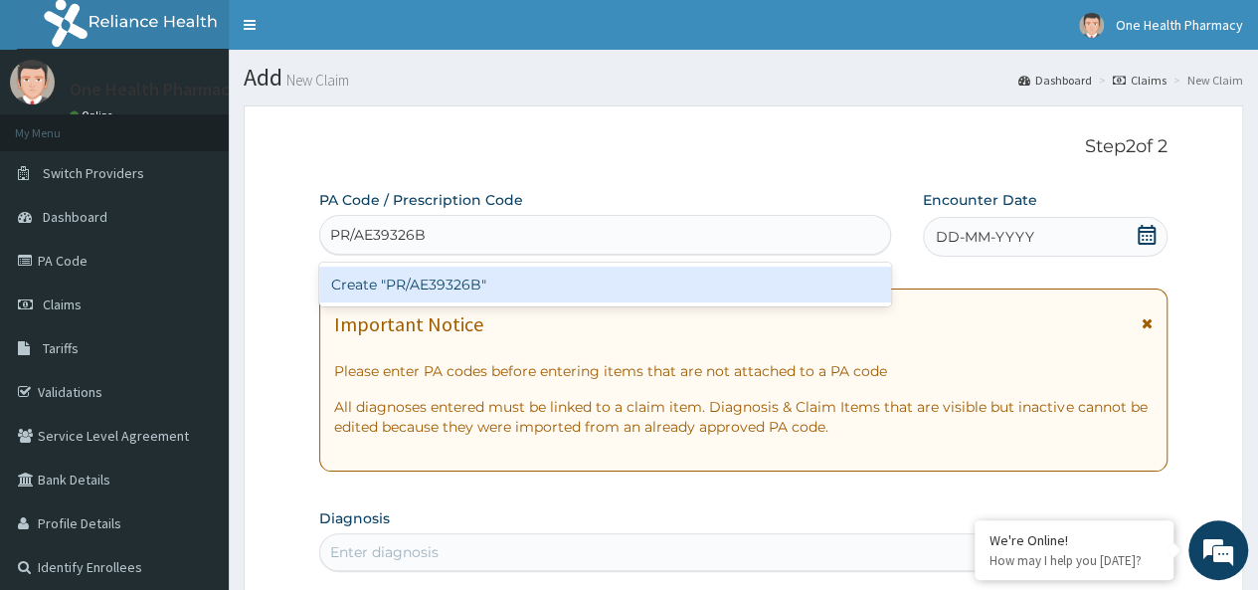
click at [447, 287] on div "Create "PR/AE39326B"" at bounding box center [604, 284] width 571 height 36
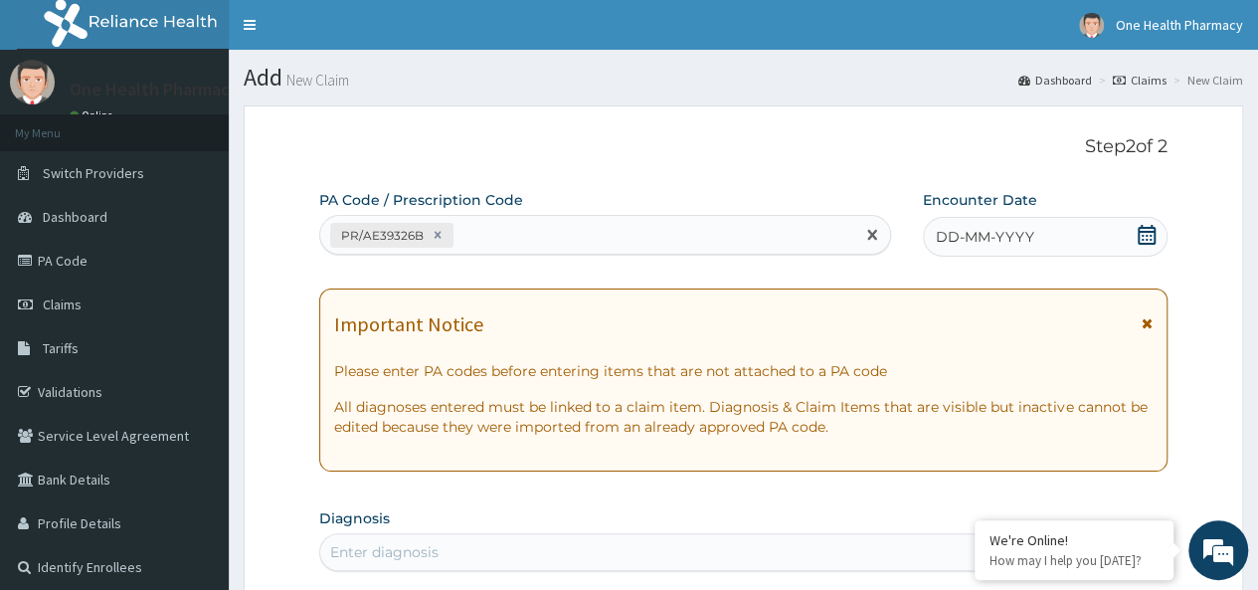
click at [1067, 232] on div "DD-MM-YYYY" at bounding box center [1045, 237] width 245 height 40
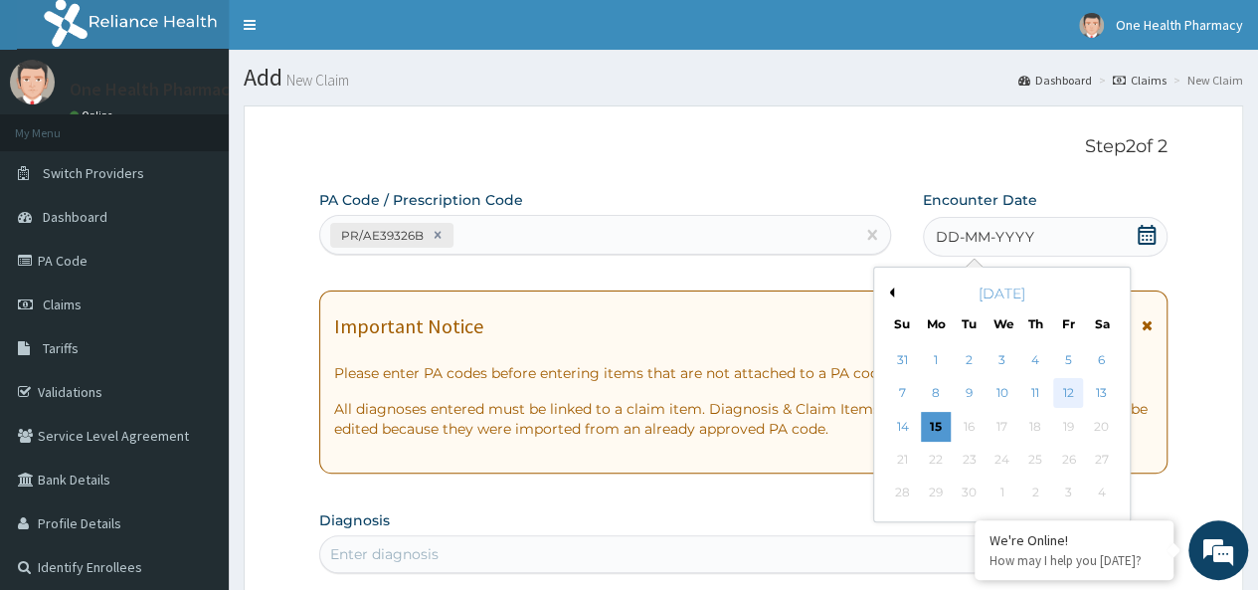
click at [1060, 390] on div "12" at bounding box center [1068, 394] width 30 height 30
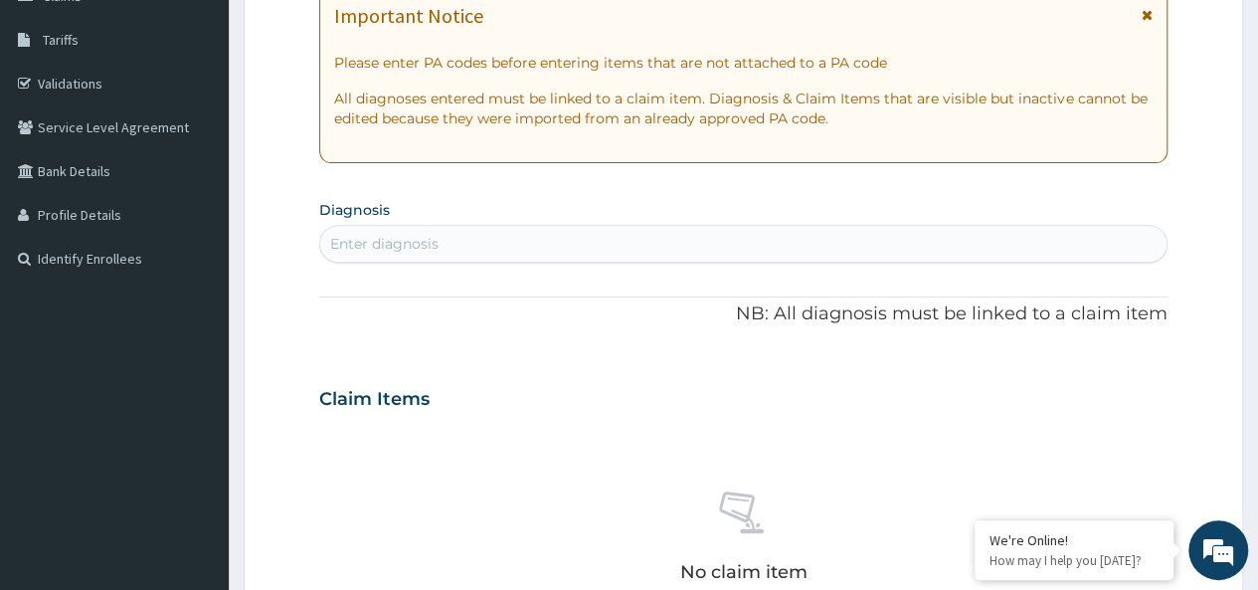
scroll to position [335, 0]
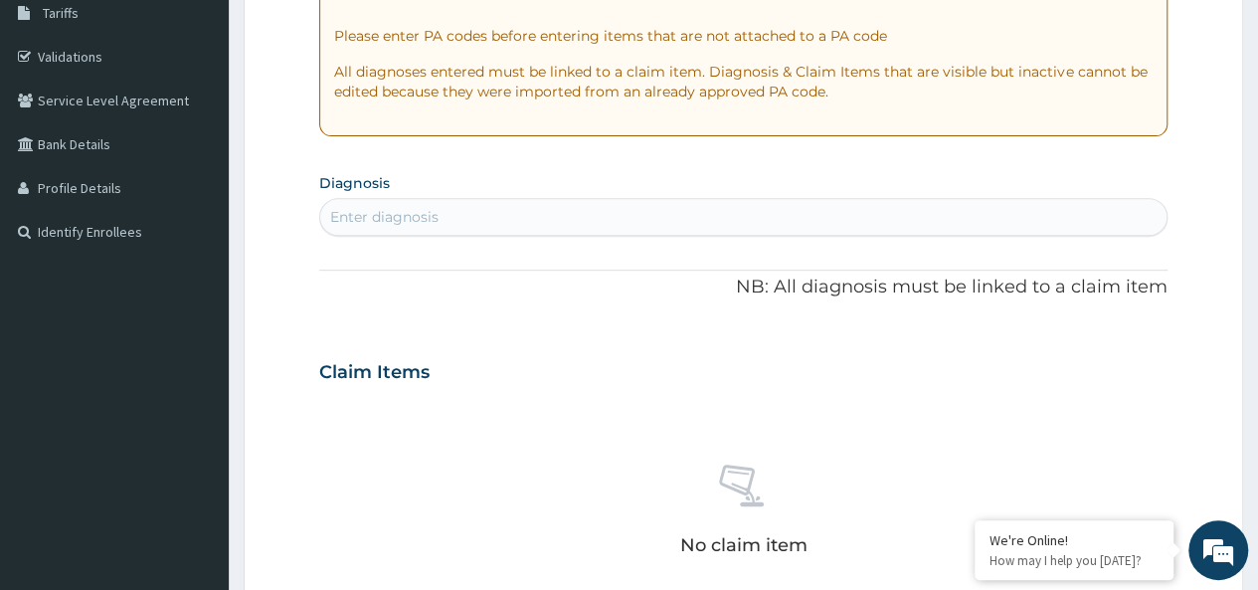
click at [497, 216] on div "Enter diagnosis" at bounding box center [743, 217] width 846 height 32
type input "malaria"
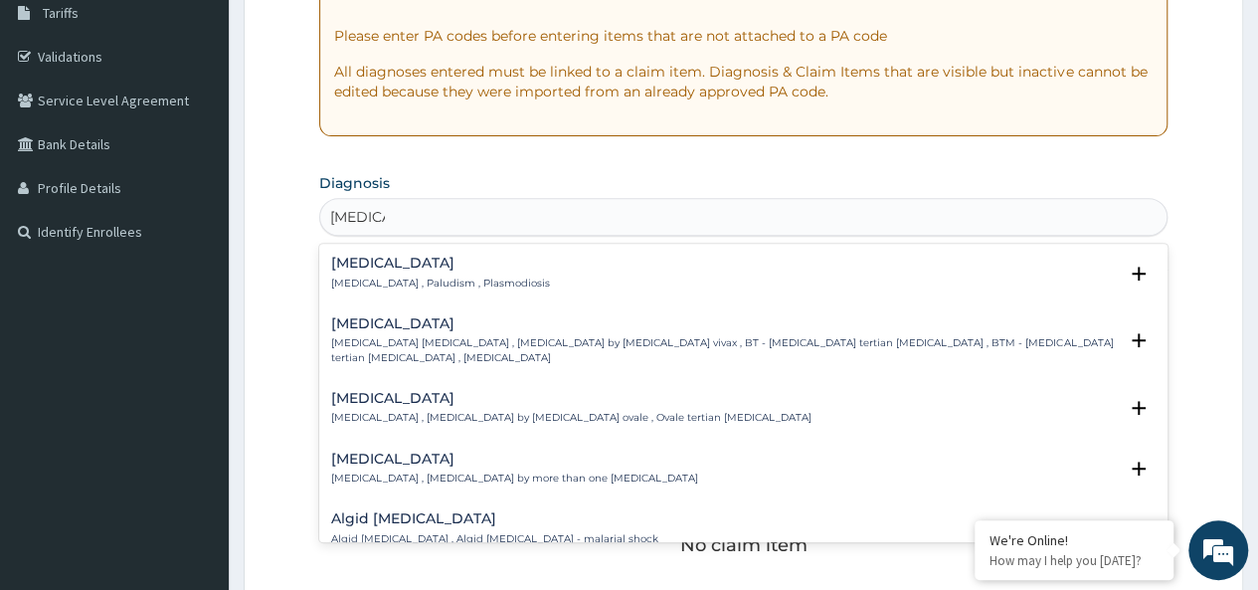
click at [420, 271] on div "Malaria Malaria , Paludism , Plasmodiosis" at bounding box center [440, 272] width 219 height 35
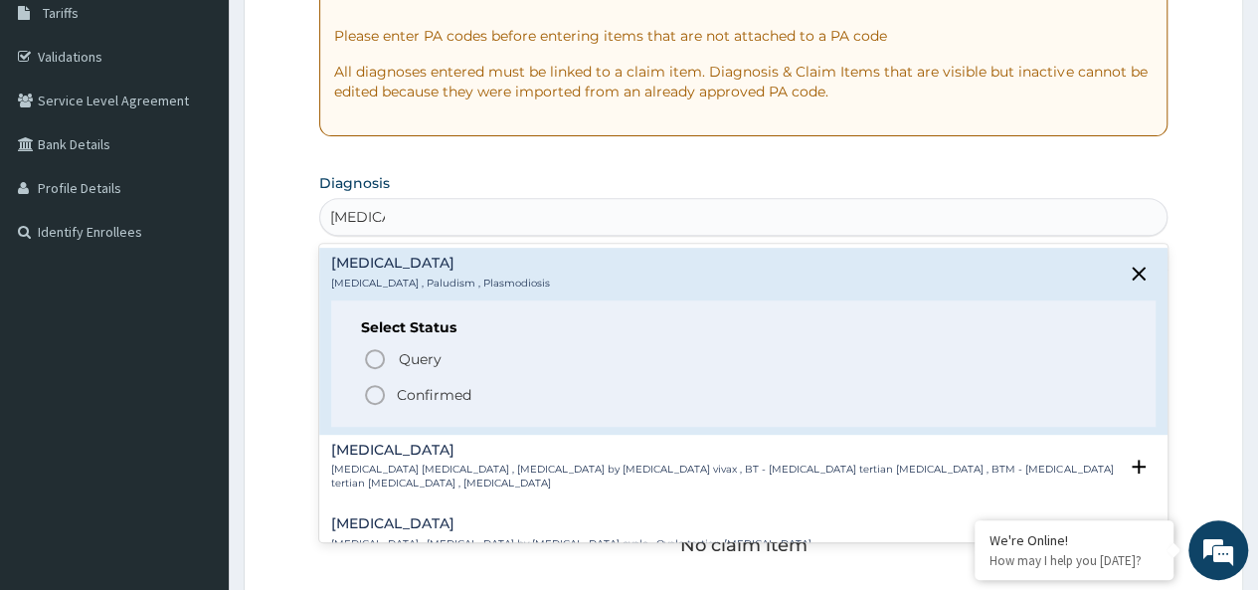
click at [422, 388] on p "Confirmed" at bounding box center [434, 395] width 75 height 20
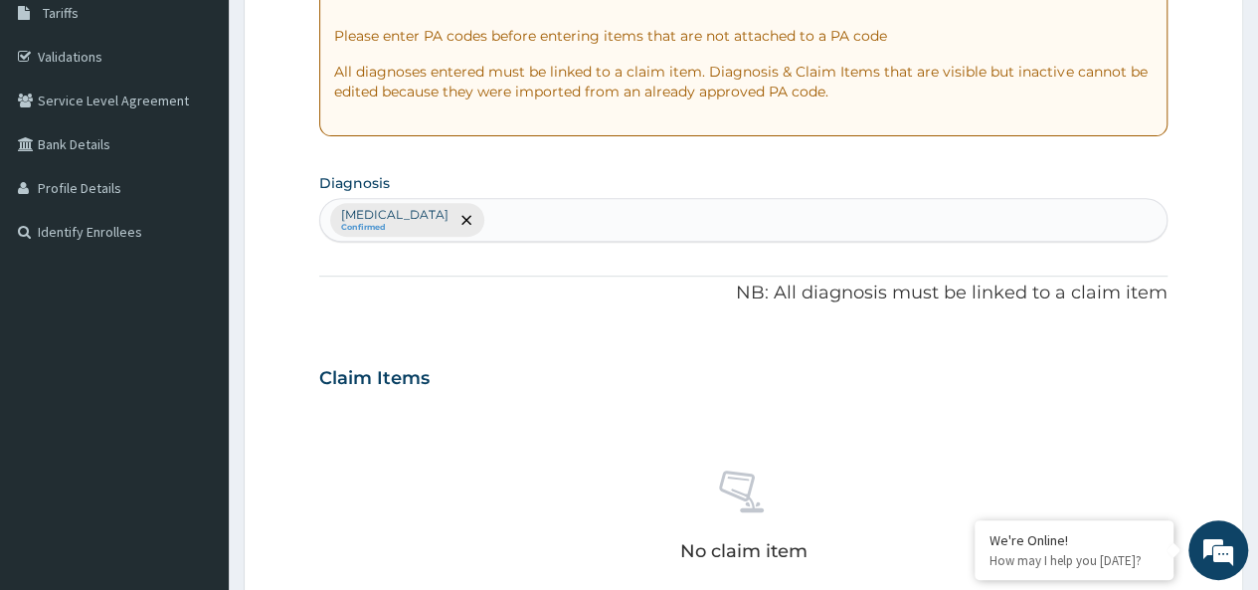
scroll to position [840, 0]
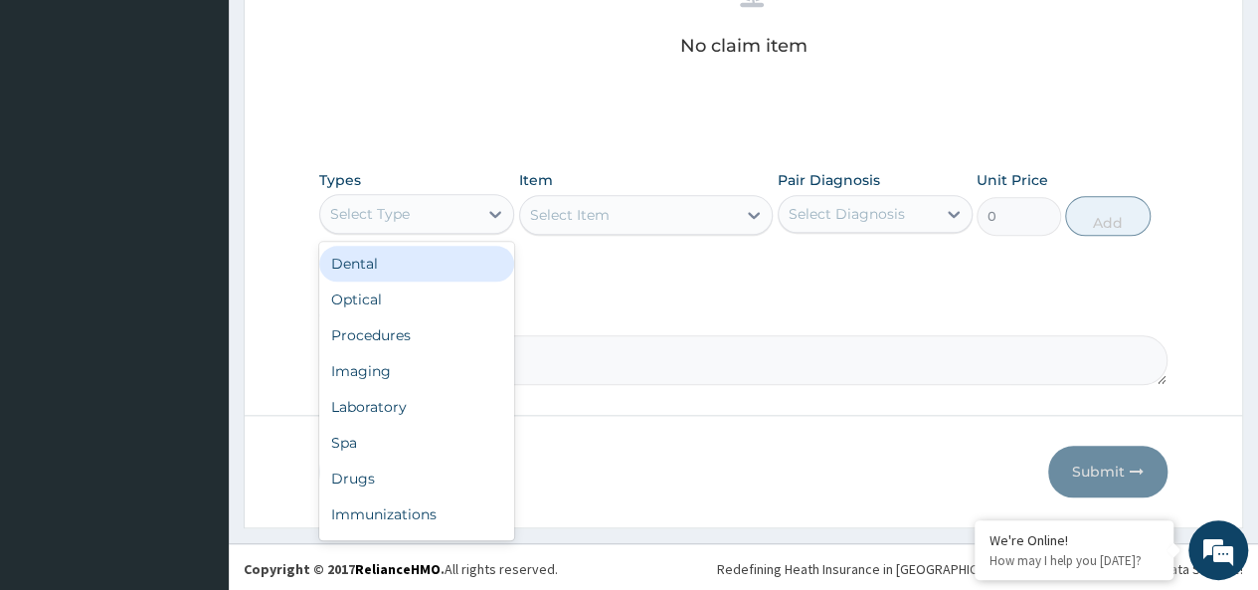
click at [368, 218] on div "Select Type" at bounding box center [370, 214] width 80 height 20
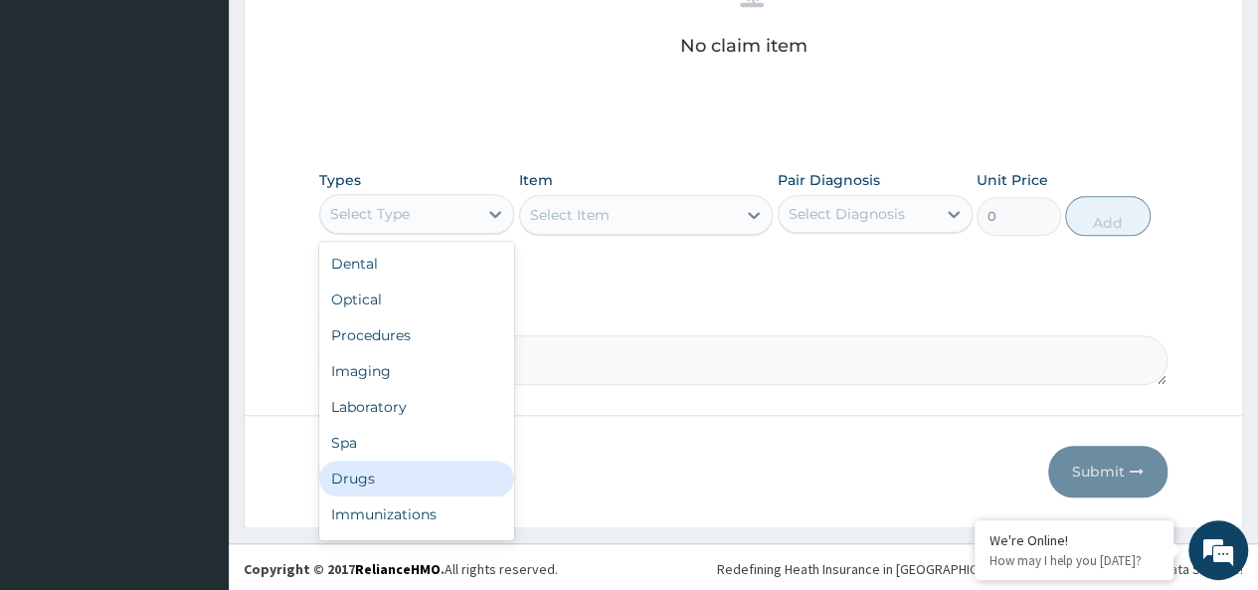
click at [352, 484] on div "Drugs" at bounding box center [416, 478] width 195 height 36
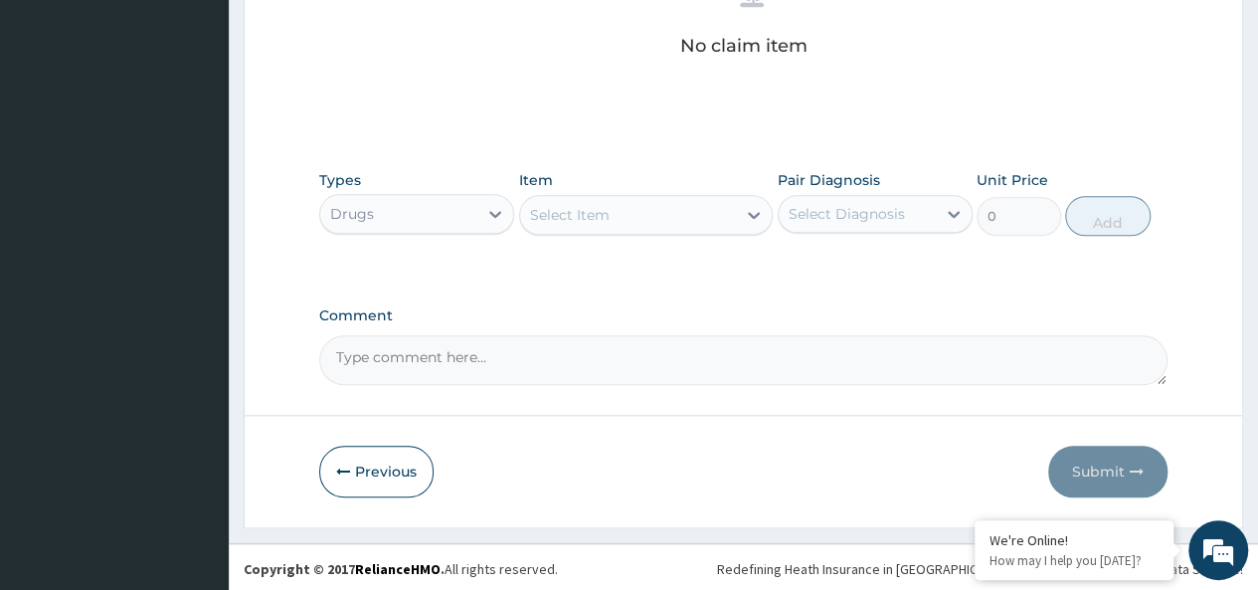
click at [628, 201] on div "Select Item" at bounding box center [628, 215] width 217 height 32
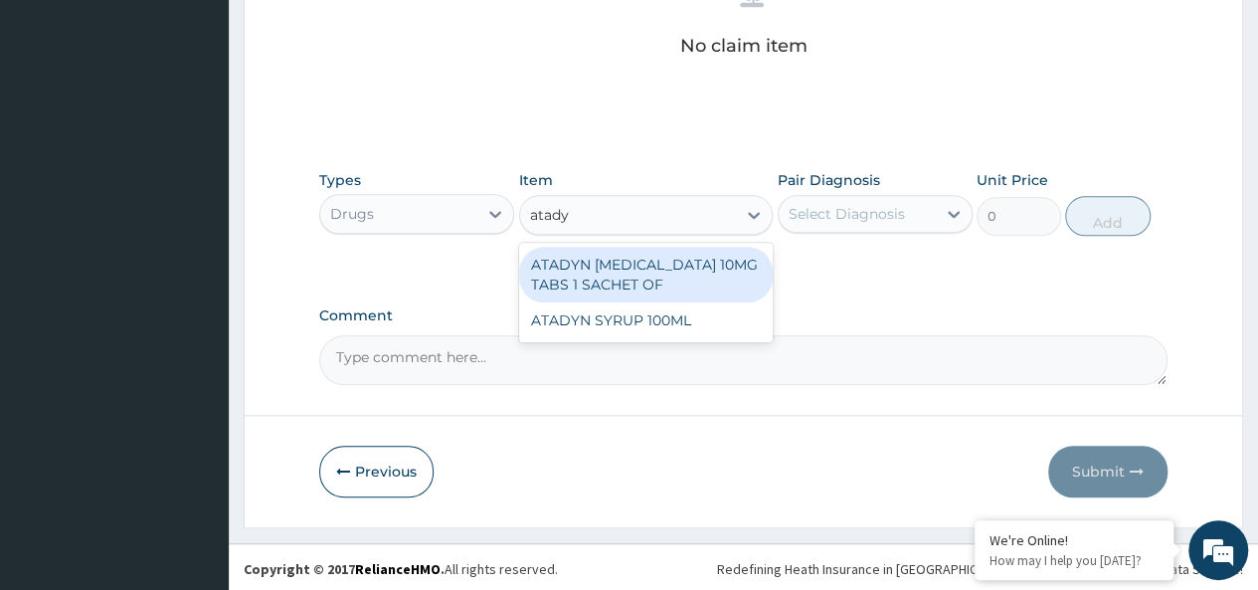
type input "atadyn"
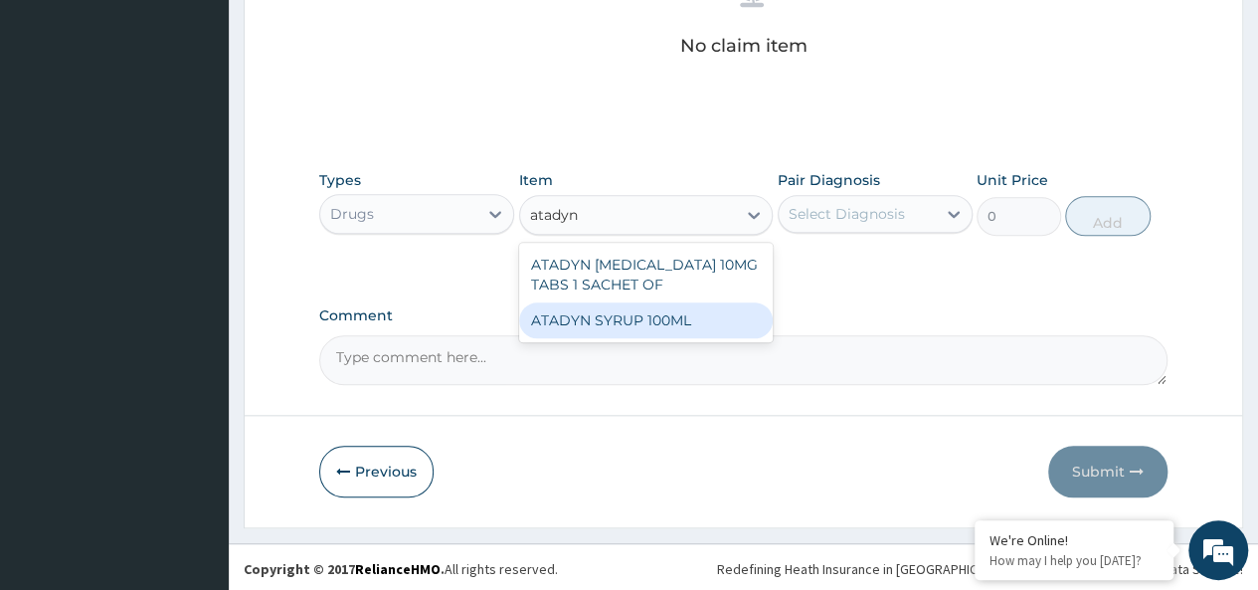
click at [695, 313] on div "ATADYN SYRUP 100ML" at bounding box center [646, 320] width 254 height 36
type input "1890"
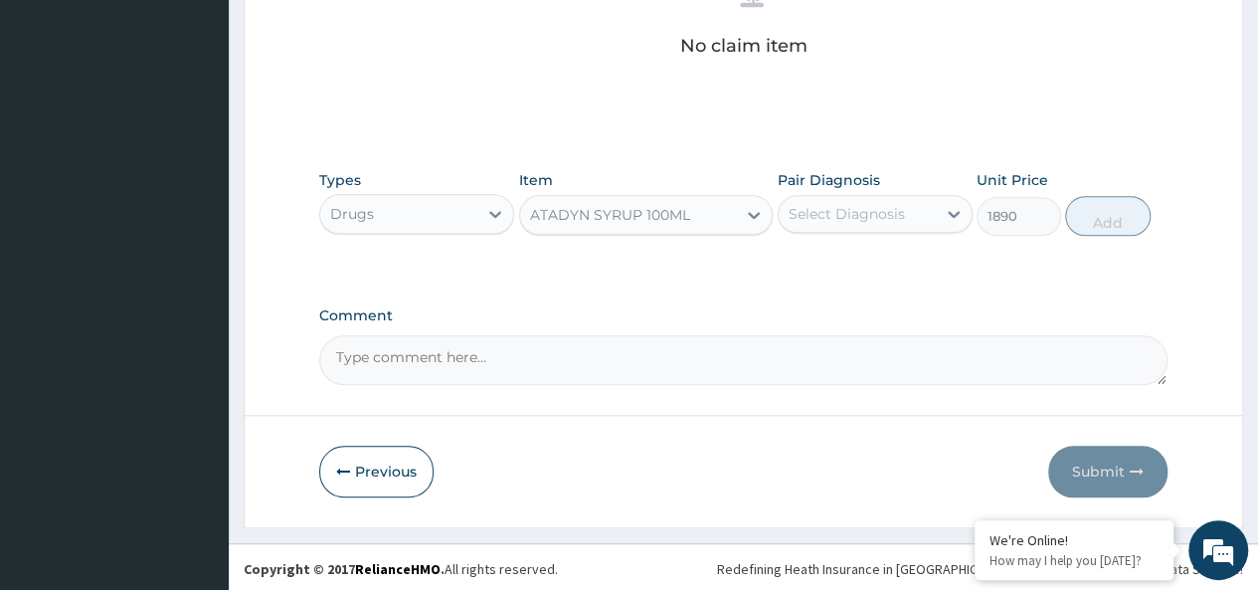
click at [863, 215] on div "Select Diagnosis" at bounding box center [846, 214] width 116 height 20
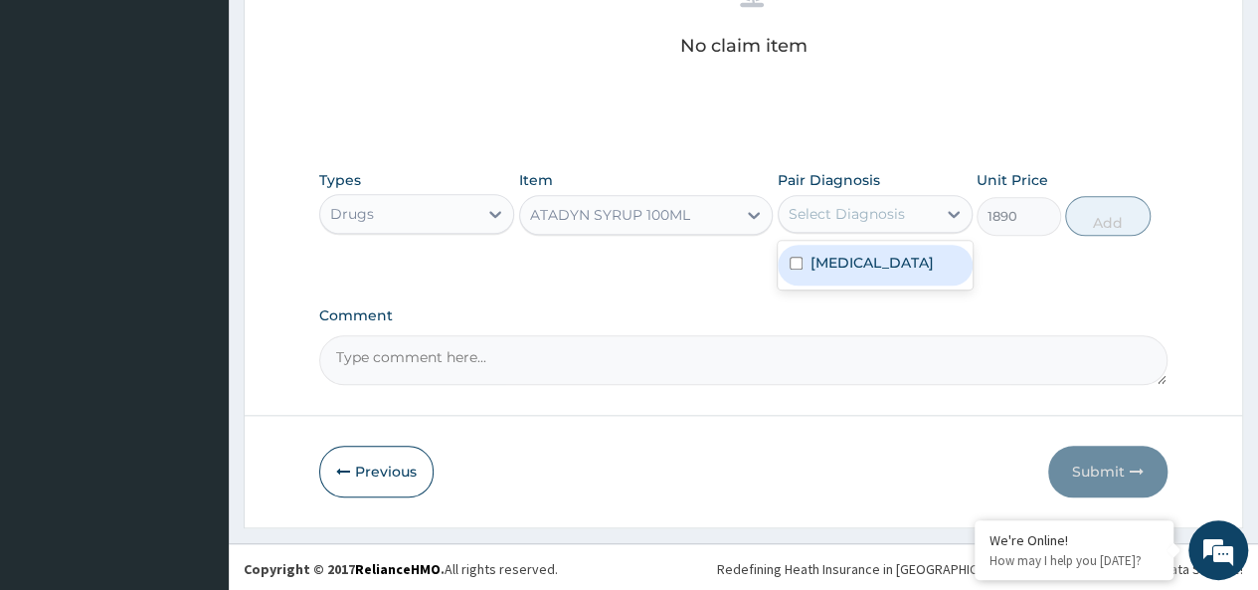
click at [901, 285] on div "Malaria" at bounding box center [874, 265] width 195 height 49
click at [901, 264] on div "Malaria" at bounding box center [874, 265] width 195 height 41
checkbox input "true"
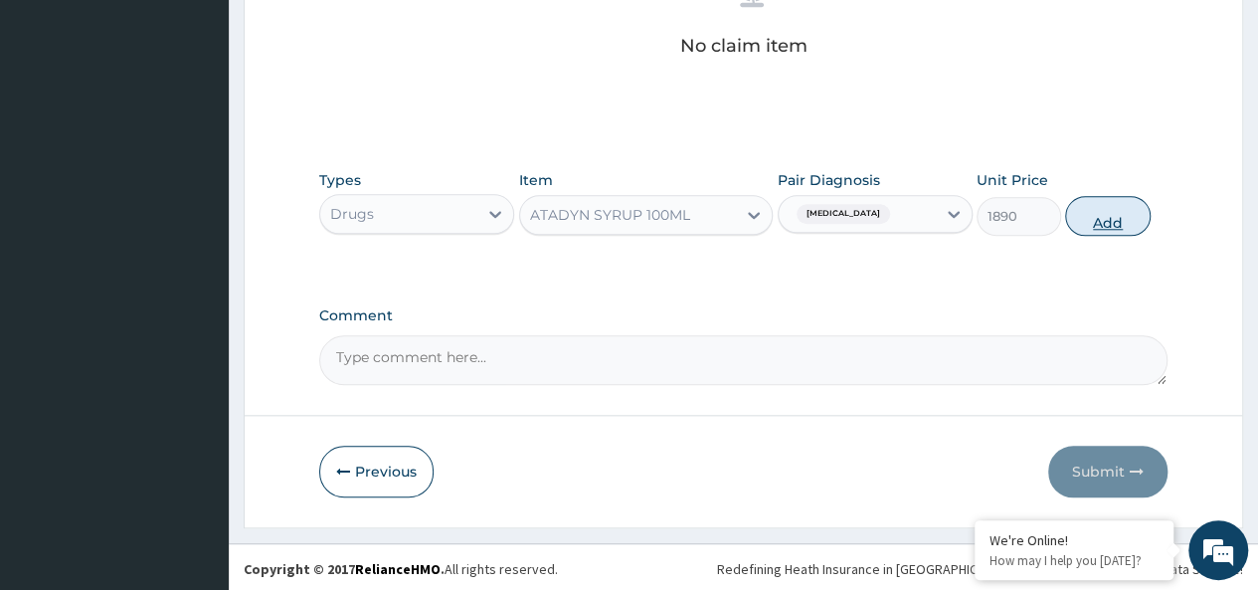
click at [1082, 206] on button "Add" at bounding box center [1107, 216] width 84 height 40
type input "0"
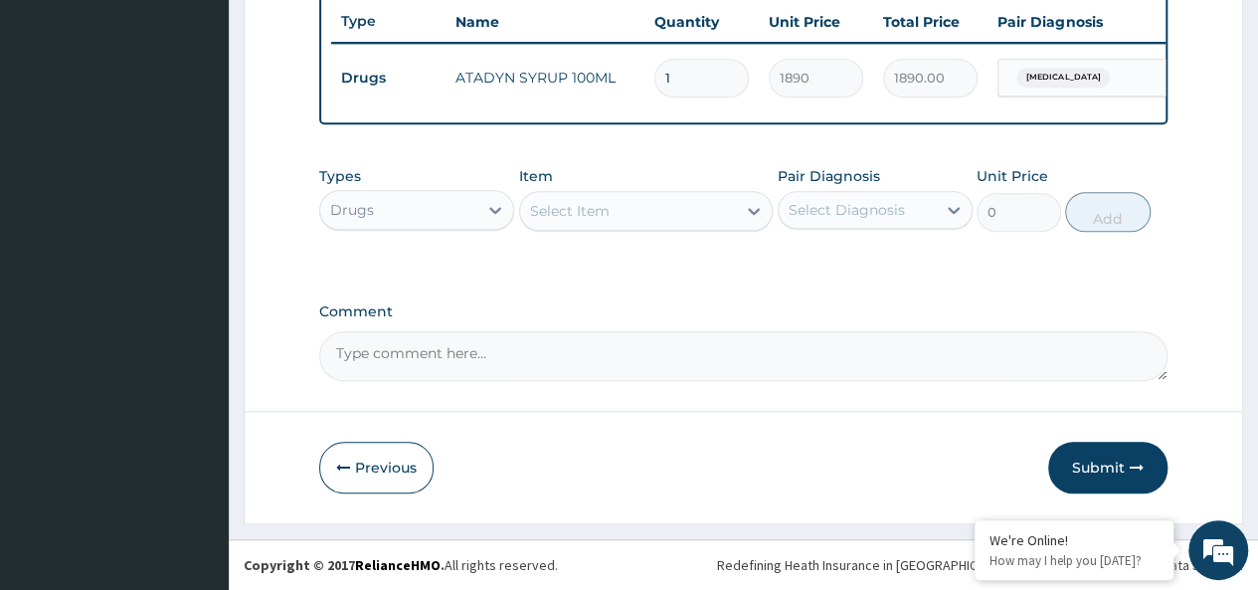
click at [658, 191] on div "Item Select Item" at bounding box center [646, 199] width 254 height 66
click at [594, 213] on div "Select Item" at bounding box center [570, 211] width 80 height 20
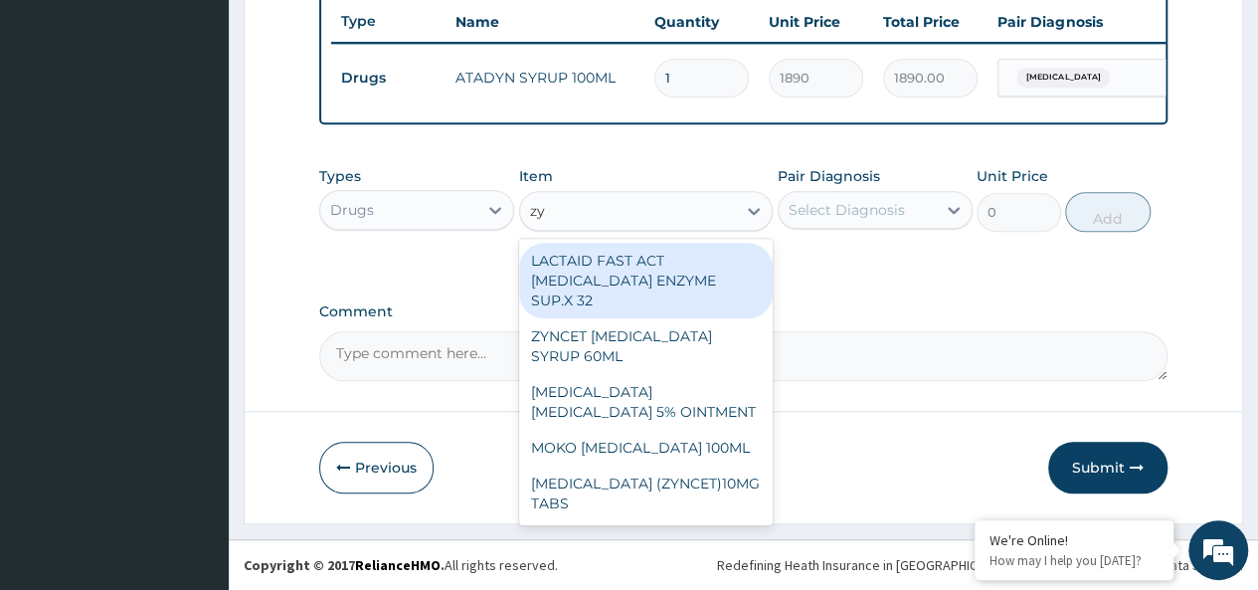
type input "zyn"
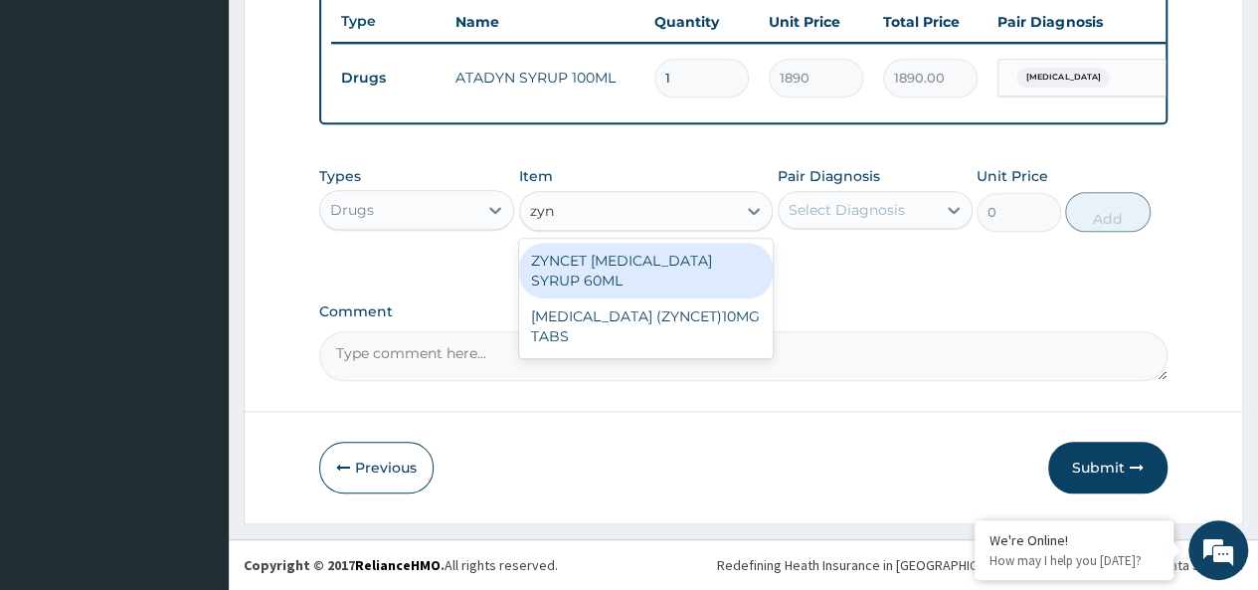
click at [712, 265] on div "ZYNCET CETIRIZINE SYRUP 60ML" at bounding box center [646, 271] width 254 height 56
type input "2240"
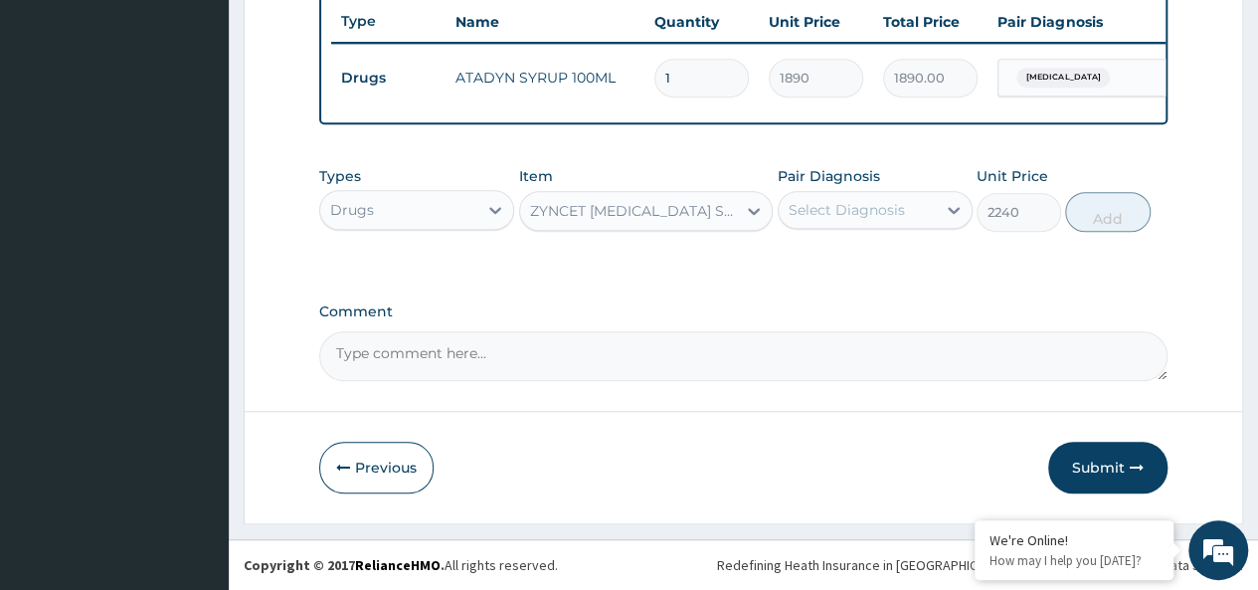
click at [845, 202] on div "Select Diagnosis" at bounding box center [846, 210] width 116 height 20
click at [910, 250] on div "Malaria" at bounding box center [874, 261] width 195 height 41
checkbox input "true"
click at [1089, 215] on button "Add" at bounding box center [1107, 212] width 84 height 40
type input "0"
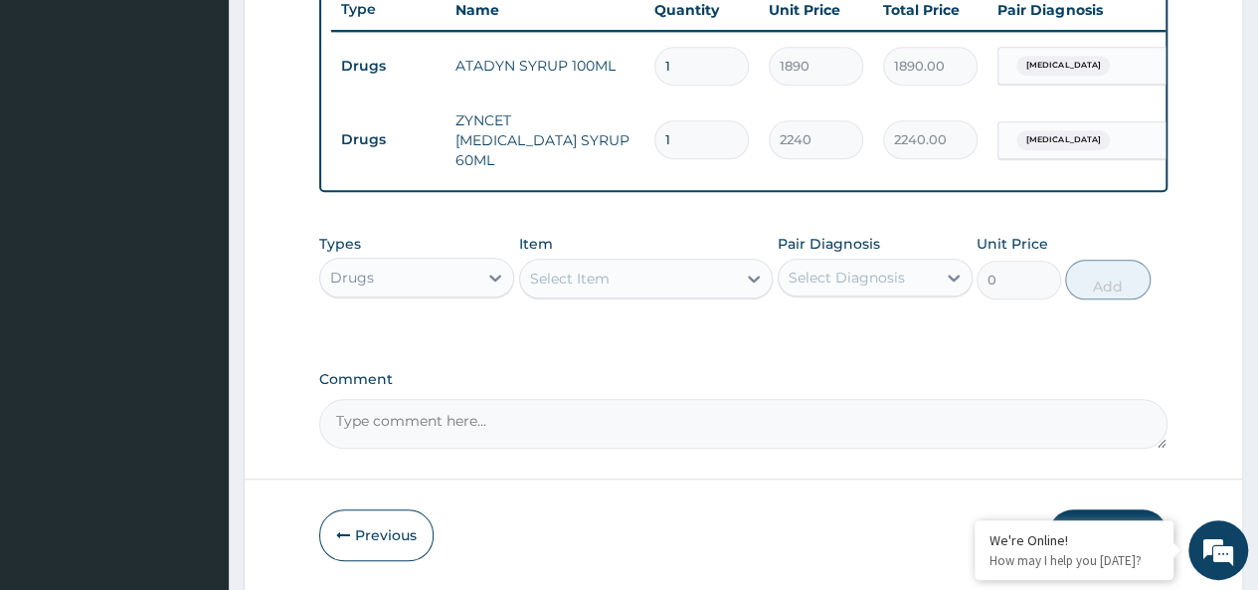
click at [350, 283] on div "Drugs" at bounding box center [352, 277] width 44 height 20
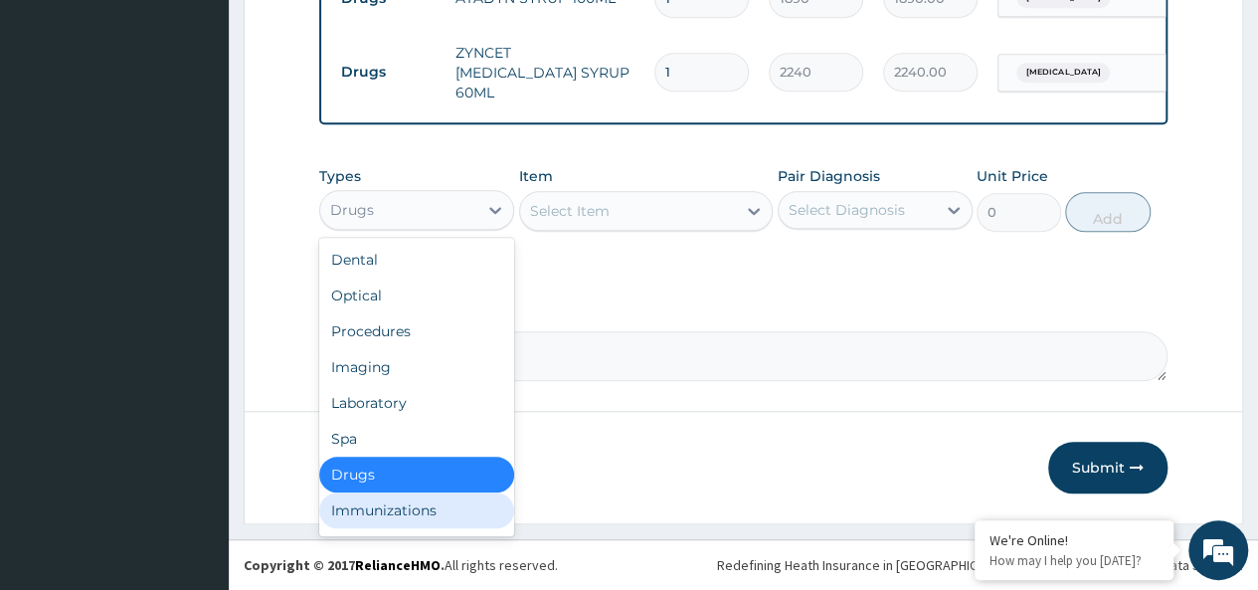
scroll to position [68, 0]
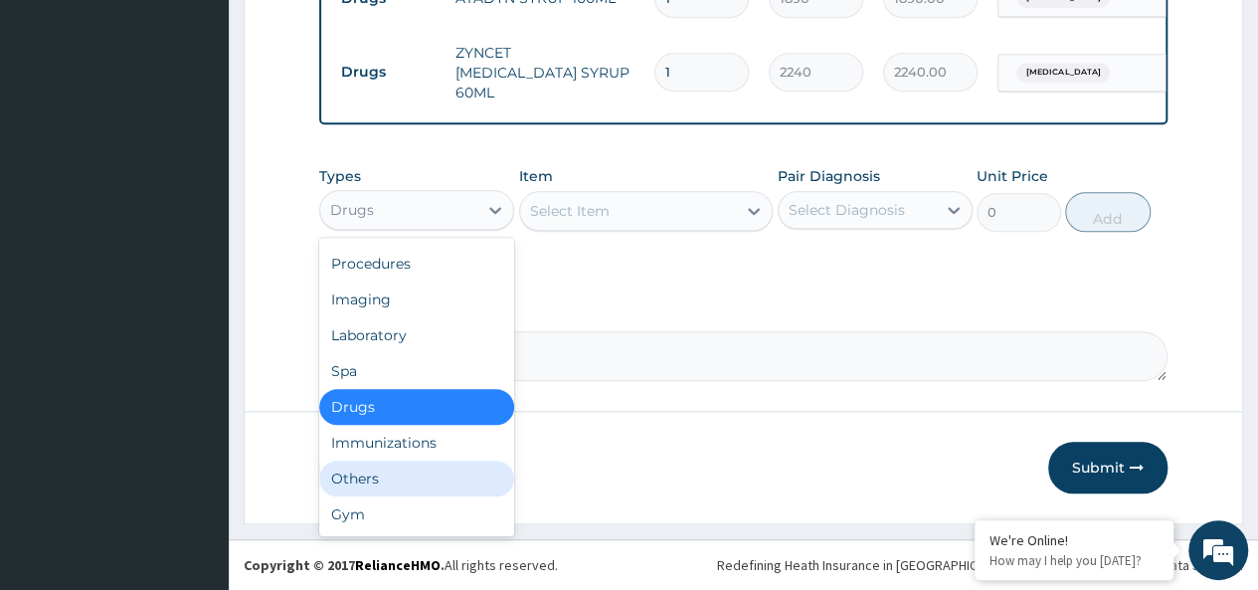
click at [350, 478] on div "Others" at bounding box center [416, 478] width 195 height 36
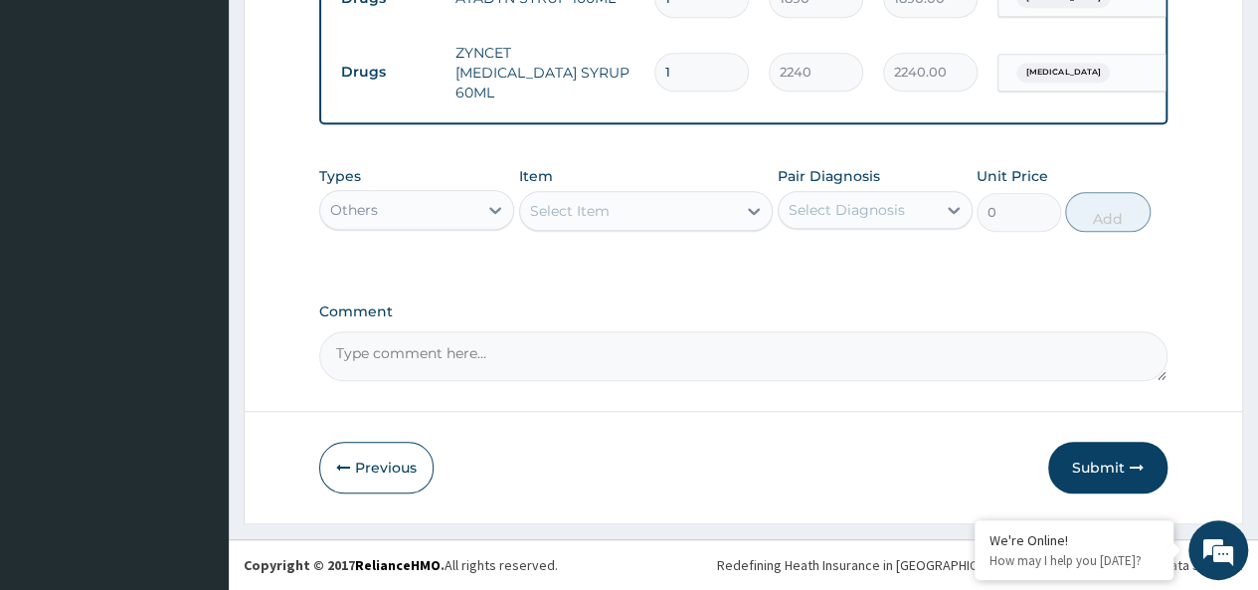
click at [648, 207] on div "Select Item" at bounding box center [628, 211] width 217 height 32
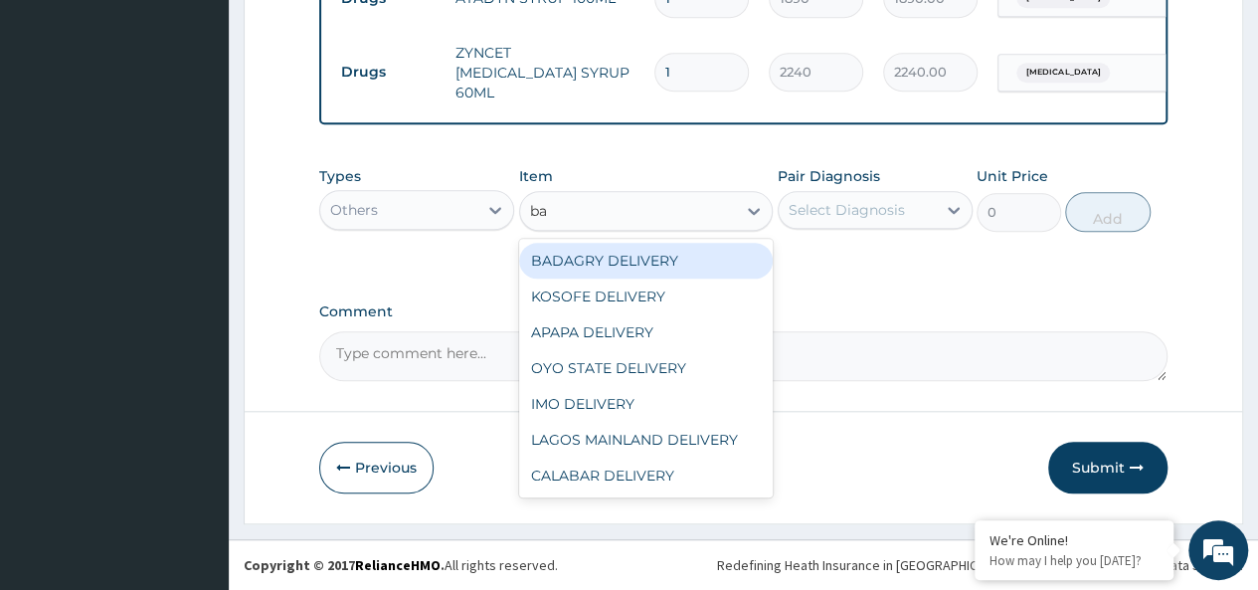
type input "bad"
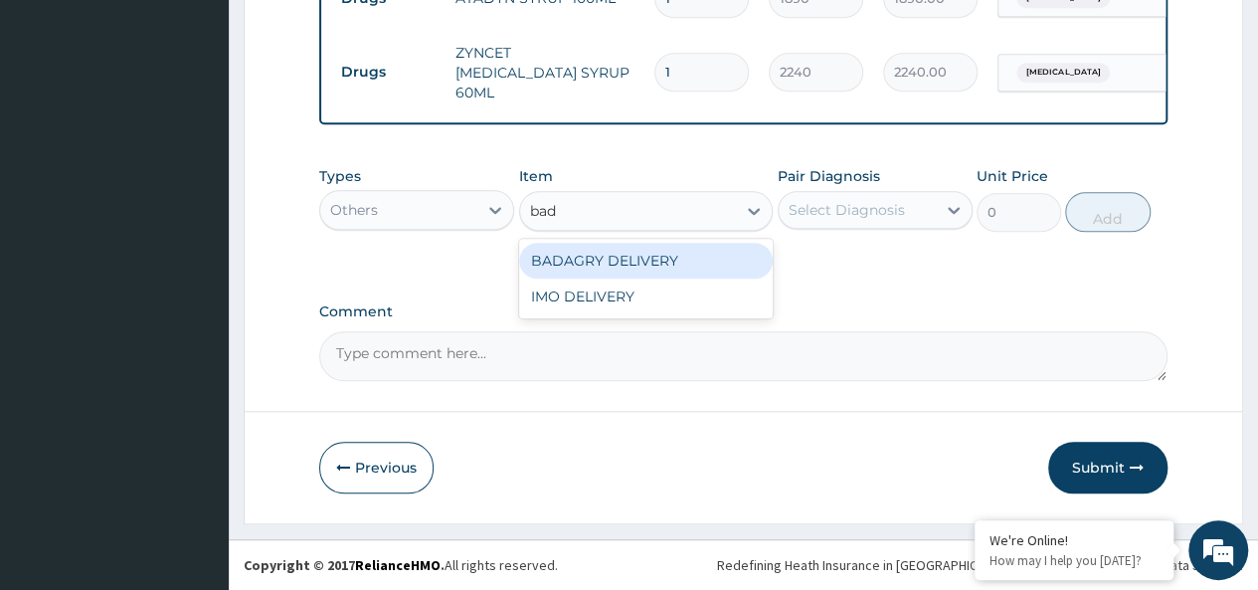
click at [698, 256] on div "BADAGRY DELIVERY" at bounding box center [646, 261] width 254 height 36
type input "3700"
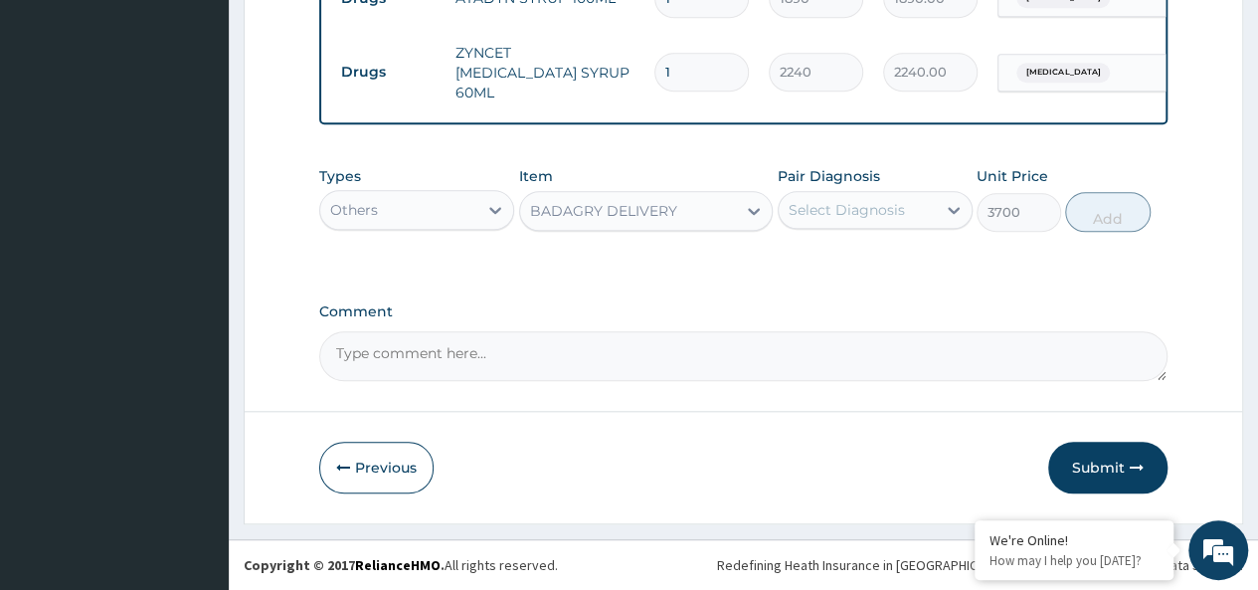
click at [838, 220] on div "Select Diagnosis" at bounding box center [846, 210] width 116 height 20
click at [925, 265] on div "Malaria" at bounding box center [874, 261] width 195 height 41
checkbox input "true"
click at [1090, 212] on button "Add" at bounding box center [1107, 212] width 84 height 40
type input "0"
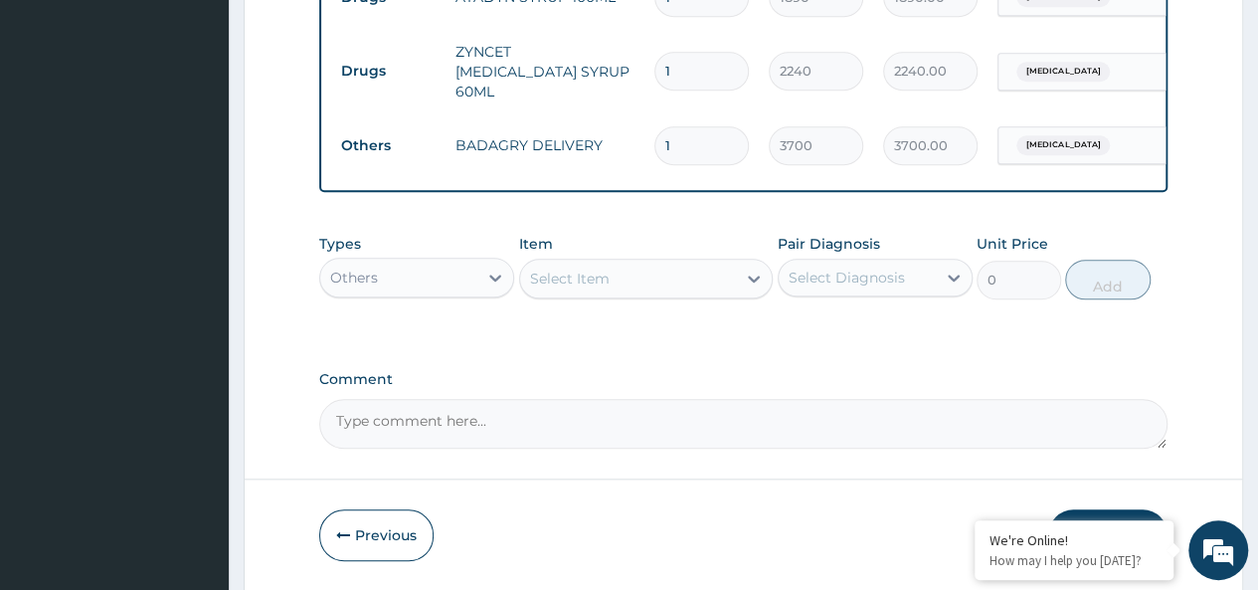
scroll to position [899, 0]
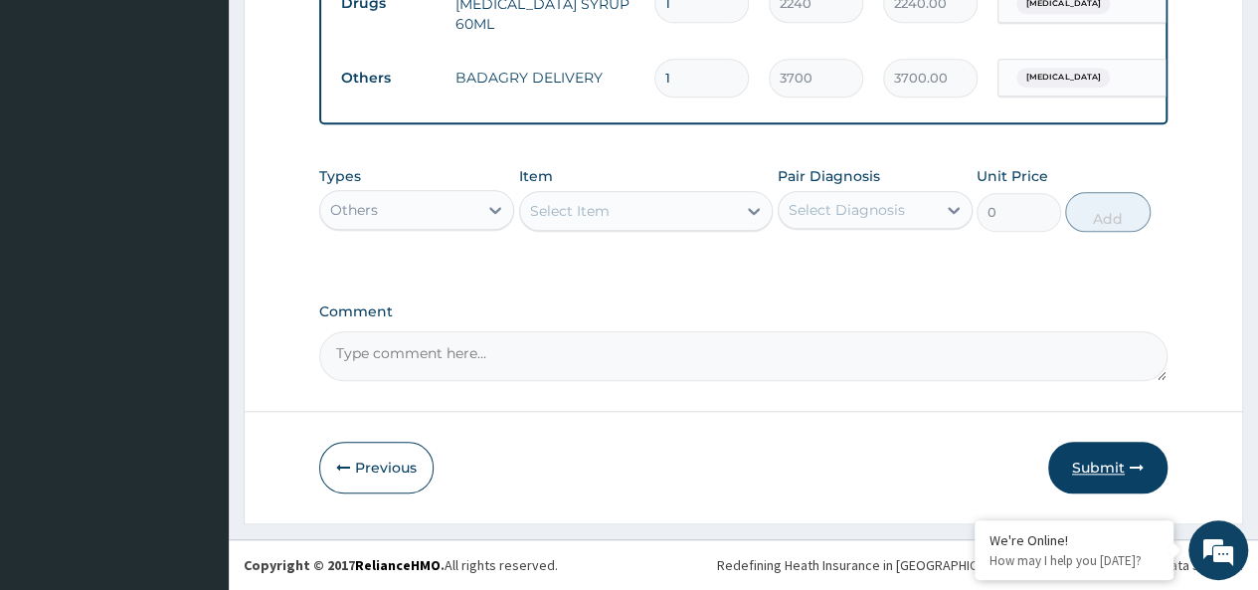
click at [1121, 478] on button "Submit" at bounding box center [1107, 467] width 119 height 52
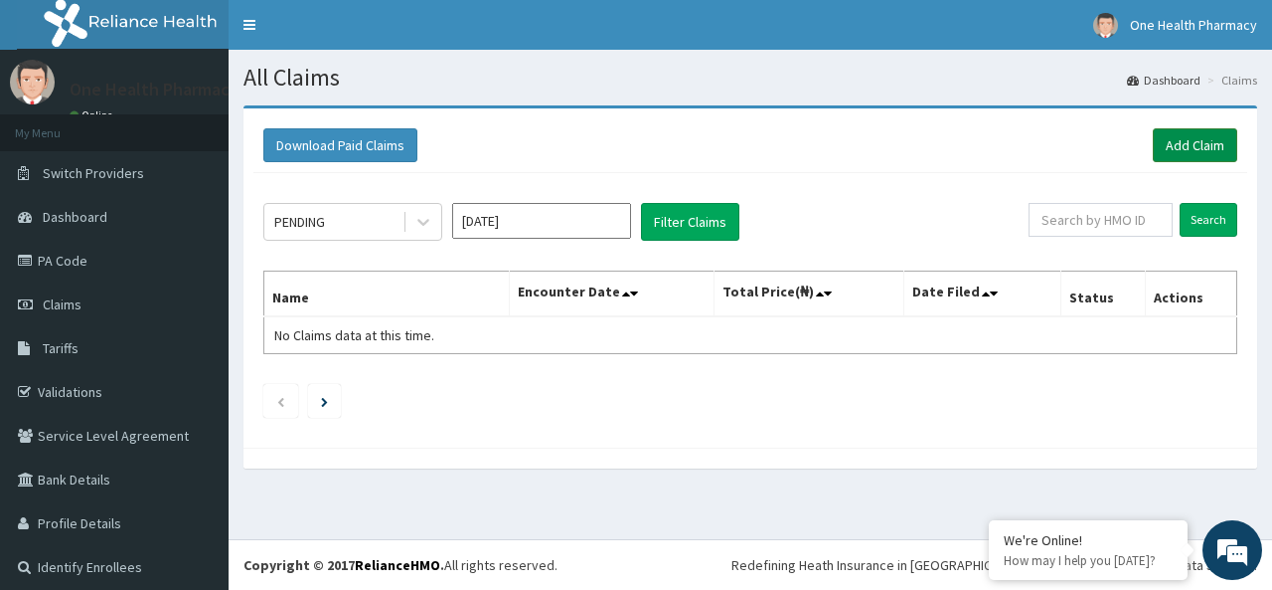
click at [1179, 144] on link "Add Claim" at bounding box center [1195, 145] width 84 height 34
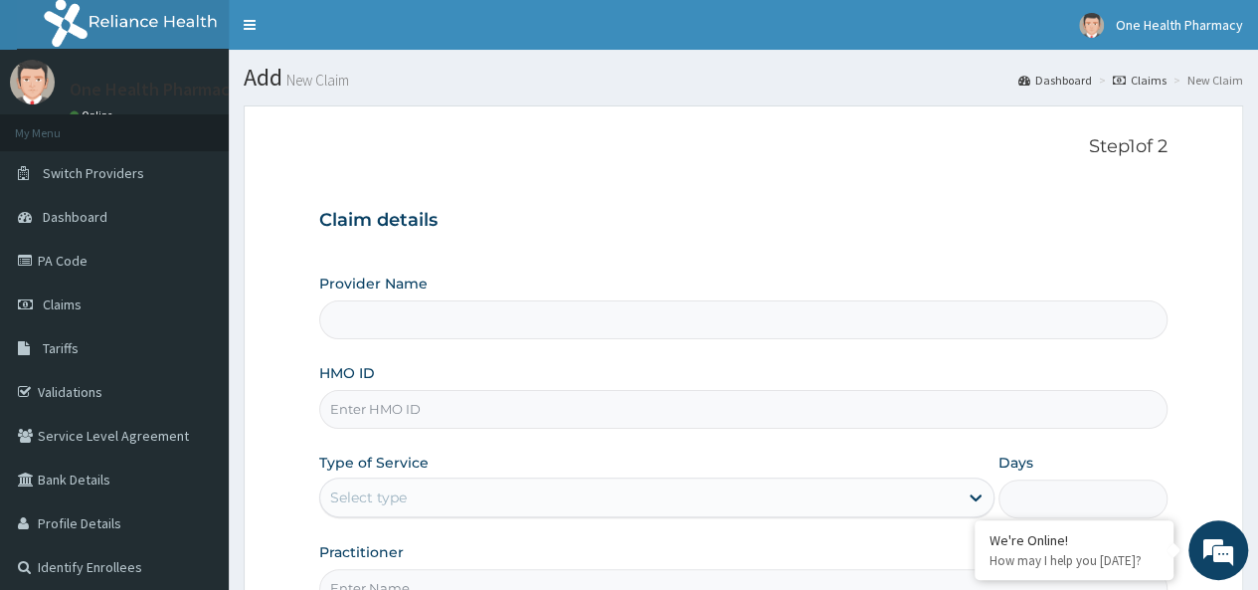
type input "OneHealth Pharmacy"
type input "RNI/10017/A"
click at [429, 494] on div "Select type" at bounding box center [638, 497] width 637 height 32
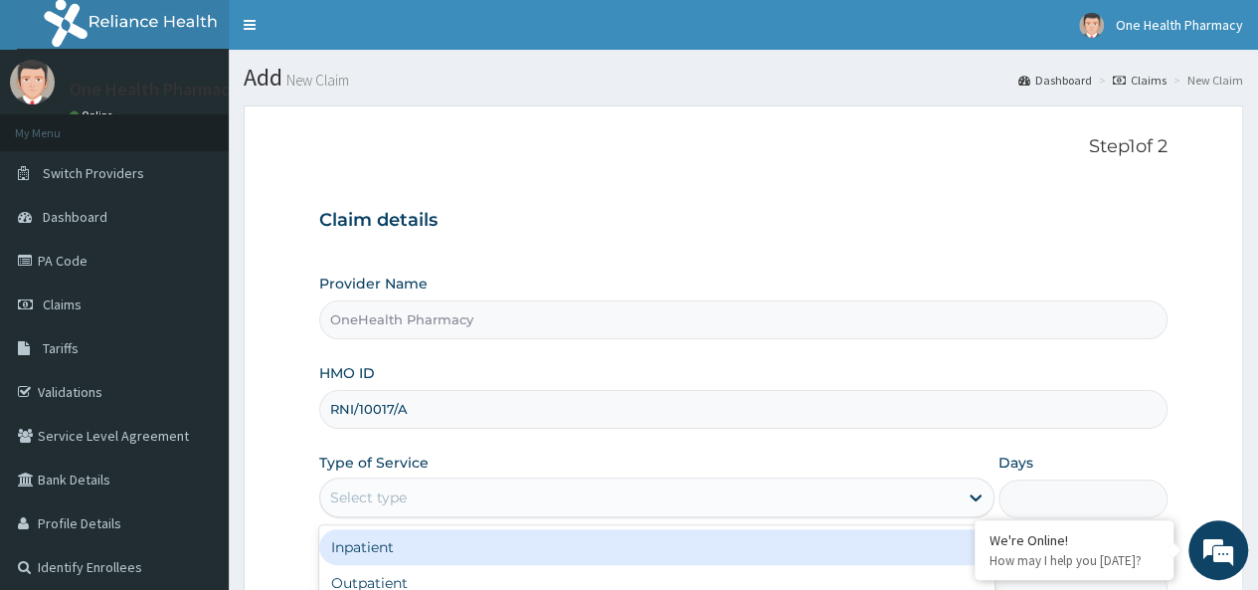
scroll to position [223, 0]
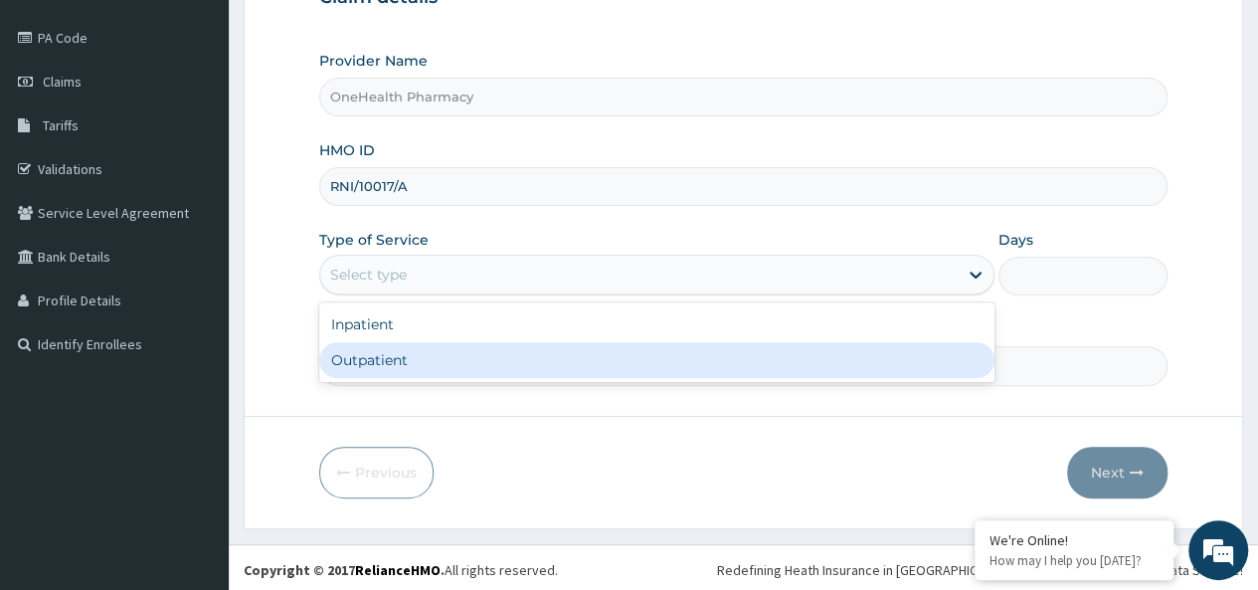
click at [397, 361] on div "Outpatient" at bounding box center [656, 360] width 675 height 36
type input "1"
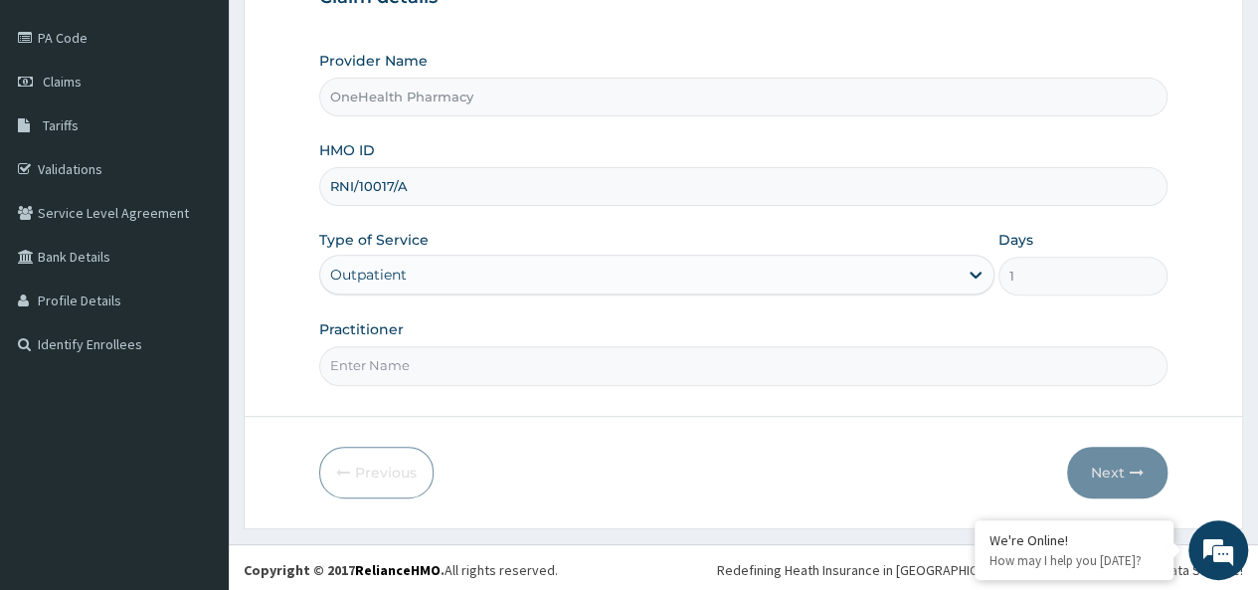
click at [394, 365] on input "Practitioner" at bounding box center [743, 365] width 848 height 39
type input "onehealth"
click at [1107, 453] on button "Next" at bounding box center [1117, 472] width 100 height 52
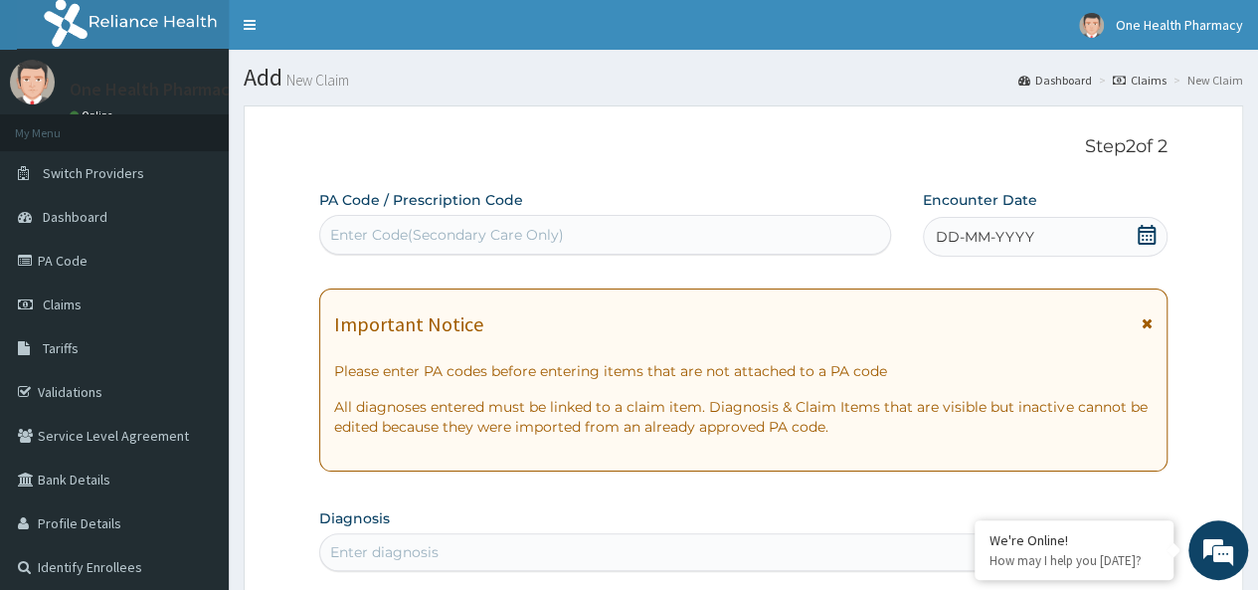
click at [461, 238] on div "Enter Code(Secondary Care Only)" at bounding box center [447, 235] width 234 height 20
paste input "PR/C6D0BF96"
type input "PR/C6D0BF96"
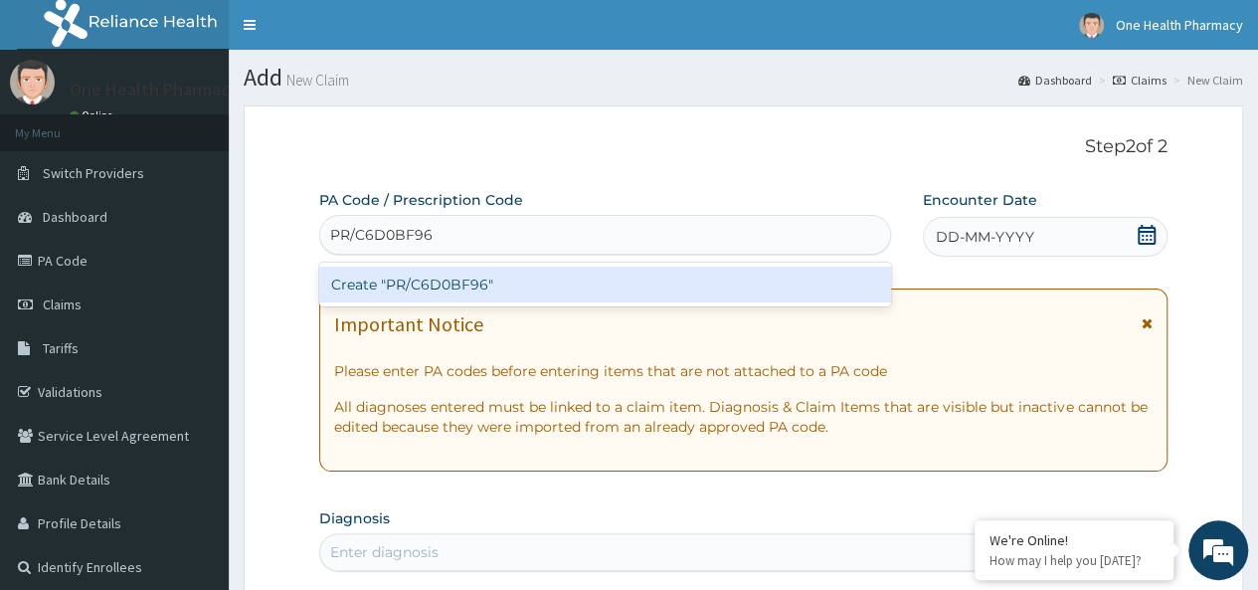
click at [547, 291] on div "Create "PR/C6D0BF96"" at bounding box center [604, 284] width 571 height 36
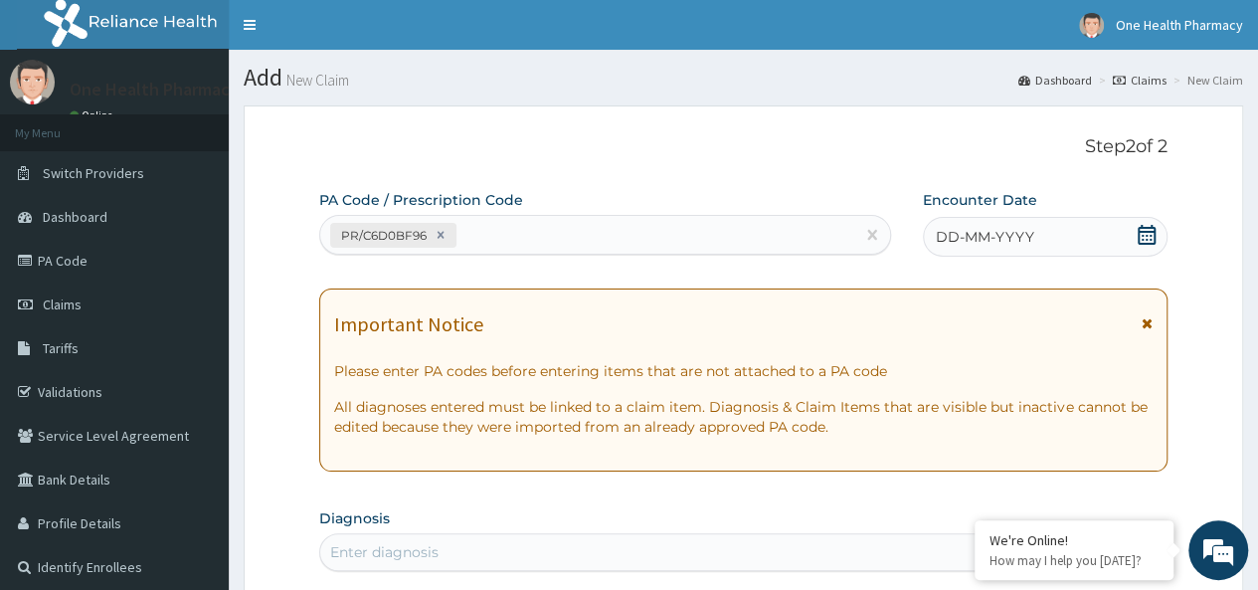
click at [1036, 229] on div "DD-MM-YYYY" at bounding box center [1045, 237] width 245 height 40
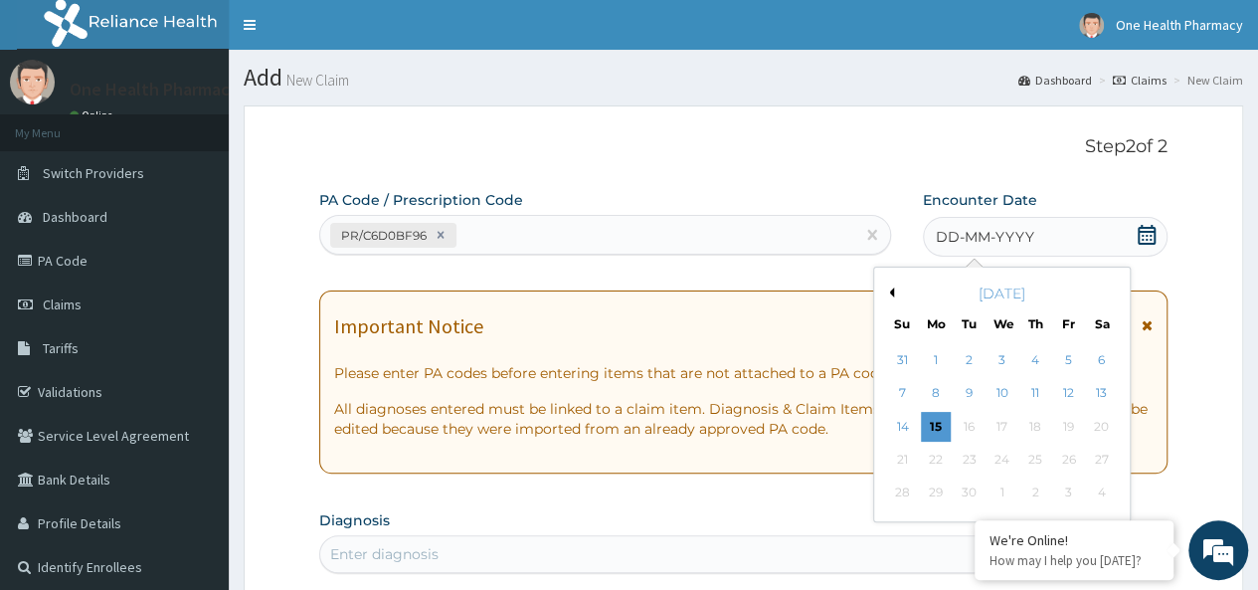
click at [1065, 392] on div "12" at bounding box center [1068, 394] width 30 height 30
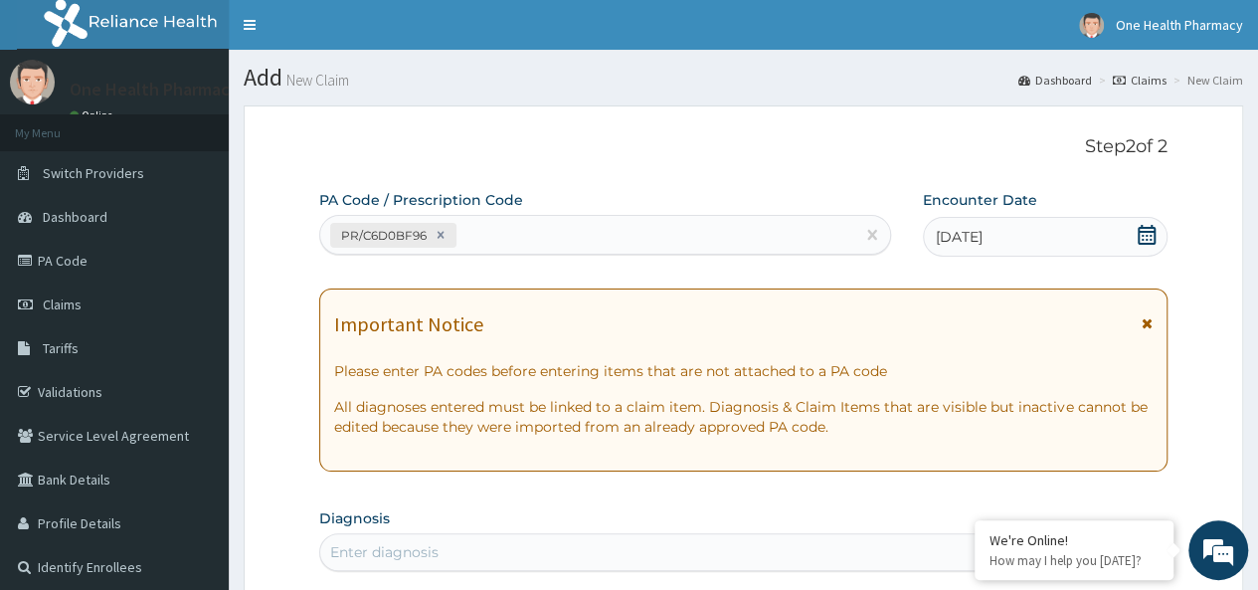
scroll to position [302, 0]
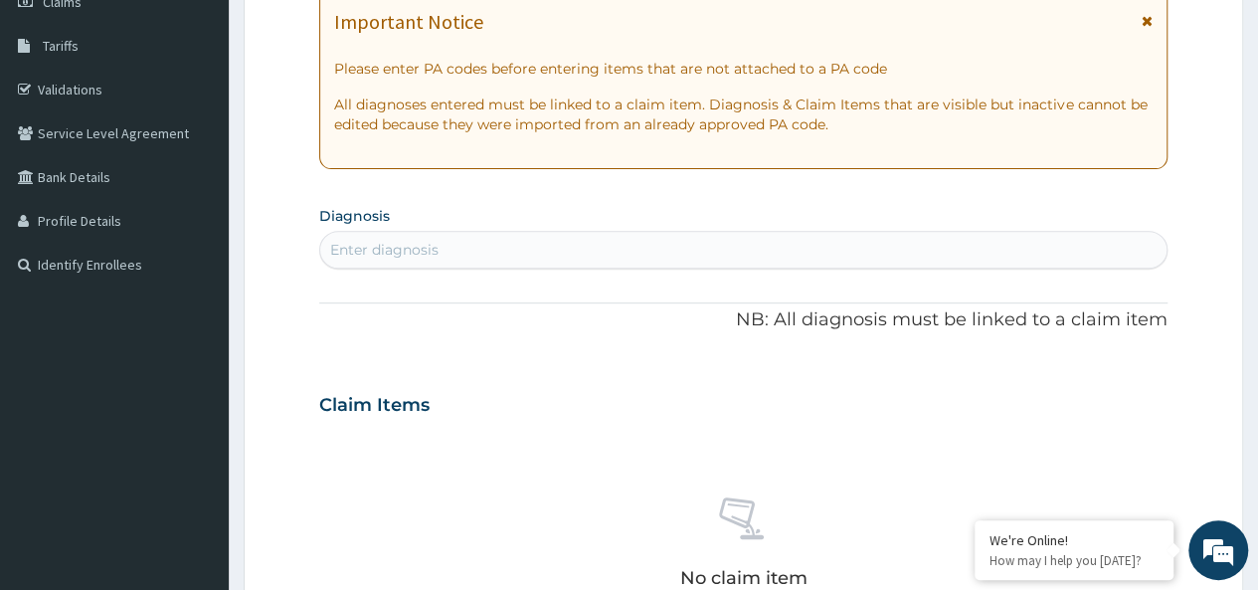
click at [467, 220] on section "Diagnosis Enter diagnosis" at bounding box center [743, 235] width 848 height 68
click at [445, 260] on div "Enter diagnosis" at bounding box center [743, 250] width 846 height 32
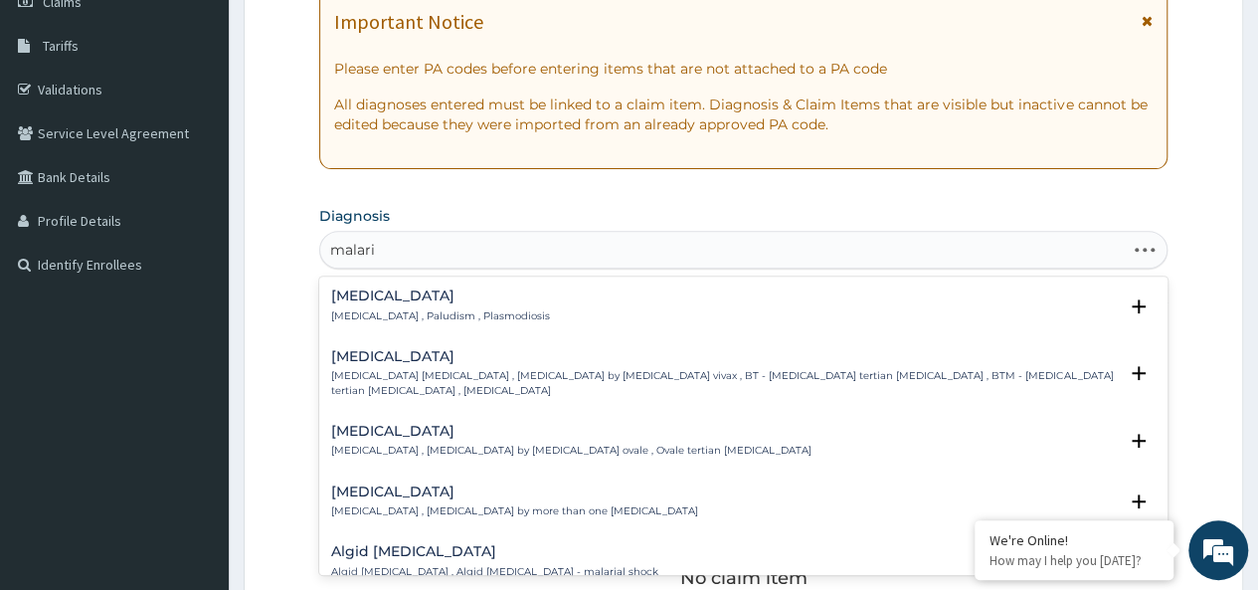
type input "[MEDICAL_DATA]"
click at [373, 301] on h4 "[MEDICAL_DATA]" at bounding box center [440, 295] width 219 height 15
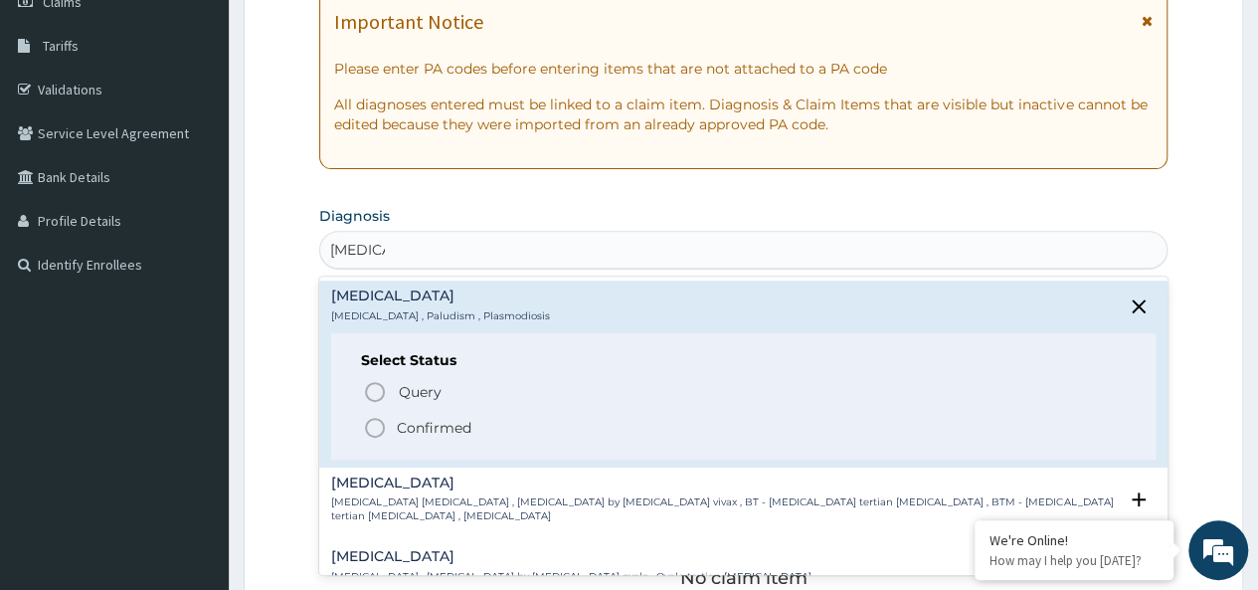
click at [445, 428] on p "Confirmed" at bounding box center [434, 428] width 75 height 20
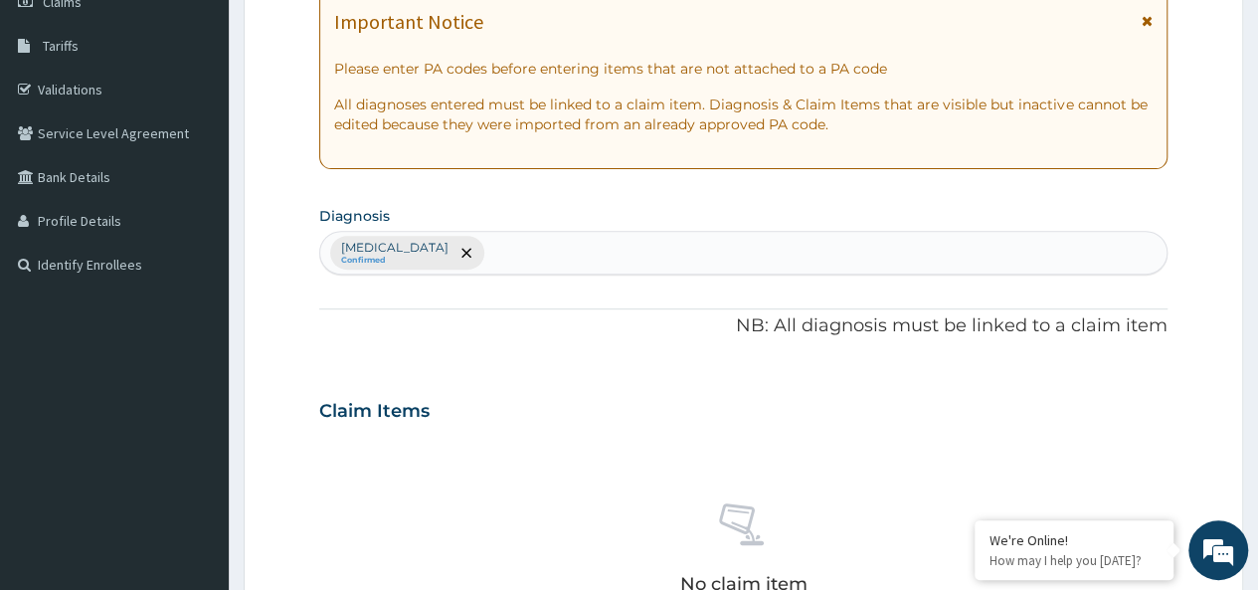
scroll to position [840, 0]
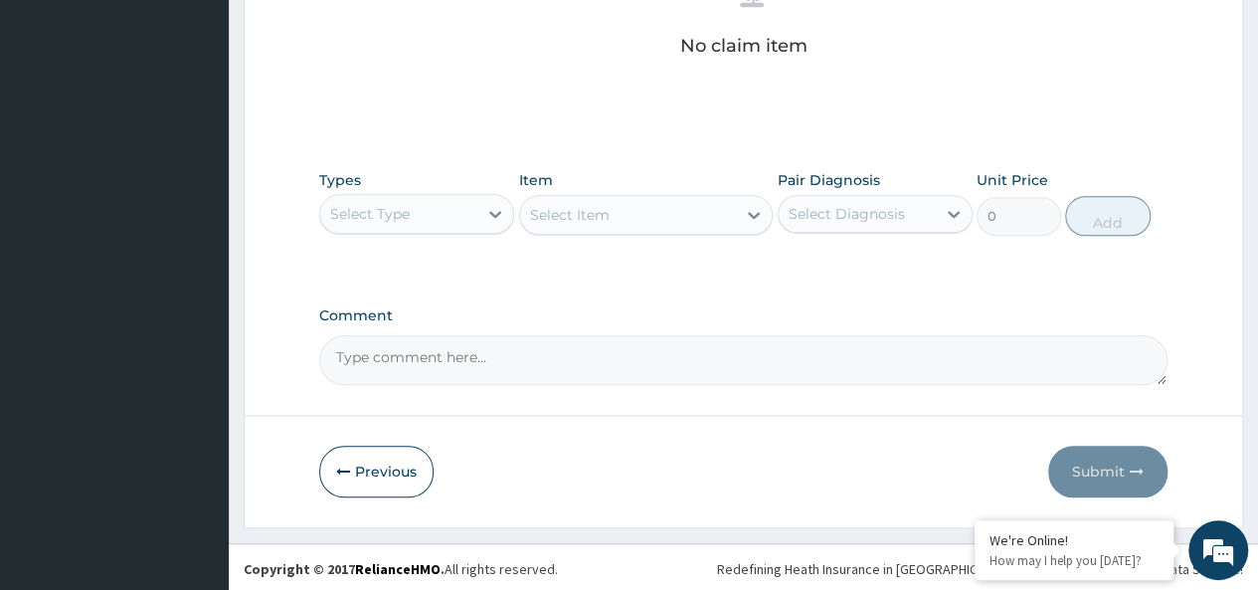
click at [375, 194] on div "Select Type" at bounding box center [416, 214] width 195 height 40
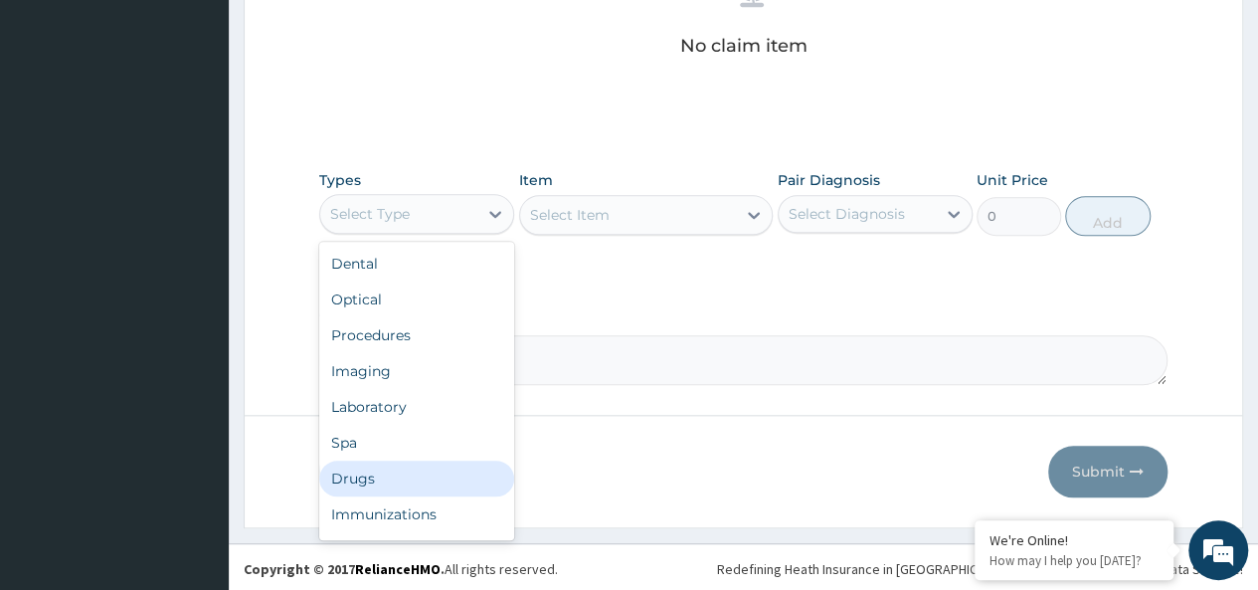
click at [348, 483] on div "Drugs" at bounding box center [416, 478] width 195 height 36
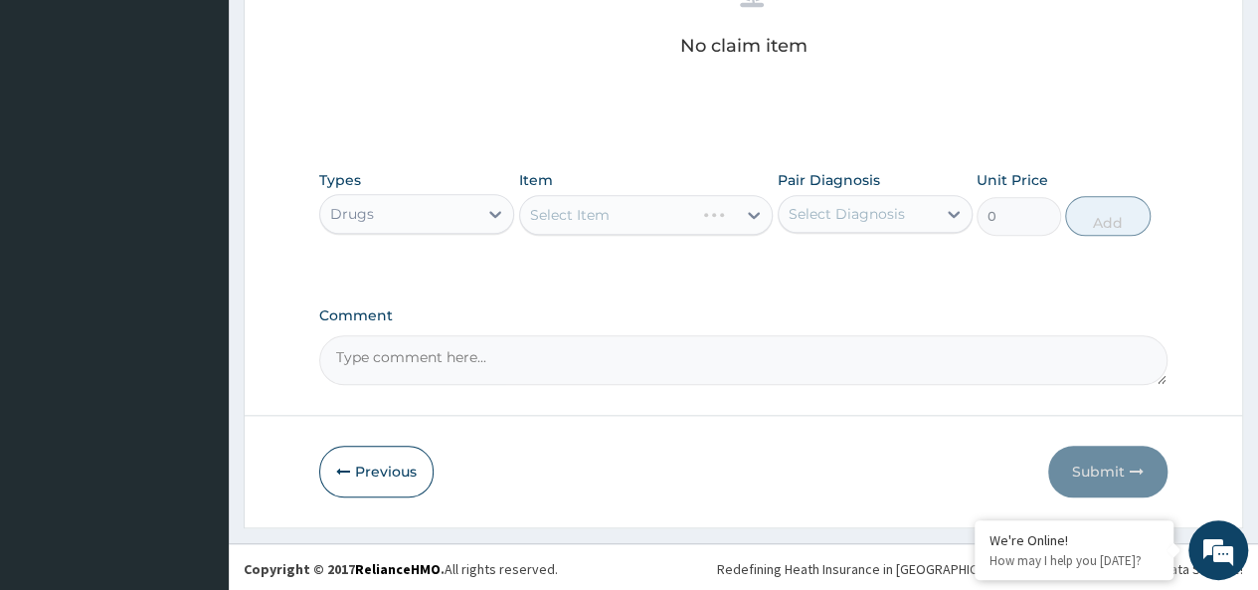
click at [680, 216] on div "Select Item" at bounding box center [646, 215] width 254 height 40
click at [557, 219] on div "Select Item" at bounding box center [646, 215] width 254 height 40
click at [430, 368] on textarea "Comment" at bounding box center [743, 360] width 848 height 50
click at [626, 205] on div "Select Item" at bounding box center [628, 215] width 217 height 32
click at [604, 202] on div "Select Item" at bounding box center [628, 215] width 217 height 32
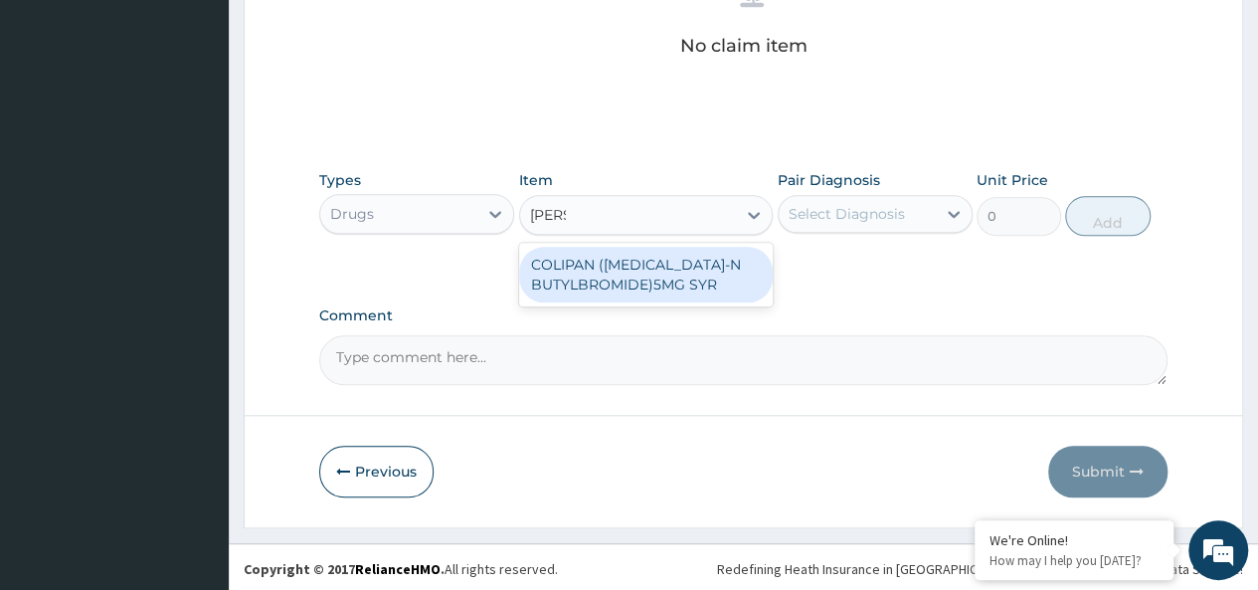
type input "colipa"
click at [632, 264] on div "COLIPAN ([MEDICAL_DATA]-N BUTYLBROMIDE)5MG SYR" at bounding box center [646, 275] width 254 height 56
type input "1260"
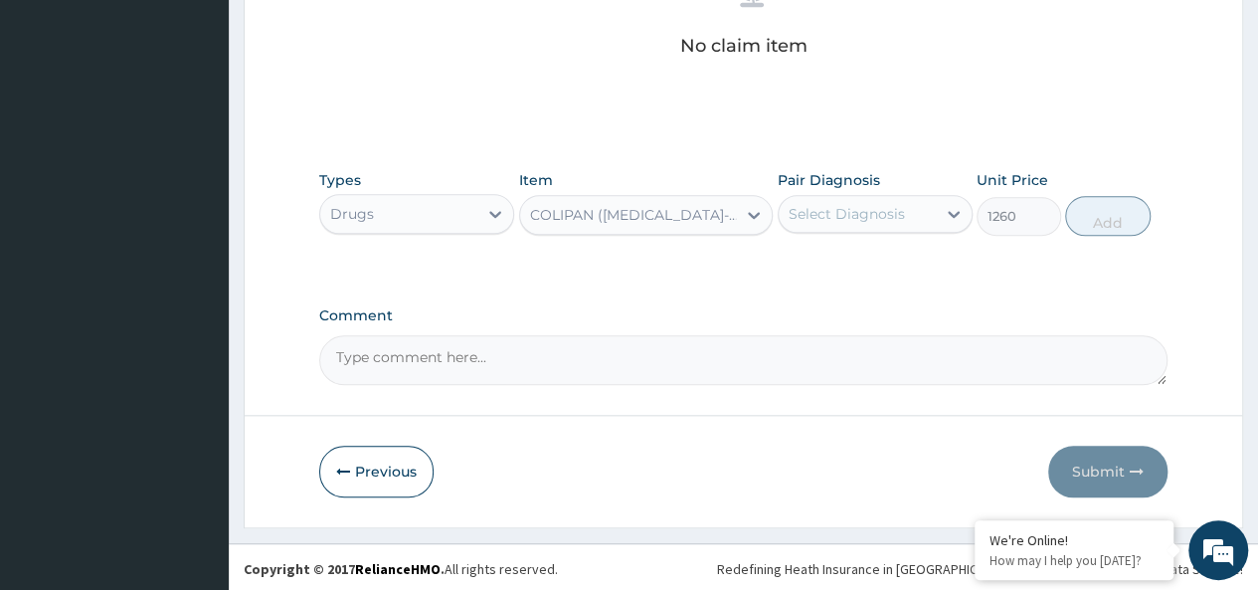
click at [867, 221] on div "Select Diagnosis" at bounding box center [846, 214] width 116 height 20
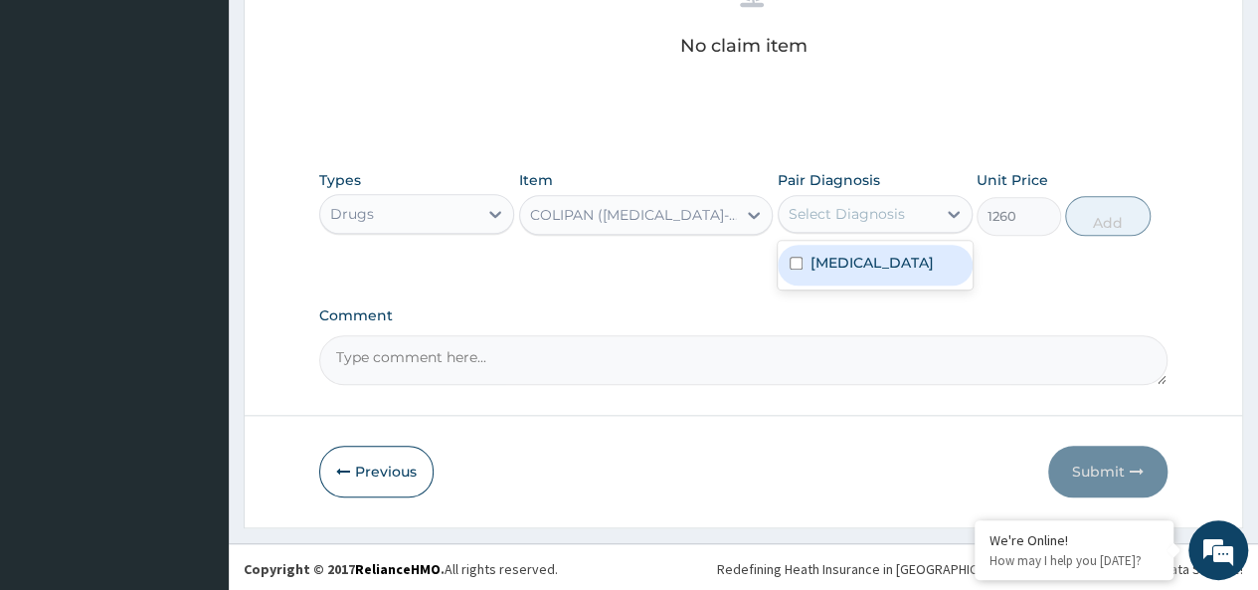
click at [903, 262] on div "[MEDICAL_DATA]" at bounding box center [874, 265] width 195 height 41
checkbox input "true"
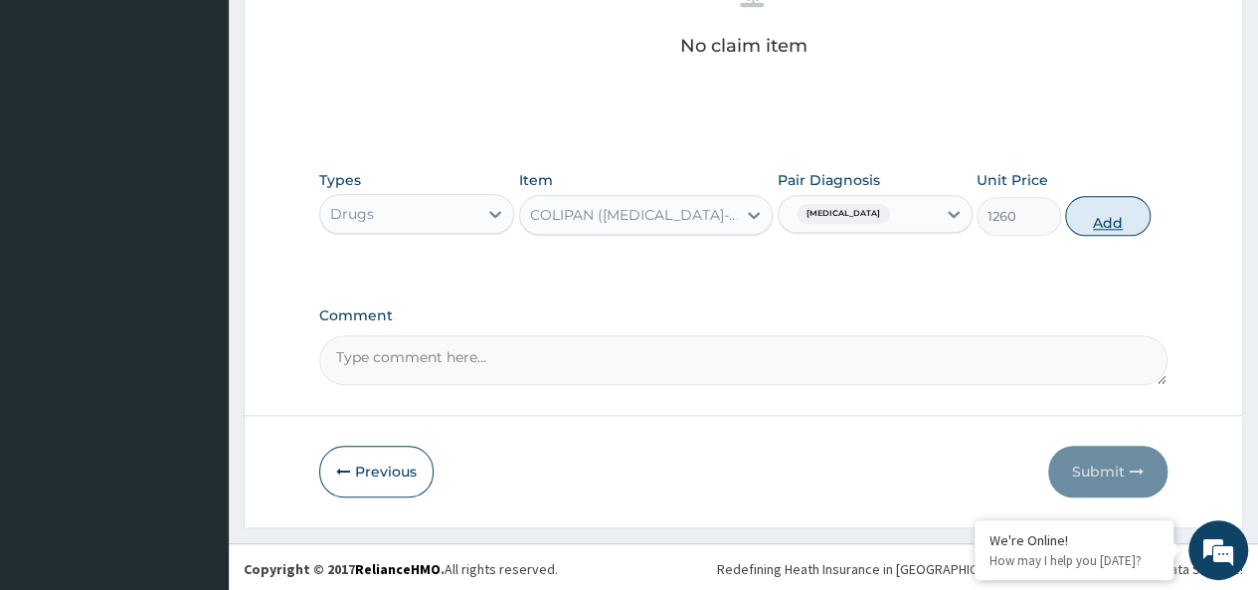
click at [1102, 207] on button "Add" at bounding box center [1107, 216] width 84 height 40
type input "0"
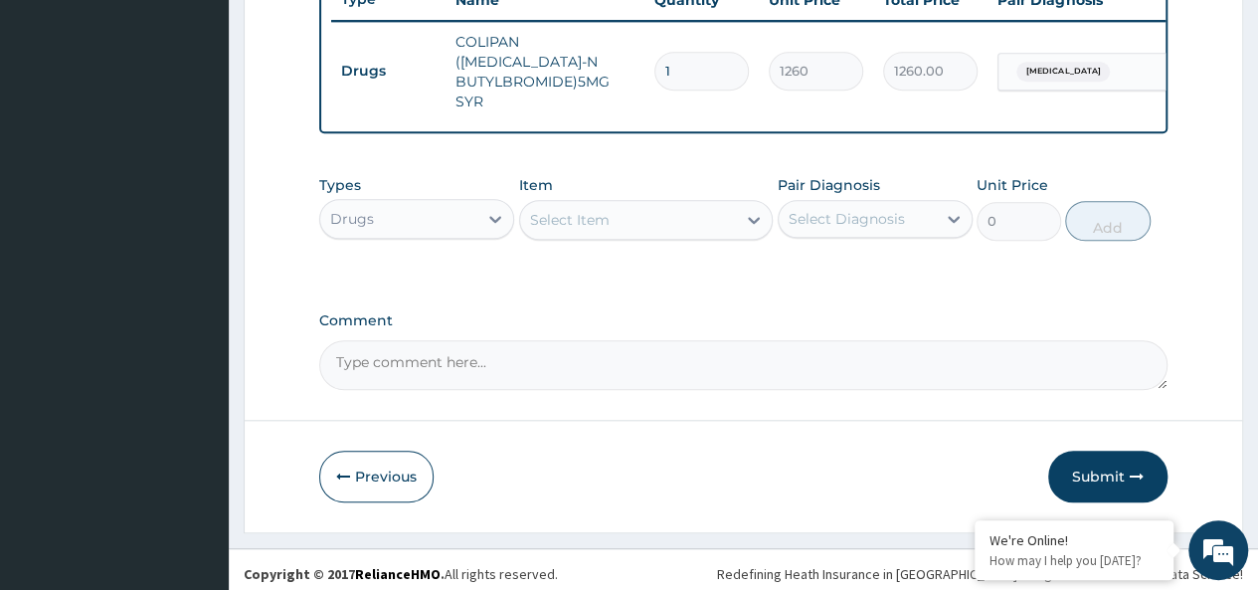
click at [648, 213] on div "Select Item" at bounding box center [628, 220] width 217 height 32
click at [606, 204] on div "Select Item" at bounding box center [628, 220] width 217 height 32
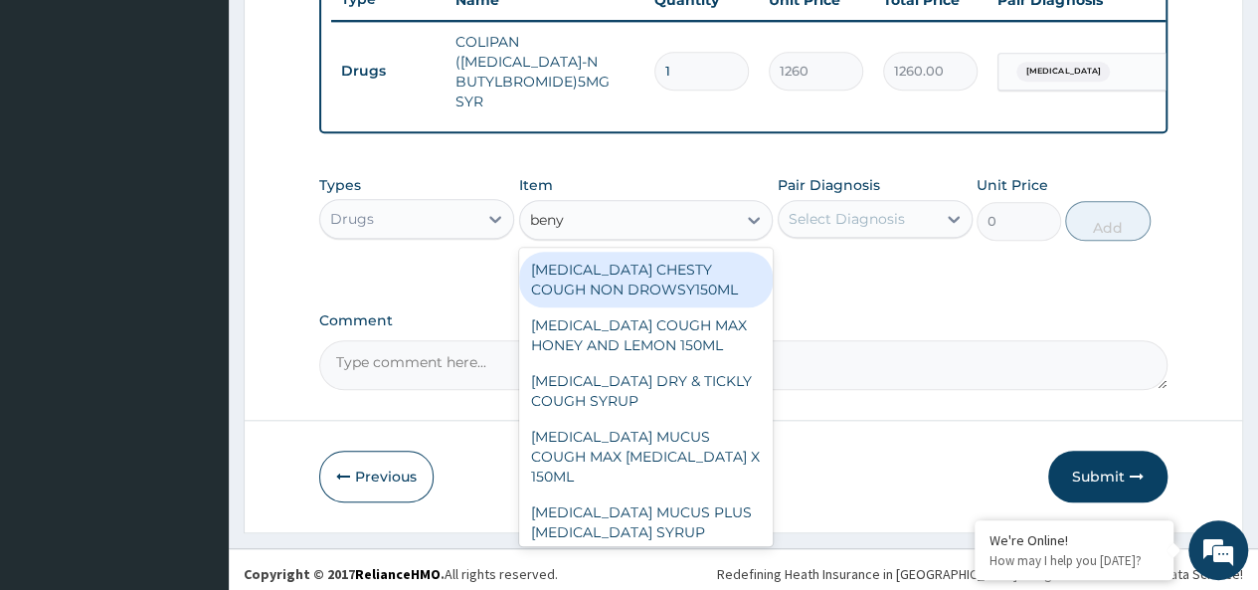
type input "benyl"
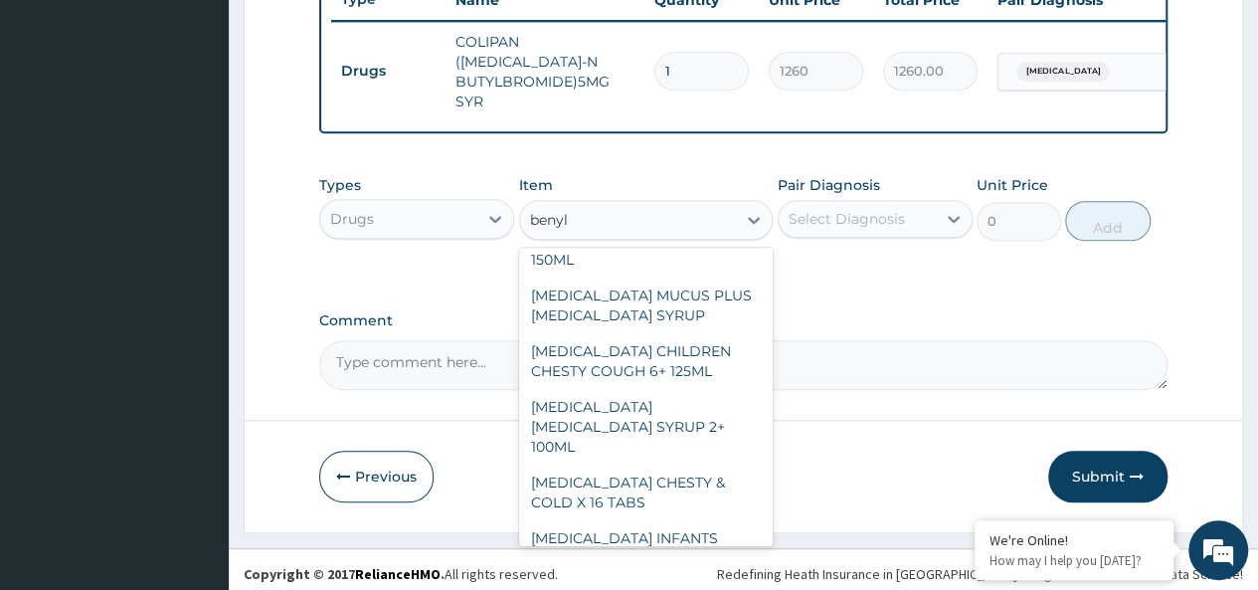
scroll to position [231, 0]
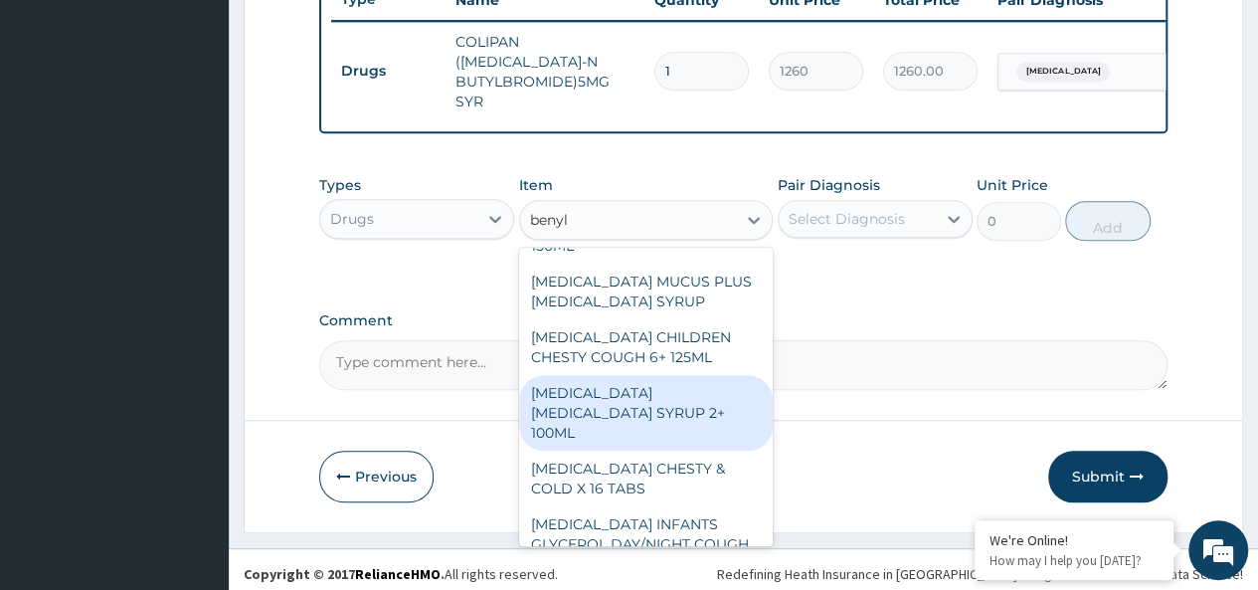
click at [680, 375] on div "[MEDICAL_DATA] [MEDICAL_DATA] SYRUP 2+ 100ML" at bounding box center [646, 413] width 254 height 76
type input "2100"
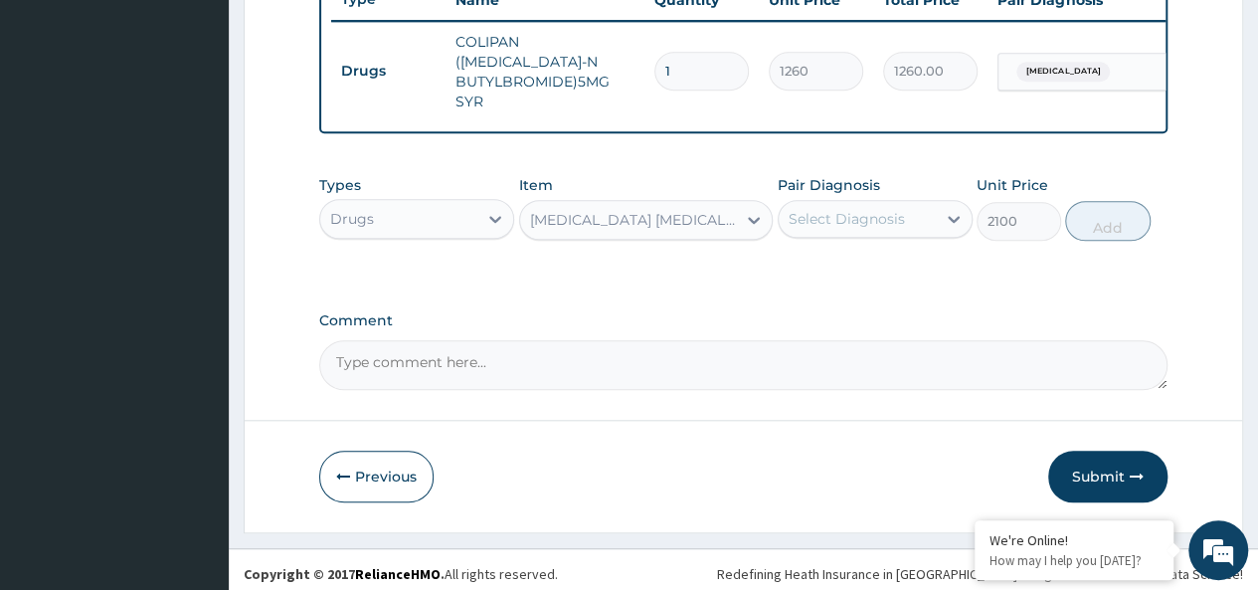
click at [843, 240] on div "Types Drugs Item option BENYLIN DRY COUGH SYRUP 2+ 100ML, selected. Select is f…" at bounding box center [743, 207] width 848 height 85
click at [855, 221] on div "Select Diagnosis" at bounding box center [846, 219] width 116 height 20
click at [887, 269] on div "[MEDICAL_DATA]" at bounding box center [874, 270] width 195 height 41
checkbox input "true"
click at [1093, 204] on button "Add" at bounding box center [1107, 221] width 84 height 40
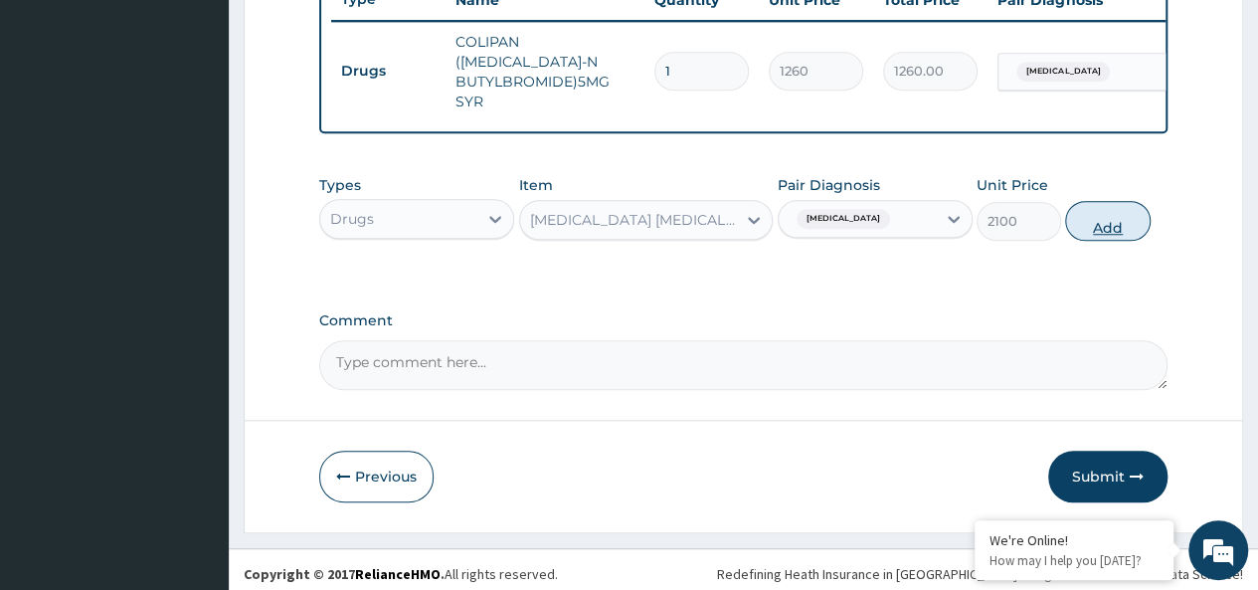
type input "0"
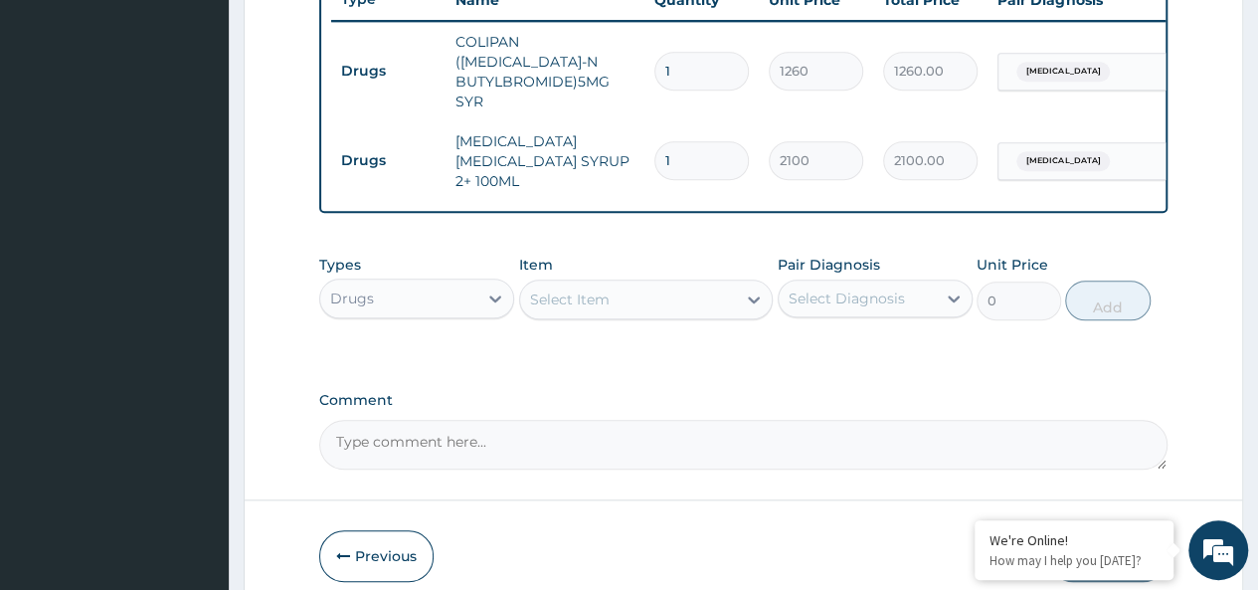
click at [628, 283] on div "Select Item" at bounding box center [628, 299] width 217 height 32
click at [626, 283] on div "Select Item" at bounding box center [628, 299] width 217 height 32
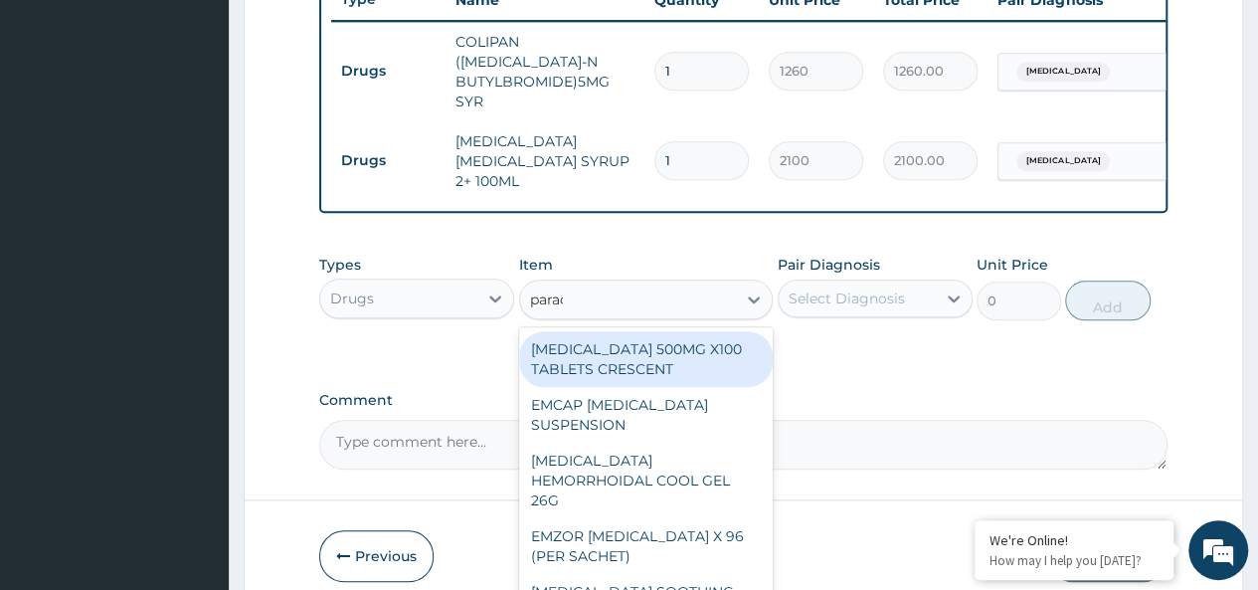
type input "parace"
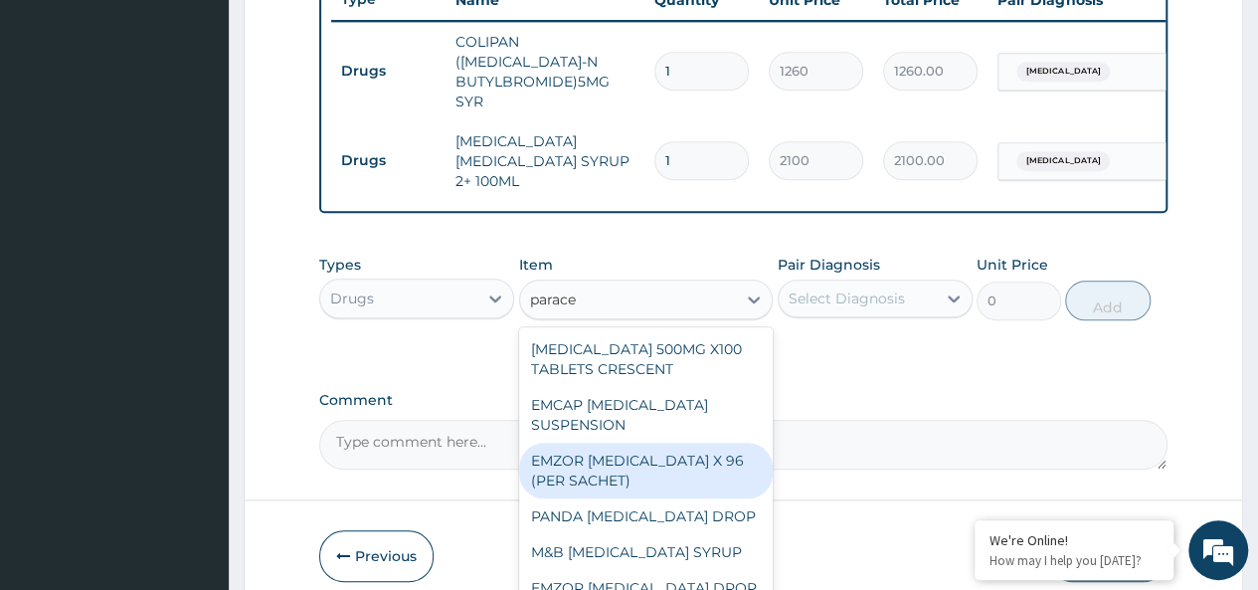
click at [638, 463] on div "EMZOR PARACETAMOL X 96 (PER SACHET)" at bounding box center [646, 470] width 254 height 56
type input "17.5"
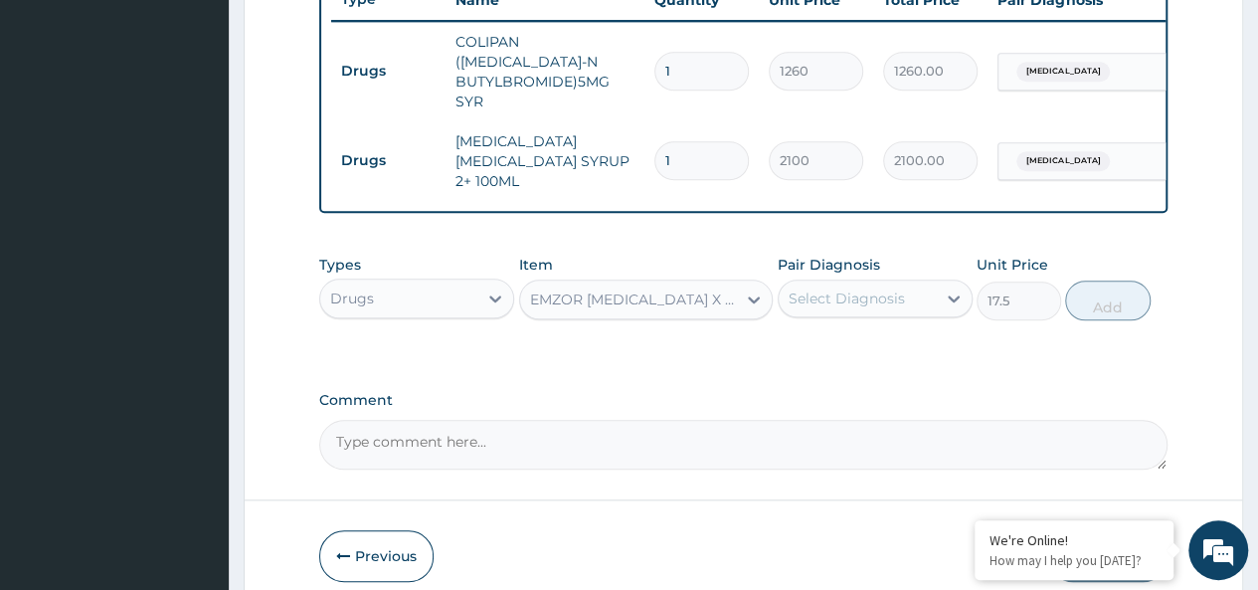
click at [900, 288] on div "Select Diagnosis" at bounding box center [846, 298] width 116 height 20
click at [902, 329] on div "Malaria" at bounding box center [874, 349] width 195 height 41
checkbox input "true"
click at [1109, 280] on button "Add" at bounding box center [1107, 300] width 84 height 40
type input "0"
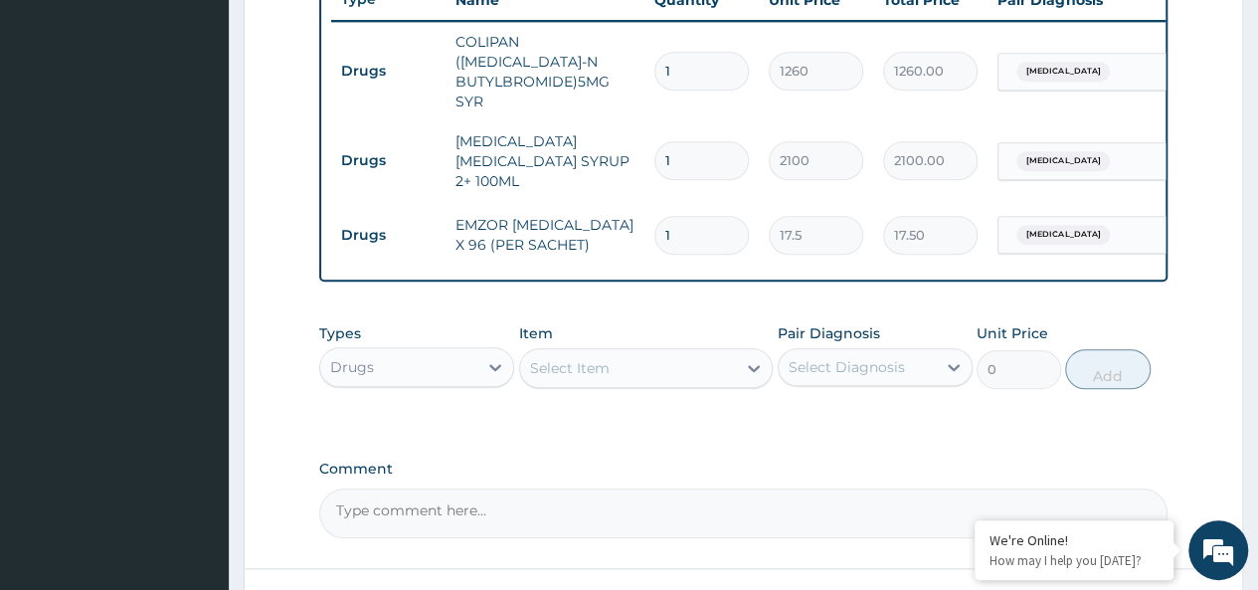
type input "0.00"
type input "3"
type input "52.50"
type input "36"
type input "630.00"
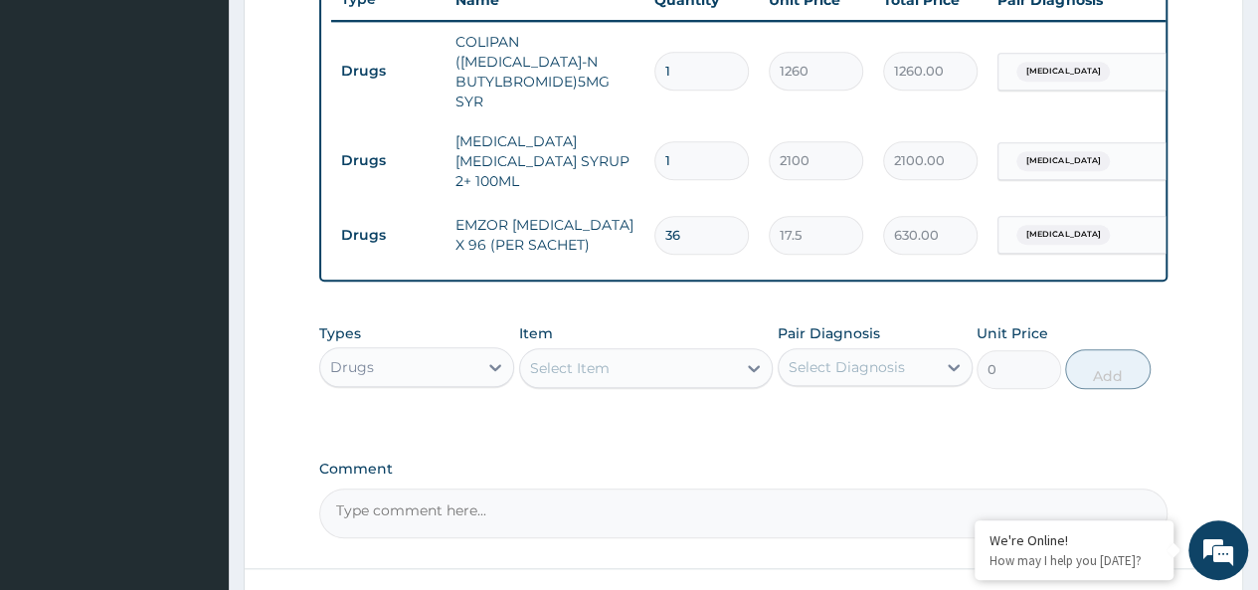
type input "36"
click at [597, 365] on div "Select Item" at bounding box center [628, 368] width 217 height 32
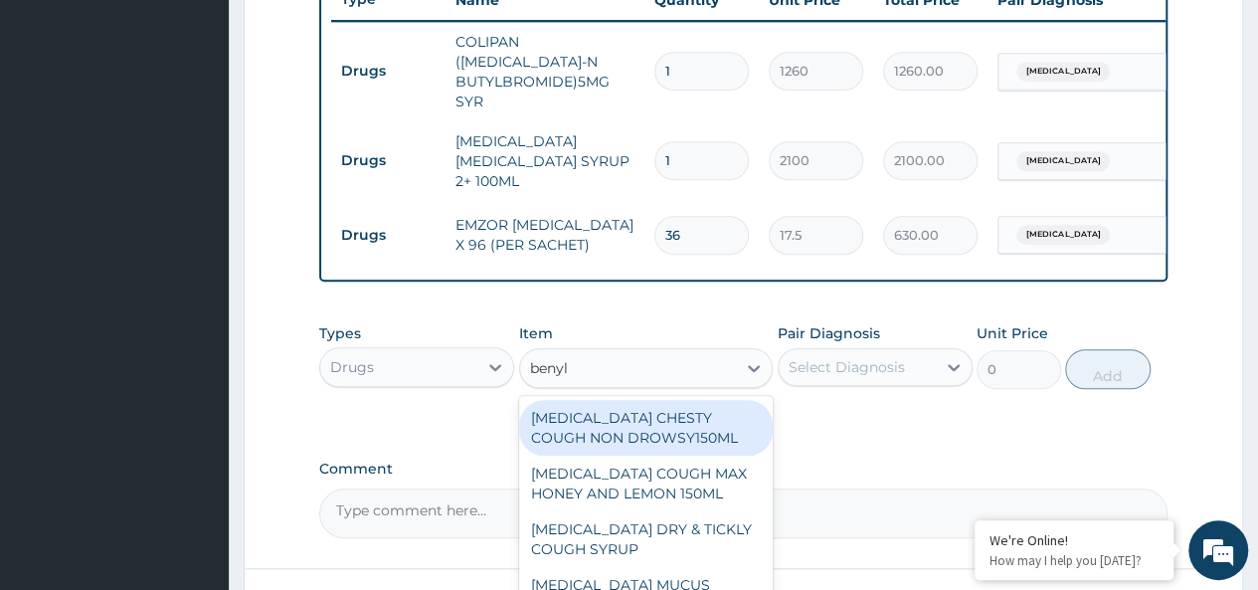
type input "benyl"
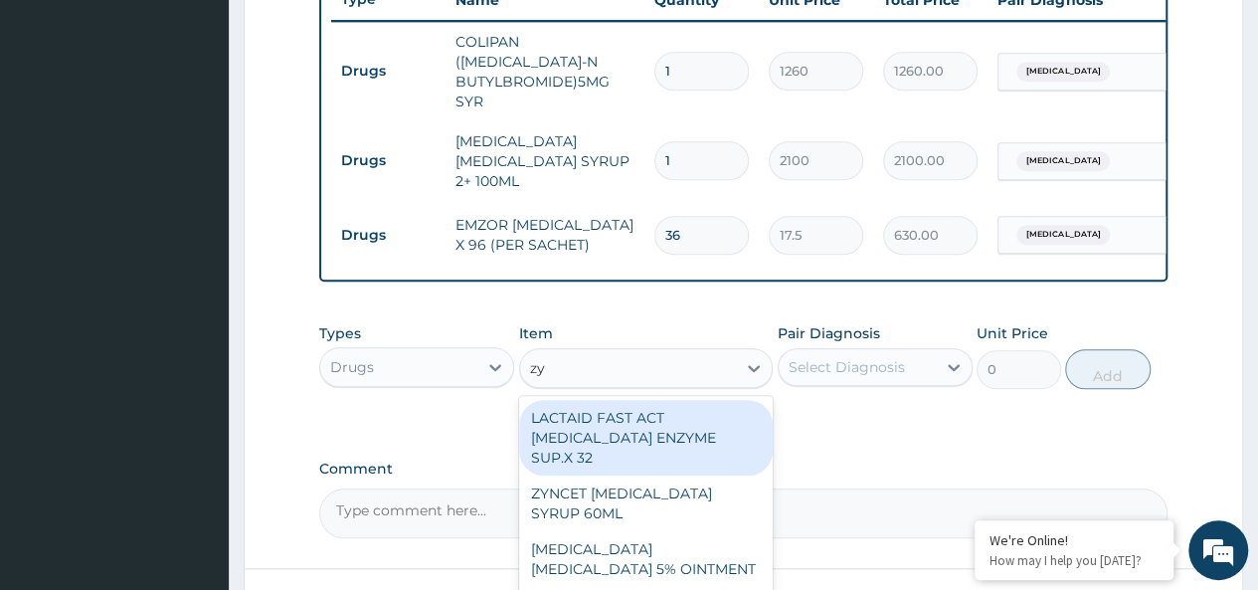
type input "zyn"
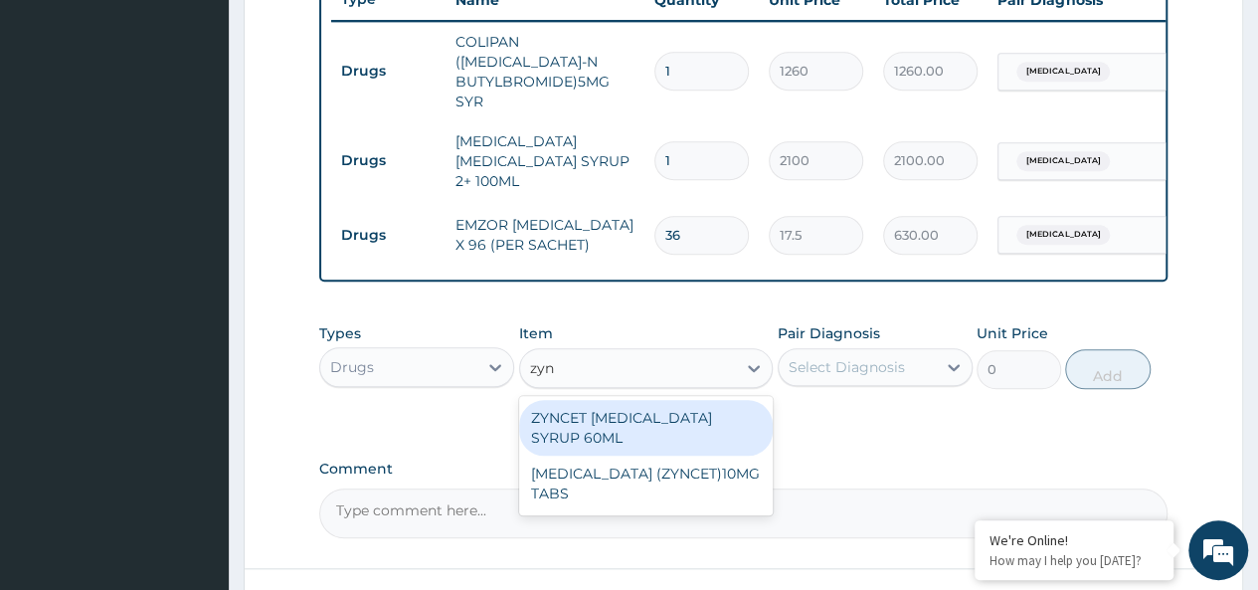
click at [692, 424] on div "ZYNCET CETIRIZINE SYRUP 60ML" at bounding box center [646, 428] width 254 height 56
type input "2240"
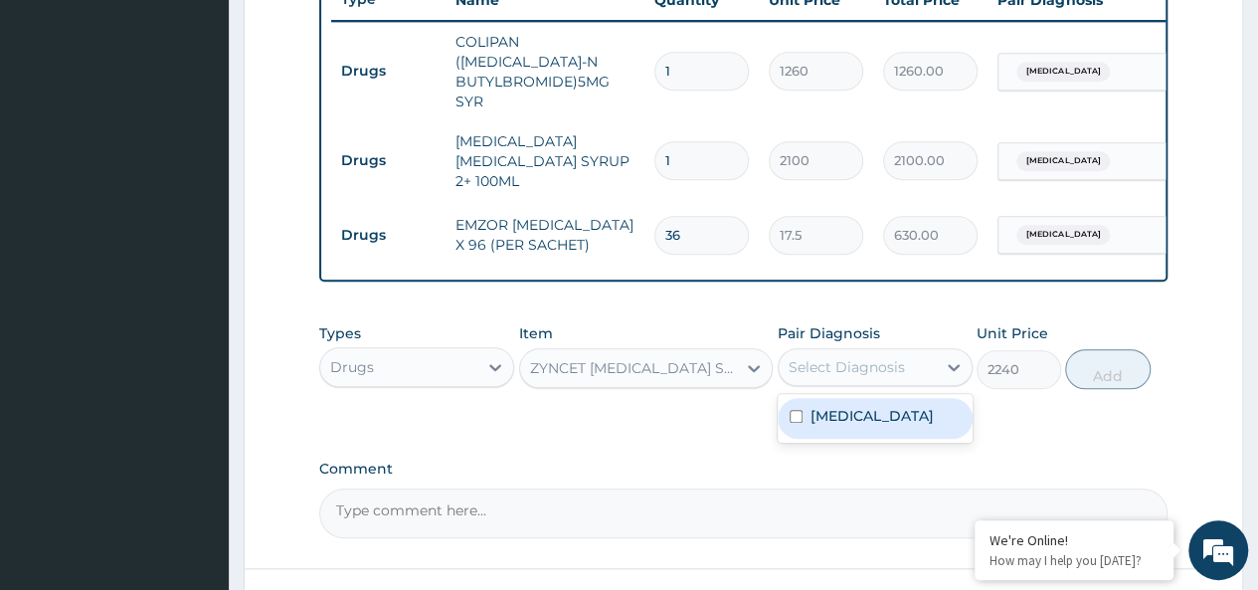
click at [866, 351] on div "Select Diagnosis" at bounding box center [856, 367] width 157 height 32
click at [919, 398] on div "Malaria" at bounding box center [874, 418] width 195 height 41
checkbox input "true"
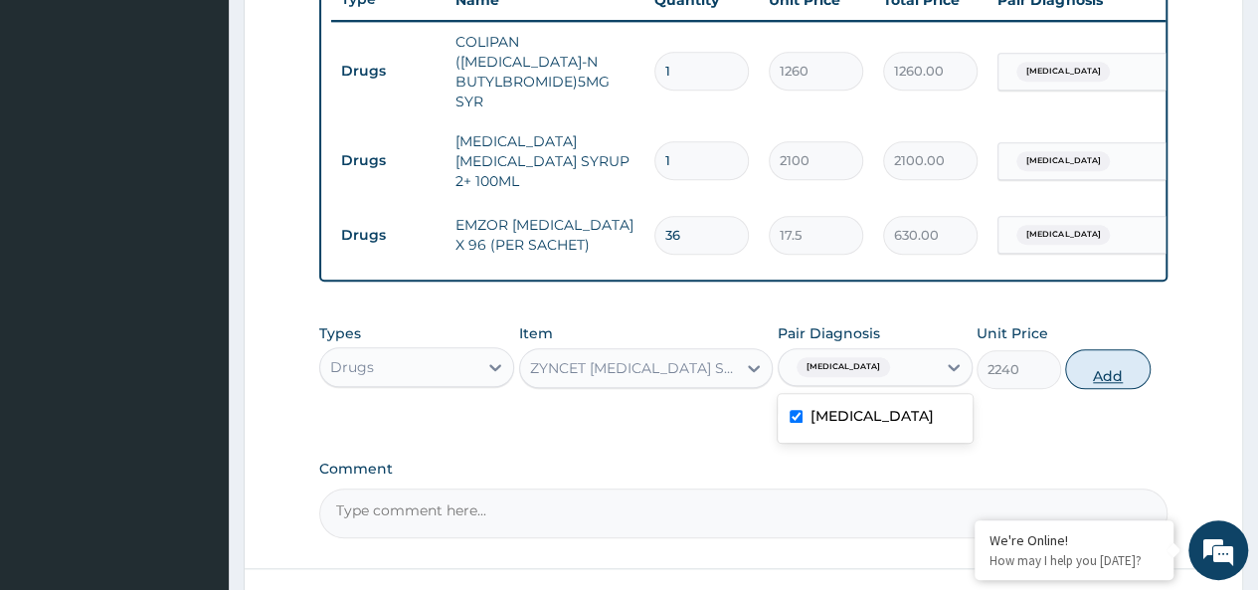
click at [1123, 351] on button "Add" at bounding box center [1107, 369] width 84 height 40
type input "0"
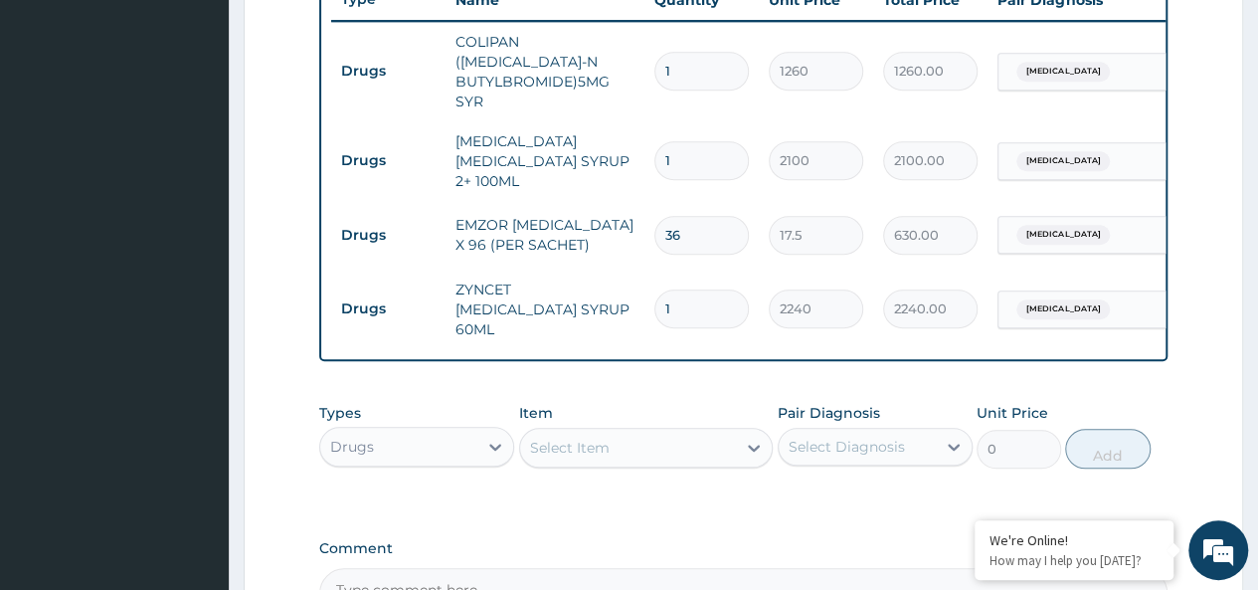
scroll to position [978, 0]
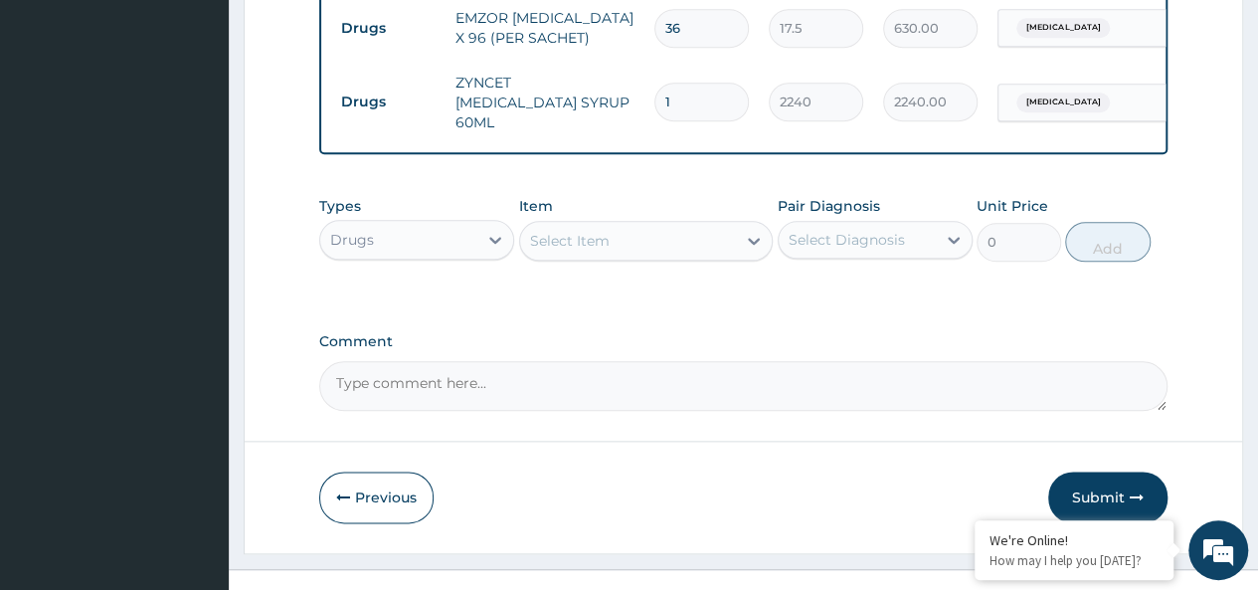
click at [374, 224] on div "Drugs" at bounding box center [398, 240] width 157 height 32
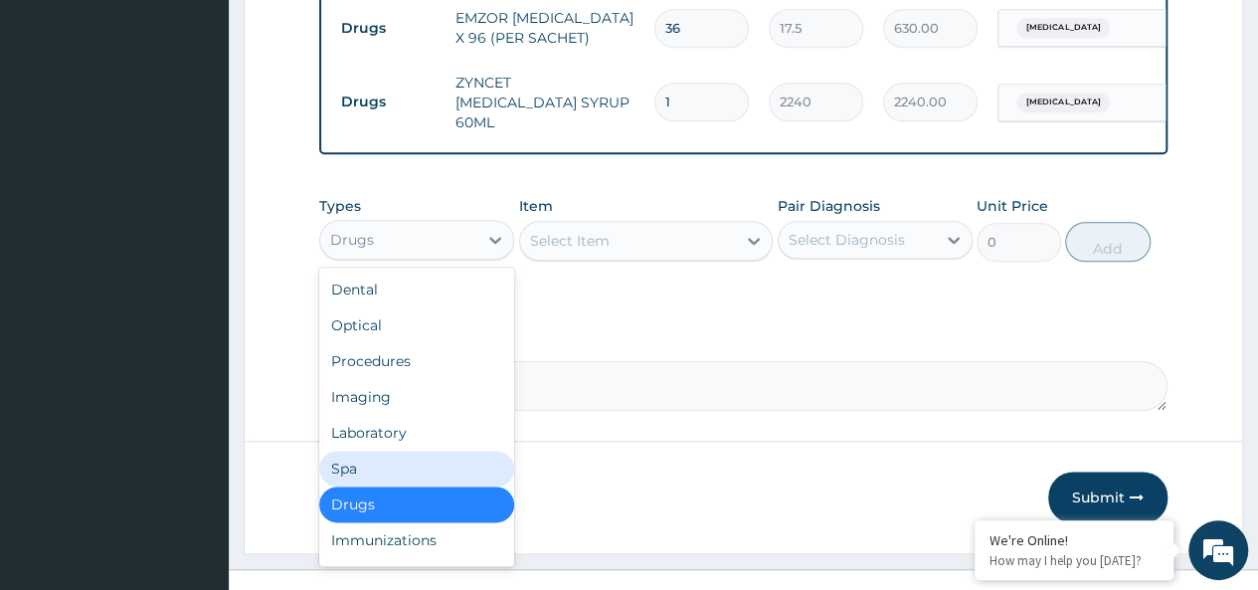
scroll to position [68, 0]
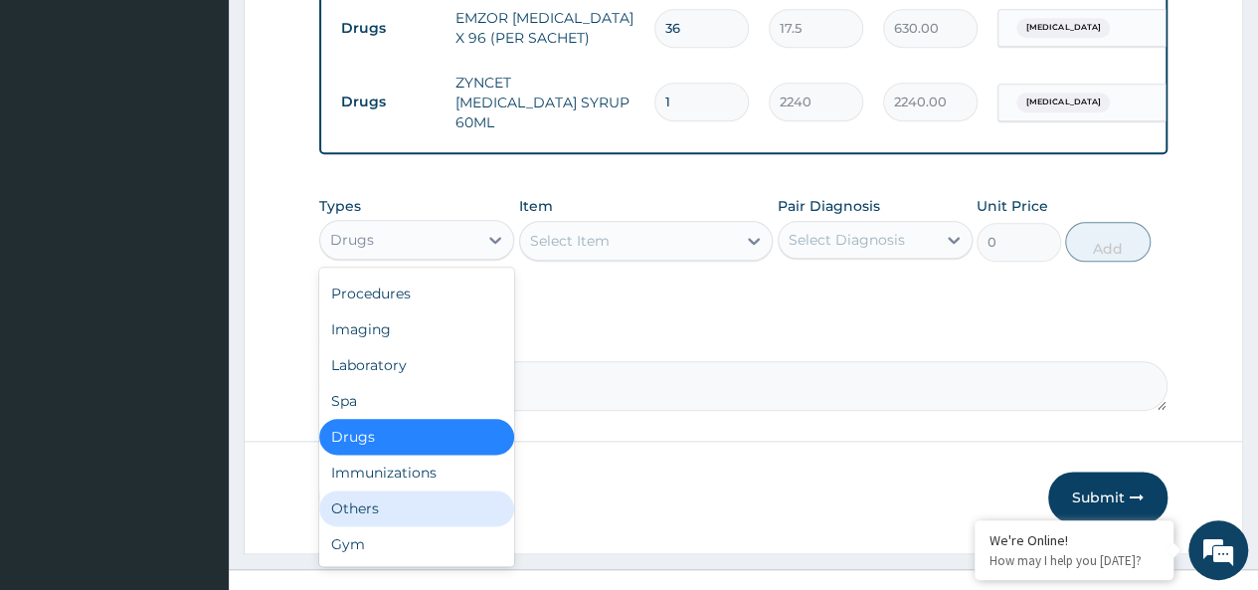
click at [356, 490] on div "Others" at bounding box center [416, 508] width 195 height 36
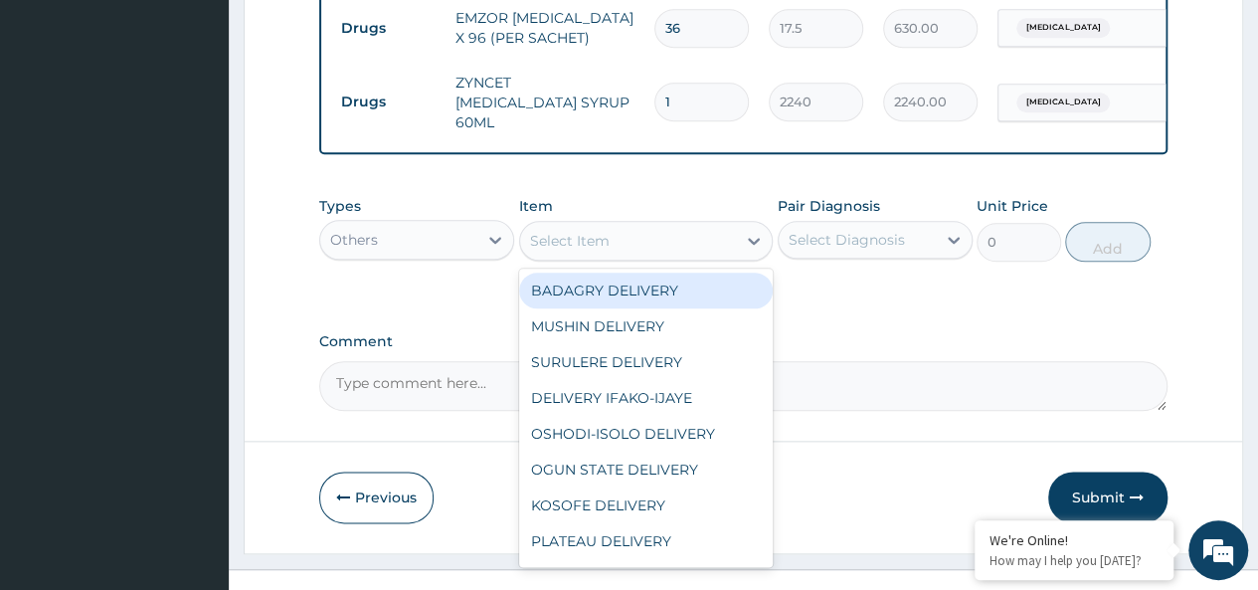
click at [653, 225] on div "Select Item" at bounding box center [628, 241] width 217 height 32
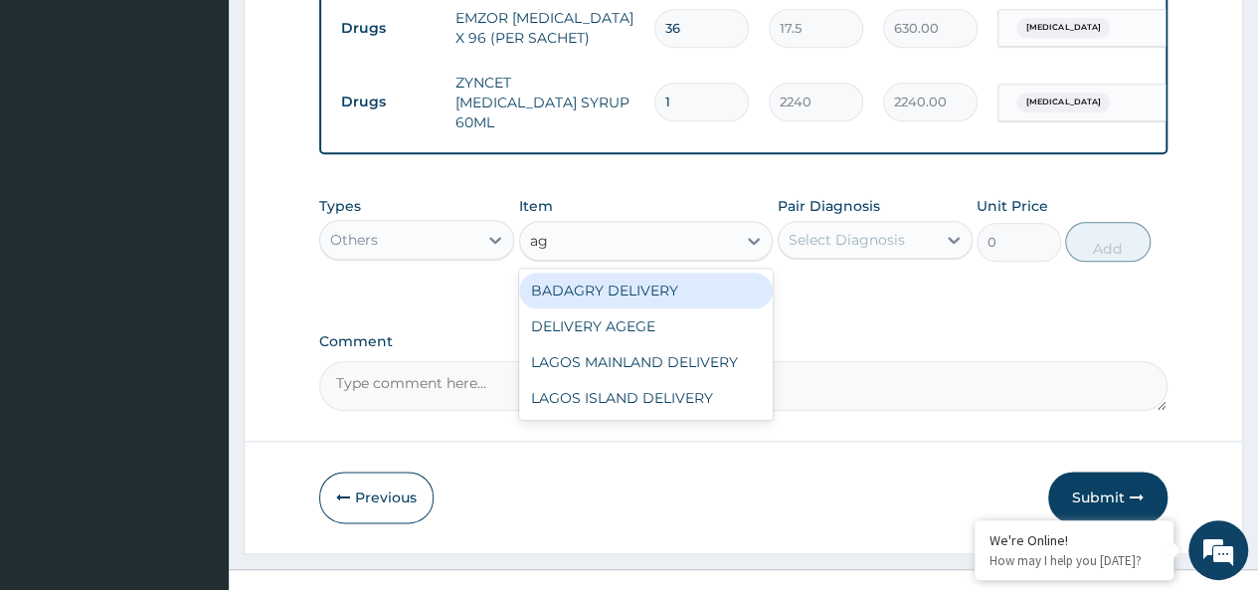
type input "age"
click at [684, 272] on div "DELIVERY AGEGE" at bounding box center [646, 290] width 254 height 36
type input "2500"
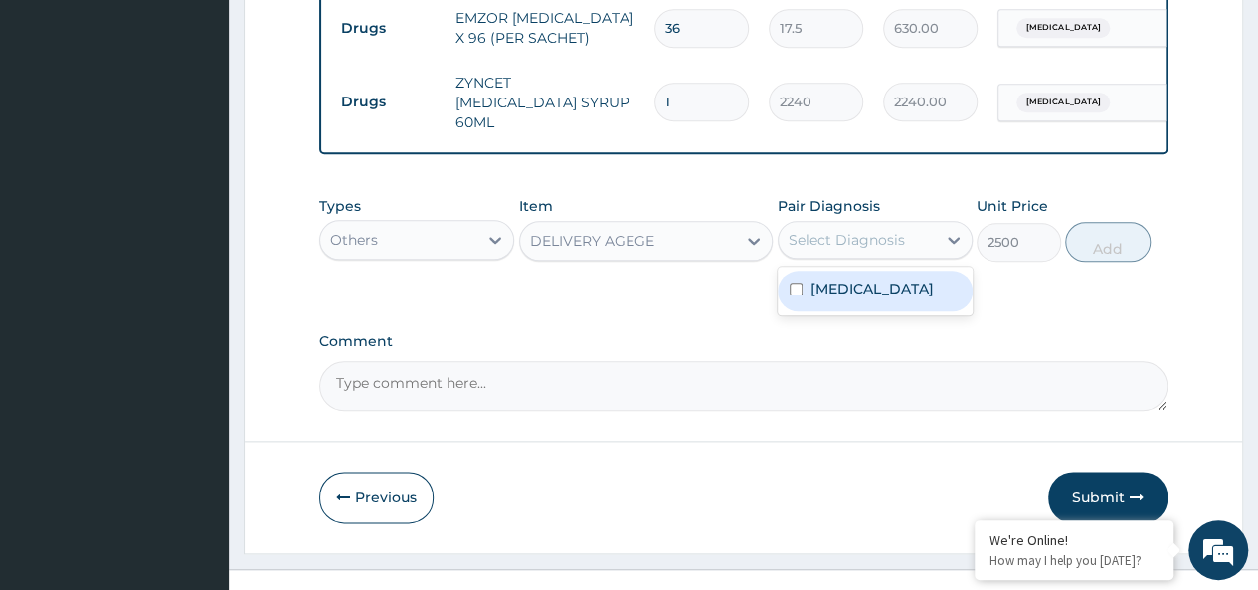
click at [870, 230] on div "Select Diagnosis" at bounding box center [846, 240] width 116 height 20
click at [900, 270] on div "Malaria" at bounding box center [874, 290] width 195 height 41
checkbox input "true"
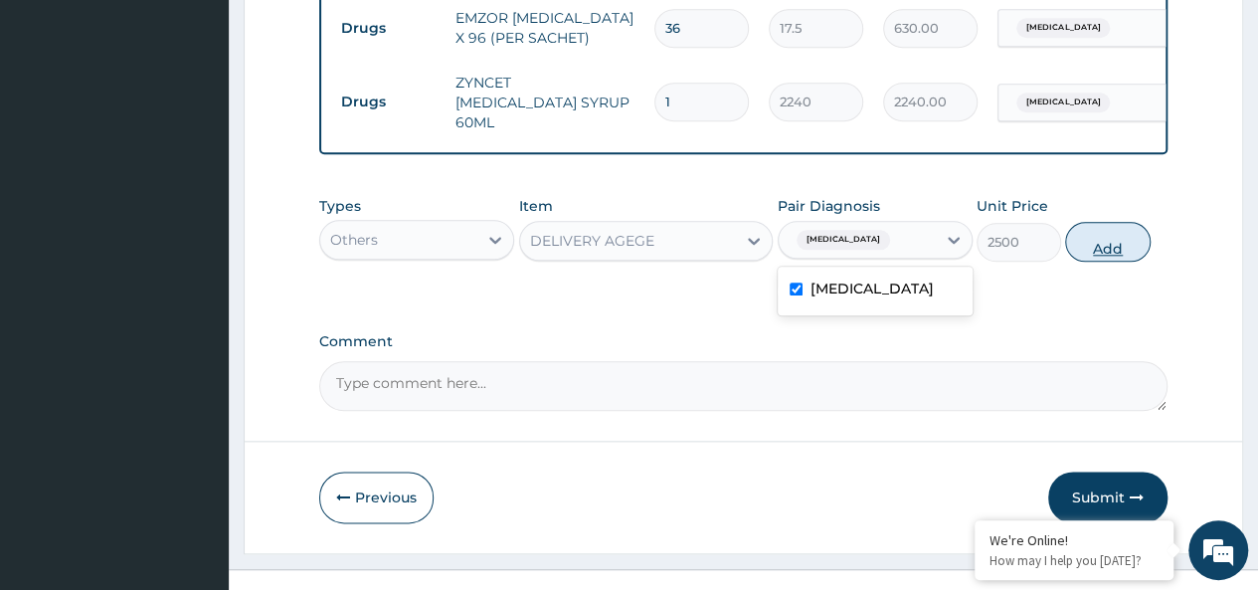
click at [1097, 229] on button "Add" at bounding box center [1107, 242] width 84 height 40
type input "0"
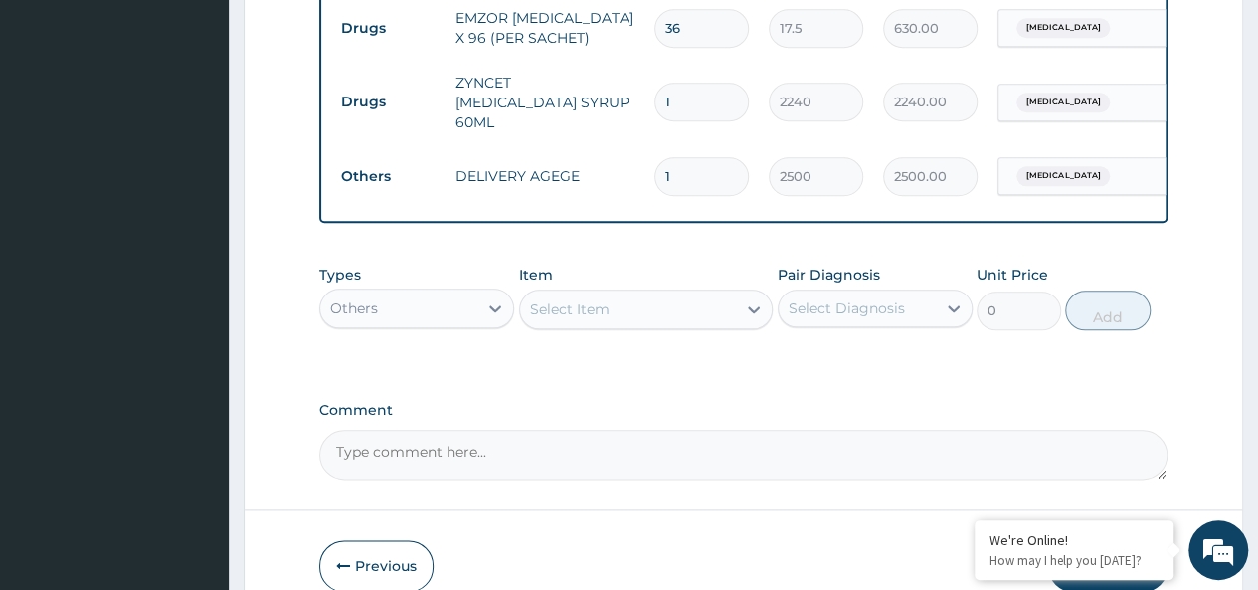
scroll to position [1048, 0]
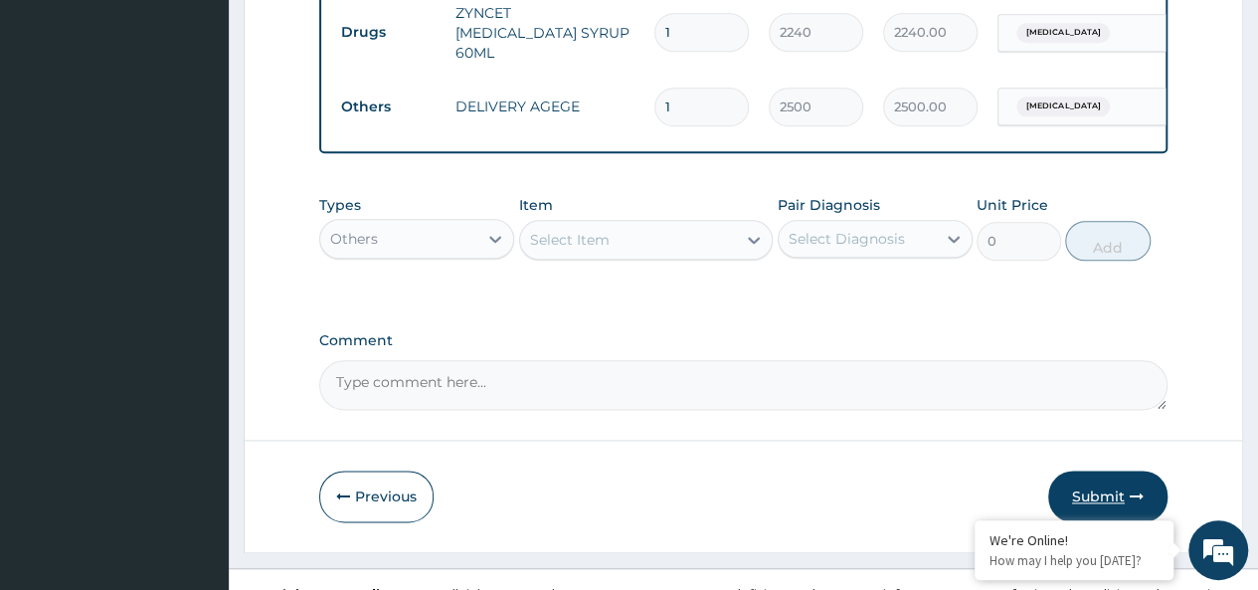
click at [1098, 470] on button "Submit" at bounding box center [1107, 496] width 119 height 52
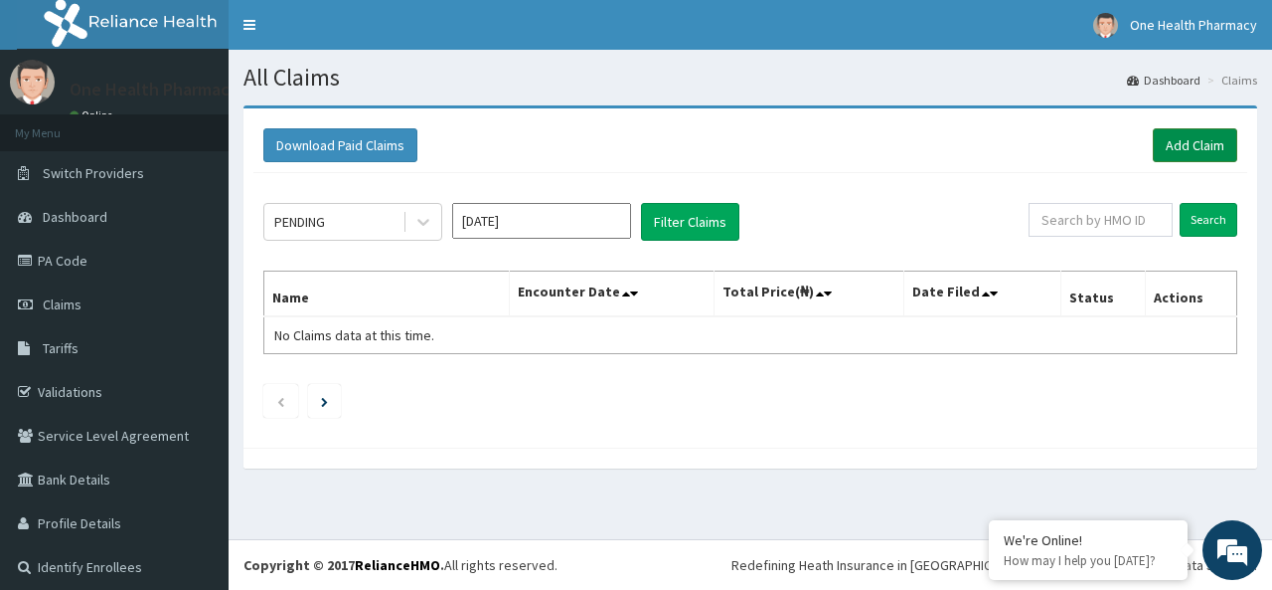
click at [1180, 137] on link "Add Claim" at bounding box center [1195, 145] width 84 height 34
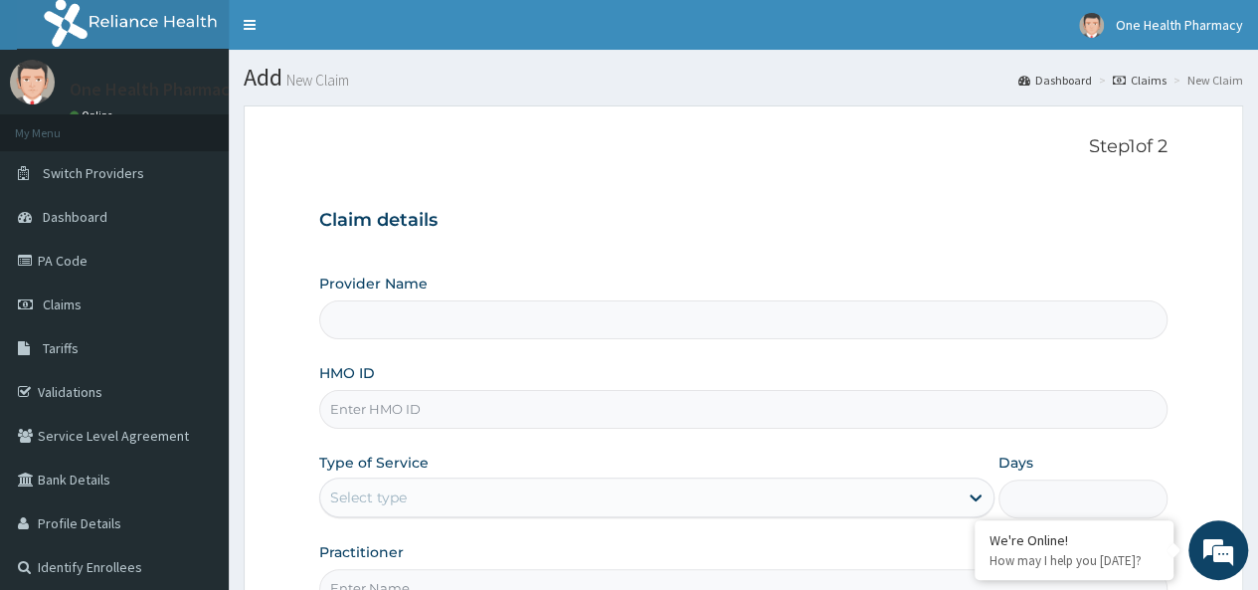
click at [366, 411] on input "HMO ID" at bounding box center [743, 409] width 848 height 39
type input "OneHealth Pharmacy"
click at [636, 413] on input "HMO ID" at bounding box center [743, 409] width 848 height 39
paste input "SKN/10061/A"
type input "SKN/10061/A"
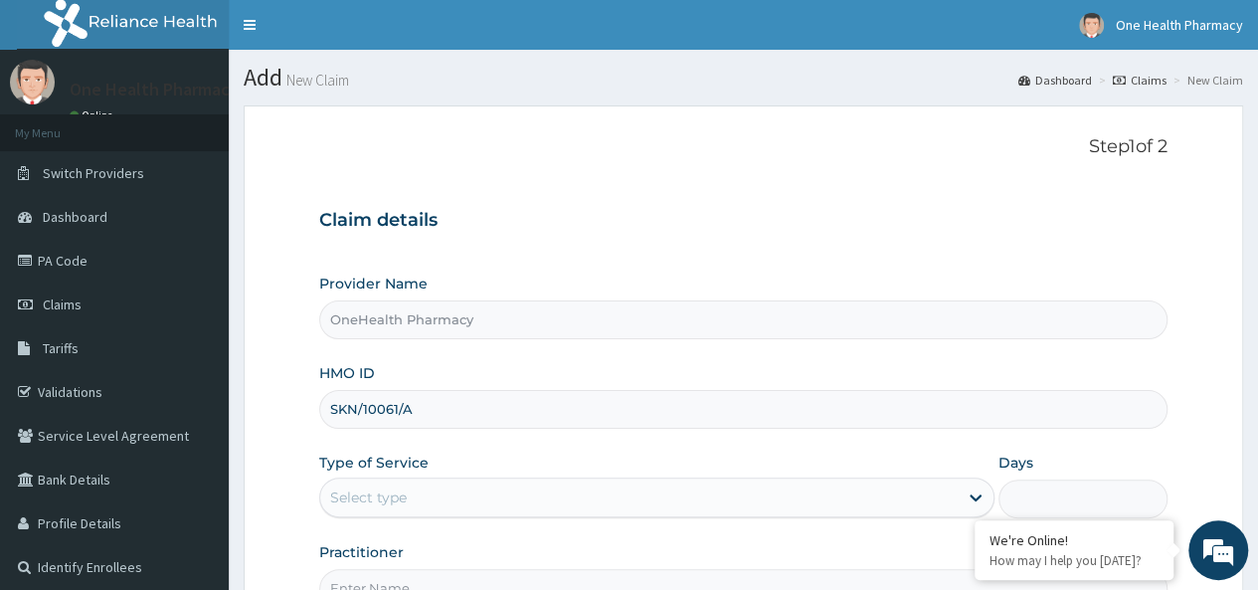
click at [457, 502] on div "Select type" at bounding box center [638, 497] width 637 height 32
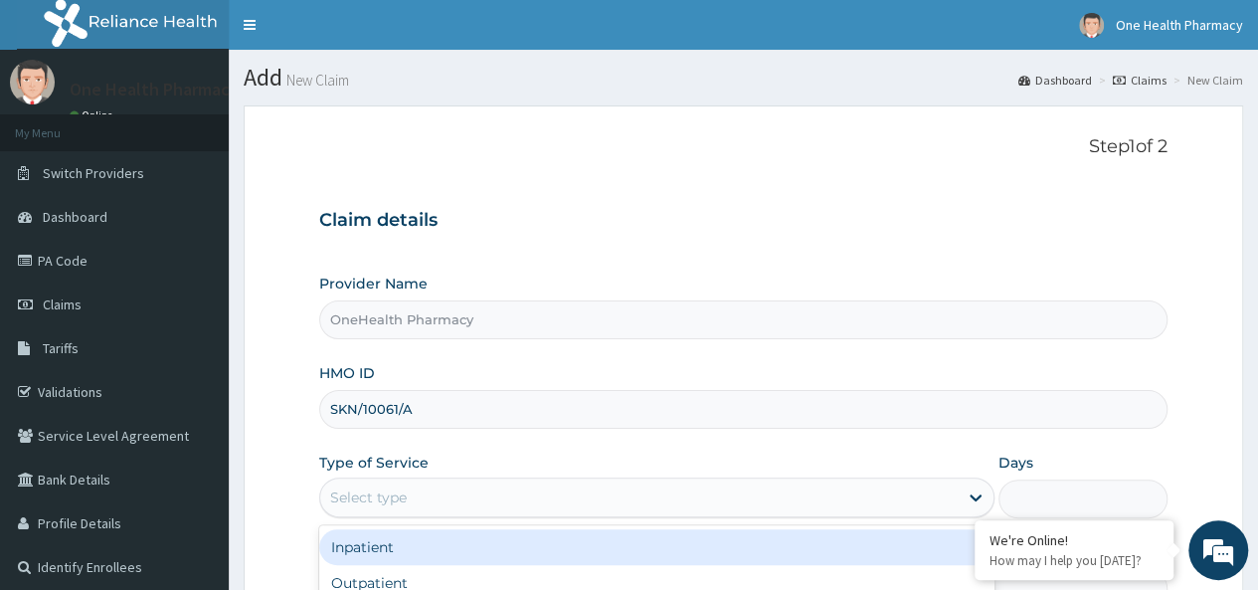
scroll to position [223, 0]
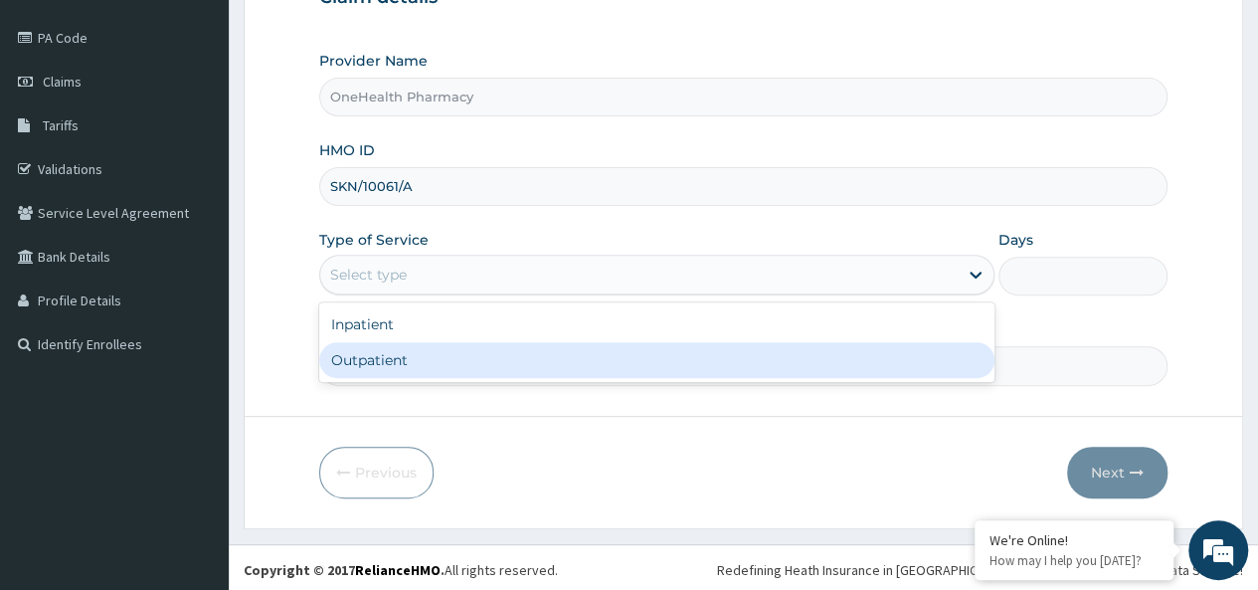
click at [420, 366] on div "Outpatient" at bounding box center [656, 360] width 675 height 36
type input "1"
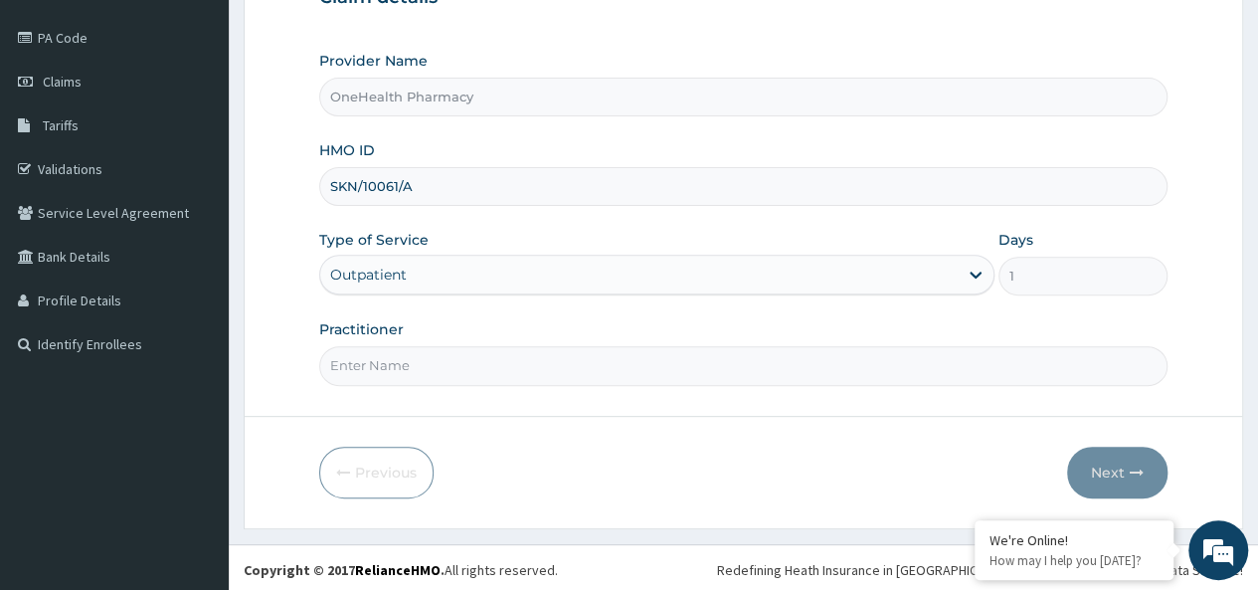
click at [467, 369] on input "Practitioner" at bounding box center [743, 365] width 848 height 39
type input "onehealth"
click at [1089, 446] on button "Next" at bounding box center [1117, 472] width 100 height 52
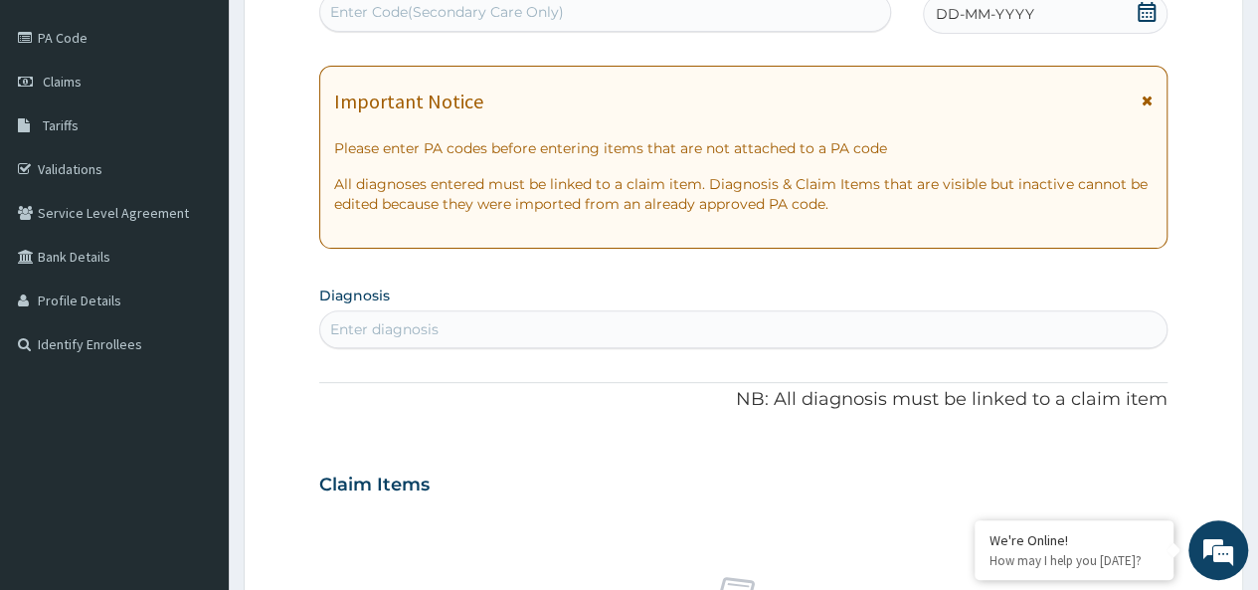
scroll to position [0, 0]
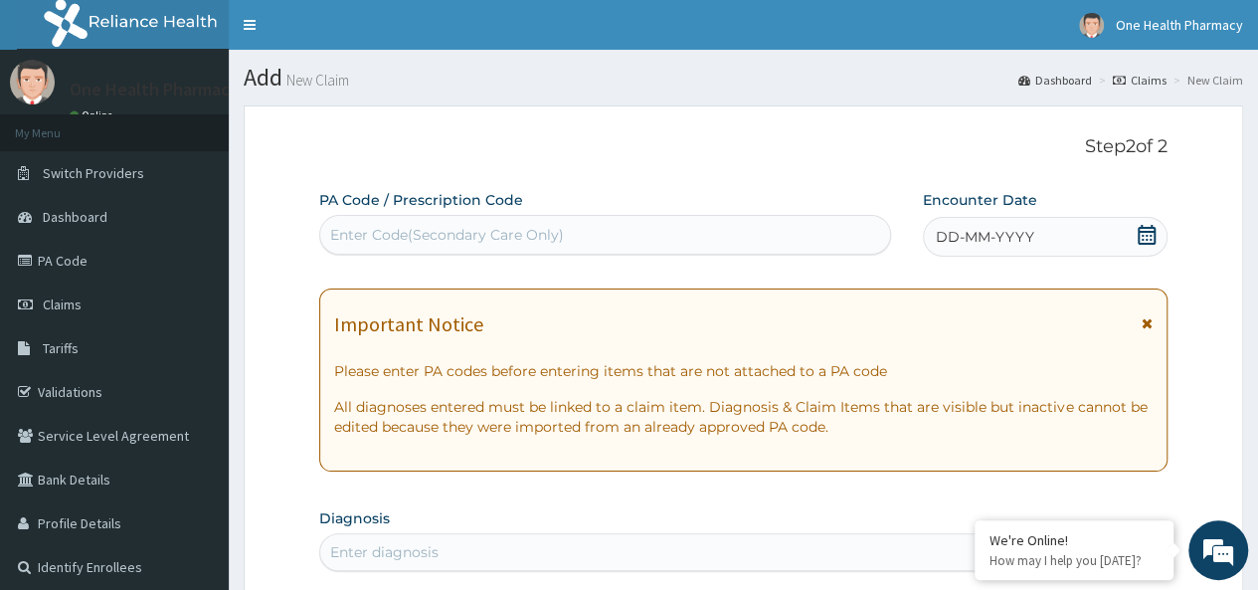
click at [422, 238] on div "Enter Code(Secondary Care Only)" at bounding box center [447, 235] width 234 height 20
paste input "PR/F613E7FE"
type input "PR/F613E7FE"
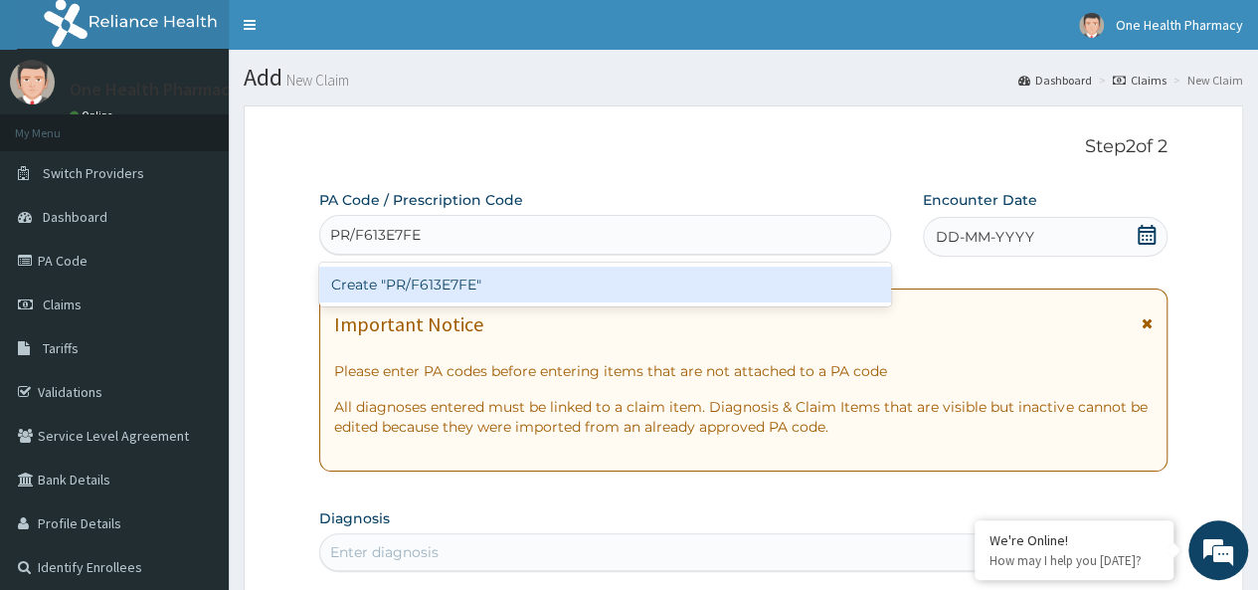
click at [581, 268] on div "Create "PR/F613E7FE"" at bounding box center [604, 284] width 571 height 36
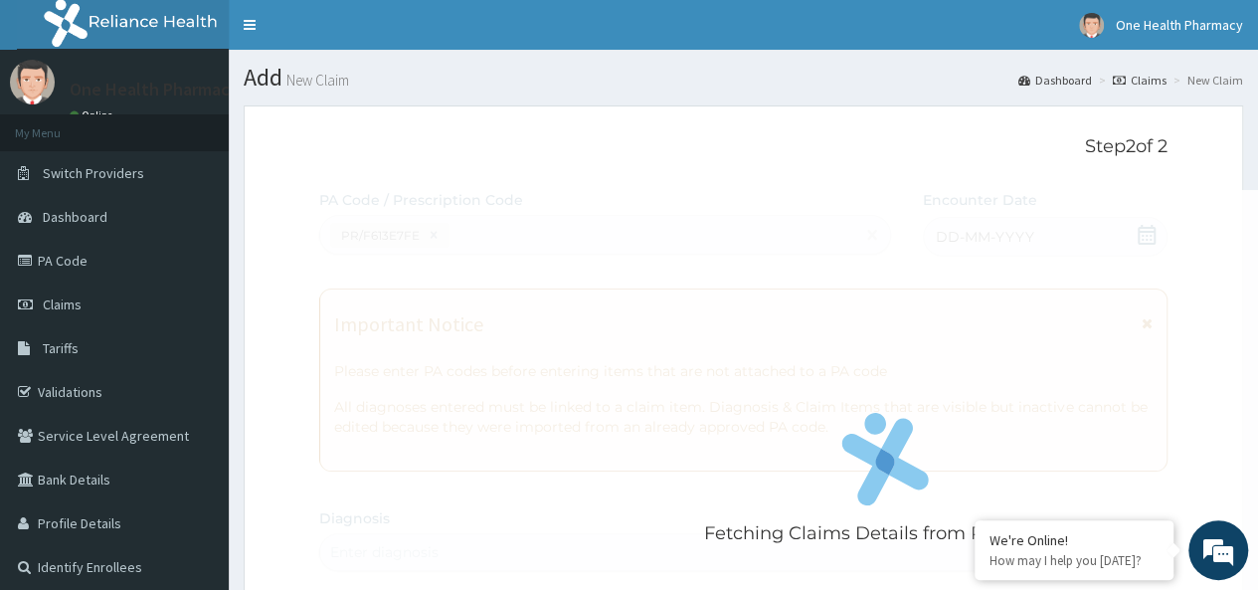
click at [1012, 254] on div "Fetching Claims Details from PA Code....." at bounding box center [885, 485] width 1132 height 590
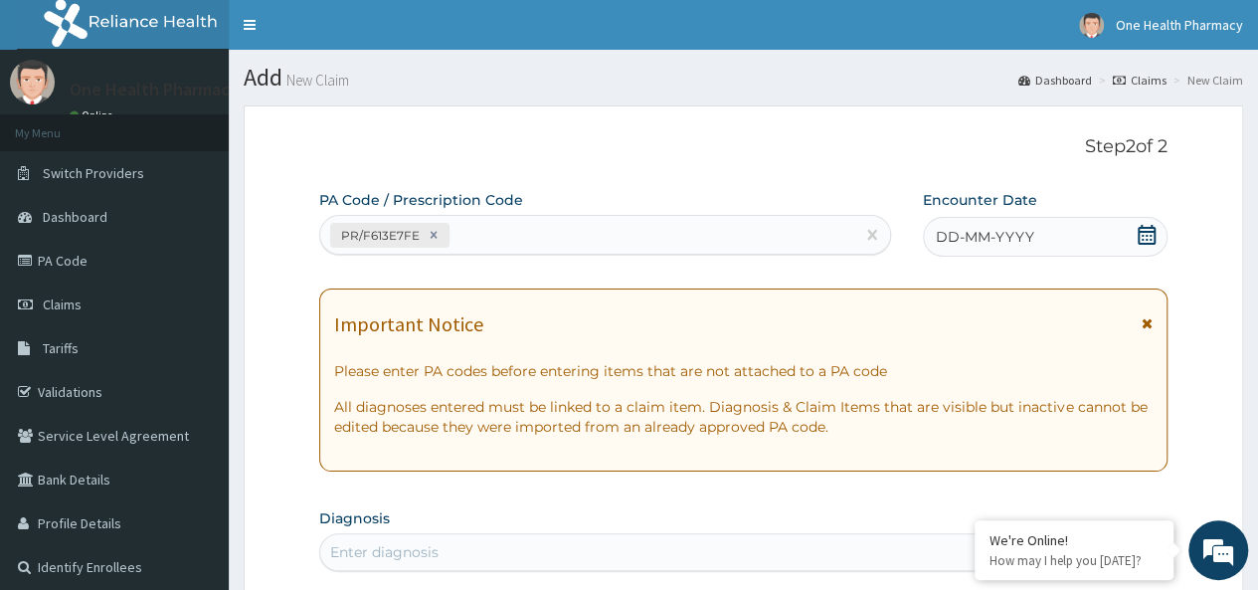
click at [992, 228] on span "DD-MM-YYYY" at bounding box center [984, 237] width 98 height 20
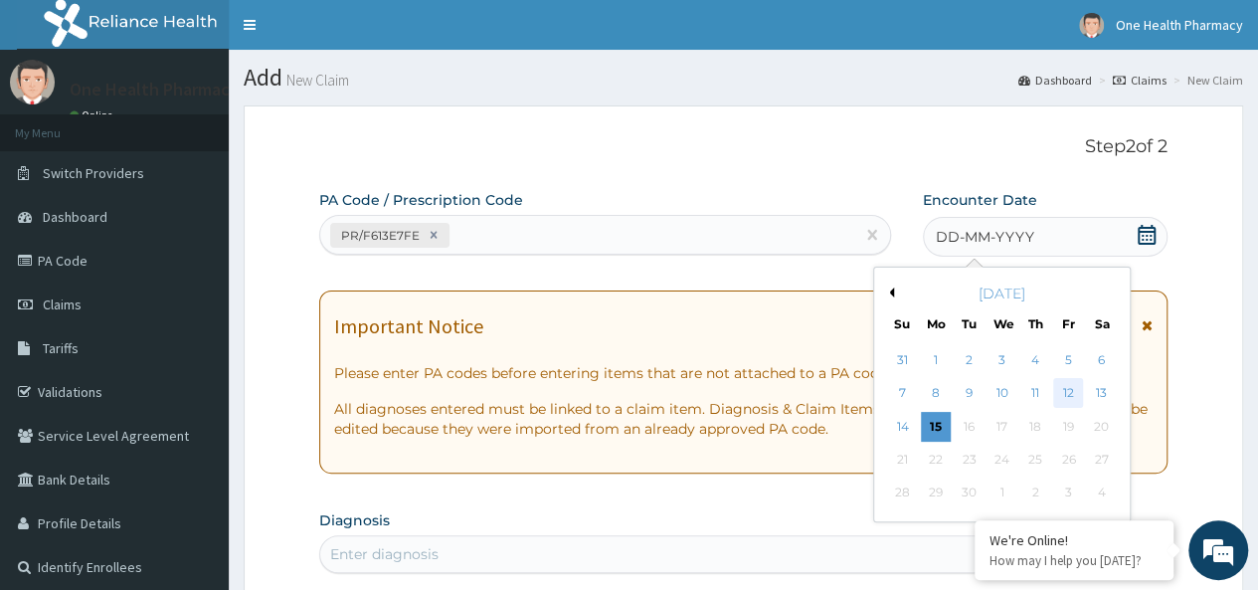
click at [1080, 397] on div "12" at bounding box center [1068, 394] width 30 height 30
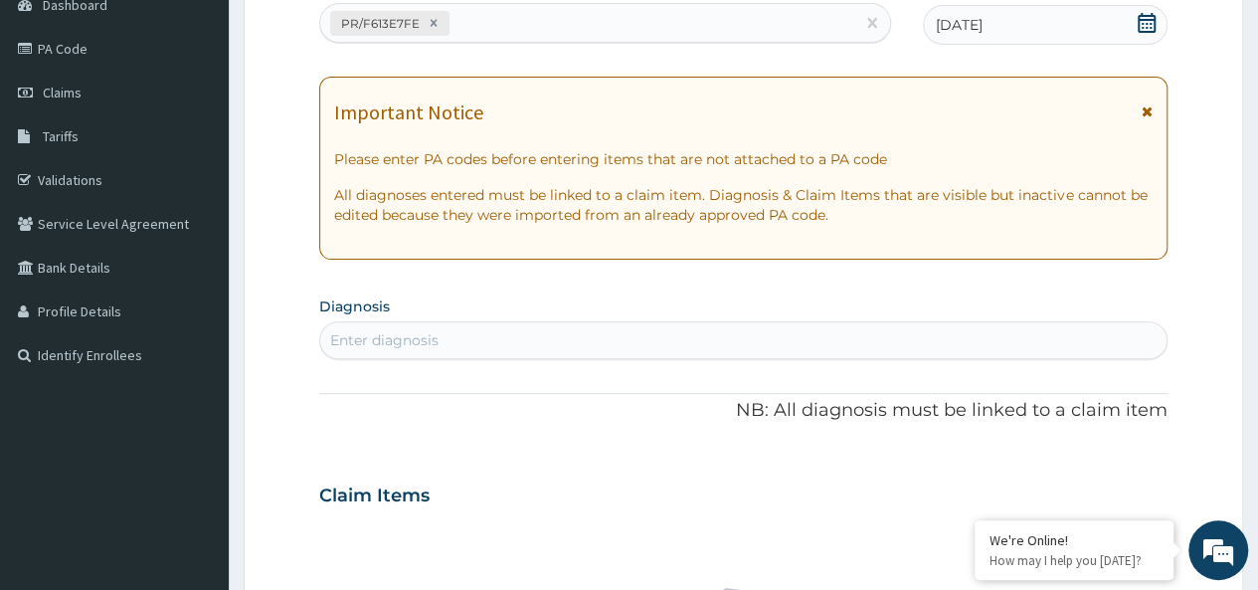
scroll to position [218, 0]
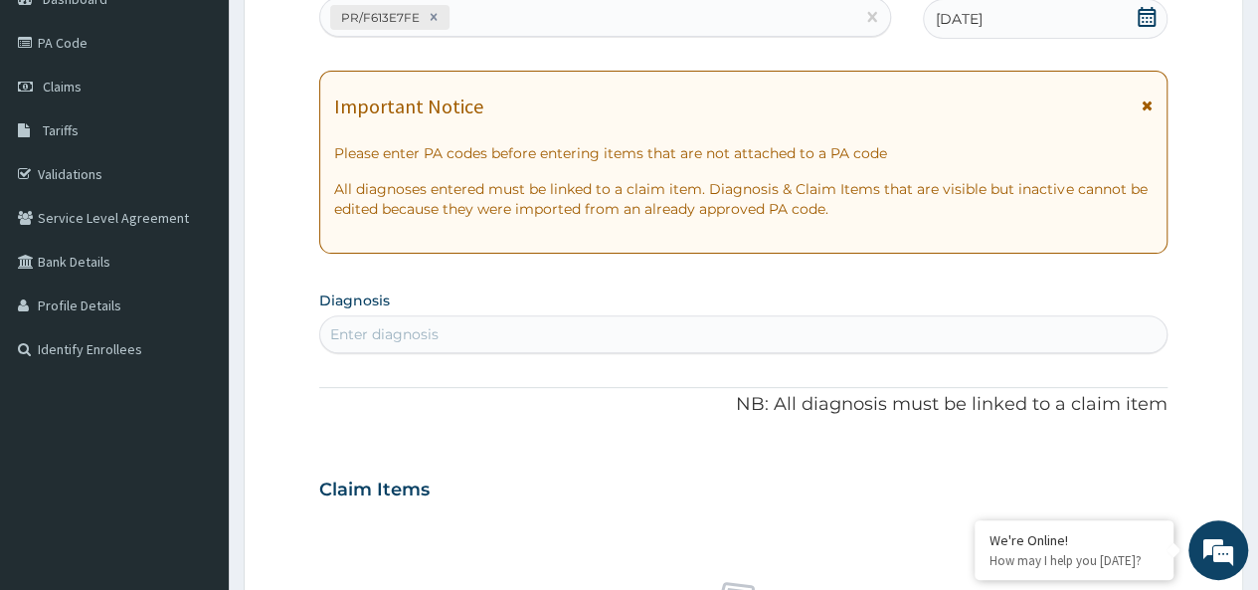
click at [705, 342] on div "Enter diagnosis" at bounding box center [743, 334] width 846 height 32
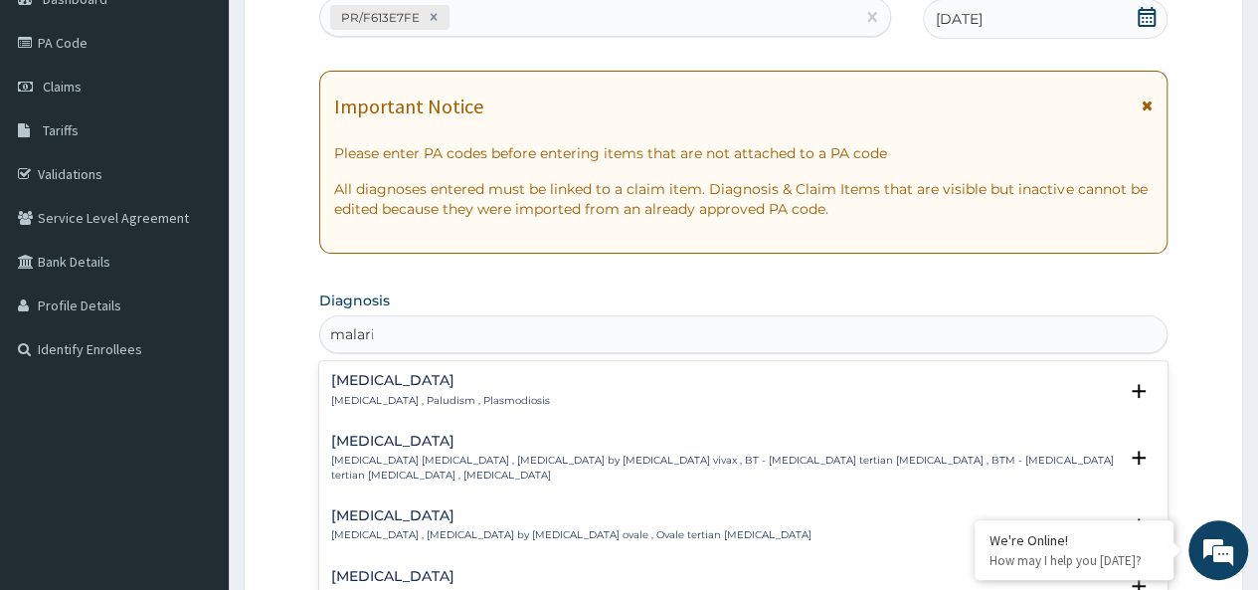
type input "[MEDICAL_DATA]"
click at [394, 384] on h4 "[MEDICAL_DATA]" at bounding box center [440, 380] width 219 height 15
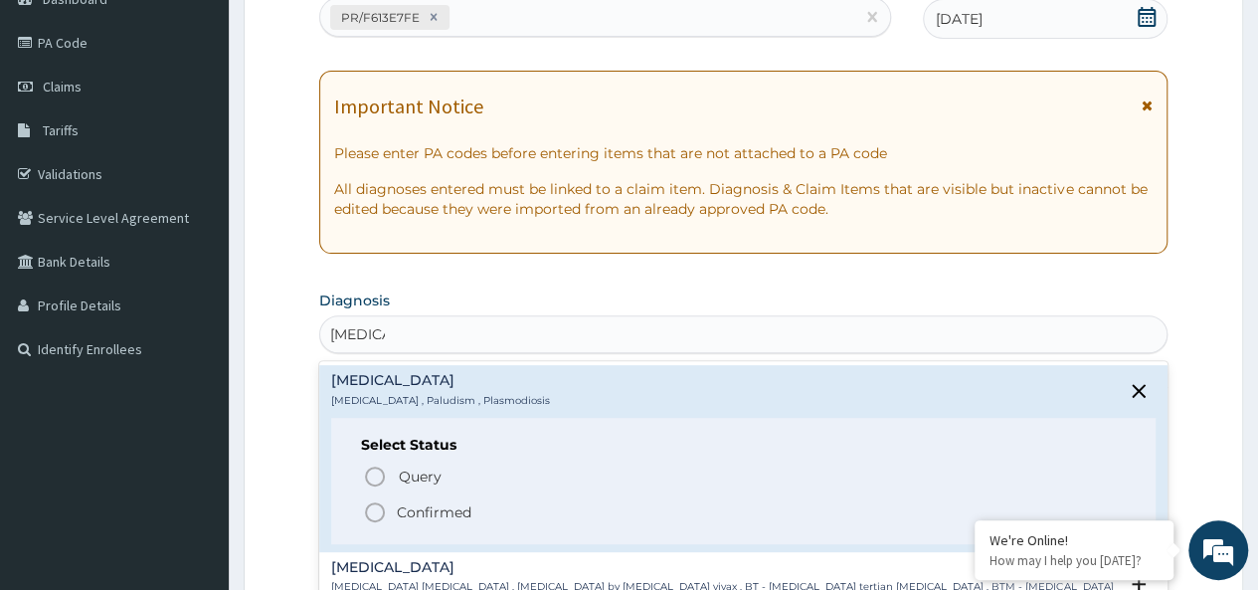
click at [448, 506] on p "Confirmed" at bounding box center [434, 512] width 75 height 20
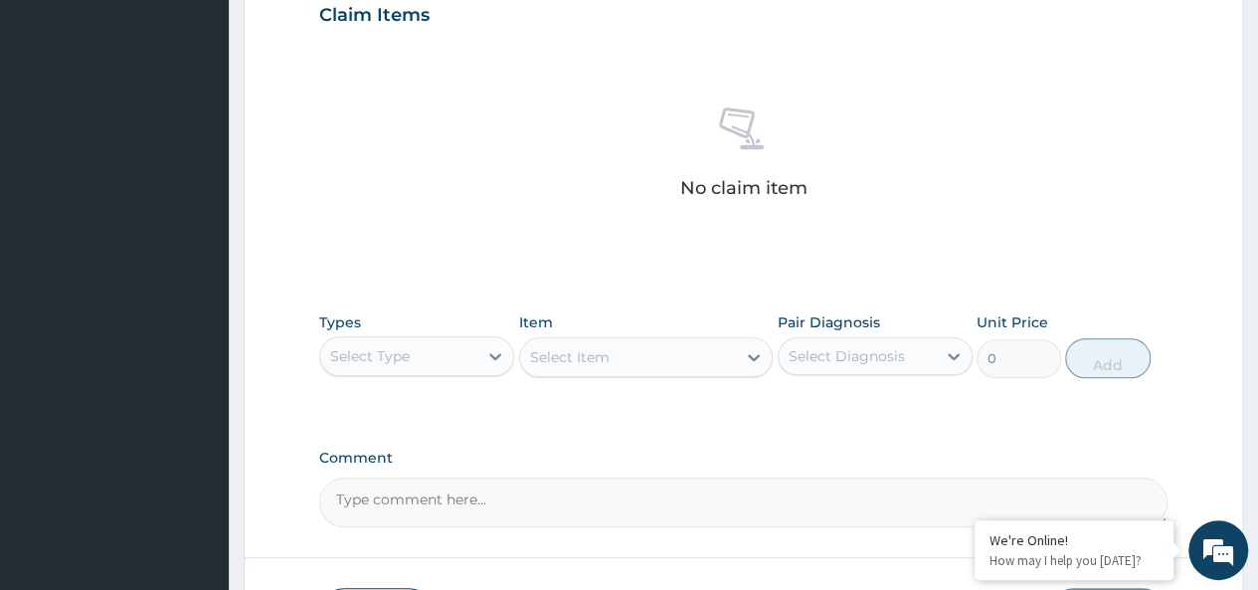
scroll to position [840, 0]
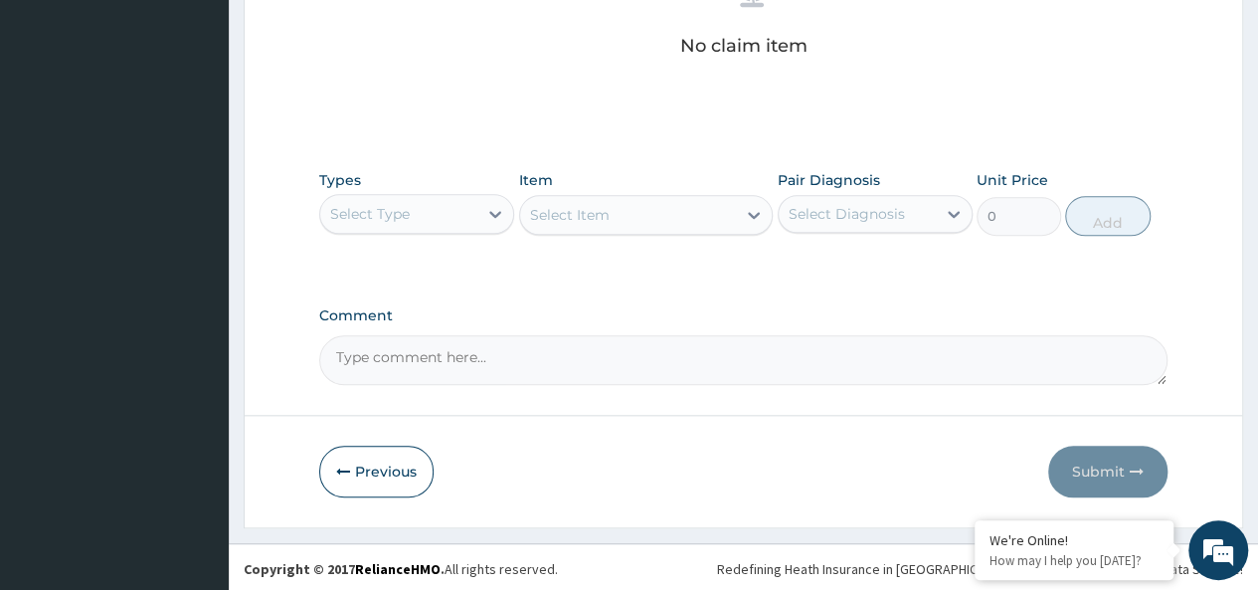
click at [395, 204] on div "Select Type" at bounding box center [370, 214] width 80 height 20
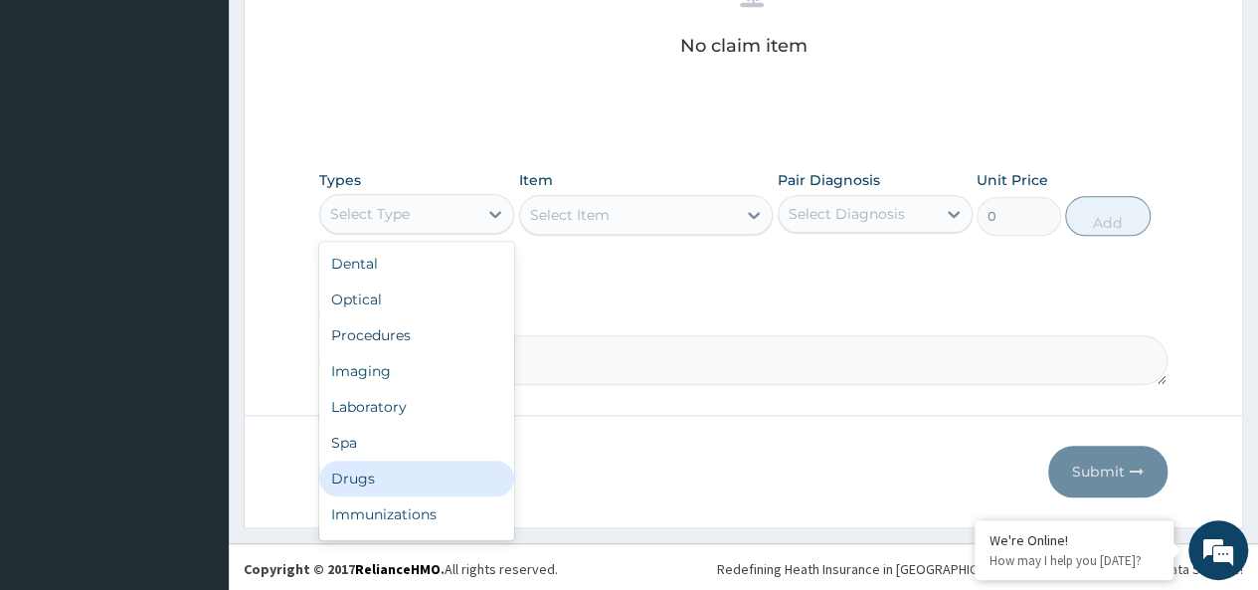
click at [334, 482] on div "Drugs" at bounding box center [416, 478] width 195 height 36
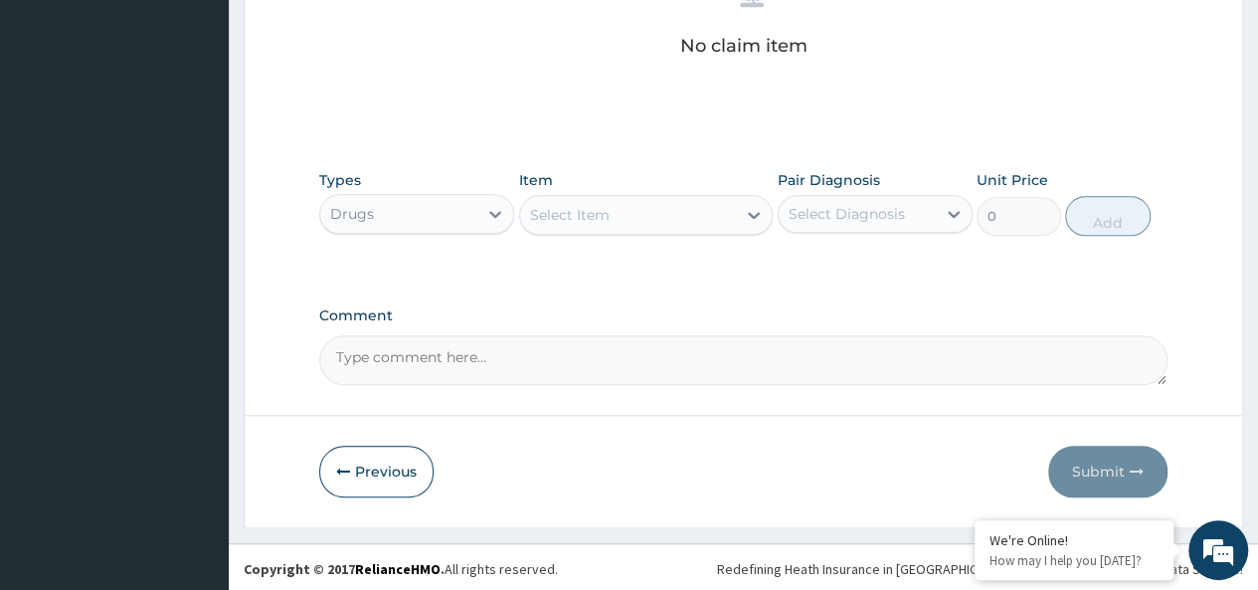
click at [656, 215] on div "Select Item" at bounding box center [628, 215] width 217 height 32
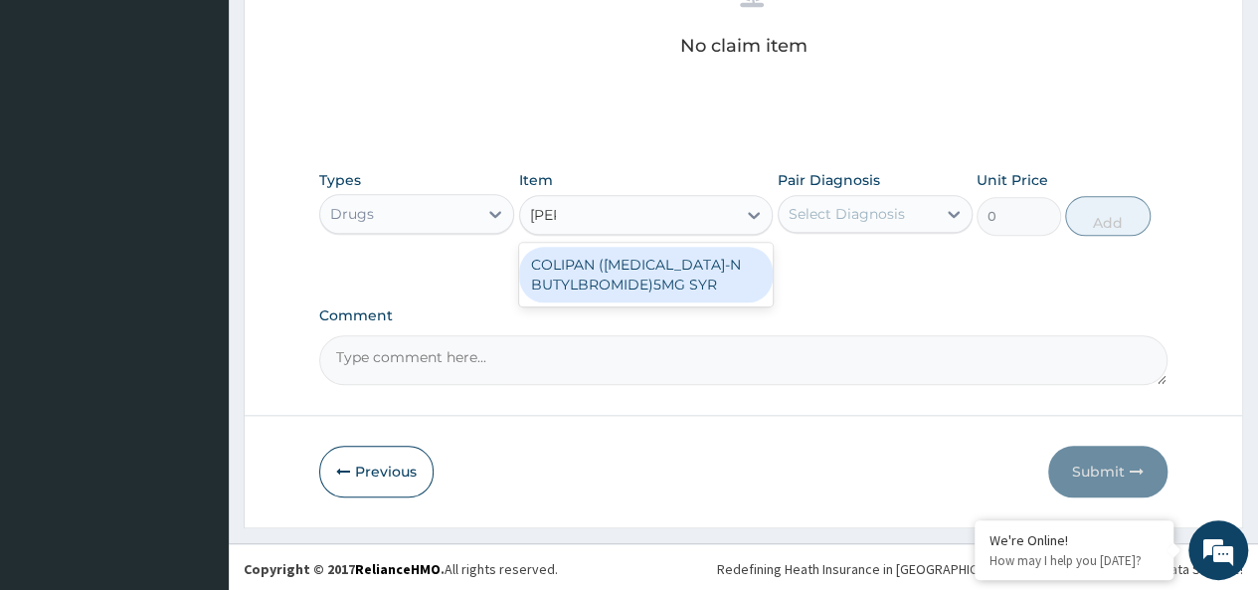
type input "colipa"
click at [668, 249] on div "COLIPAN ([MEDICAL_DATA]-N BUTYLBROMIDE)5MG SYR" at bounding box center [646, 275] width 254 height 56
type input "1260"
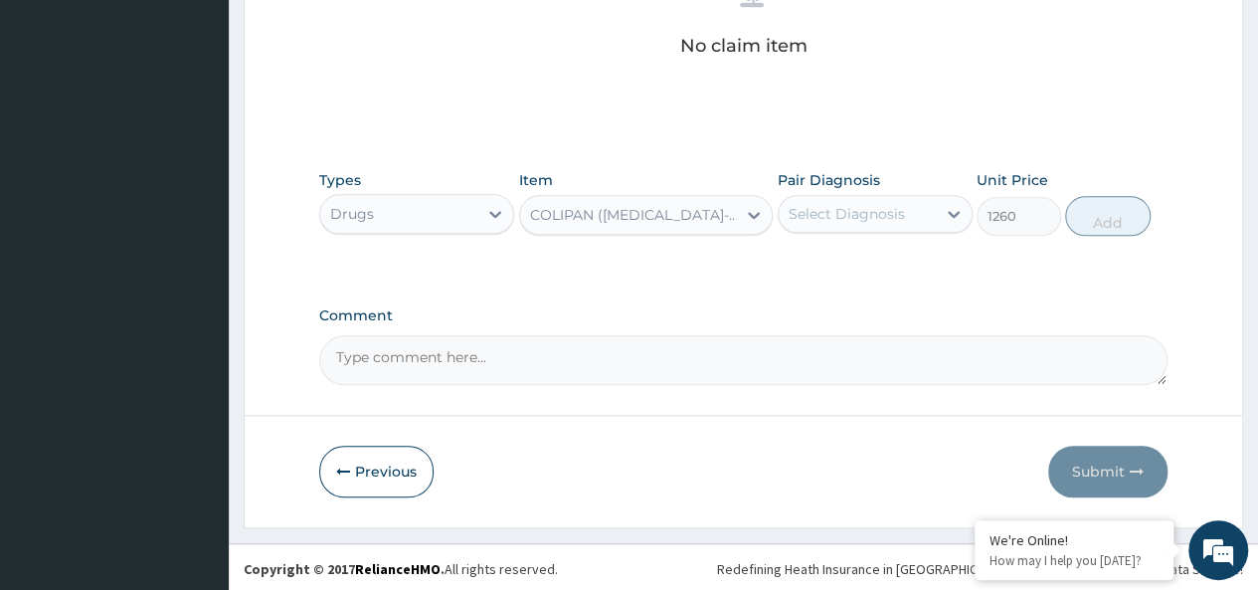
click at [866, 214] on div "Select Diagnosis" at bounding box center [846, 214] width 116 height 20
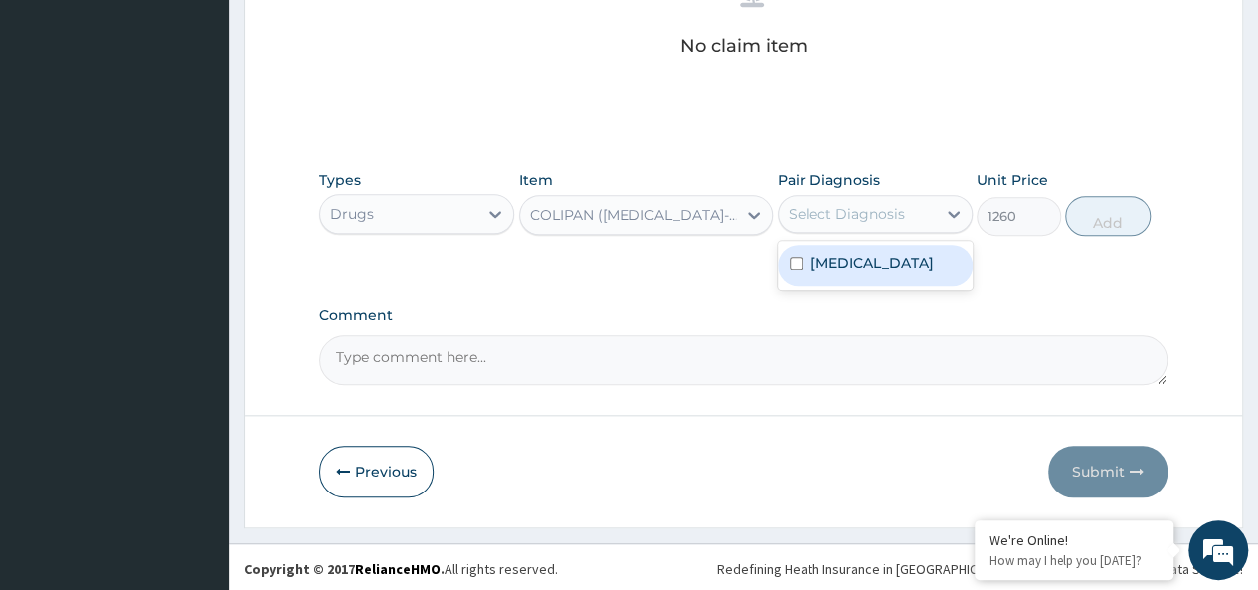
click at [895, 247] on div "[MEDICAL_DATA]" at bounding box center [874, 265] width 195 height 41
checkbox input "true"
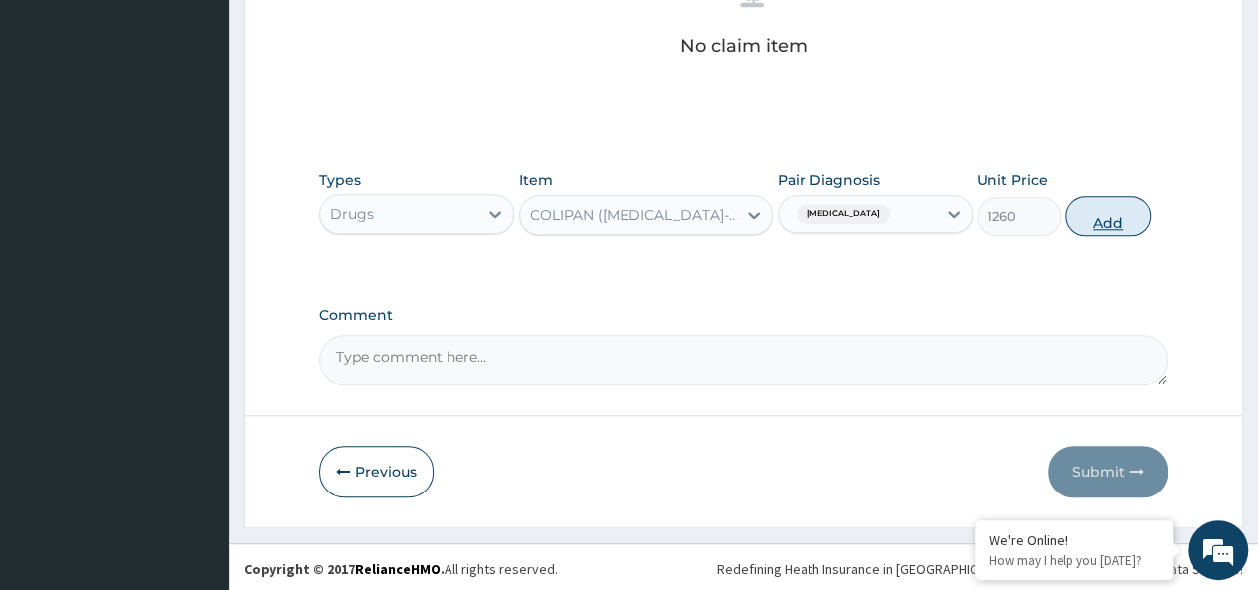
click at [1104, 208] on button "Add" at bounding box center [1107, 216] width 84 height 40
type input "0"
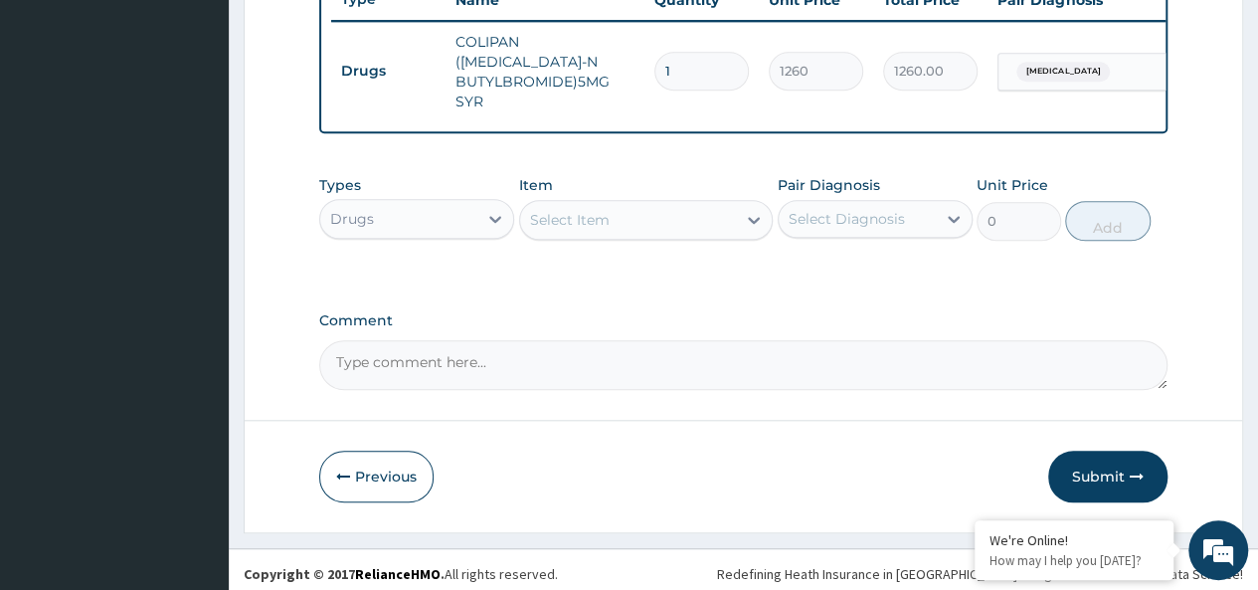
click at [635, 204] on div "Select Item" at bounding box center [628, 220] width 217 height 32
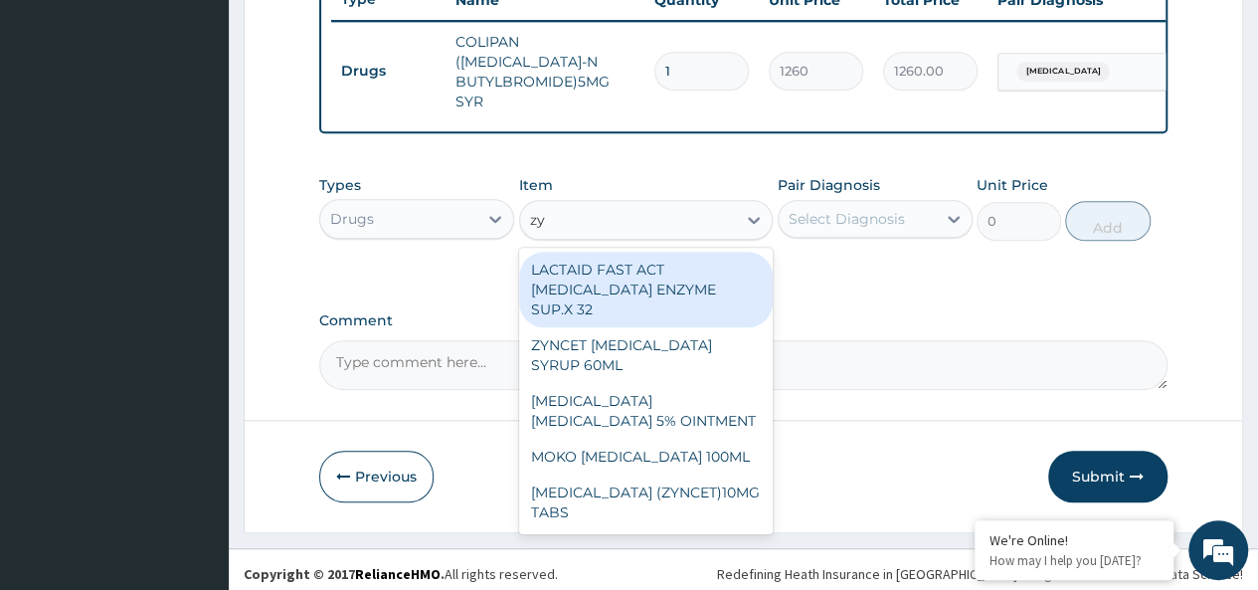
type input "zyn"
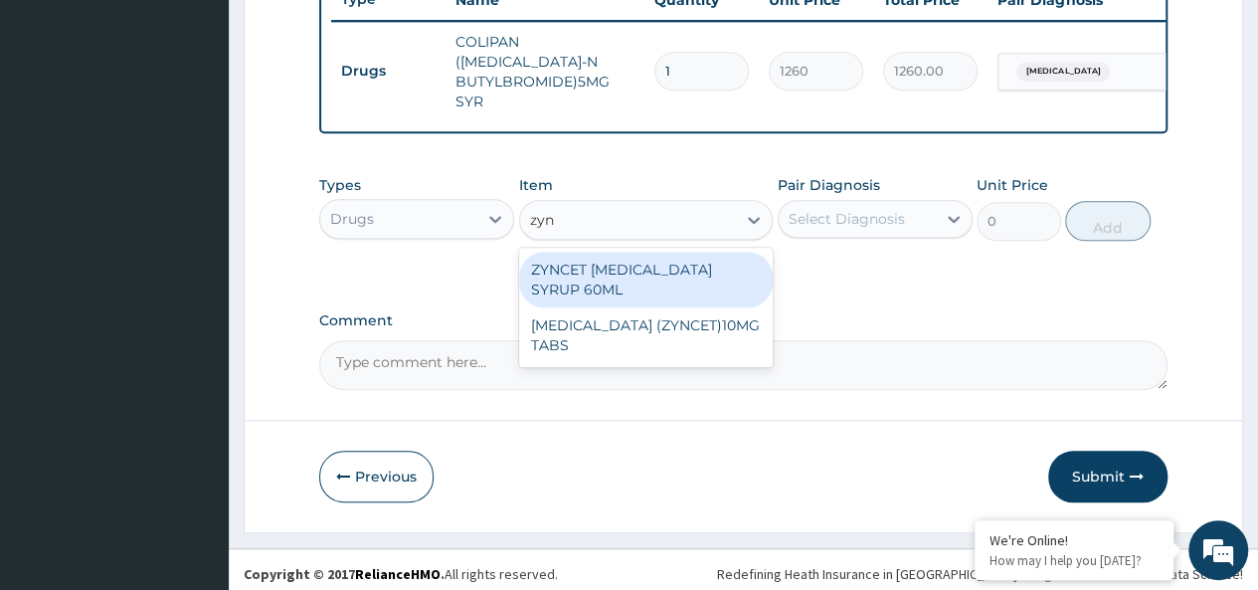
click at [706, 267] on div "ZYNCET [MEDICAL_DATA] SYRUP 60ML" at bounding box center [646, 280] width 254 height 56
type input "2240"
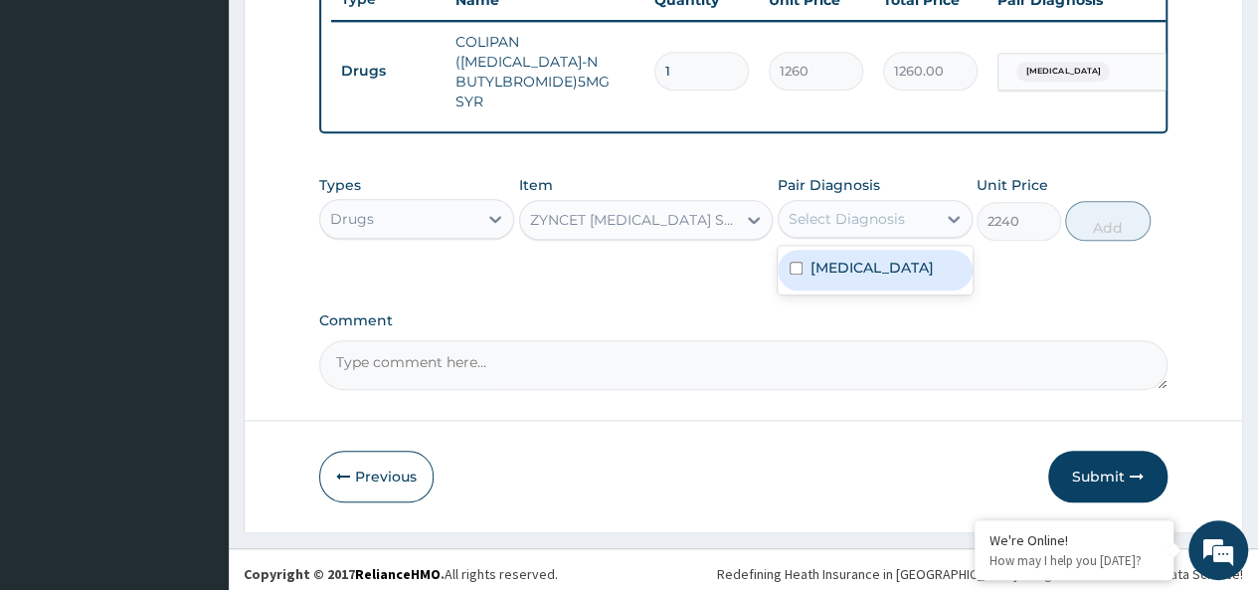
click at [863, 224] on div "Select Diagnosis" at bounding box center [856, 219] width 157 height 32
click at [930, 260] on div "[MEDICAL_DATA]" at bounding box center [874, 270] width 195 height 41
checkbox input "true"
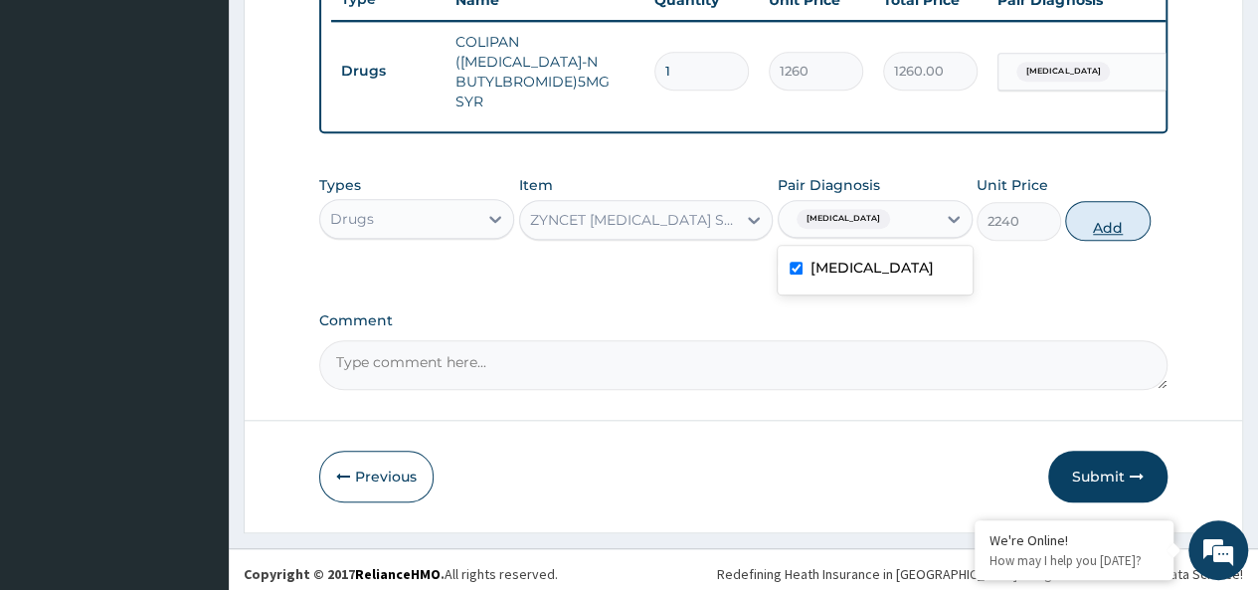
click at [1085, 225] on button "Add" at bounding box center [1107, 221] width 84 height 40
type input "0"
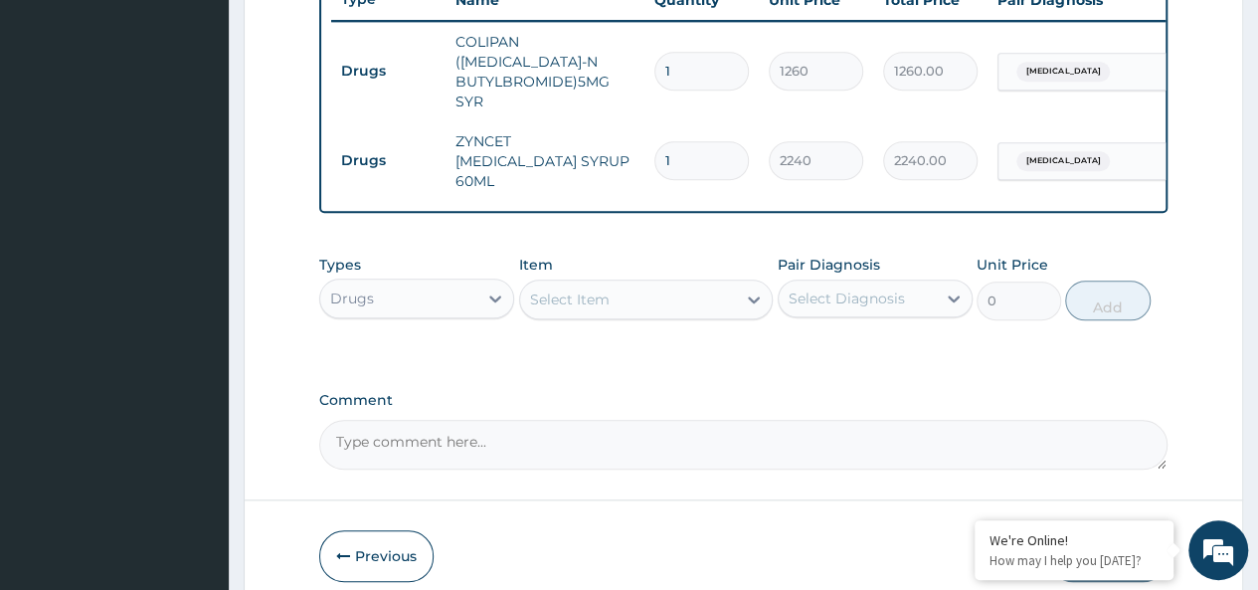
click at [606, 289] on div "Select Item" at bounding box center [570, 299] width 80 height 20
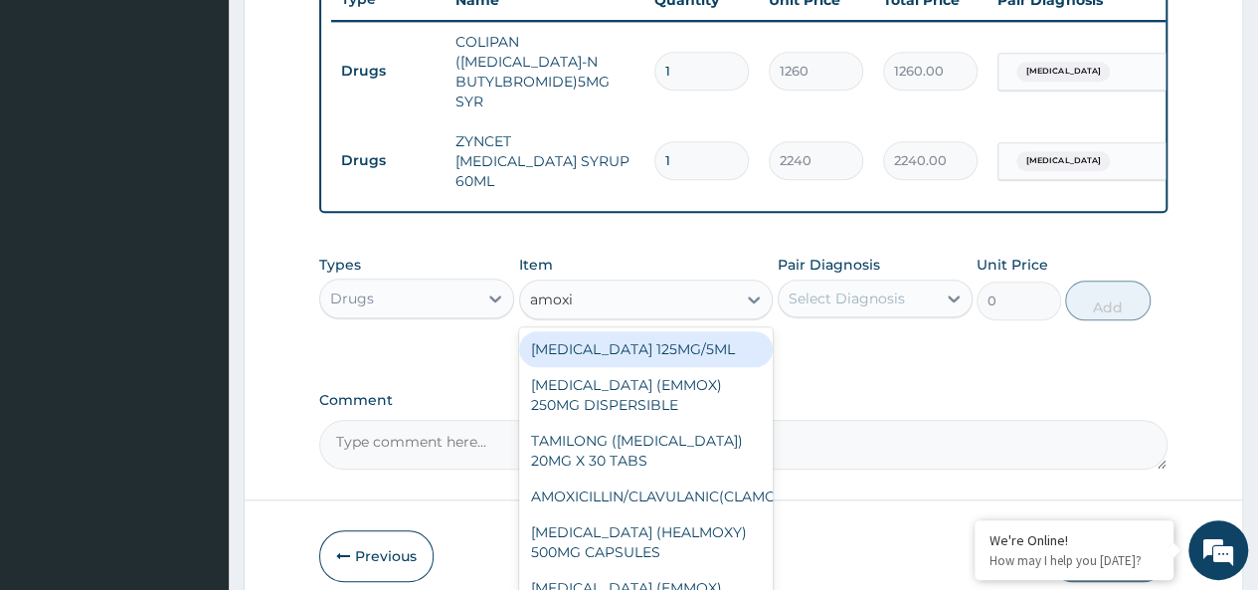
type input "[MEDICAL_DATA]"
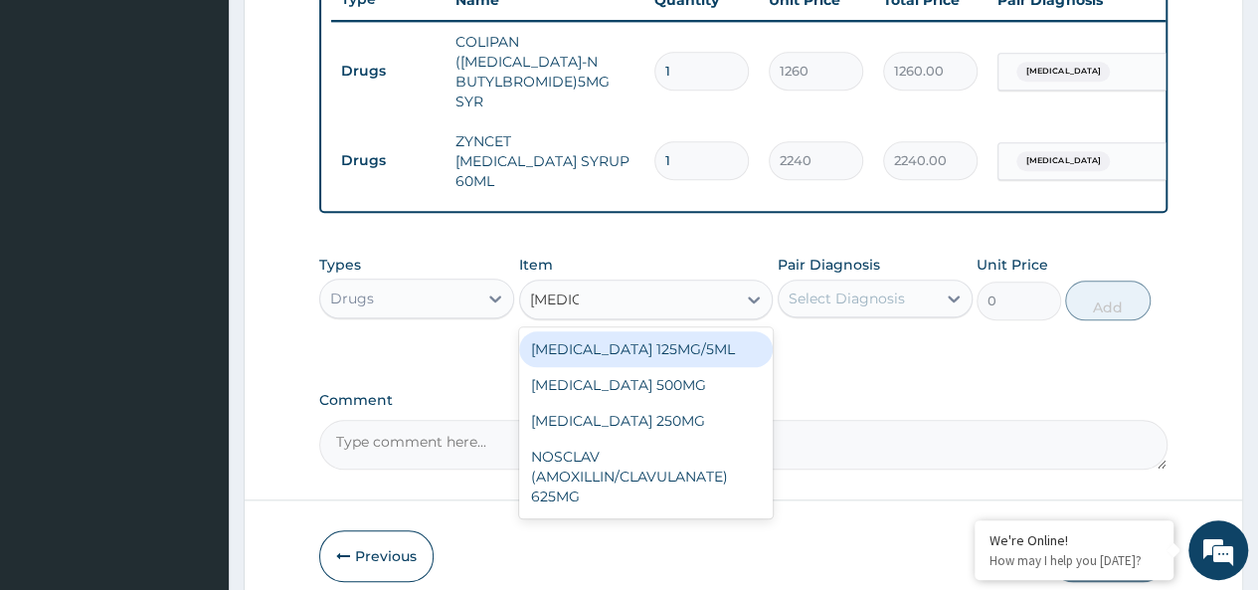
click at [698, 331] on div "[MEDICAL_DATA] 125MG/5ML" at bounding box center [646, 349] width 254 height 36
type input "1960"
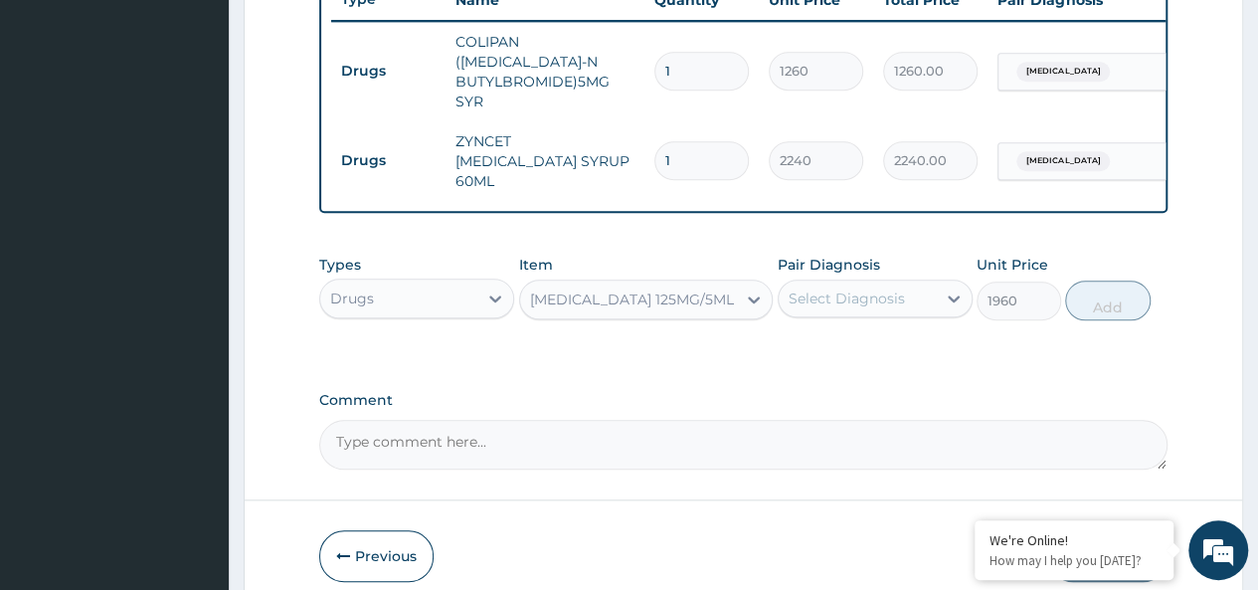
click at [859, 289] on div "Select Diagnosis" at bounding box center [846, 298] width 116 height 20
click at [880, 329] on div "[MEDICAL_DATA]" at bounding box center [874, 349] width 195 height 41
checkbox input "true"
click at [1105, 297] on button "Add" at bounding box center [1107, 300] width 84 height 40
type input "0"
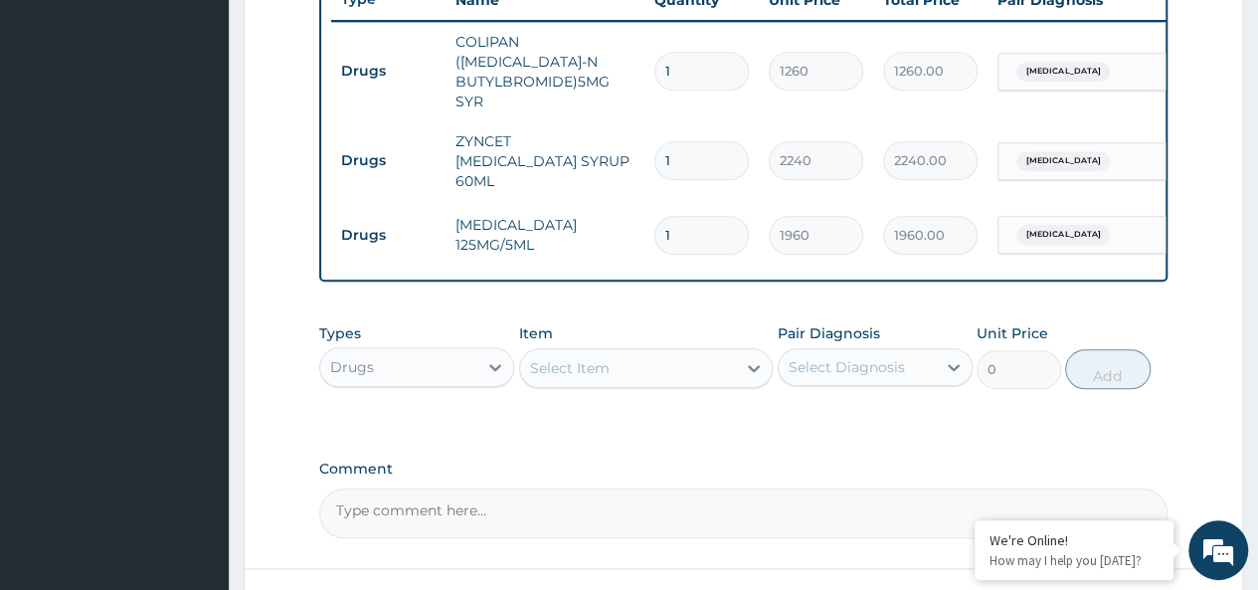
scroll to position [910, 0]
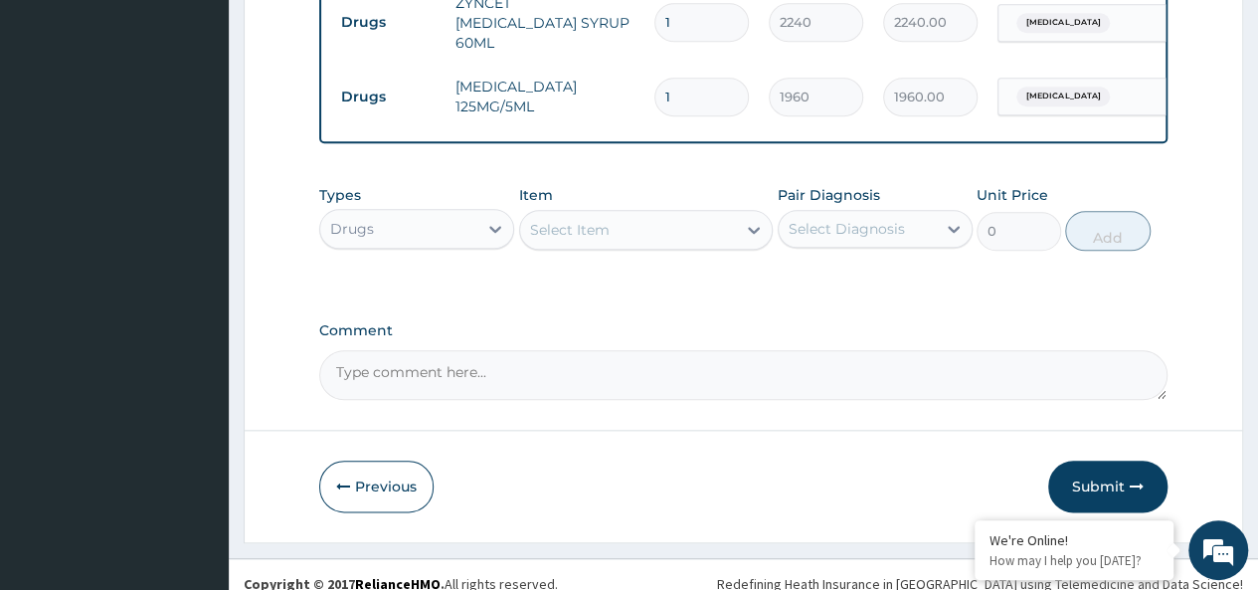
click at [404, 213] on div "Drugs" at bounding box center [398, 229] width 157 height 32
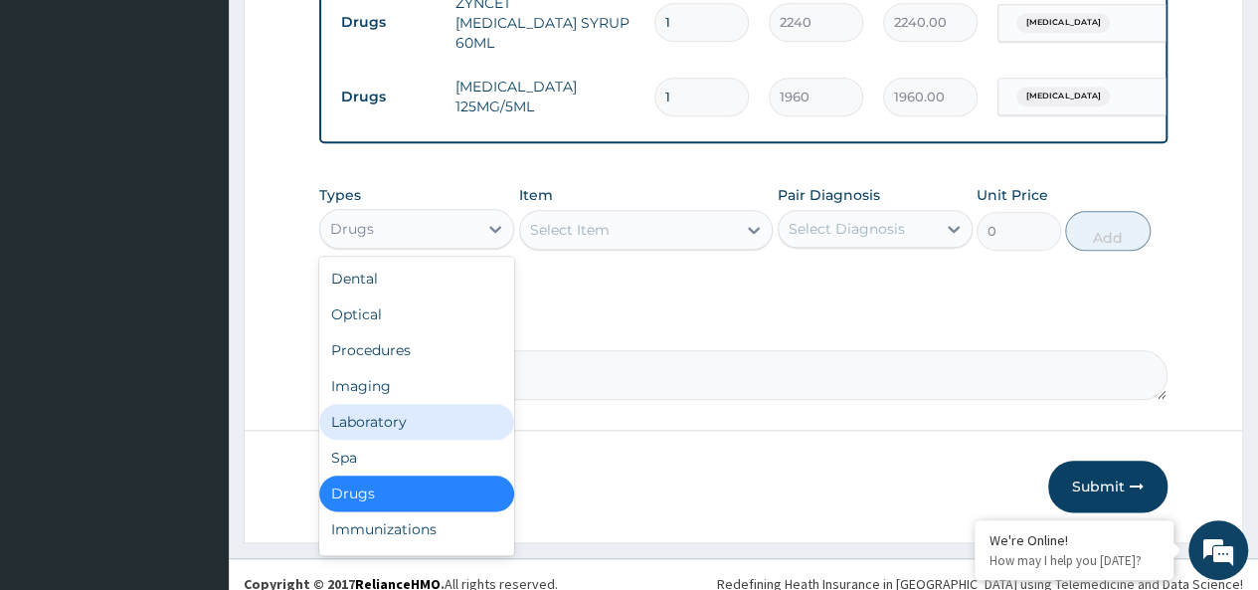
scroll to position [68, 0]
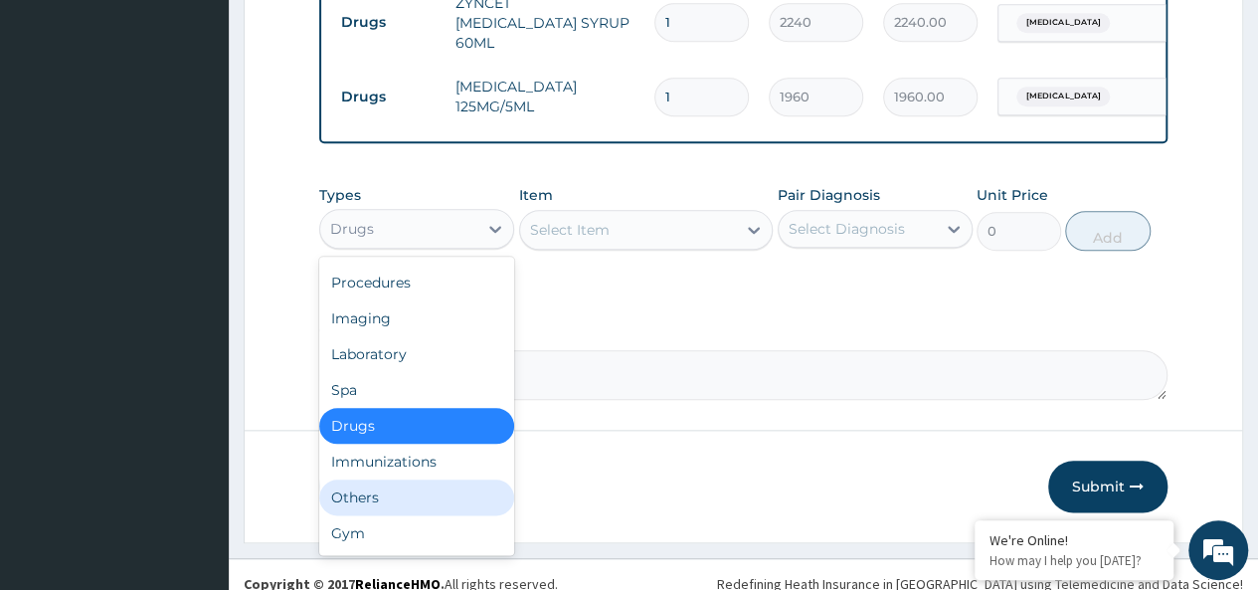
click at [339, 491] on div "Others" at bounding box center [416, 497] width 195 height 36
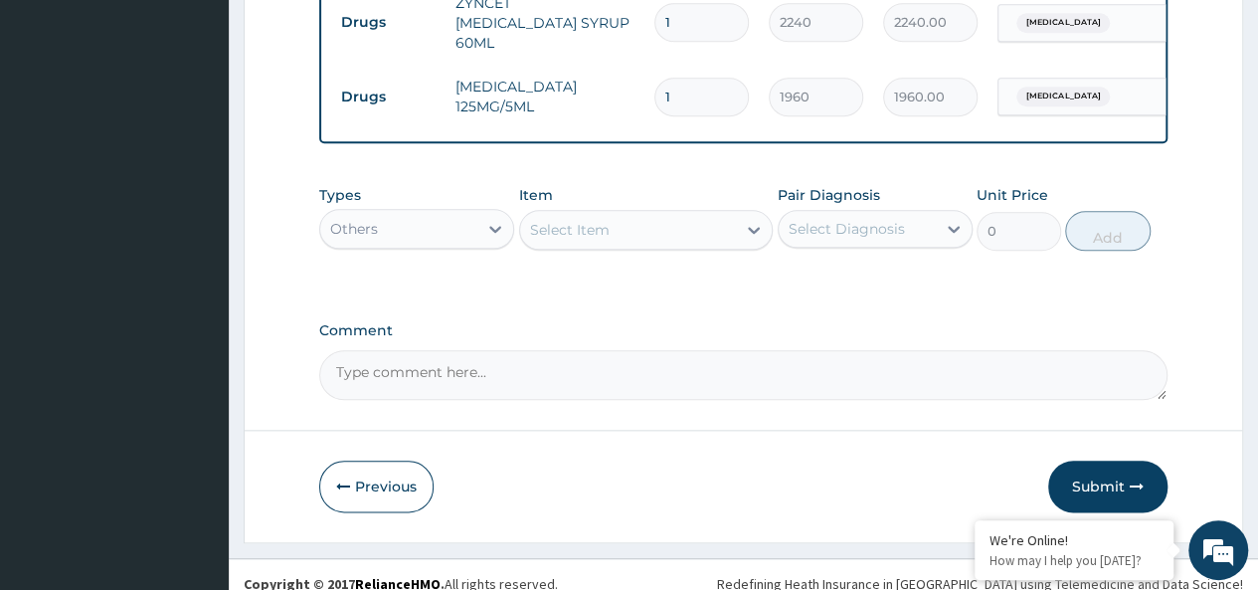
click at [573, 220] on div "Select Item" at bounding box center [570, 230] width 80 height 20
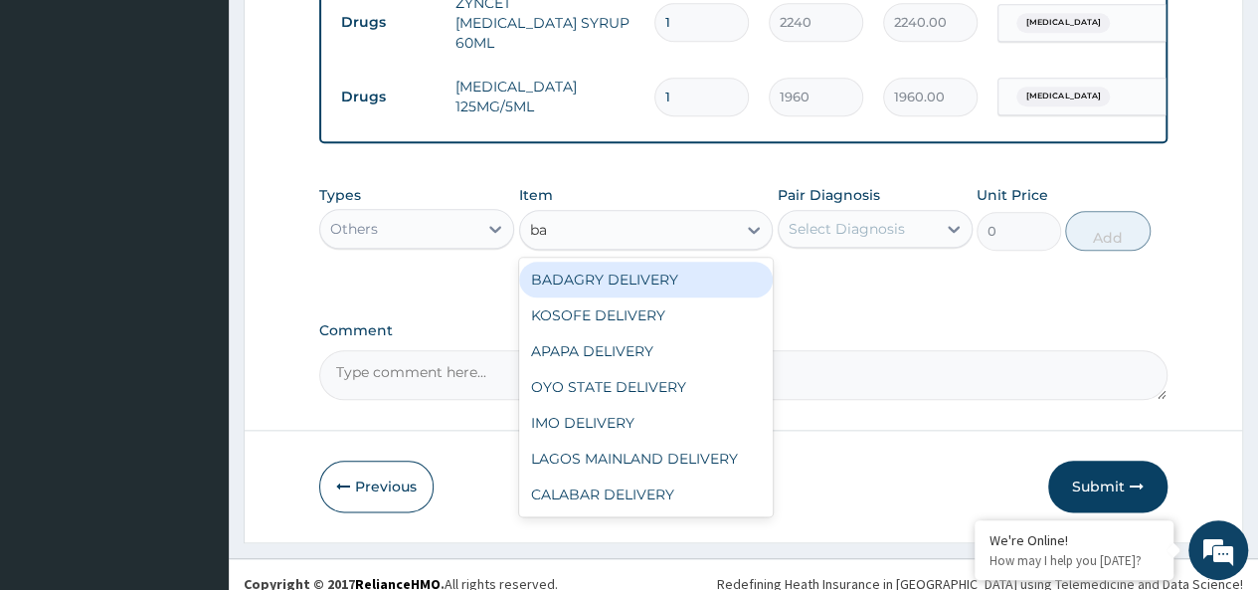
type input "bad"
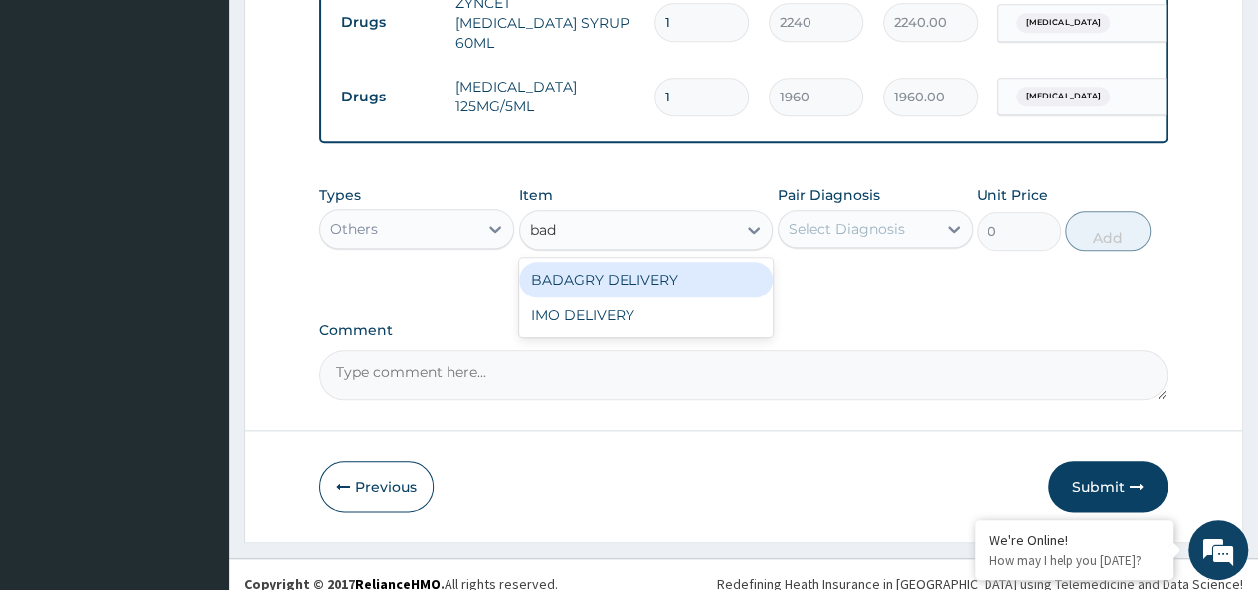
click at [658, 266] on div "BADAGRY DELIVERY" at bounding box center [646, 279] width 254 height 36
type input "3700"
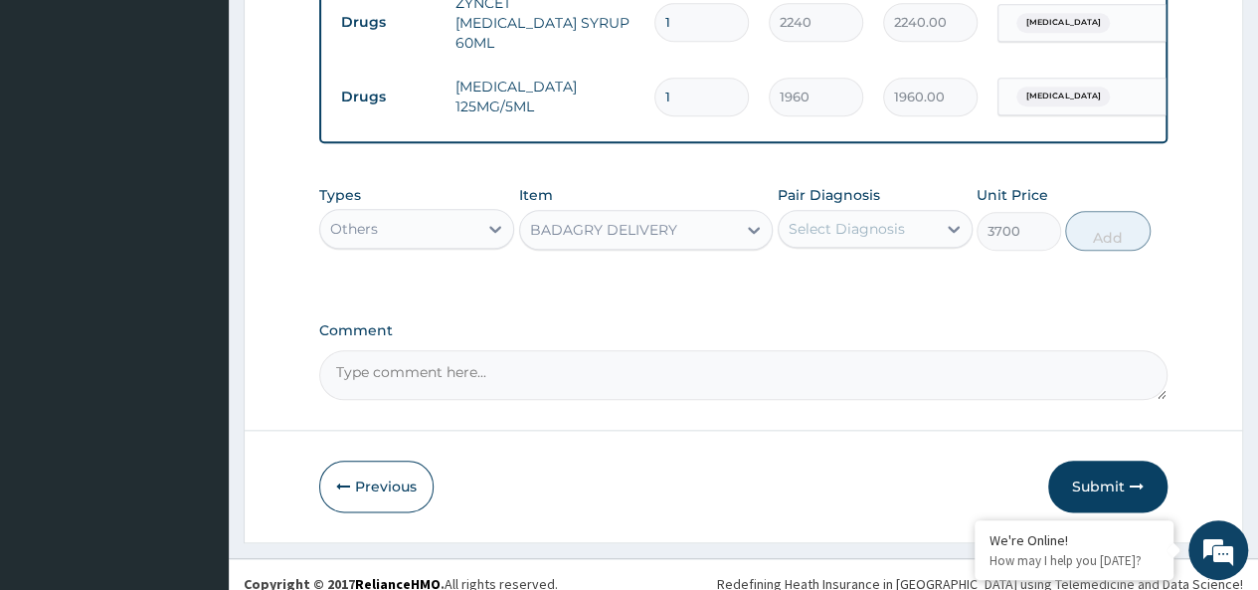
click at [845, 219] on div "Select Diagnosis" at bounding box center [846, 229] width 116 height 20
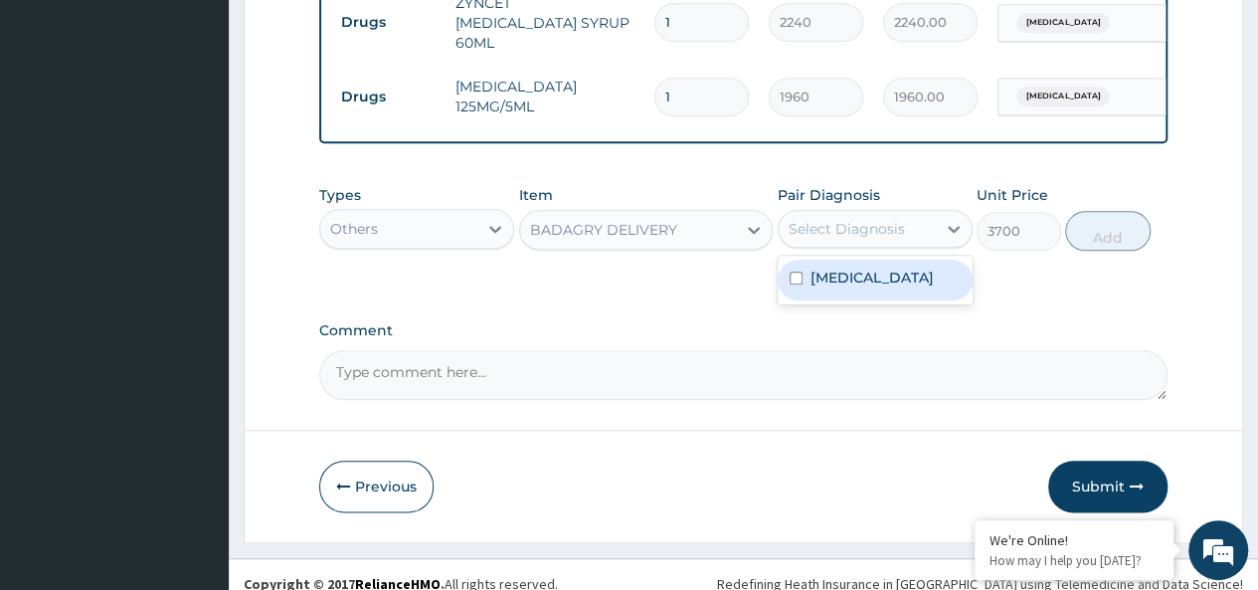
click at [859, 259] on div "[MEDICAL_DATA]" at bounding box center [874, 279] width 195 height 41
checkbox input "true"
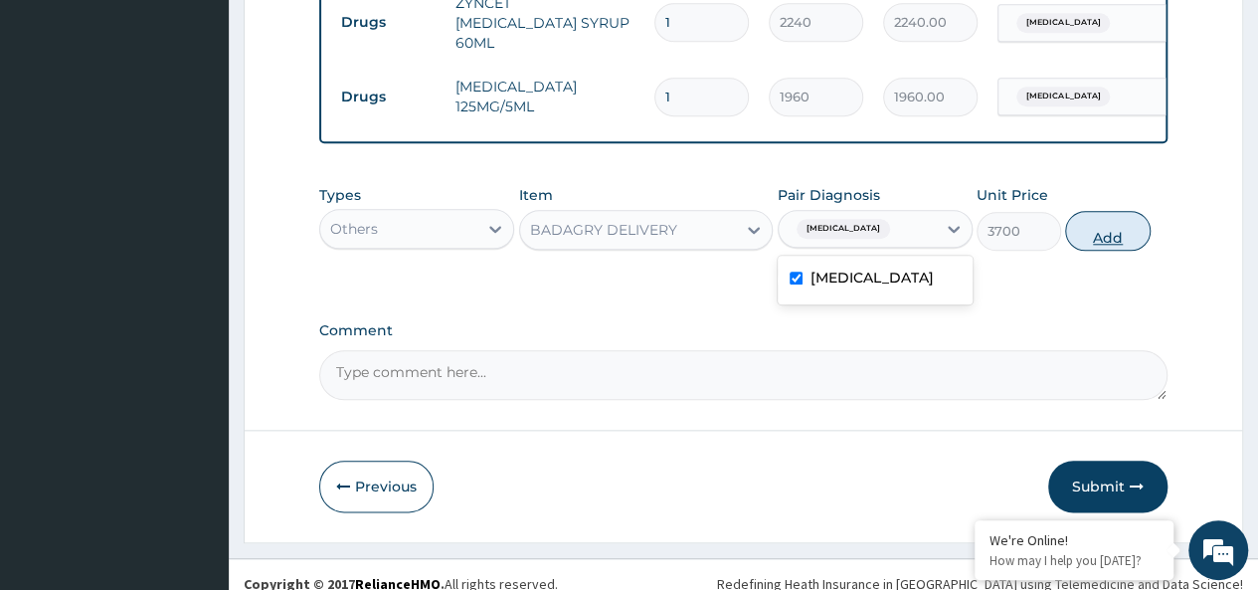
click at [1113, 218] on button "Add" at bounding box center [1107, 231] width 84 height 40
type input "0"
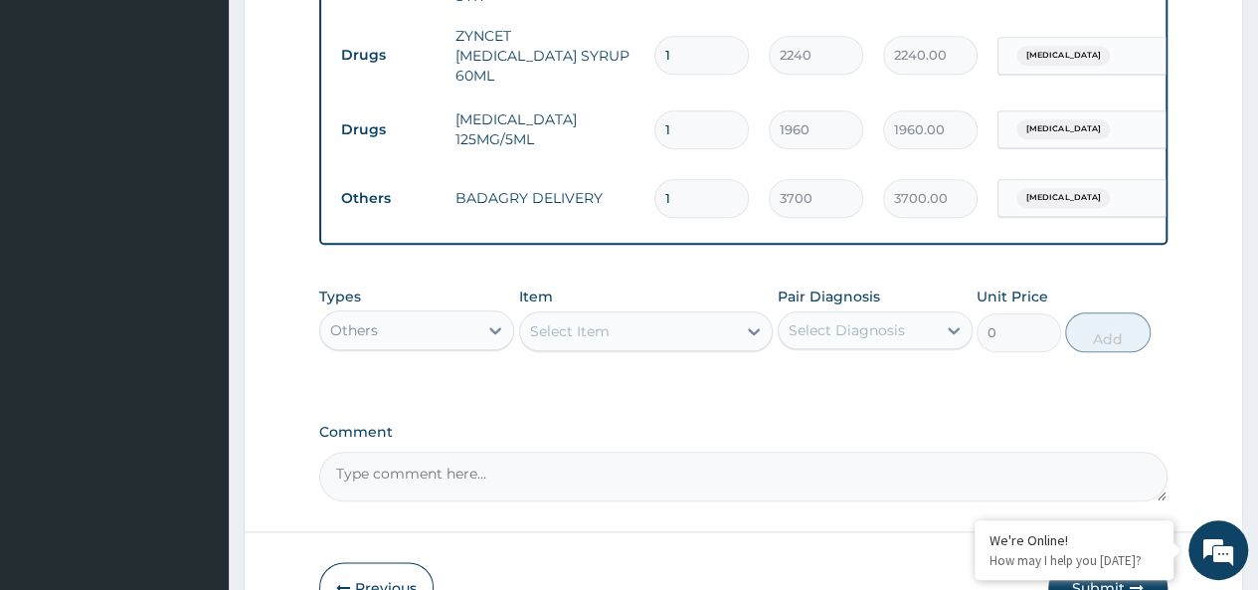
scroll to position [978, 0]
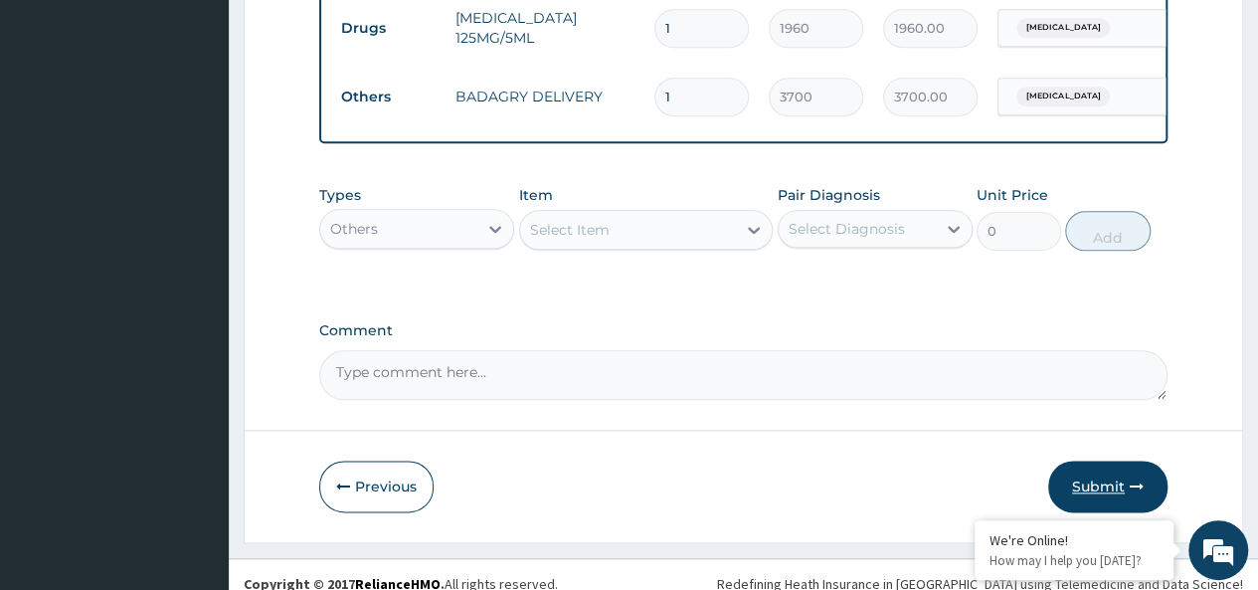
click at [1123, 467] on button "Submit" at bounding box center [1107, 486] width 119 height 52
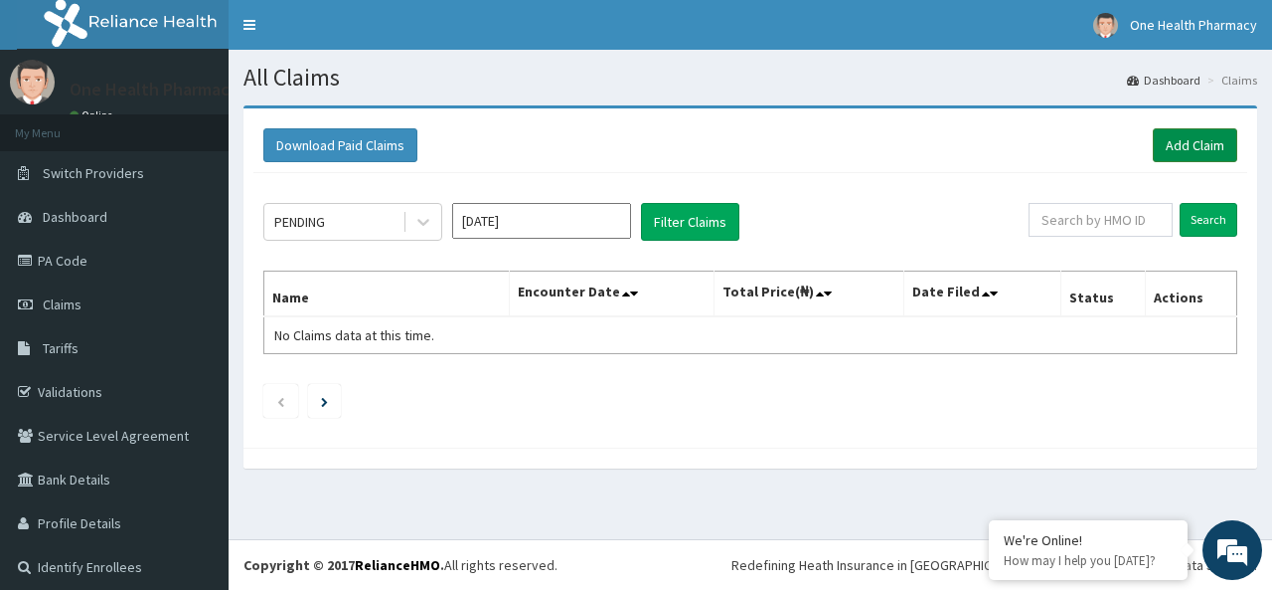
click at [1165, 148] on link "Add Claim" at bounding box center [1195, 145] width 84 height 34
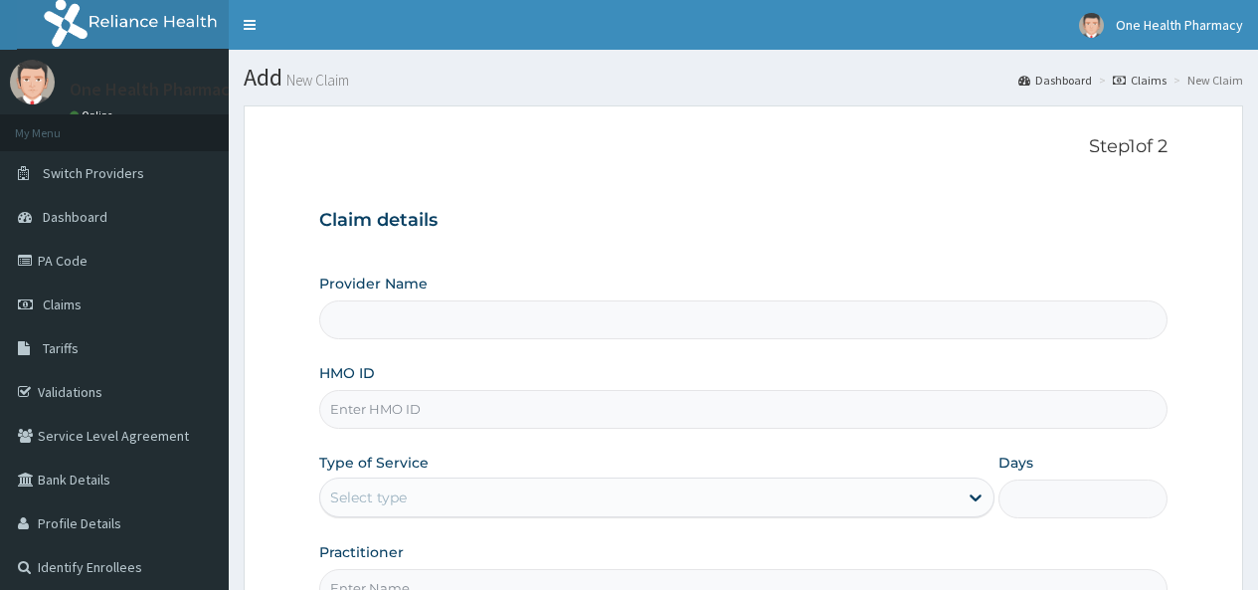
click at [336, 420] on input "HMO ID" at bounding box center [743, 409] width 848 height 39
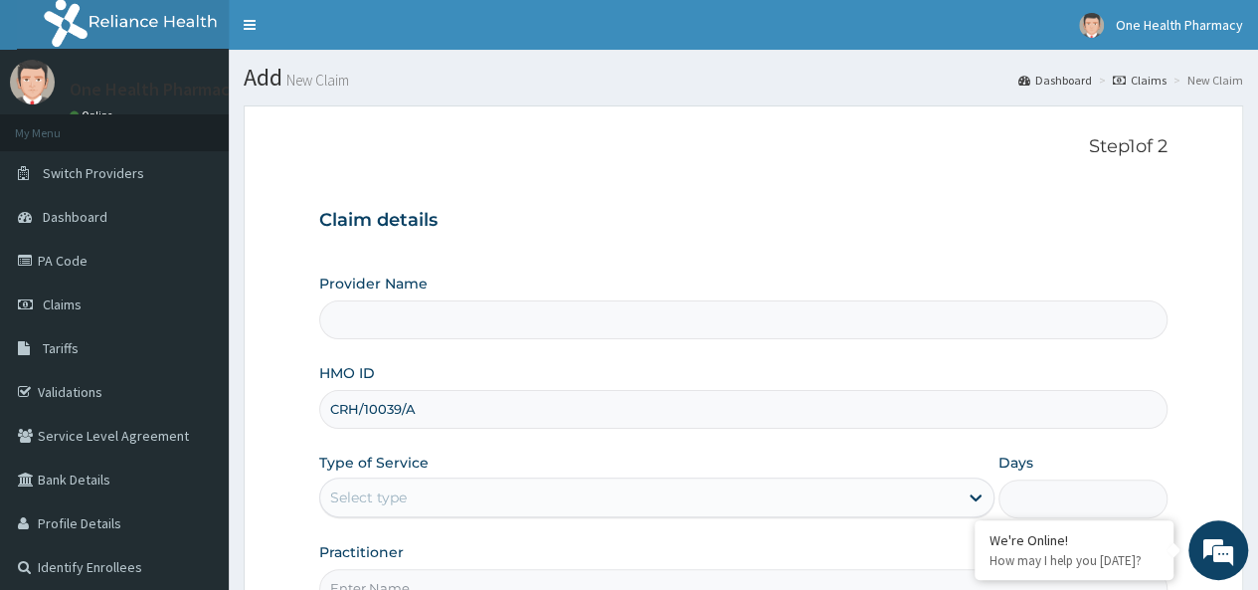
type input "CRH/10039/A"
click at [383, 491] on div "Select type" at bounding box center [368, 497] width 77 height 20
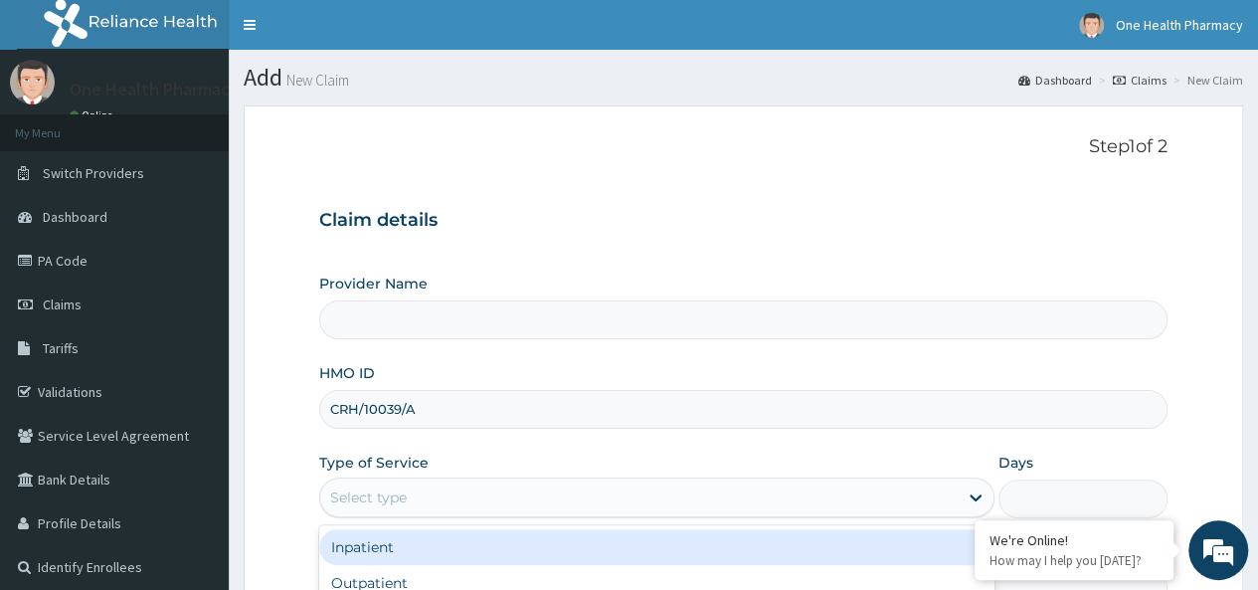
scroll to position [223, 0]
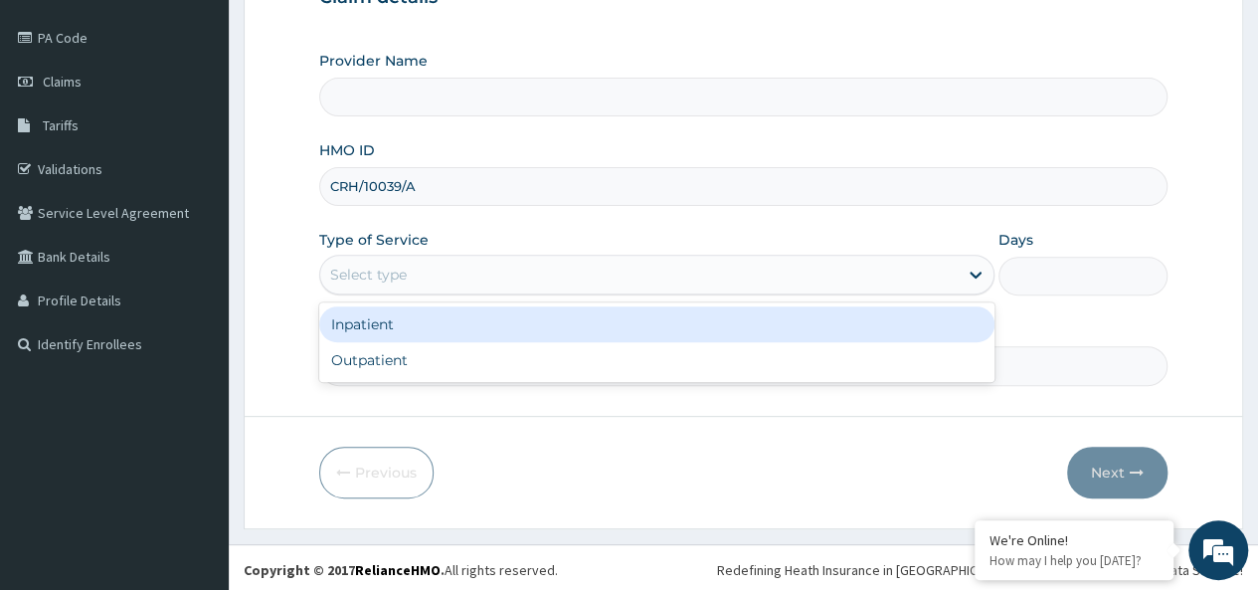
type input "OneHealth Pharmacy"
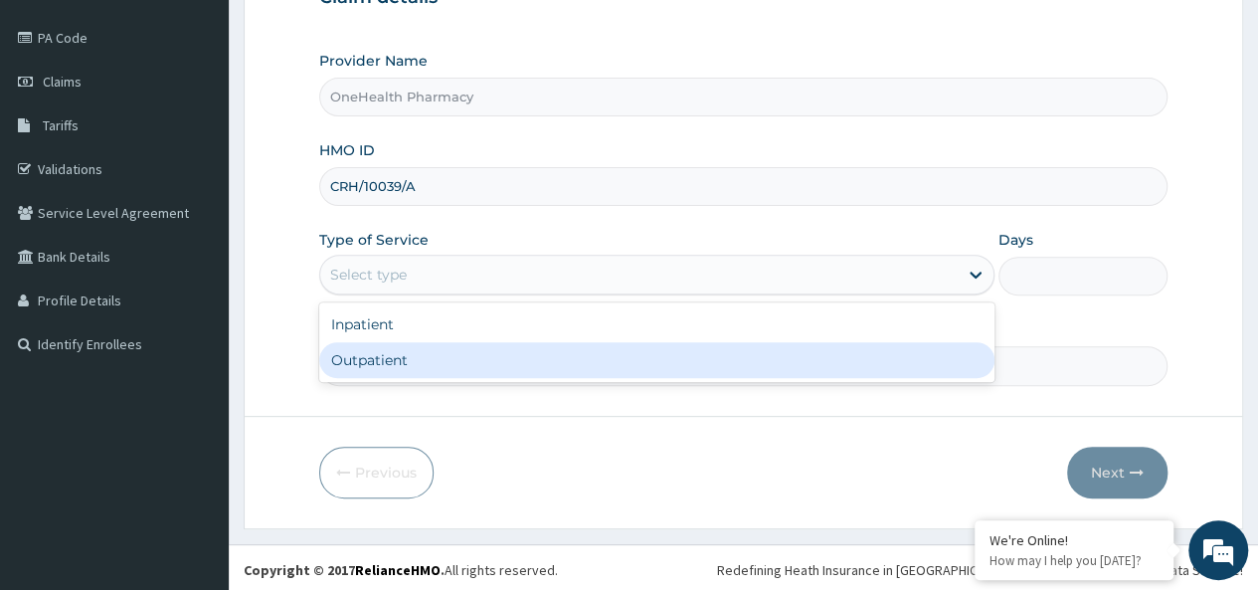
click at [394, 359] on div "Outpatient" at bounding box center [656, 360] width 675 height 36
type input "1"
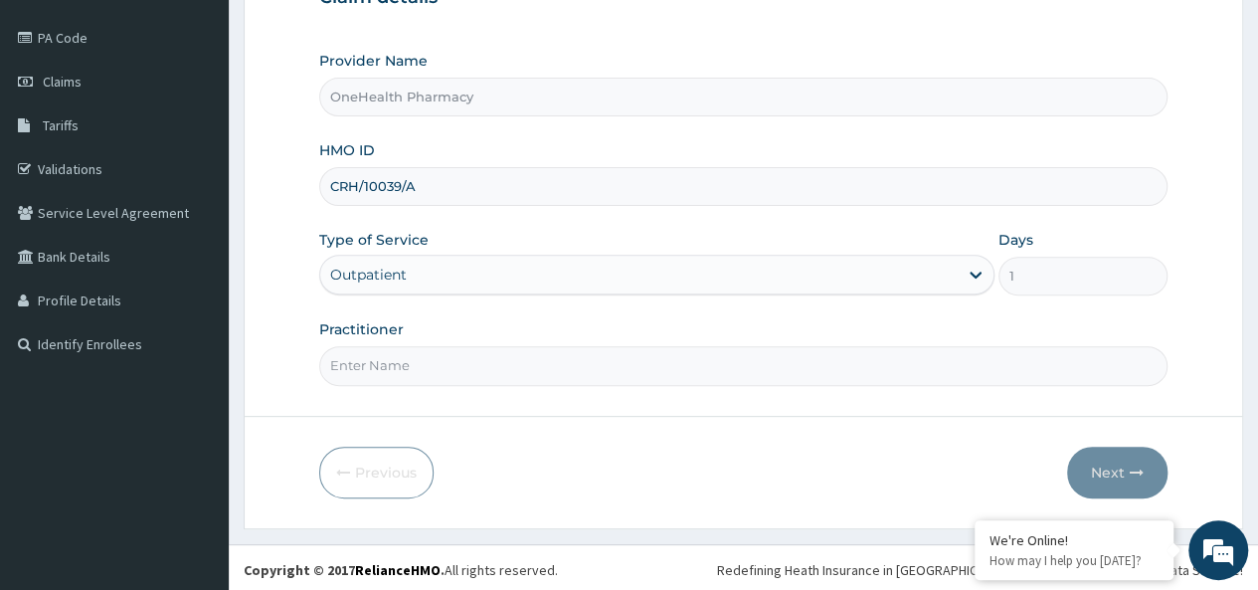
click at [454, 353] on input "Practitioner" at bounding box center [743, 365] width 848 height 39
type input "onehealth"
click at [1099, 453] on button "Next" at bounding box center [1117, 472] width 100 height 52
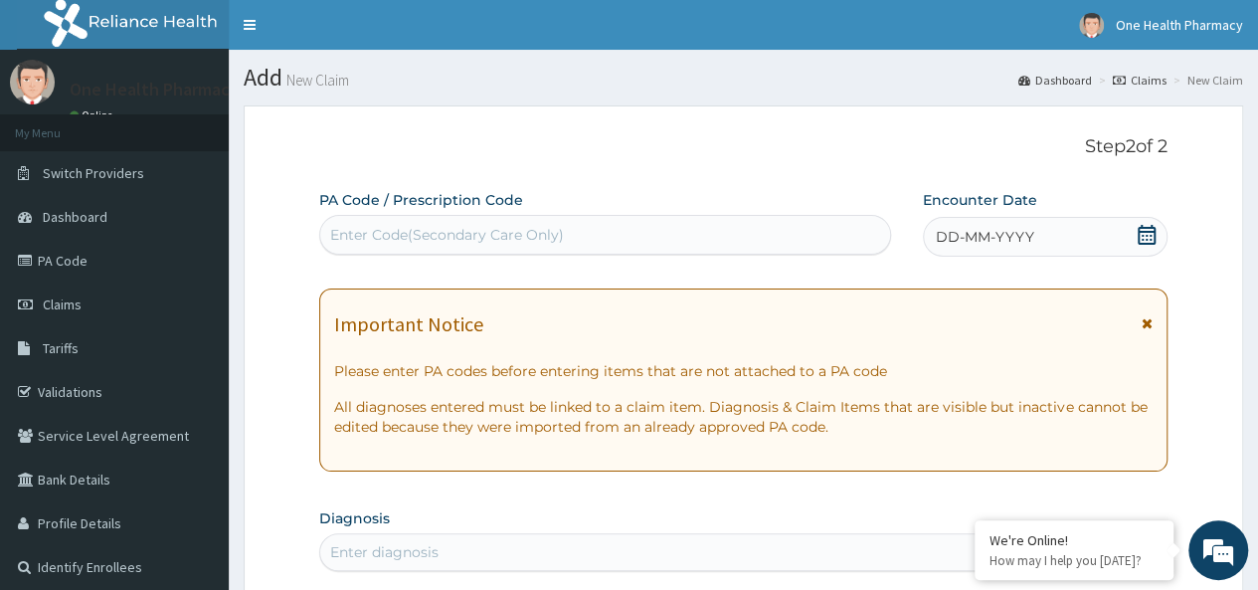
click at [449, 252] on div "Enter Code(Secondary Care Only)" at bounding box center [604, 235] width 571 height 40
paste input "PR/8C129900"
type input "PR/8C129900"
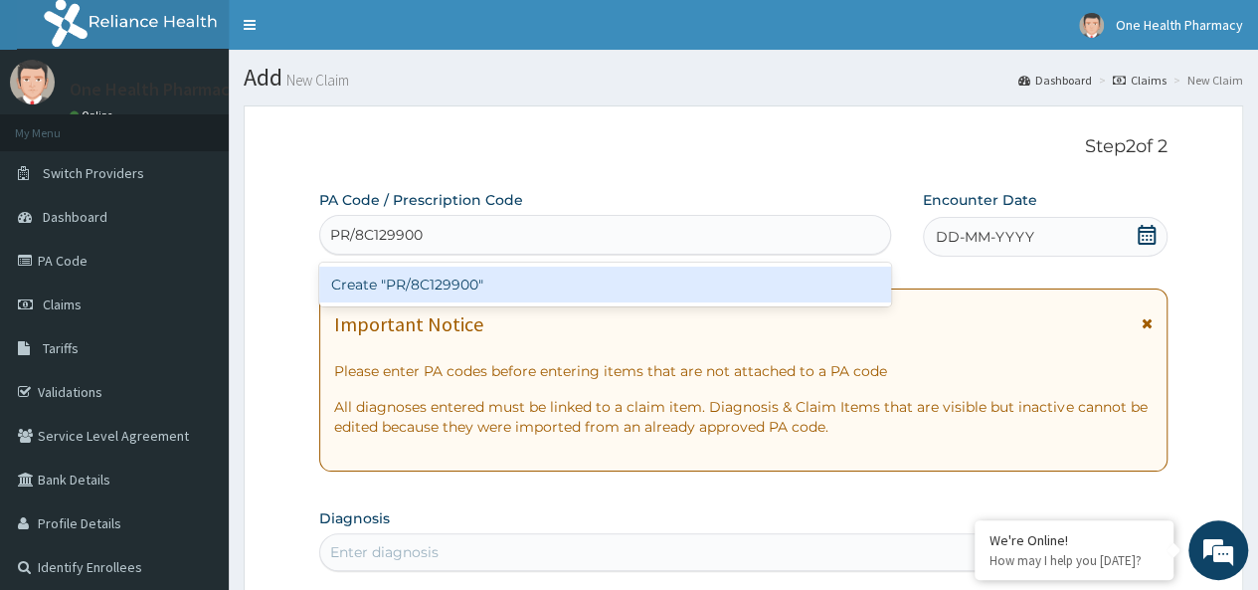
click at [447, 294] on div "Create "PR/8C129900"" at bounding box center [604, 284] width 571 height 36
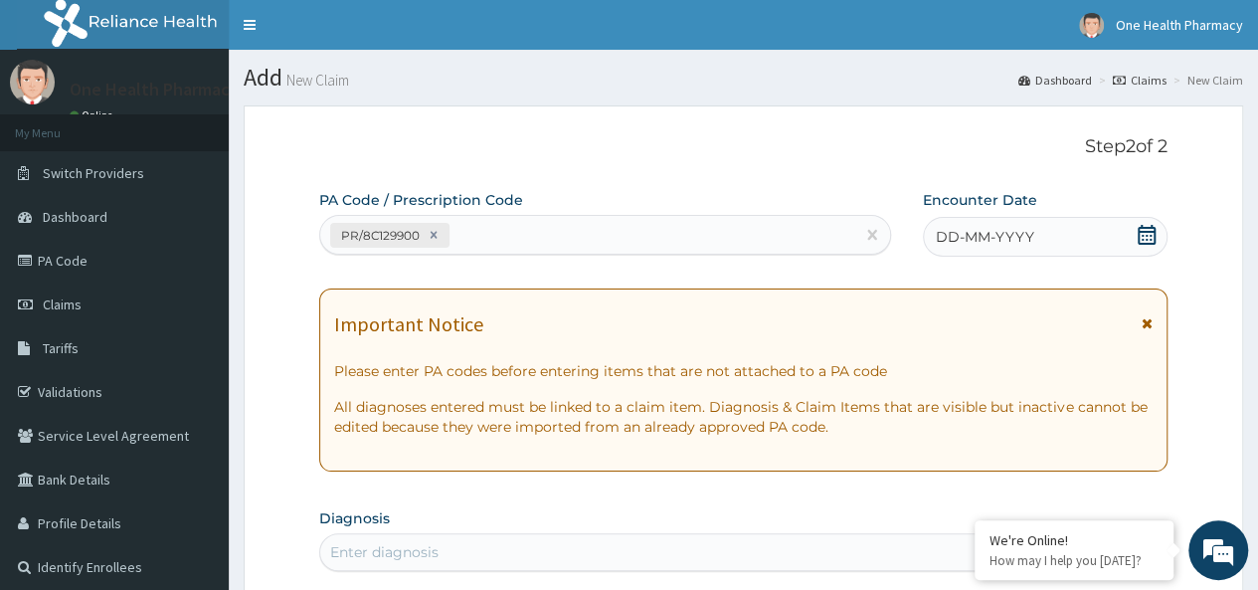
click at [1062, 239] on div "DD-MM-YYYY" at bounding box center [1045, 237] width 245 height 40
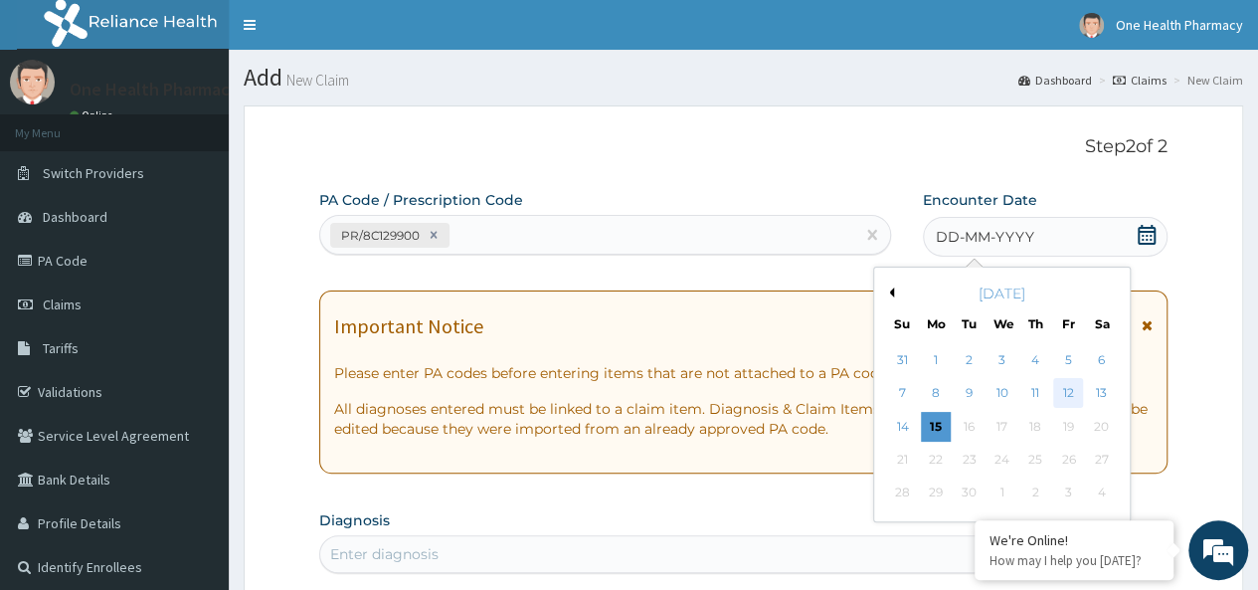
click at [1070, 394] on div "12" at bounding box center [1068, 394] width 30 height 30
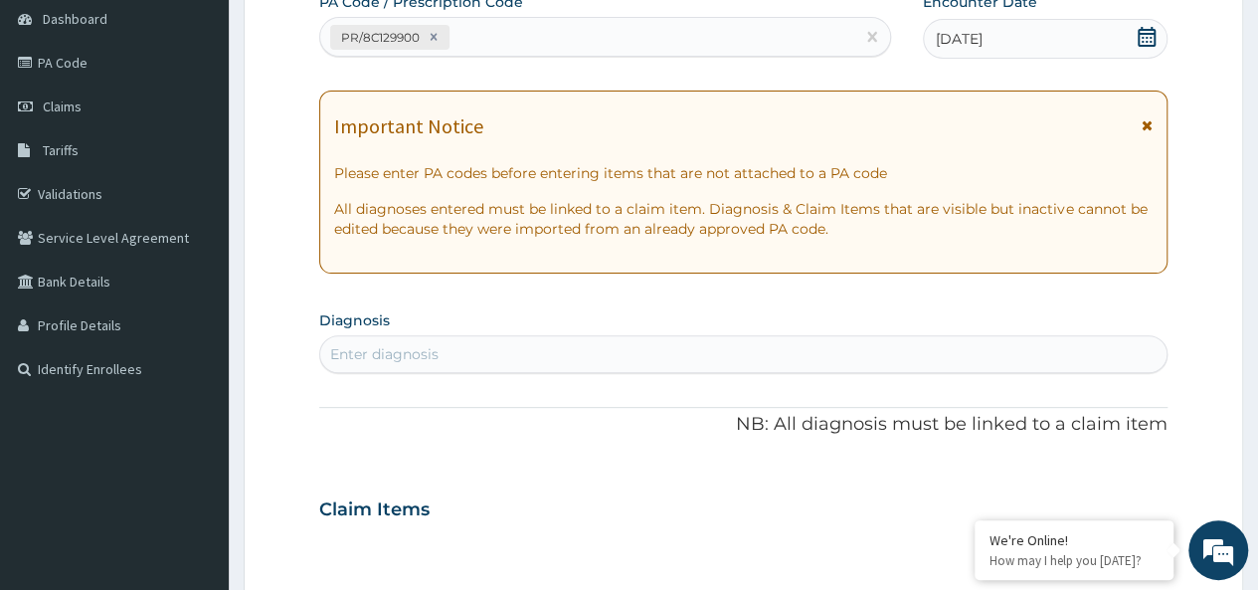
scroll to position [200, 0]
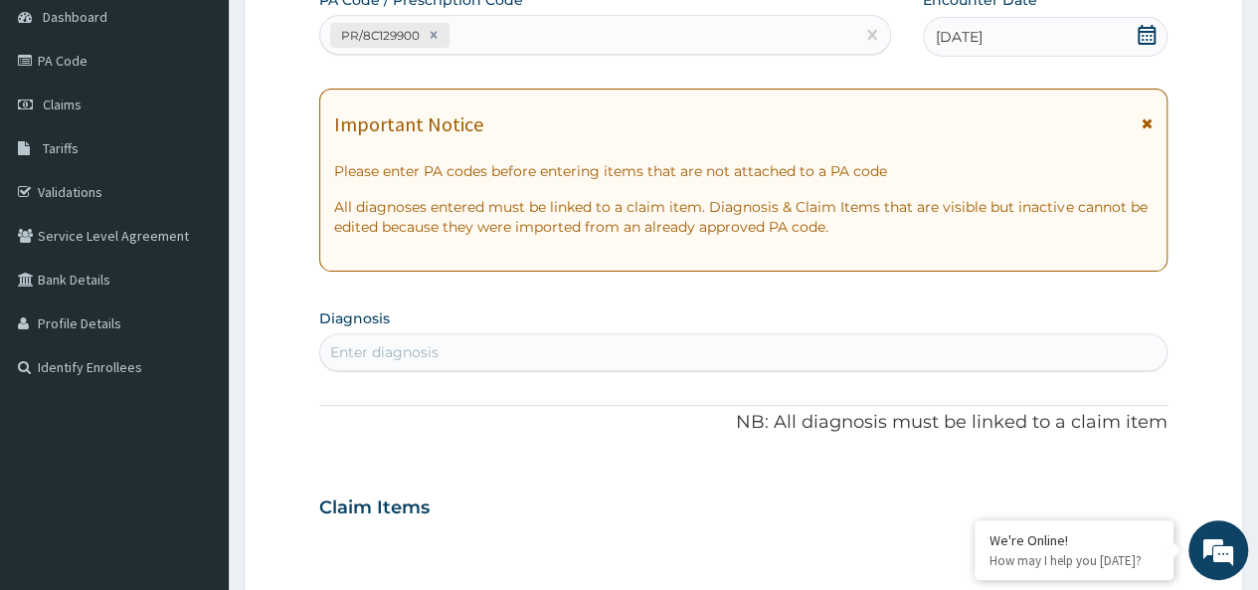
click at [478, 341] on div "Enter diagnosis" at bounding box center [743, 352] width 846 height 32
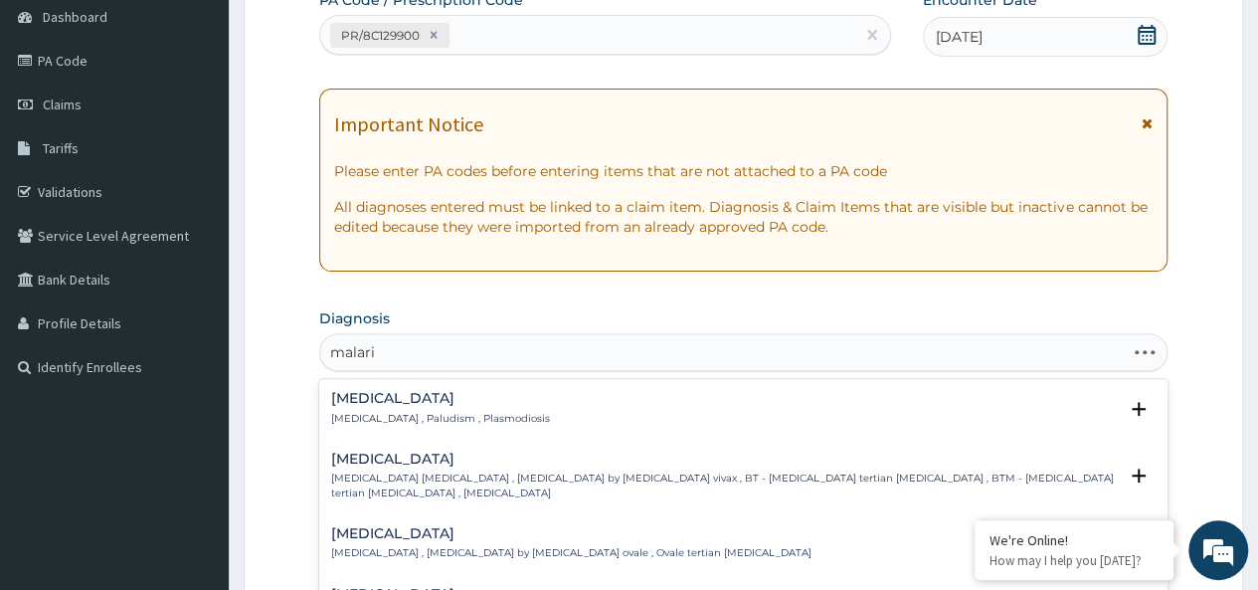
type input "[MEDICAL_DATA]"
click at [390, 412] on p "[MEDICAL_DATA] , Paludism , Plasmodiosis" at bounding box center [440, 419] width 219 height 14
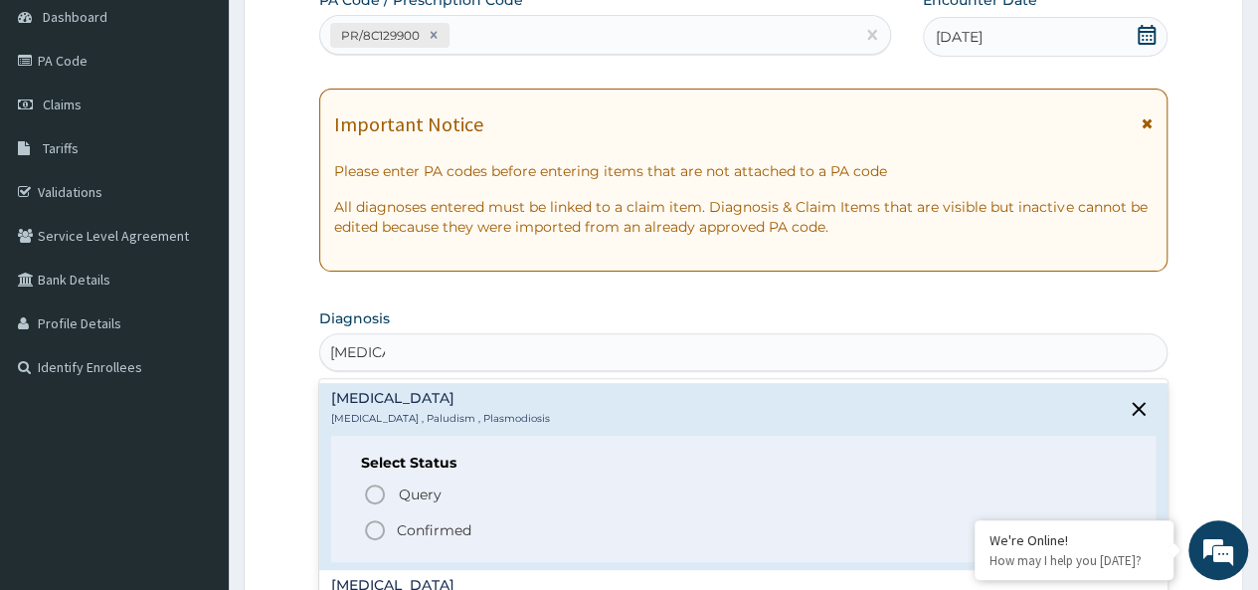
click at [430, 538] on p "Confirmed" at bounding box center [434, 530] width 75 height 20
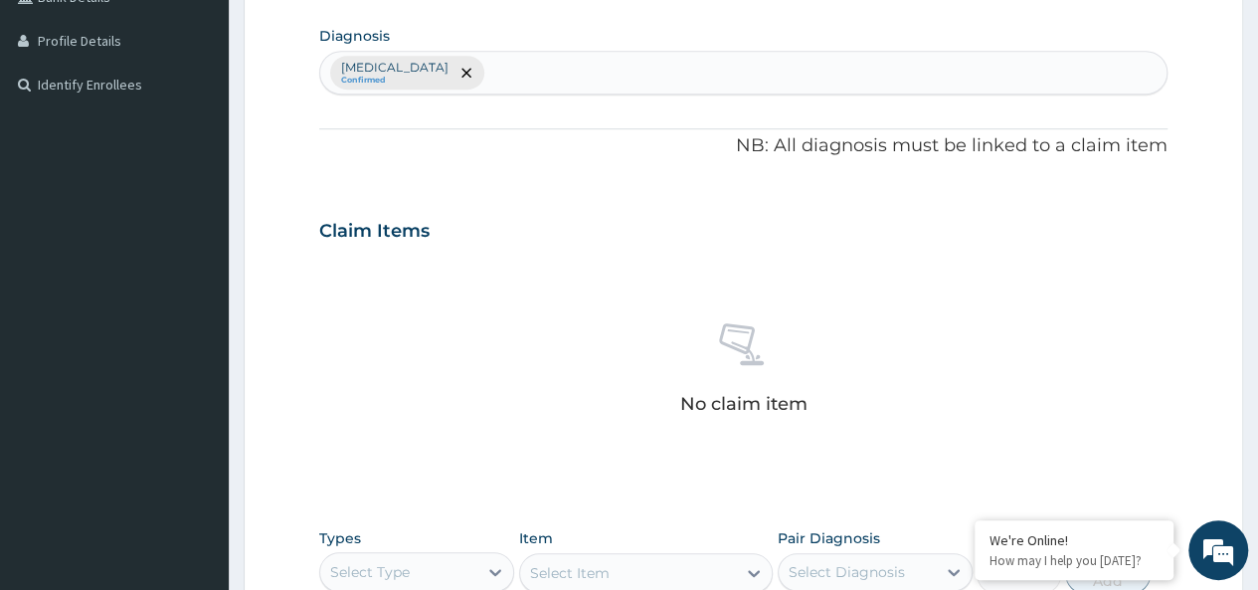
scroll to position [840, 0]
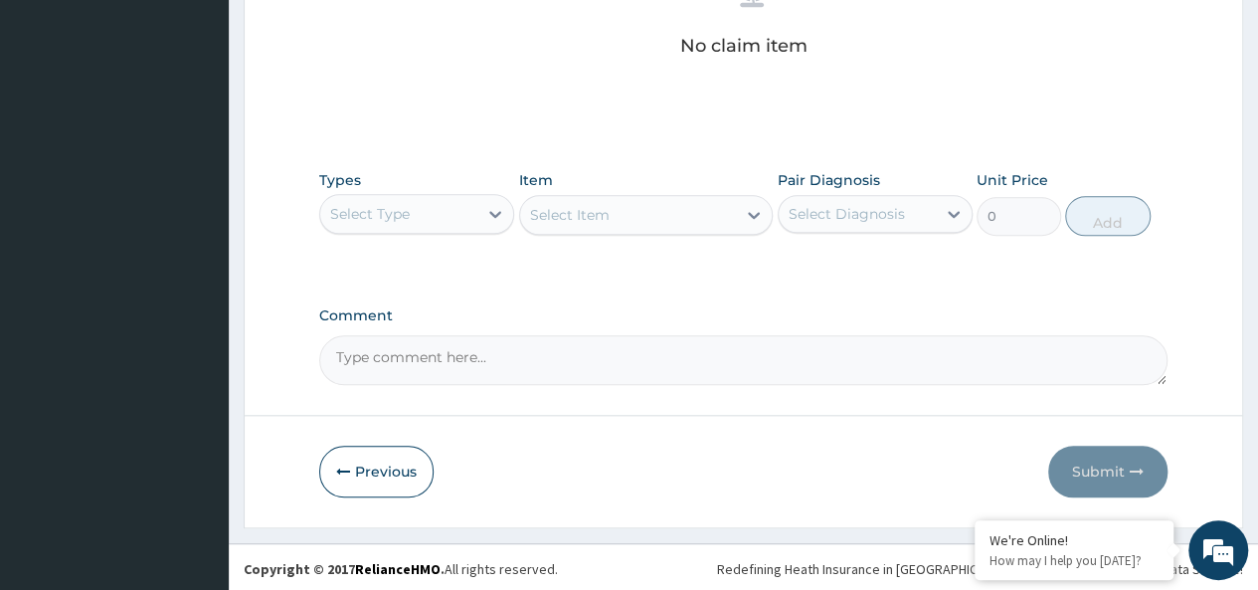
click at [383, 204] on div "Select Type" at bounding box center [370, 214] width 80 height 20
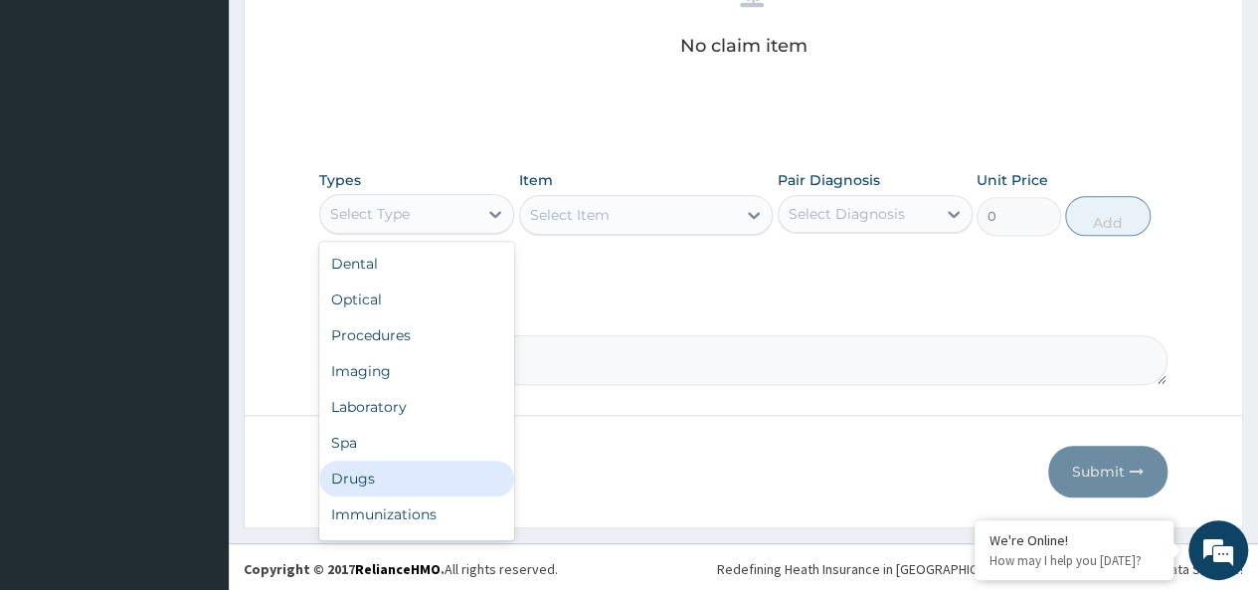
click at [342, 480] on div "Drugs" at bounding box center [416, 478] width 195 height 36
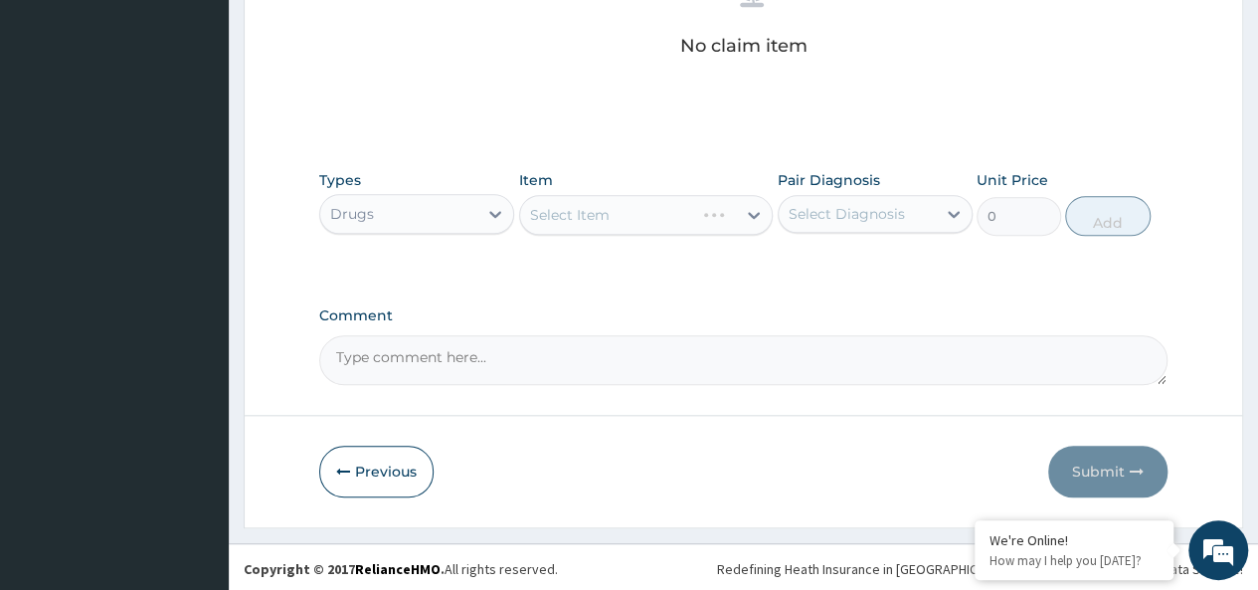
click at [593, 212] on div "Select Item" at bounding box center [646, 215] width 254 height 40
click at [648, 206] on div "Select Item" at bounding box center [628, 215] width 217 height 32
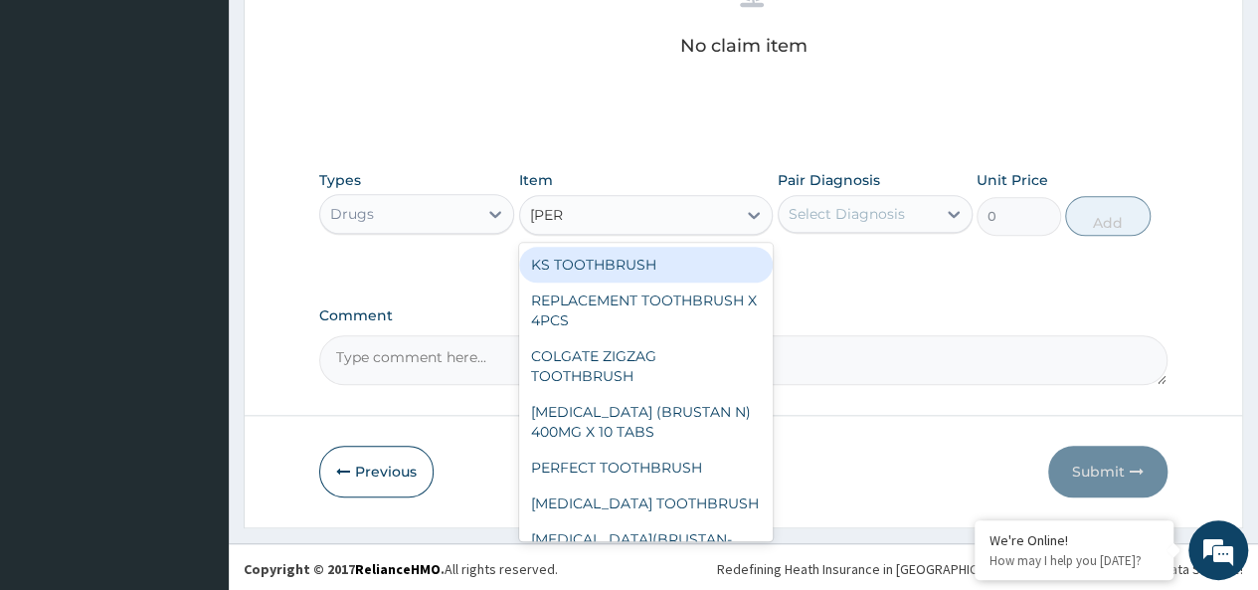
type input "brusta"
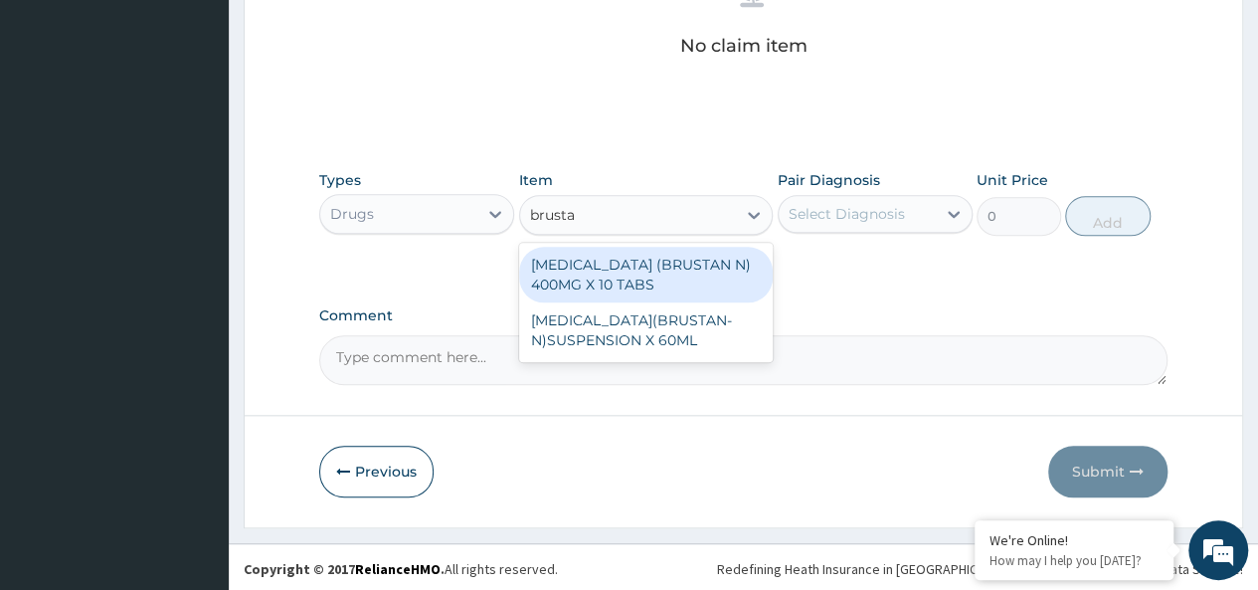
click at [716, 255] on div "[MEDICAL_DATA] (BRUSTAN N) 400MG X 10 TABS" at bounding box center [646, 275] width 254 height 56
type input "63"
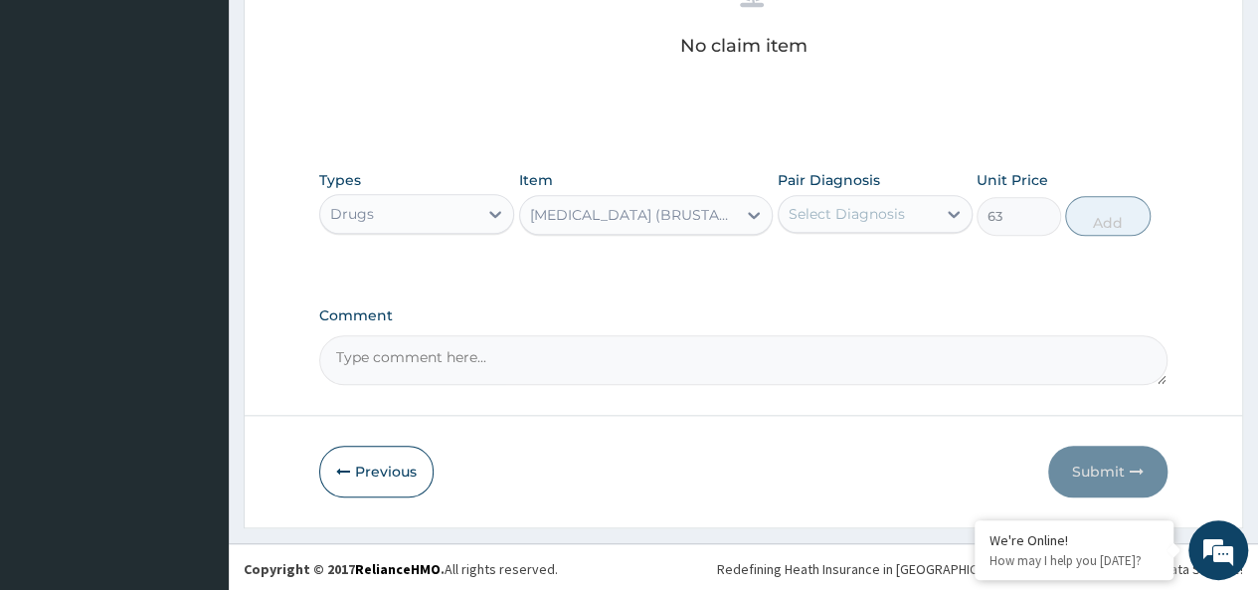
click at [869, 210] on div "Select Diagnosis" at bounding box center [846, 214] width 116 height 20
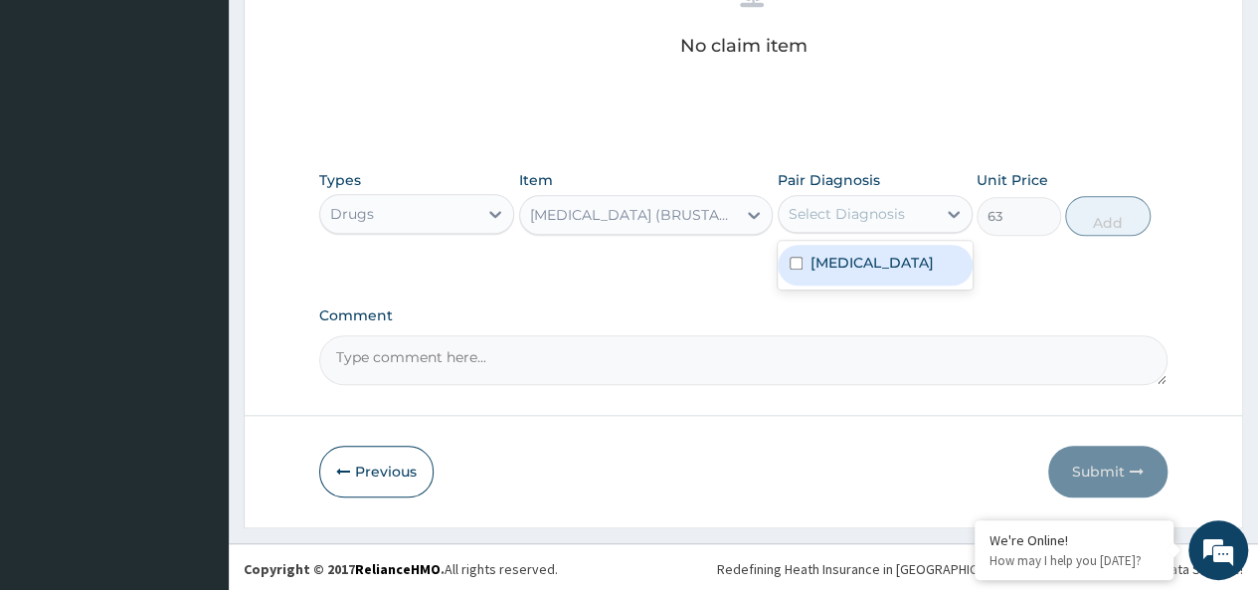
click at [905, 254] on div "[MEDICAL_DATA]" at bounding box center [874, 265] width 195 height 41
checkbox input "true"
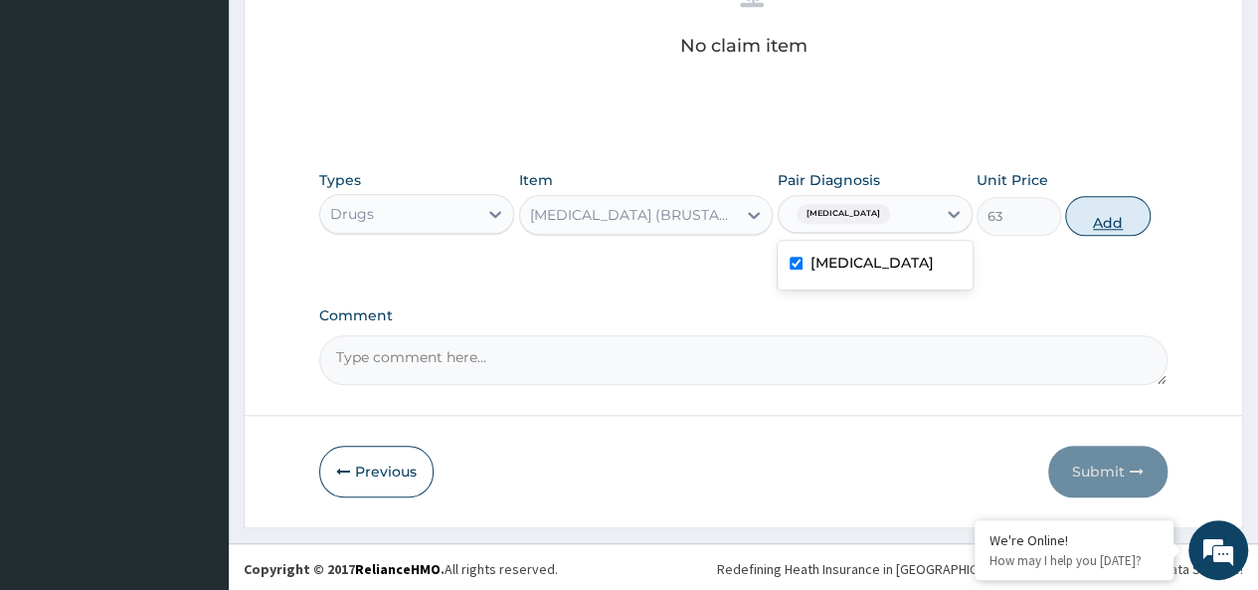
click at [1101, 212] on button "Add" at bounding box center [1107, 216] width 84 height 40
type input "0"
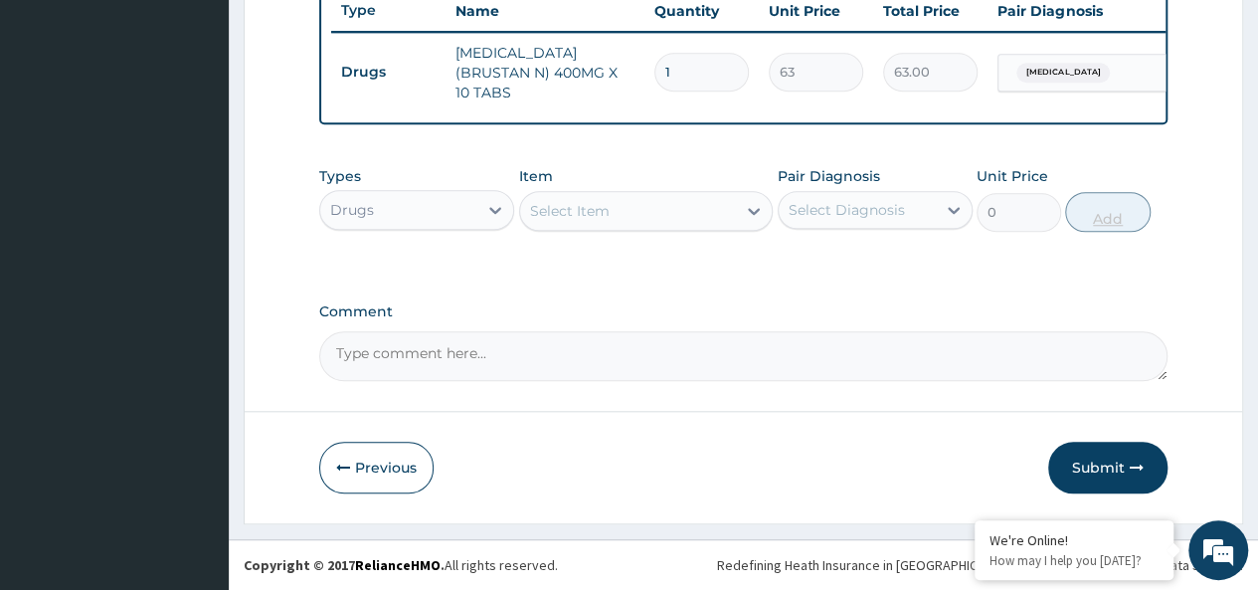
scroll to position [761, 0]
type input "10"
type input "630.00"
type input "10"
click at [718, 224] on div "Select Item" at bounding box center [628, 211] width 217 height 32
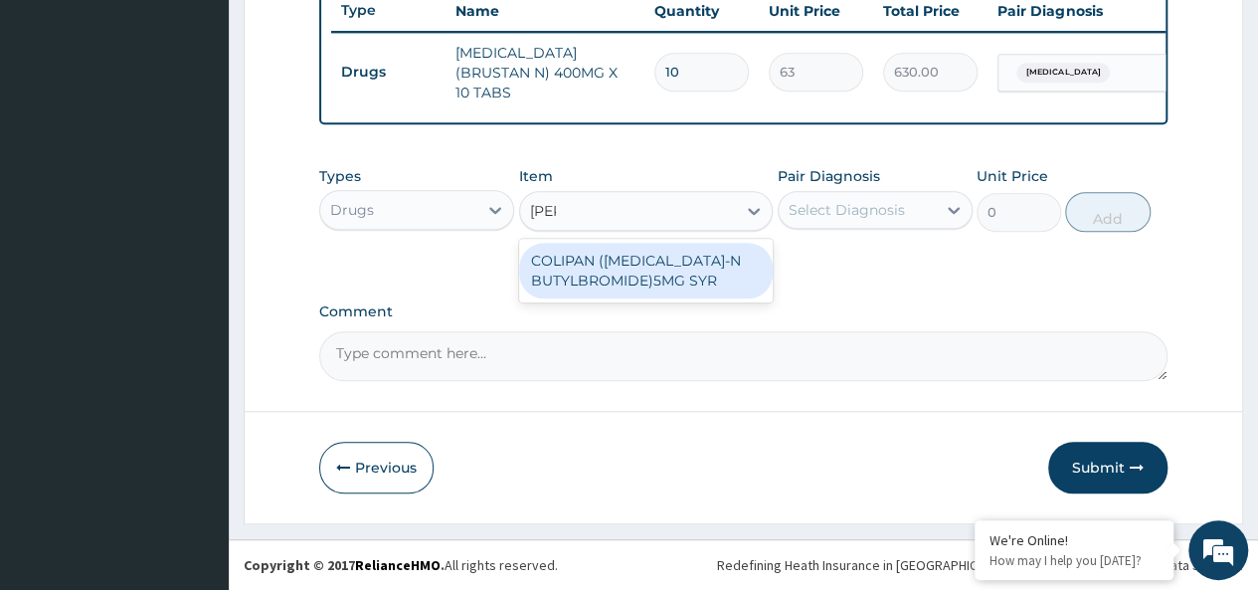
type input "colipa"
click at [672, 255] on div "COLIPAN ([MEDICAL_DATA]-N BUTYLBROMIDE)5MG SYR" at bounding box center [646, 271] width 254 height 56
type input "1260"
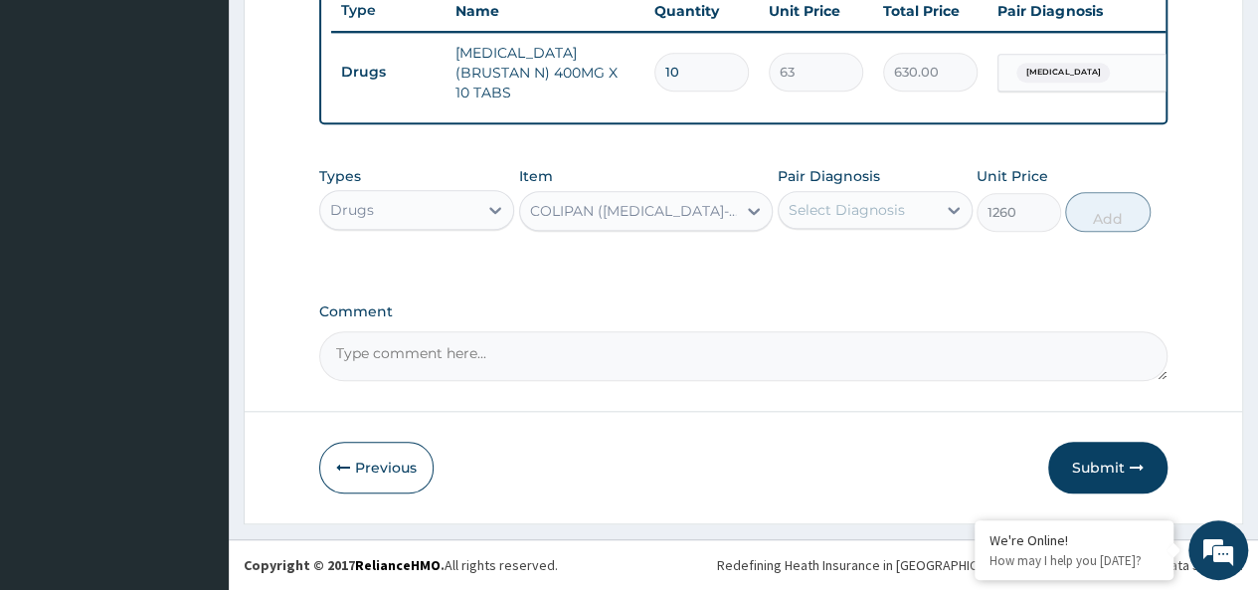
click at [854, 222] on div "Select Diagnosis" at bounding box center [856, 210] width 157 height 32
click at [926, 270] on div "[MEDICAL_DATA]" at bounding box center [874, 261] width 195 height 41
checkbox input "true"
click at [1116, 213] on button "Add" at bounding box center [1107, 212] width 84 height 40
type input "0"
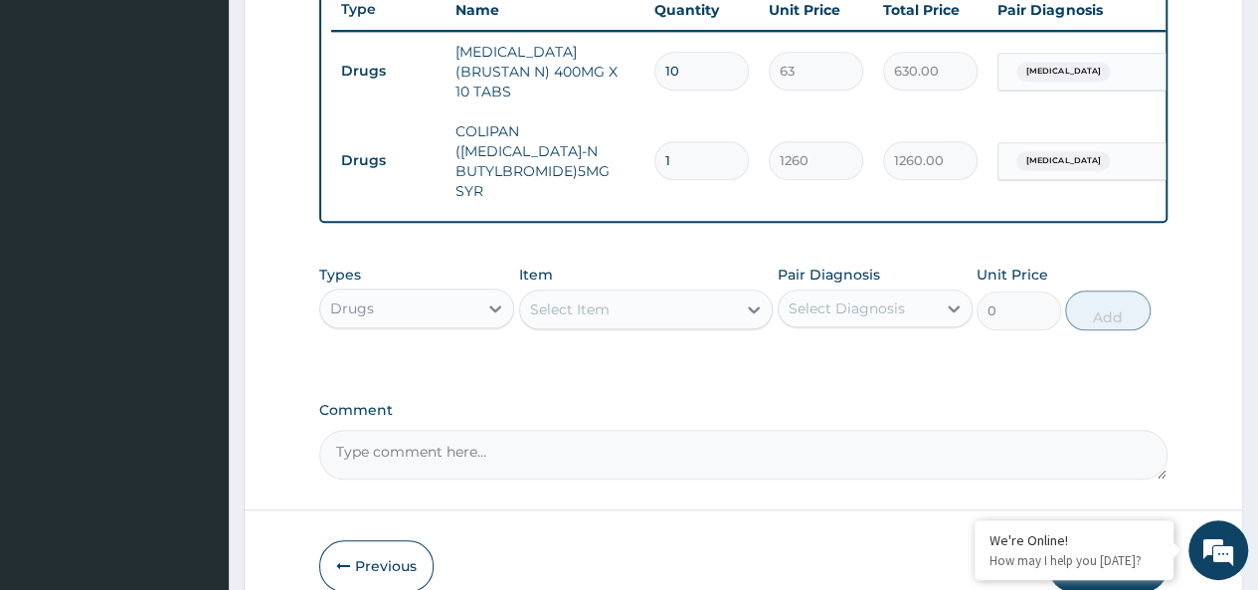
click at [700, 270] on div "Item Select Item" at bounding box center [646, 297] width 254 height 66
click at [681, 293] on div "Select Item" at bounding box center [628, 309] width 217 height 32
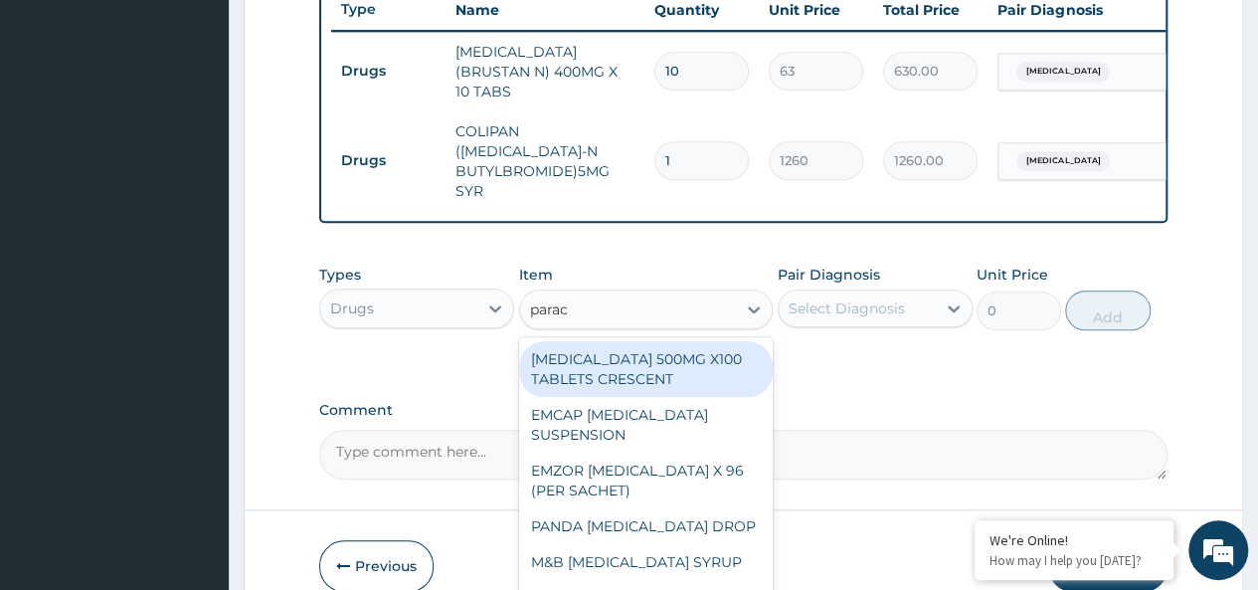
type input "parace"
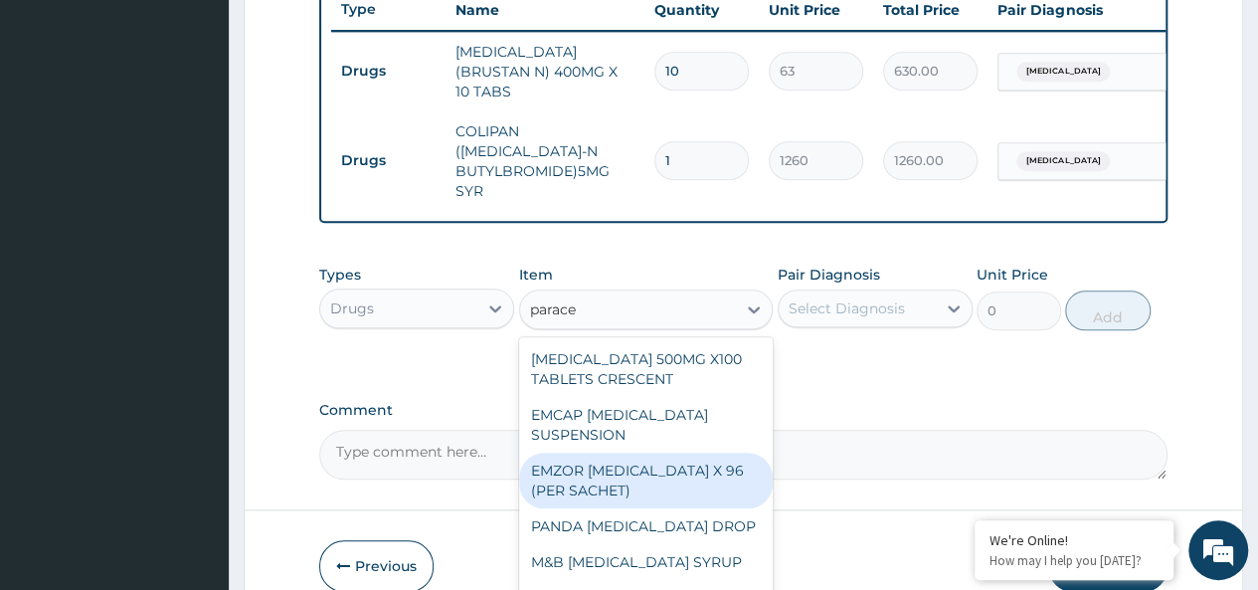
click at [634, 457] on div "EMZOR [MEDICAL_DATA] X 96 (PER SACHET)" at bounding box center [646, 480] width 254 height 56
type input "17.5"
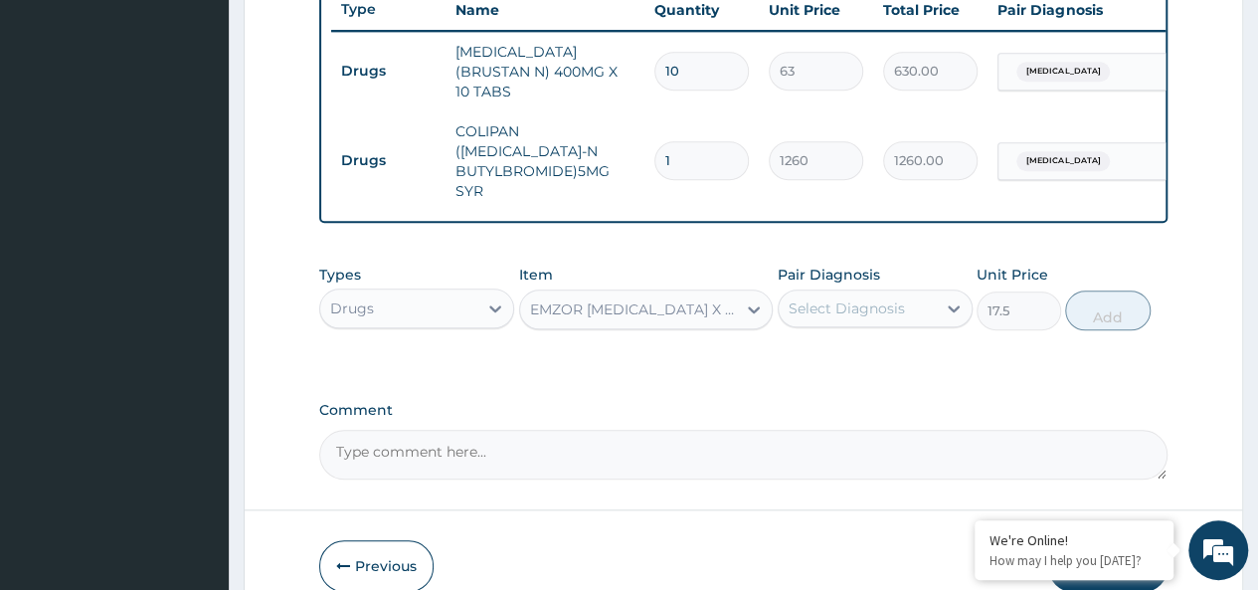
click at [851, 298] on div "Select Diagnosis" at bounding box center [846, 308] width 116 height 20
click at [865, 343] on div "[MEDICAL_DATA]" at bounding box center [874, 359] width 195 height 41
checkbox input "true"
click at [1086, 290] on button "Add" at bounding box center [1107, 310] width 84 height 40
type input "0"
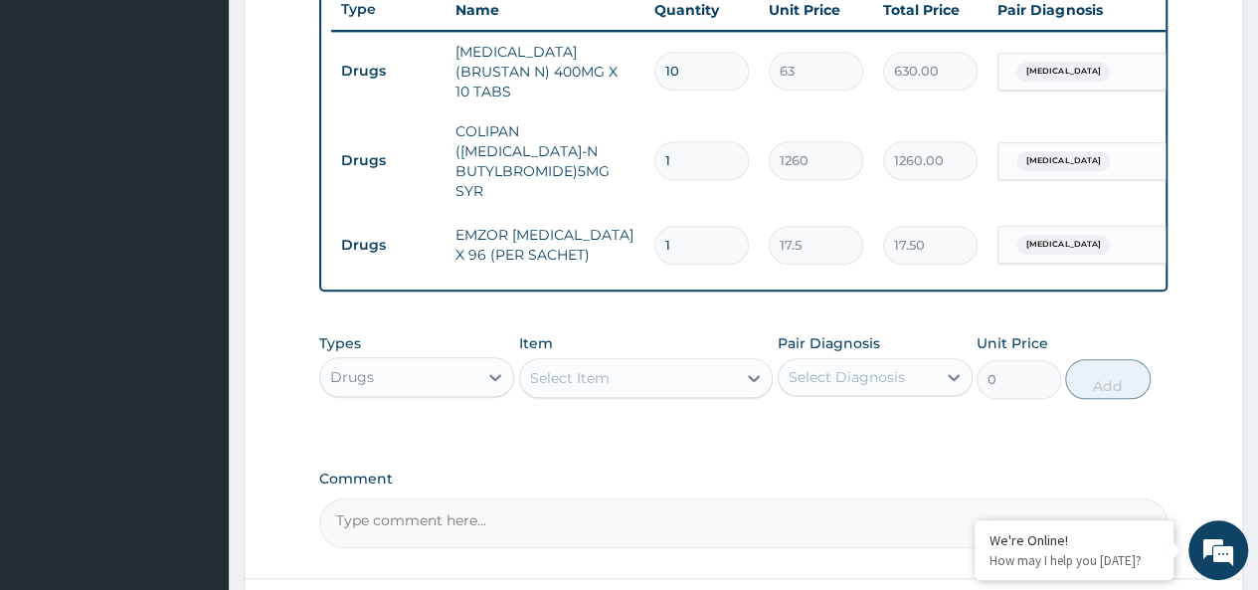
type input "0.00"
type input "3"
type input "52.50"
type input "37"
type input "647.50"
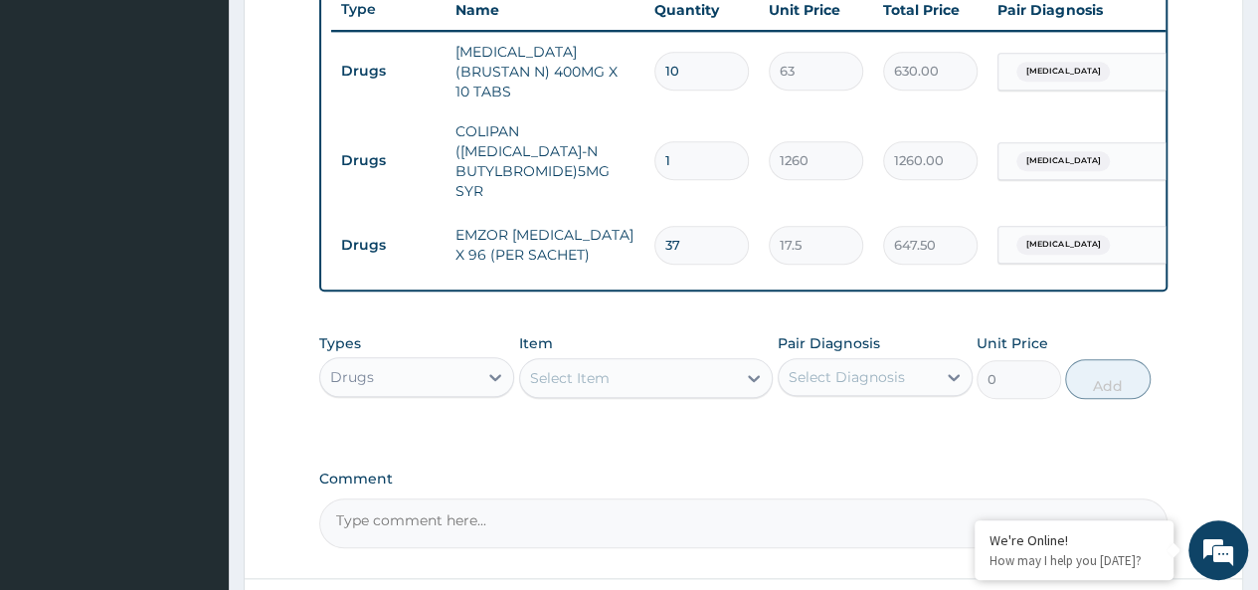
type input "3"
type input "52.50"
type input "36"
type input "630.00"
type input "36"
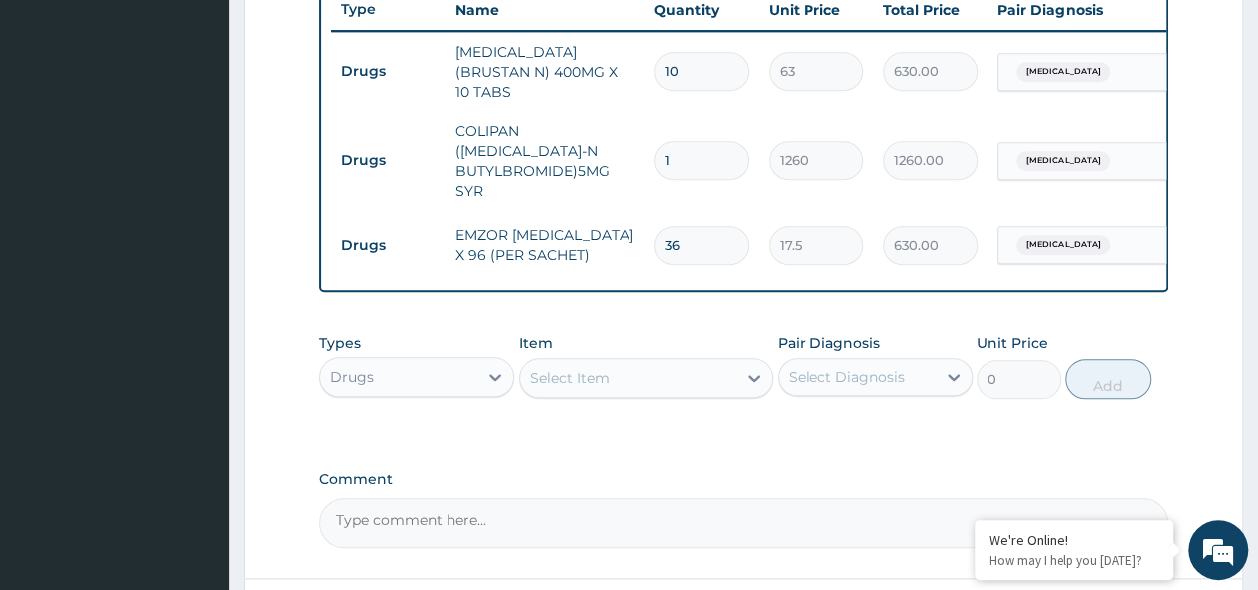
click at [572, 382] on div "Types Drugs Item Select Item Pair Diagnosis Select Diagnosis Unit Price 0 Add" at bounding box center [743, 365] width 848 height 85
click at [571, 368] on div "Select Item" at bounding box center [570, 378] width 80 height 20
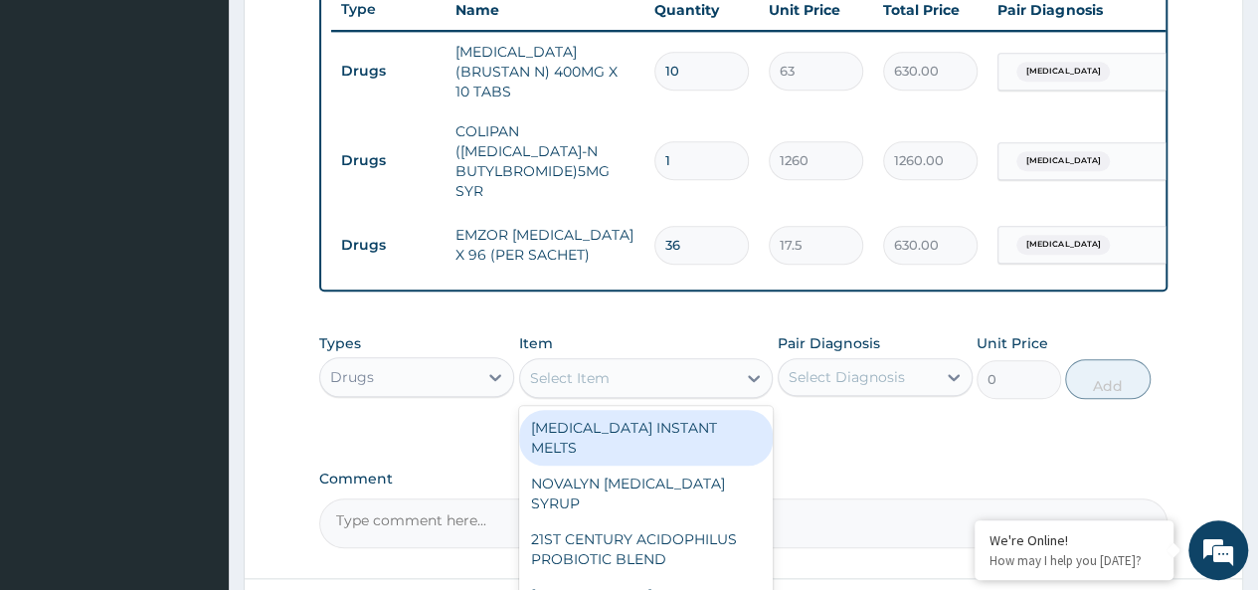
scroll to position [910, 0]
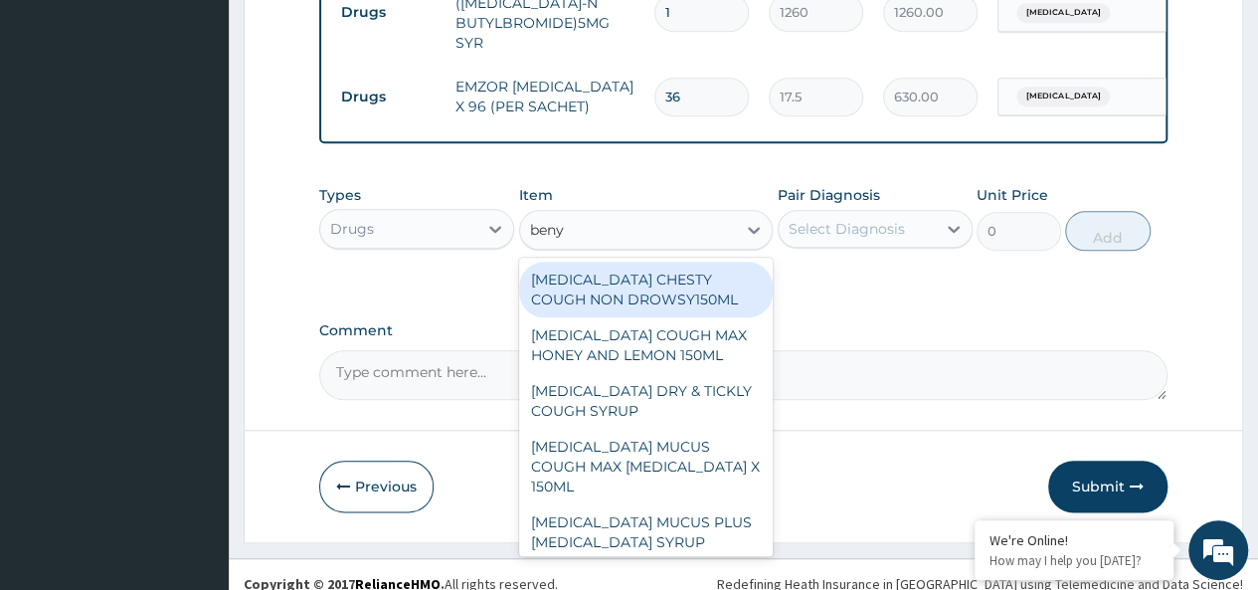
type input "benyl"
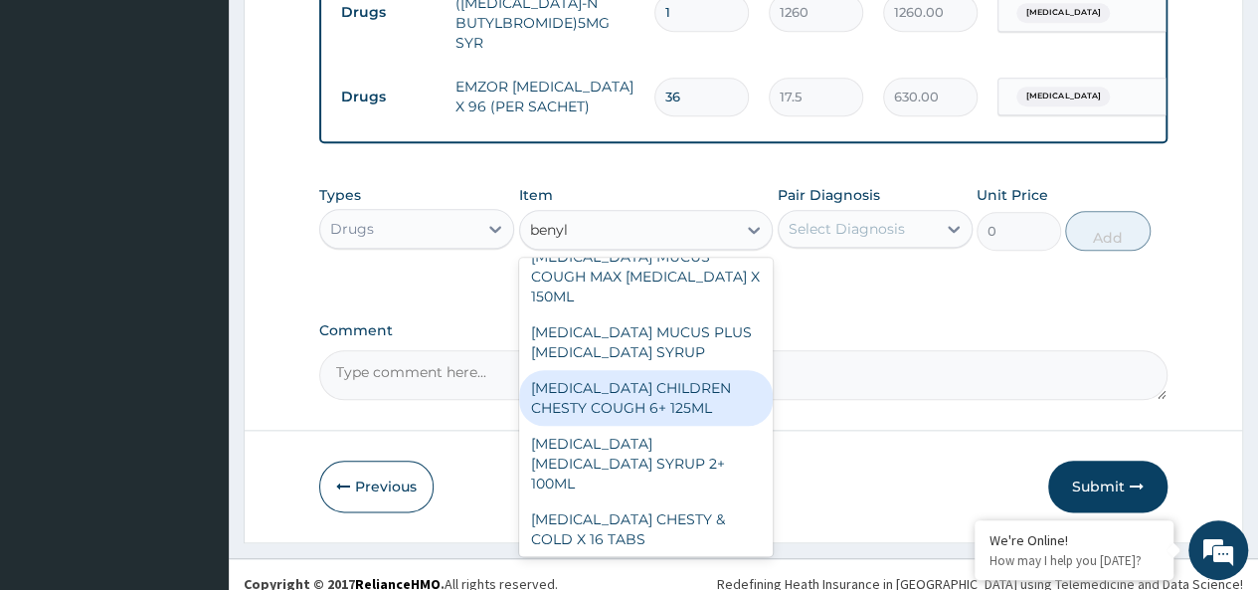
scroll to position [191, 0]
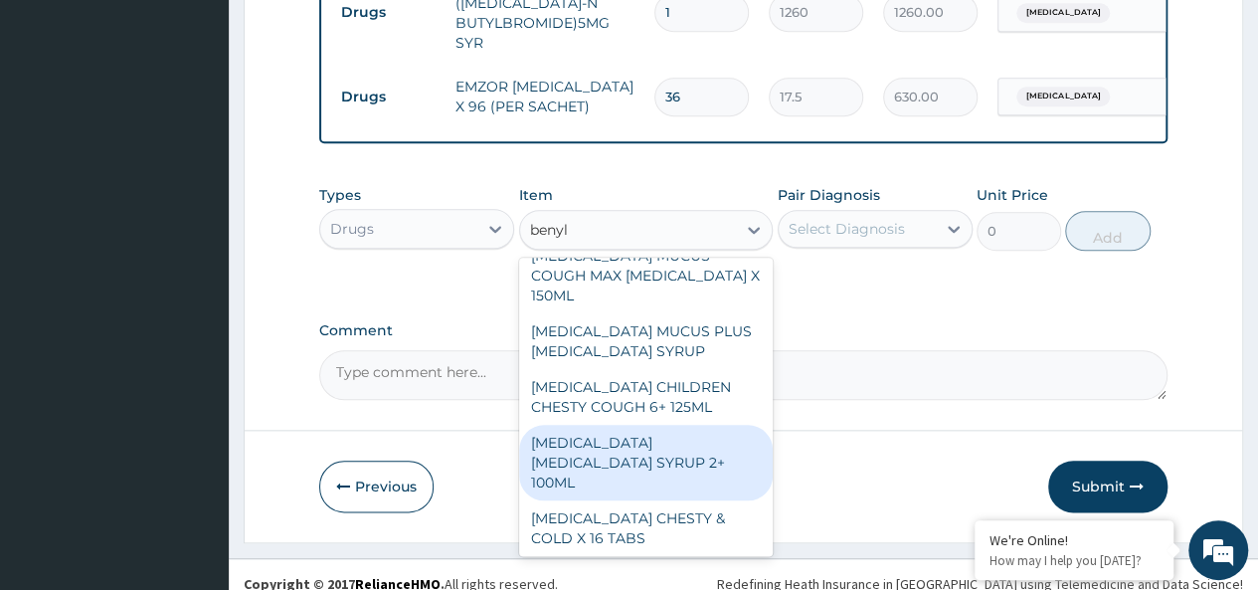
click at [668, 424] on div "BENYLIN DRY COUGH SYRUP 2+ 100ML" at bounding box center [646, 462] width 254 height 76
type input "2100"
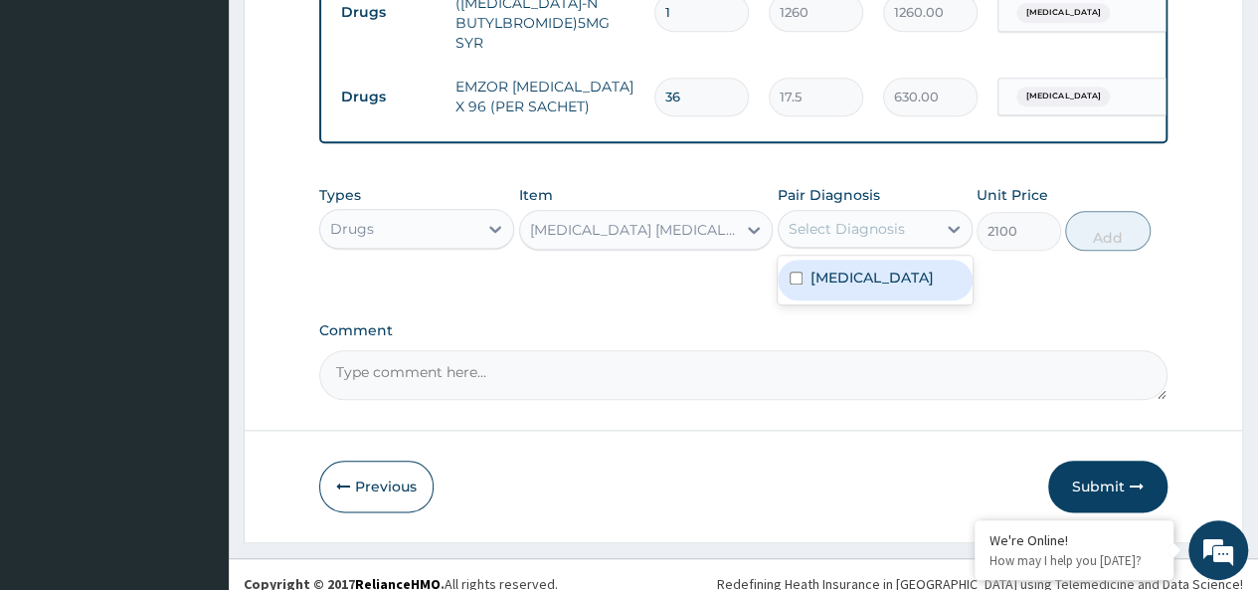
click at [894, 219] on div "Select Diagnosis" at bounding box center [846, 229] width 116 height 20
click at [891, 265] on div "Malaria" at bounding box center [874, 279] width 195 height 41
checkbox input "true"
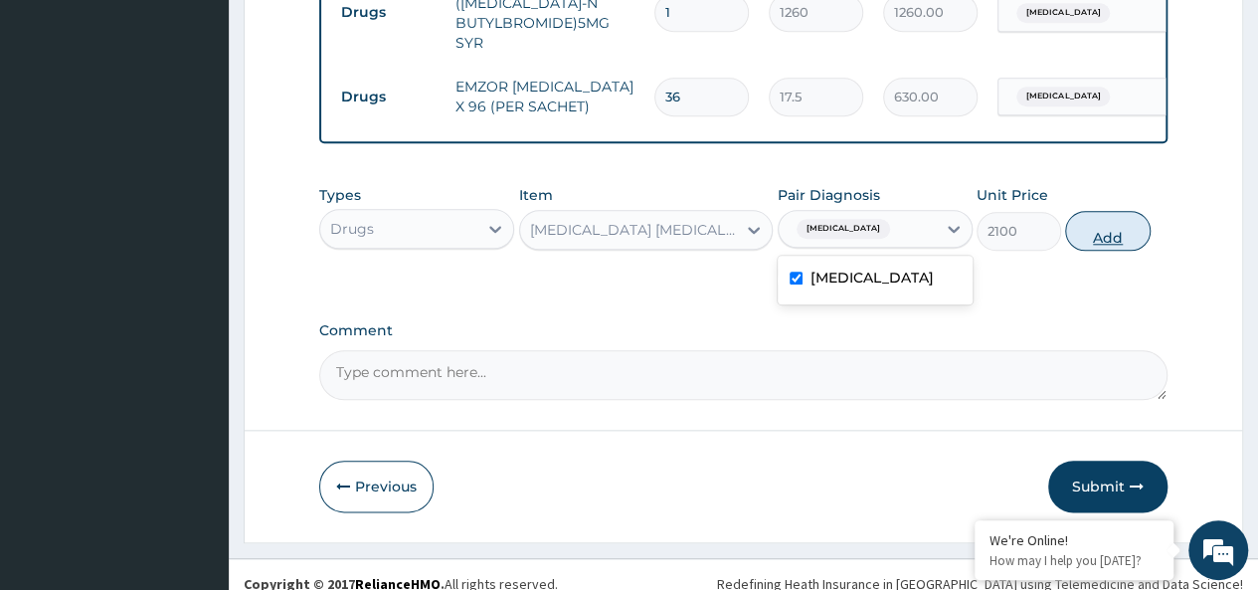
click at [1081, 211] on button "Add" at bounding box center [1107, 231] width 84 height 40
type input "0"
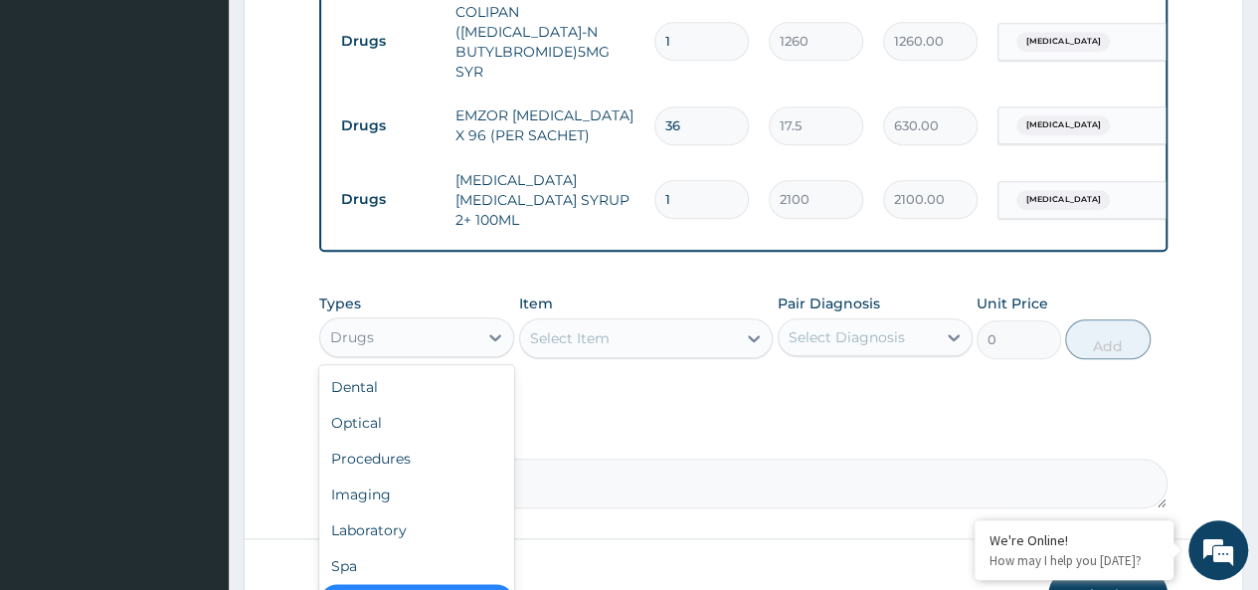
click at [410, 321] on div "Drugs" at bounding box center [398, 337] width 157 height 32
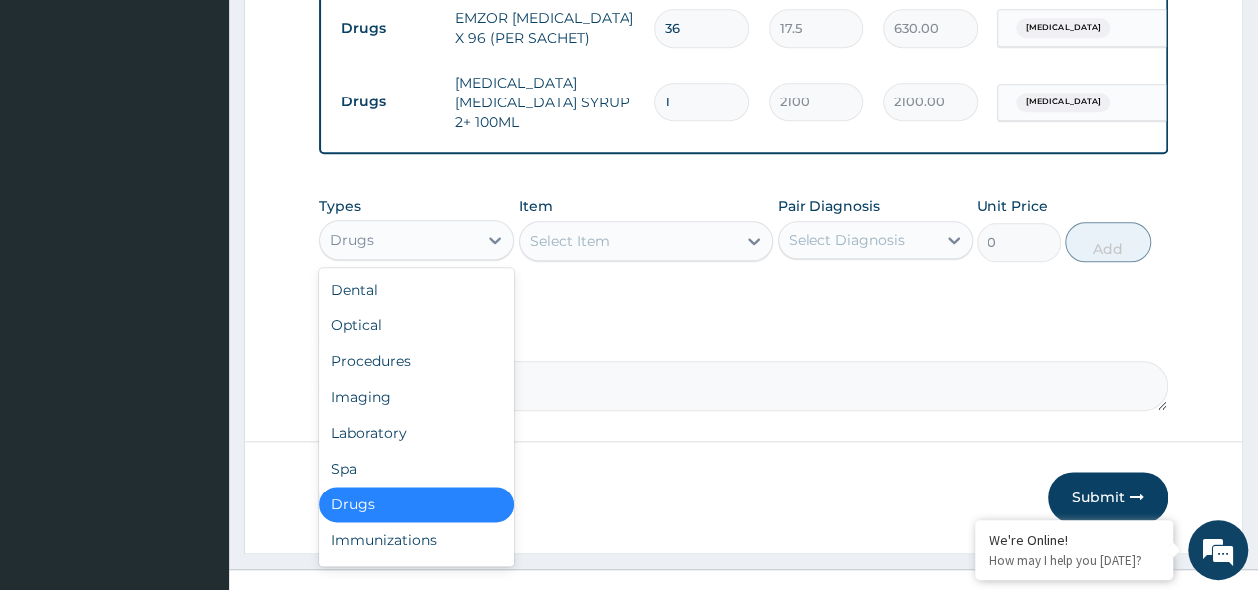
scroll to position [68, 0]
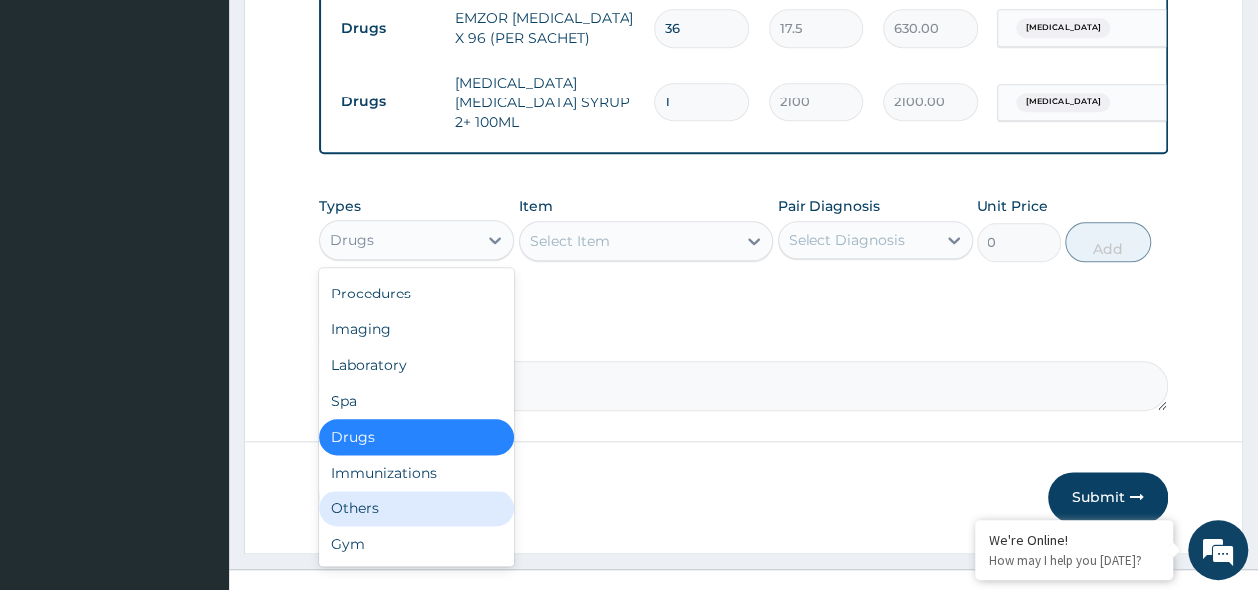
click at [367, 490] on div "Others" at bounding box center [416, 508] width 195 height 36
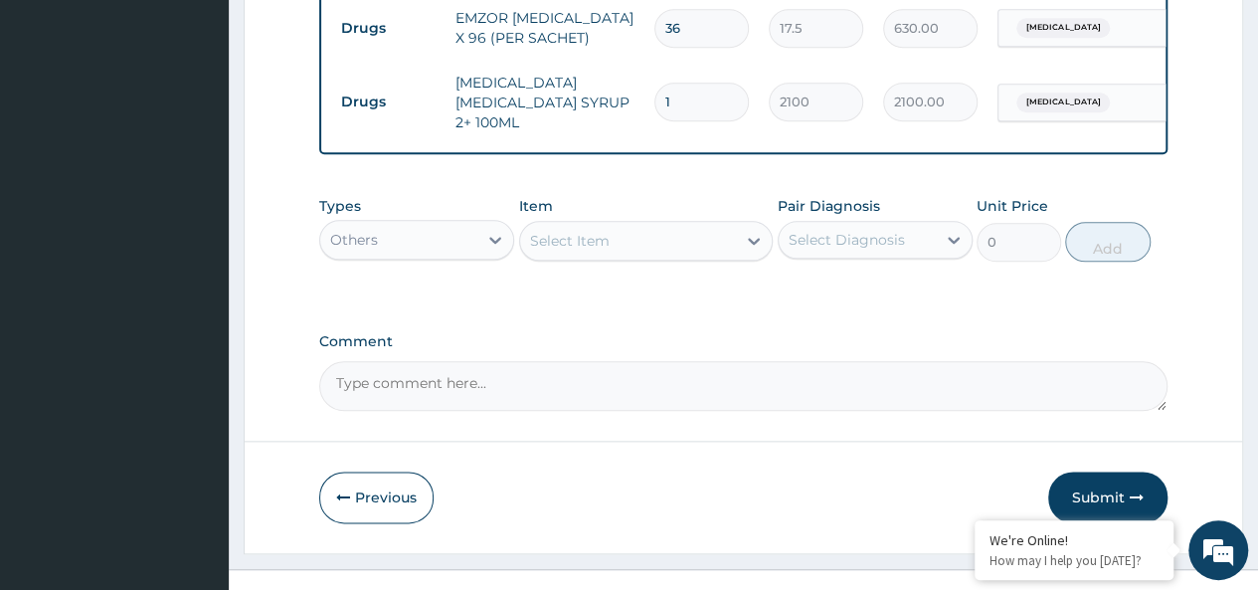
click at [589, 231] on div "Select Item" at bounding box center [570, 241] width 80 height 20
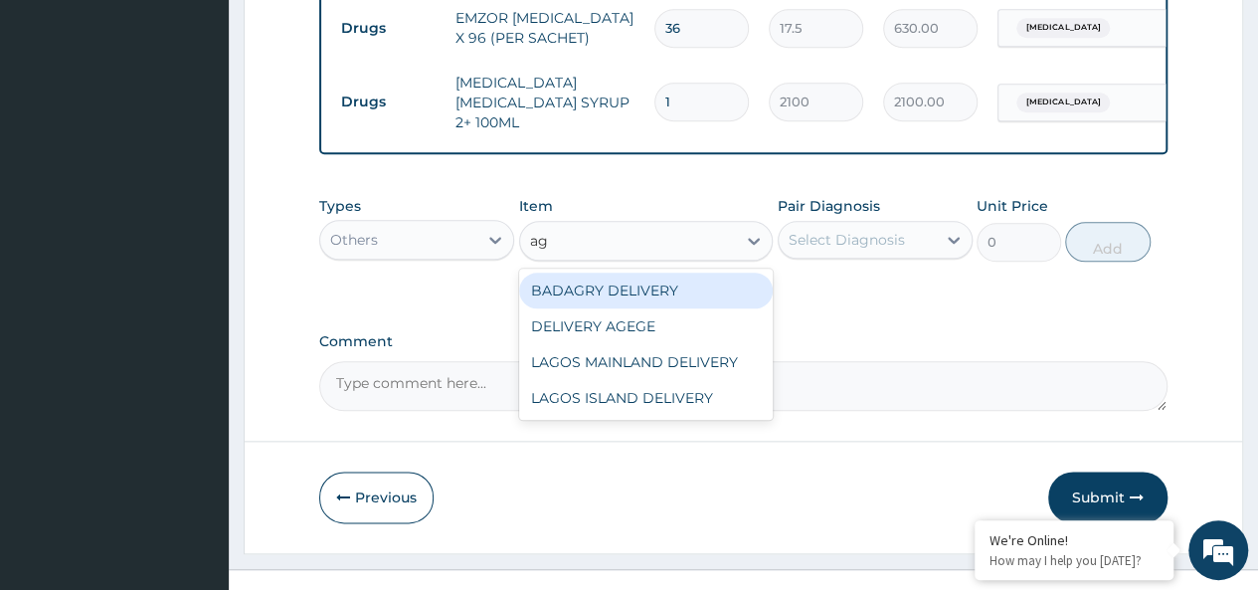
type input "age"
click at [670, 272] on div "DELIVERY AGEGE" at bounding box center [646, 290] width 254 height 36
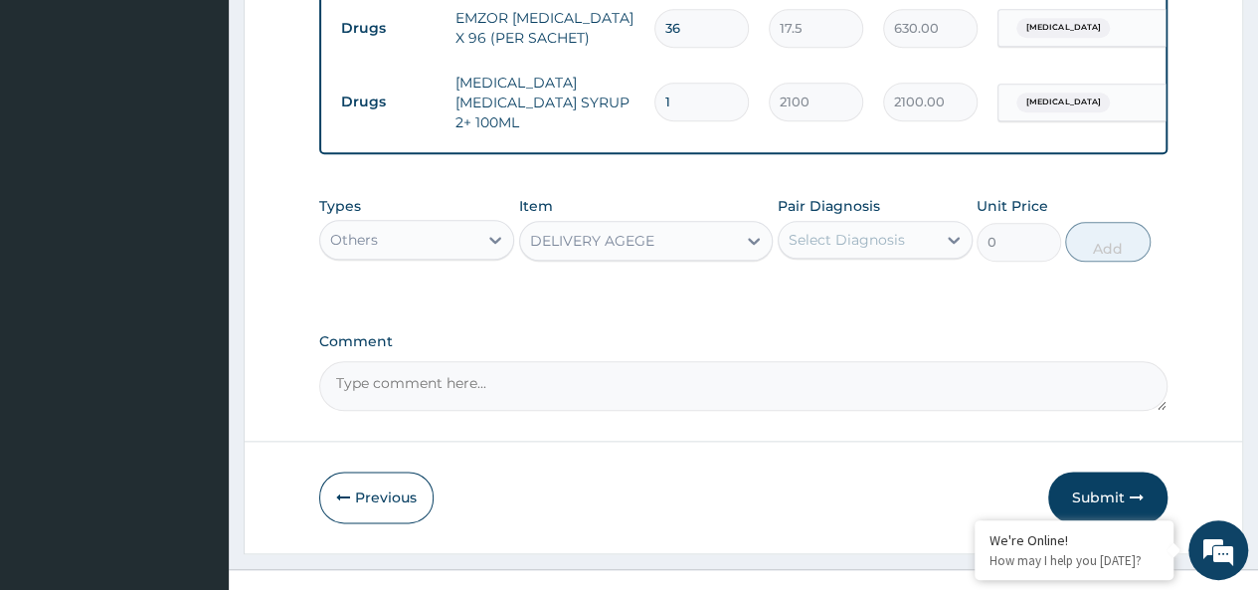
type input "2500"
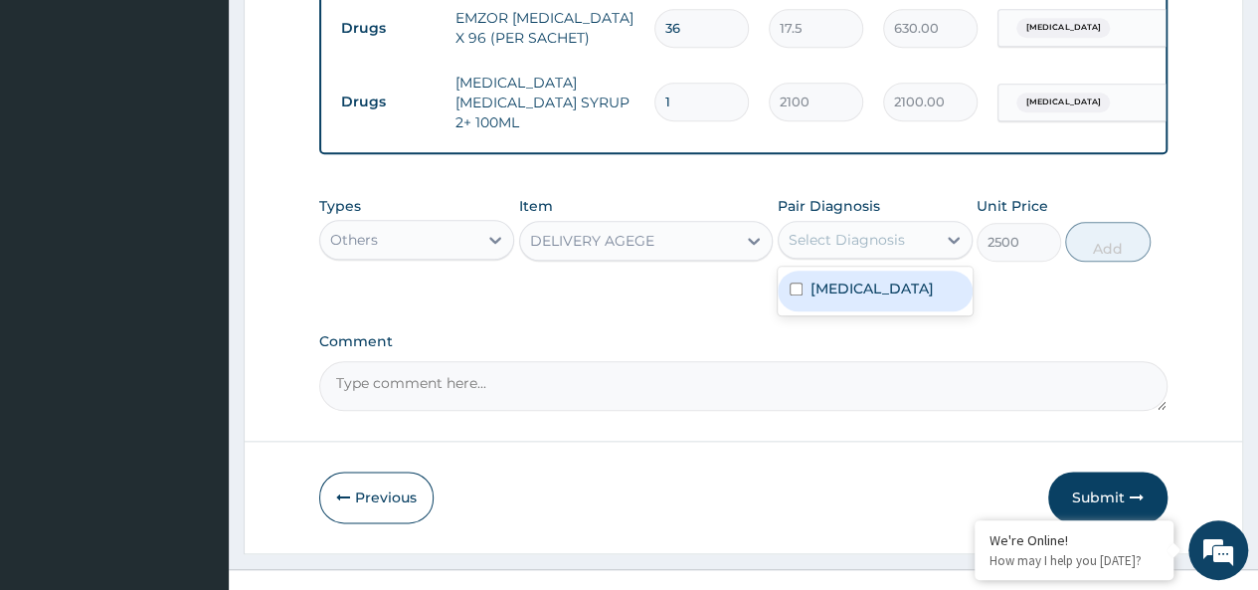
click at [871, 230] on div "Select Diagnosis" at bounding box center [846, 240] width 116 height 20
click at [919, 271] on div "Malaria" at bounding box center [874, 290] width 195 height 41
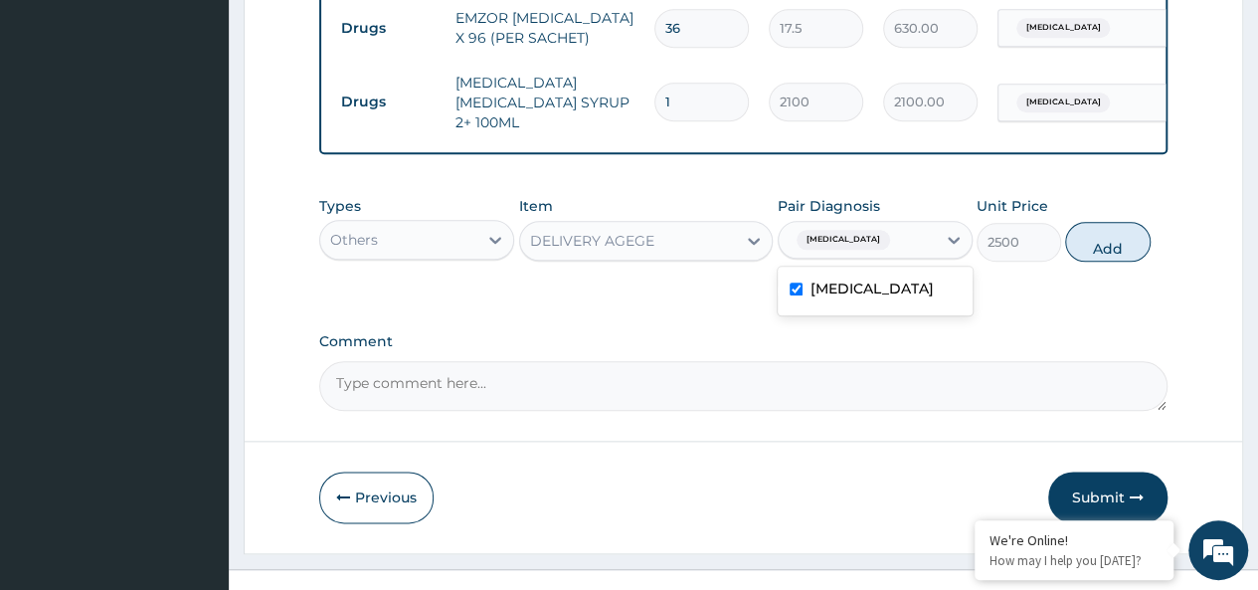
checkbox input "true"
click at [1100, 222] on button "Add" at bounding box center [1107, 242] width 84 height 40
type input "0"
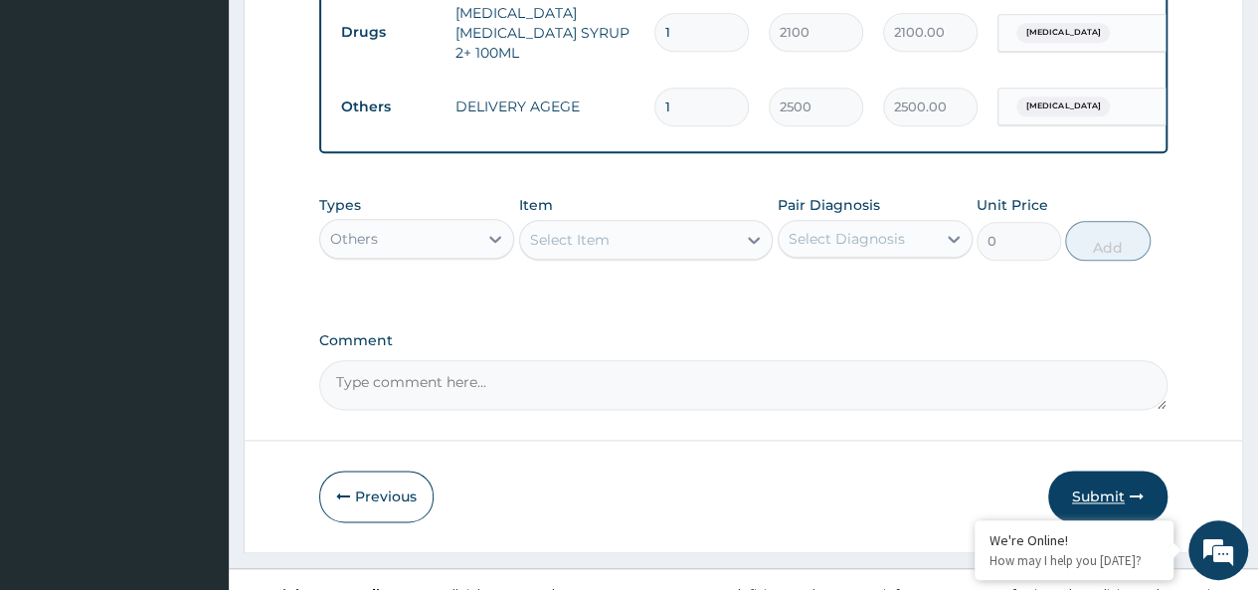
click at [1101, 470] on button "Submit" at bounding box center [1107, 496] width 119 height 52
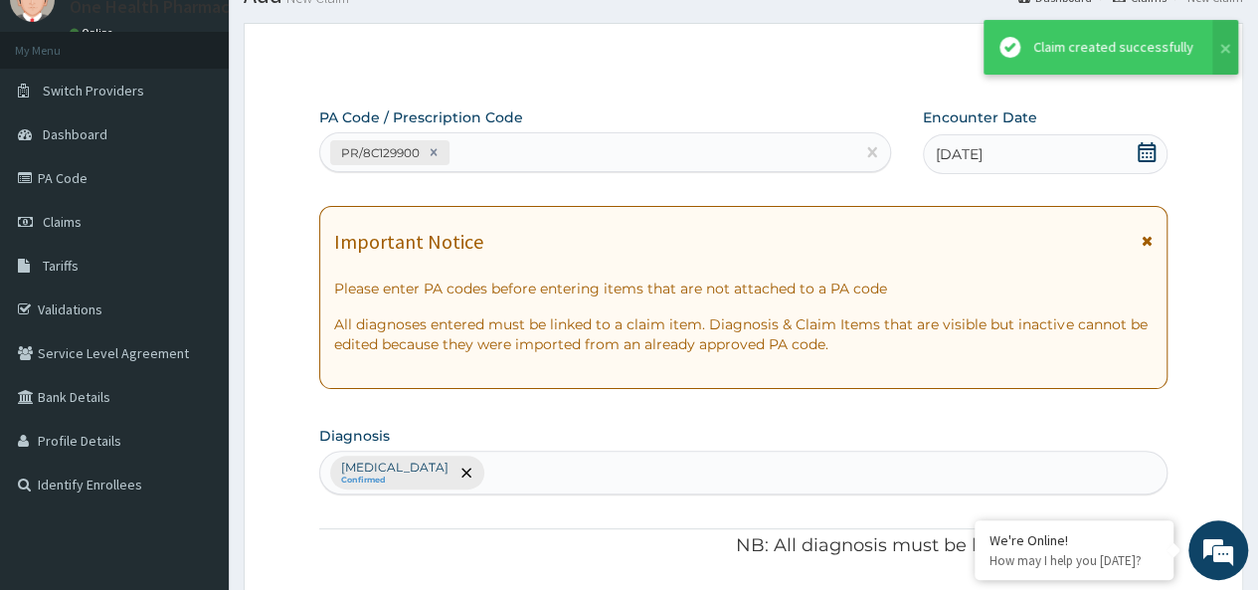
scroll to position [1048, 0]
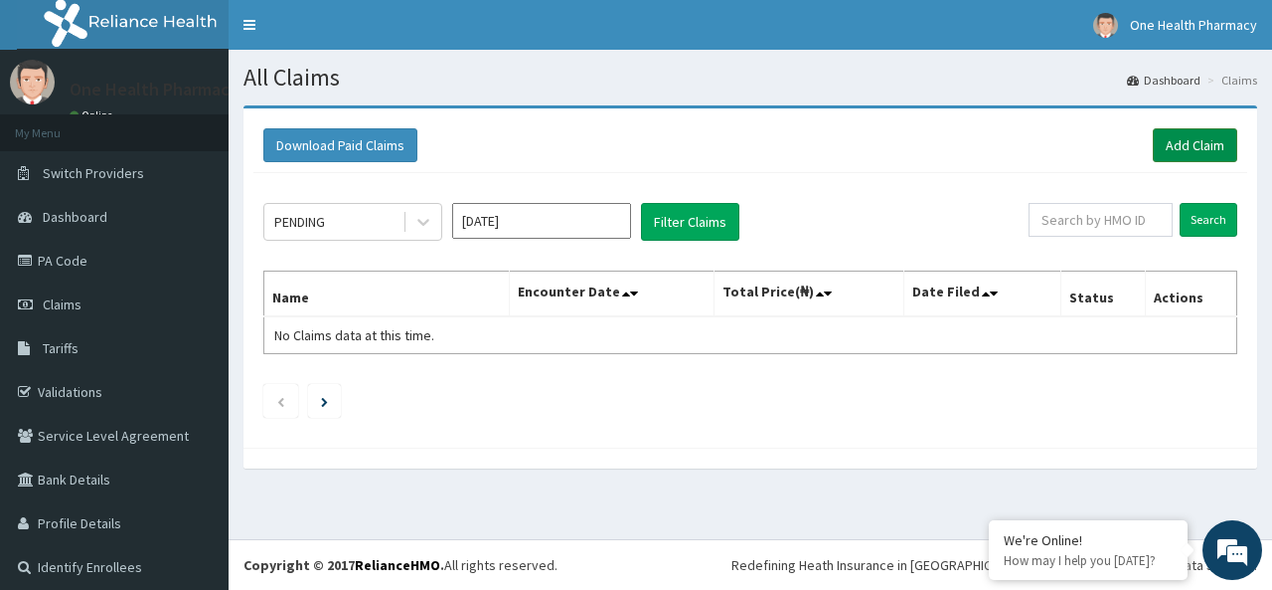
click at [1203, 144] on link "Add Claim" at bounding box center [1195, 145] width 84 height 34
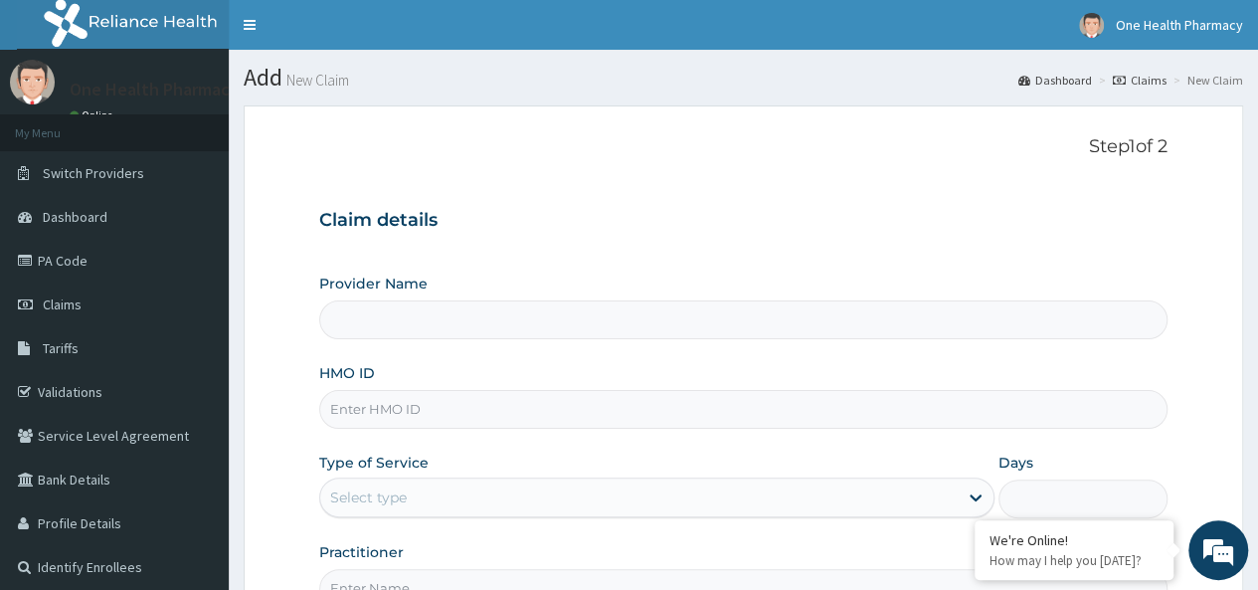
click at [360, 410] on input "HMO ID" at bounding box center [743, 409] width 848 height 39
paste input "CWX/10006/A"
type input "CWX/10006/A"
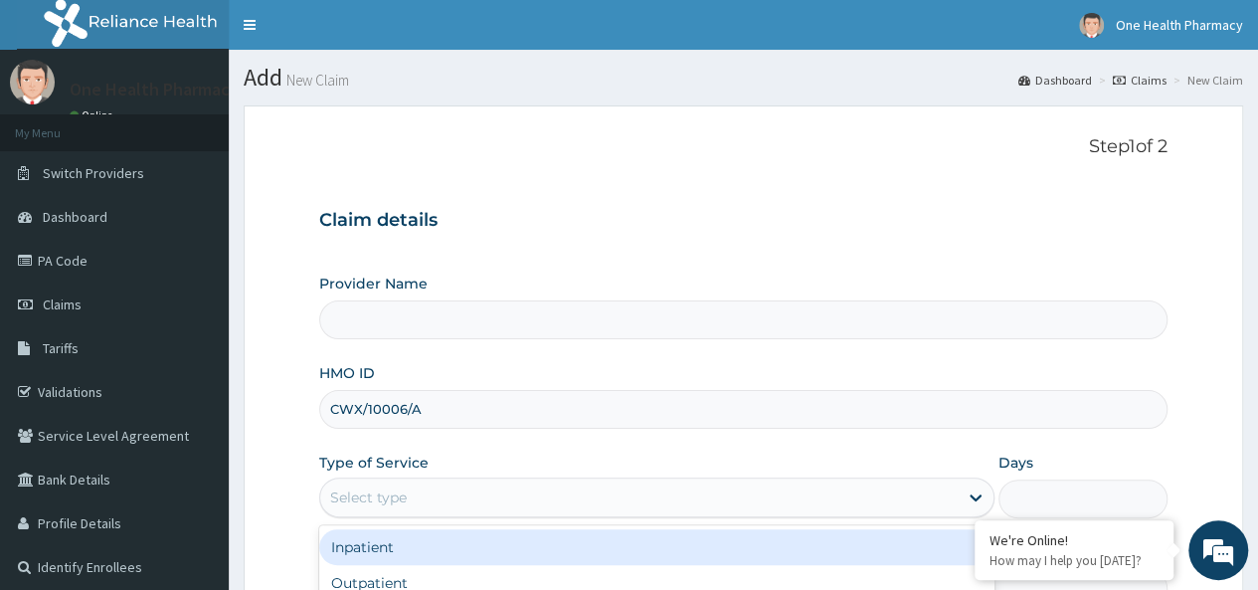
type input "OneHealth Pharmacy"
click at [372, 504] on div "Select type" at bounding box center [368, 497] width 77 height 20
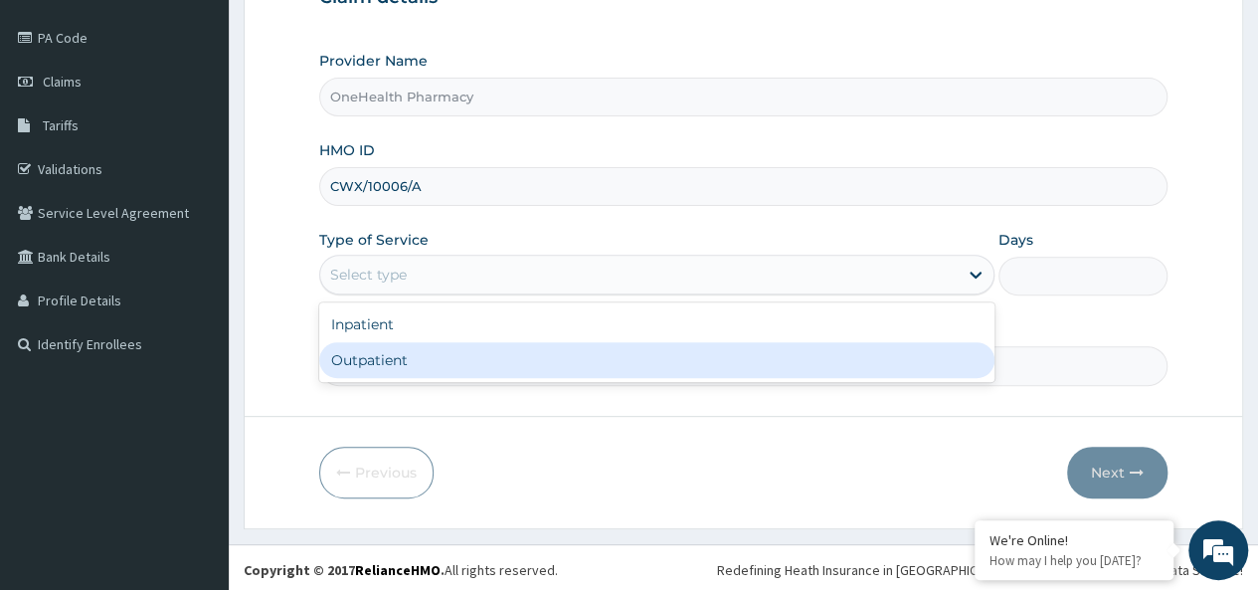
click at [390, 351] on div "Outpatient" at bounding box center [656, 360] width 675 height 36
type input "1"
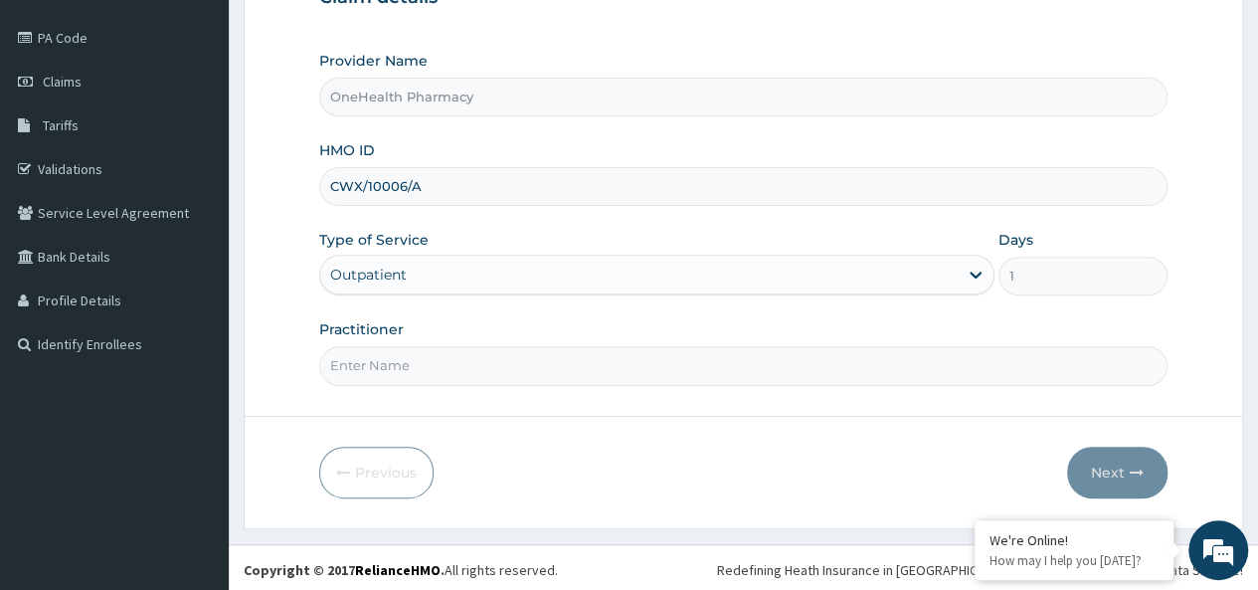
click at [394, 351] on input "Practitioner" at bounding box center [743, 365] width 848 height 39
type input "onehealth"
click at [1082, 464] on button "Next" at bounding box center [1117, 472] width 100 height 52
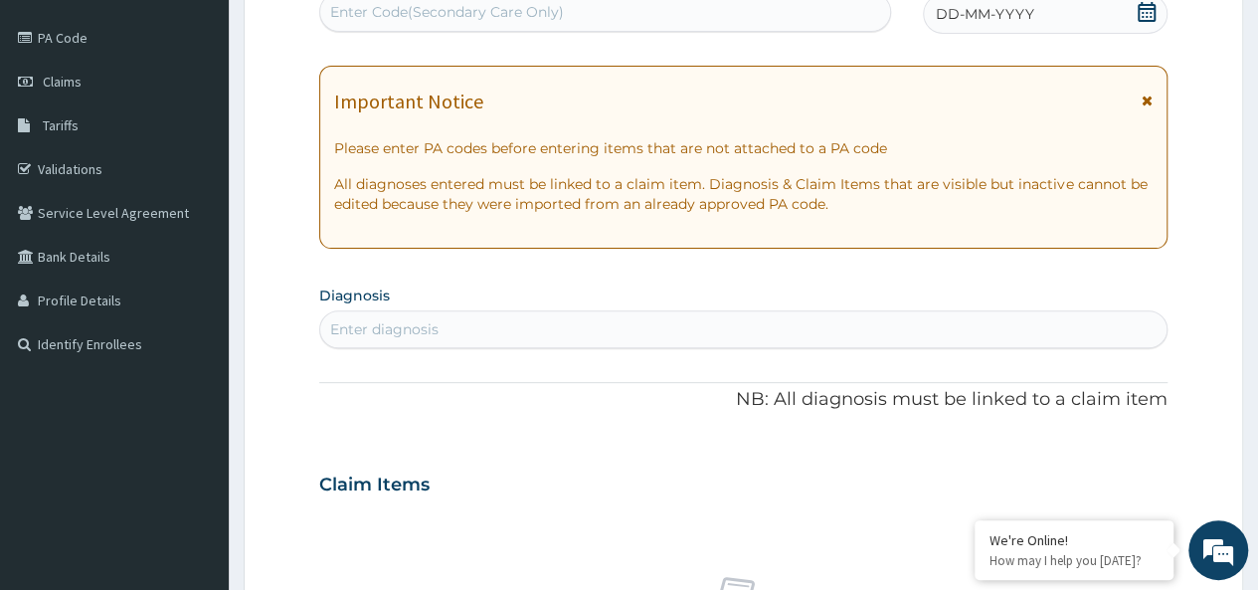
scroll to position [0, 0]
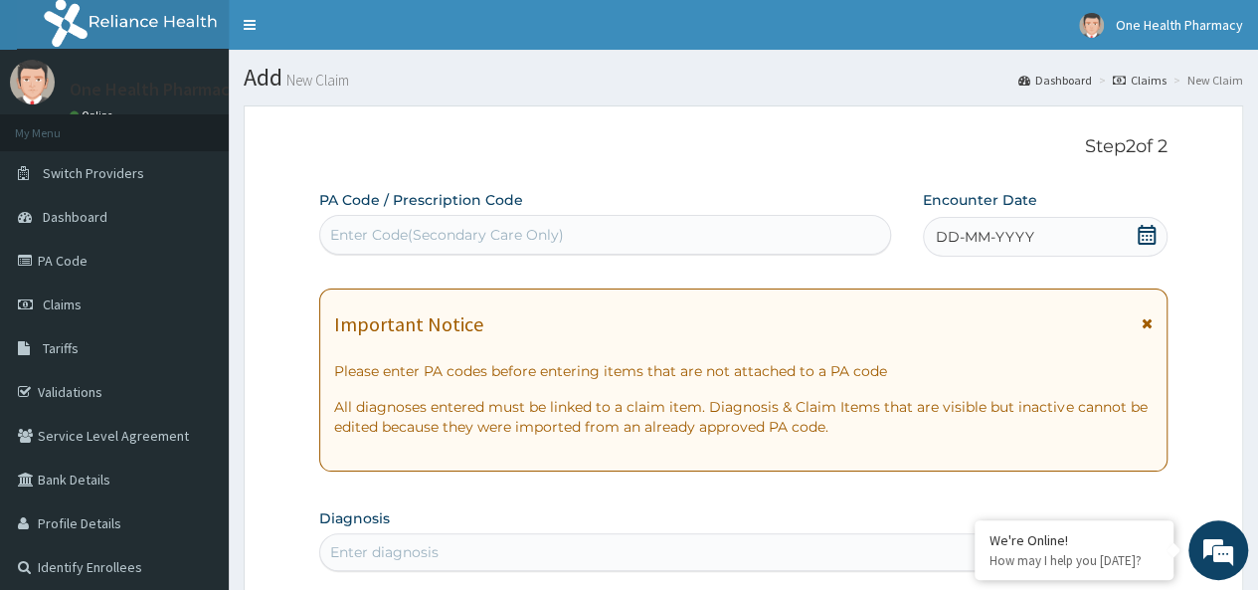
click at [429, 224] on div "Enter Code(Secondary Care Only)" at bounding box center [604, 235] width 569 height 32
paste input "PR/314CBCAF"
type input "PR/314CBCAF"
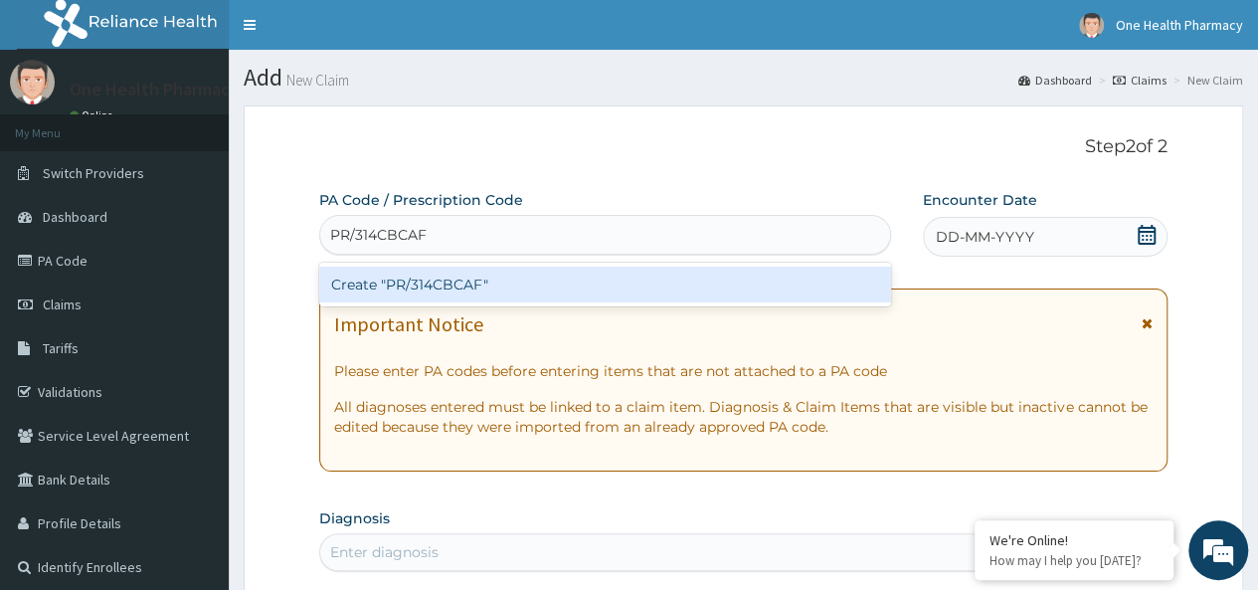
click at [563, 279] on div "Create "PR/314CBCAF"" at bounding box center [604, 284] width 571 height 36
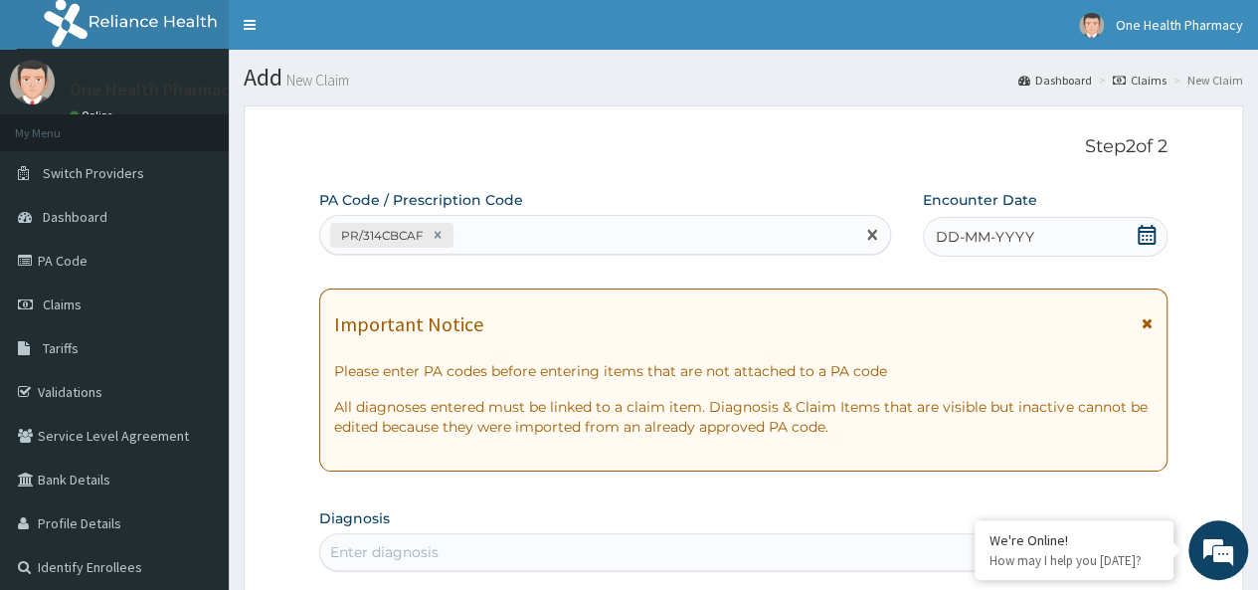
click at [974, 238] on span "DD-MM-YYYY" at bounding box center [984, 237] width 98 height 20
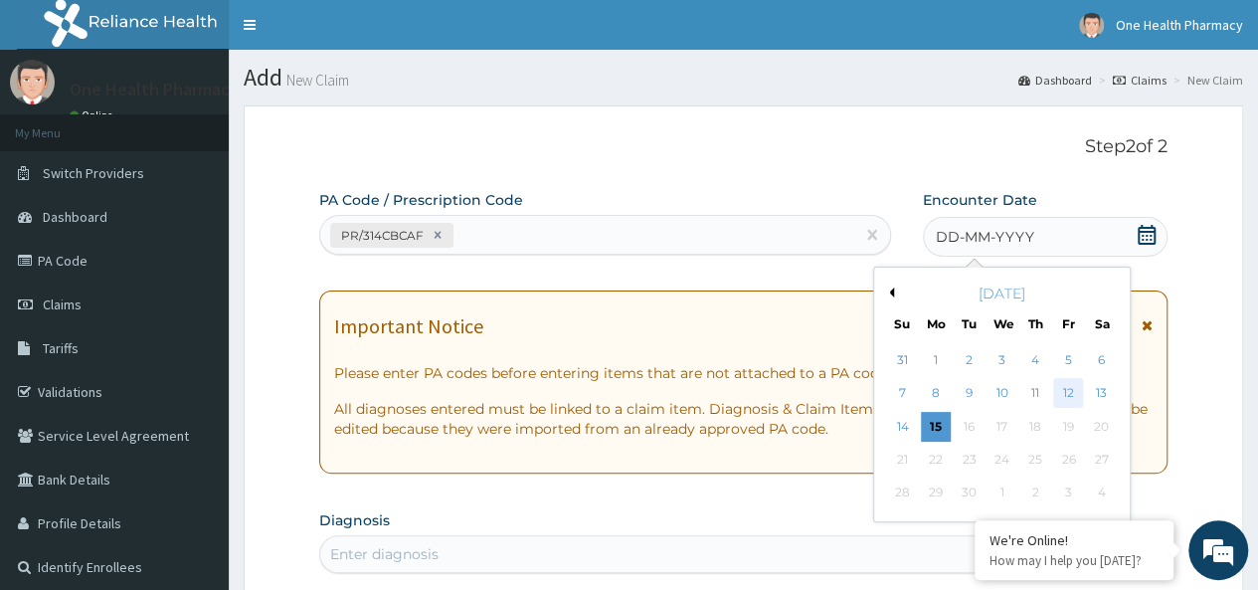
click at [1067, 389] on div "12" at bounding box center [1068, 394] width 30 height 30
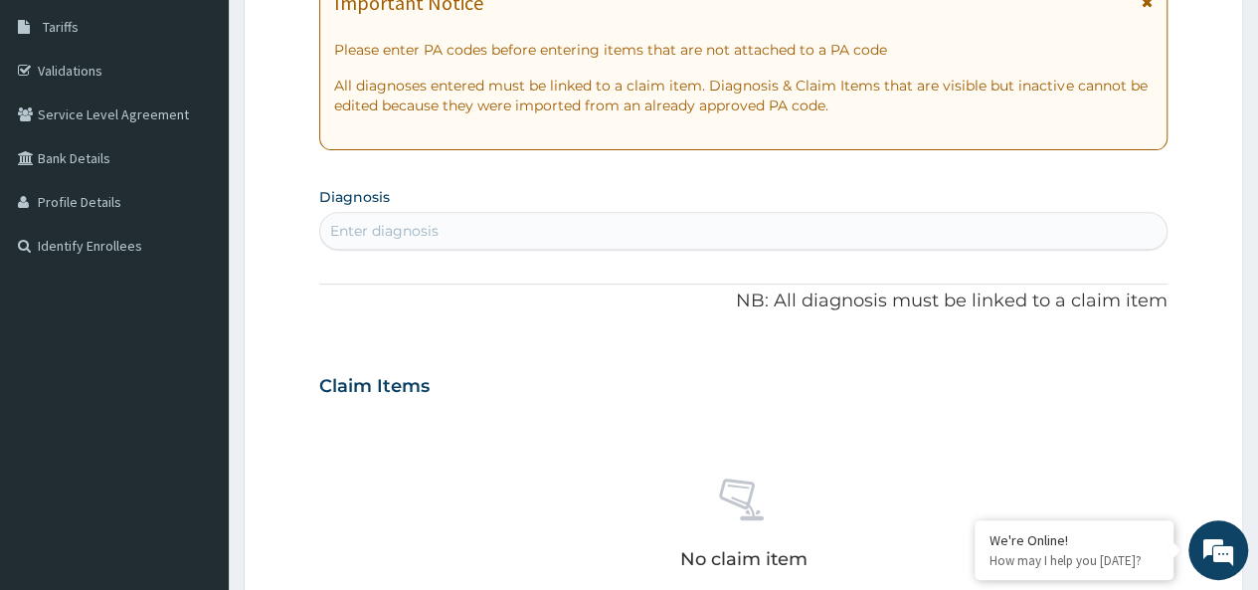
scroll to position [349, 0]
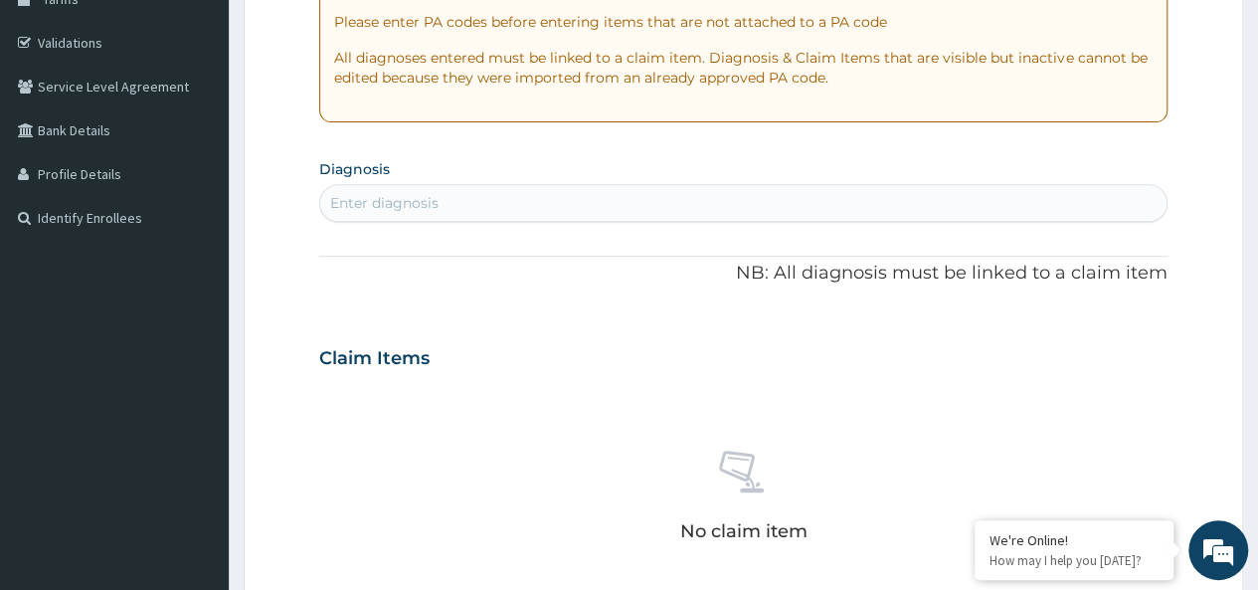
click at [501, 207] on div "Enter diagnosis" at bounding box center [743, 203] width 846 height 32
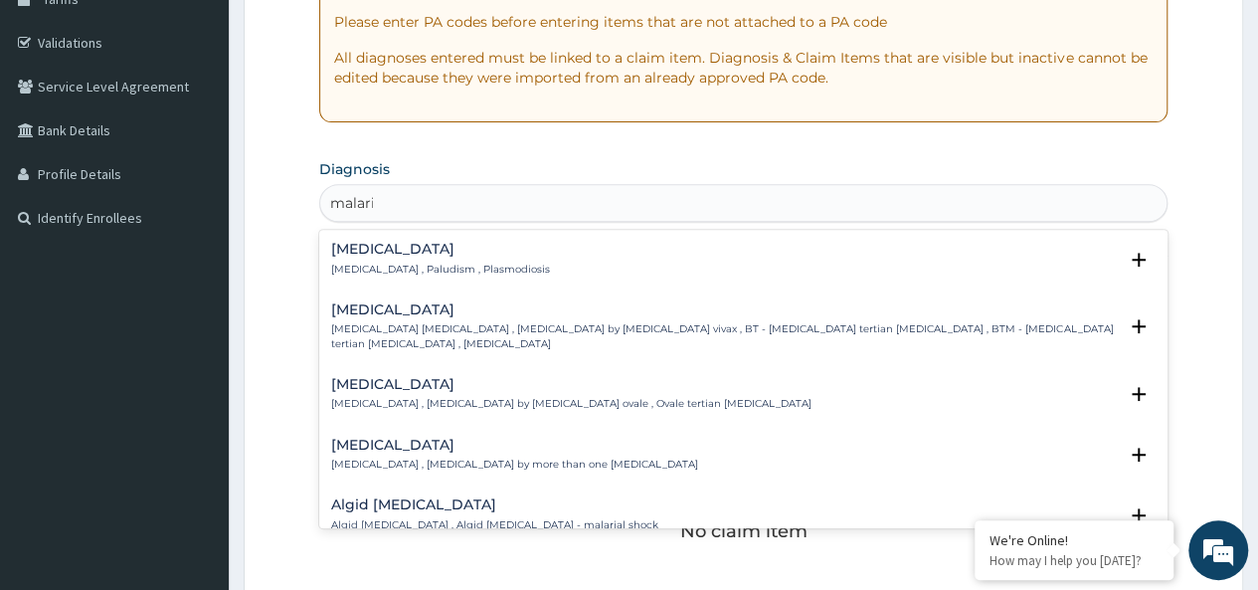
type input "[MEDICAL_DATA]"
click at [399, 254] on h4 "[MEDICAL_DATA]" at bounding box center [440, 249] width 219 height 15
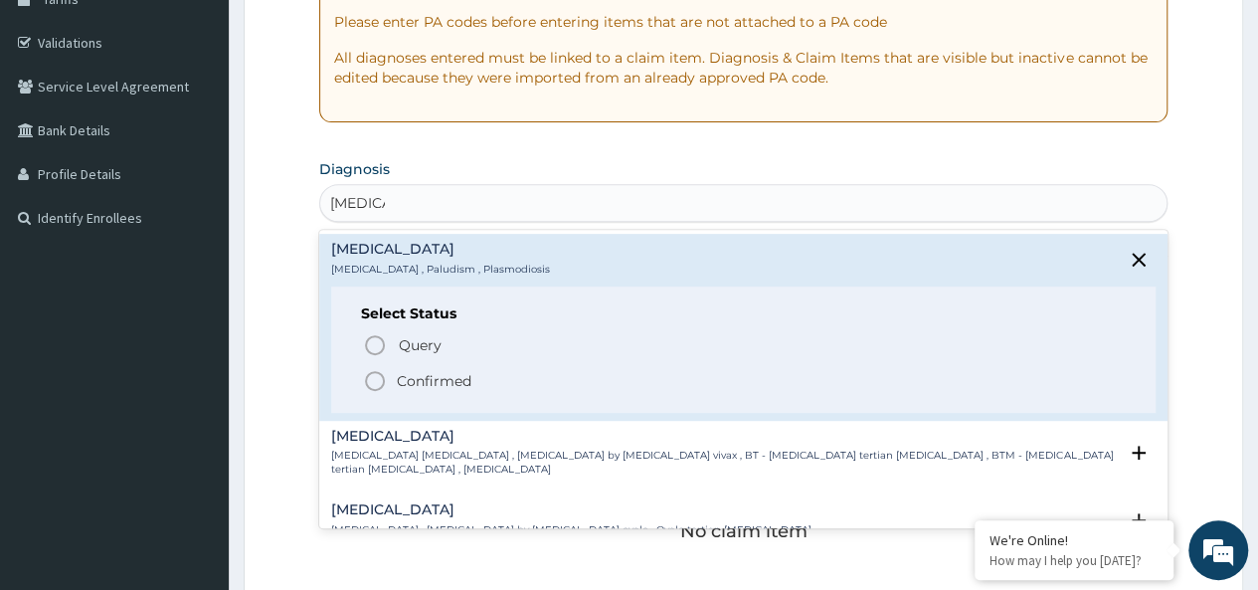
click at [451, 375] on p "Confirmed" at bounding box center [434, 381] width 75 height 20
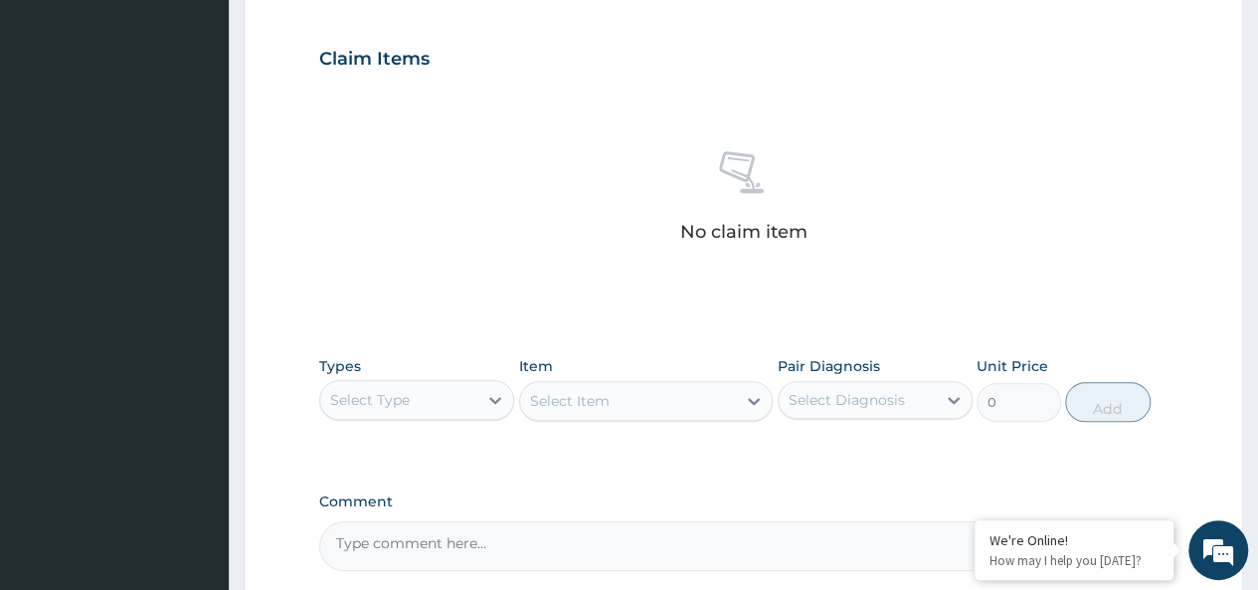
scroll to position [826, 0]
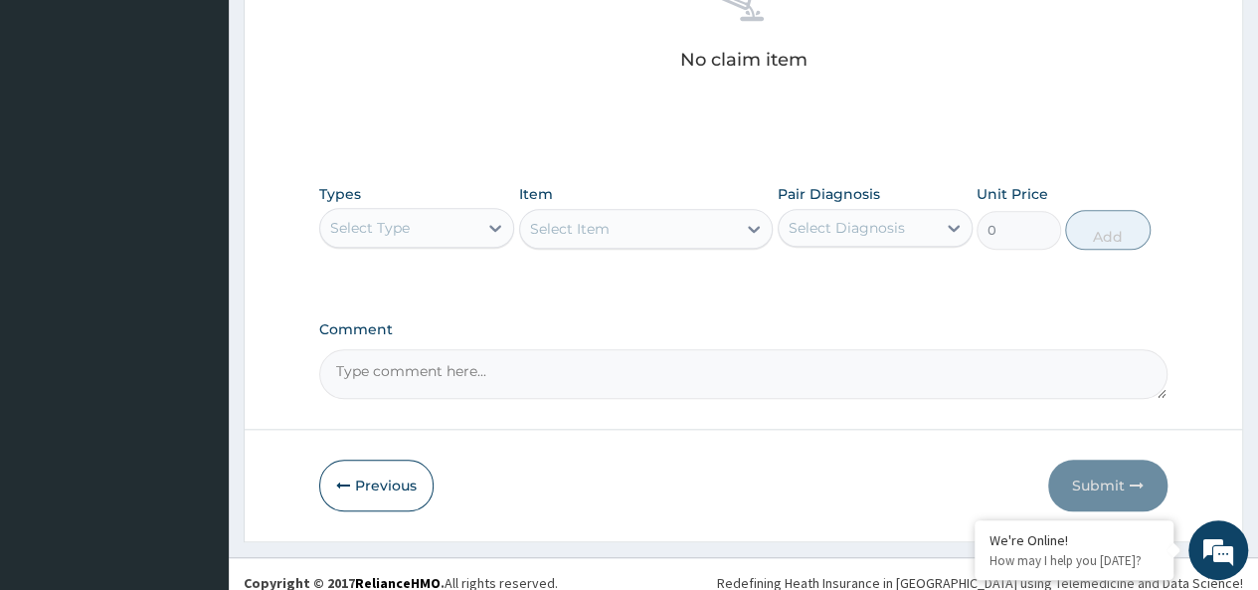
click at [376, 218] on div "Select Type" at bounding box center [370, 228] width 80 height 20
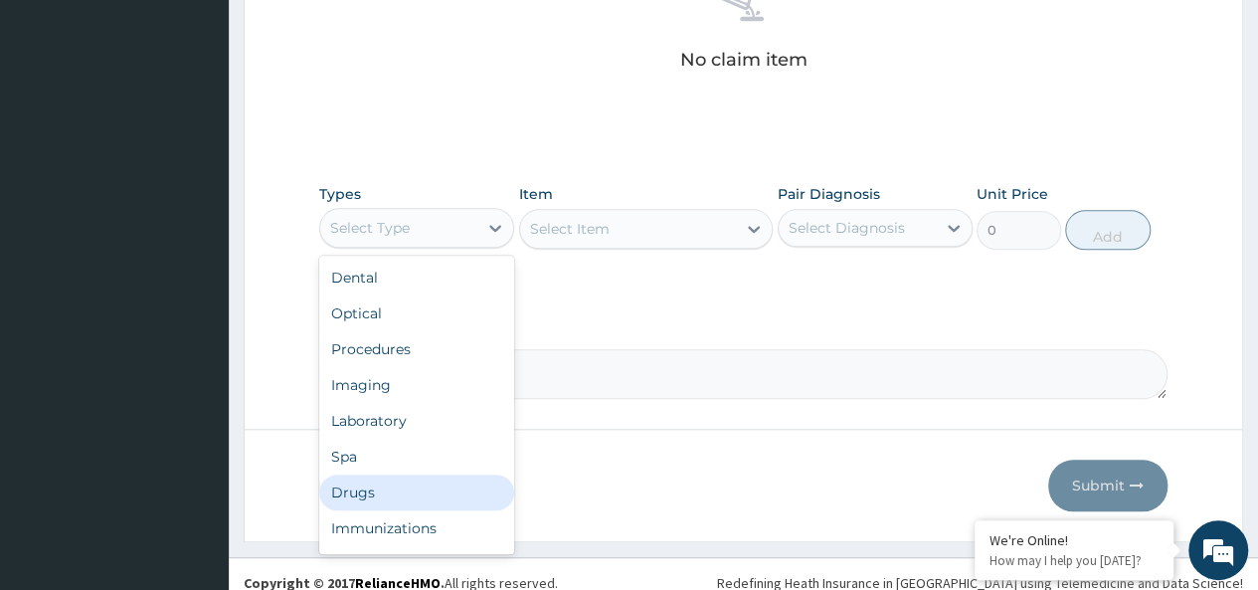
click at [391, 494] on div "Drugs" at bounding box center [416, 492] width 195 height 36
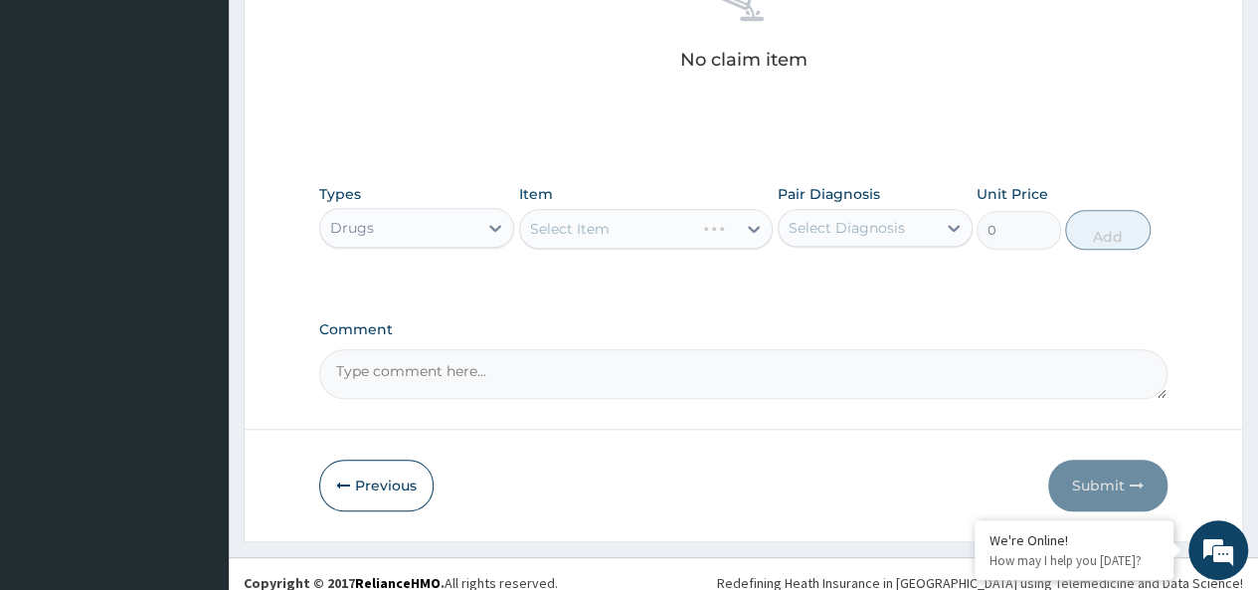
click at [567, 220] on div "Select Item" at bounding box center [646, 229] width 254 height 40
click at [632, 220] on div "Select Item" at bounding box center [628, 229] width 217 height 32
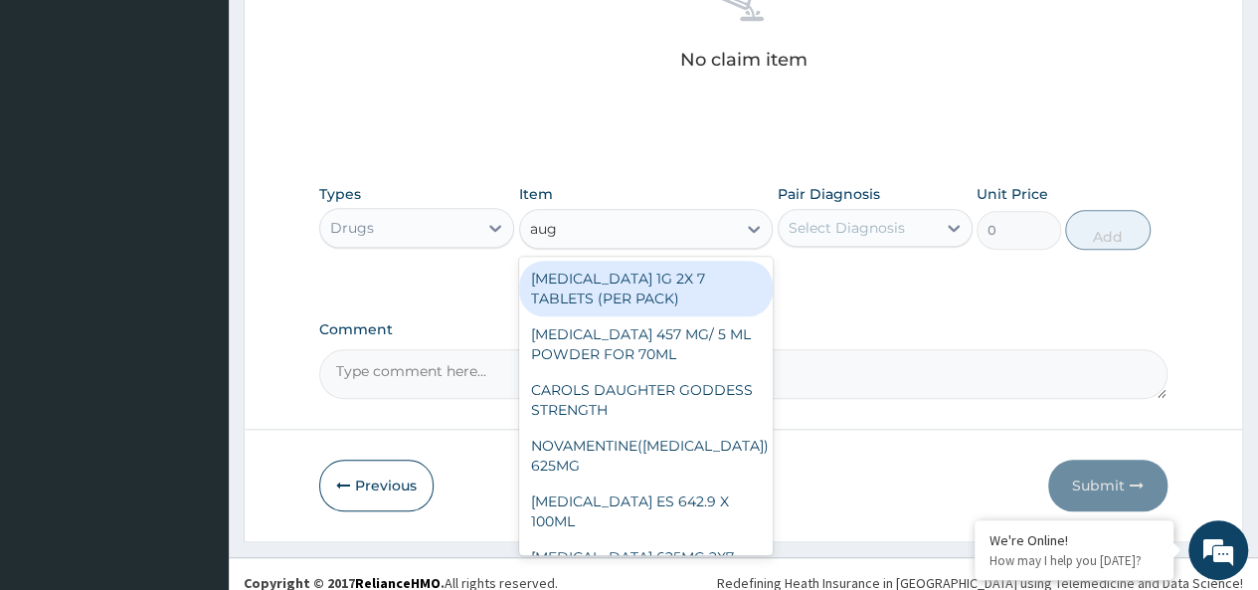
type input "augm"
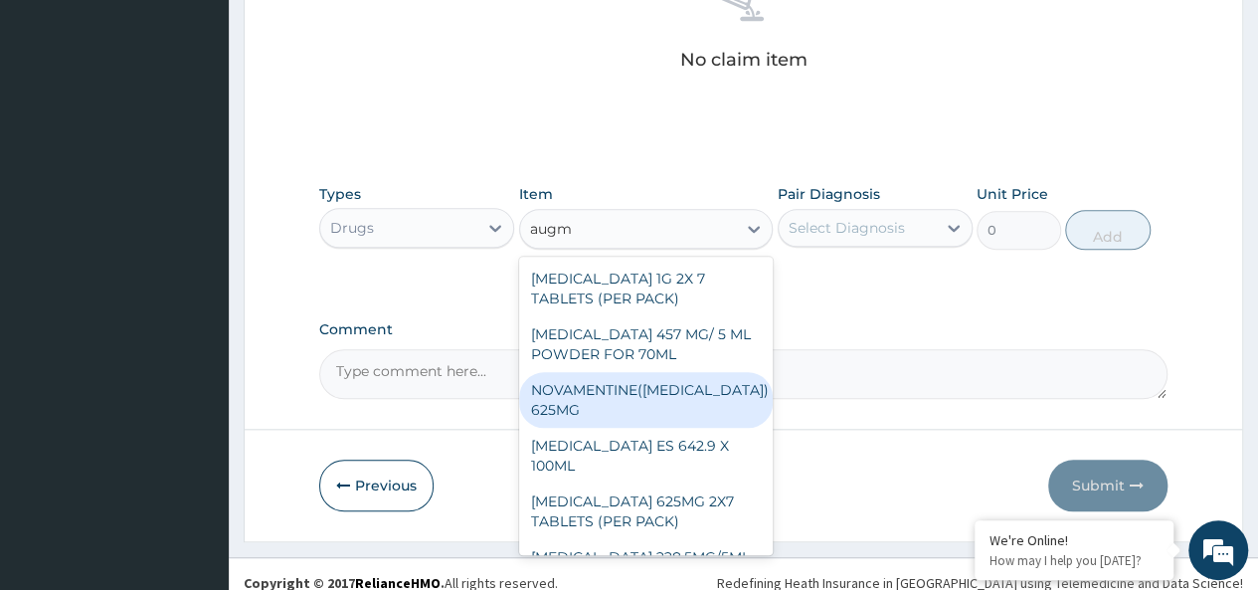
scroll to position [24, 0]
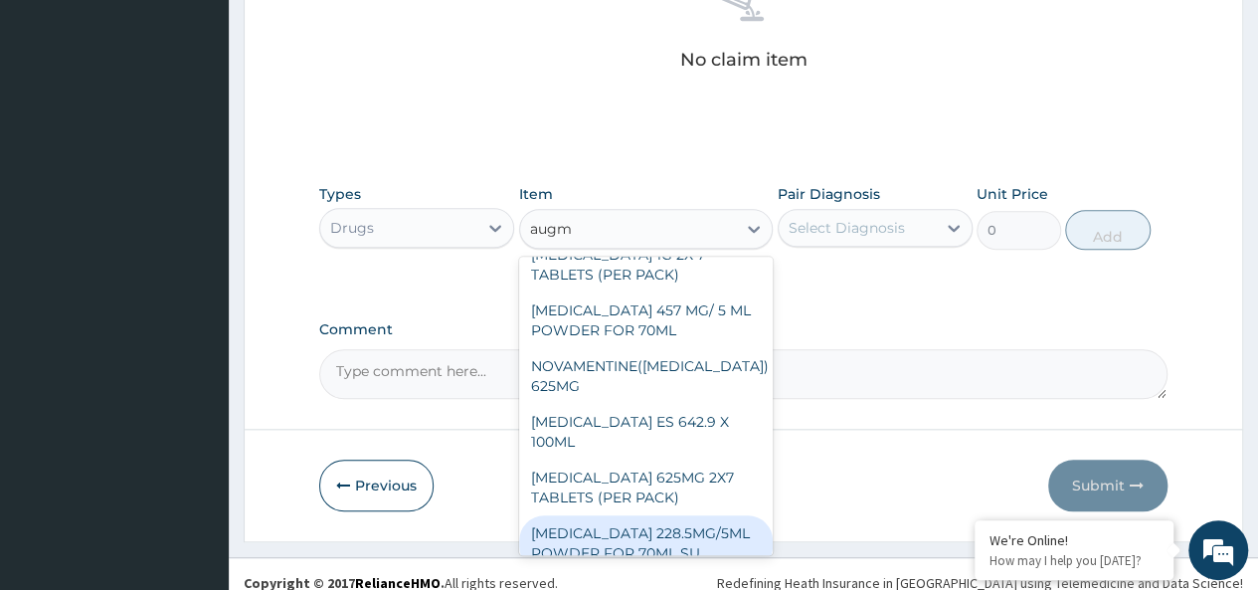
click at [674, 520] on div "[MEDICAL_DATA] 228.5MG/5ML POWDER FOR 70ML SU" at bounding box center [646, 543] width 254 height 56
type input "4340"
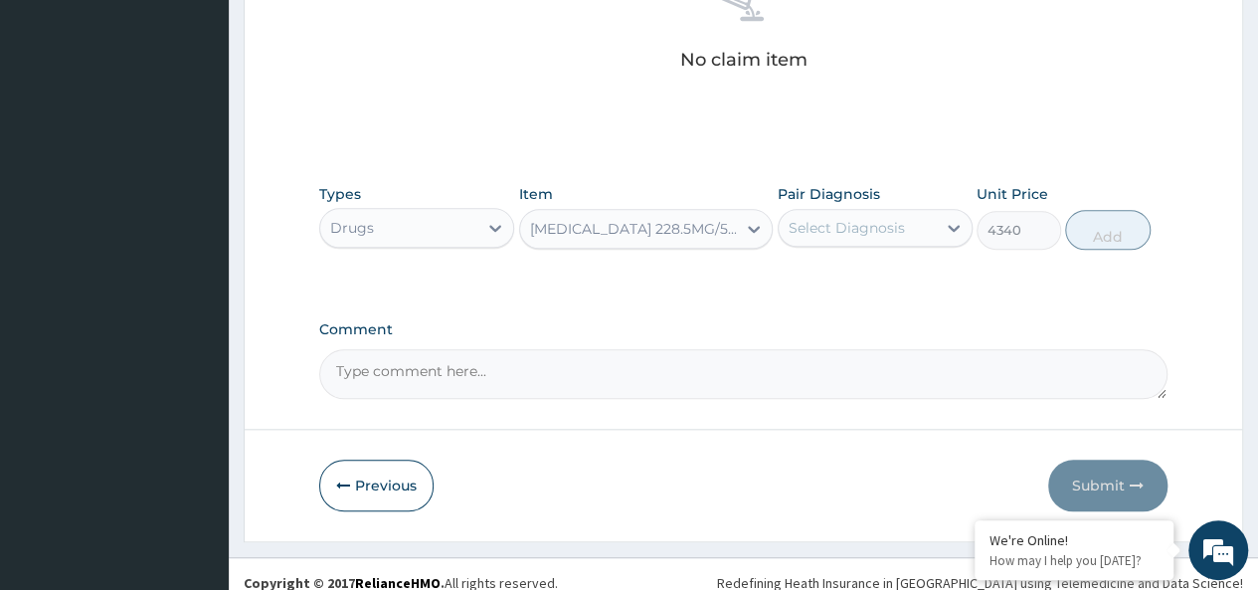
click at [859, 238] on div "Select Diagnosis" at bounding box center [856, 228] width 157 height 32
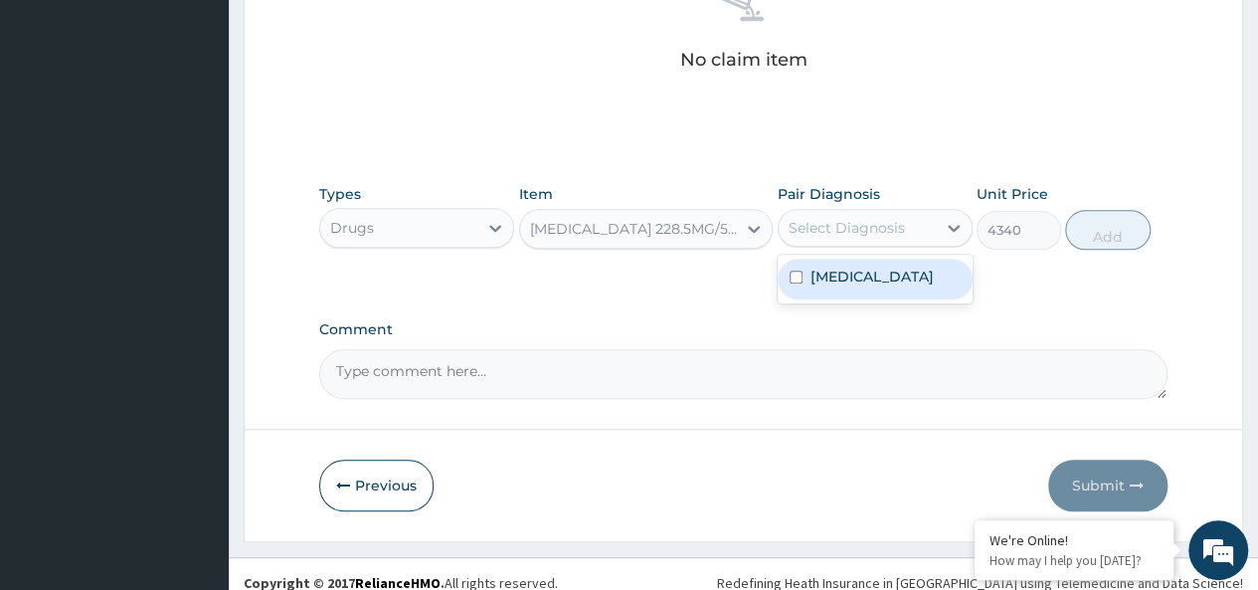
click at [908, 294] on div "[MEDICAL_DATA]" at bounding box center [874, 278] width 195 height 41
checkbox input "true"
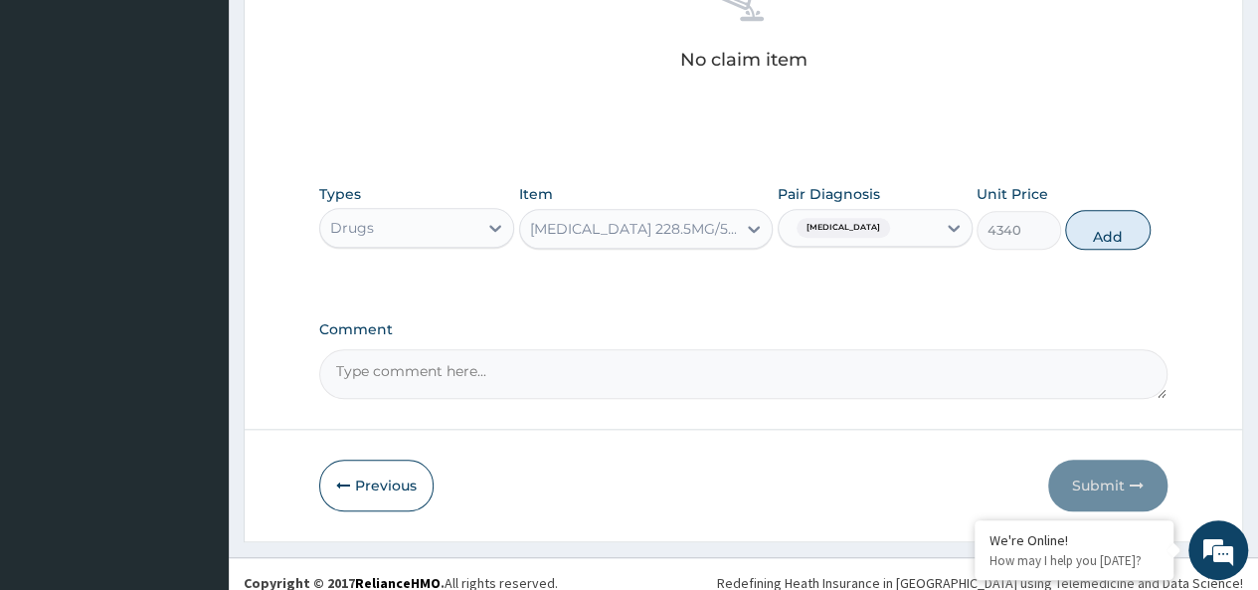
click at [1077, 250] on div "Types Drugs Item [MEDICAL_DATA] 228.5MG/5ML POWDER FOR 70ML SU Pair Diagnosis […" at bounding box center [743, 216] width 848 height 85
click at [1099, 236] on button "Add" at bounding box center [1107, 230] width 84 height 40
type input "0"
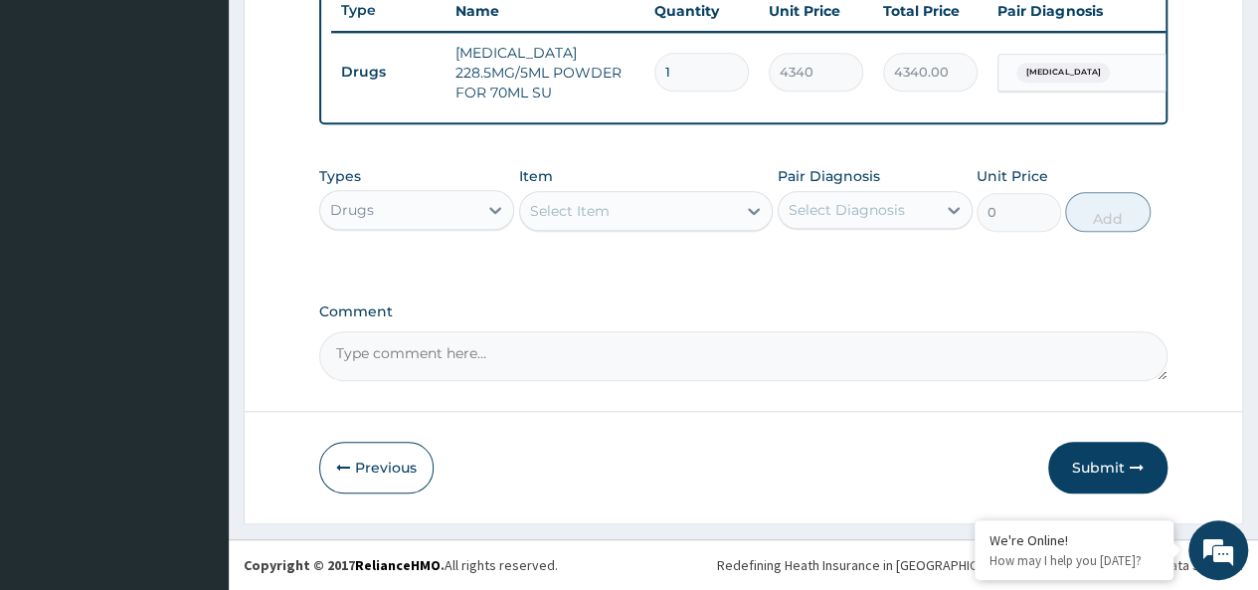
click at [618, 230] on div "Select Item" at bounding box center [646, 211] width 254 height 40
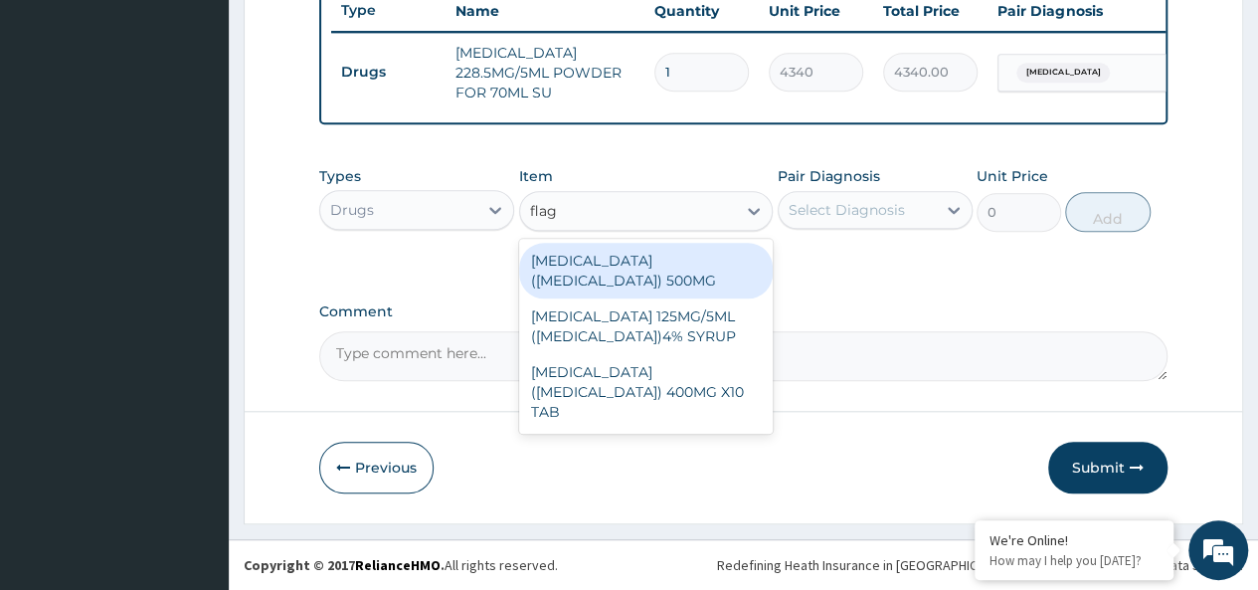
type input "flagy"
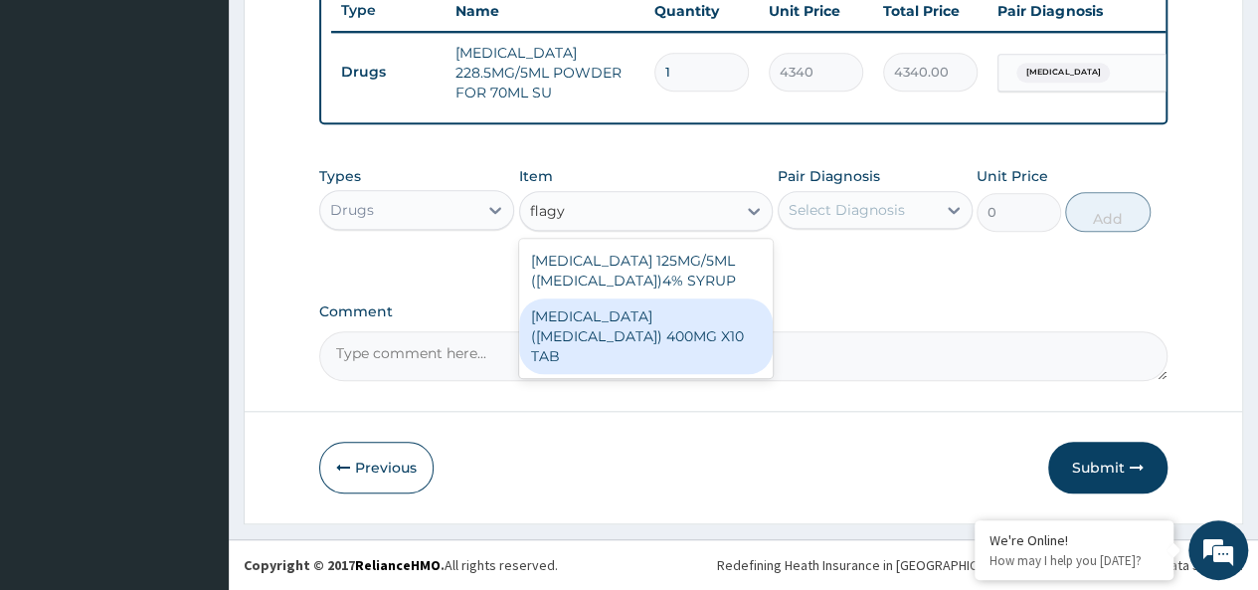
click at [643, 310] on div "[MEDICAL_DATA] ([MEDICAL_DATA]) 400MG X10 TAB" at bounding box center [646, 336] width 254 height 76
type input "42"
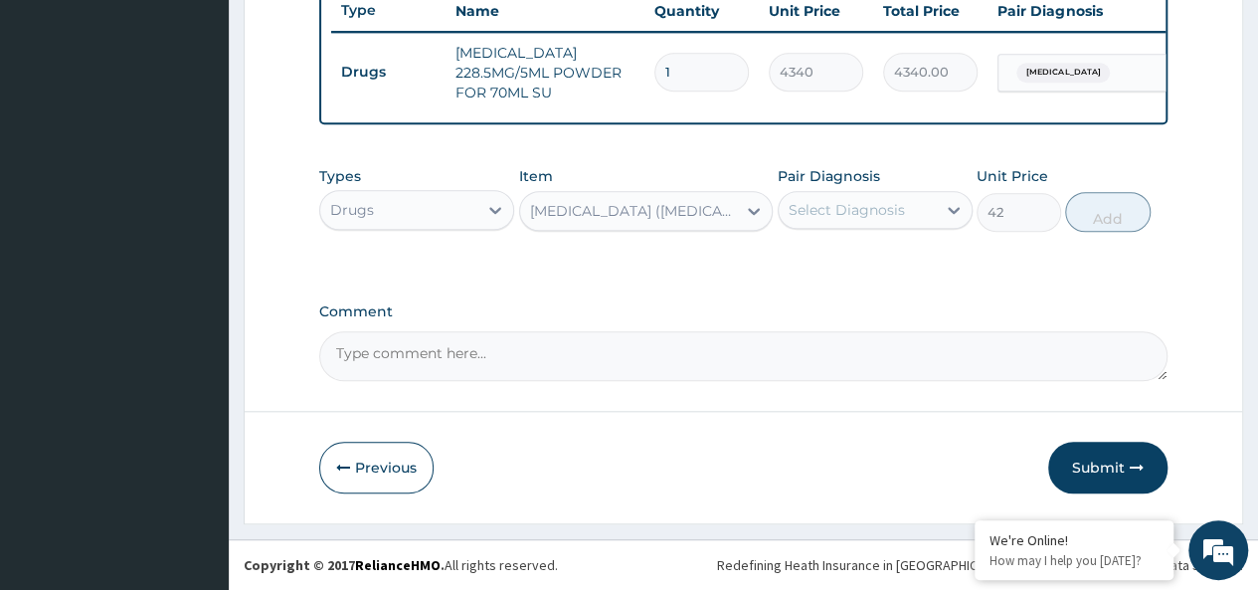
click at [866, 225] on div "Select Diagnosis" at bounding box center [856, 210] width 157 height 32
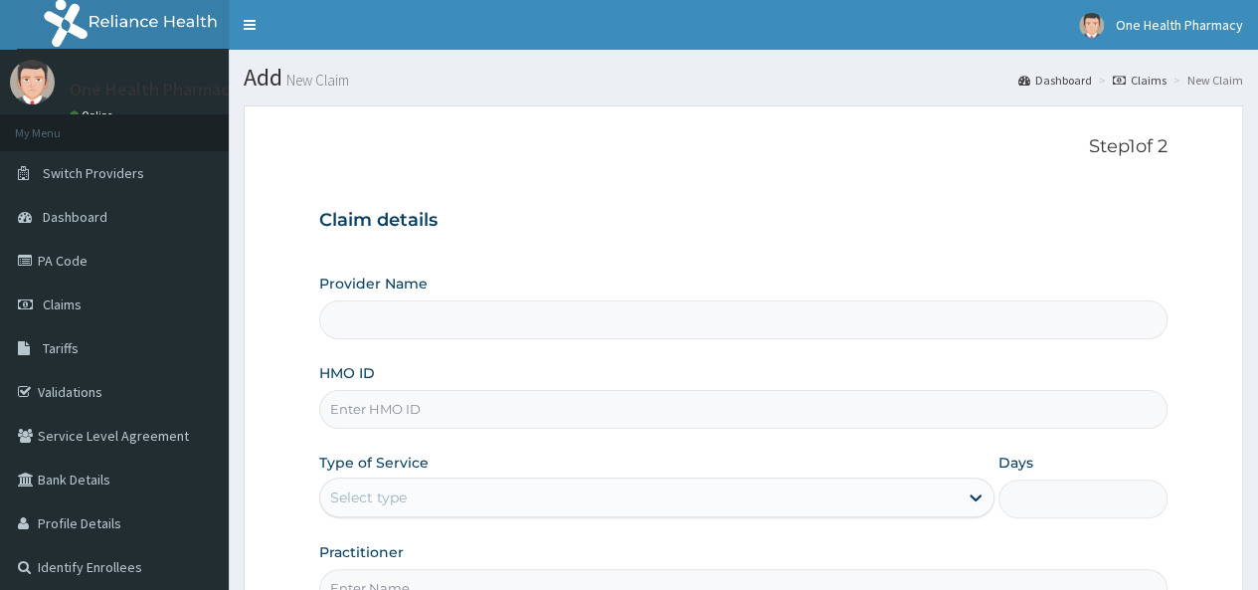
type input "OneHealth Pharmacy"
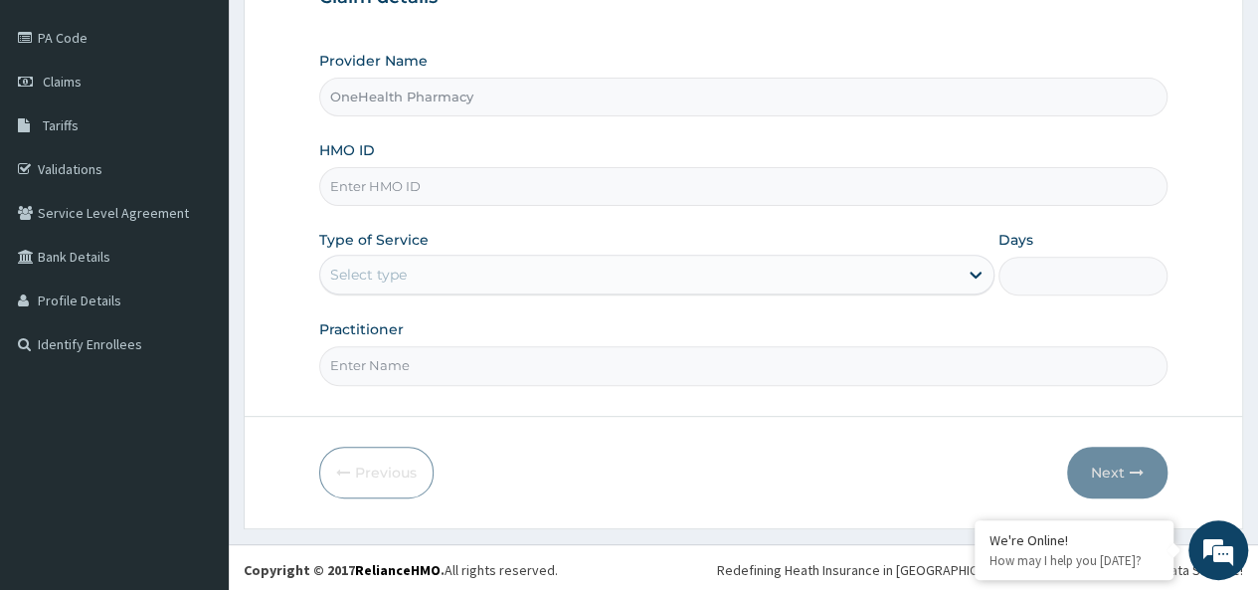
click at [350, 173] on input "HMO ID" at bounding box center [743, 186] width 848 height 39
paste input "CWX/10006/A"
type input "CWX/10006/A"
click at [414, 271] on div "Select type" at bounding box center [638, 274] width 637 height 32
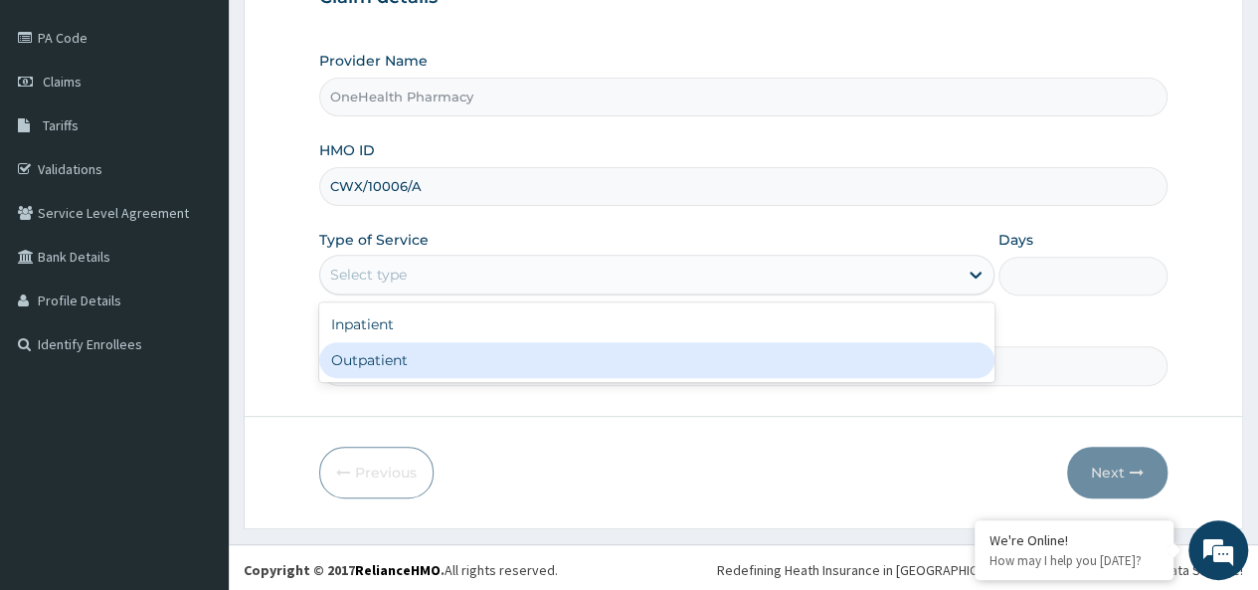
click at [442, 374] on div "Outpatient" at bounding box center [656, 360] width 675 height 36
type input "1"
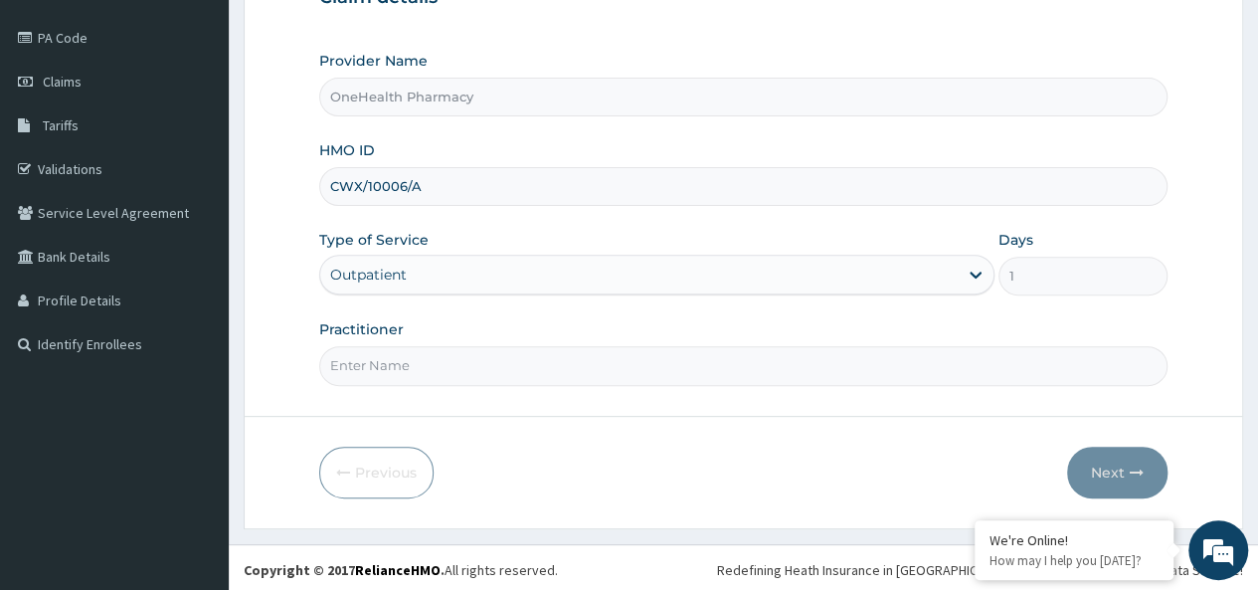
click at [450, 369] on input "Practitioner" at bounding box center [743, 365] width 848 height 39
type input "onehealth"
click at [1072, 456] on button "Next" at bounding box center [1117, 472] width 100 height 52
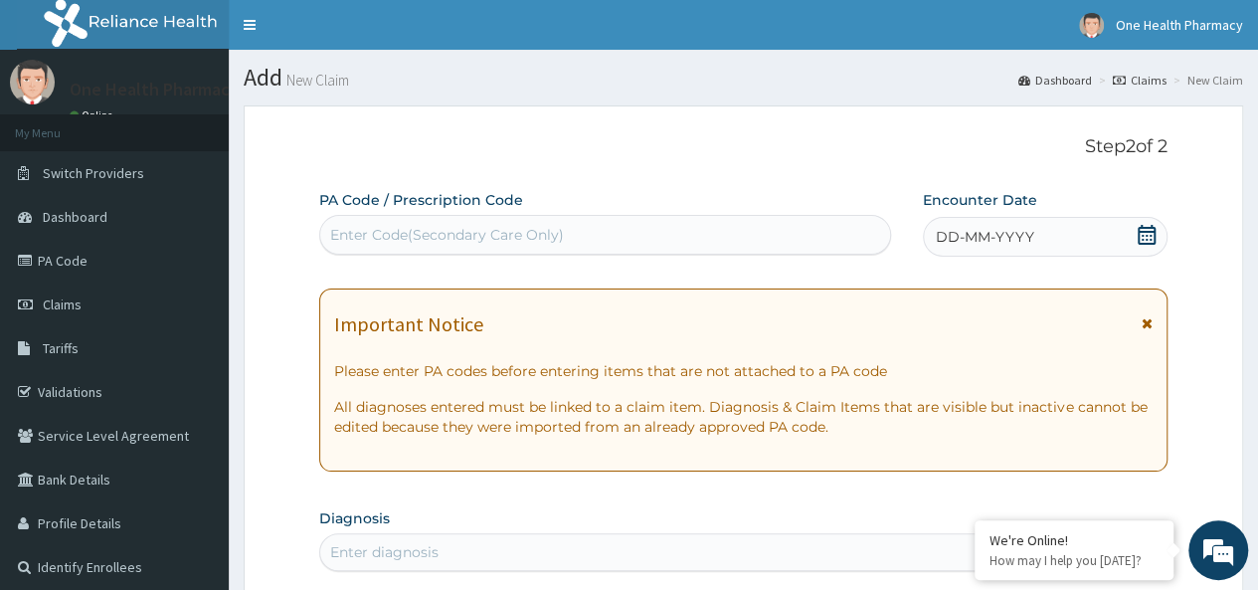
click at [415, 245] on div "Enter Code(Secondary Care Only)" at bounding box center [604, 235] width 569 height 32
paste input "PR/314CBCAF"
type input "PR/314CBCAF"
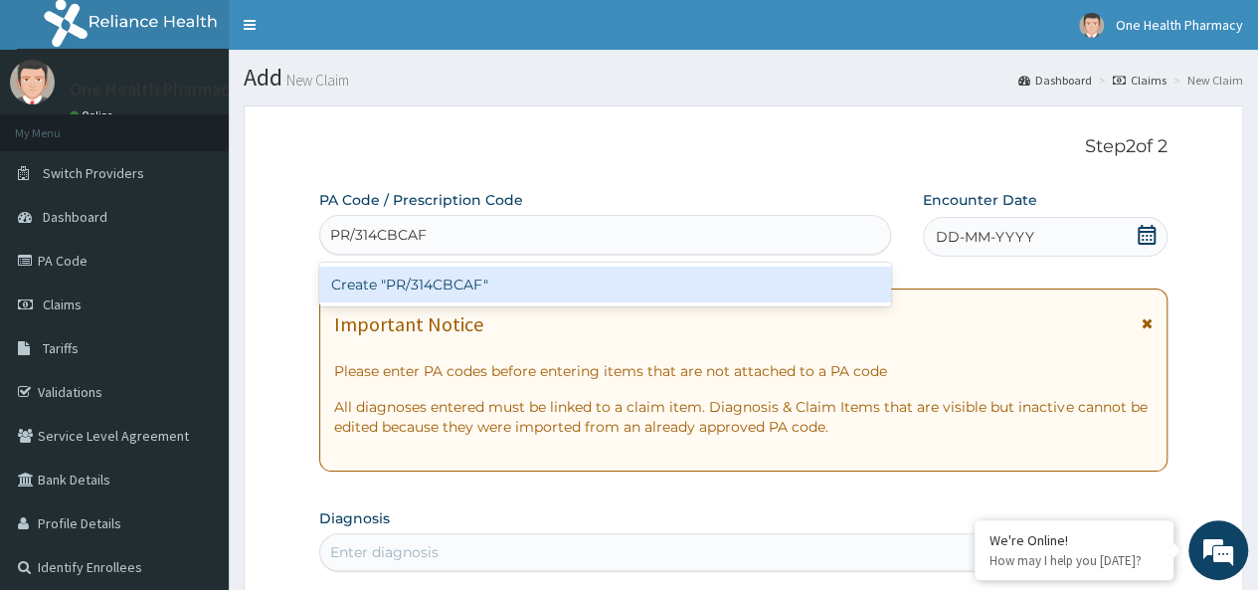
click at [509, 267] on div "Create "PR/314CBCAF"" at bounding box center [604, 284] width 571 height 36
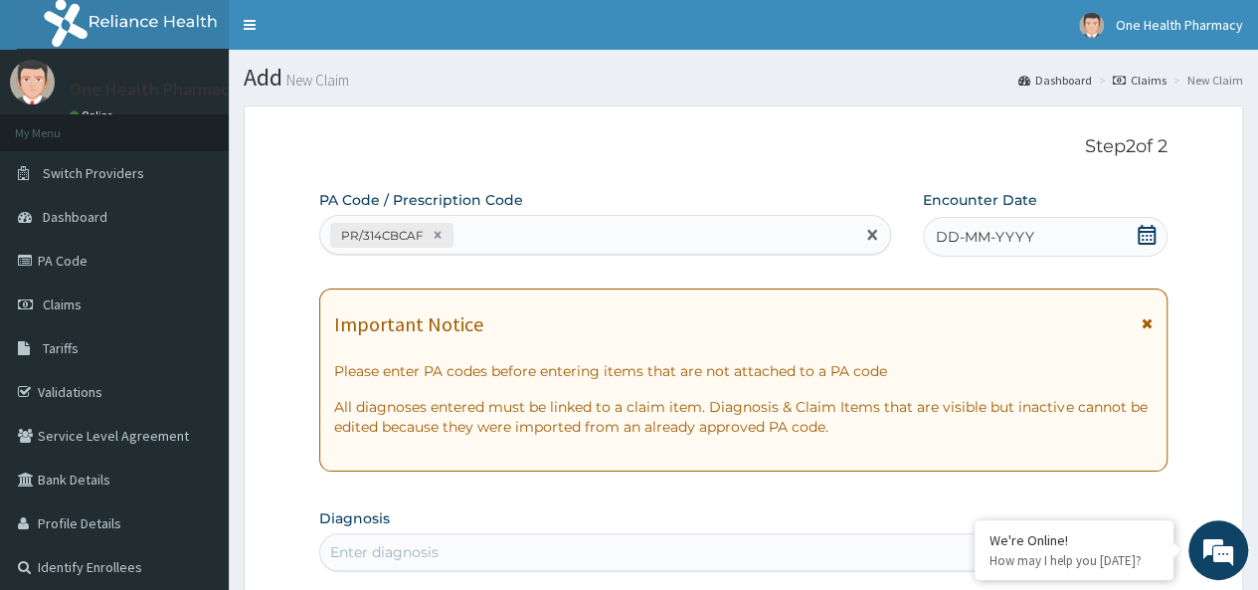
click at [1028, 240] on span "DD-MM-YYYY" at bounding box center [984, 237] width 98 height 20
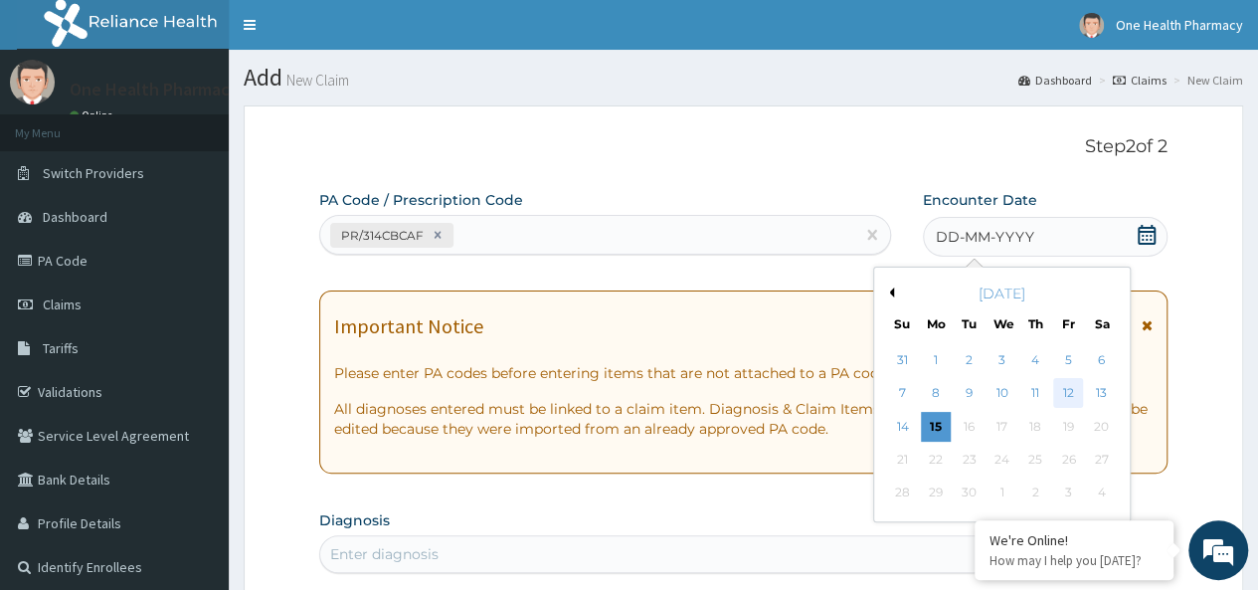
click at [1064, 391] on div "12" at bounding box center [1068, 394] width 30 height 30
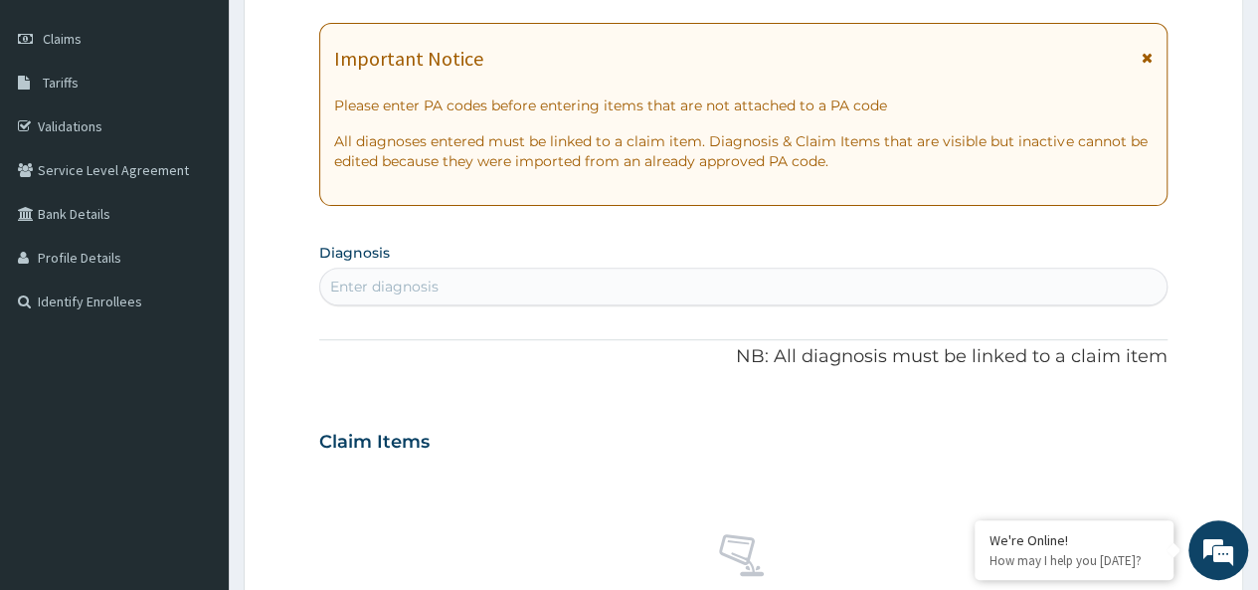
scroll to position [278, 0]
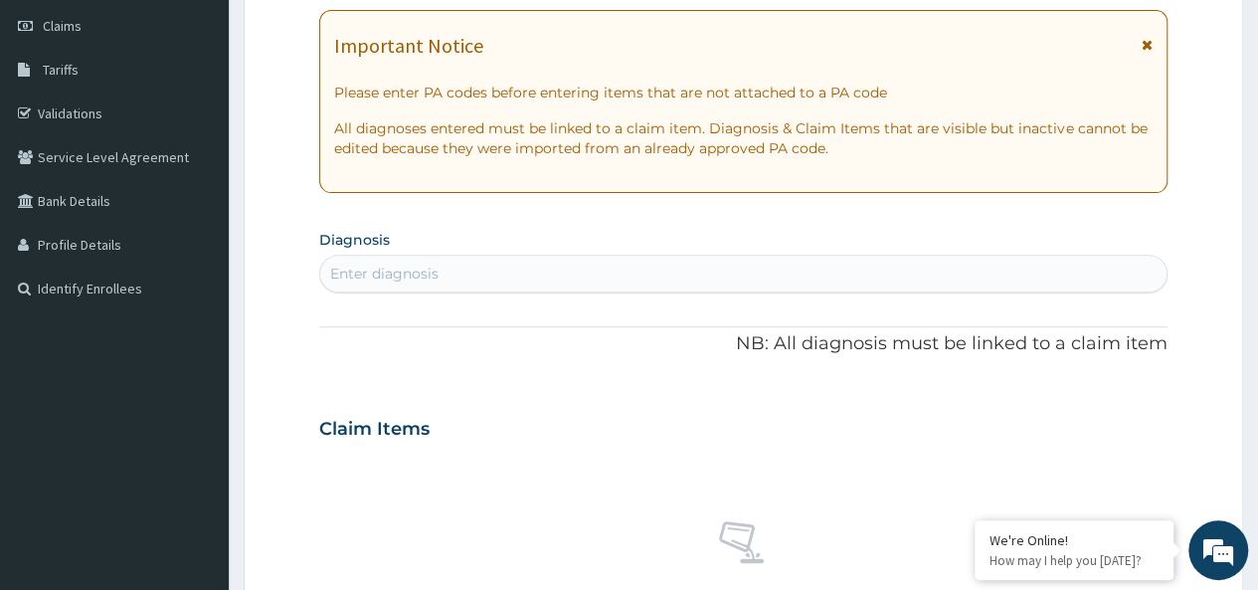
click at [472, 271] on div "Enter diagnosis" at bounding box center [743, 273] width 846 height 32
type input "[MEDICAL_DATA]"
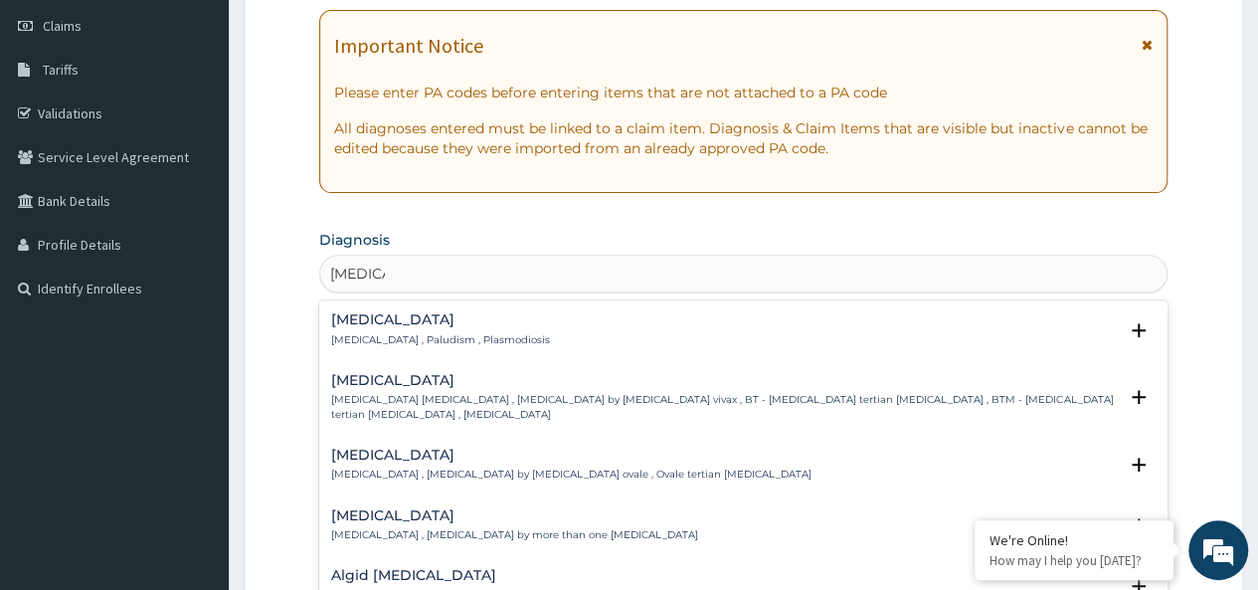
click at [384, 329] on div "[MEDICAL_DATA] [MEDICAL_DATA] , Paludism , Plasmodiosis" at bounding box center [440, 329] width 219 height 35
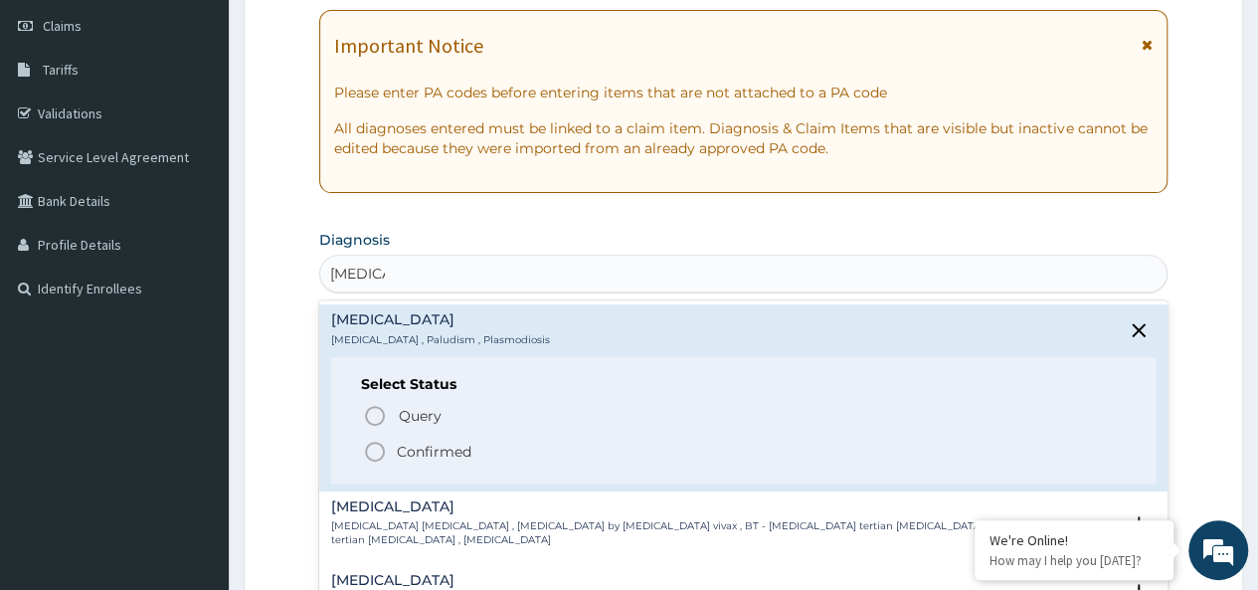
click at [422, 450] on p "Confirmed" at bounding box center [434, 451] width 75 height 20
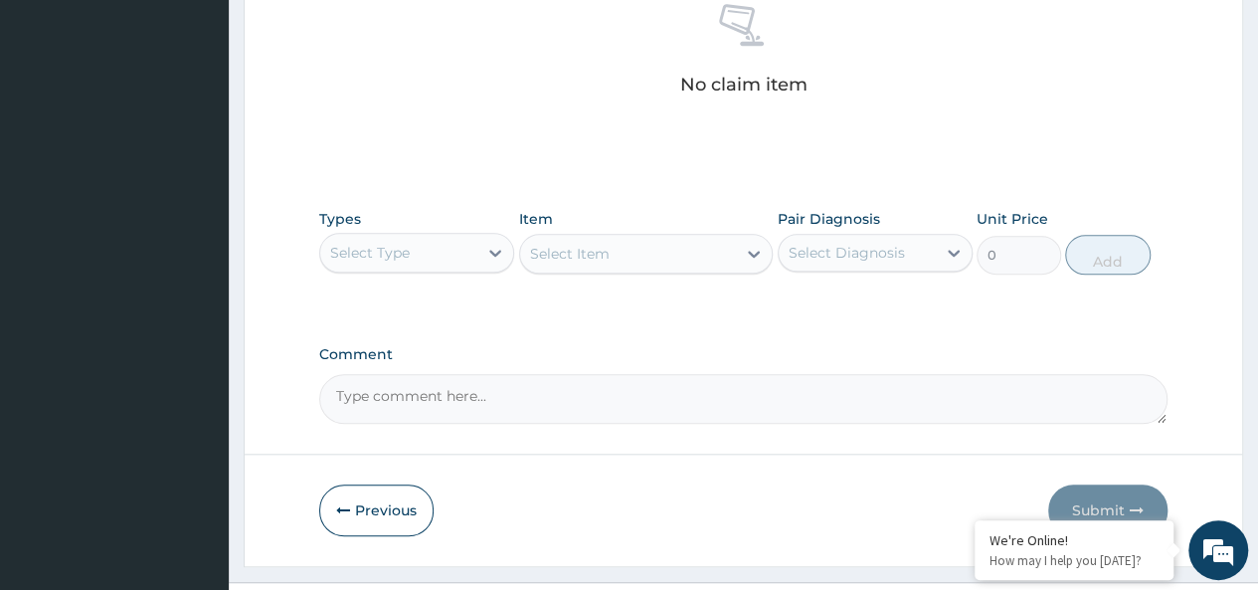
scroll to position [827, 0]
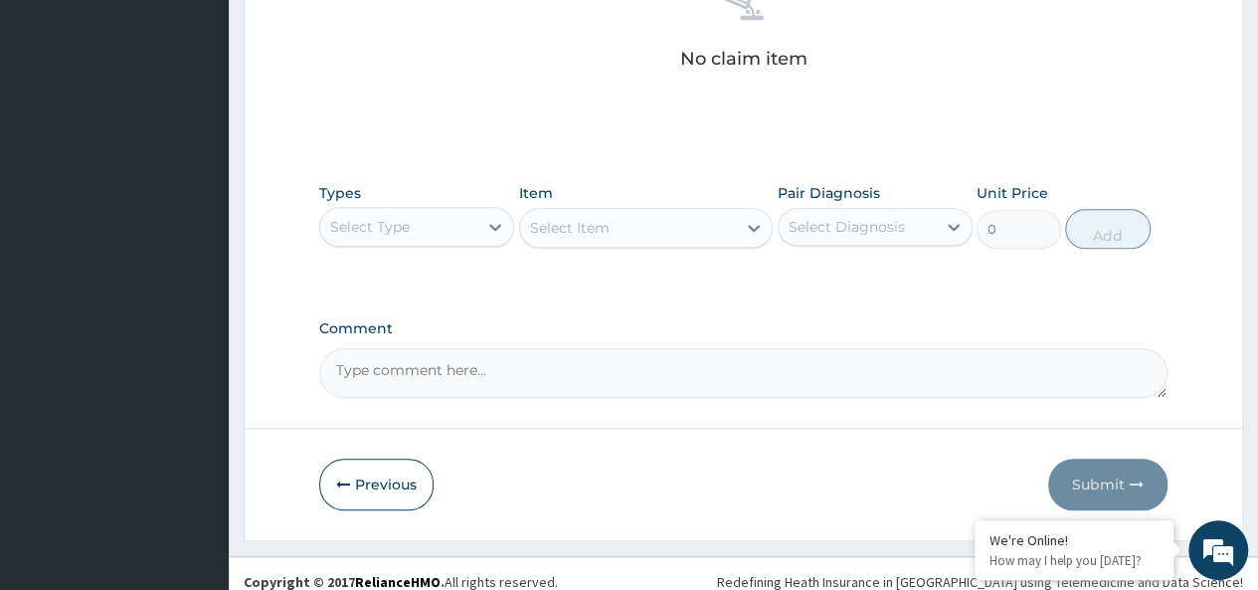
click at [397, 227] on div "Select Type" at bounding box center [370, 227] width 80 height 20
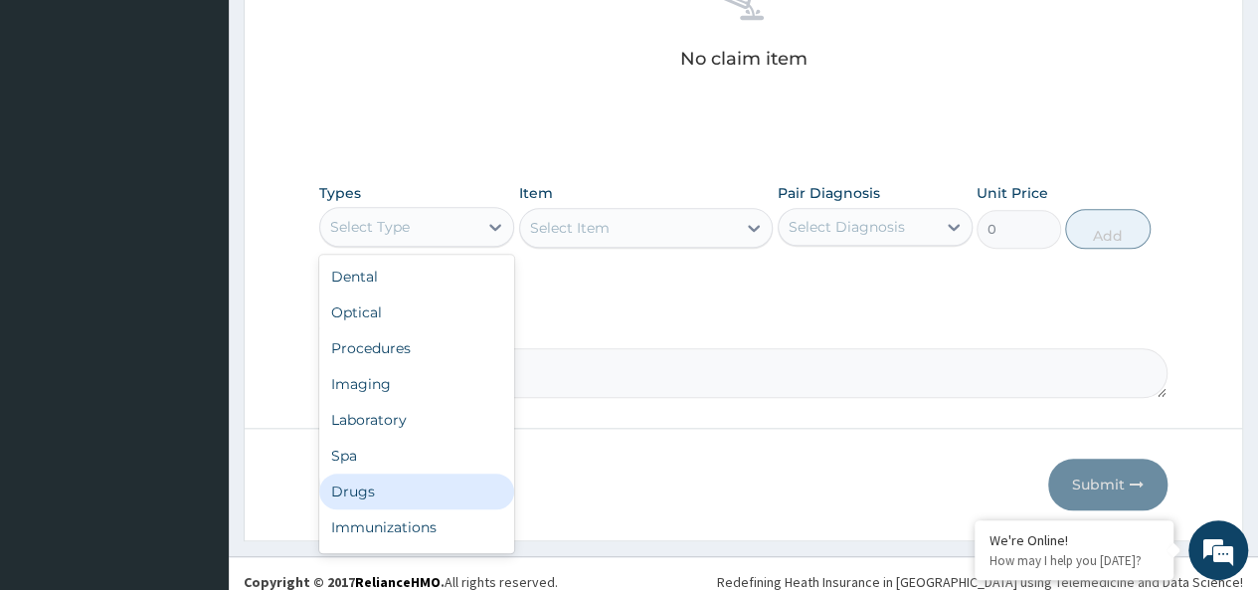
click at [370, 477] on div "Drugs" at bounding box center [416, 491] width 195 height 36
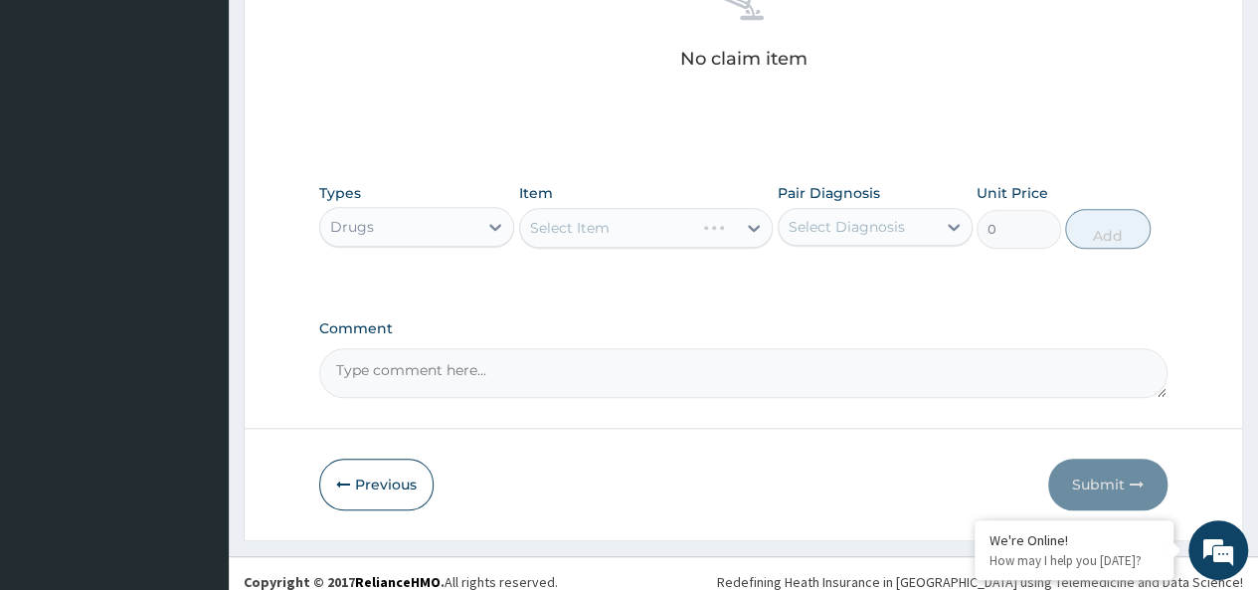
click at [578, 222] on div "Select Item" at bounding box center [646, 228] width 254 height 40
click at [642, 235] on div "Select Item" at bounding box center [628, 228] width 217 height 32
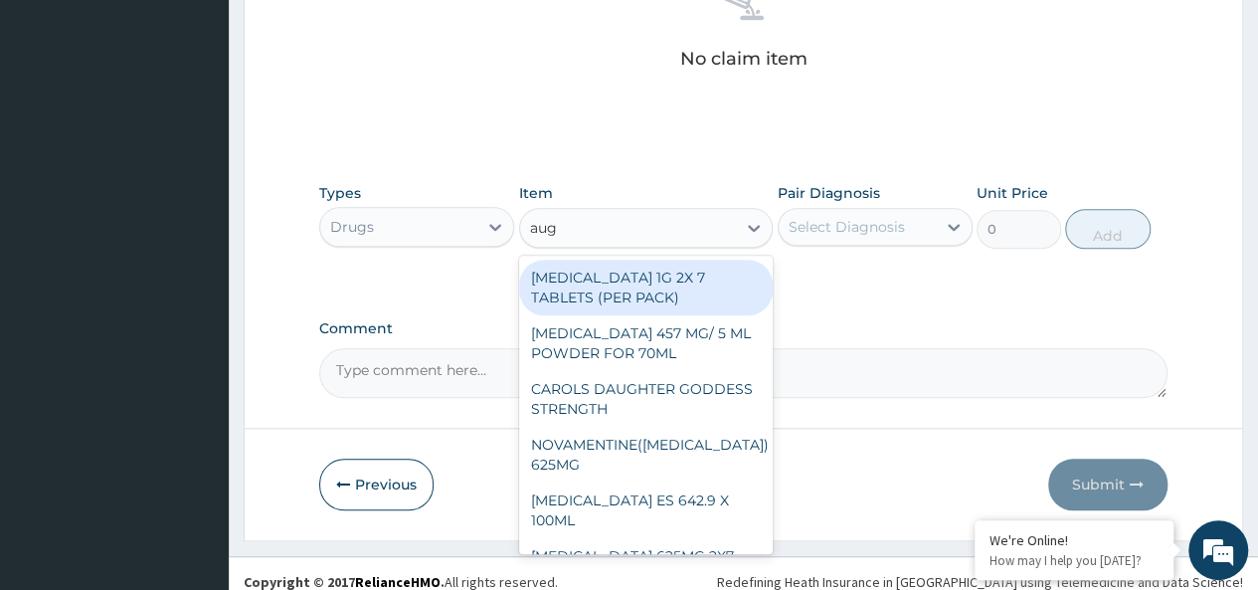
type input "augm"
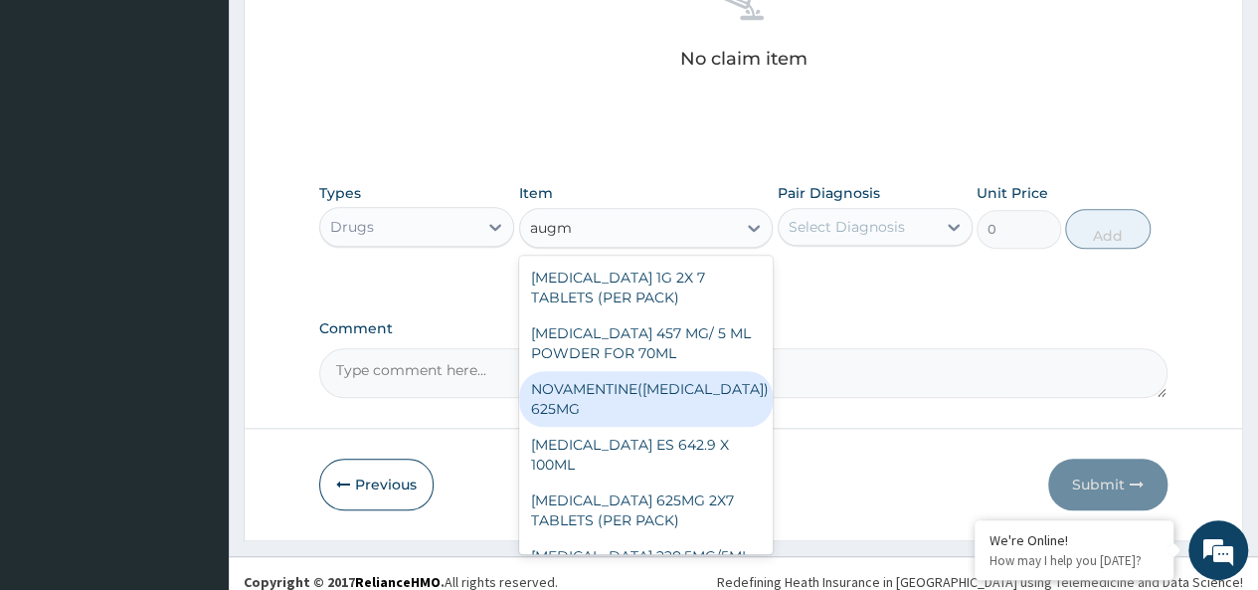
scroll to position [24, 0]
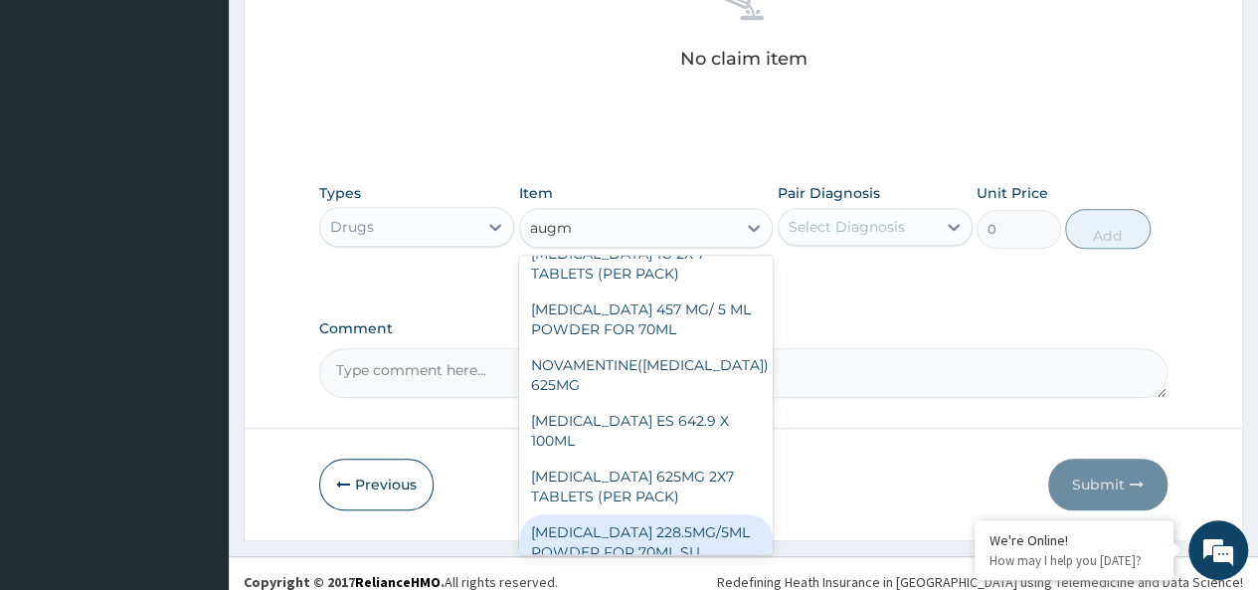
click at [657, 514] on div "[MEDICAL_DATA] 228.5MG/5ML POWDER FOR 70ML SU" at bounding box center [646, 542] width 254 height 56
type input "4340"
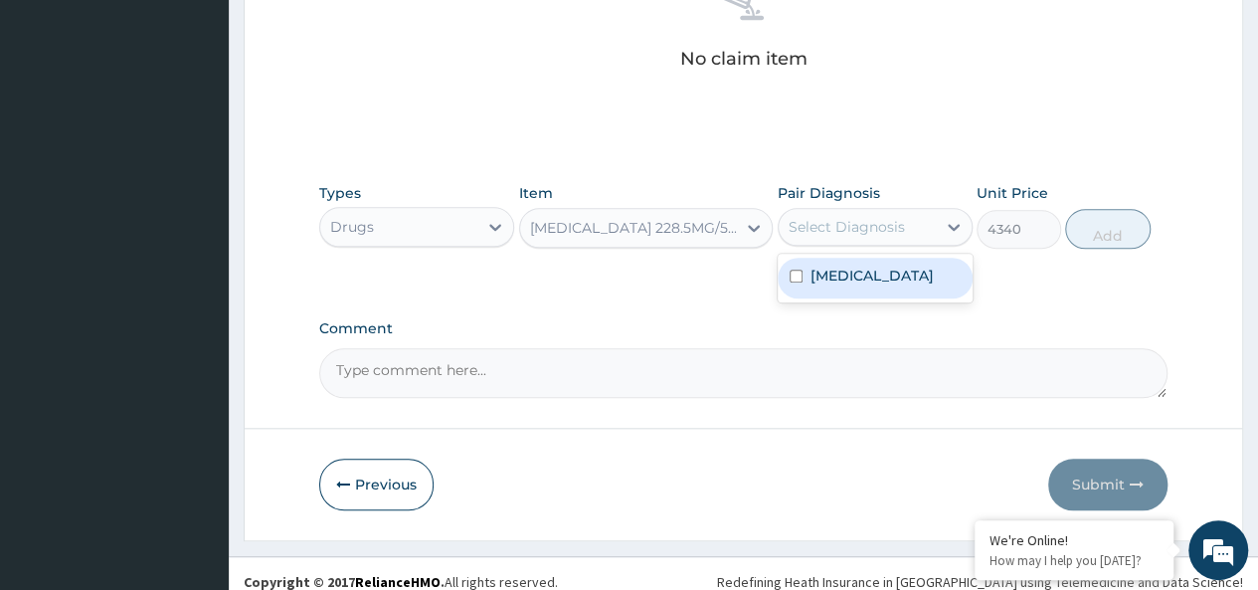
click at [863, 232] on div "Select Diagnosis" at bounding box center [846, 227] width 116 height 20
click at [887, 279] on div "[MEDICAL_DATA]" at bounding box center [874, 277] width 195 height 41
checkbox input "true"
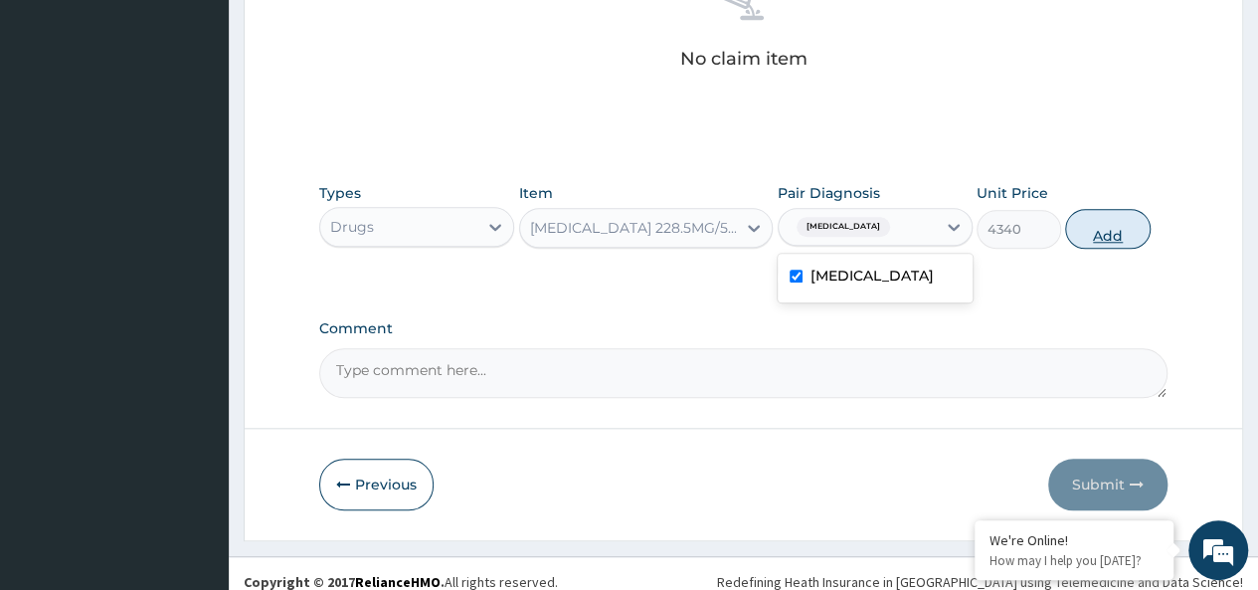
click at [1085, 238] on button "Add" at bounding box center [1107, 229] width 84 height 40
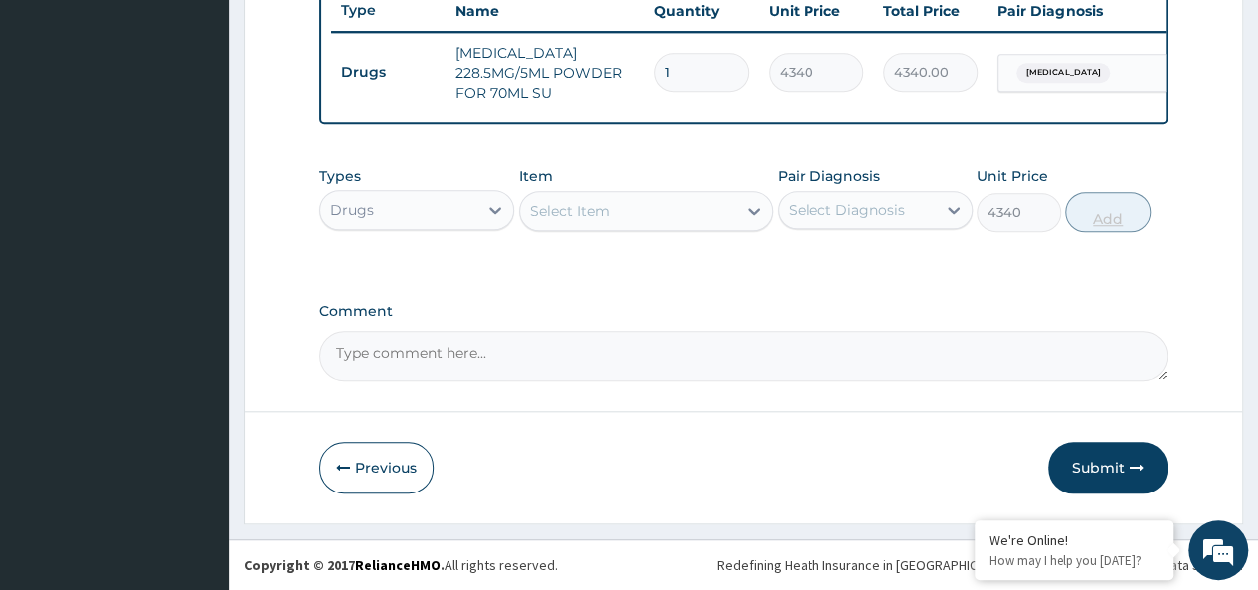
type input "0"
click at [630, 210] on div "Select Item" at bounding box center [628, 211] width 217 height 32
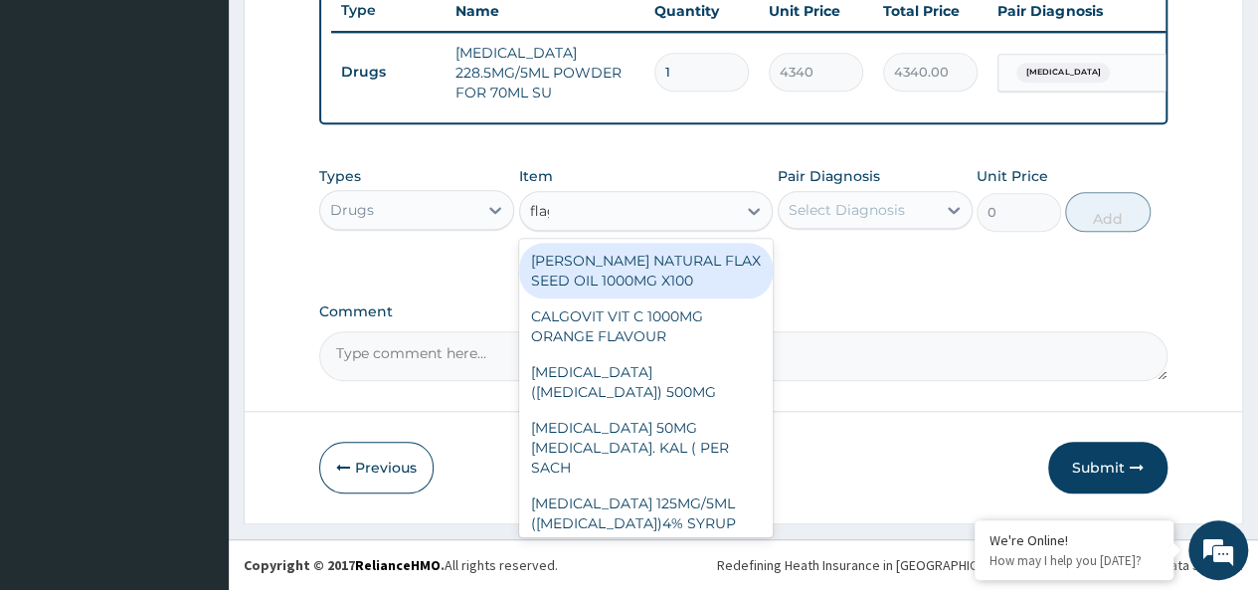
type input "flagy"
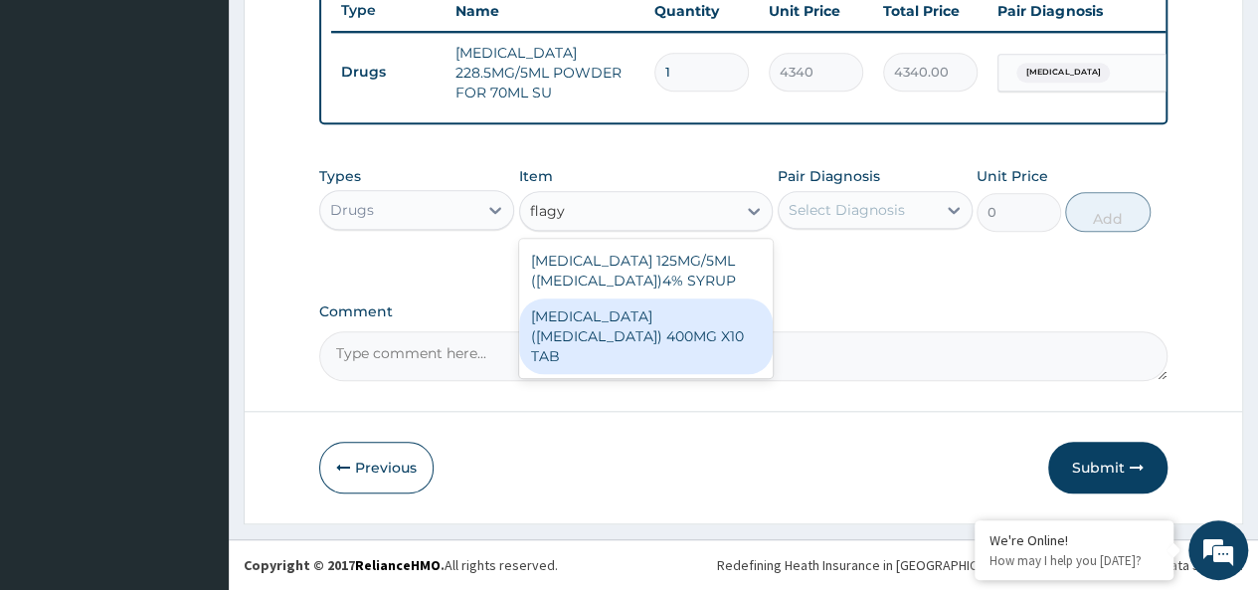
click at [684, 326] on div "[MEDICAL_DATA] ([MEDICAL_DATA]) 400MG X10 TAB" at bounding box center [646, 336] width 254 height 76
type input "42"
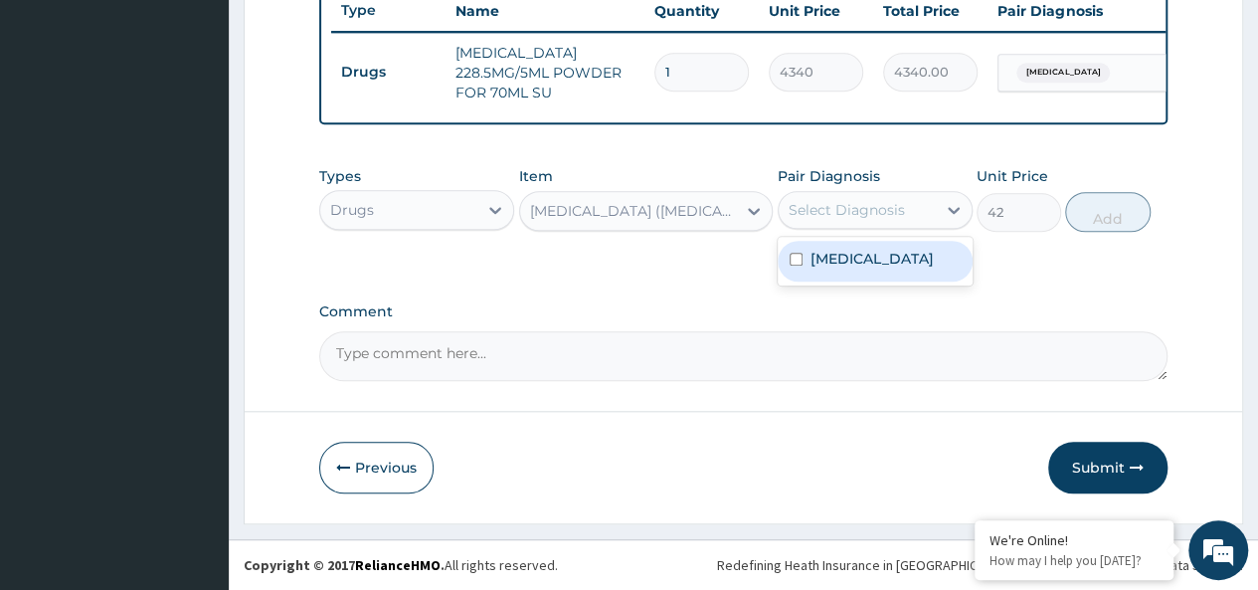
click at [863, 223] on div "Select Diagnosis" at bounding box center [856, 210] width 157 height 32
click at [913, 260] on div "[MEDICAL_DATA]" at bounding box center [874, 261] width 195 height 41
checkbox input "true"
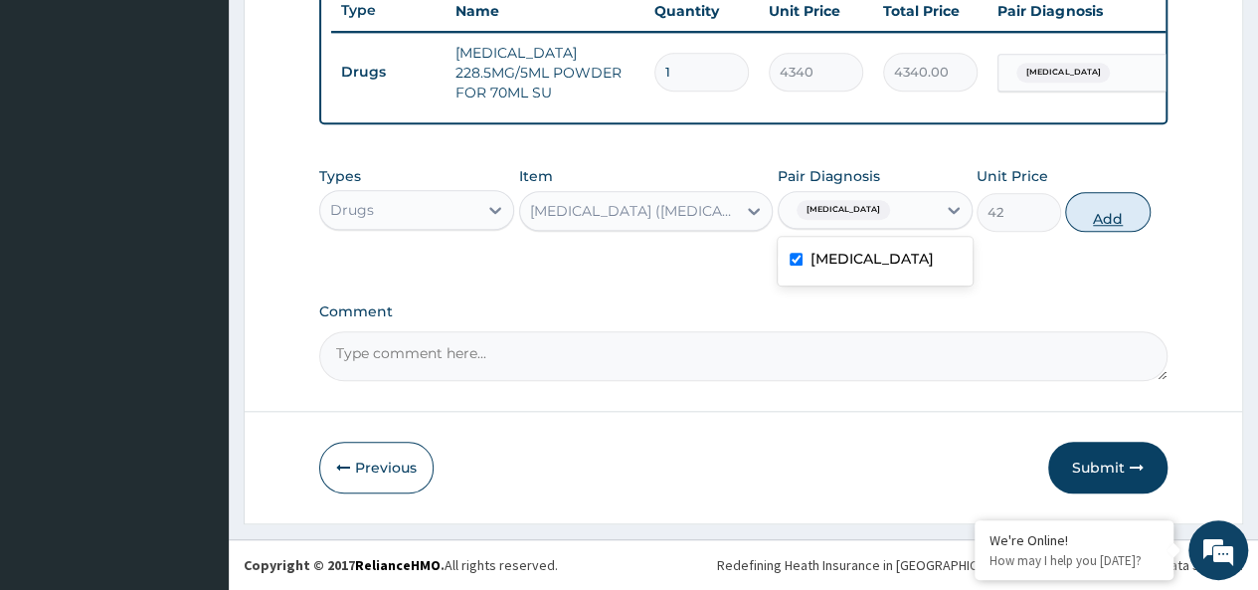
click at [1092, 209] on button "Add" at bounding box center [1107, 212] width 84 height 40
type input "0"
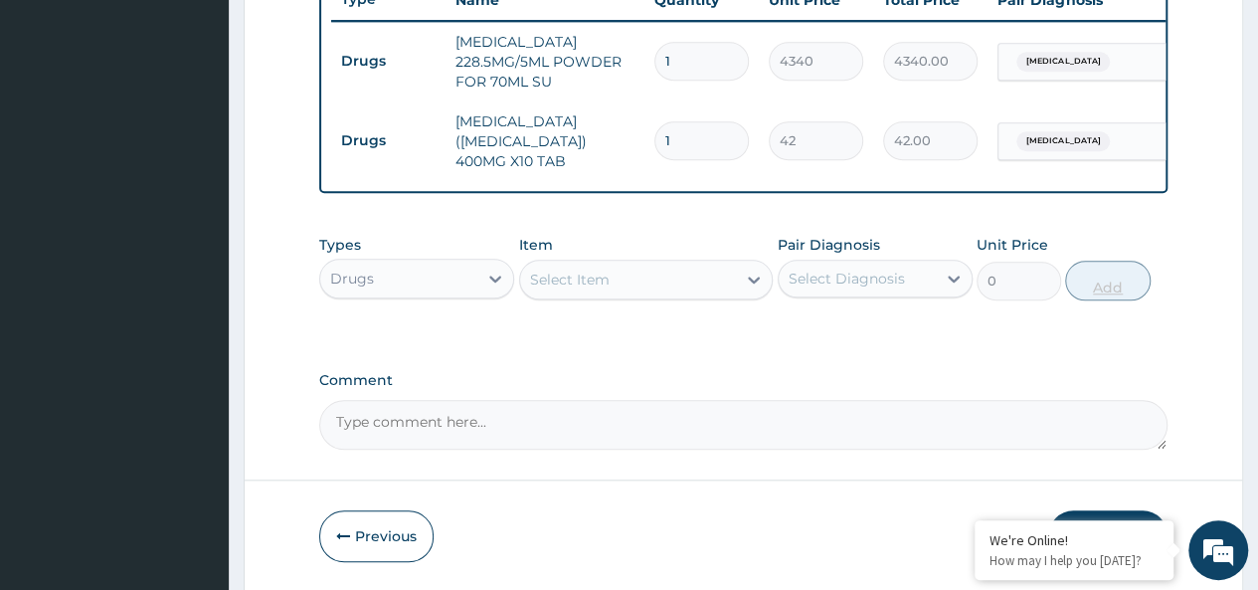
type input "0.00"
type input "2"
type input "84.00"
type input "20"
type input "840.00"
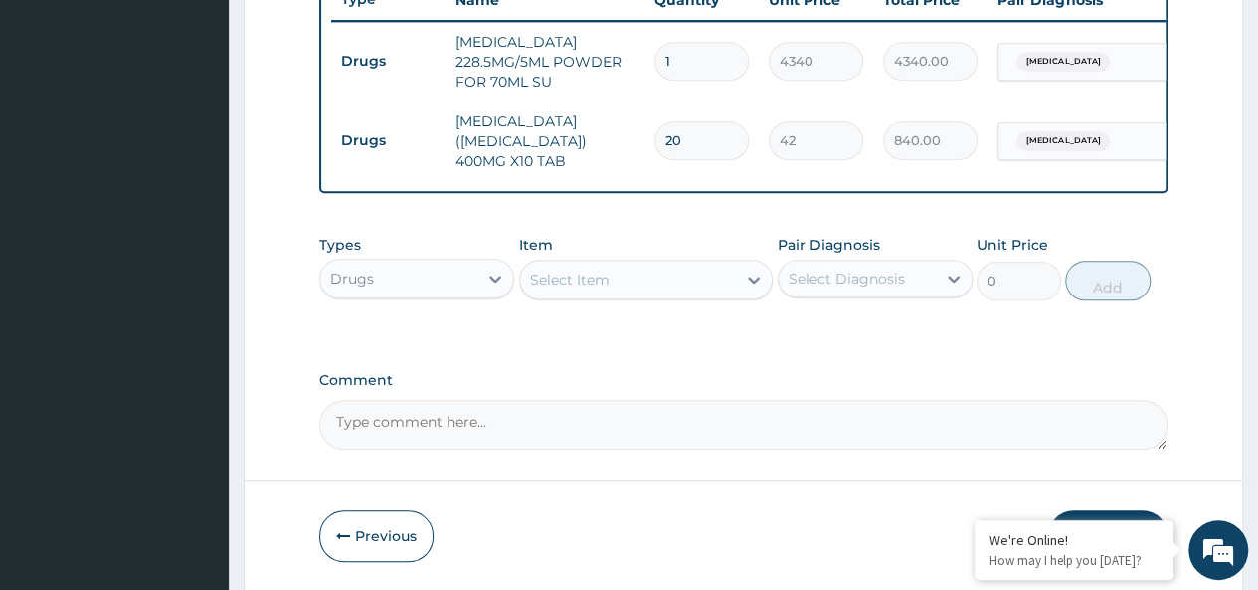
type input "20"
click at [668, 270] on div "Select Item" at bounding box center [628, 279] width 217 height 32
click at [604, 253] on div "Item Select Item" at bounding box center [646, 268] width 254 height 66
click at [609, 299] on div "Select Item" at bounding box center [646, 279] width 254 height 40
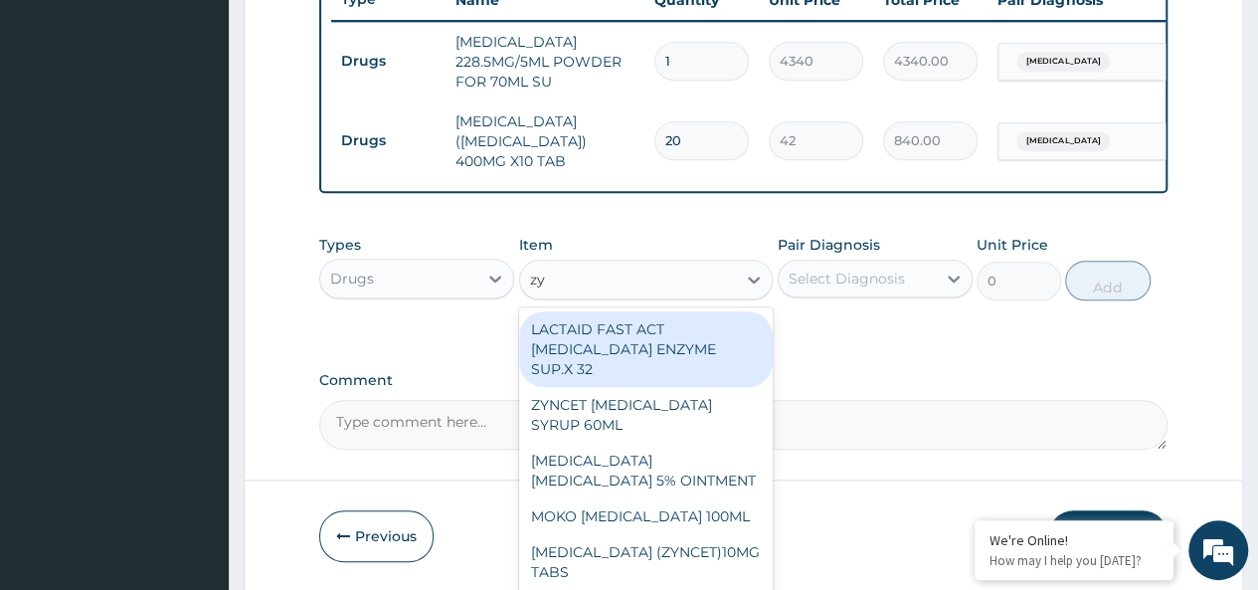
type input "zyn"
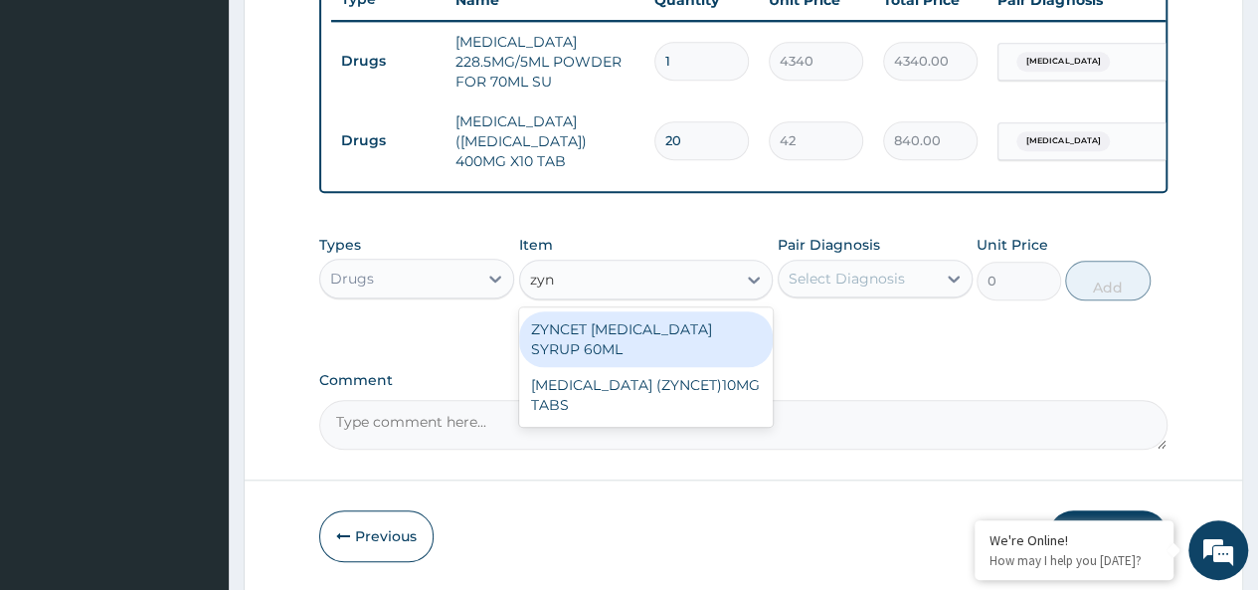
click at [736, 346] on div "ZYNCET [MEDICAL_DATA] SYRUP 60ML" at bounding box center [646, 339] width 254 height 56
type input "2240"
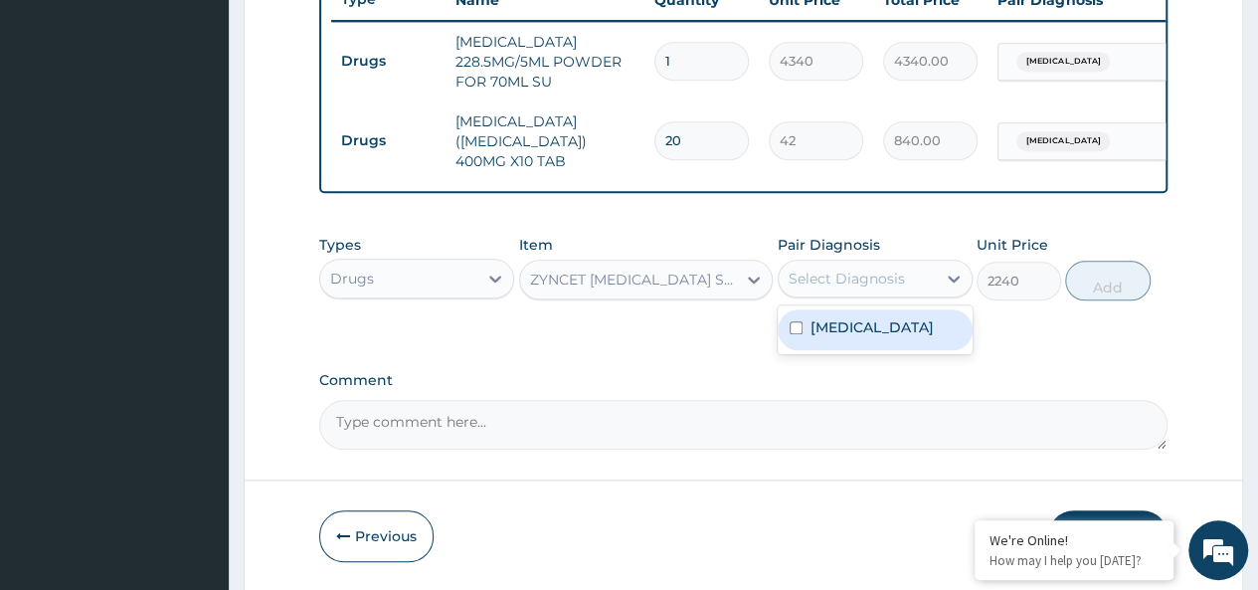
click at [870, 269] on div "Select Diagnosis" at bounding box center [856, 278] width 157 height 32
click at [914, 312] on div "[MEDICAL_DATA]" at bounding box center [874, 329] width 195 height 41
checkbox input "true"
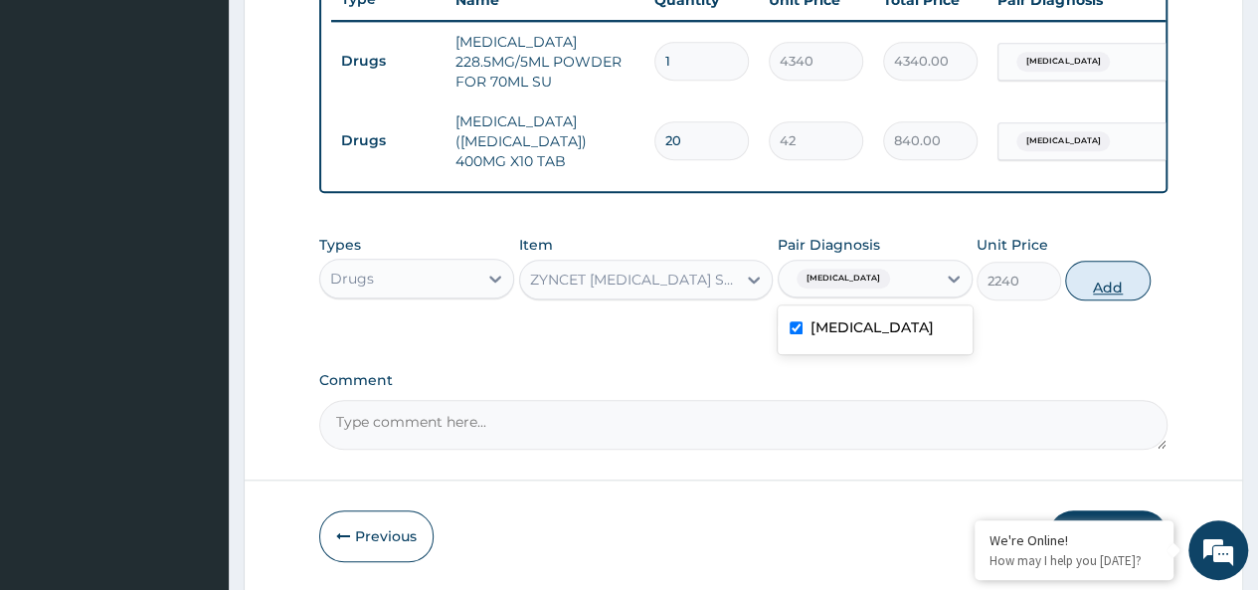
click at [1101, 280] on button "Add" at bounding box center [1107, 280] width 84 height 40
type input "0"
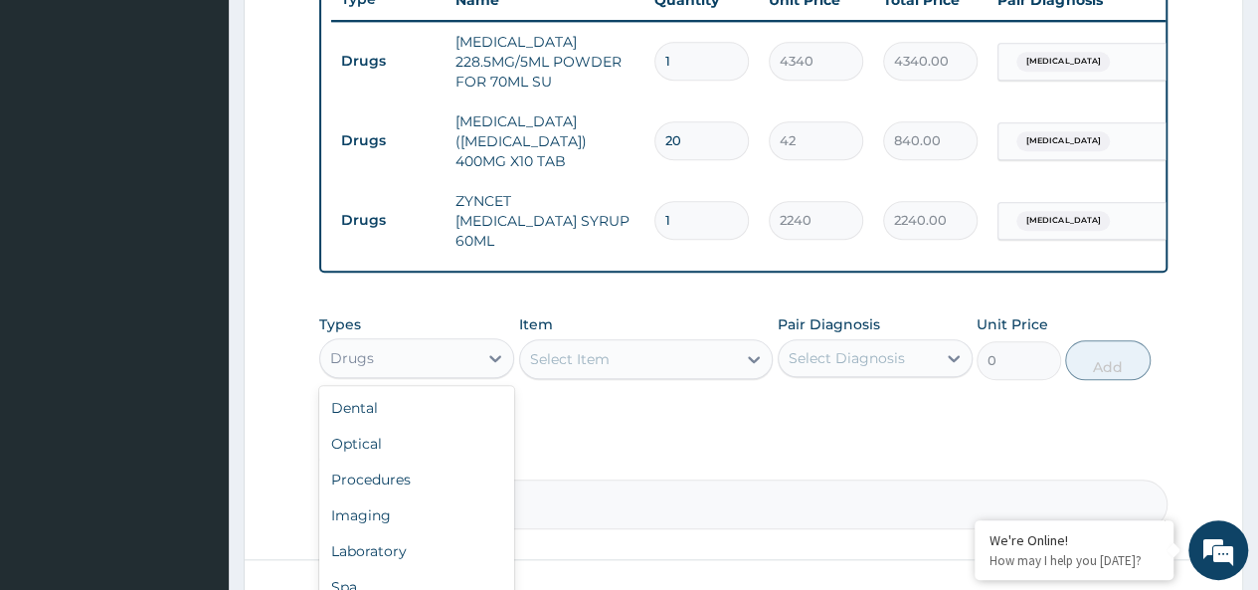
click at [376, 348] on div "Drugs" at bounding box center [398, 358] width 157 height 32
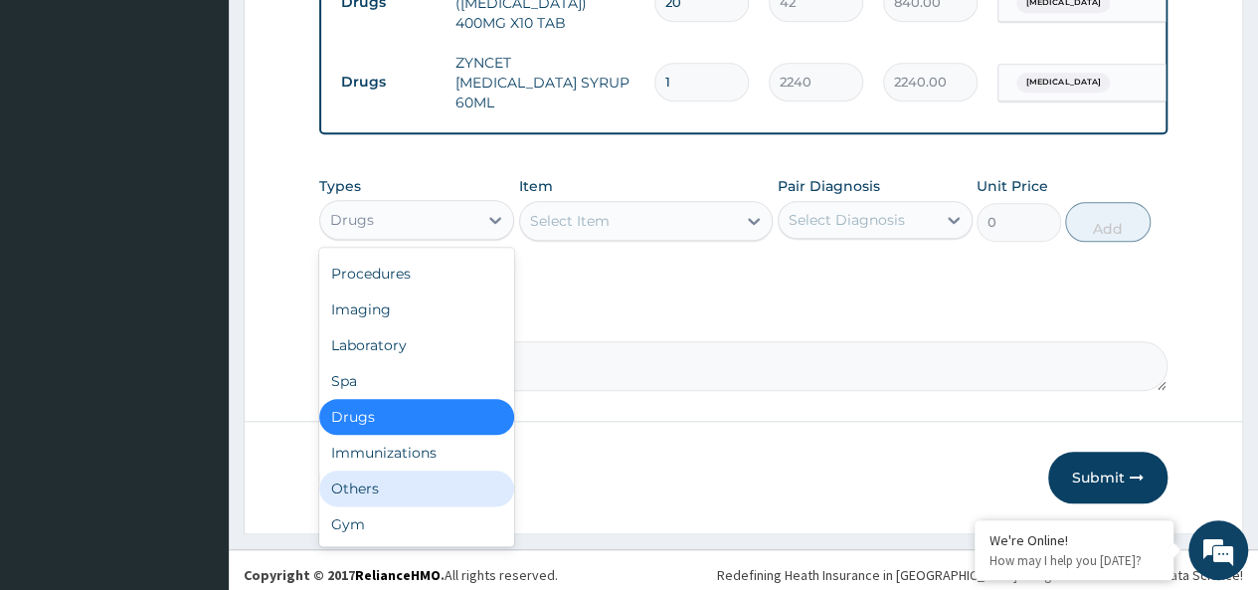
click at [371, 477] on div "Others" at bounding box center [416, 488] width 195 height 36
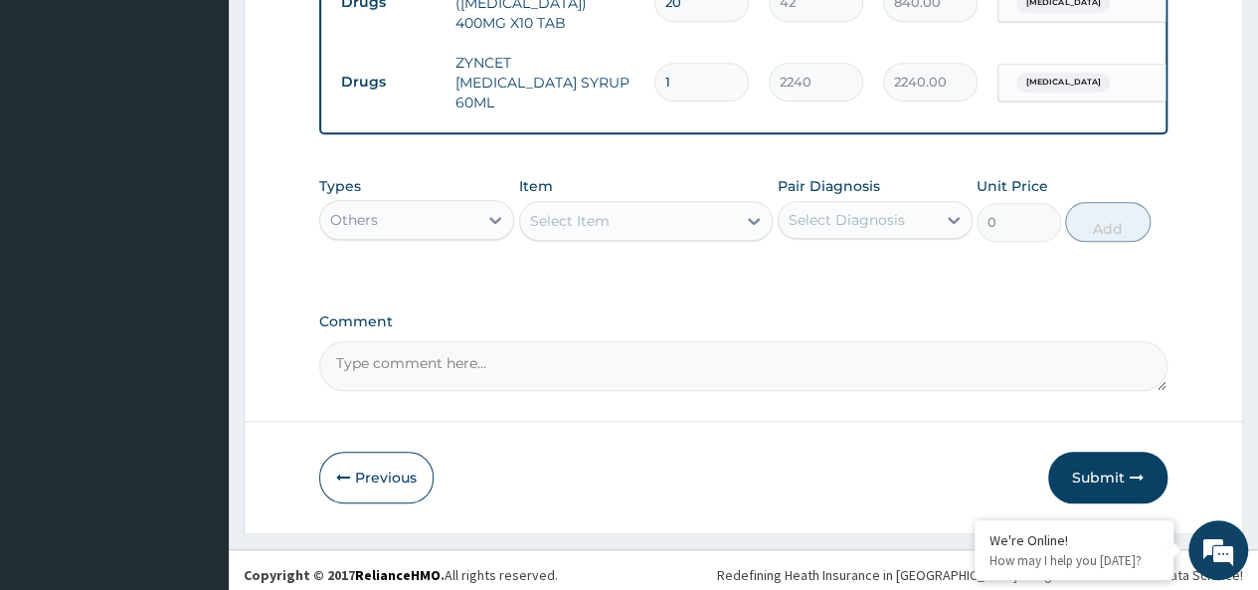
click at [602, 213] on div "Select Item" at bounding box center [570, 221] width 80 height 20
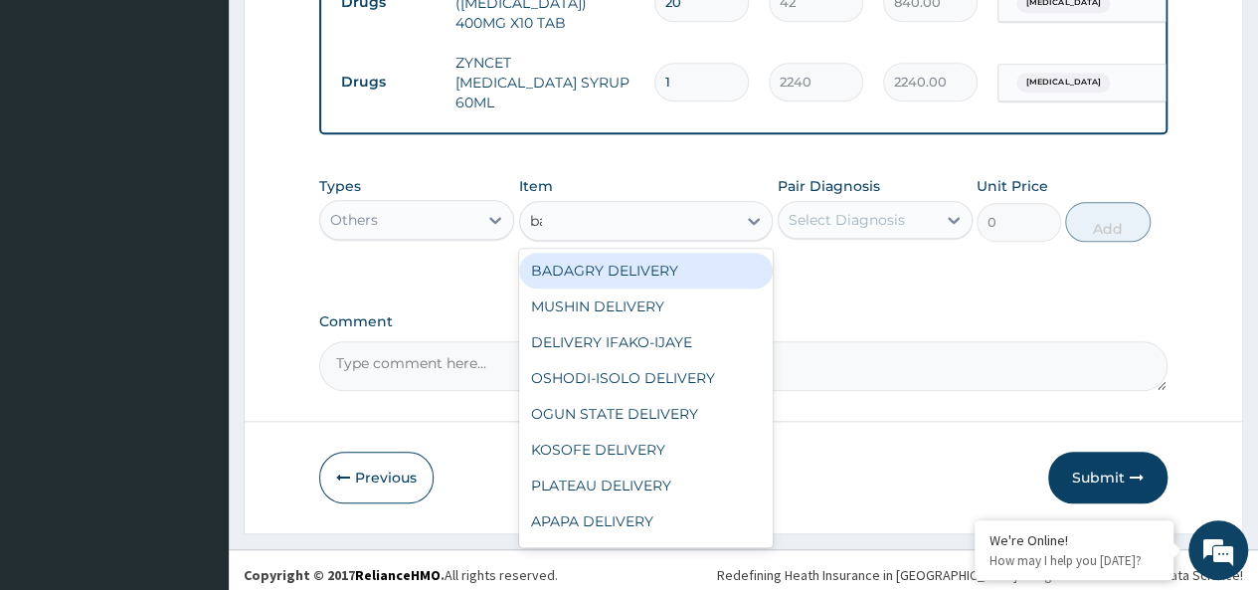
type input "bad"
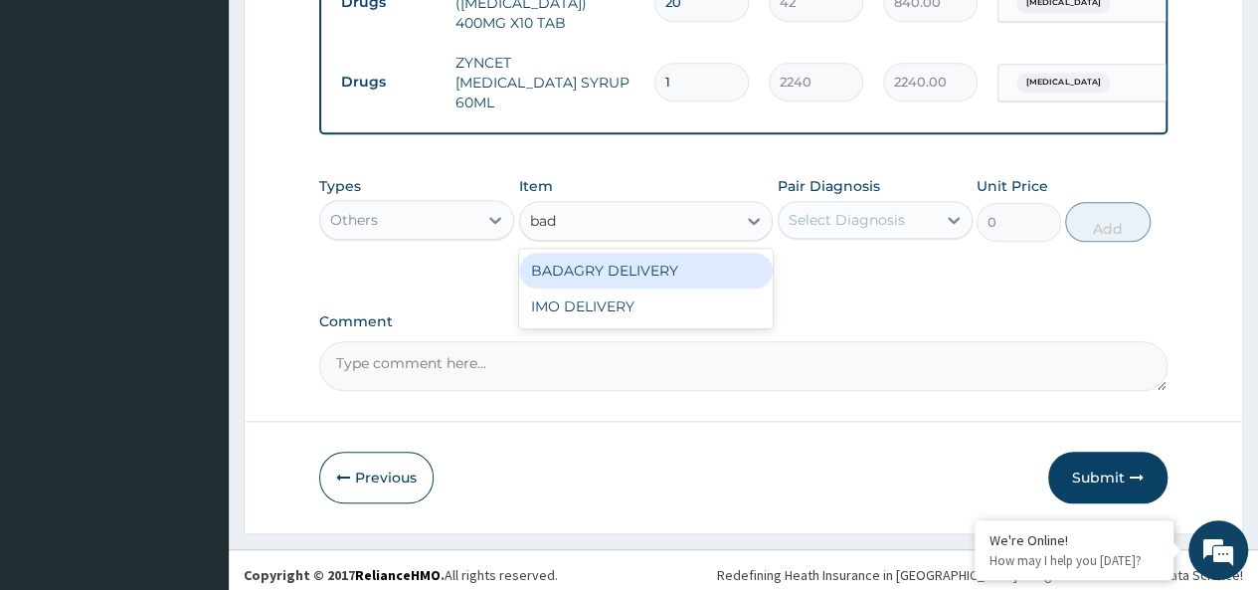
click at [677, 255] on div "BADAGRY DELIVERY" at bounding box center [646, 271] width 254 height 36
type input "3700"
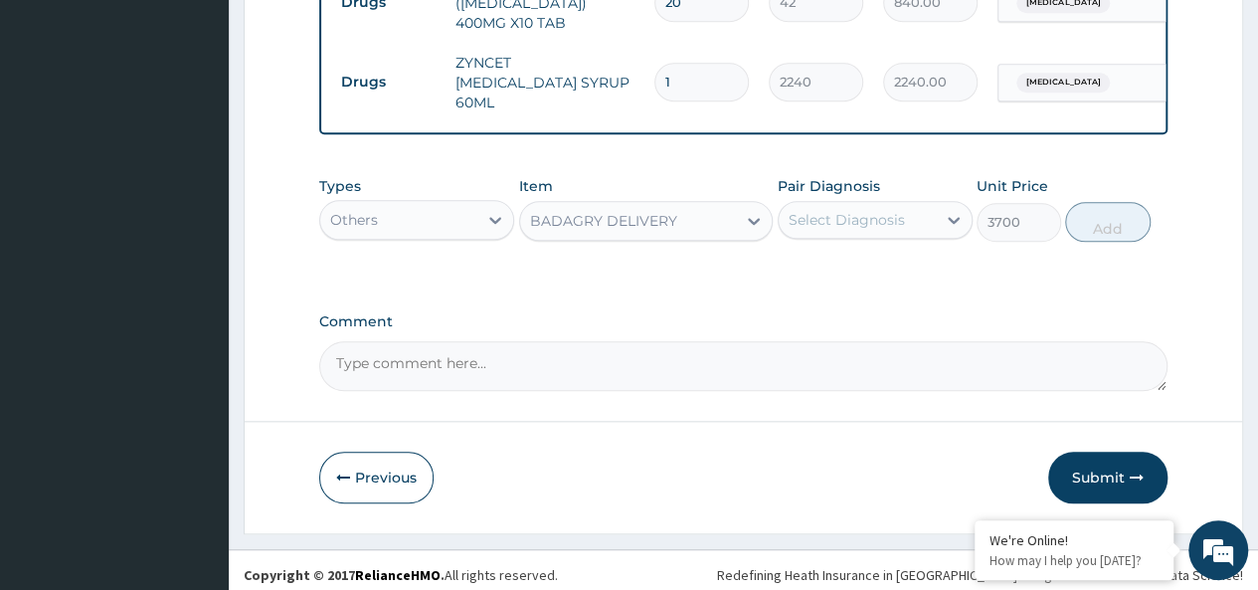
click at [880, 210] on div "Select Diagnosis" at bounding box center [846, 220] width 116 height 20
click at [926, 251] on div "[MEDICAL_DATA]" at bounding box center [874, 271] width 195 height 41
checkbox input "true"
click at [1076, 218] on button "Add" at bounding box center [1107, 222] width 84 height 40
type input "0"
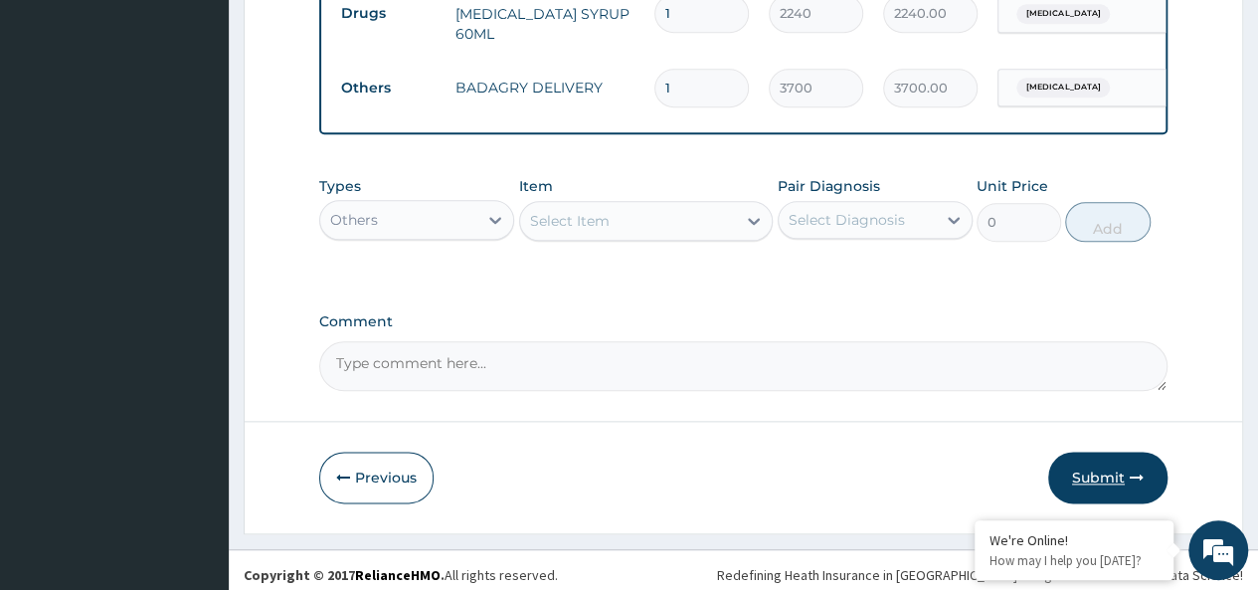
click at [1095, 452] on button "Submit" at bounding box center [1107, 477] width 119 height 52
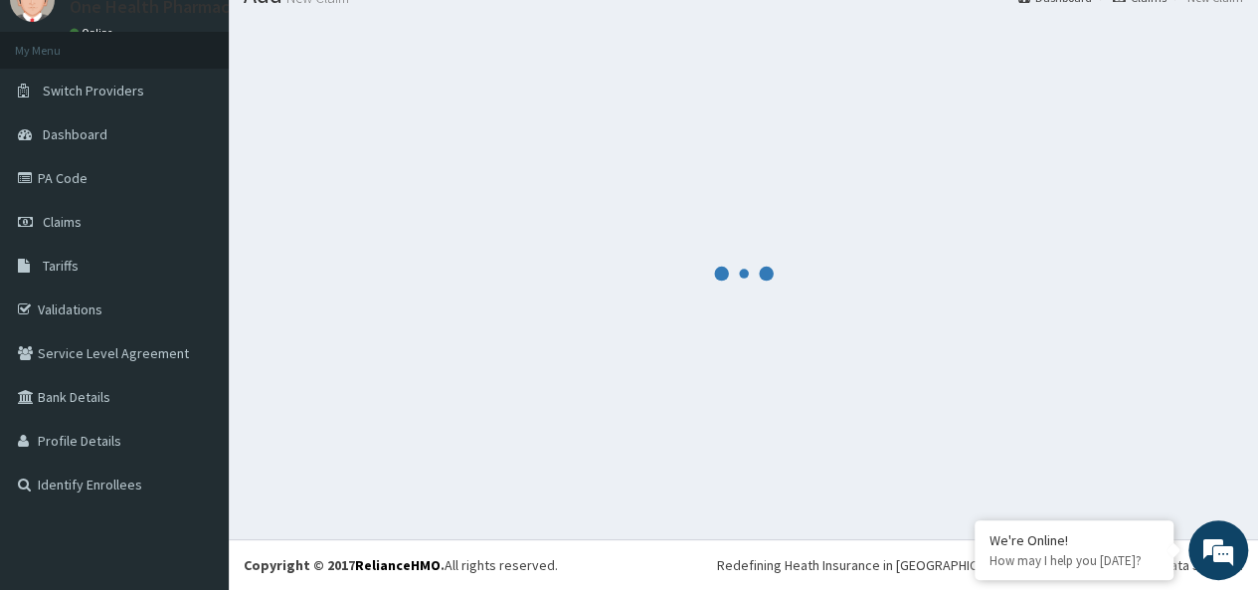
scroll to position [978, 0]
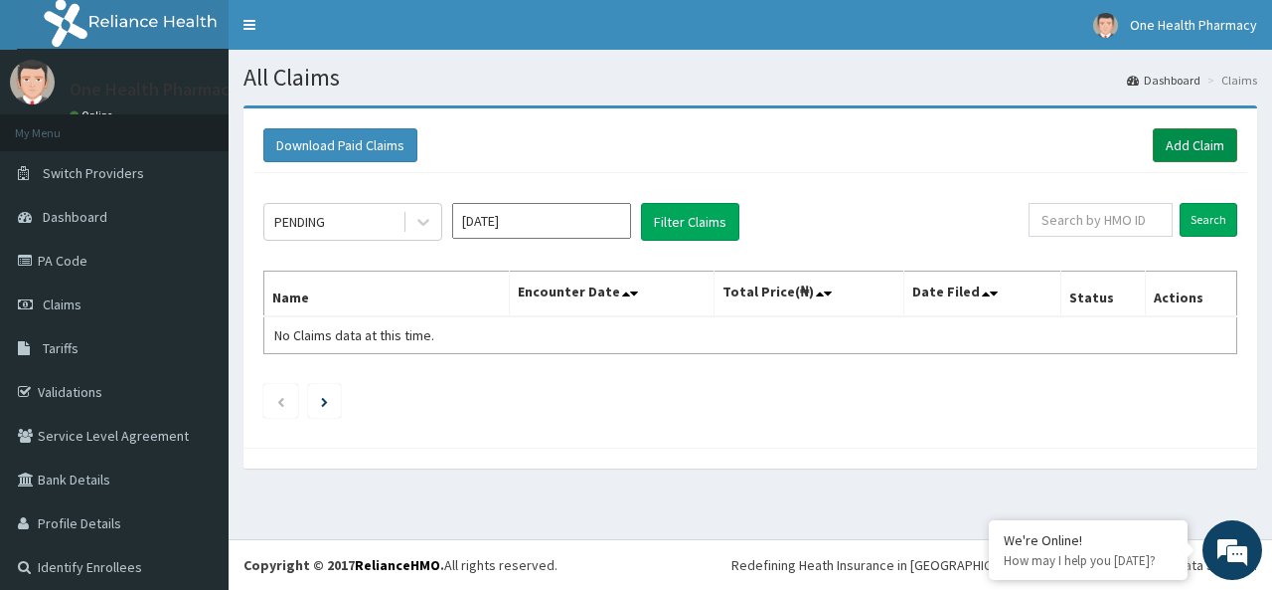
click at [1155, 139] on link "Add Claim" at bounding box center [1195, 145] width 84 height 34
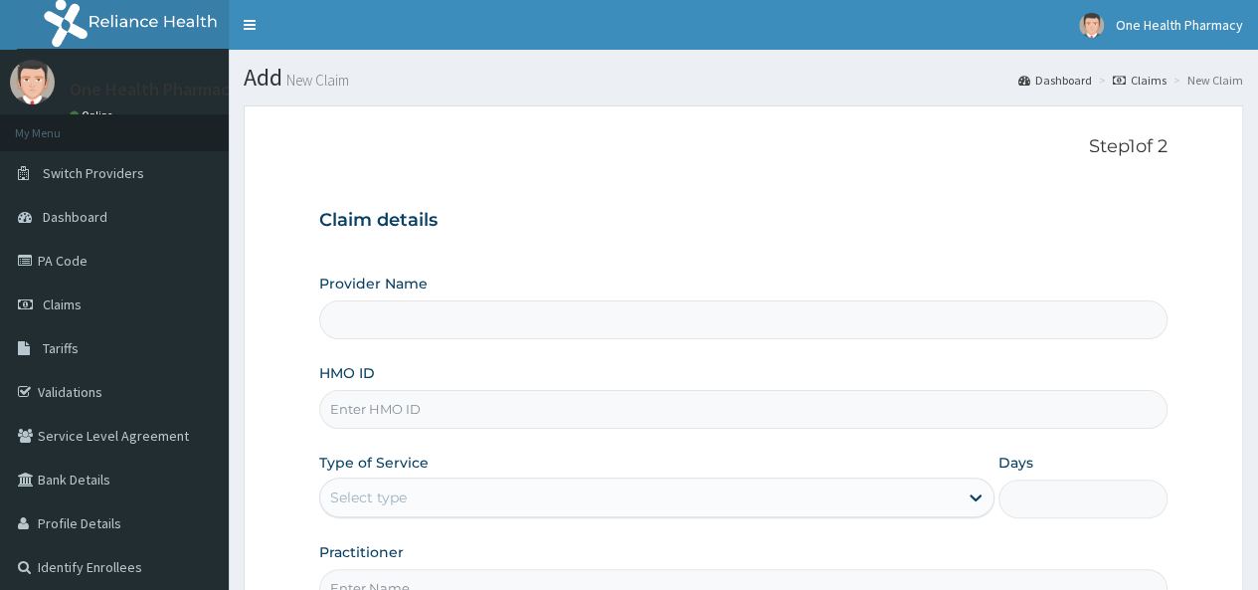
click at [388, 403] on input "HMO ID" at bounding box center [743, 409] width 848 height 39
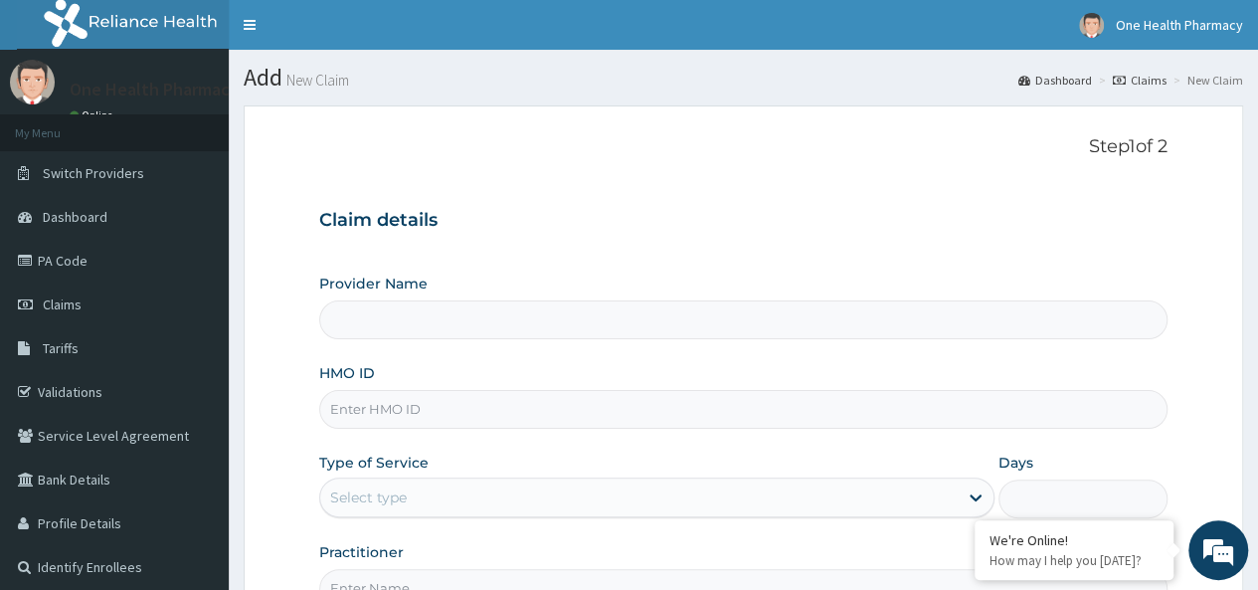
scroll to position [223, 0]
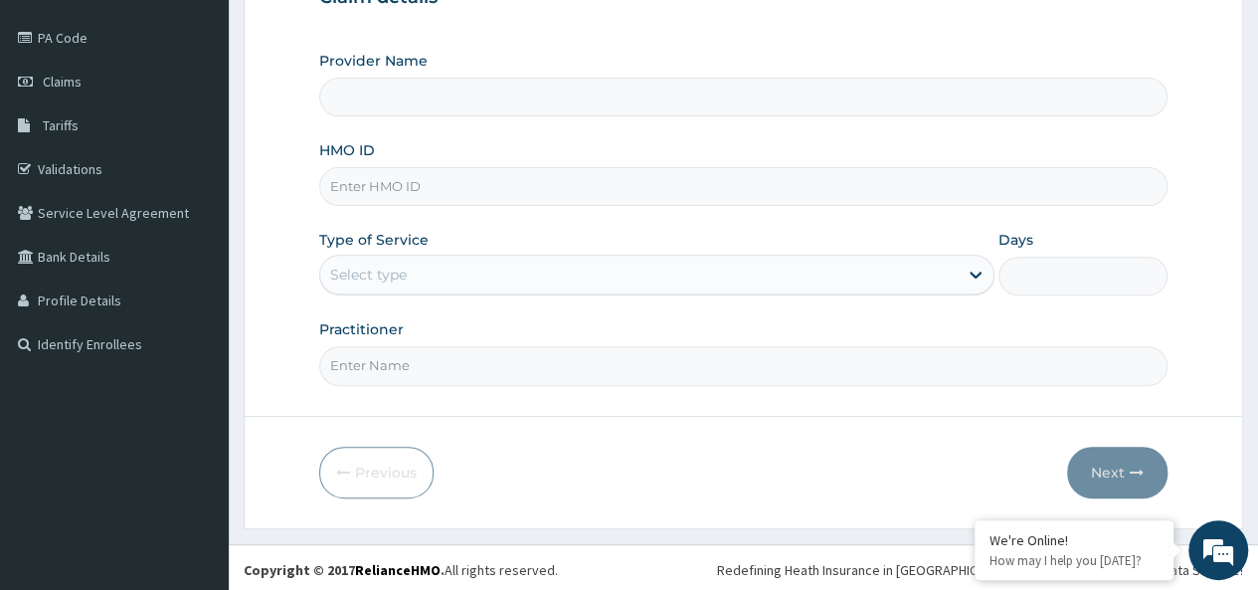
type input "OneHealth Pharmacy"
paste input "CPW/10053/A"
type input "CPW/10053/A"
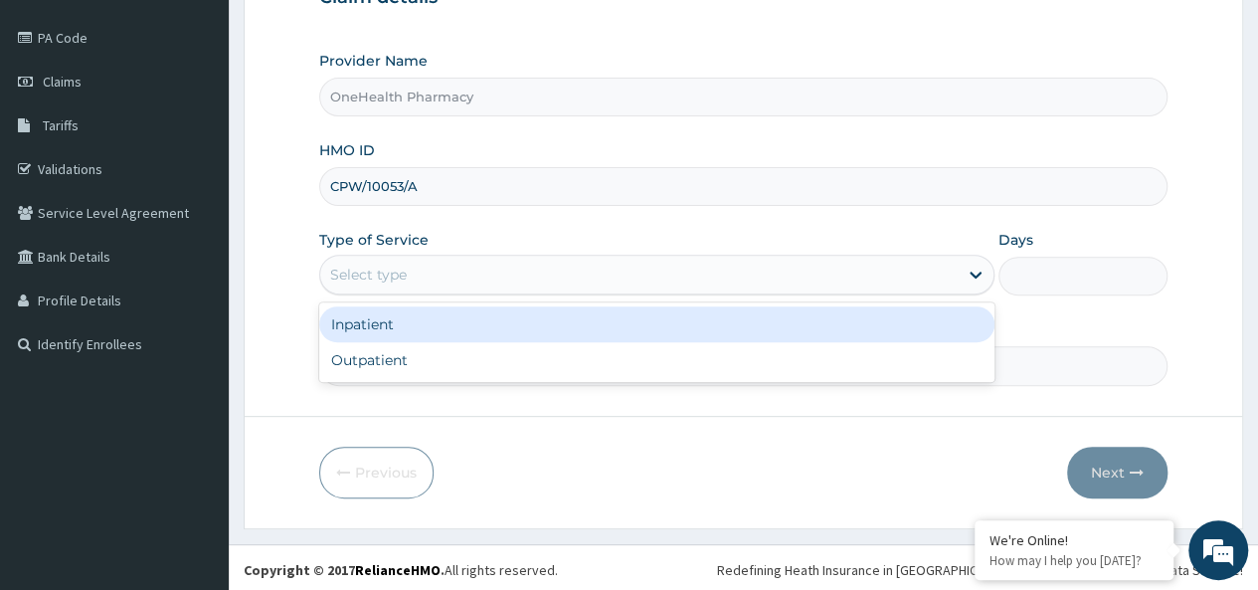
click at [398, 276] on div "Select type" at bounding box center [368, 274] width 77 height 20
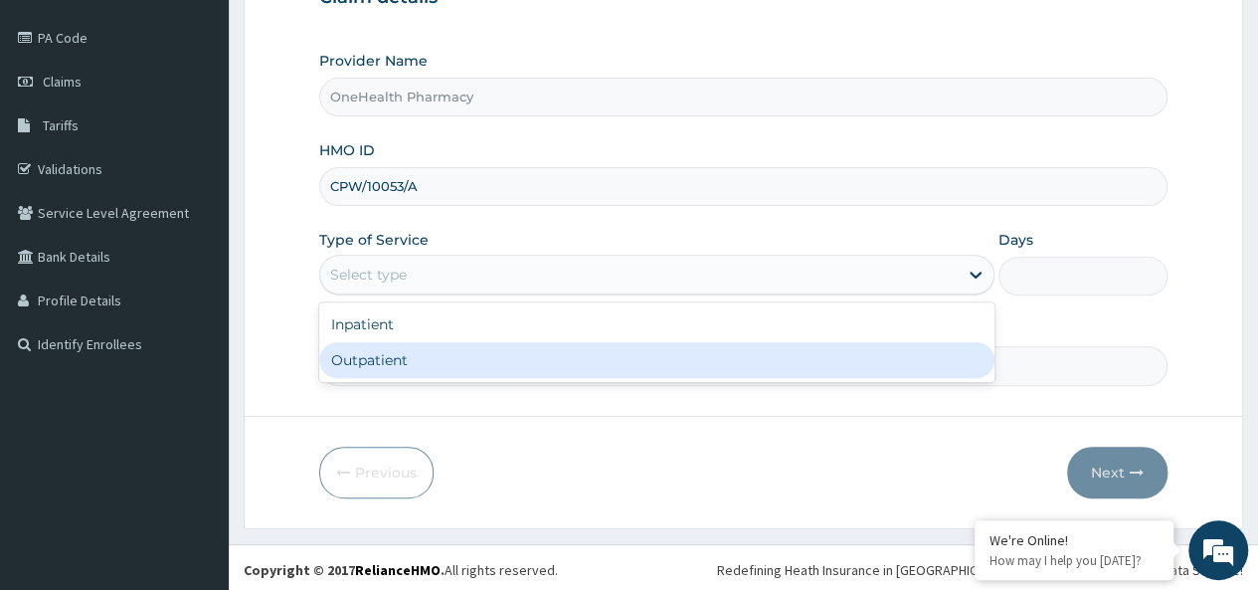
click at [379, 357] on div "Outpatient" at bounding box center [656, 360] width 675 height 36
type input "1"
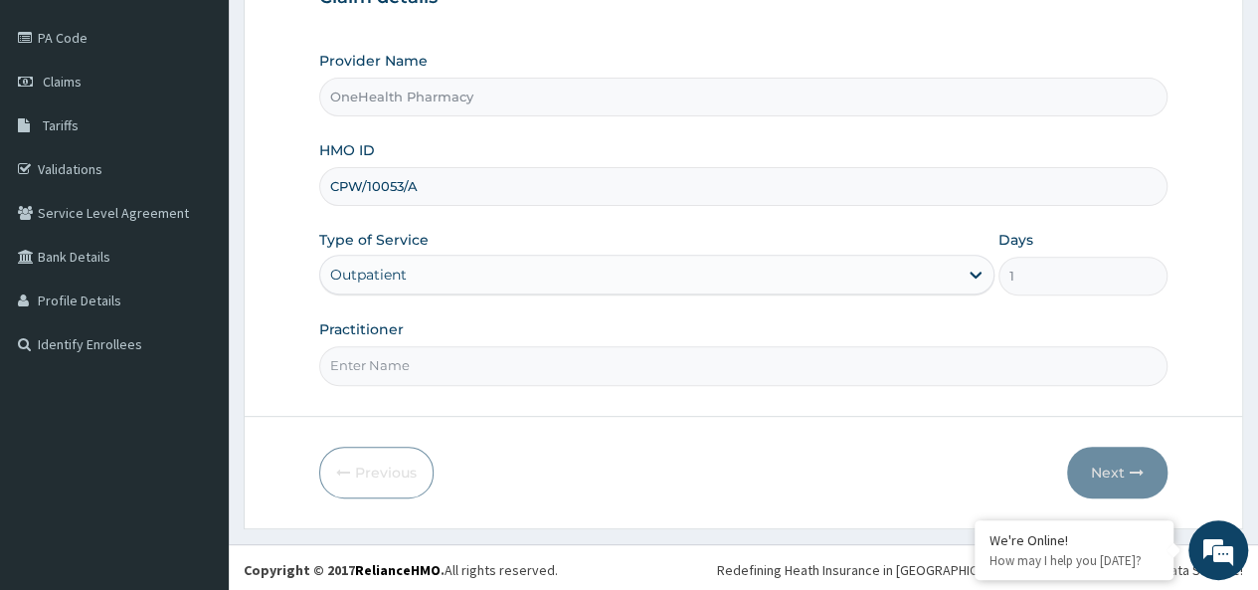
click at [397, 357] on input "Practitioner" at bounding box center [743, 365] width 848 height 39
type input "onehealth"
click at [1109, 457] on button "Next" at bounding box center [1117, 472] width 100 height 52
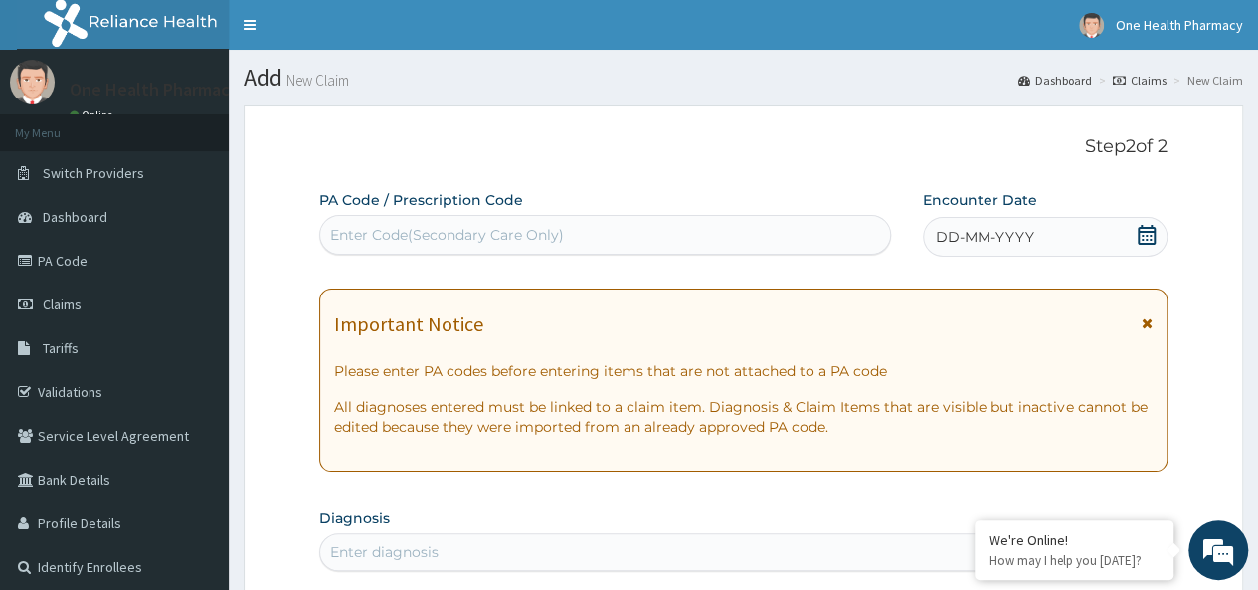
click at [381, 232] on div "Enter Code(Secondary Care Only)" at bounding box center [447, 235] width 234 height 20
paste input "PR/C4F5D89F"
type input "PR/C4F5D89F"
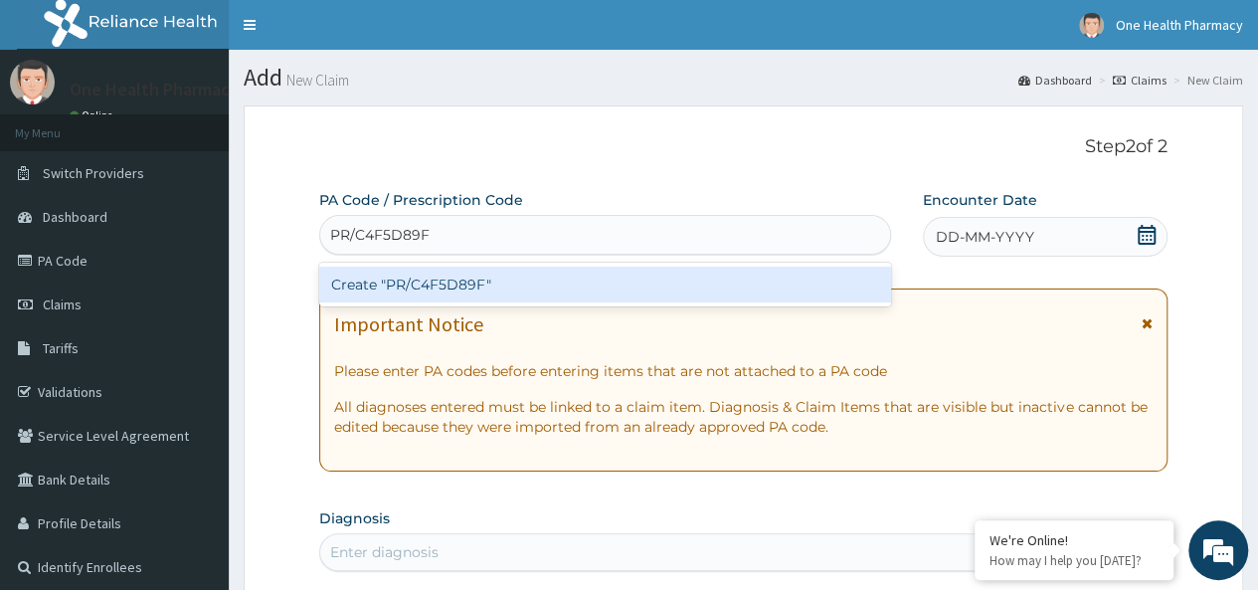
click at [559, 280] on div "Create "PR/C4F5D89F"" at bounding box center [604, 284] width 571 height 36
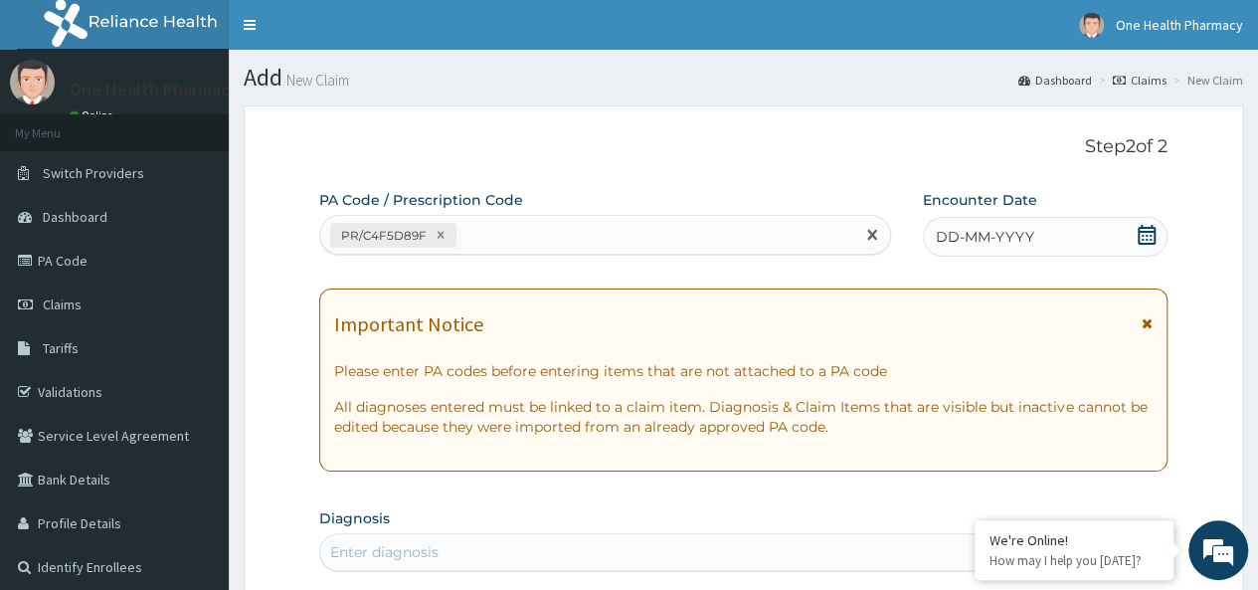
click at [1017, 240] on span "DD-MM-YYYY" at bounding box center [984, 237] width 98 height 20
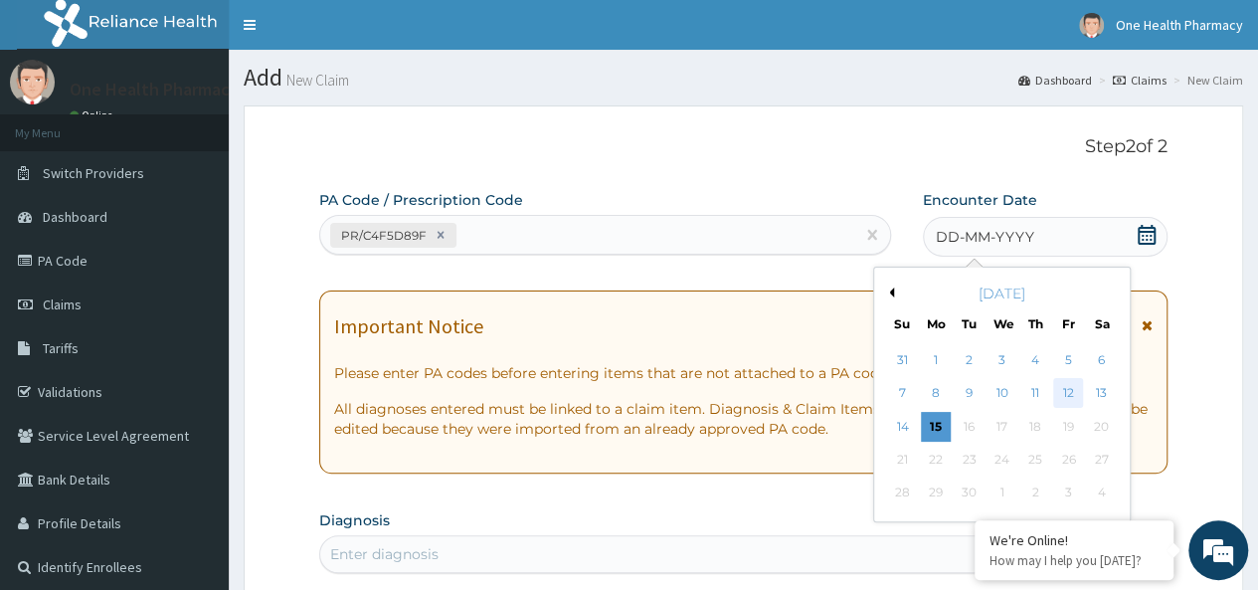
click at [1065, 395] on div "12" at bounding box center [1068, 394] width 30 height 30
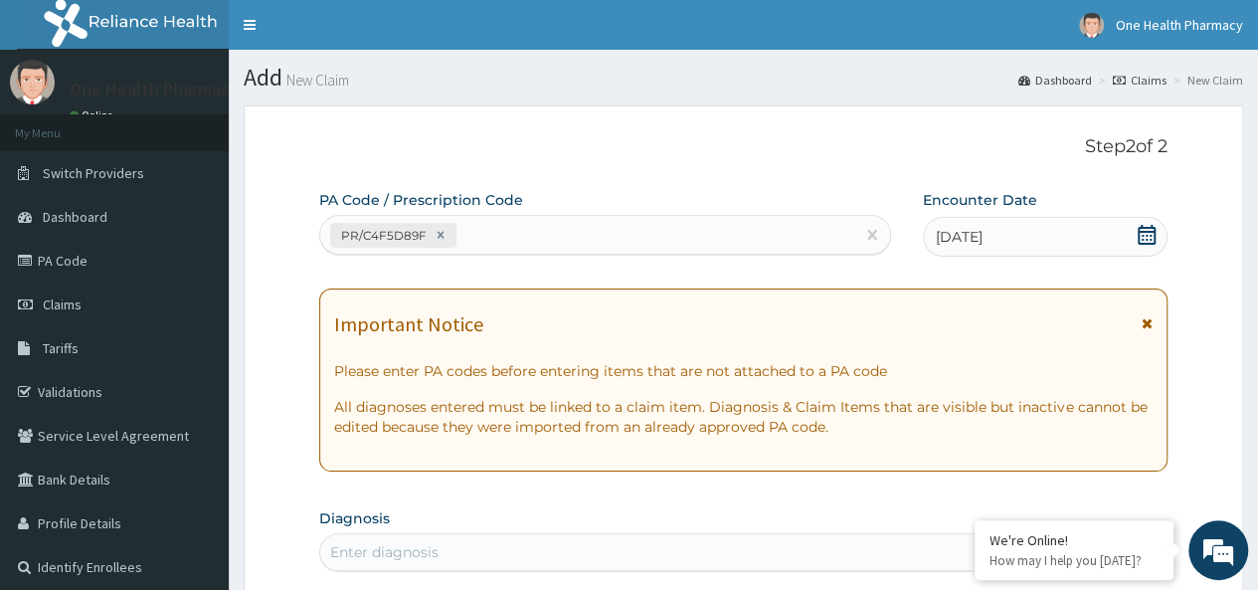
click at [624, 389] on div "Important Notice Please enter PA codes before entering items that are not attac…" at bounding box center [743, 379] width 848 height 183
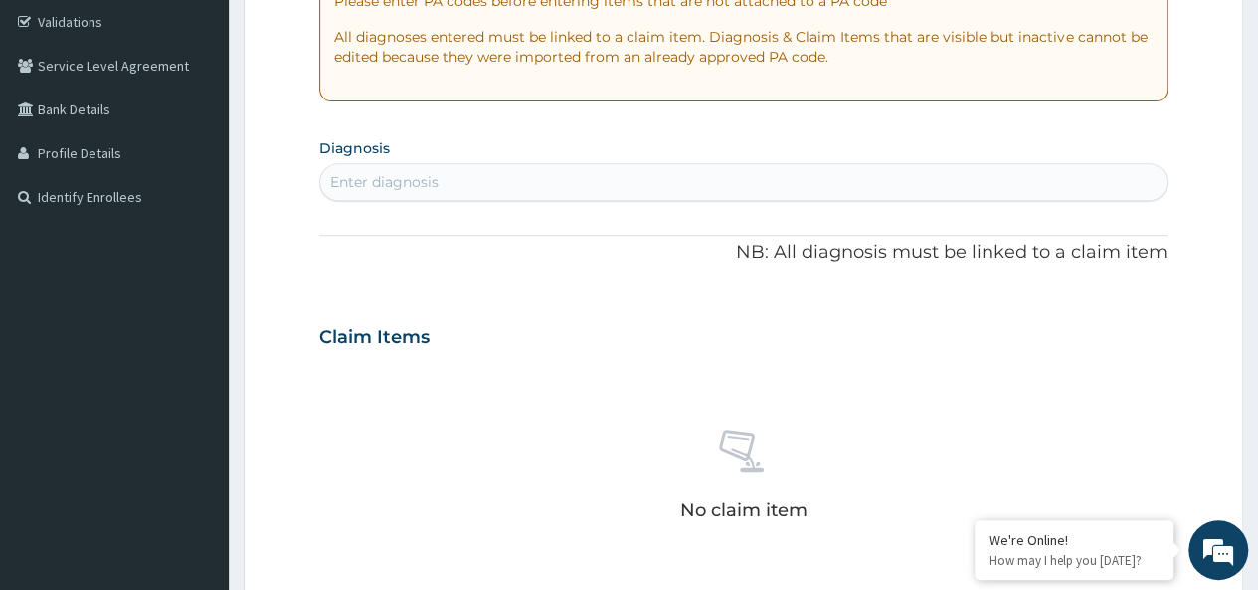
scroll to position [387, 0]
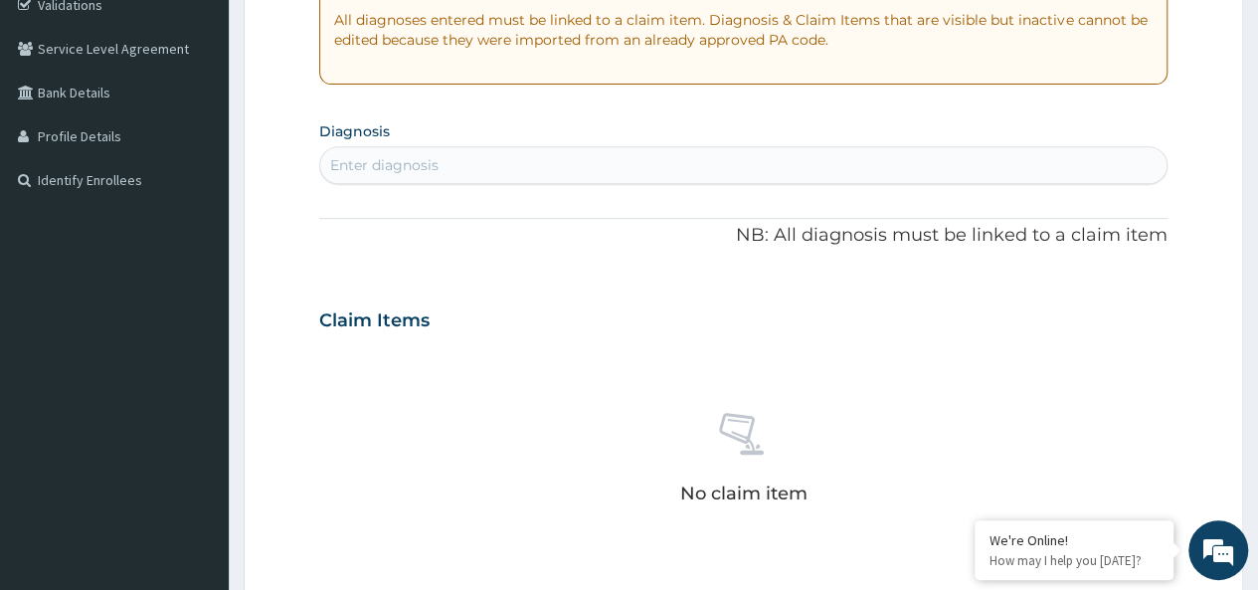
click at [372, 155] on div "Enter diagnosis" at bounding box center [384, 165] width 108 height 20
type input "[MEDICAL_DATA]"
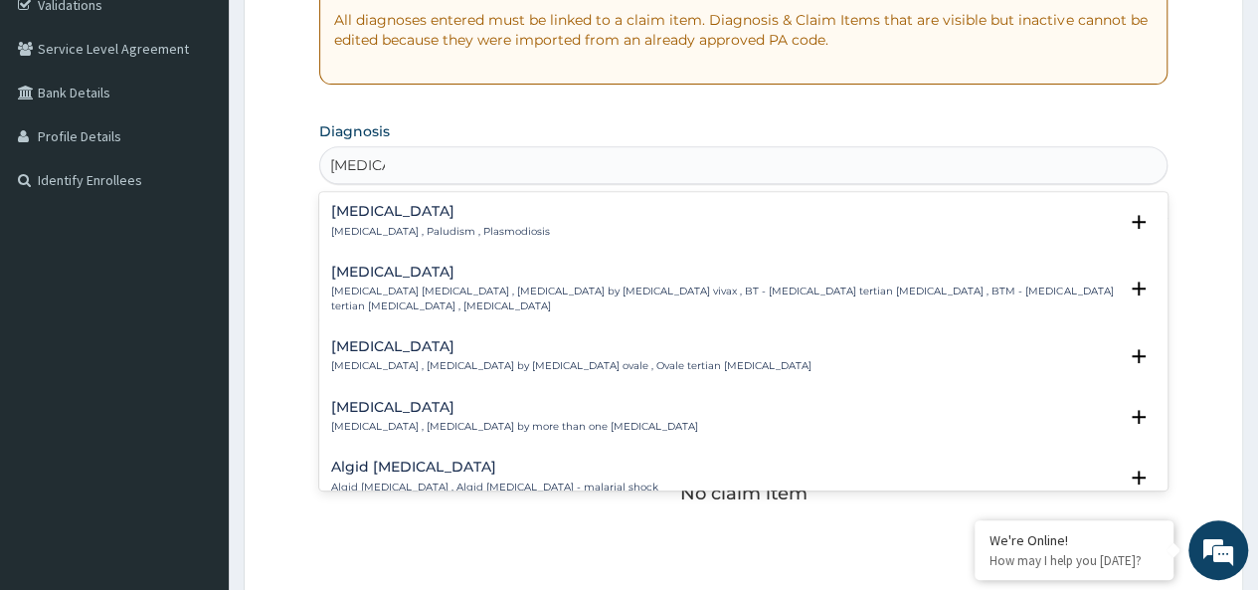
click at [428, 216] on h4 "[MEDICAL_DATA]" at bounding box center [440, 211] width 219 height 15
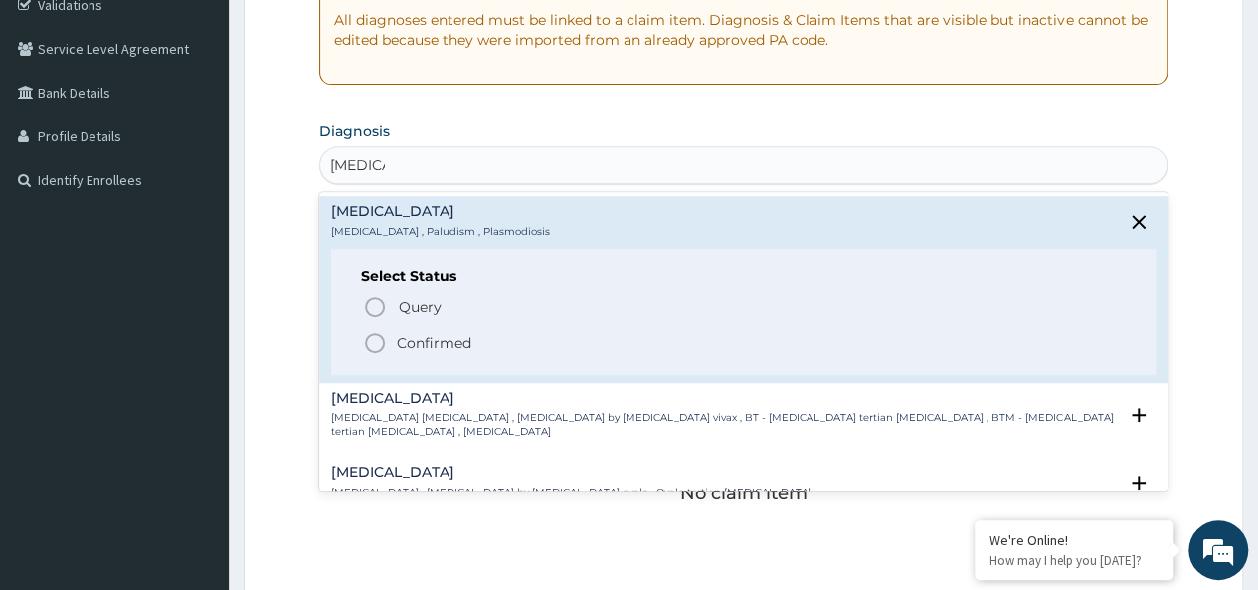
click at [429, 344] on p "Confirmed" at bounding box center [434, 343] width 75 height 20
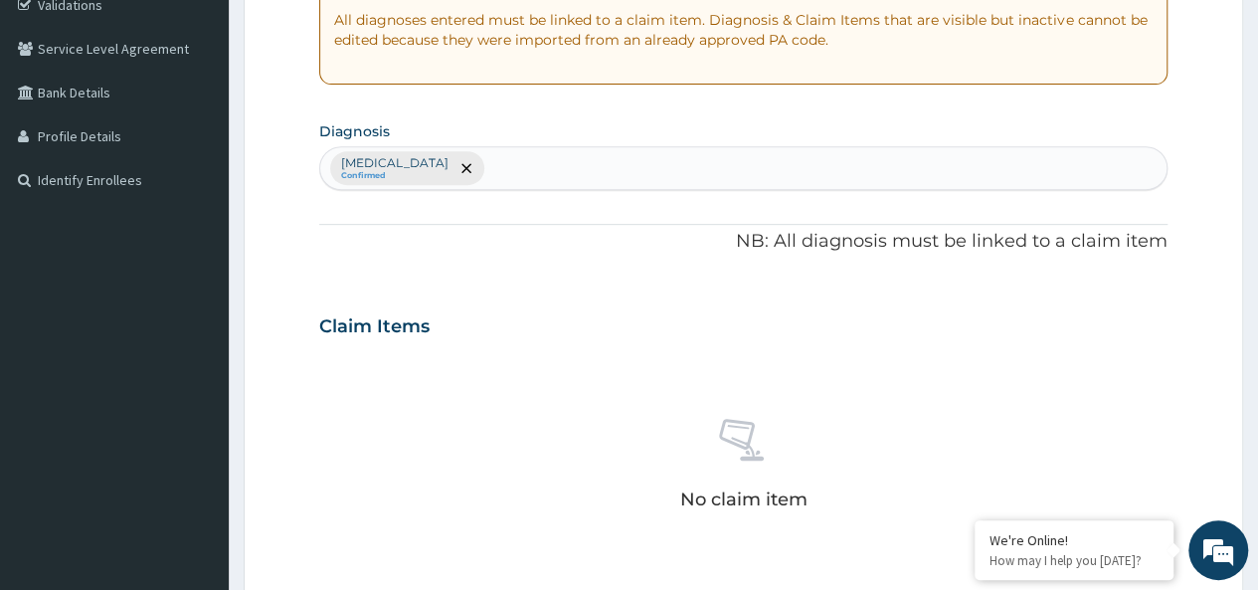
scroll to position [840, 0]
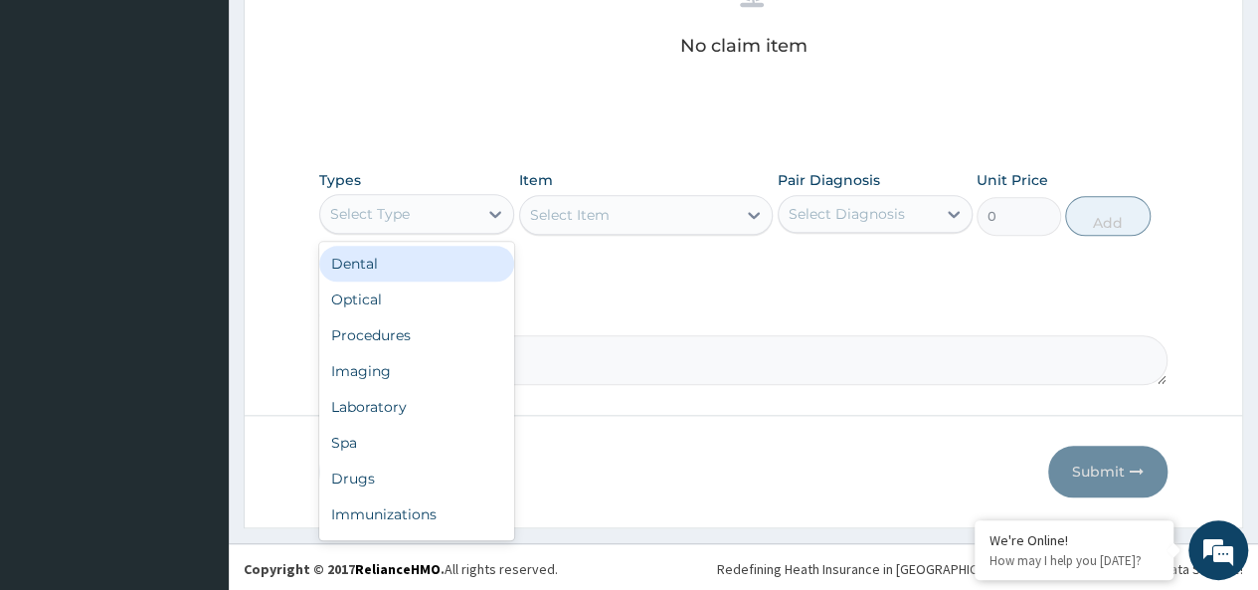
click at [413, 215] on div "Select Type" at bounding box center [398, 214] width 157 height 32
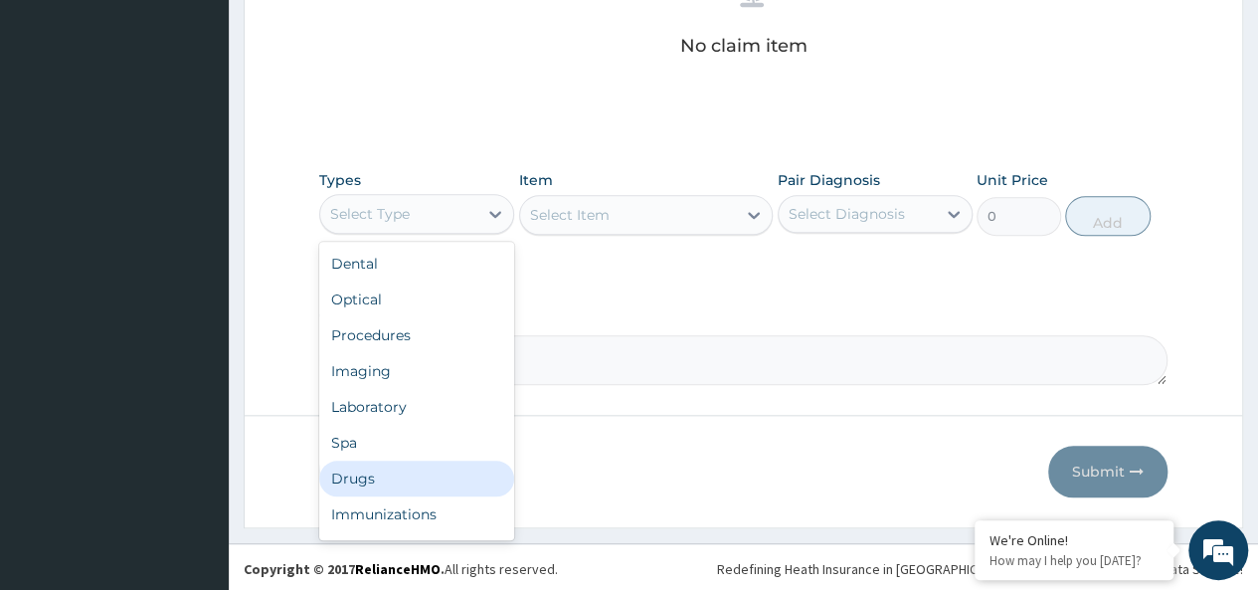
click at [371, 475] on div "Drugs" at bounding box center [416, 478] width 195 height 36
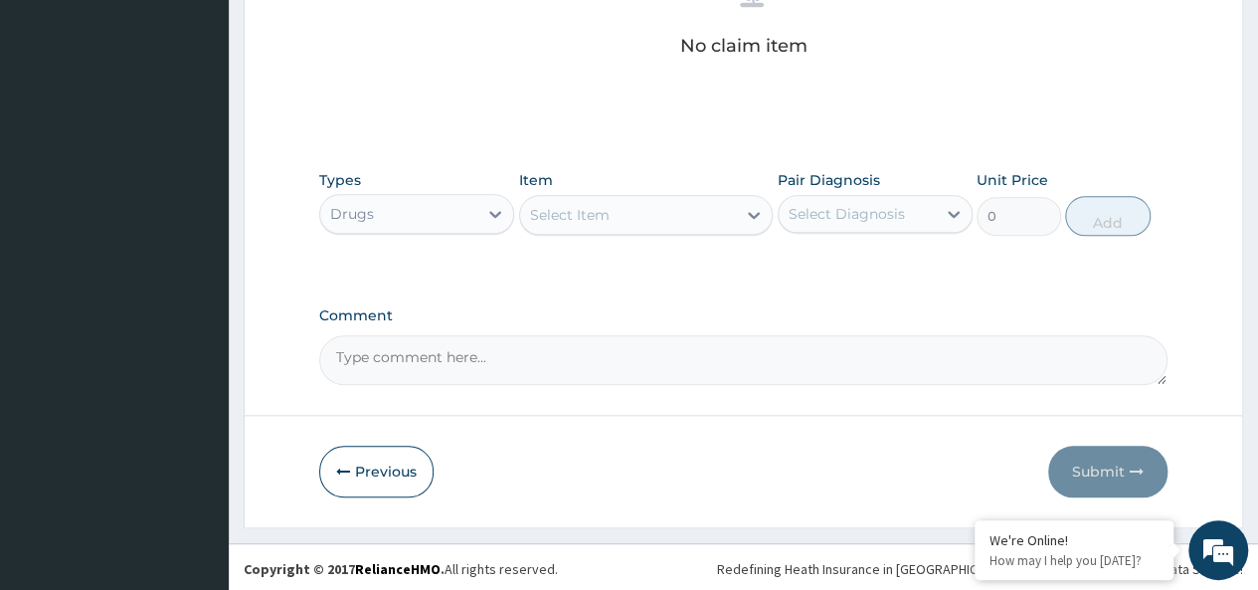
click at [640, 203] on div "Select Item" at bounding box center [628, 215] width 217 height 32
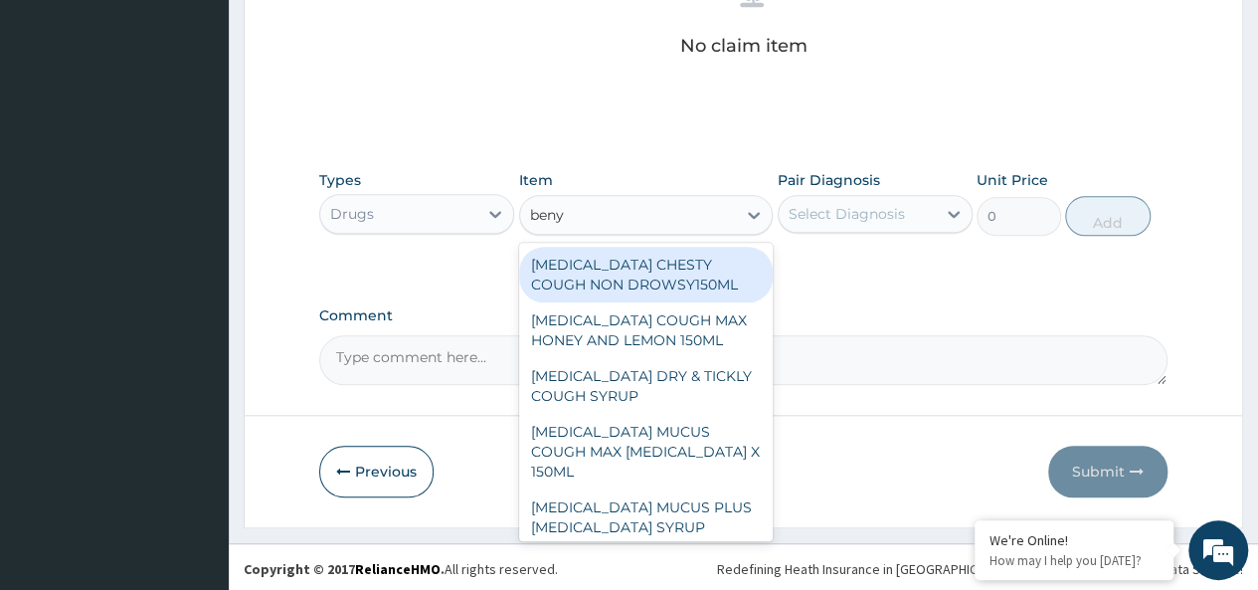
type input "benyl"
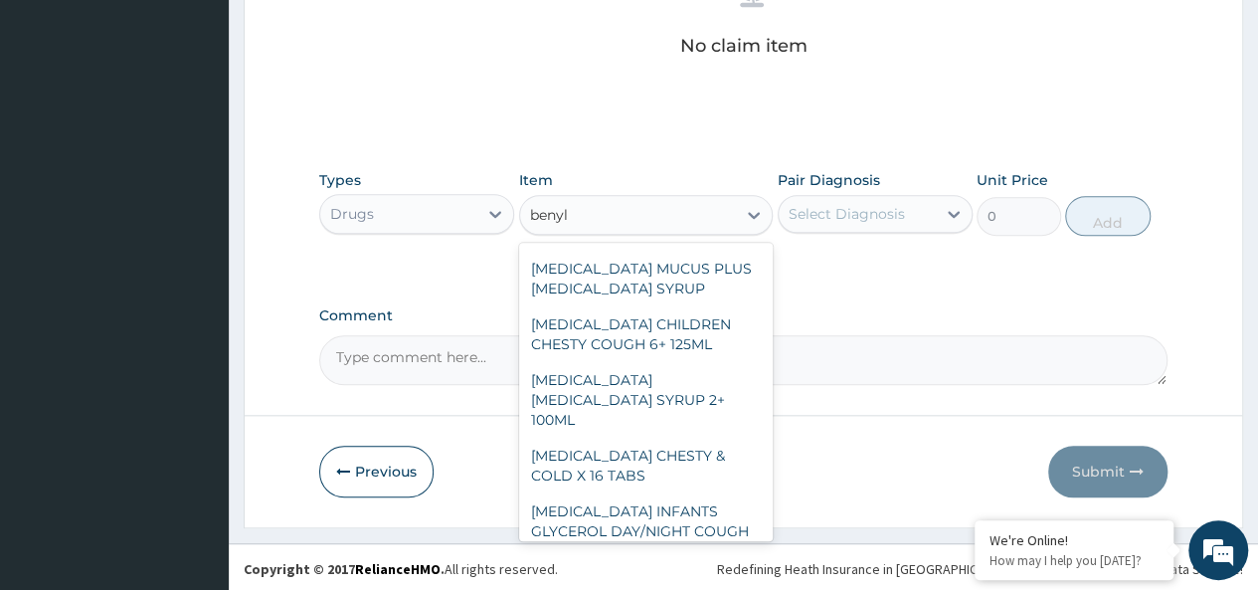
scroll to position [243, 0]
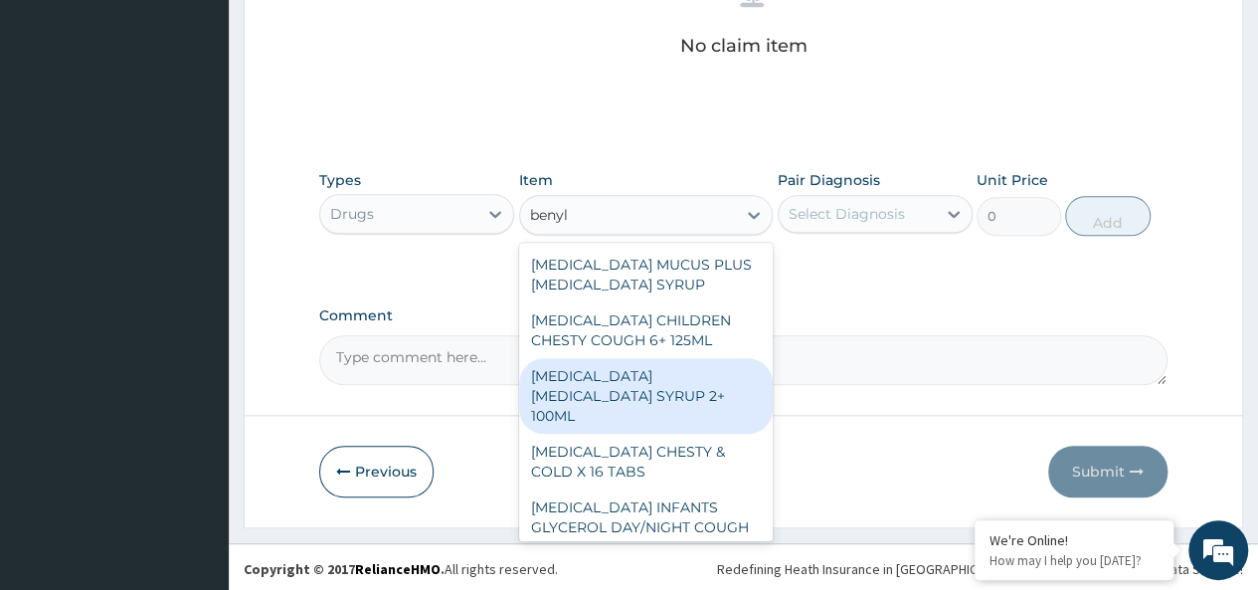
click at [695, 358] on div "[MEDICAL_DATA] [MEDICAL_DATA] SYRUP 2+ 100ML" at bounding box center [646, 396] width 254 height 76
type input "2100"
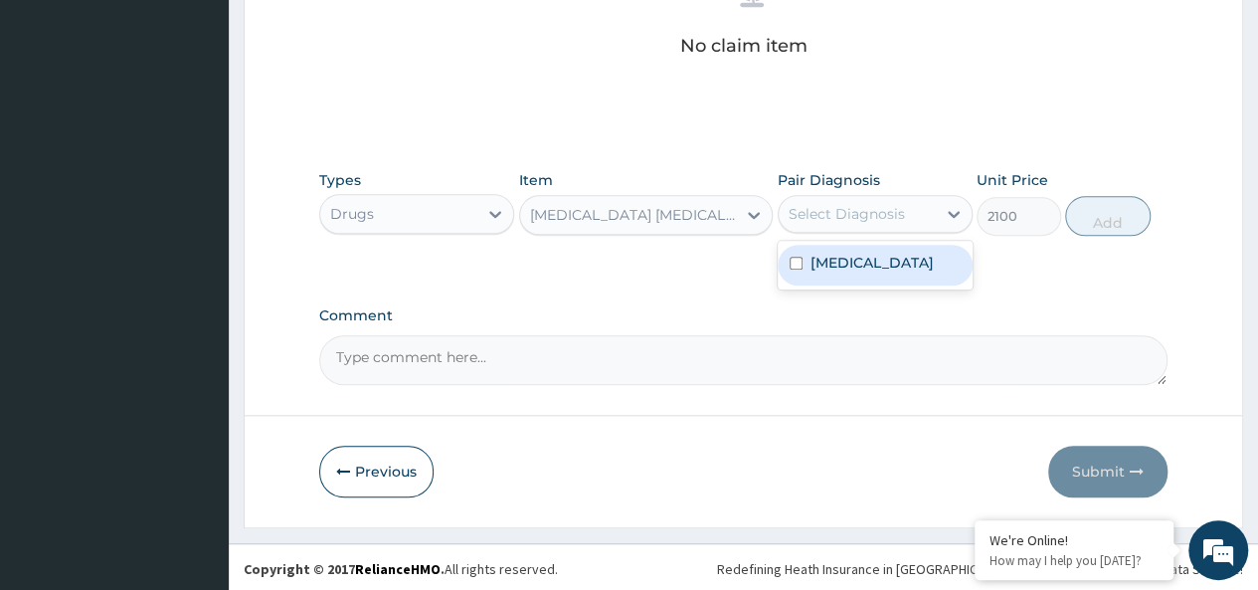
click at [897, 206] on div "Select Diagnosis" at bounding box center [846, 214] width 116 height 20
click at [899, 253] on div "[MEDICAL_DATA]" at bounding box center [874, 265] width 195 height 41
checkbox input "true"
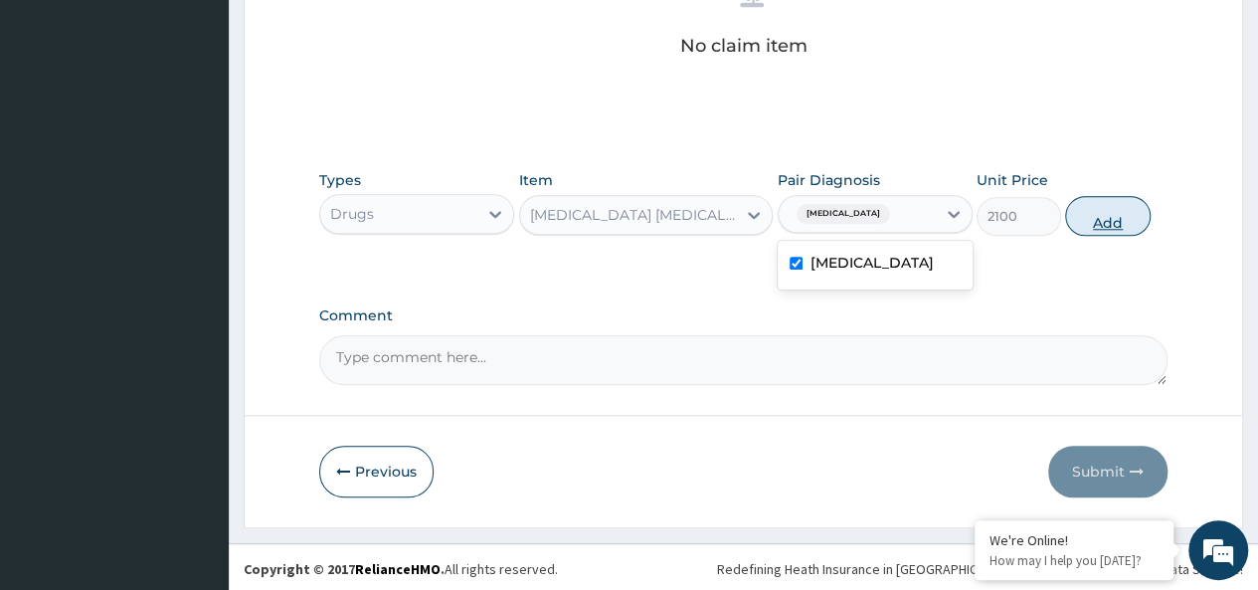
click at [1103, 206] on button "Add" at bounding box center [1107, 216] width 84 height 40
type input "0"
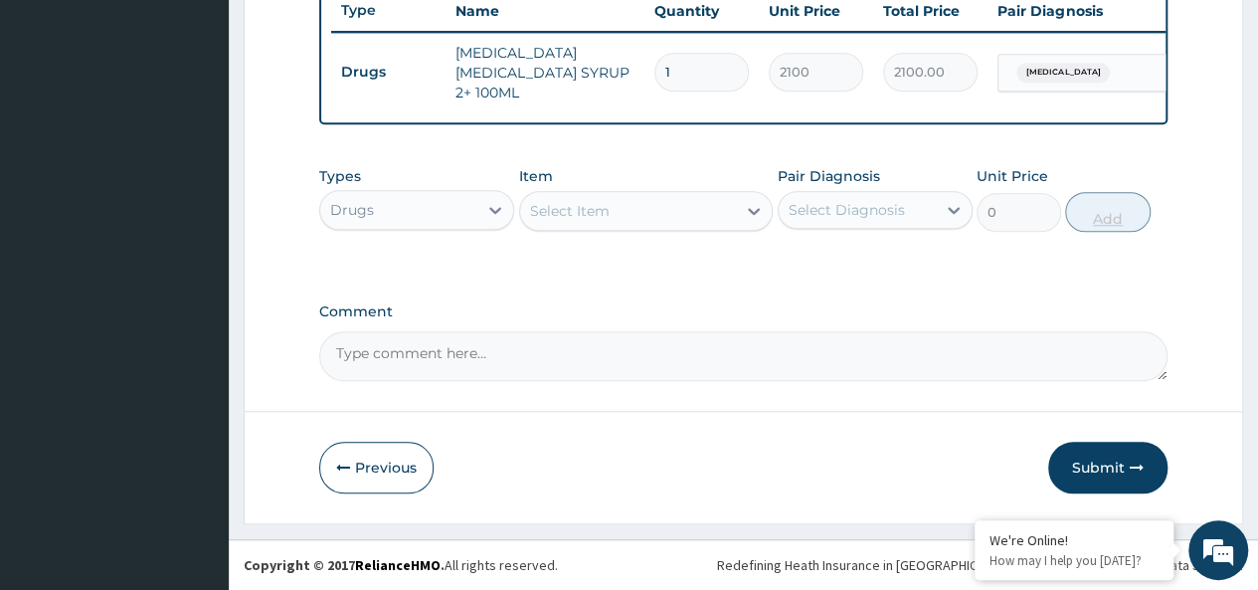
scroll to position [761, 0]
click at [653, 219] on div "Select Item" at bounding box center [628, 211] width 217 height 32
click at [620, 202] on div "Select Item" at bounding box center [628, 211] width 217 height 32
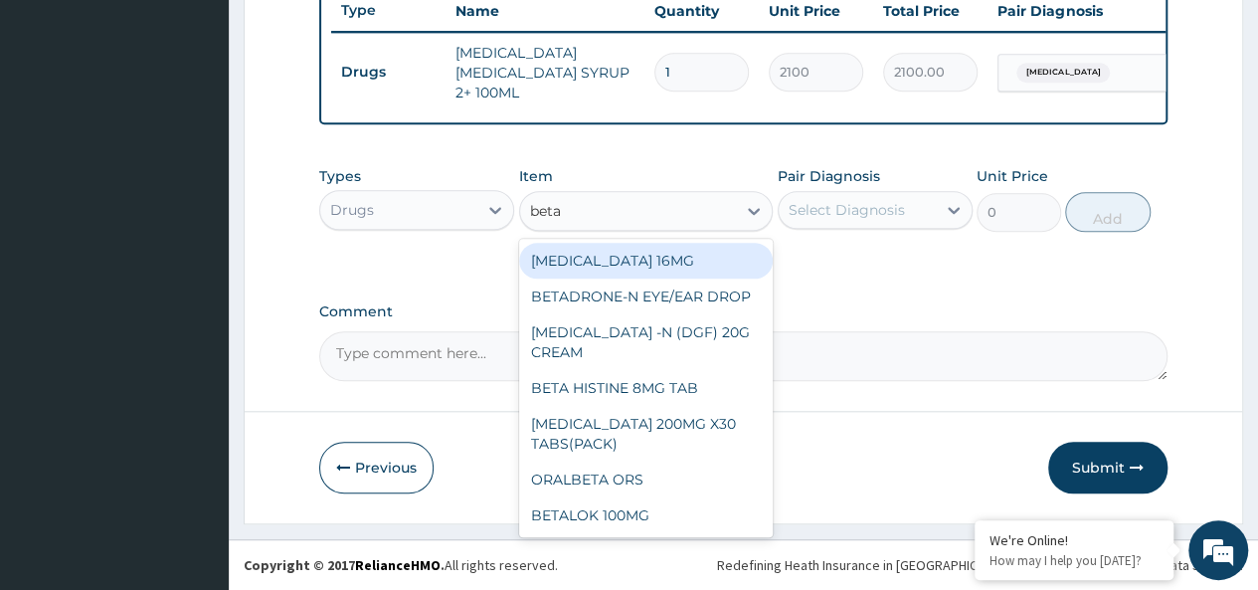
type input "betam"
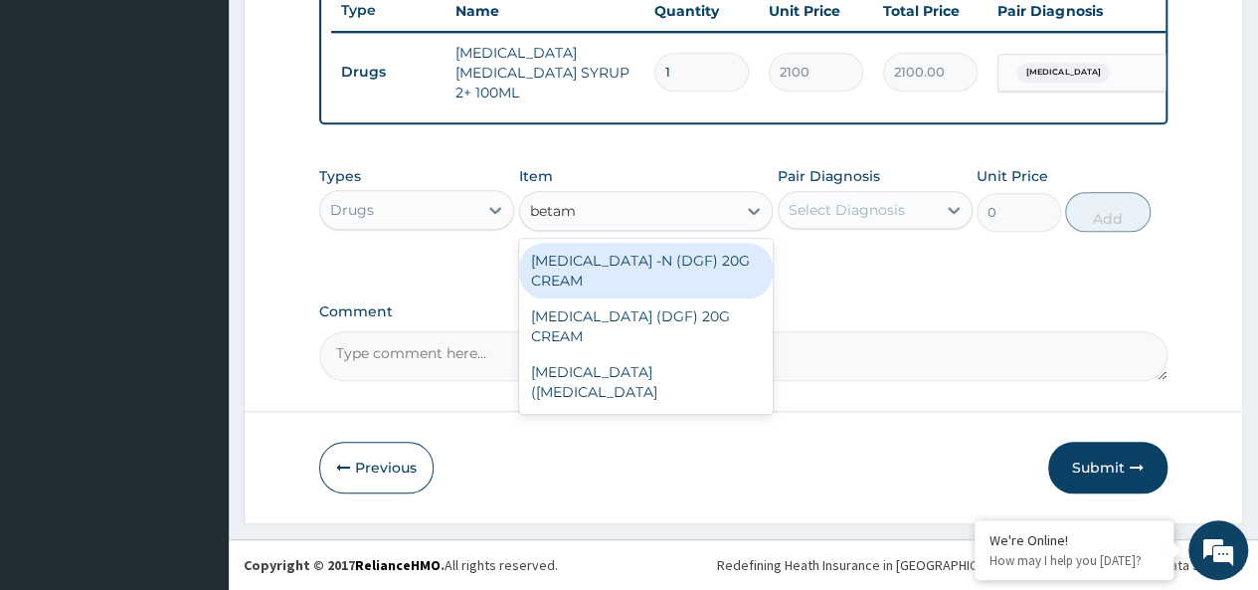
click at [722, 305] on div "[MEDICAL_DATA] (DGF) 20G CREAM" at bounding box center [646, 326] width 254 height 56
type input "980"
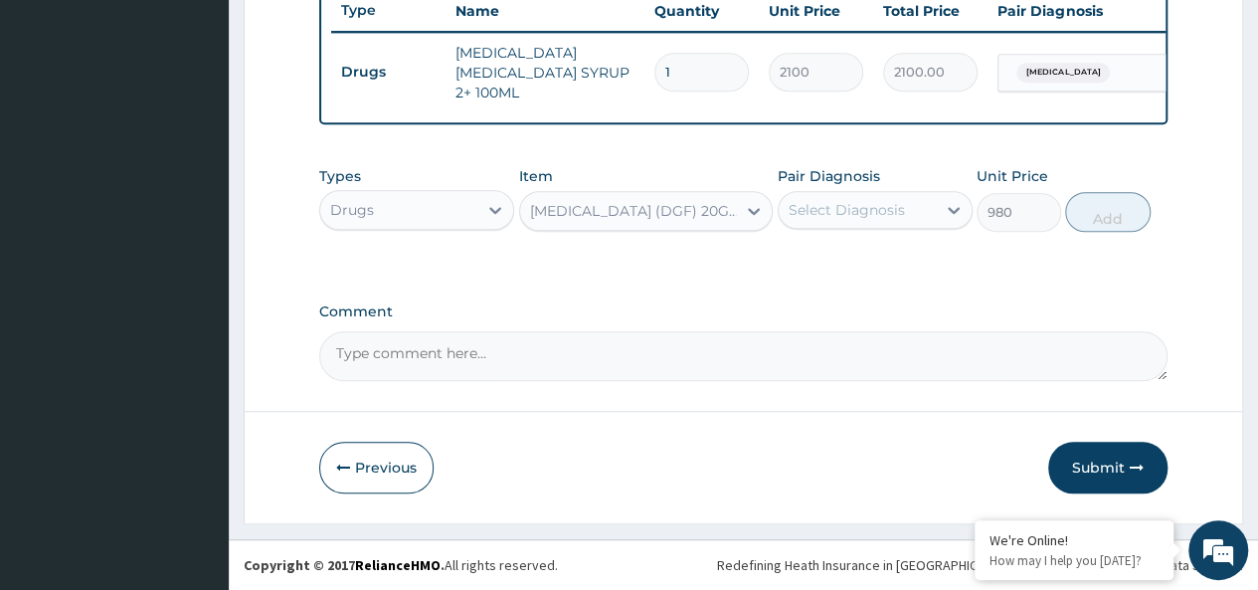
click at [852, 216] on div "Select Diagnosis" at bounding box center [846, 210] width 116 height 20
click at [912, 251] on div "[MEDICAL_DATA]" at bounding box center [874, 261] width 195 height 41
checkbox input "true"
click at [1150, 206] on div "Types Drugs Item [MEDICAL_DATA] (DGF) 20G CREAM Pair Diagnosis [MEDICAL_DATA] U…" at bounding box center [743, 198] width 848 height 85
click at [1084, 207] on button "Add" at bounding box center [1107, 212] width 84 height 40
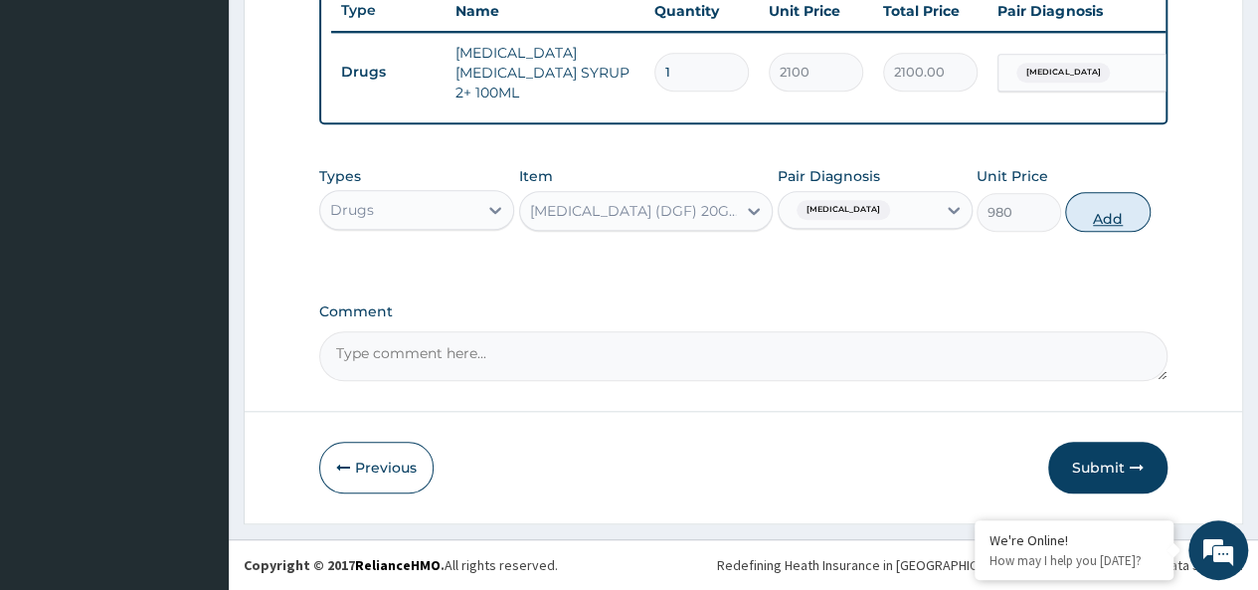
type input "0"
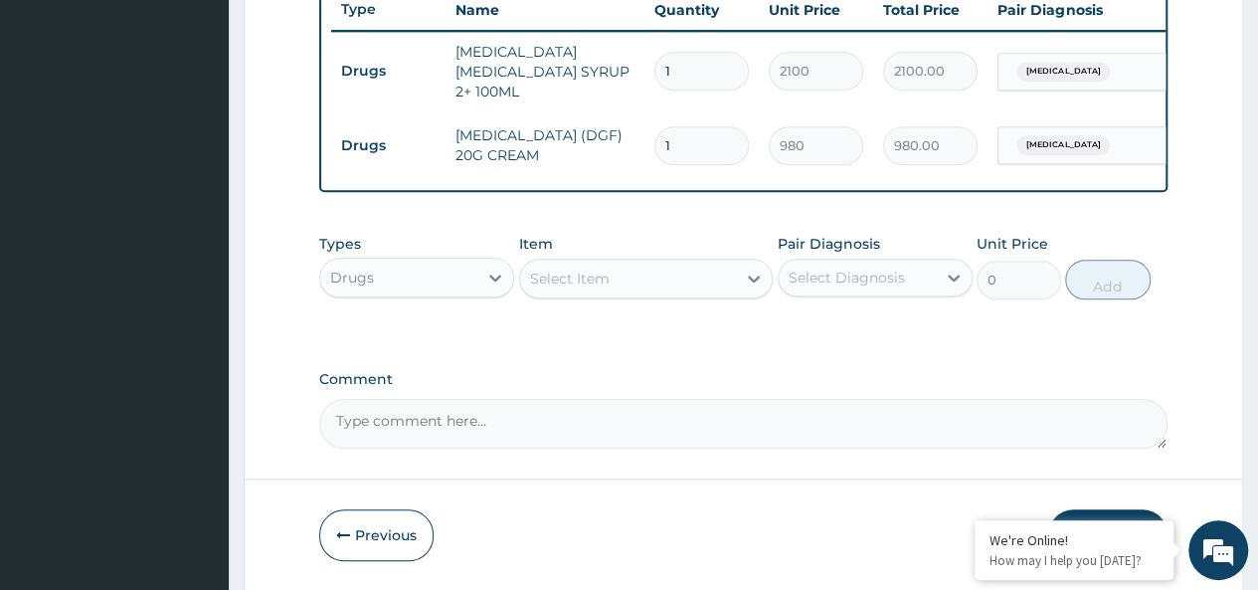
click at [624, 285] on div "Select Item" at bounding box center [628, 278] width 217 height 32
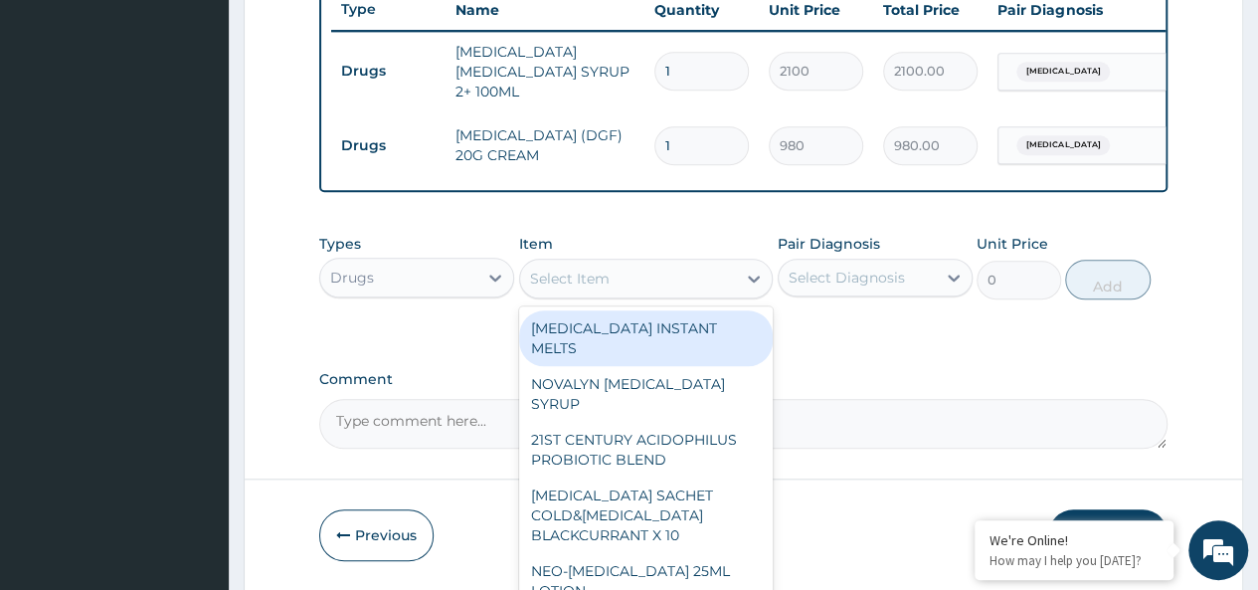
scroll to position [830, 0]
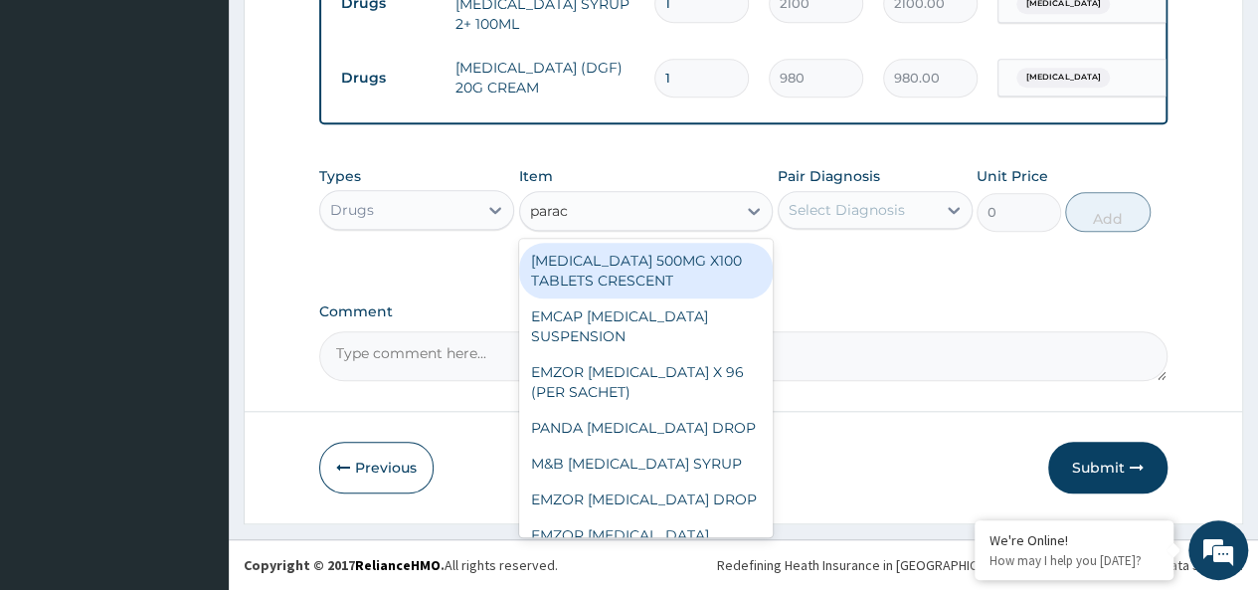
type input "parace"
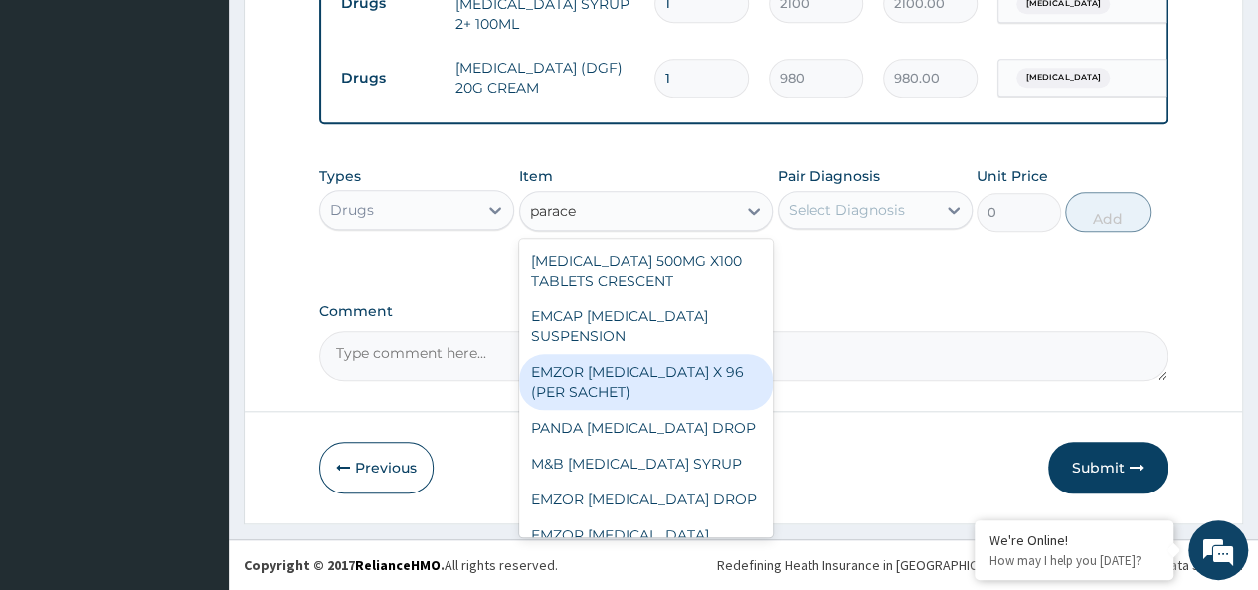
click at [608, 376] on div "EMZOR [MEDICAL_DATA] X 96 (PER SACHET)" at bounding box center [646, 382] width 254 height 56
type input "17.5"
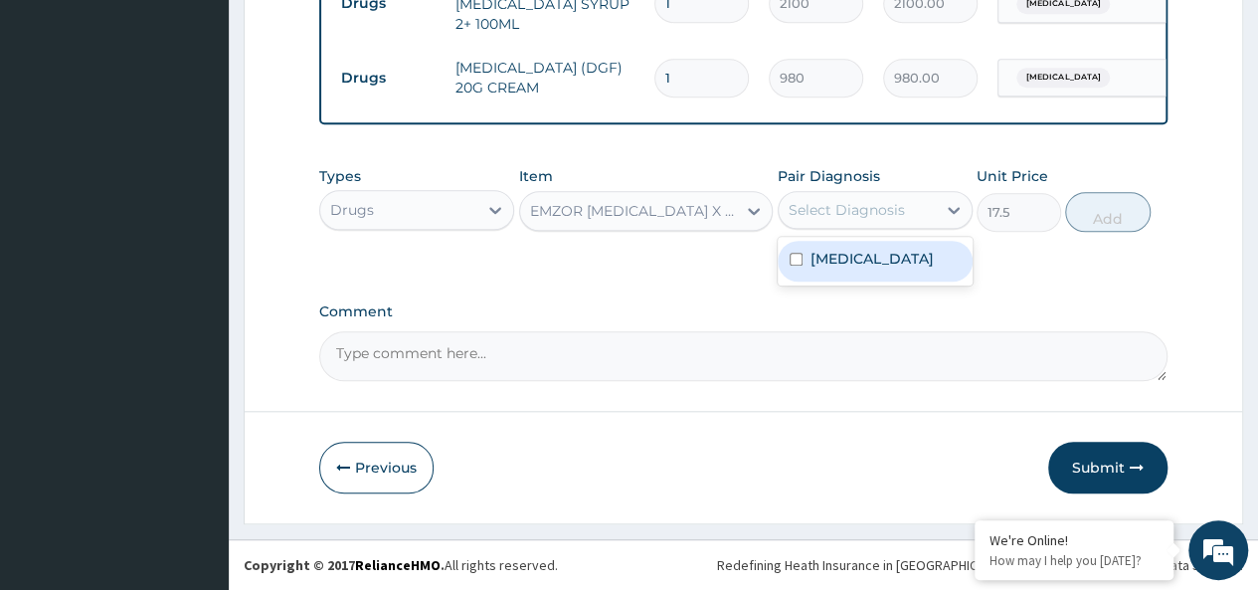
click at [886, 224] on div "Select Diagnosis" at bounding box center [856, 210] width 157 height 32
click at [912, 277] on div "[MEDICAL_DATA]" at bounding box center [874, 261] width 195 height 41
checkbox input "true"
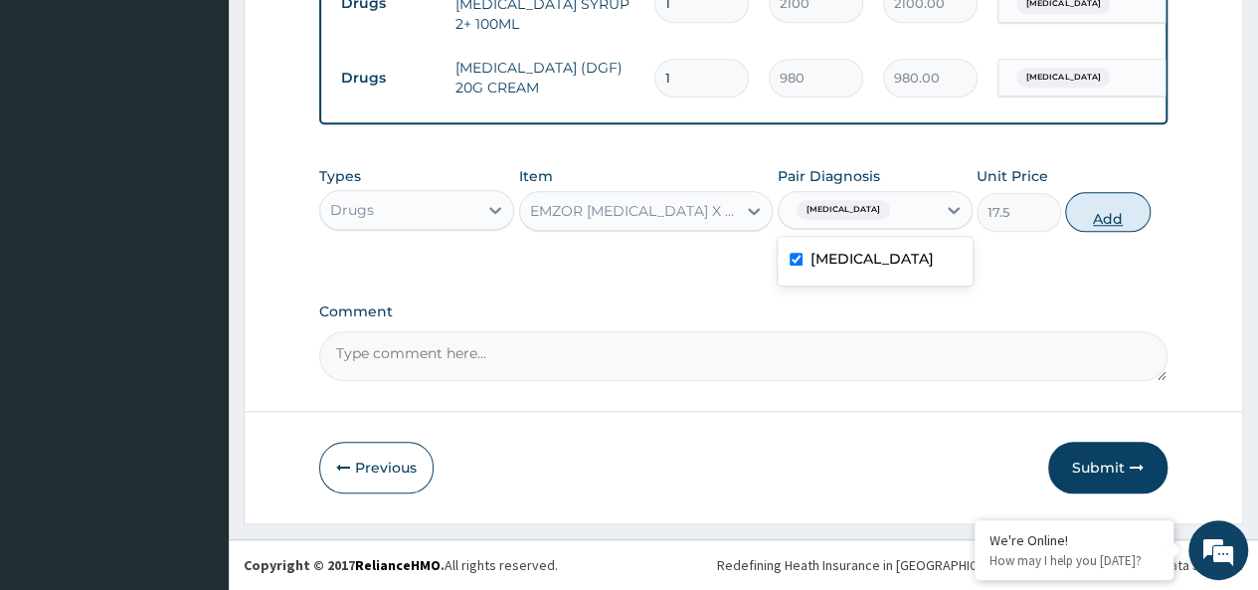
click at [1077, 223] on button "Add" at bounding box center [1107, 212] width 84 height 40
type input "0"
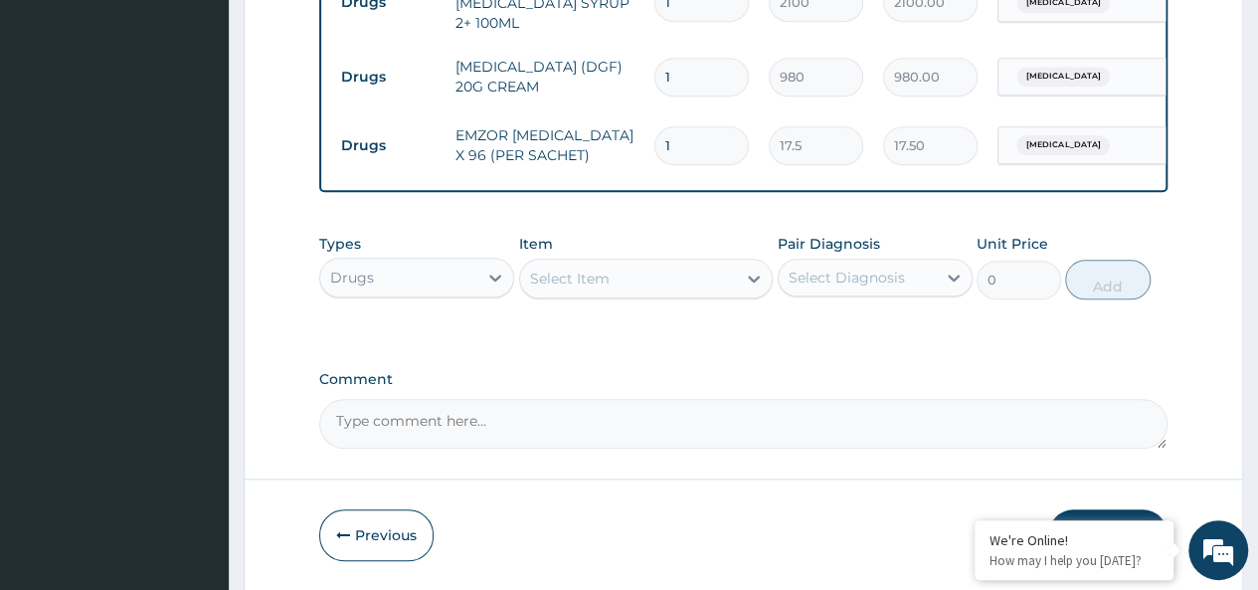
type input "0.00"
type input "3"
type input "52.50"
type input "36"
type input "630.00"
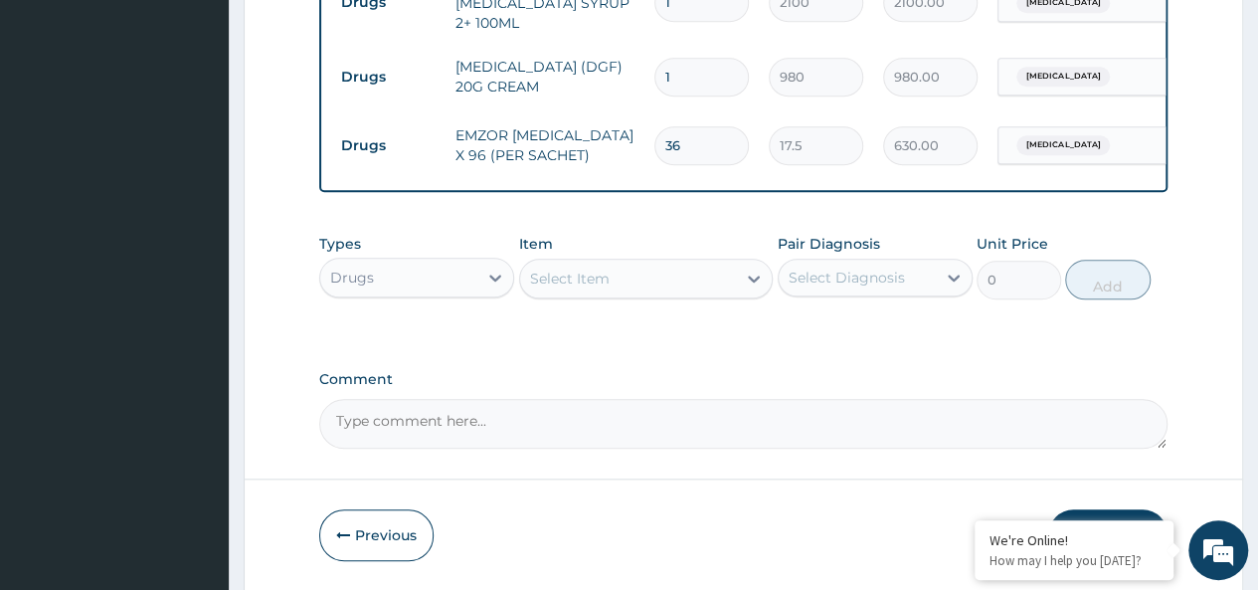
type input "36"
click at [642, 269] on div "Select Item" at bounding box center [628, 278] width 217 height 32
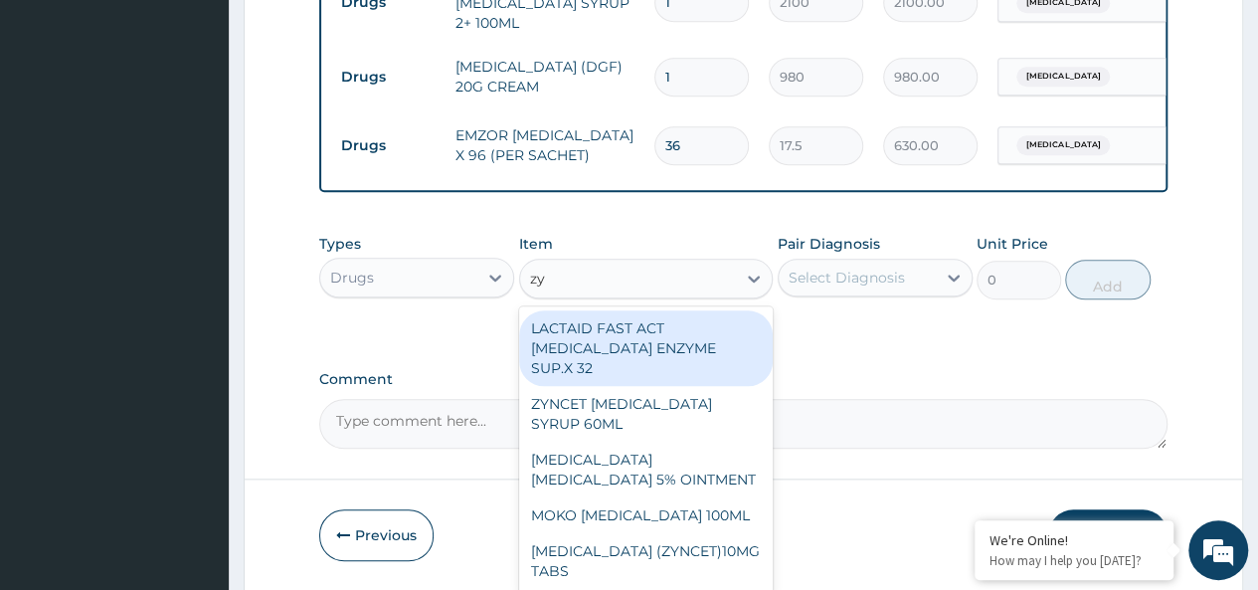
type input "zyn"
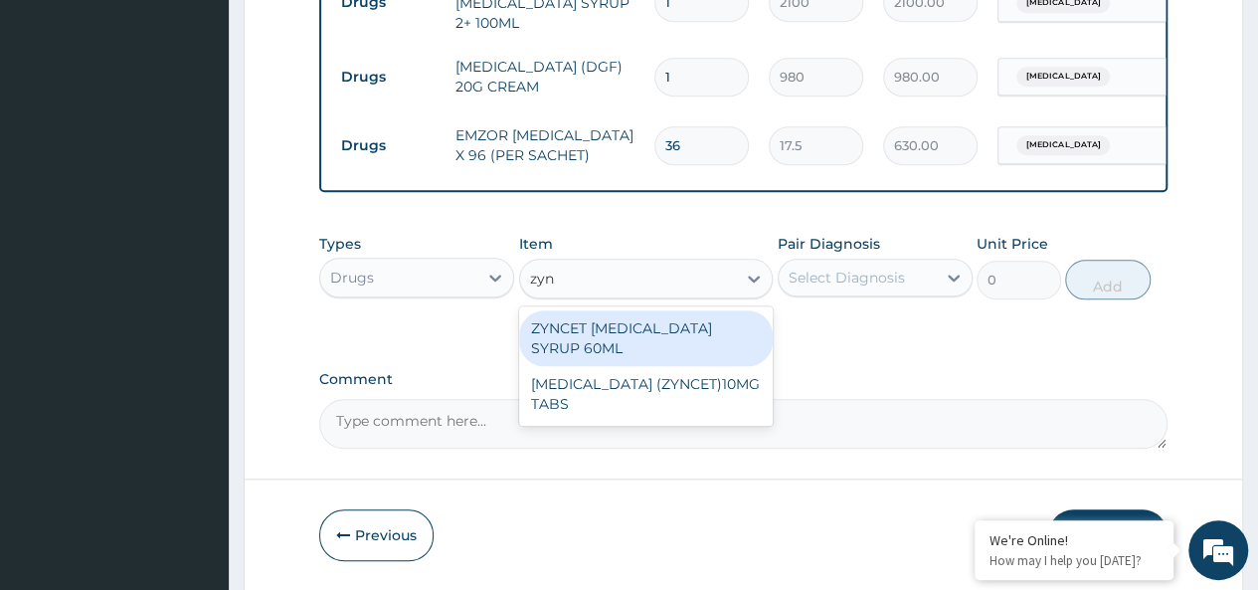
click at [672, 322] on div "ZYNCET [MEDICAL_DATA] SYRUP 60ML" at bounding box center [646, 338] width 254 height 56
type input "2240"
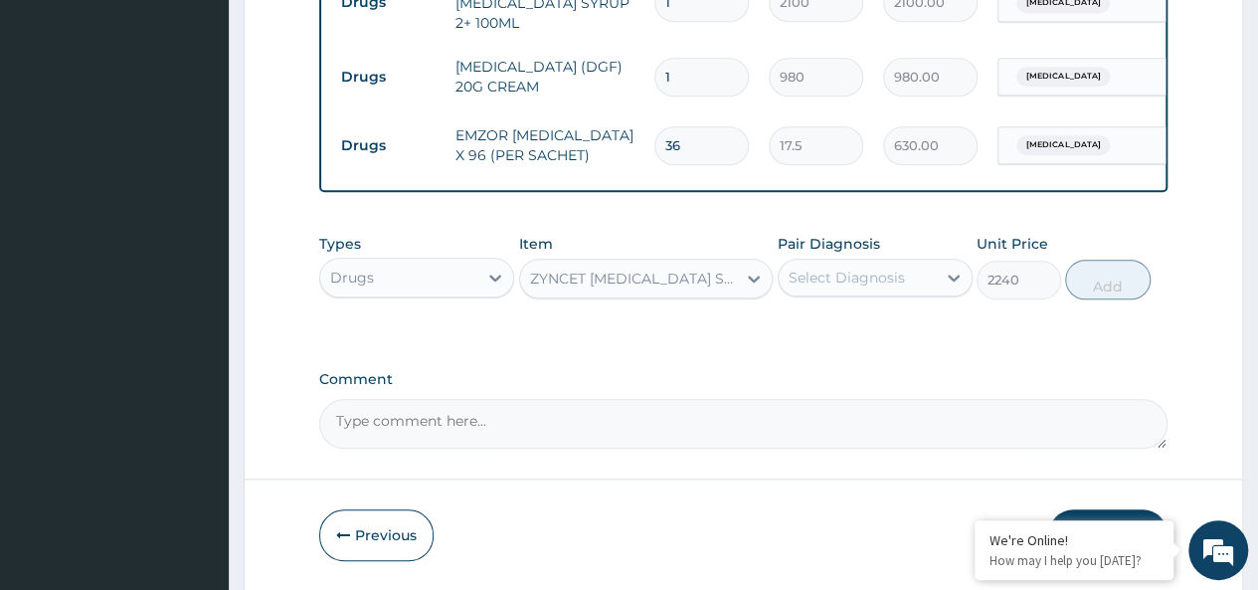
click at [872, 273] on div "Select Diagnosis" at bounding box center [846, 277] width 116 height 20
click at [903, 311] on div "[MEDICAL_DATA]" at bounding box center [874, 328] width 195 height 41
checkbox input "true"
click at [1074, 293] on button "Add" at bounding box center [1107, 279] width 84 height 40
type input "0"
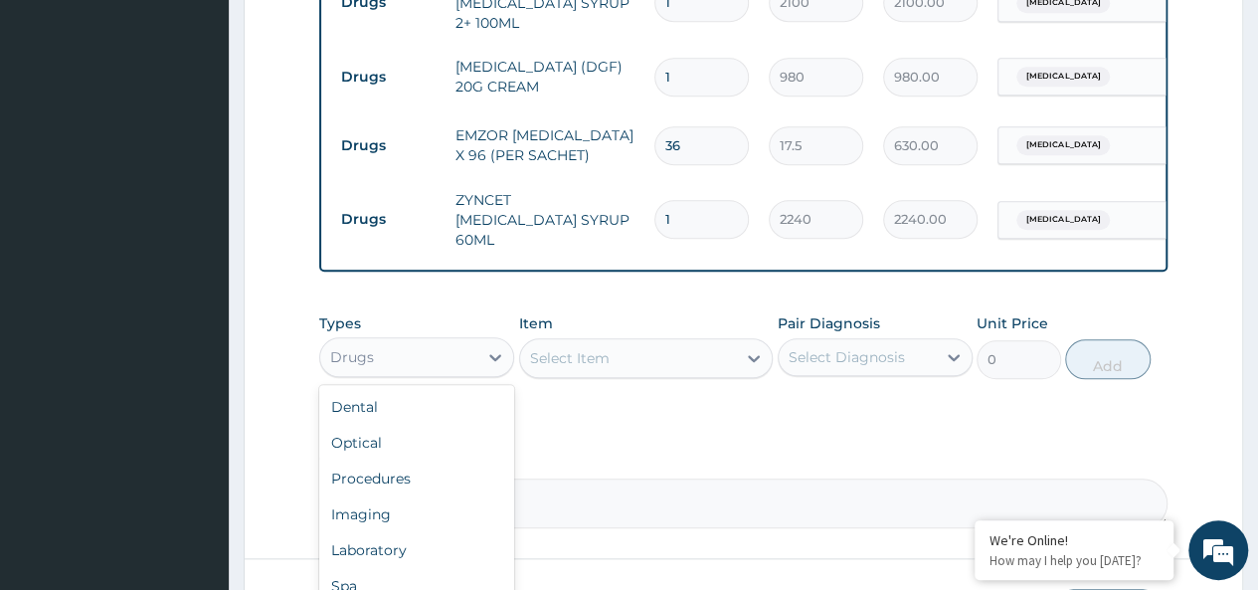
click at [435, 346] on div "Drugs" at bounding box center [398, 357] width 157 height 32
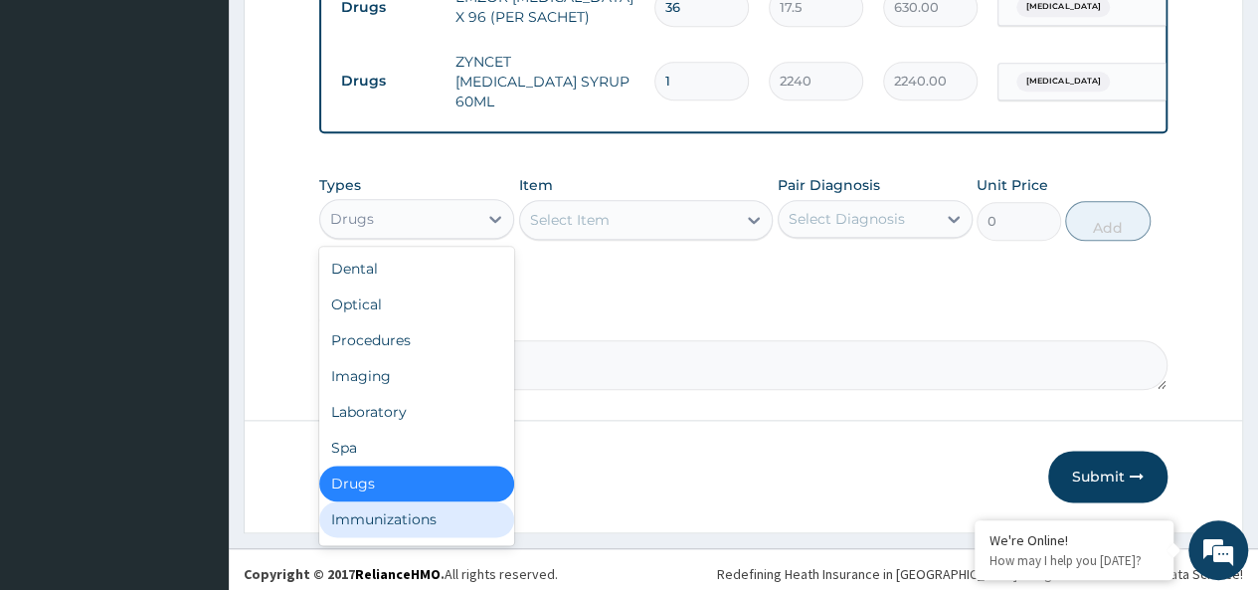
scroll to position [68, 0]
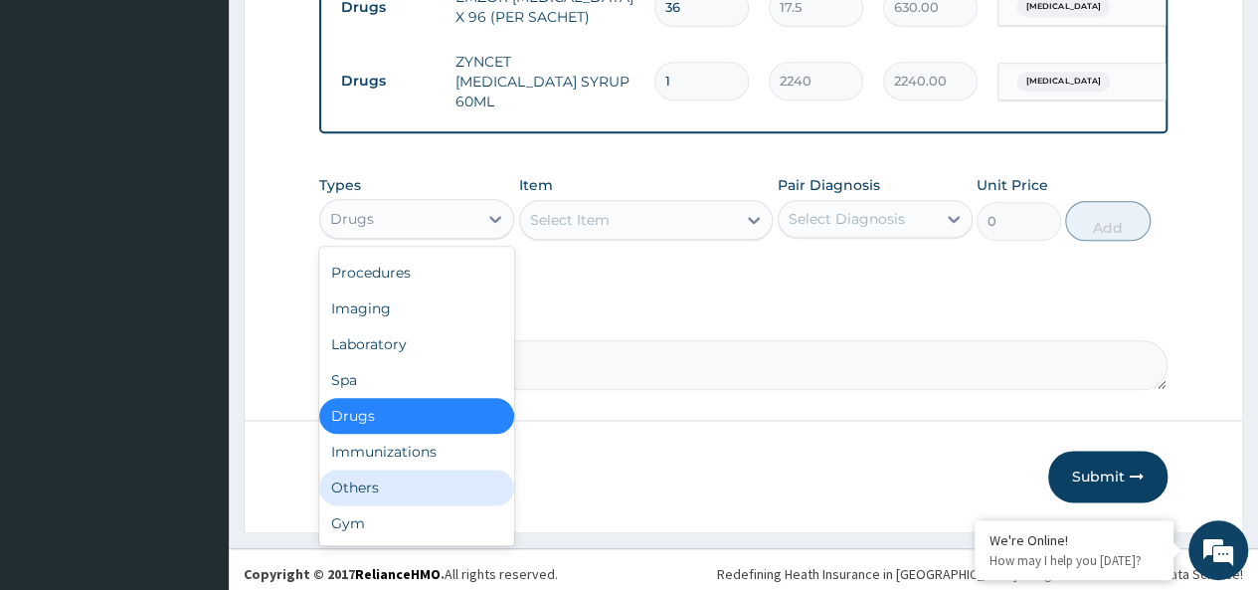
click at [368, 482] on div "Others" at bounding box center [416, 487] width 195 height 36
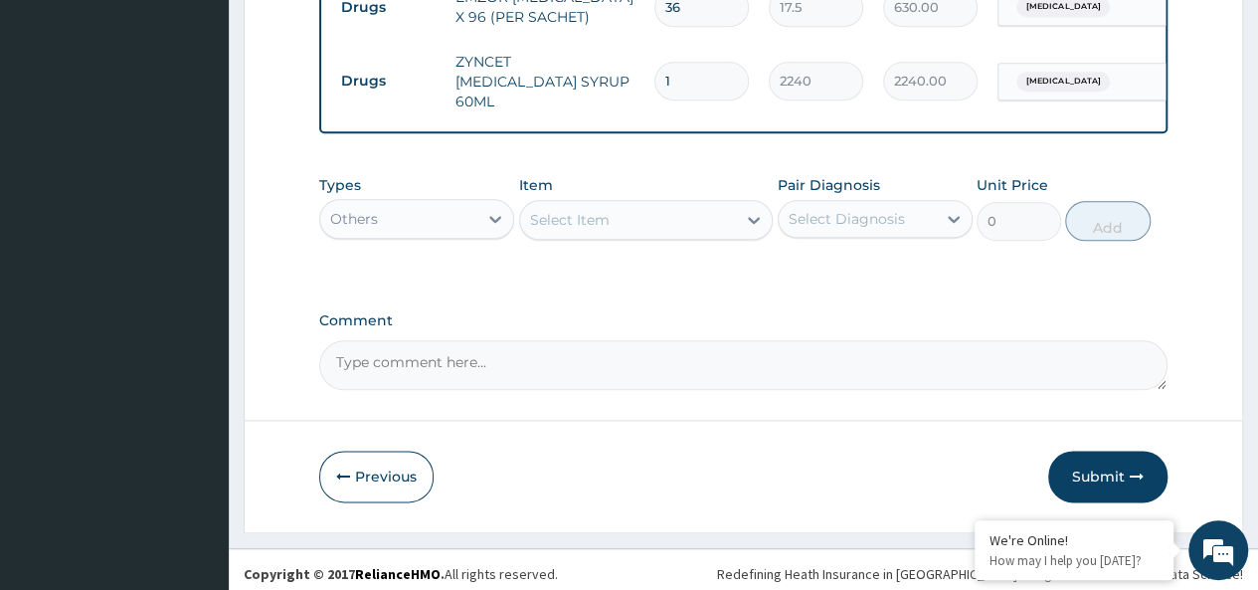
click at [649, 205] on div "Select Item" at bounding box center [628, 220] width 217 height 32
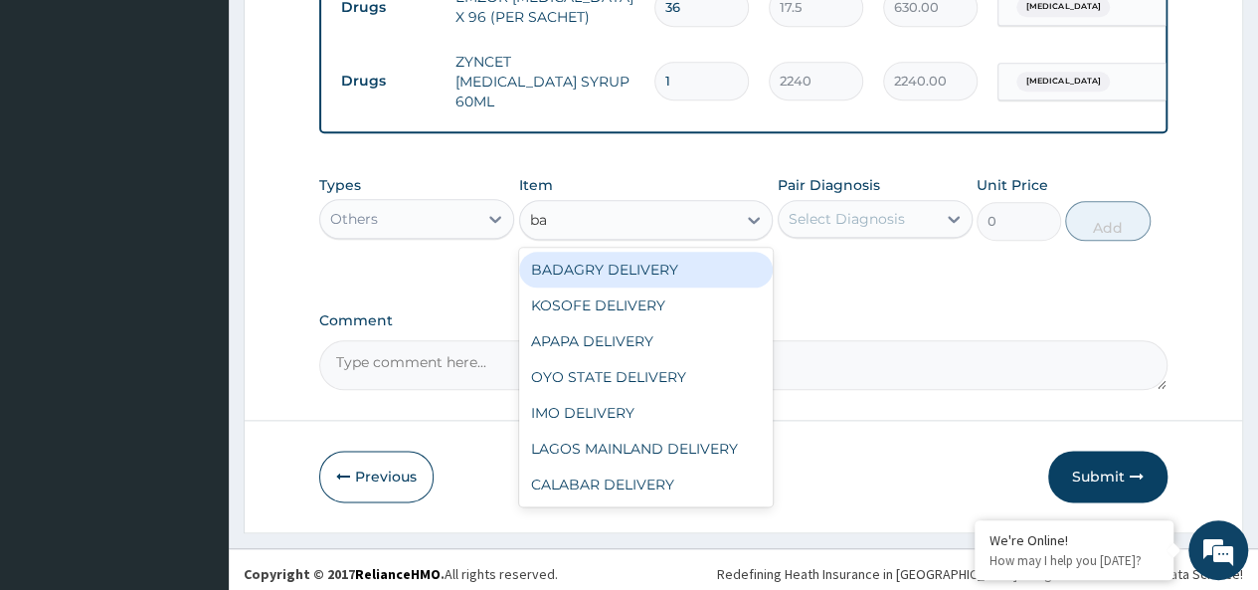
type input "bad"
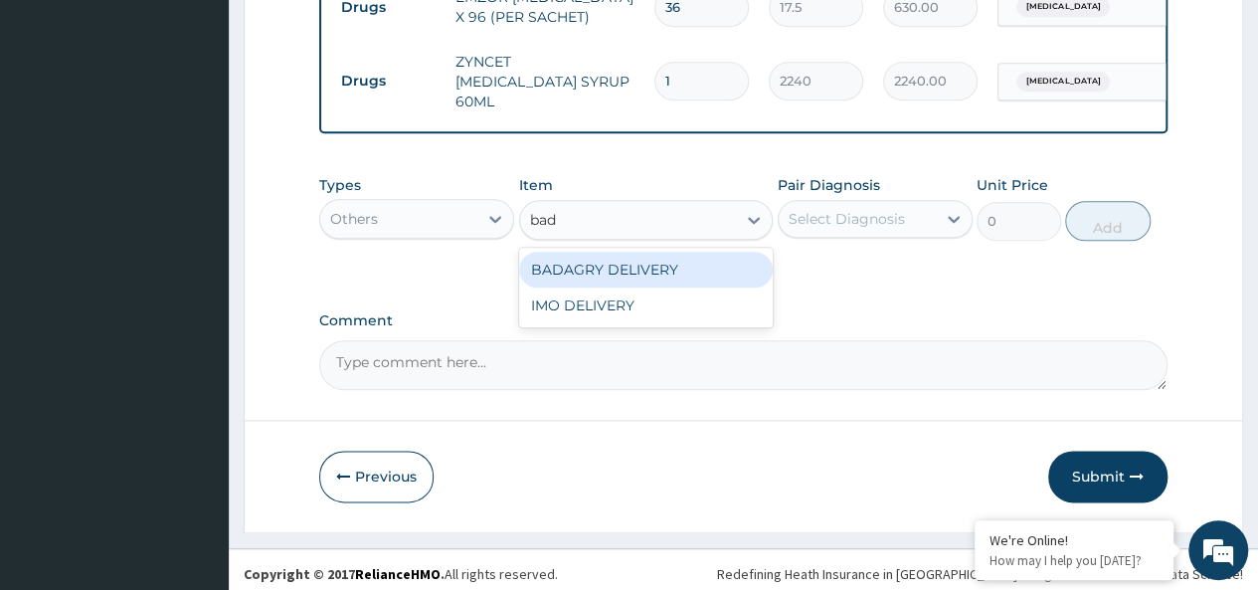
click at [704, 253] on div "BADAGRY DELIVERY" at bounding box center [646, 270] width 254 height 36
type input "3700"
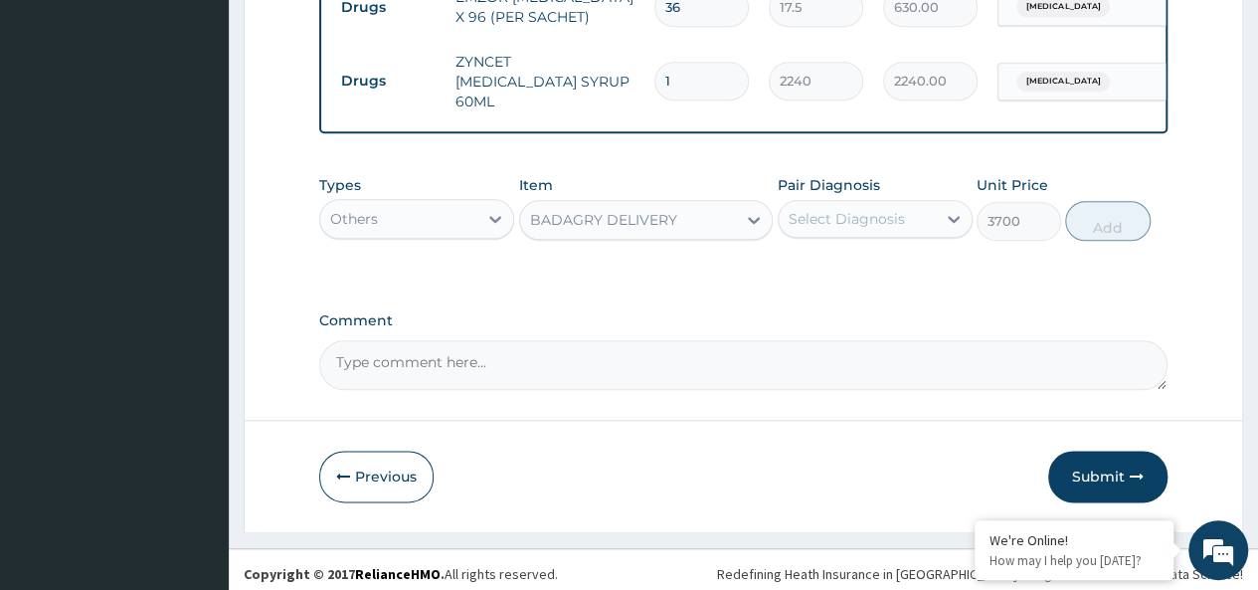
click at [859, 190] on div "Pair Diagnosis Select Diagnosis" at bounding box center [874, 208] width 195 height 66
click at [869, 219] on div "Select Diagnosis" at bounding box center [846, 219] width 116 height 20
click at [900, 262] on div "[MEDICAL_DATA]" at bounding box center [874, 270] width 195 height 41
checkbox input "true"
click at [1107, 213] on button "Add" at bounding box center [1107, 221] width 84 height 40
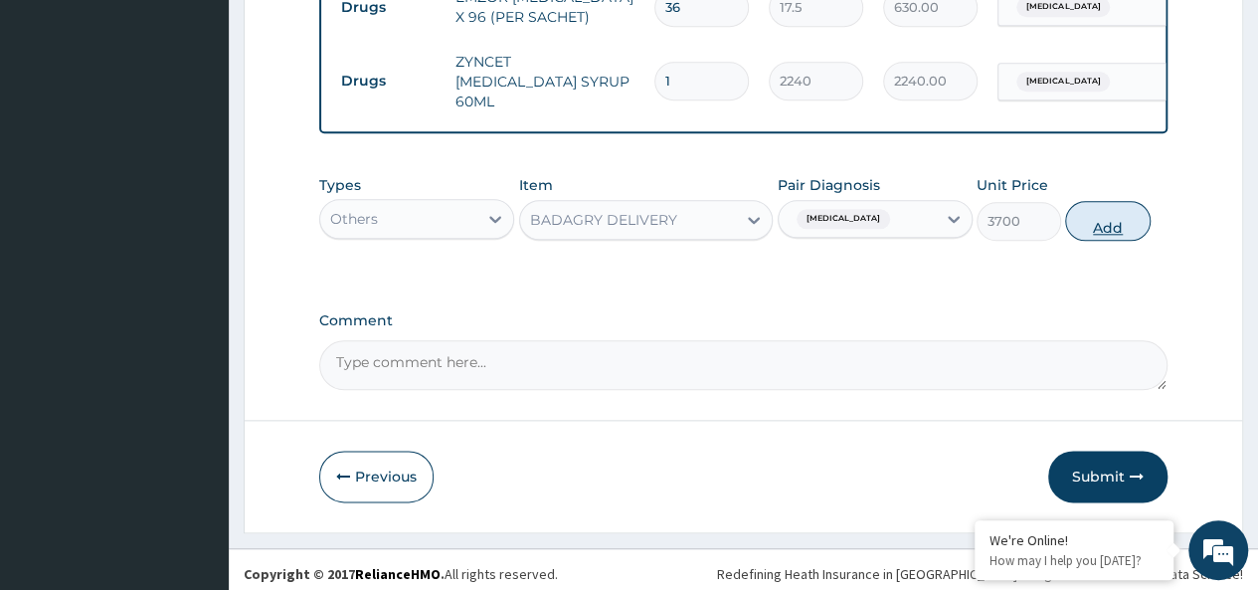
type input "0"
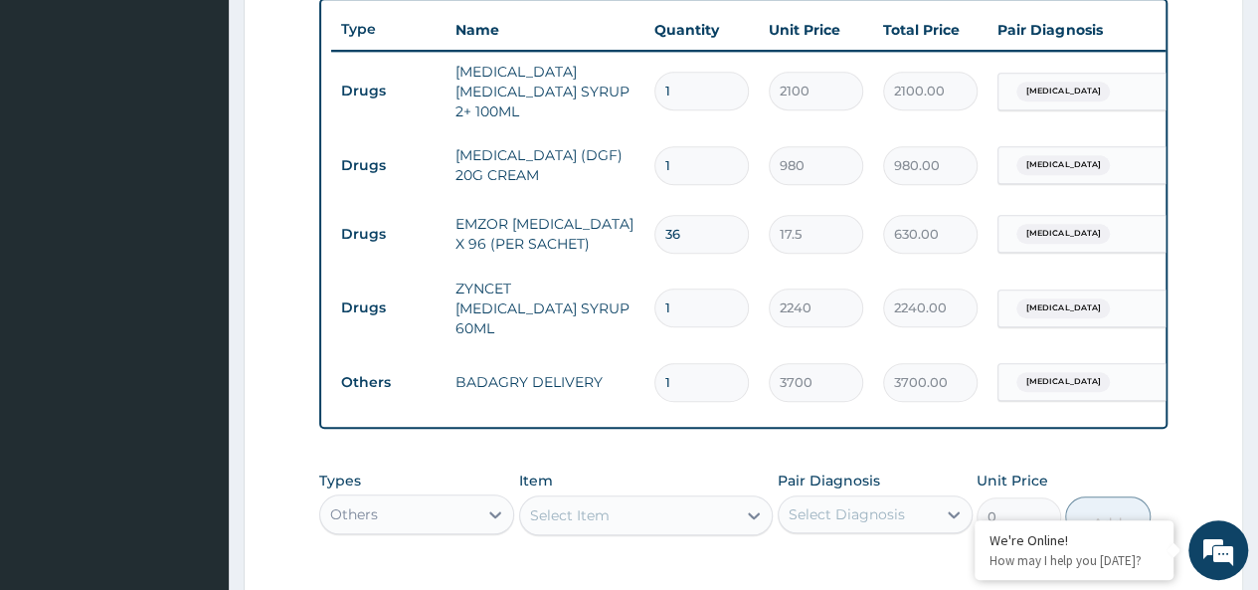
scroll to position [1037, 0]
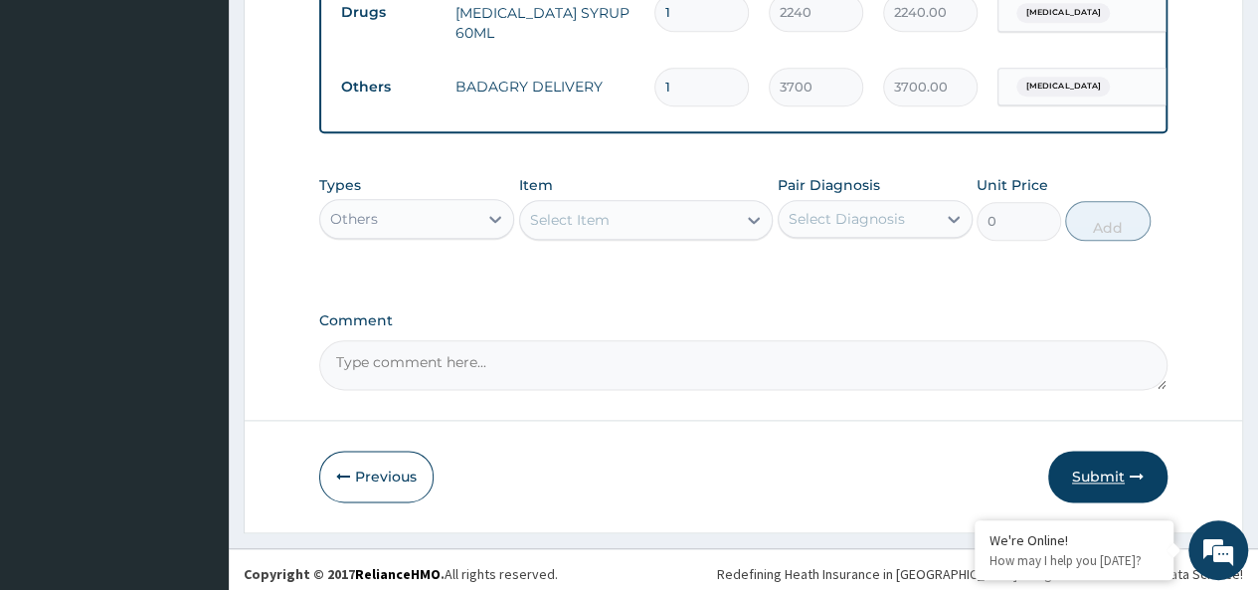
click at [1098, 490] on button "Submit" at bounding box center [1107, 476] width 119 height 52
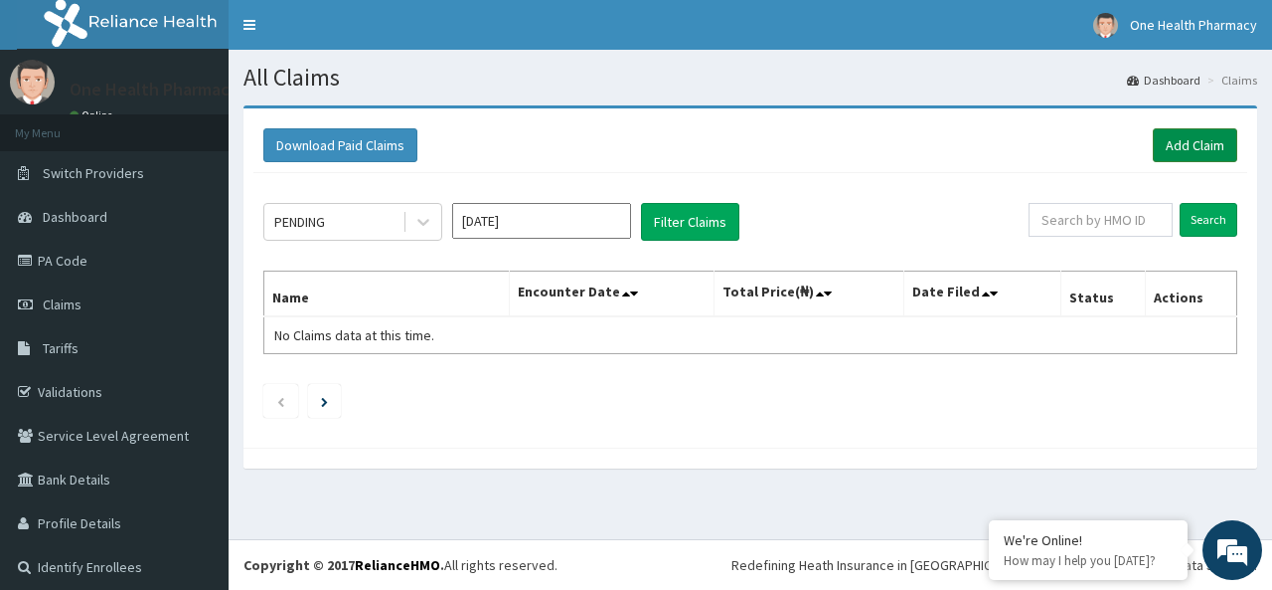
click at [1197, 148] on link "Add Claim" at bounding box center [1195, 145] width 84 height 34
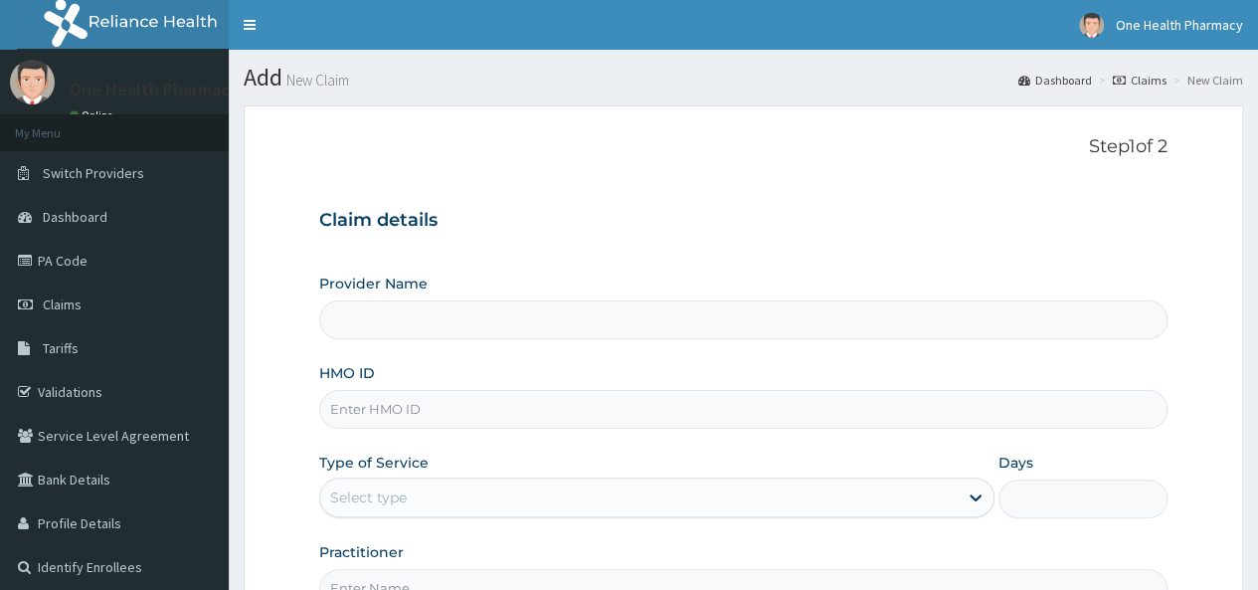
drag, startPoint x: 0, startPoint y: 0, endPoint x: 362, endPoint y: 413, distance: 548.8
click at [362, 413] on input "HMO ID" at bounding box center [743, 409] width 848 height 39
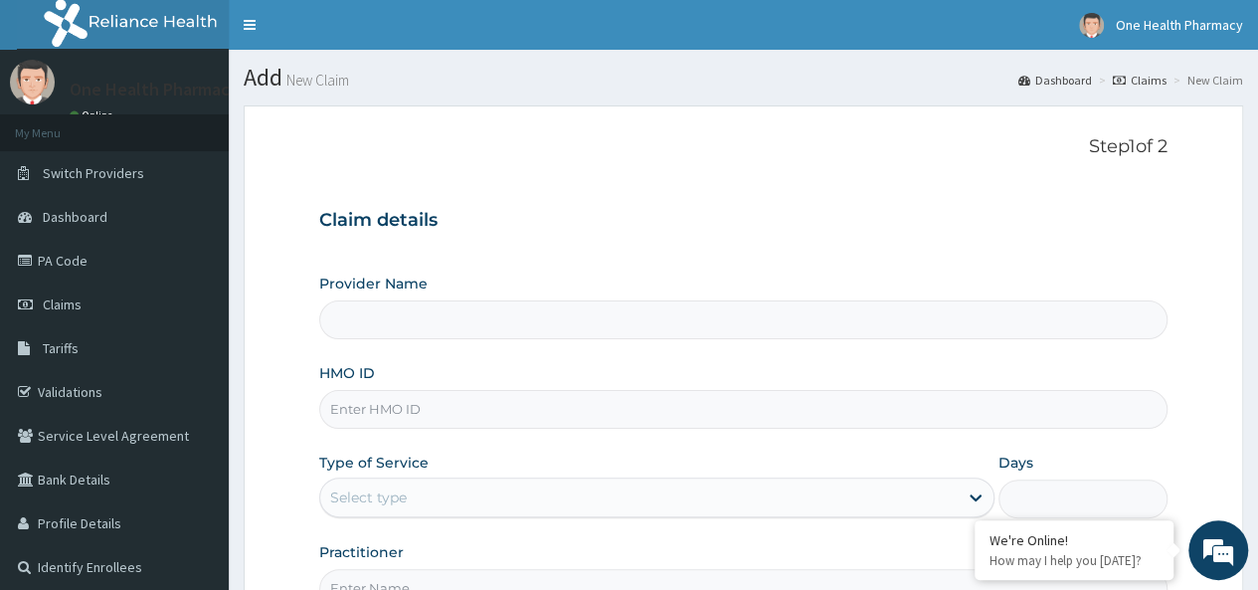
paste input "JHS/10079/A"
type input "JHS/10079/A"
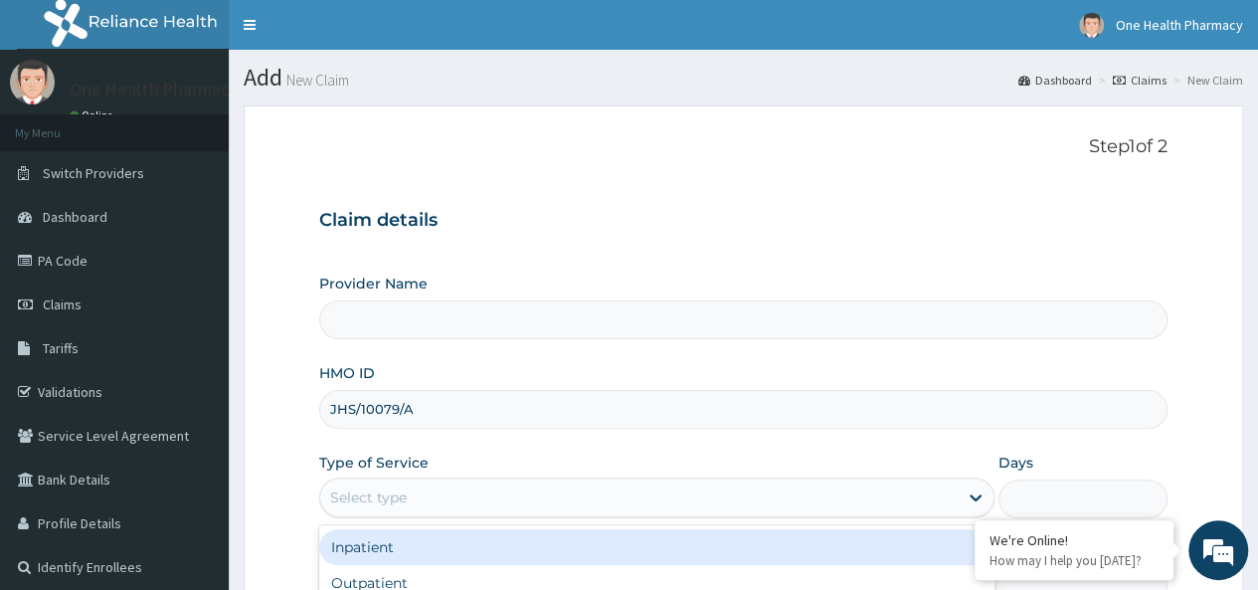
click at [417, 484] on div "Select type" at bounding box center [638, 497] width 637 height 32
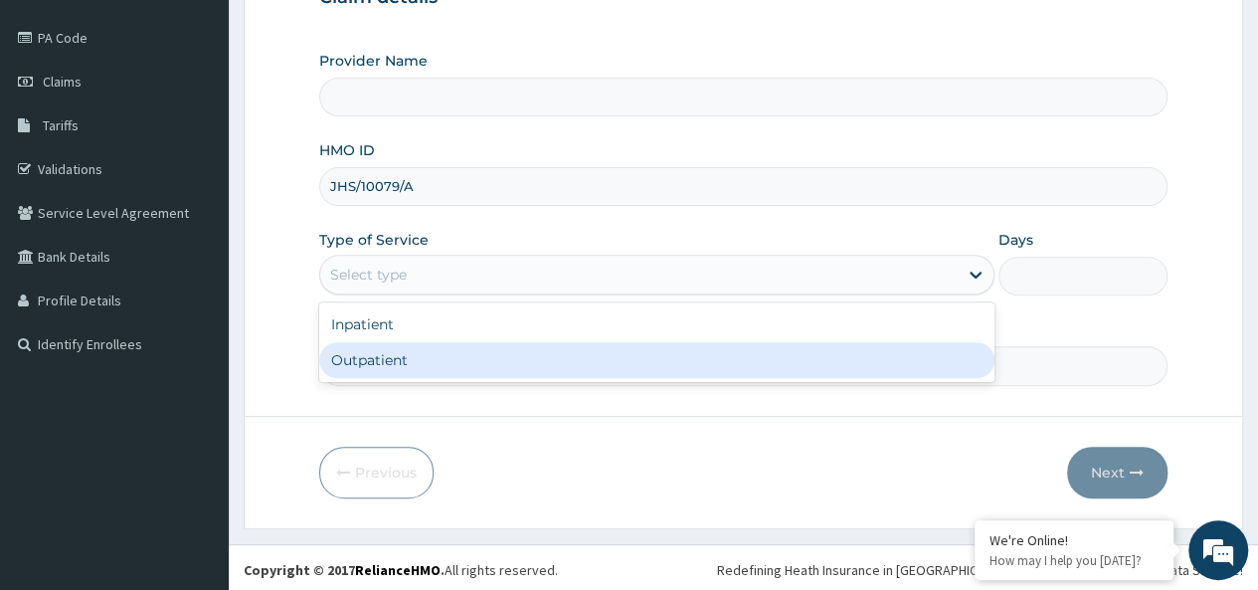
type input "OneHealth Pharmacy"
click at [459, 354] on div "Outpatient" at bounding box center [656, 360] width 675 height 36
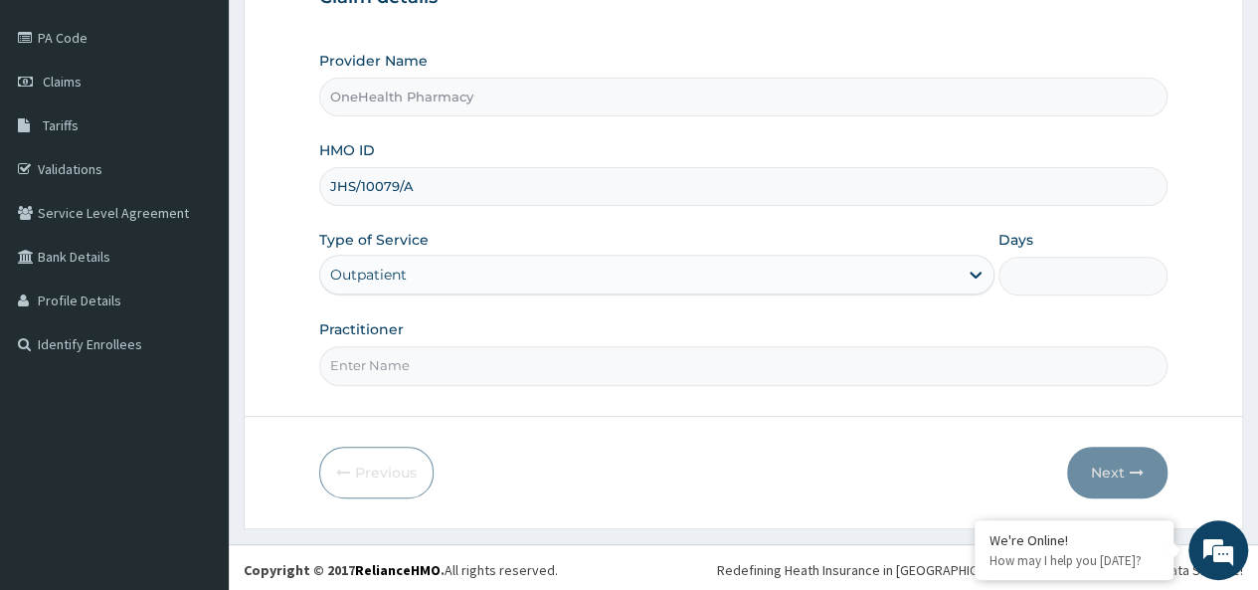
type input "1"
click at [449, 356] on input "Practitioner" at bounding box center [743, 365] width 848 height 39
type input "onehealth"
click at [1086, 470] on button "Next" at bounding box center [1117, 472] width 100 height 52
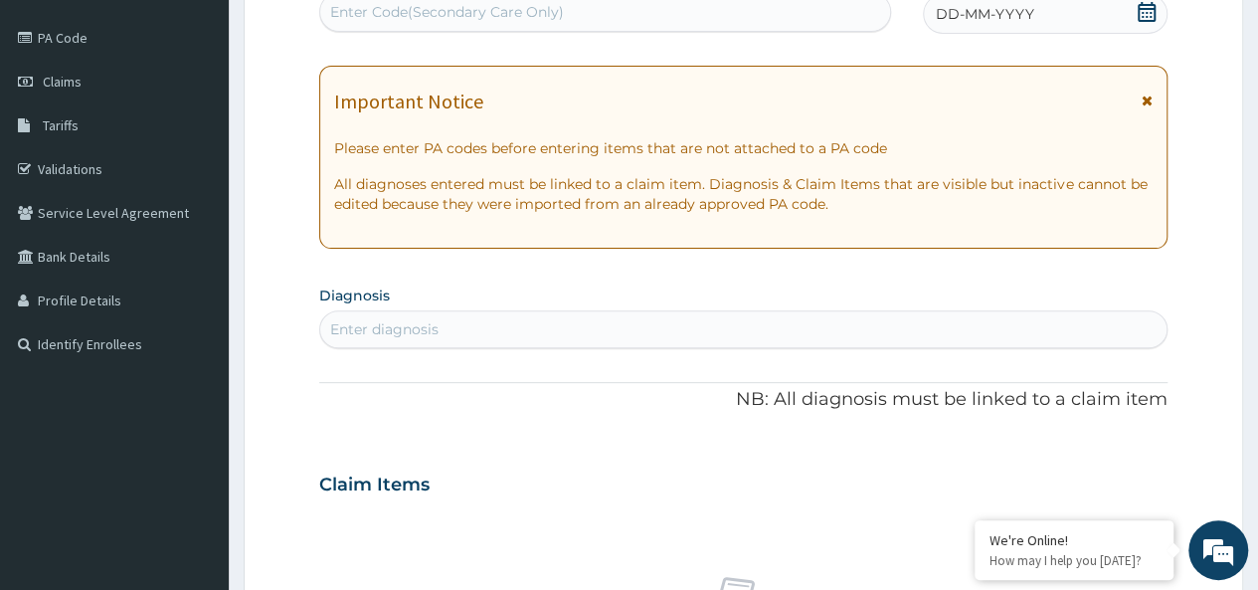
scroll to position [0, 0]
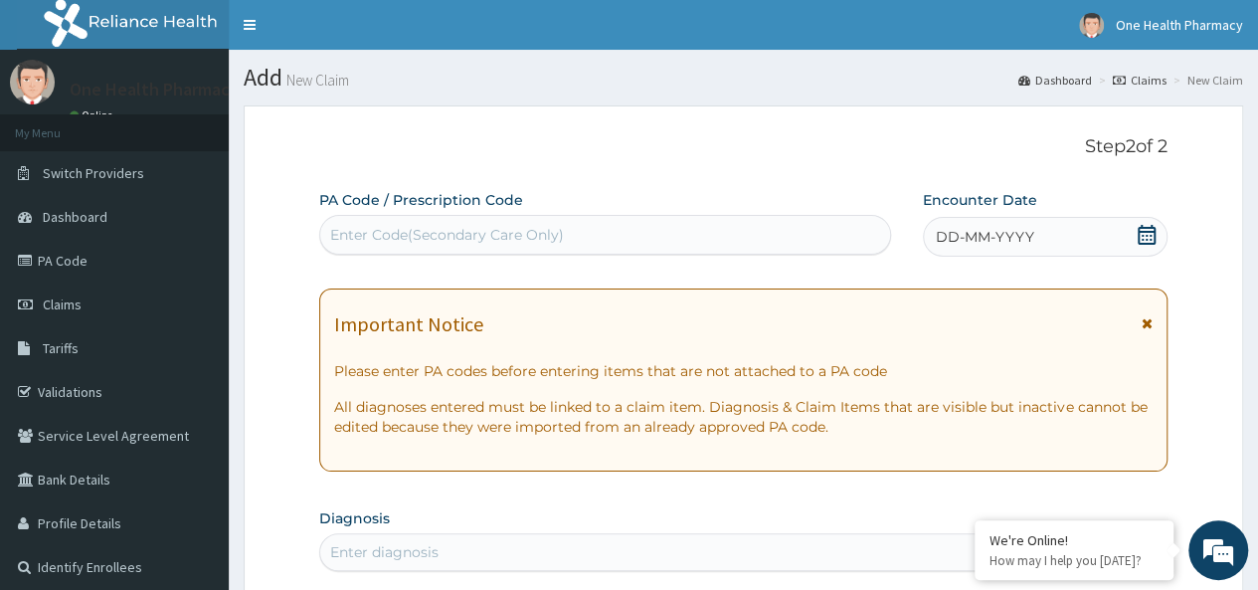
click at [368, 237] on div "Enter Code(Secondary Care Only)" at bounding box center [447, 235] width 234 height 20
paste input "PR/3F75DC3D"
type input "PR/3F75DC3D"
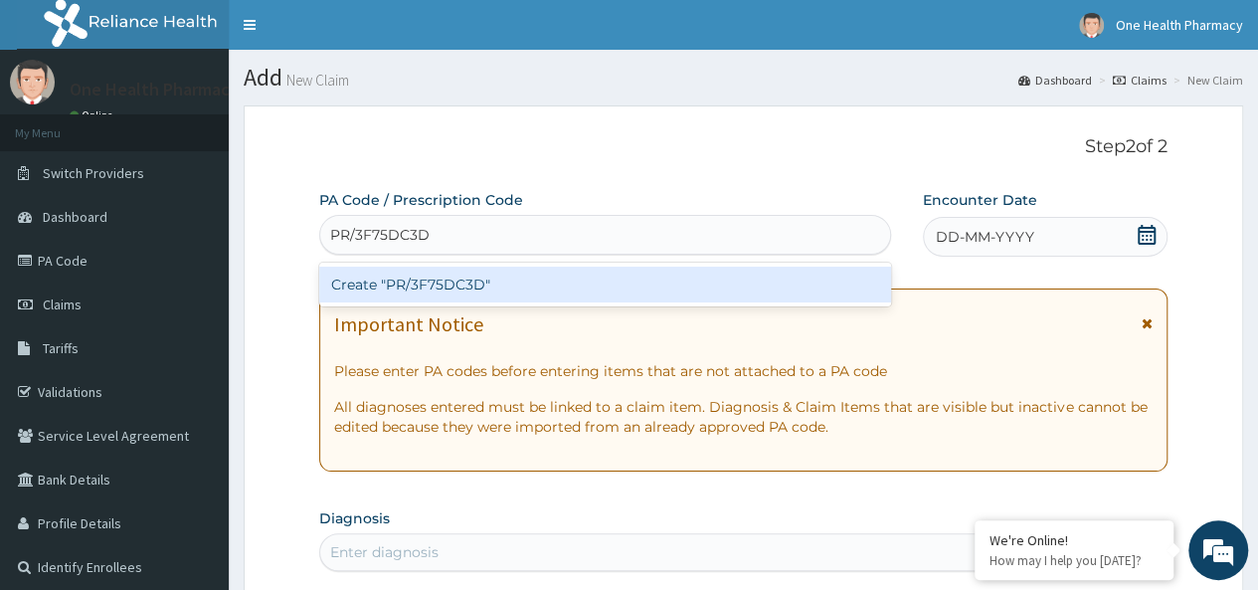
click at [574, 285] on div "Create "PR/3F75DC3D"" at bounding box center [604, 284] width 571 height 36
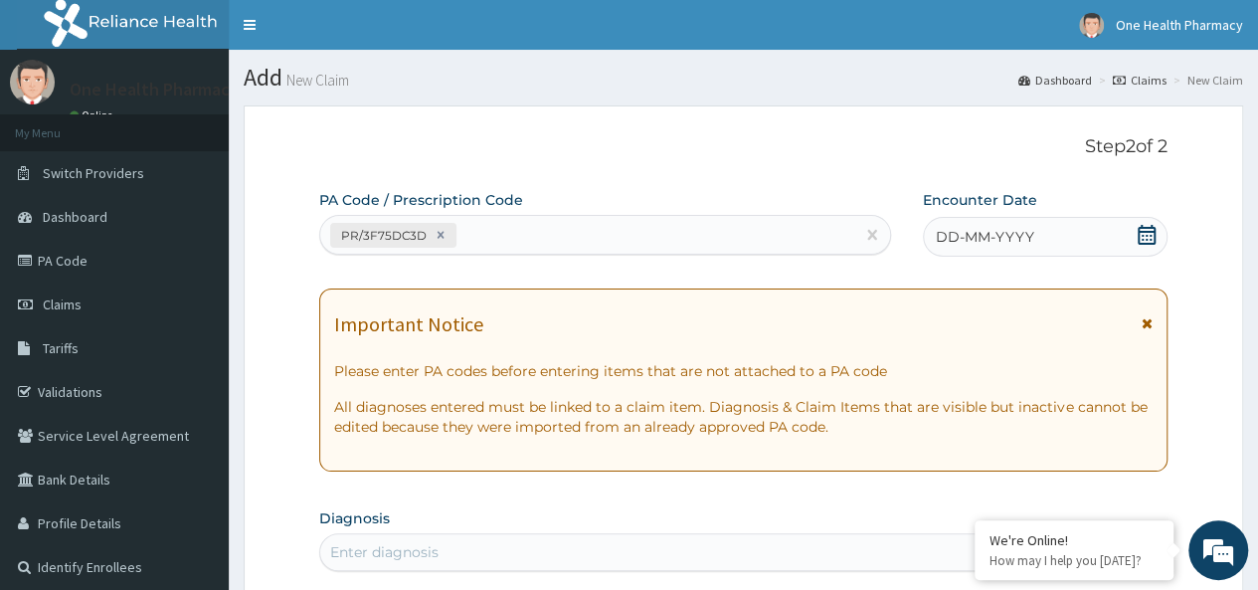
click at [1022, 240] on span "DD-MM-YYYY" at bounding box center [984, 237] width 98 height 20
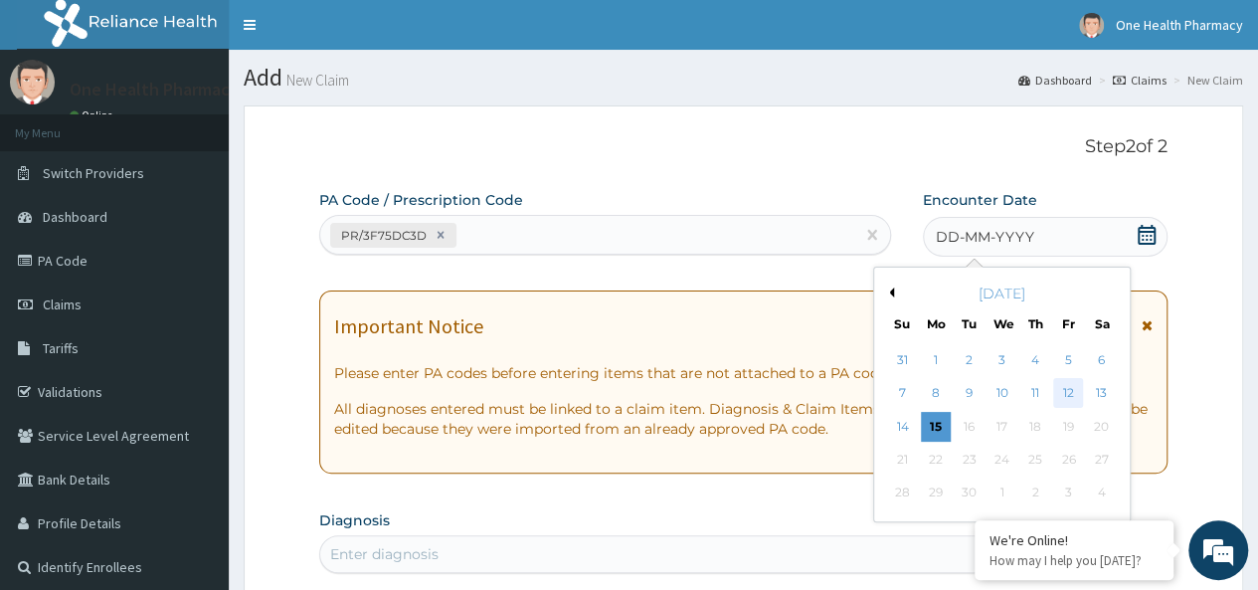
click at [1072, 398] on div "12" at bounding box center [1068, 394] width 30 height 30
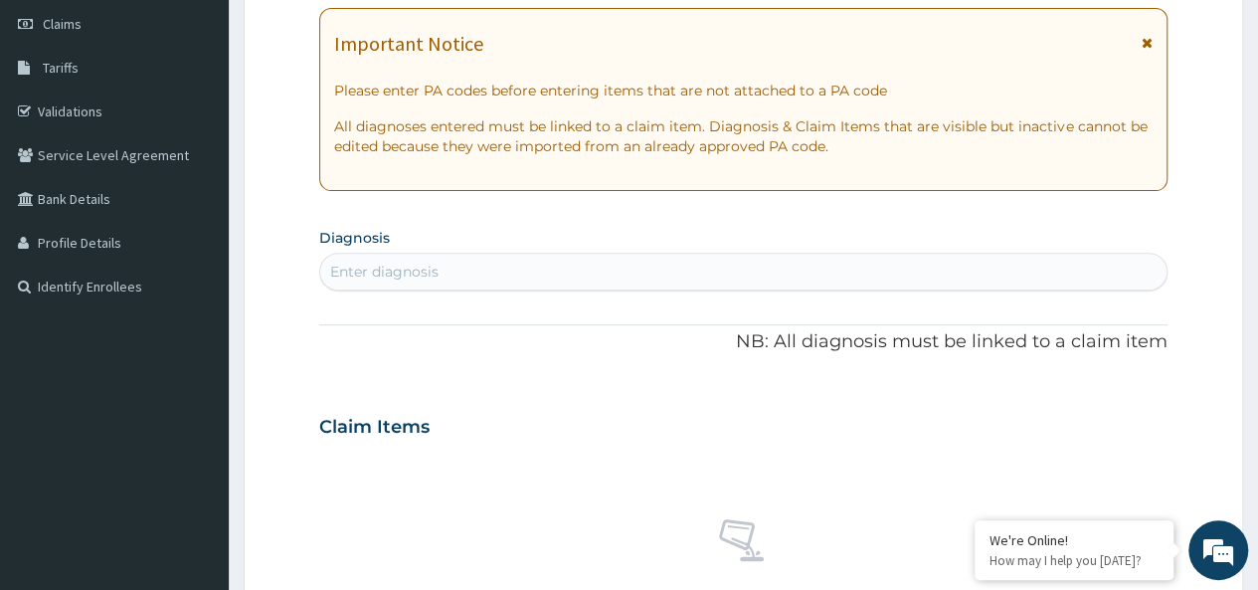
scroll to position [288, 0]
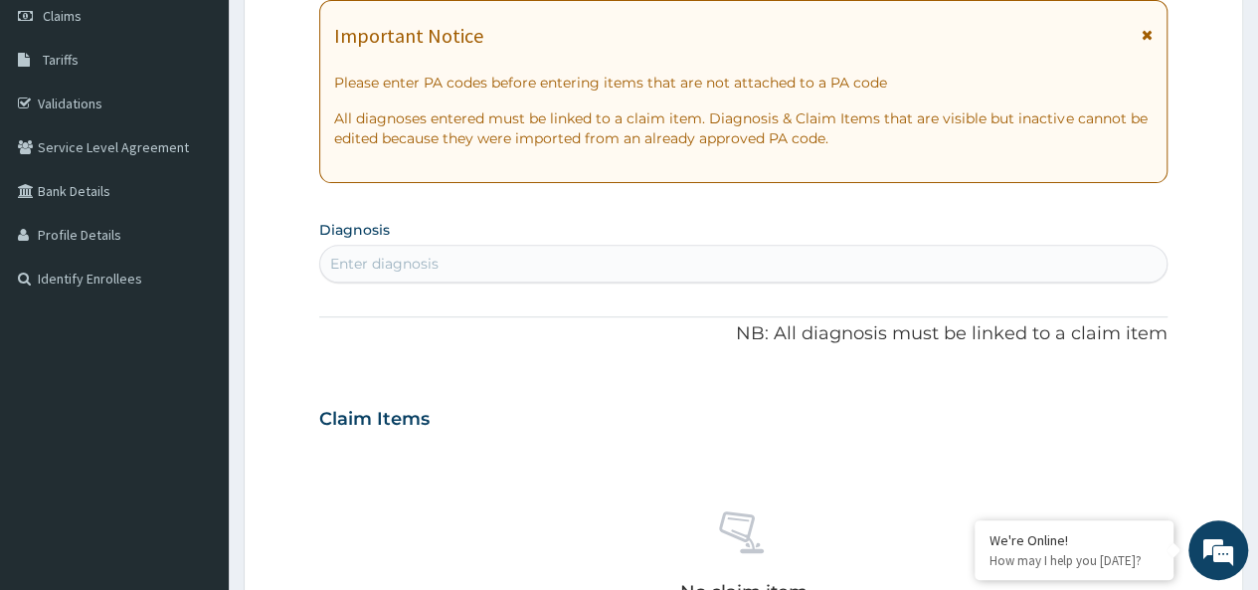
click at [445, 283] on div "PA Code / Prescription Code PR/3F75DC3D Encounter Date [DATE] Important Notice …" at bounding box center [743, 416] width 848 height 1029
click at [412, 268] on div "Enter diagnosis" at bounding box center [384, 263] width 108 height 20
type input "[MEDICAL_DATA]"
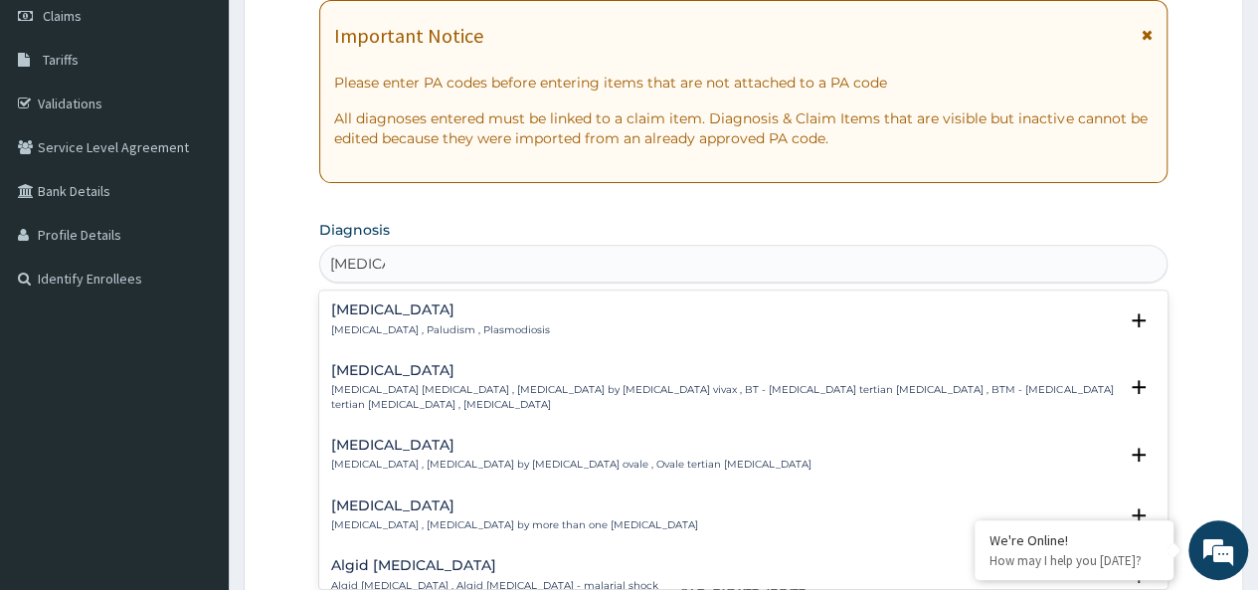
click at [379, 315] on h4 "[MEDICAL_DATA]" at bounding box center [440, 309] width 219 height 15
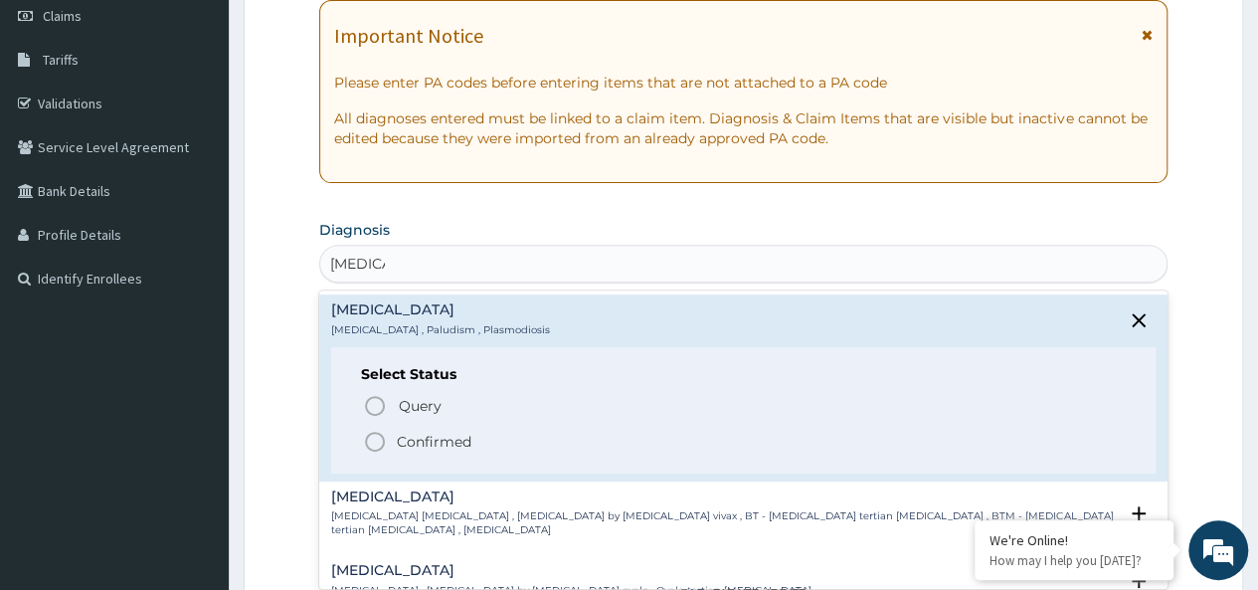
click at [435, 432] on p "Confirmed" at bounding box center [434, 441] width 75 height 20
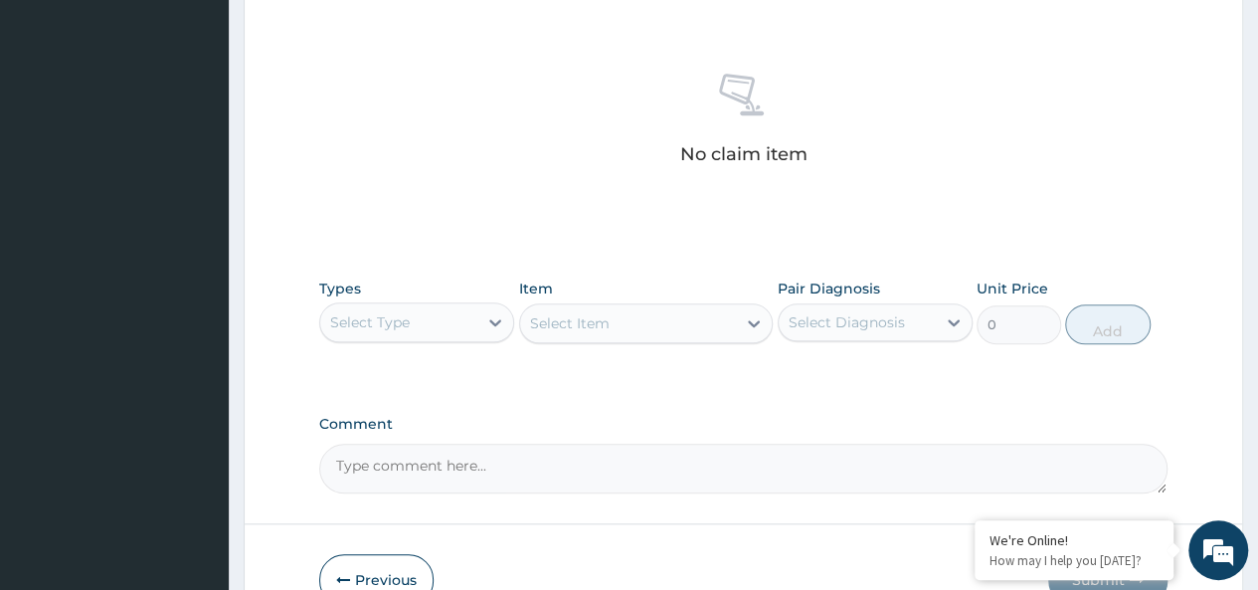
scroll to position [840, 0]
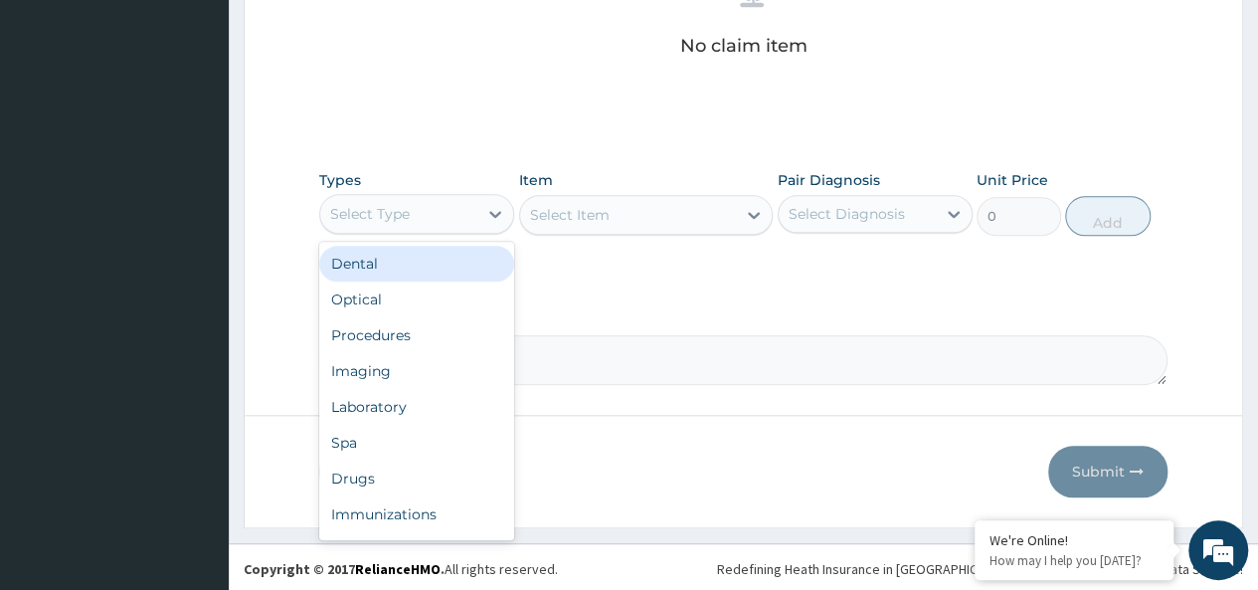
click at [374, 198] on div "Select Type" at bounding box center [398, 214] width 157 height 32
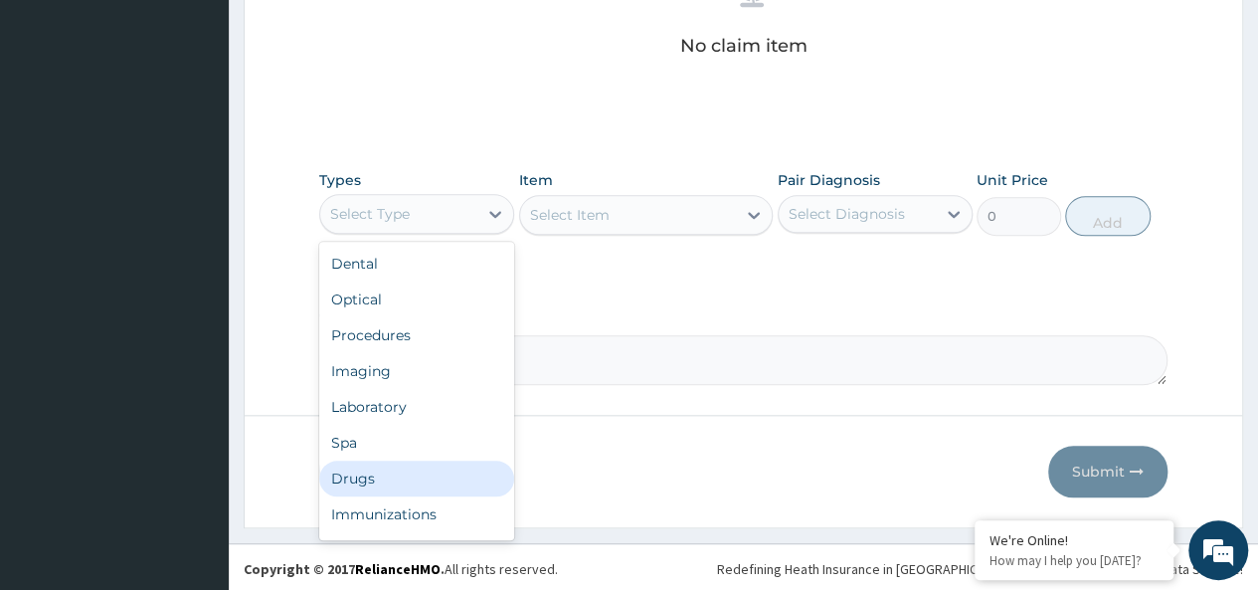
click at [376, 468] on div "Drugs" at bounding box center [416, 478] width 195 height 36
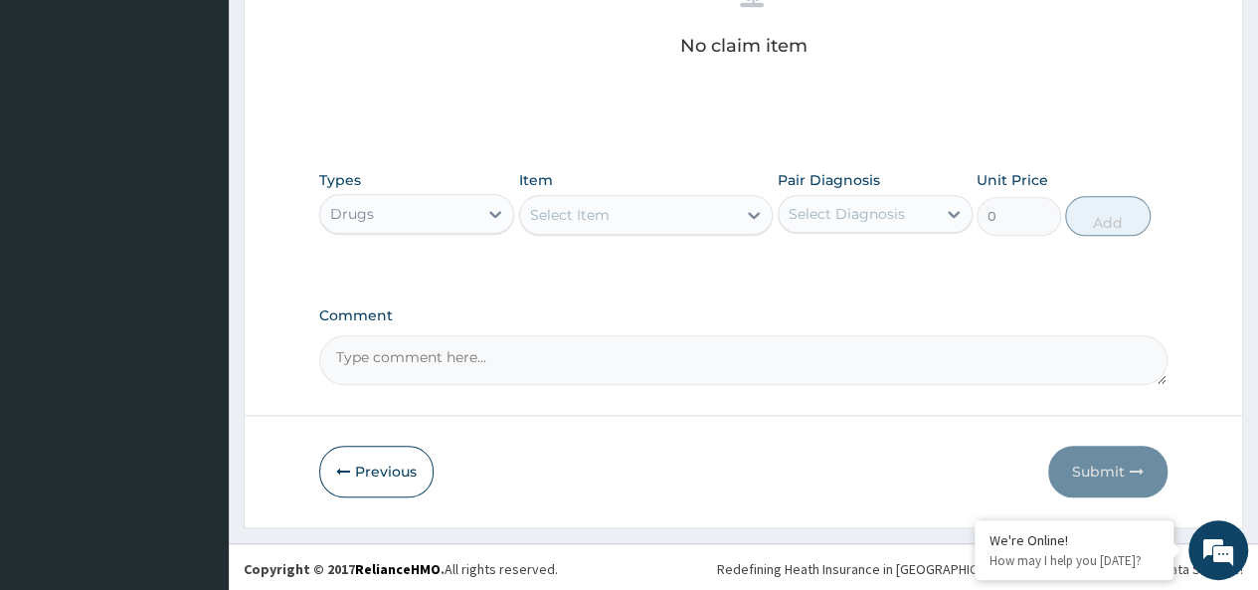
click at [654, 214] on div "Select Item" at bounding box center [628, 215] width 217 height 32
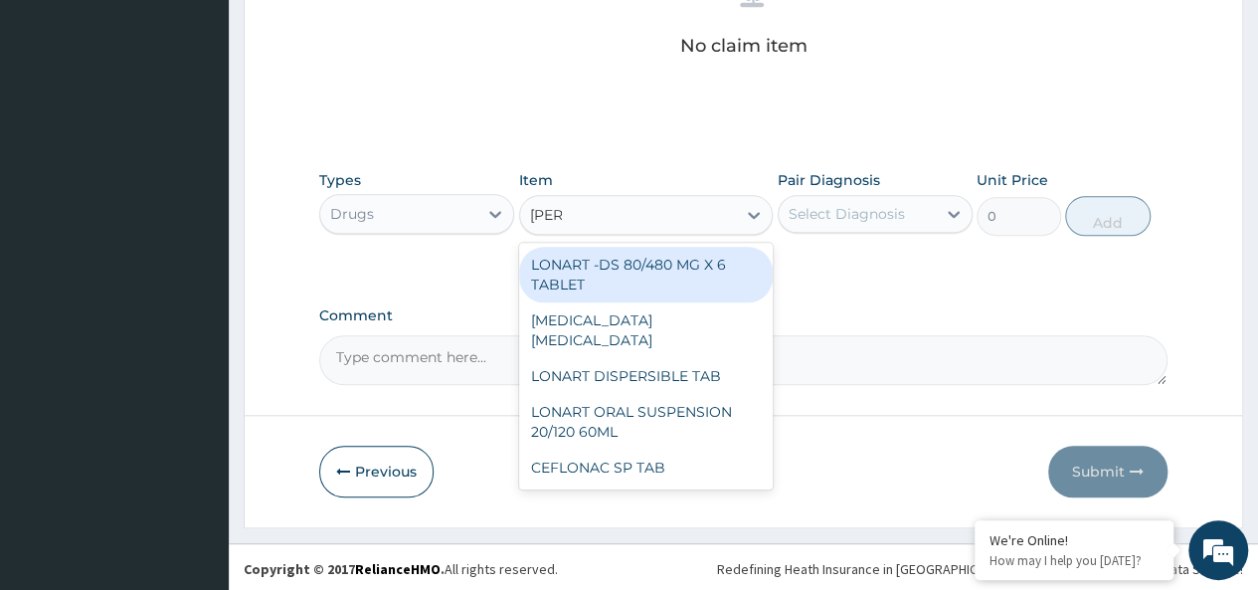
type input "lonar"
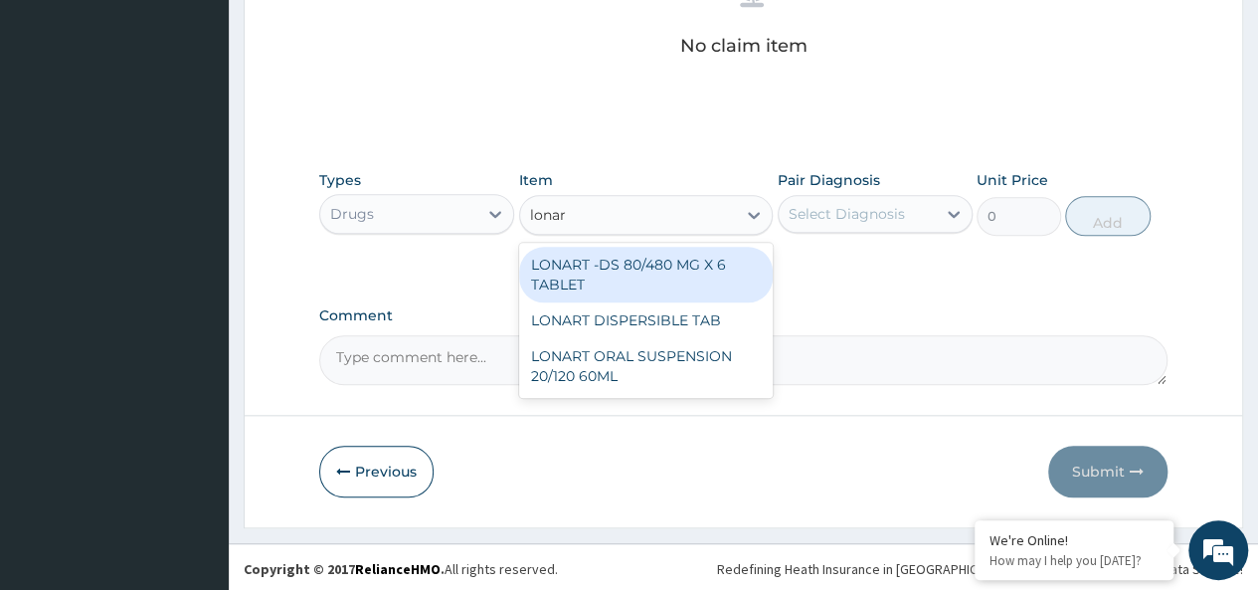
click at [728, 285] on div "LONART -DS 80/480 MG X 6 TABLET" at bounding box center [646, 275] width 254 height 56
type input "618.3333129882812"
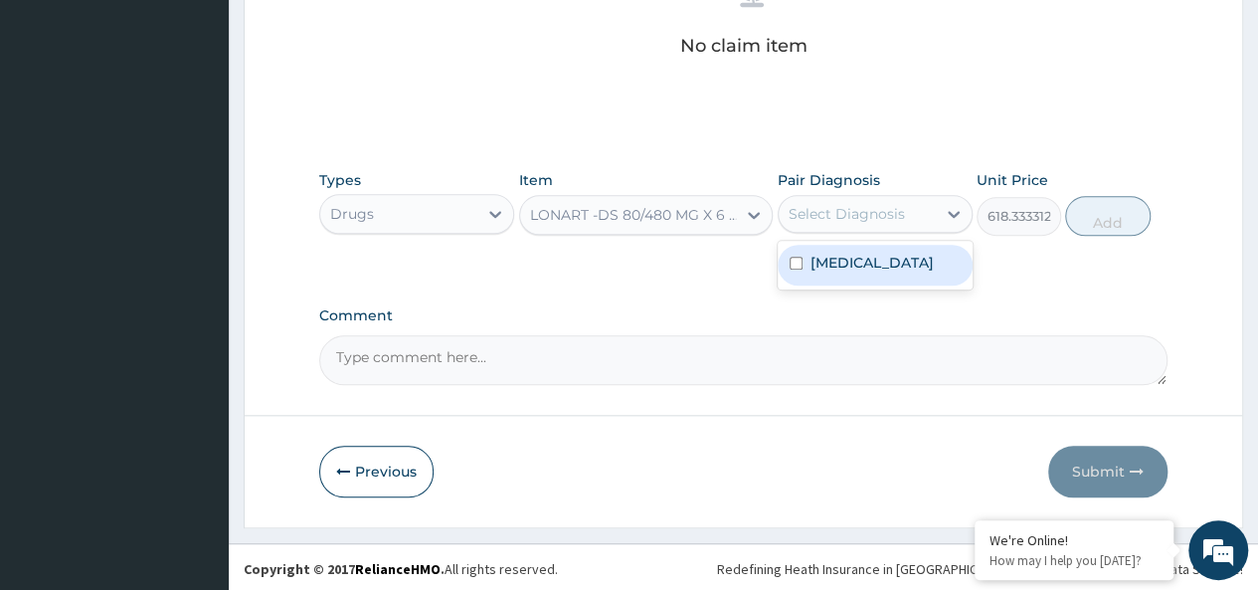
click at [888, 214] on div "Select Diagnosis" at bounding box center [846, 214] width 116 height 20
click at [899, 261] on div "[MEDICAL_DATA]" at bounding box center [874, 265] width 195 height 41
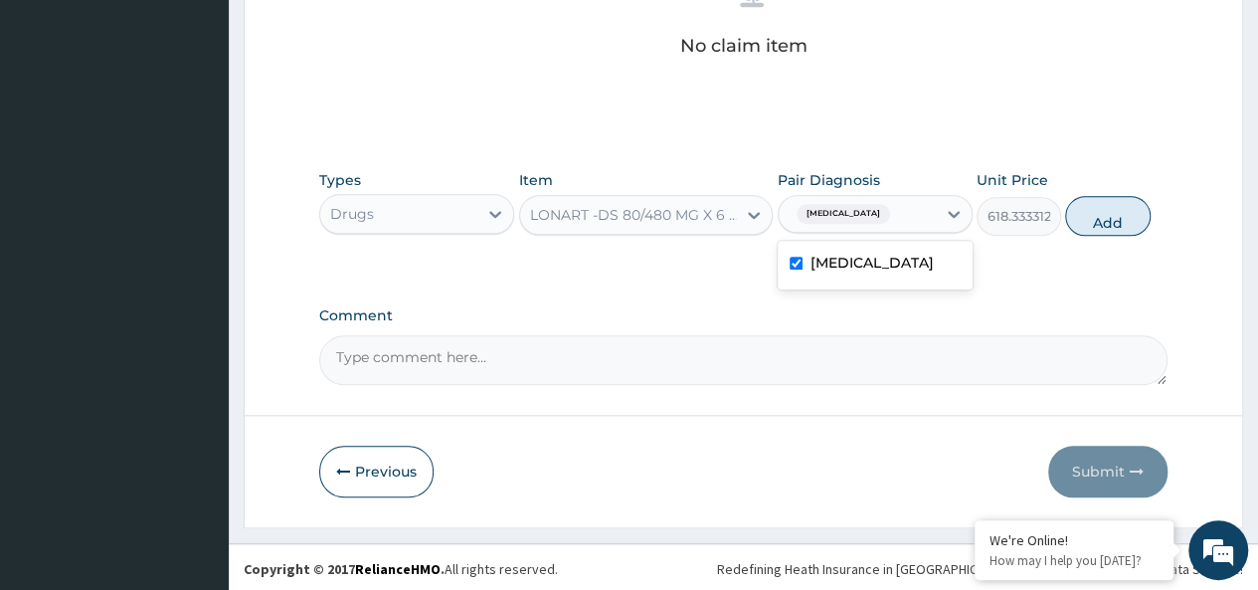
checkbox input "true"
click at [1092, 226] on button "Add" at bounding box center [1107, 216] width 84 height 40
type input "0"
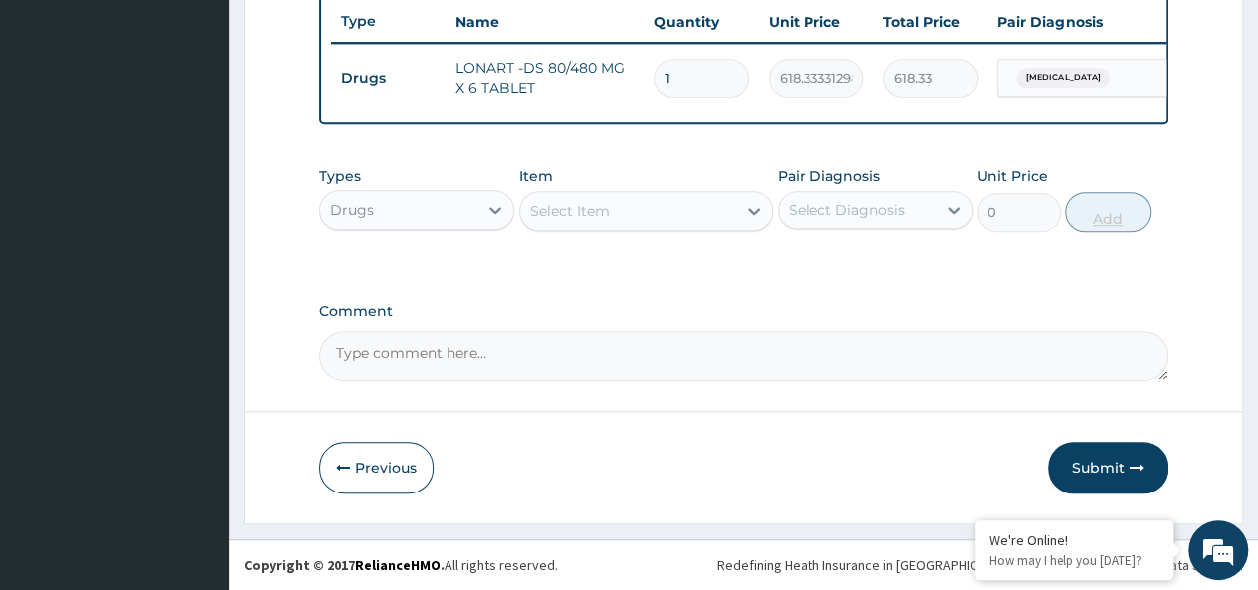
scroll to position [761, 0]
type input "0.00"
type input "6"
type input "3710.00"
type input "6"
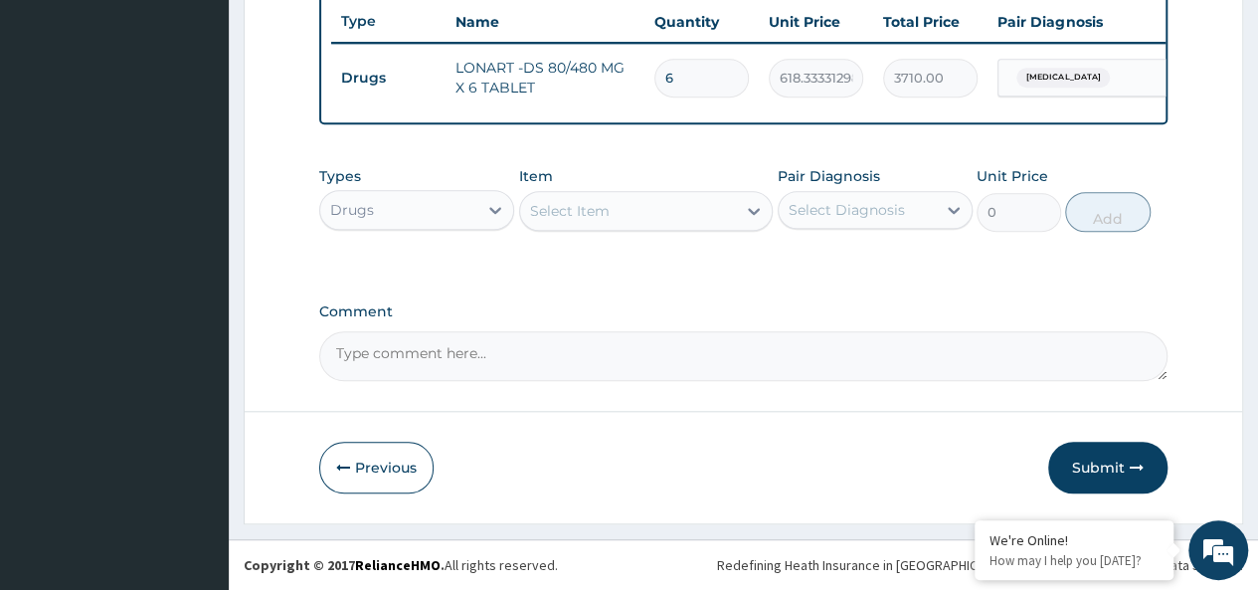
click at [593, 208] on div "Select Item" at bounding box center [570, 211] width 80 height 20
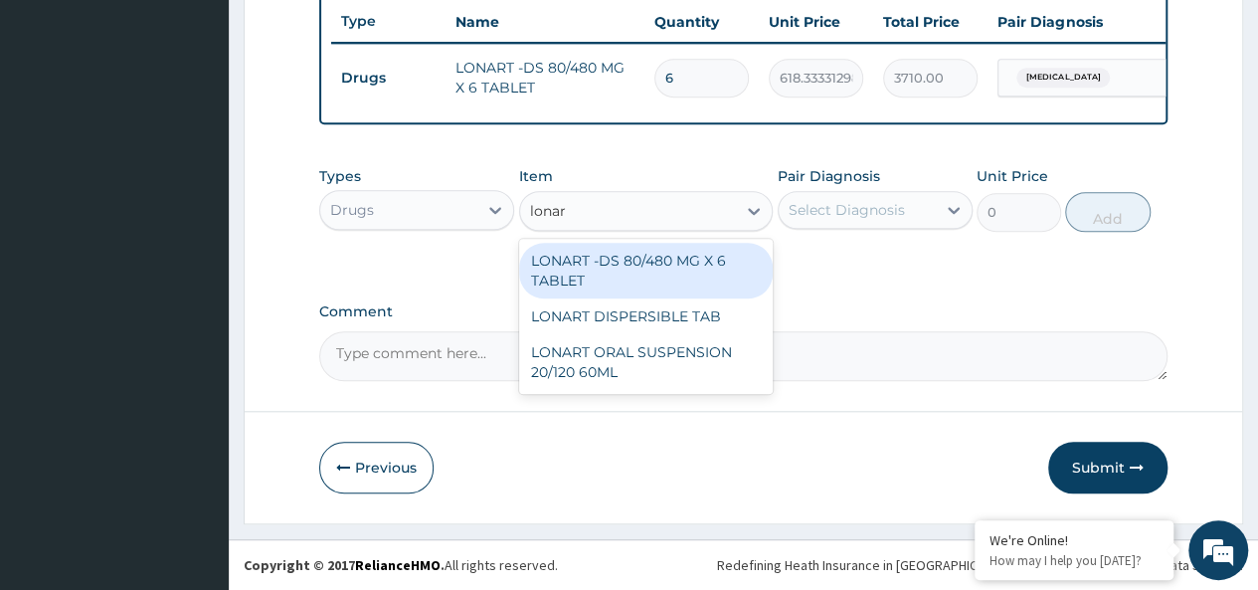
type input "lonart"
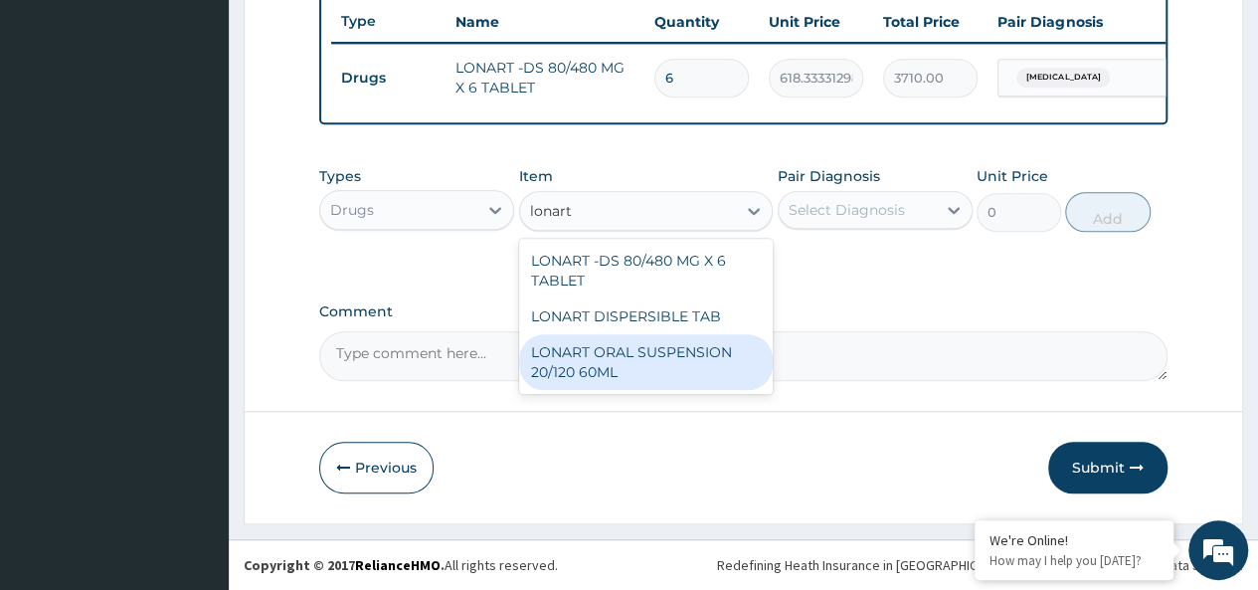
click at [626, 353] on div "LONART ORAL SUSPENSION 20/120 60ML" at bounding box center [646, 362] width 254 height 56
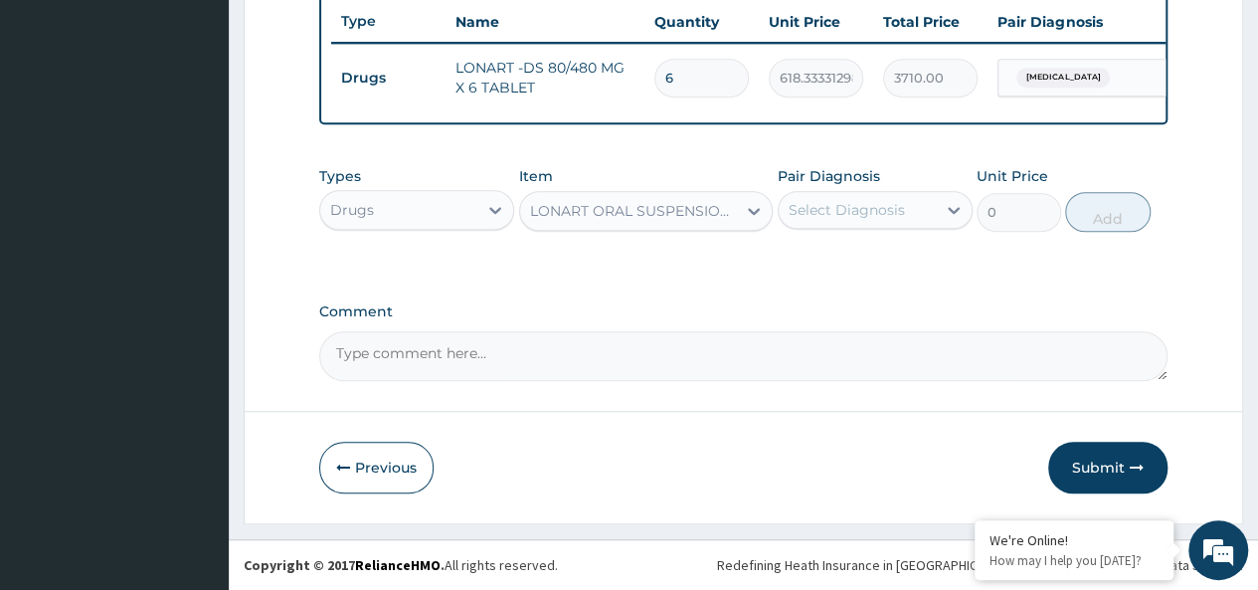
type input "2520"
click at [624, 227] on div "LONART ORAL SUSPENSION 20/120 60ML" at bounding box center [628, 211] width 217 height 32
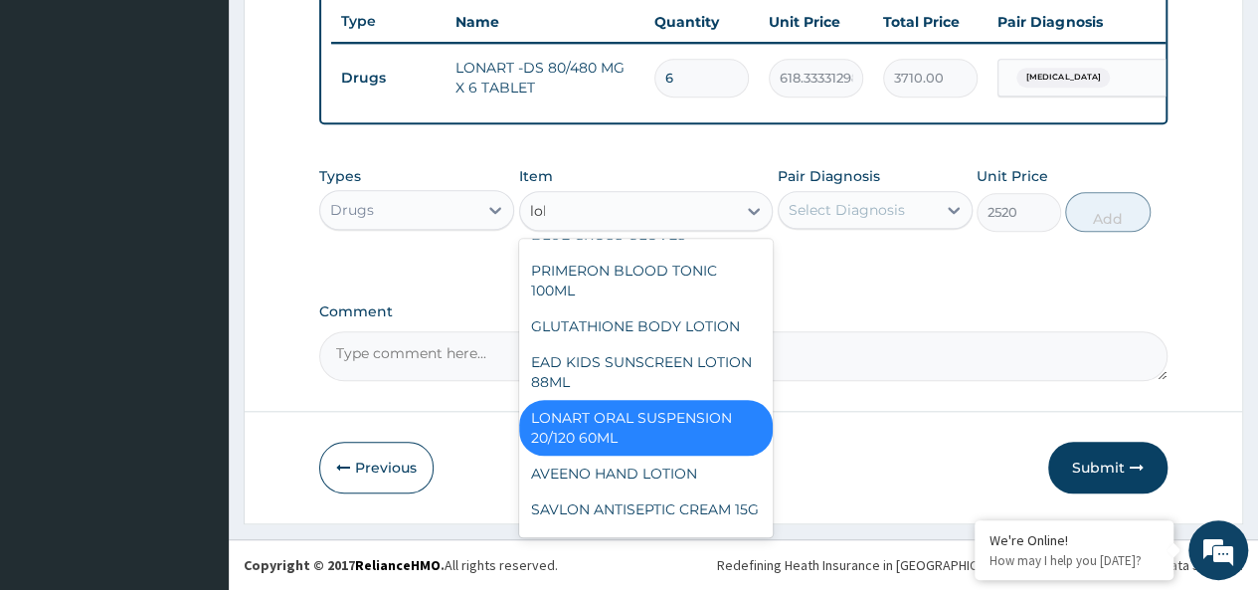
scroll to position [0, 0]
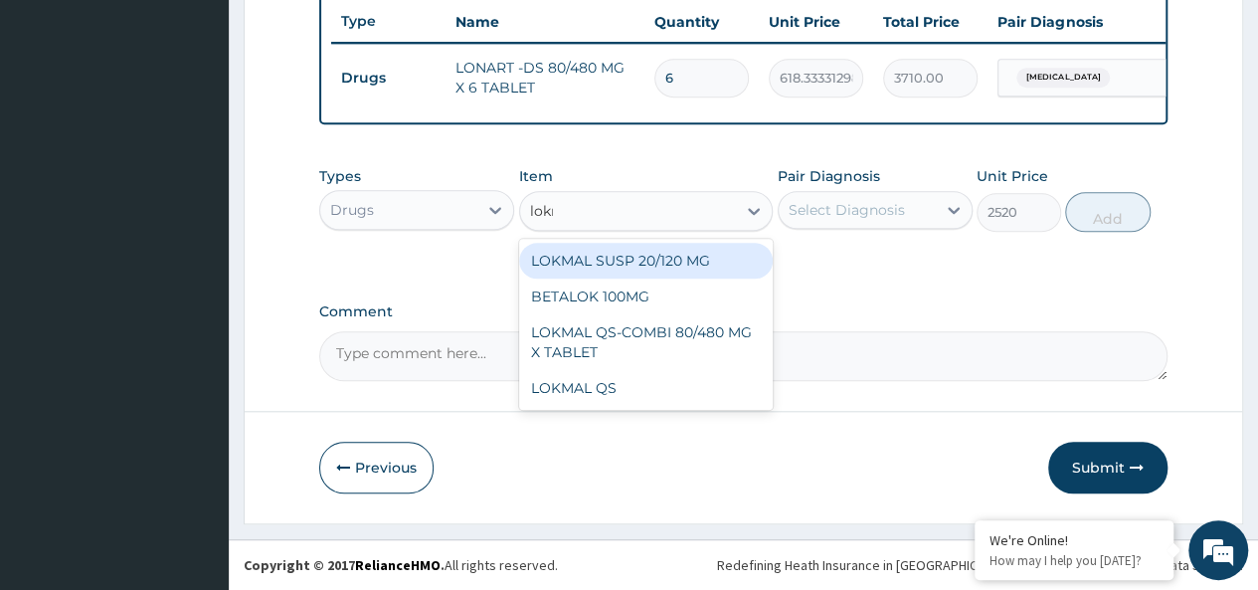
type input "lokma"
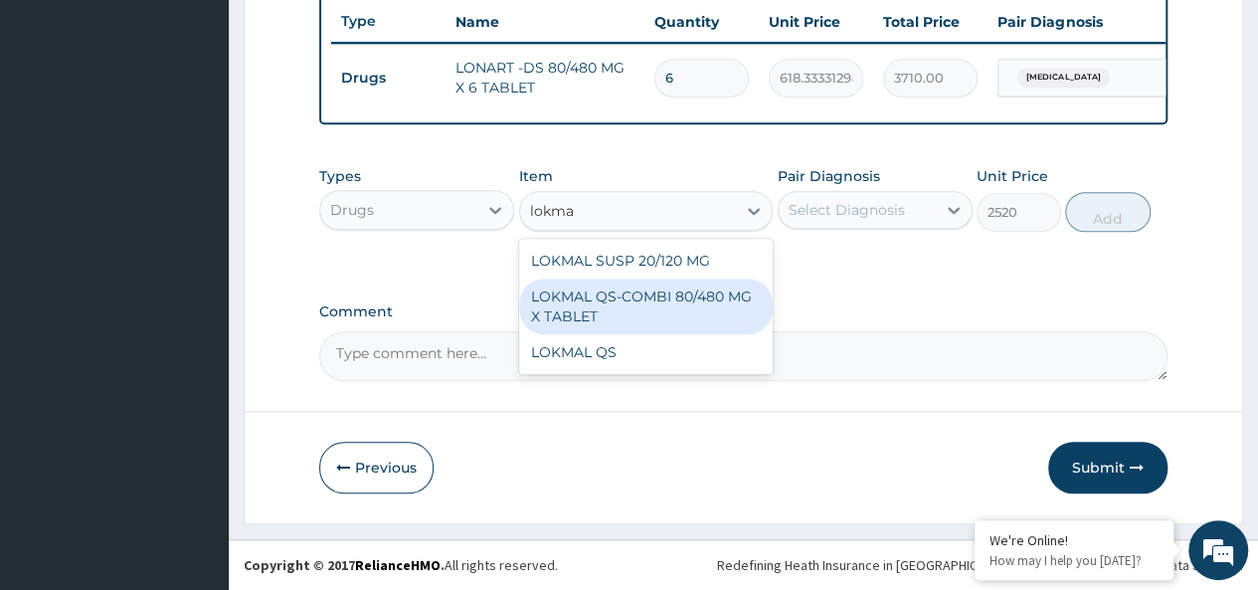
click at [677, 290] on div "LOKMAL QS-COMBI 80/480 MG X TABLET" at bounding box center [646, 306] width 254 height 56
type input "245"
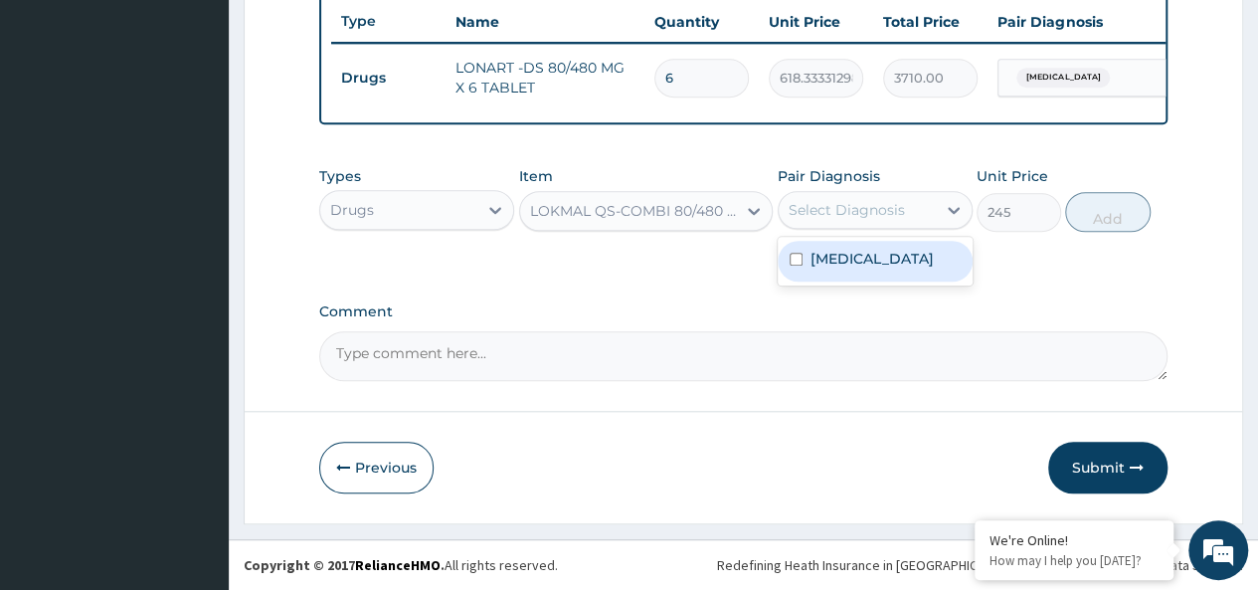
click at [861, 198] on div "Select Diagnosis" at bounding box center [856, 210] width 157 height 32
click at [904, 261] on div "[MEDICAL_DATA]" at bounding box center [874, 261] width 195 height 41
checkbox input "true"
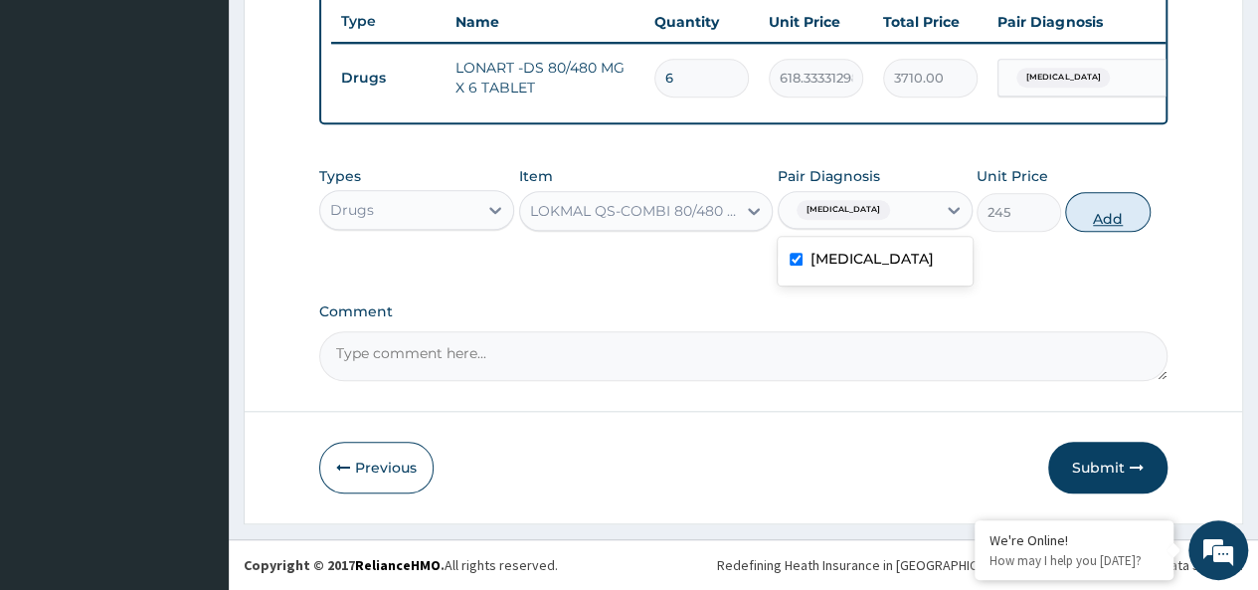
click at [1113, 220] on button "Add" at bounding box center [1107, 212] width 84 height 40
type input "0"
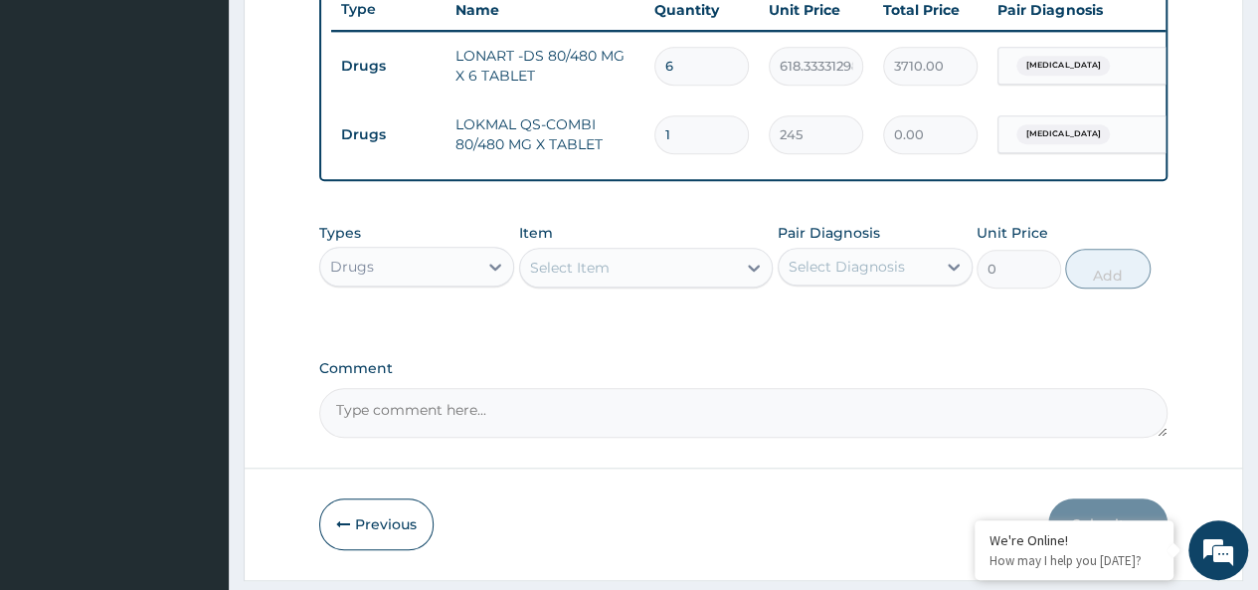
type input "0.00"
type input "6"
type input "1470.00"
type input "6"
click at [629, 283] on div "Select Item" at bounding box center [628, 268] width 217 height 32
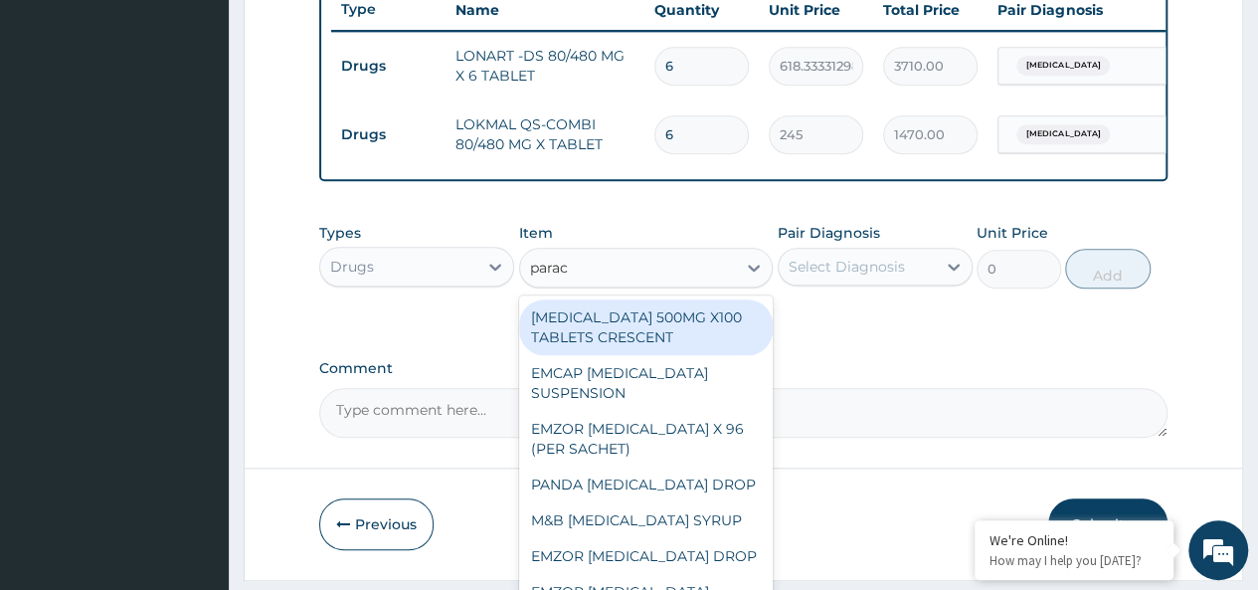
type input "parace"
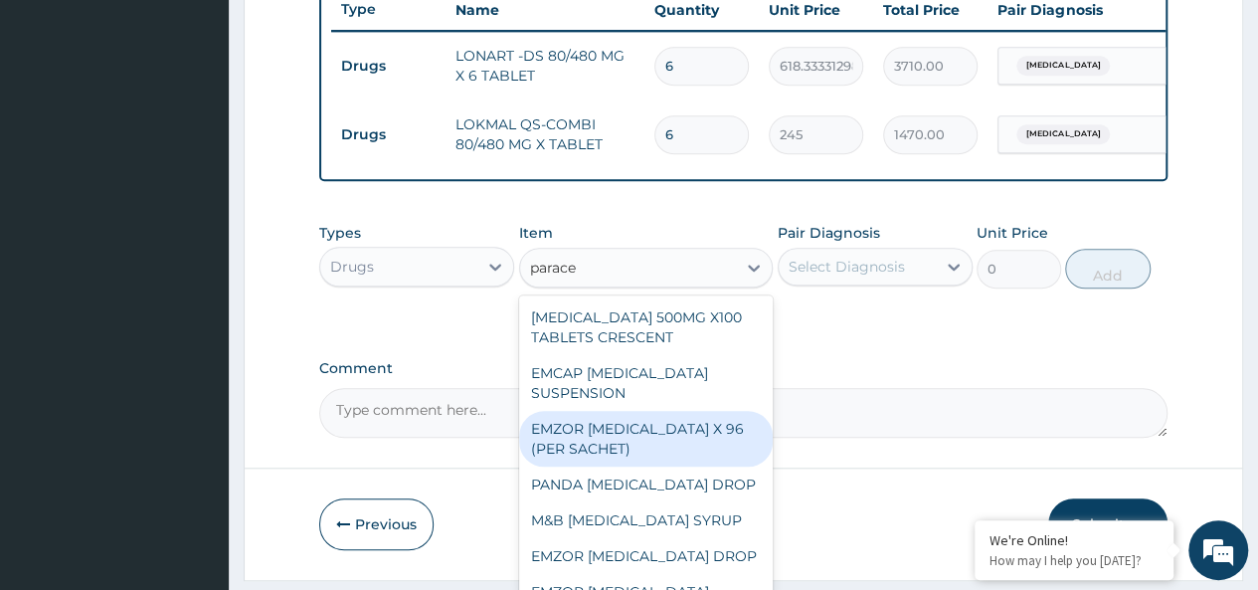
click at [658, 460] on div "EMZOR [MEDICAL_DATA] X 96 (PER SACHET)" at bounding box center [646, 439] width 254 height 56
type input "17.5"
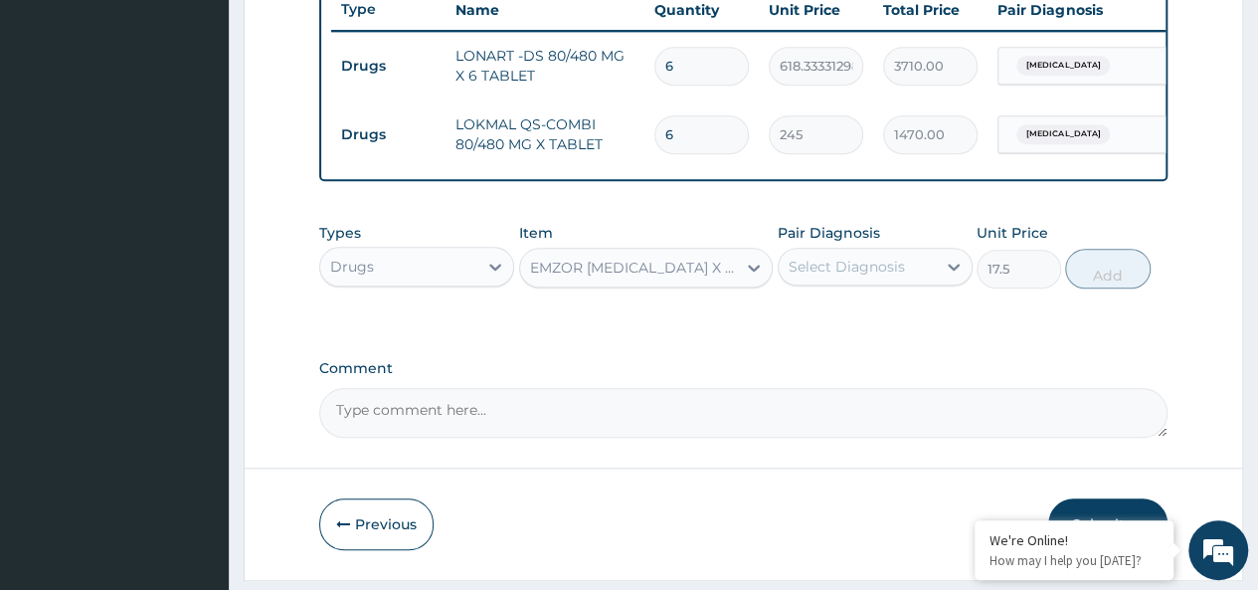
click at [863, 276] on div "Select Diagnosis" at bounding box center [846, 266] width 116 height 20
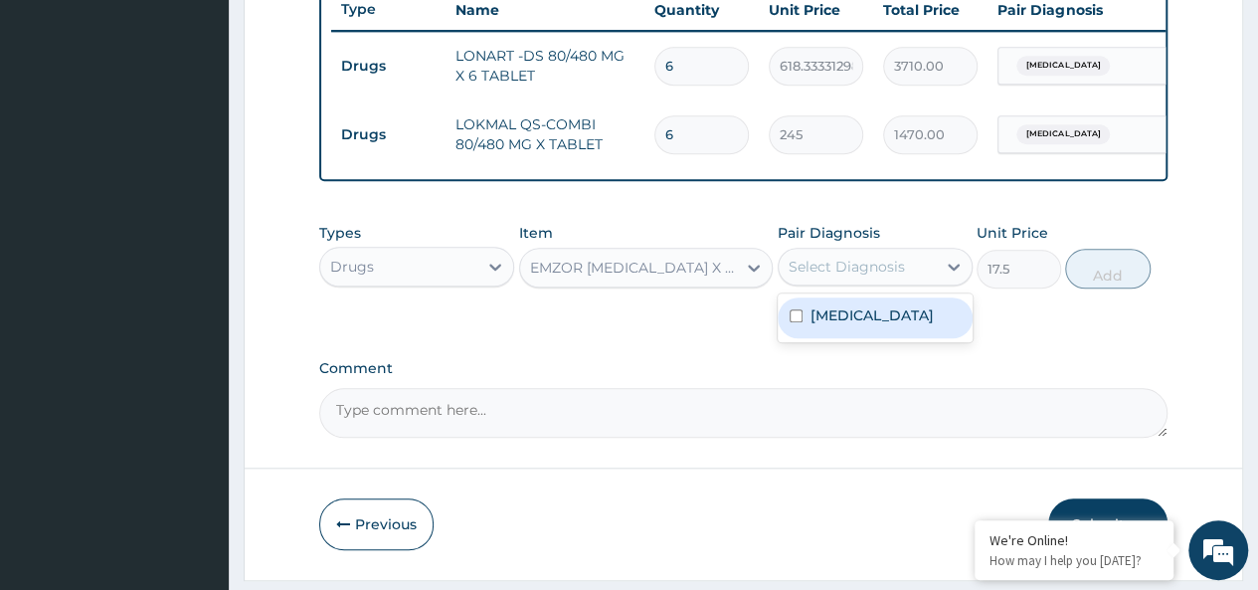
click at [922, 337] on div "[MEDICAL_DATA]" at bounding box center [874, 317] width 195 height 41
checkbox input "true"
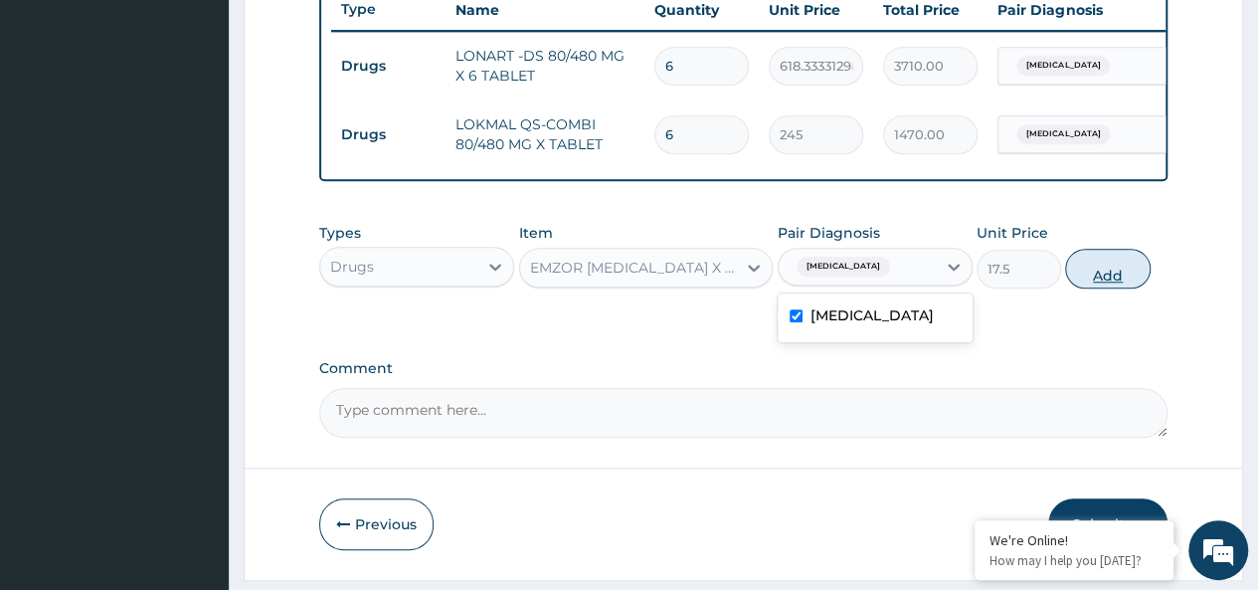
click at [1083, 282] on button "Add" at bounding box center [1107, 269] width 84 height 40
type input "0"
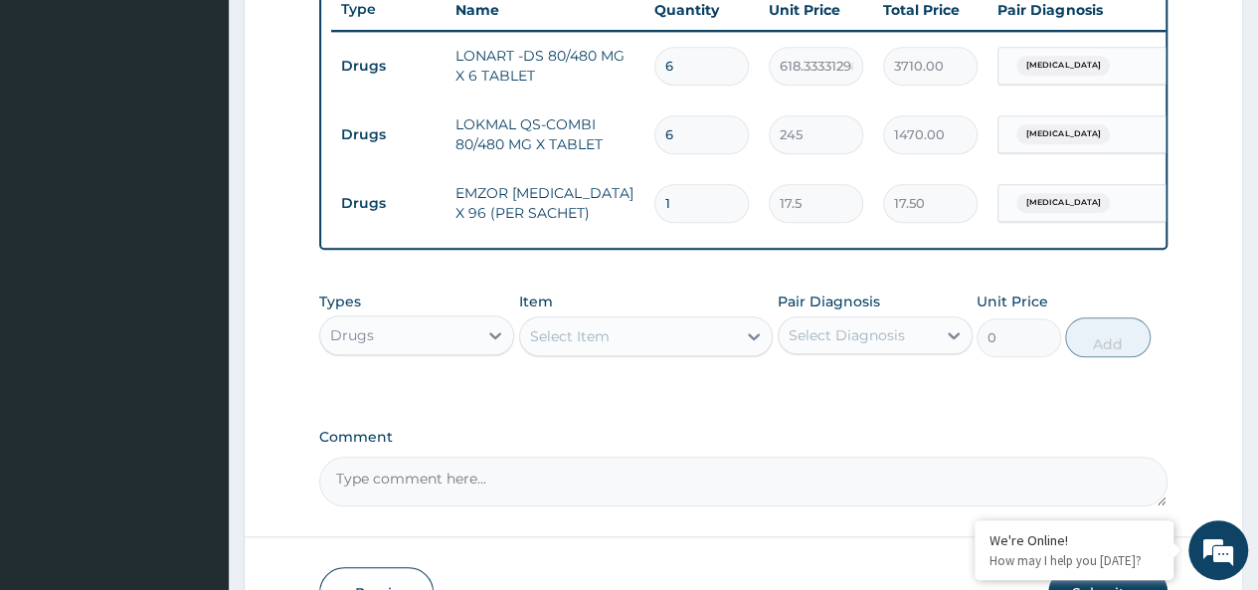
type input "0.00"
type input "3"
type input "52.50"
type input "36"
type input "630.00"
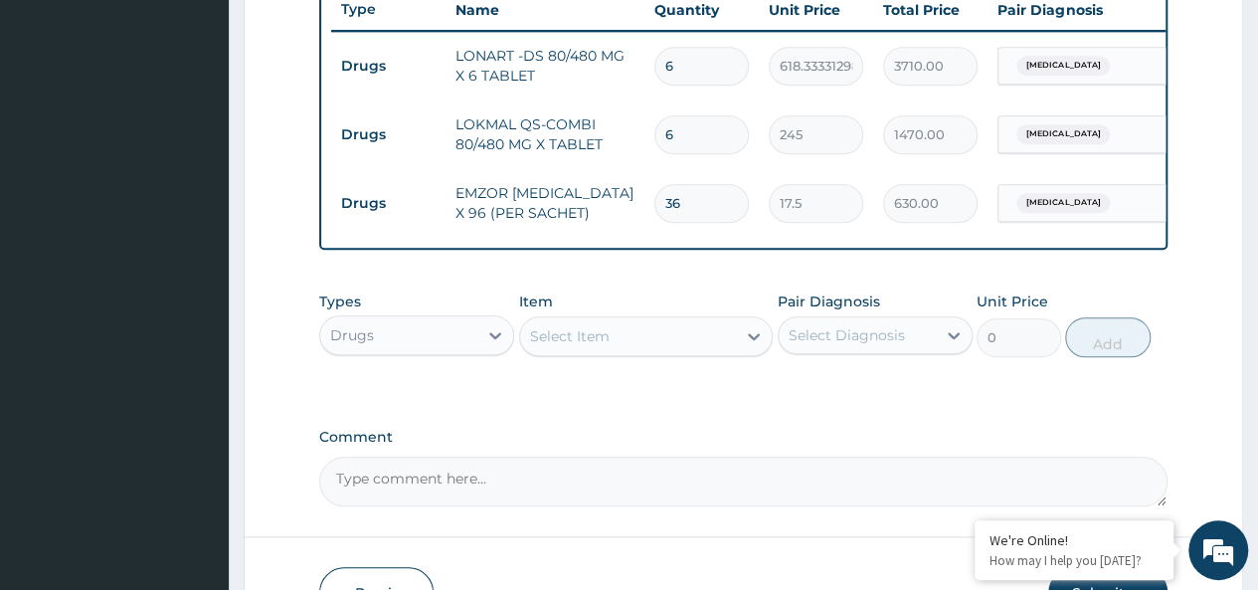
type input "36"
click at [616, 346] on div "Select Item" at bounding box center [628, 336] width 217 height 32
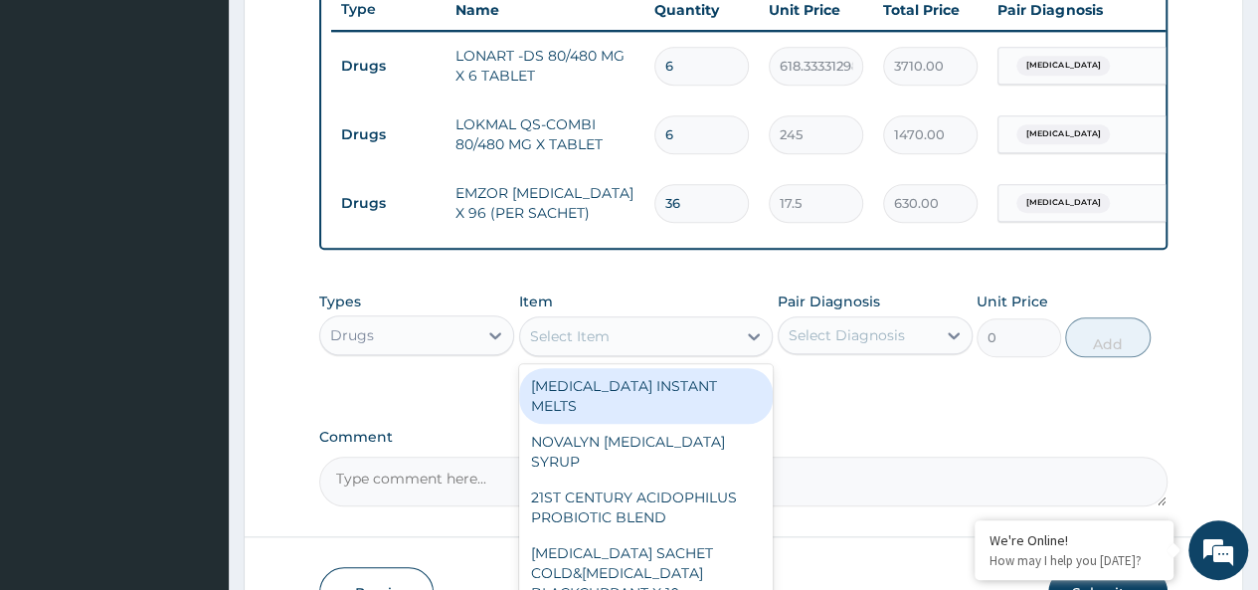
scroll to position [899, 0]
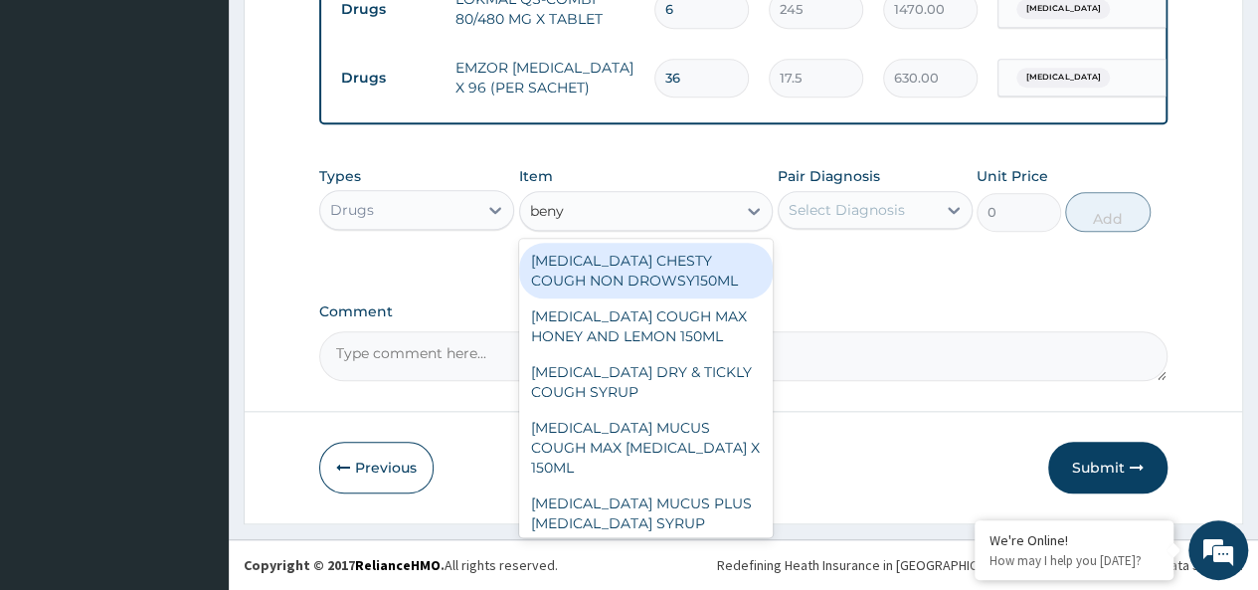
type input "benyl"
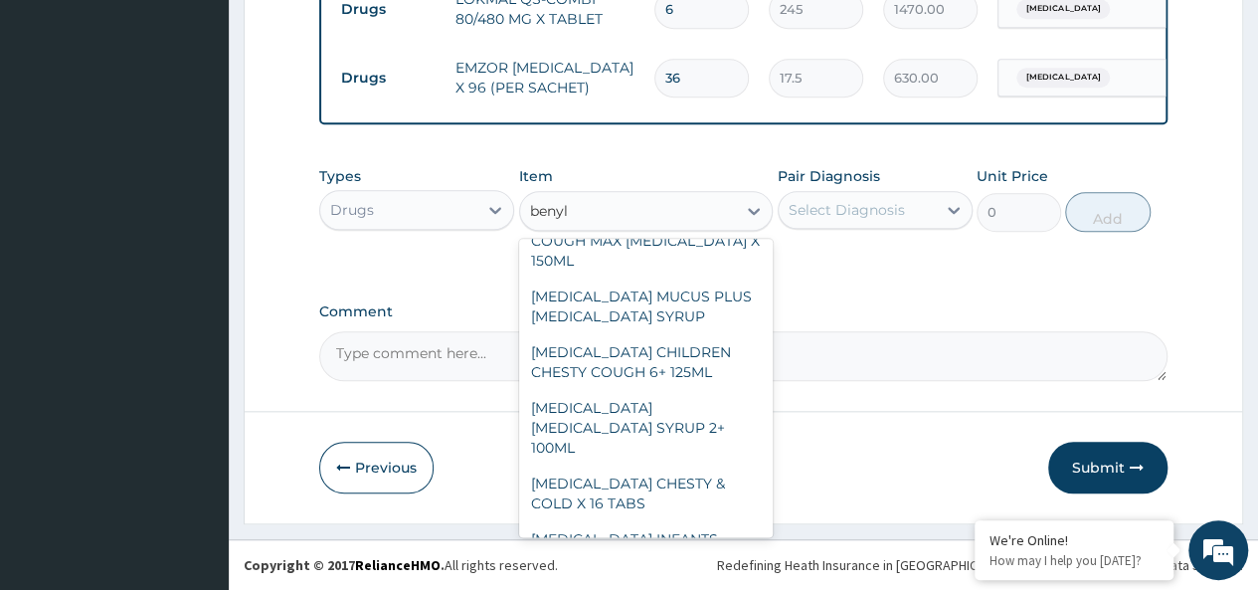
scroll to position [212, 0]
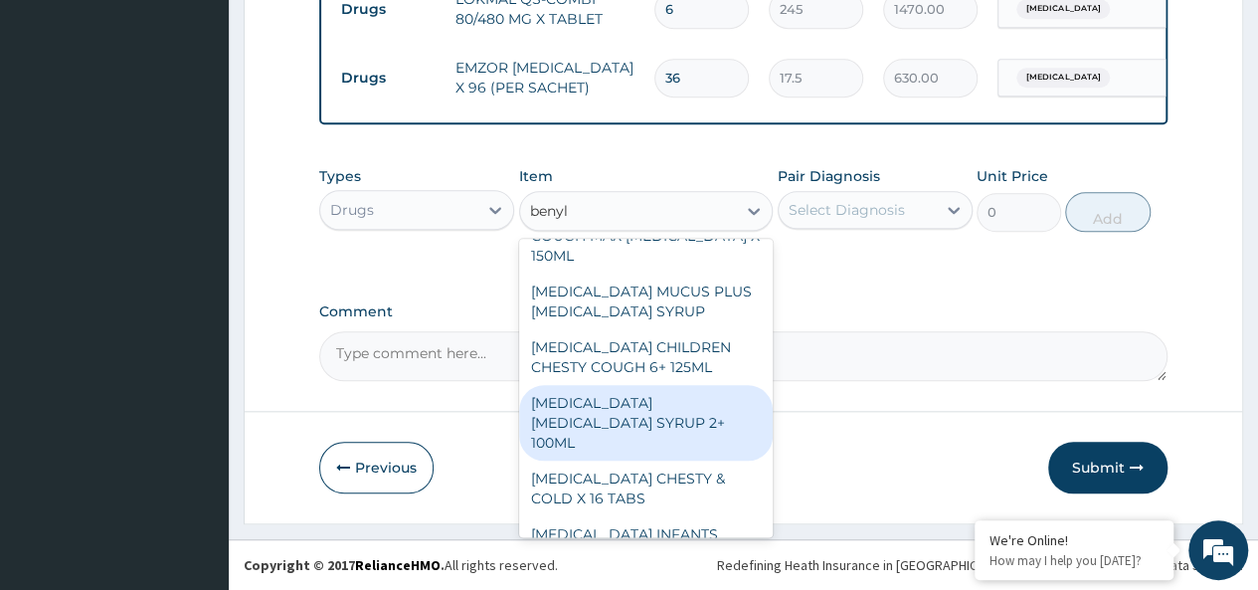
click at [662, 397] on div "[MEDICAL_DATA] [MEDICAL_DATA] SYRUP 2+ 100ML" at bounding box center [646, 423] width 254 height 76
type input "2100"
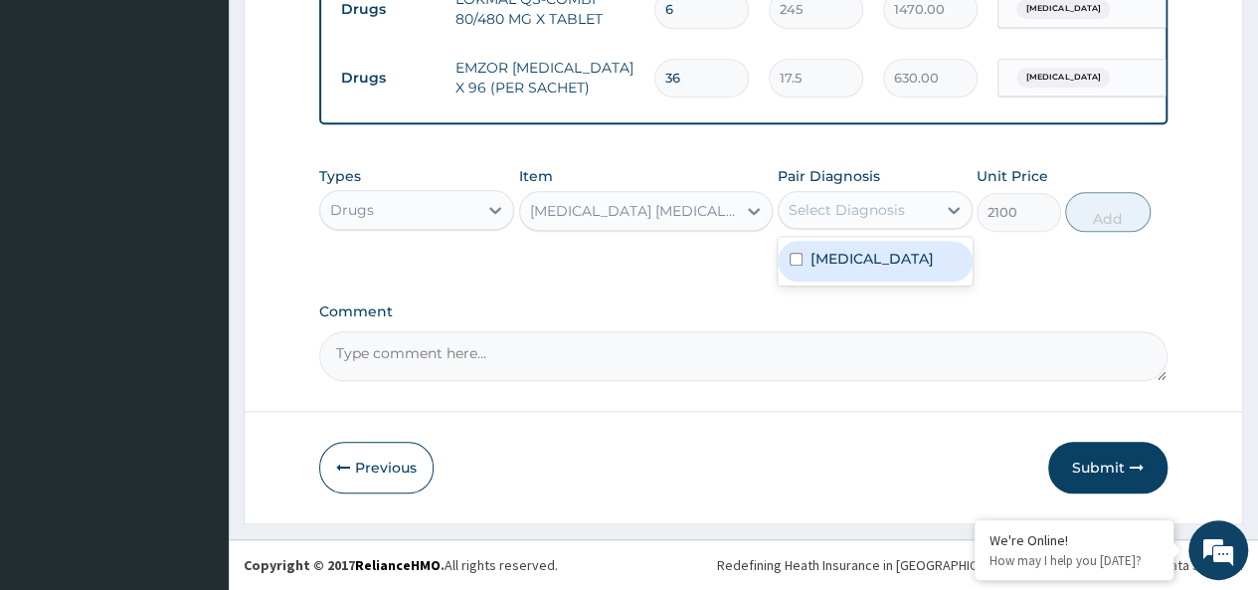
click at [870, 212] on div "Select Diagnosis" at bounding box center [846, 210] width 116 height 20
click at [932, 254] on div "[MEDICAL_DATA]" at bounding box center [874, 261] width 195 height 41
checkbox input "true"
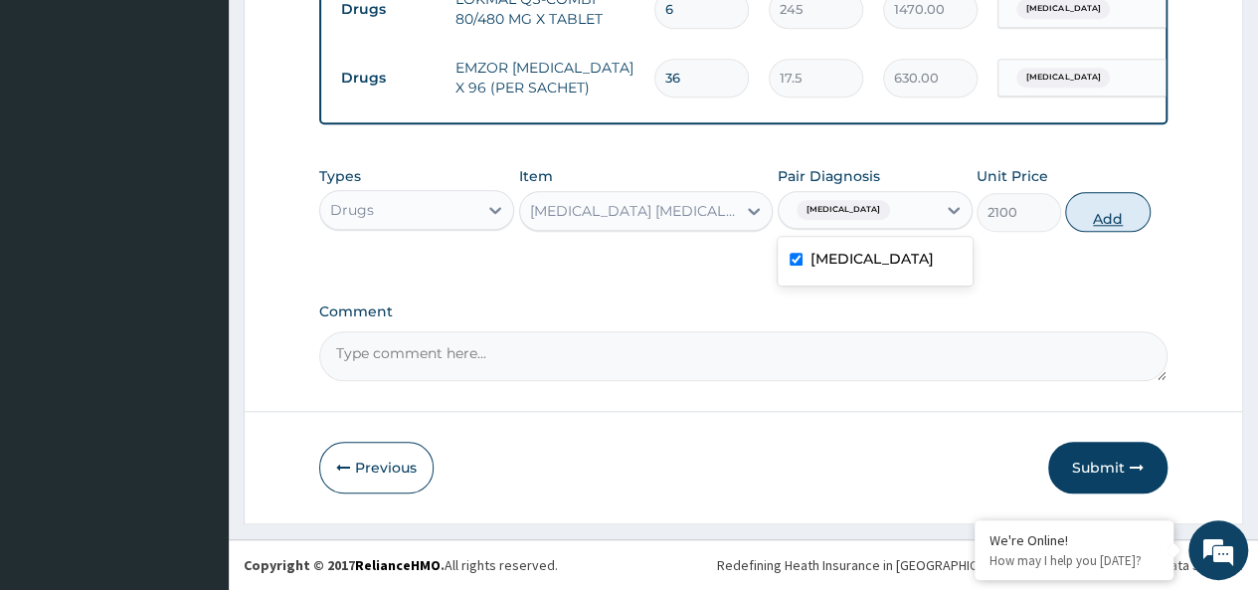
click at [1117, 204] on button "Add" at bounding box center [1107, 212] width 84 height 40
type input "0"
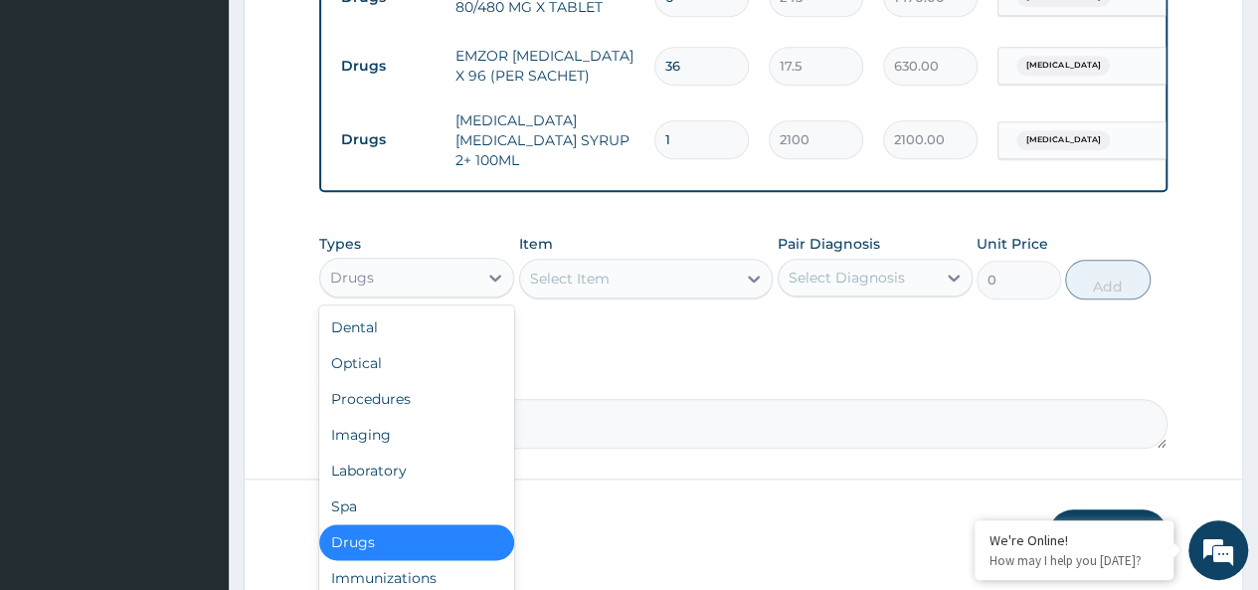
click at [429, 270] on div "Drugs" at bounding box center [398, 277] width 157 height 32
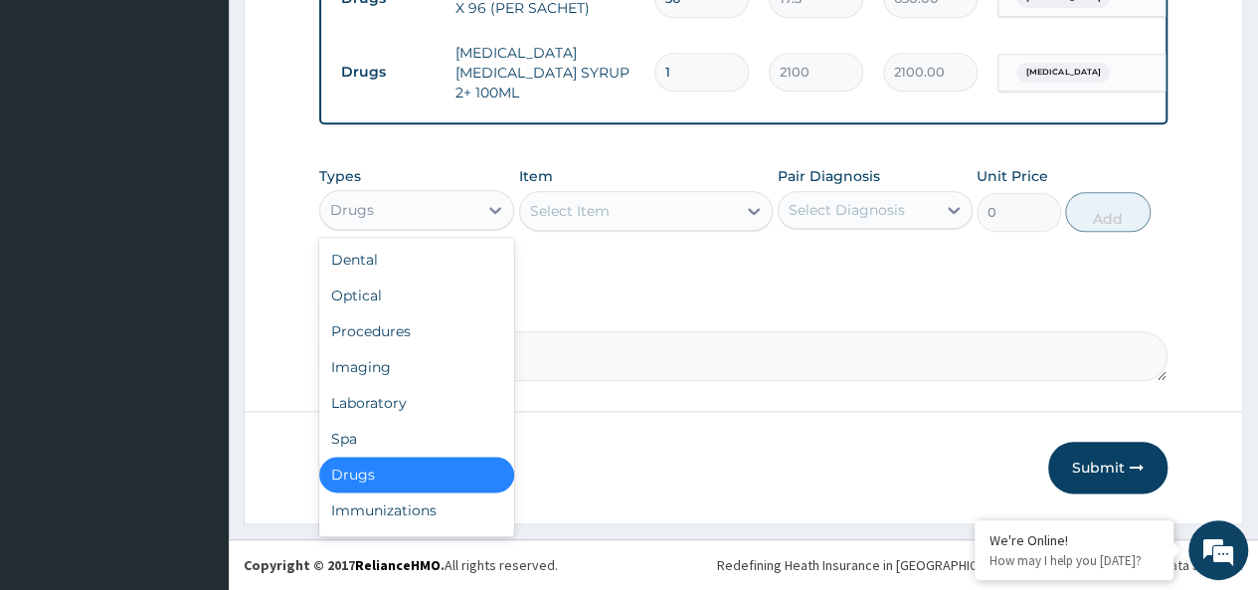
scroll to position [68, 0]
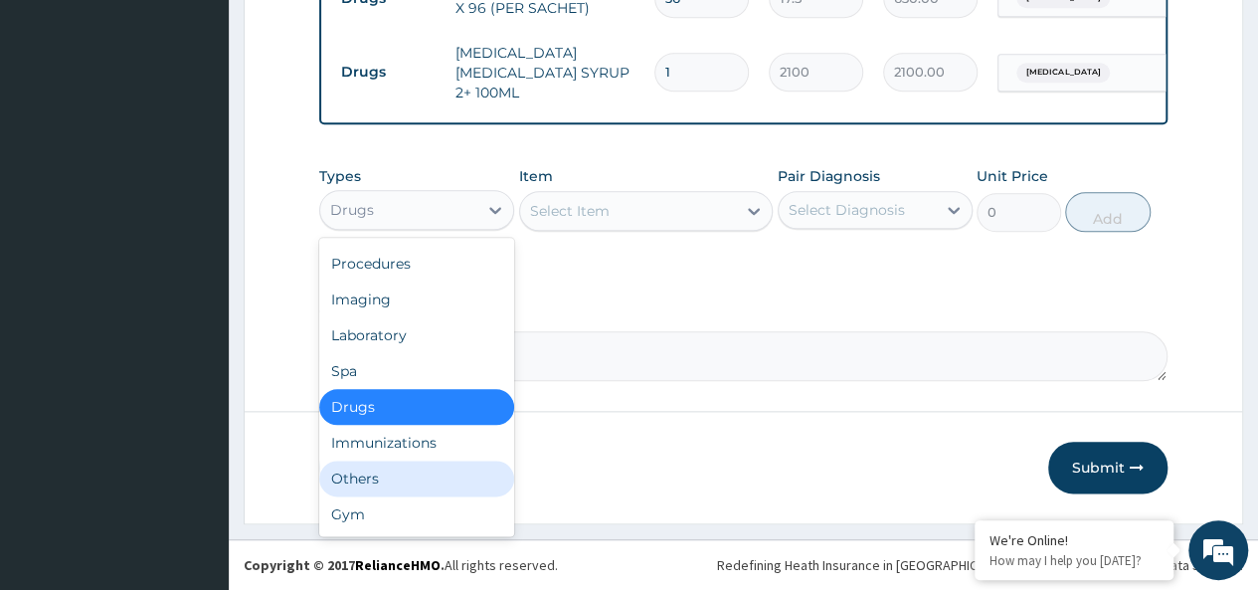
click at [362, 473] on div "Others" at bounding box center [416, 478] width 195 height 36
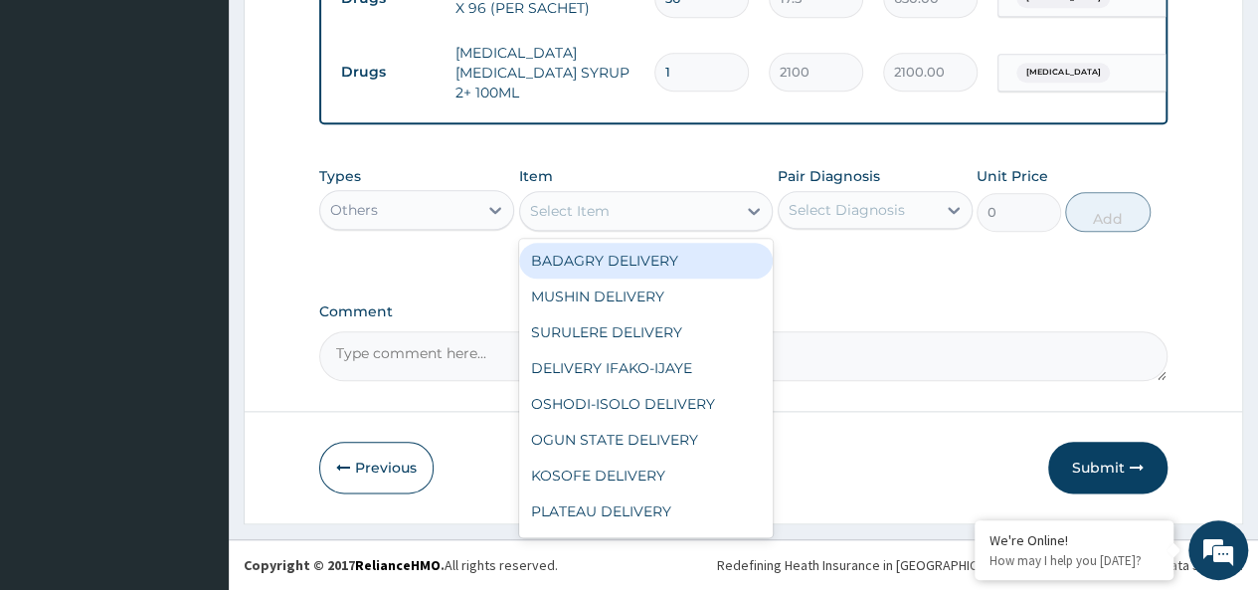
click at [607, 218] on div "Select Item" at bounding box center [628, 211] width 217 height 32
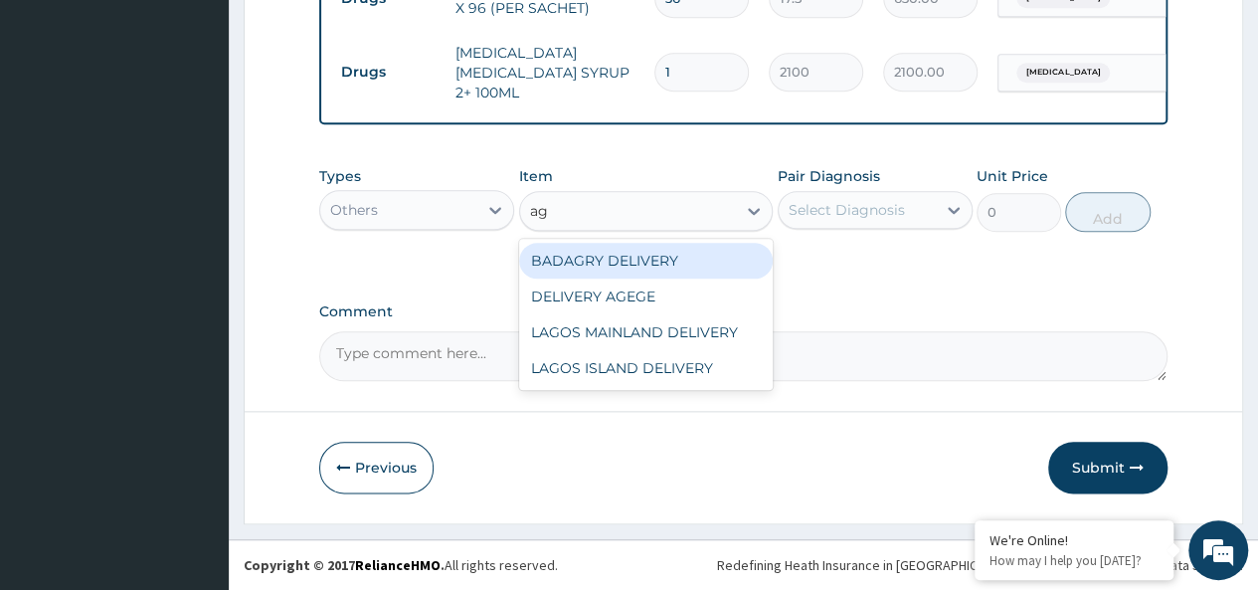
type input "age"
click at [714, 263] on div "DELIVERY AGEGE" at bounding box center [646, 261] width 254 height 36
type input "2500"
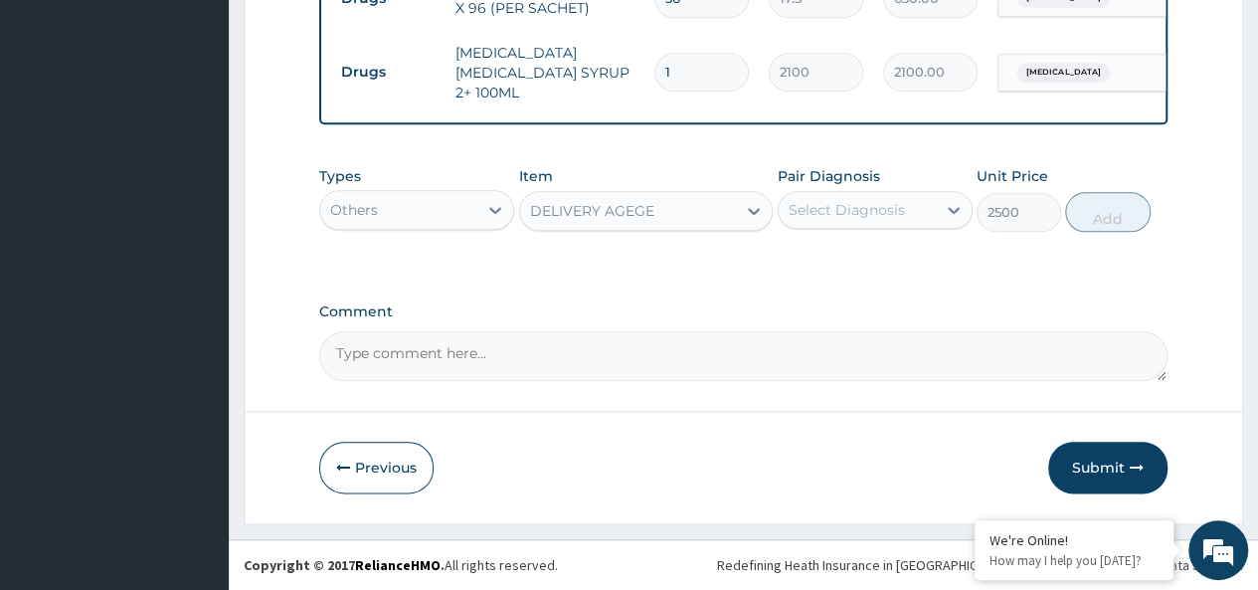
click at [861, 226] on div "Select Diagnosis" at bounding box center [856, 210] width 157 height 32
click at [889, 261] on div "[MEDICAL_DATA]" at bounding box center [874, 261] width 195 height 41
checkbox input "true"
click at [1094, 210] on button "Add" at bounding box center [1107, 212] width 84 height 40
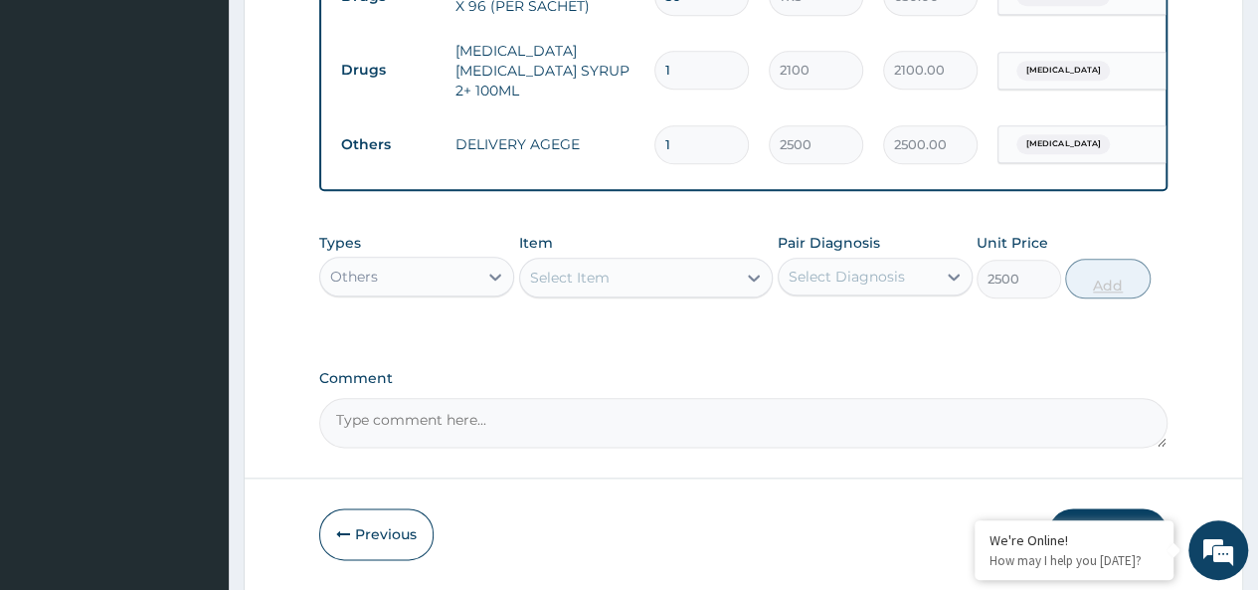
type input "0"
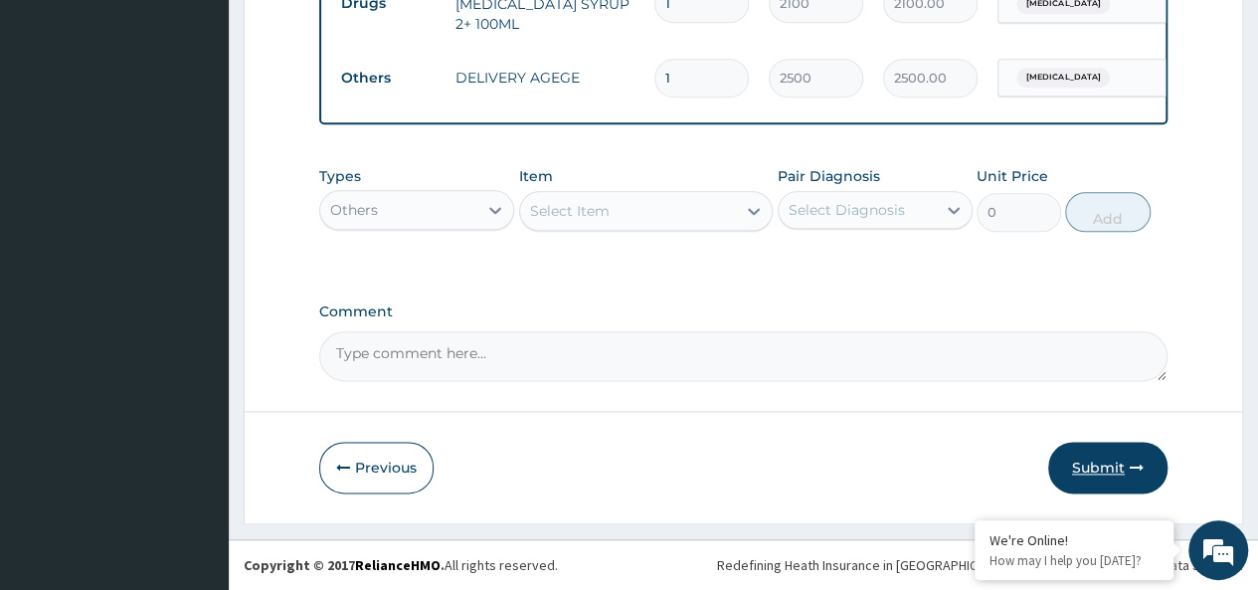
click at [1105, 463] on button "Submit" at bounding box center [1107, 467] width 119 height 52
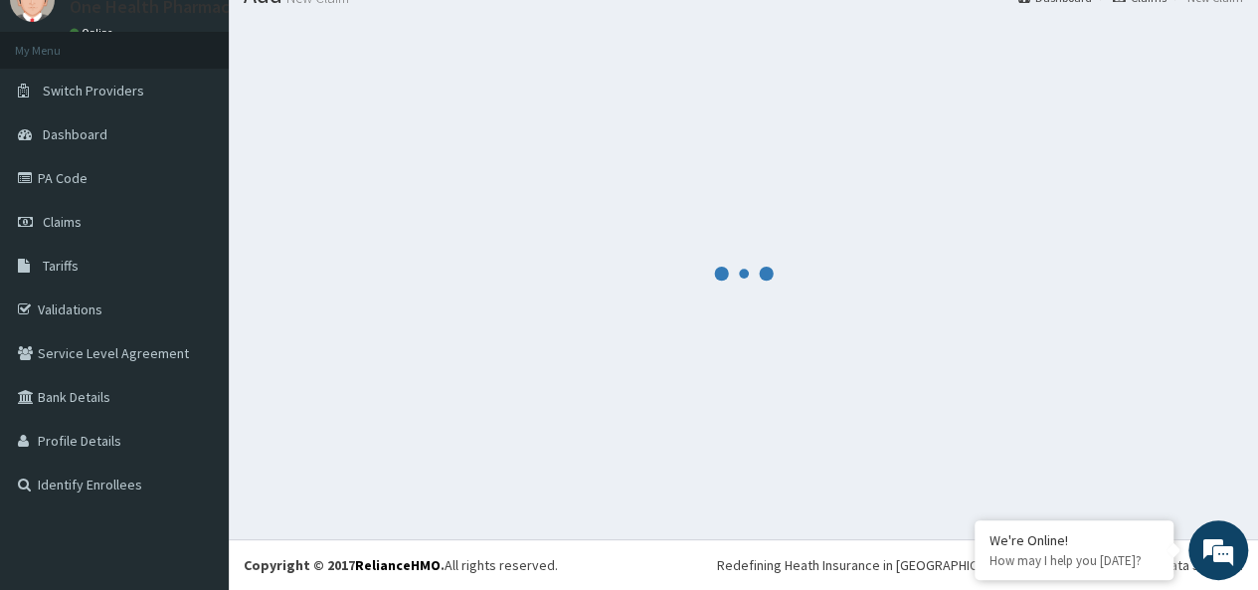
scroll to position [83, 0]
